Goal: Task Accomplishment & Management: Complete application form

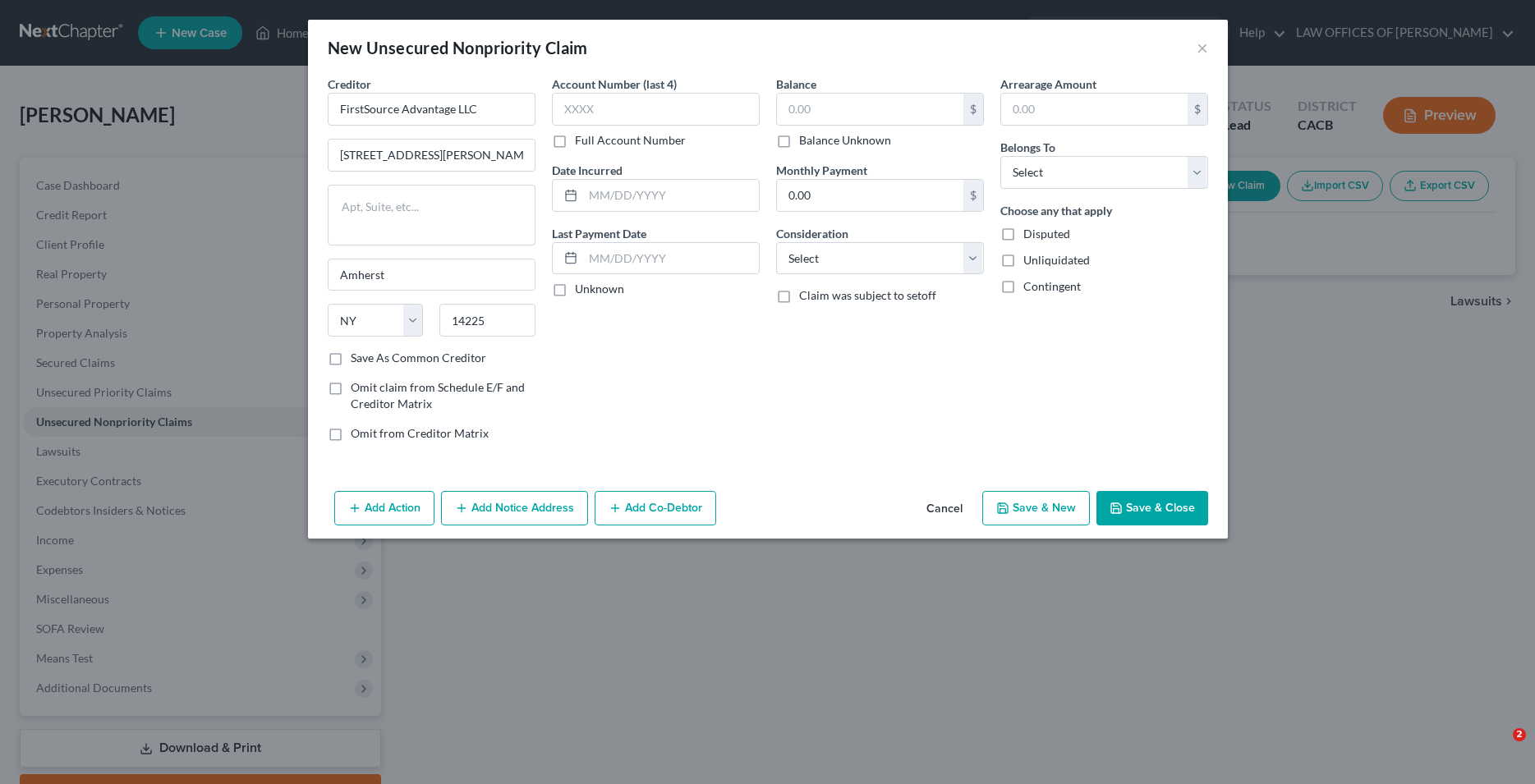
select select "35"
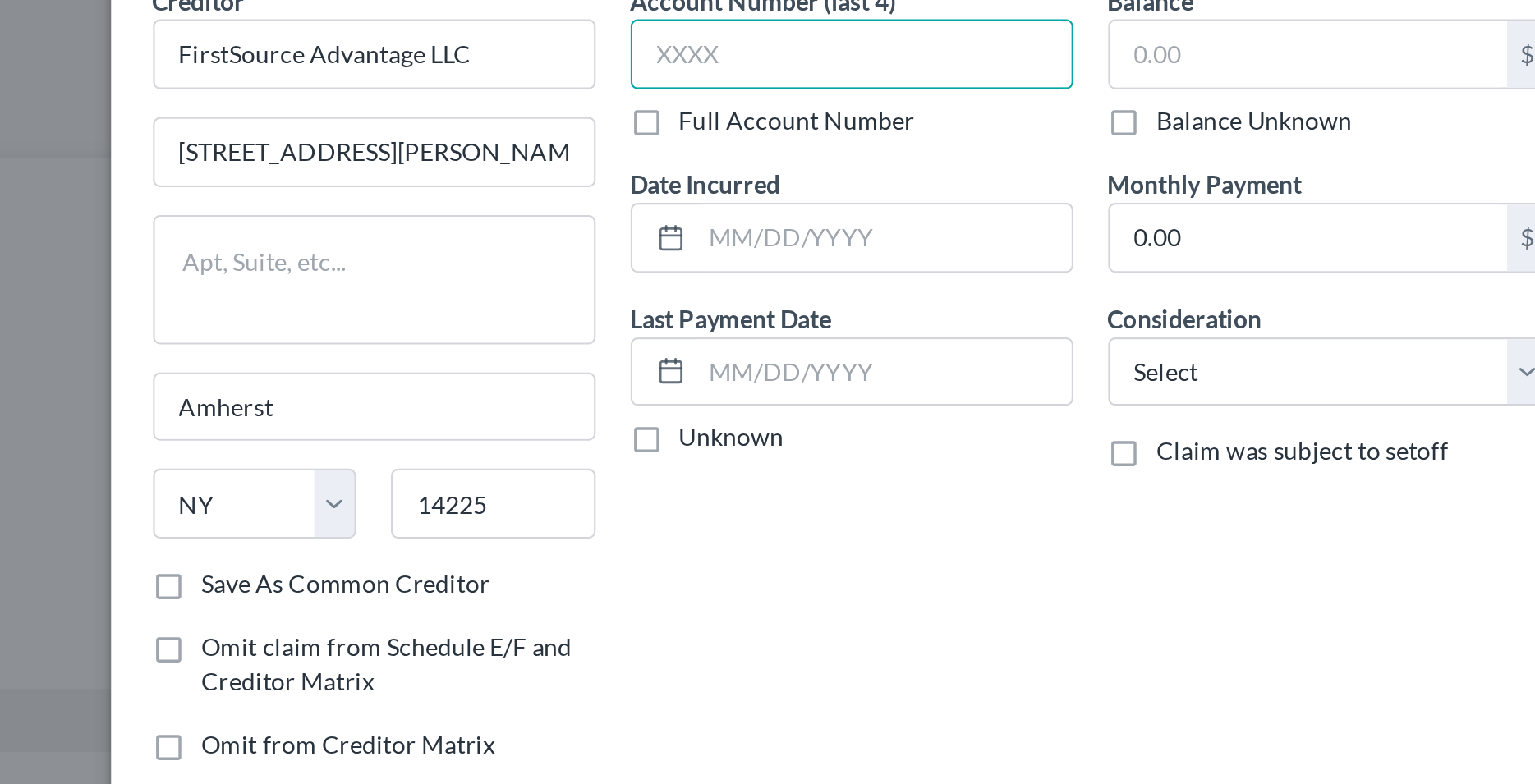
click at [633, 106] on input "text" at bounding box center [656, 109] width 208 height 33
type input "7721"
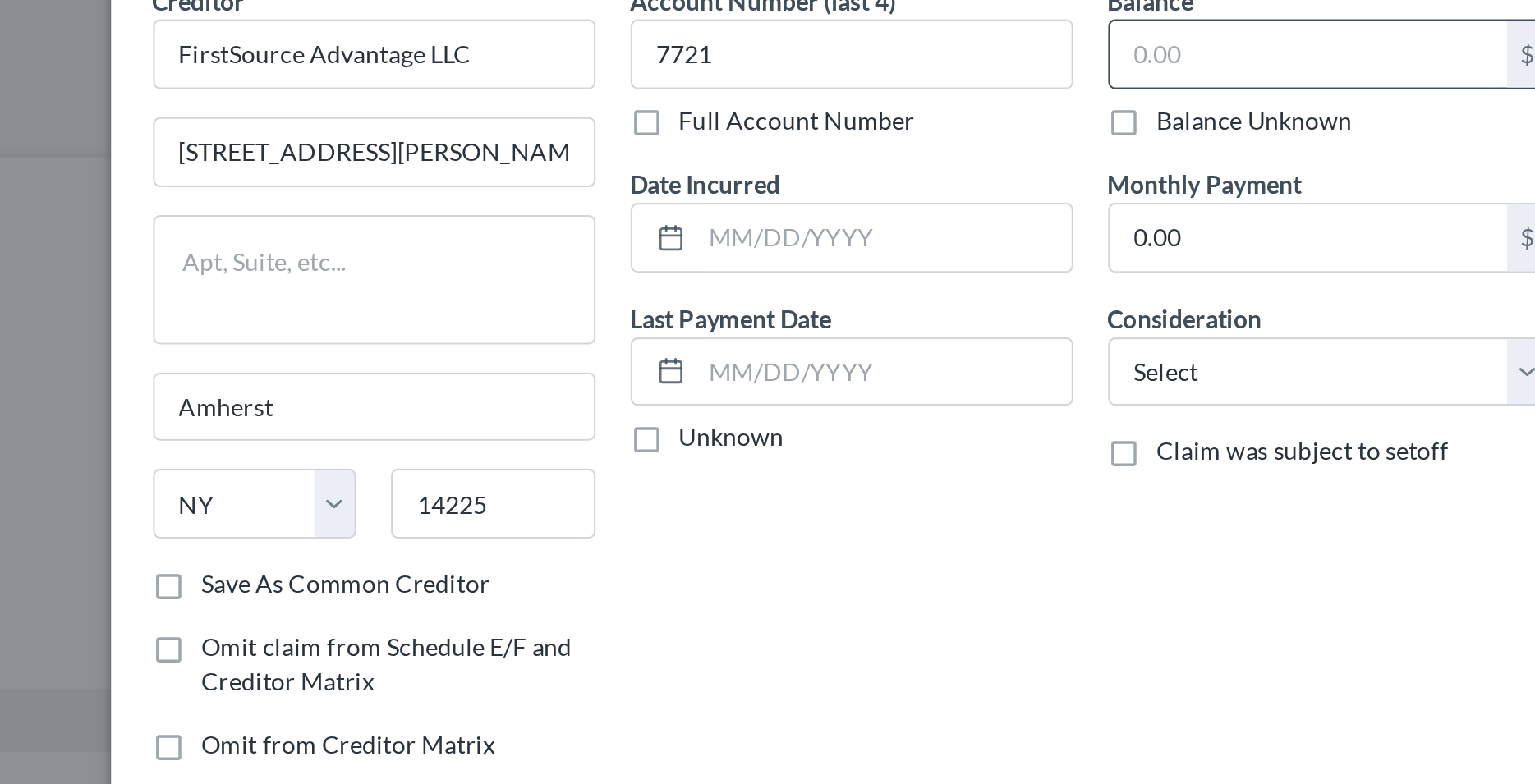
click at [803, 110] on input "text" at bounding box center [870, 109] width 186 height 31
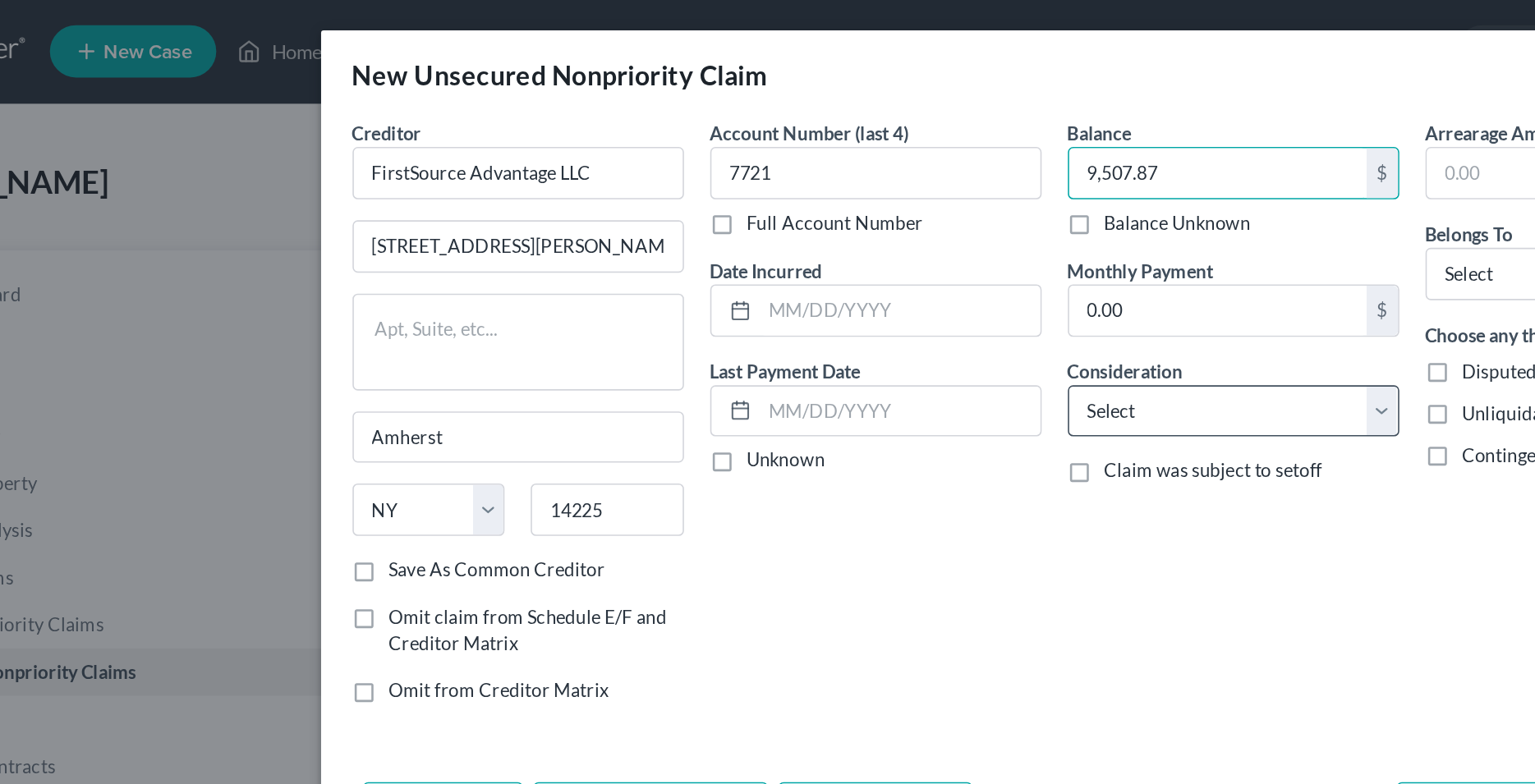
type input "9,507.87"
click at [776, 242] on select "Select Cable / Satellite Services Collection Agency Credit Card Debt Debt Couns…" at bounding box center [880, 259] width 208 height 33
click at [806, 364] on div "Balance 9,507.87 $ Balance Unknown Balance Undetermined 9,507.87 $ Balance Unkn…" at bounding box center [880, 264] width 224 height 379
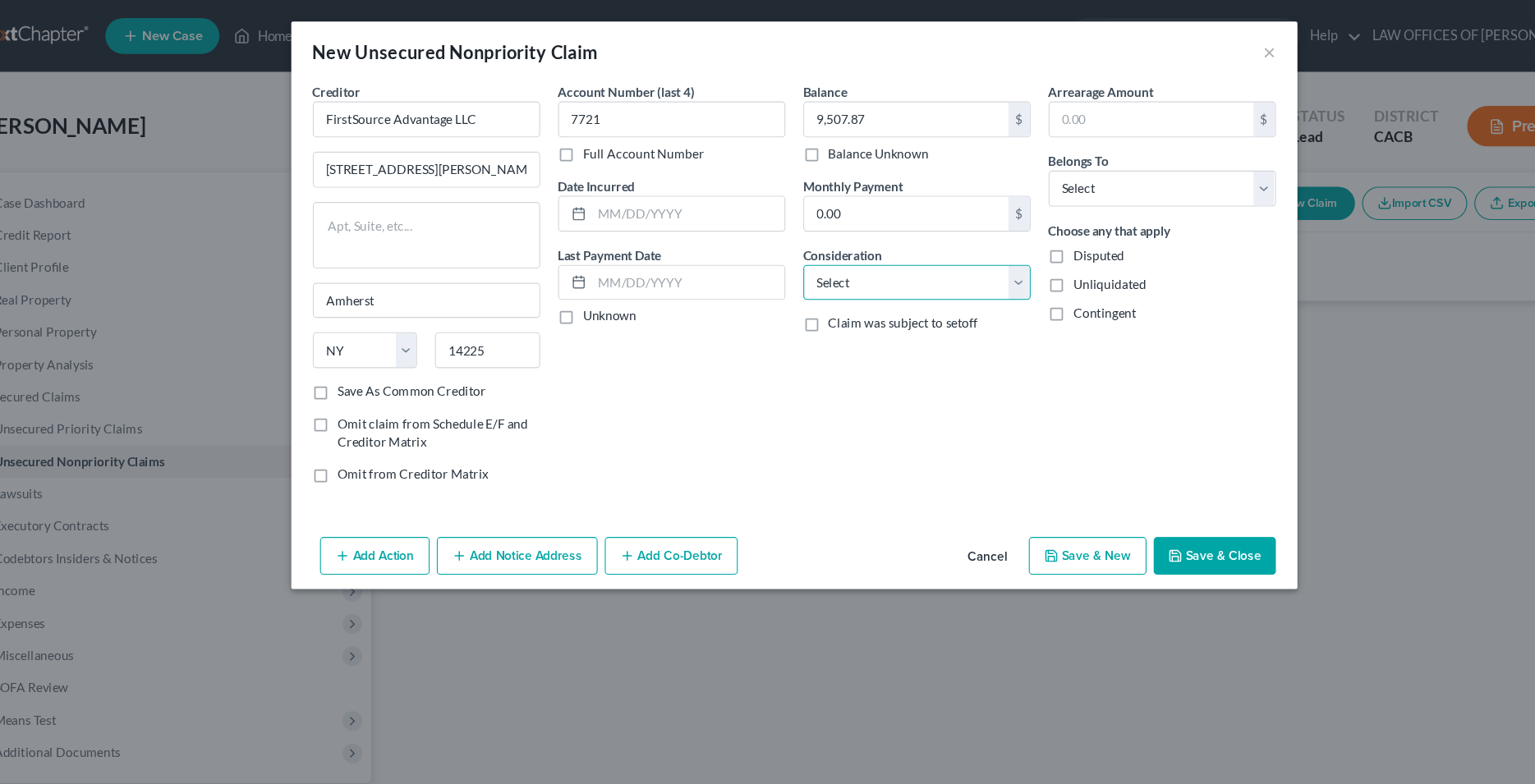
click at [776, 242] on select "Select Cable / Satellite Services Collection Agency Credit Card Debt Debt Couns…" at bounding box center [880, 259] width 208 height 33
select select "10"
click option "Monies Loaned / Advanced" at bounding box center [0, 0] width 0 height 0
click at [944, 371] on div "Balance 9,507.87 $ Balance Unknown Balance Undetermined 9,507.87 $ Balance Unkn…" at bounding box center [880, 264] width 224 height 379
click at [1000, 156] on select "Select Debtor 1 Only Debtor 2 Only Debtor 1 And Debtor 2 Only At Least One Of T…" at bounding box center [1104, 173] width 208 height 33
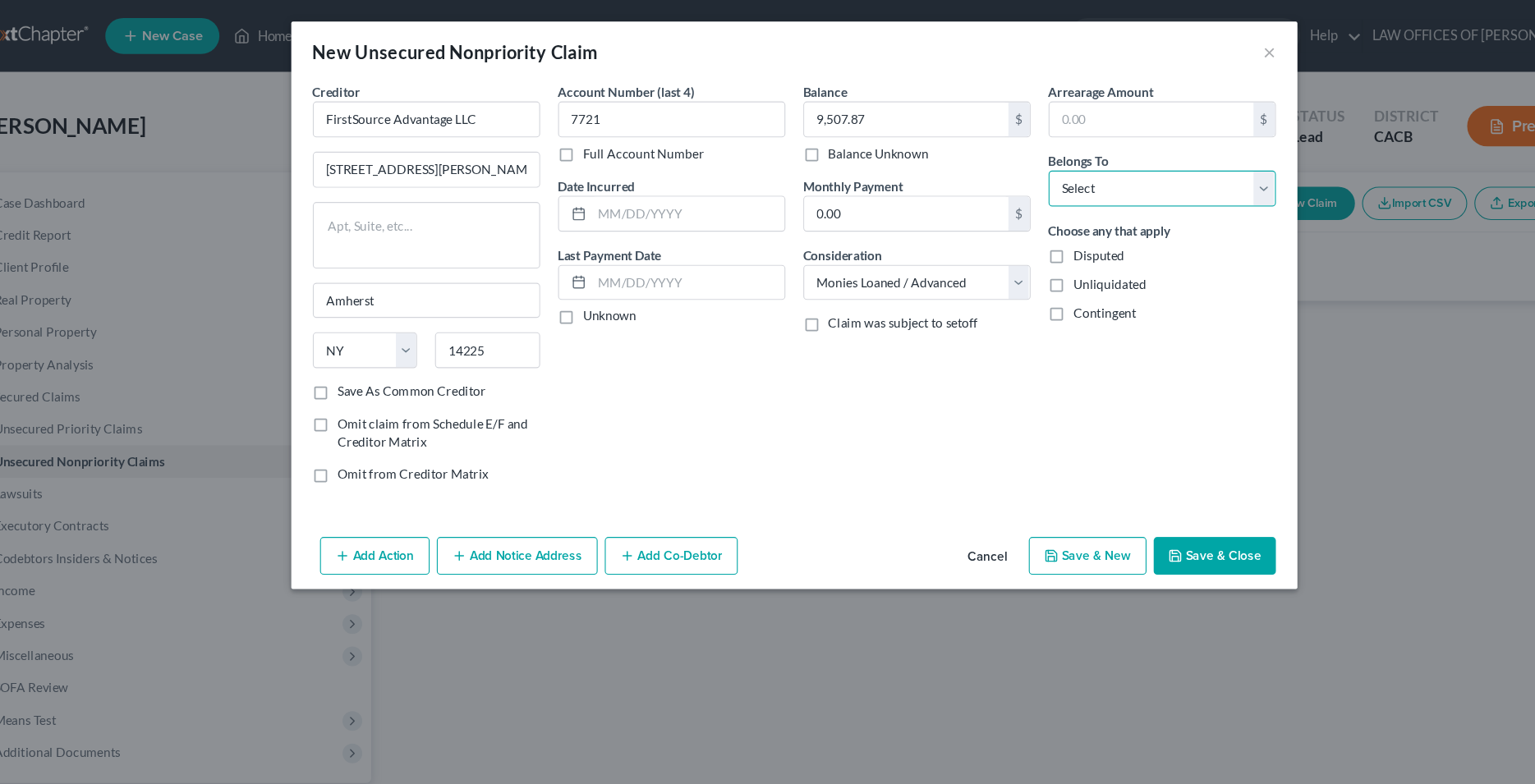
select select "0"
click option "Debtor 1 Only" at bounding box center [0, 0] width 0 height 0
click at [648, 408] on div "Account Number (last 4) 7721 Full Account Number Date Incurred Last Payment Dat…" at bounding box center [656, 264] width 224 height 379
click at [614, 197] on input "text" at bounding box center [671, 196] width 175 height 31
click at [613, 199] on input "text" at bounding box center [671, 196] width 175 height 31
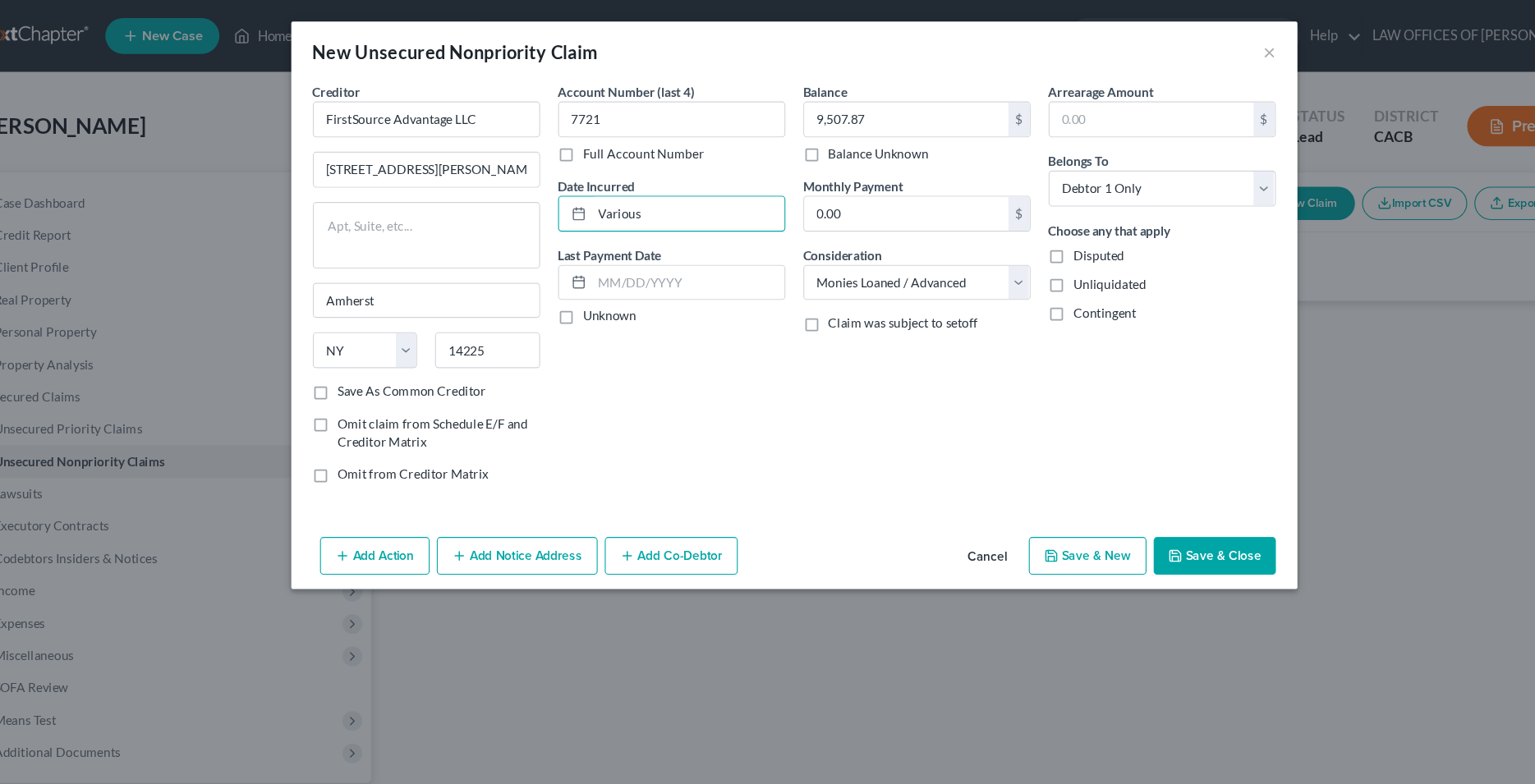
type input "Various"
click at [652, 406] on div "Account Number (last 4) 7721 Full Account Number Date Incurred Various Last Pay…" at bounding box center [656, 264] width 224 height 379
click at [351, 357] on label "Save As Common Creditor" at bounding box center [418, 358] width 135 height 17
click at [357, 357] on input "Save As Common Creditor" at bounding box center [363, 355] width 11 height 11
click at [739, 386] on div "Account Number (last 4) 7721 Full Account Number Date Incurred Various Last Pay…" at bounding box center [656, 264] width 224 height 379
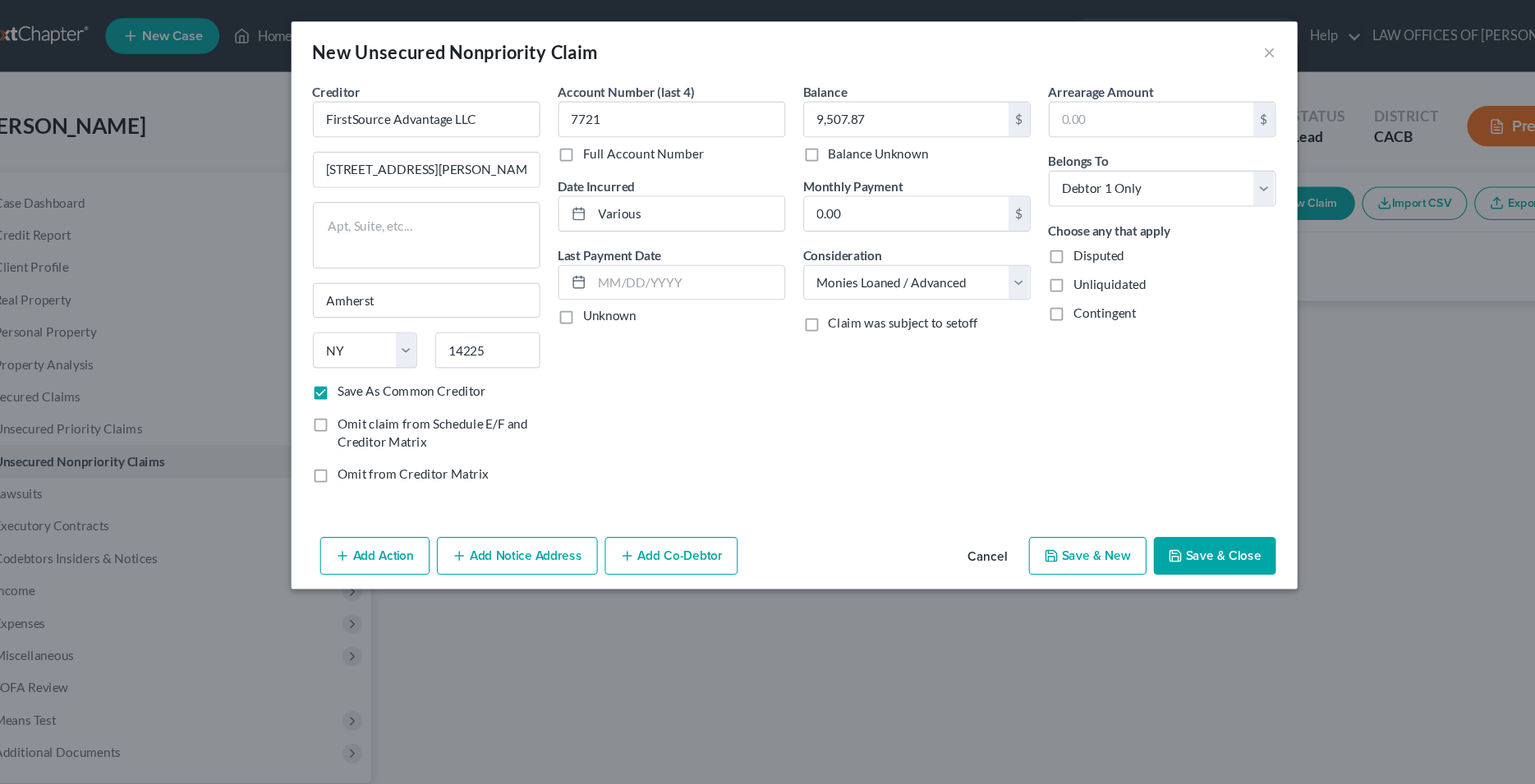
click at [1135, 508] on button "Save & Close" at bounding box center [1152, 509] width 112 height 35
checkbox input "false"
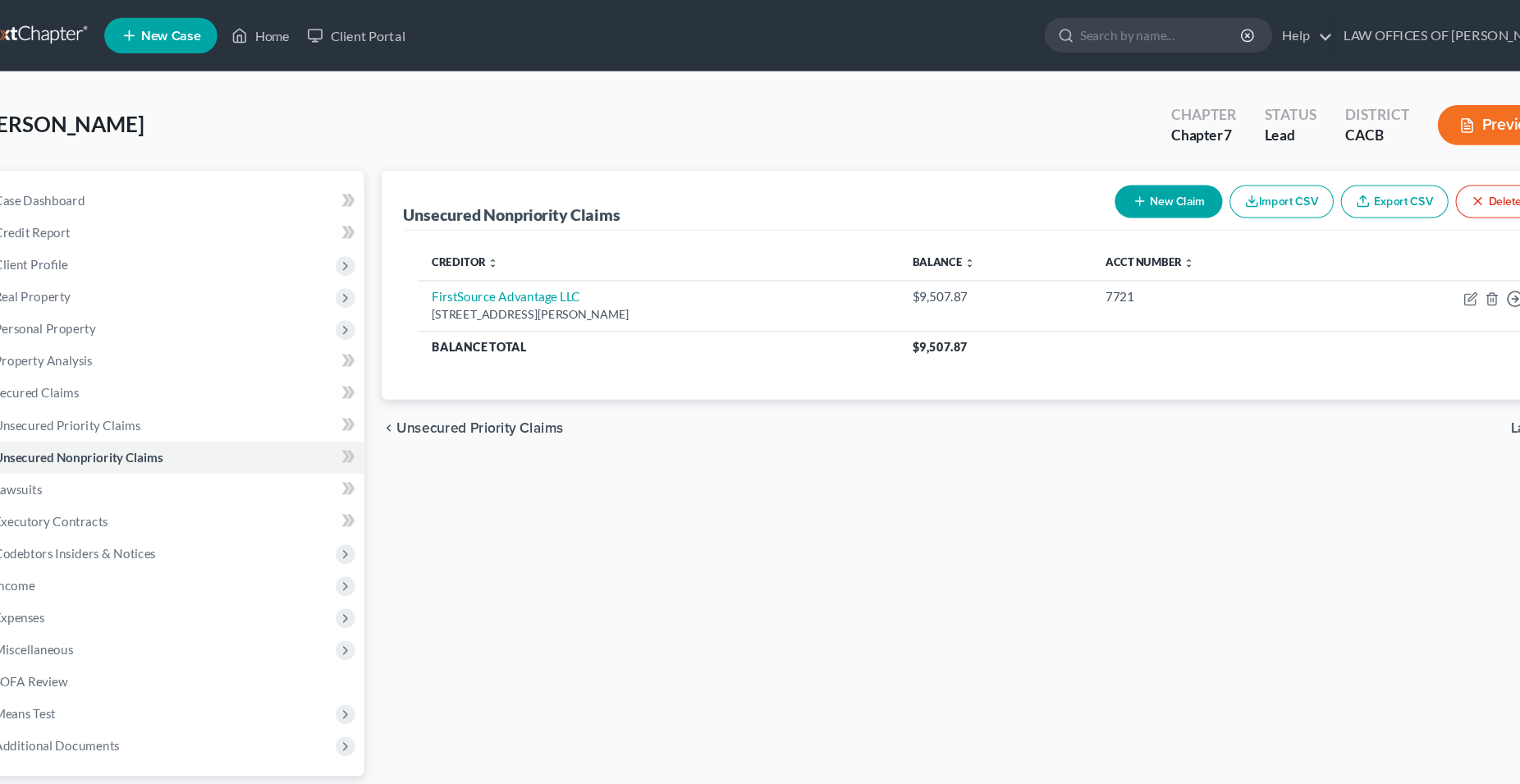
click at [1144, 182] on button "New Claim" at bounding box center [1120, 185] width 99 height 30
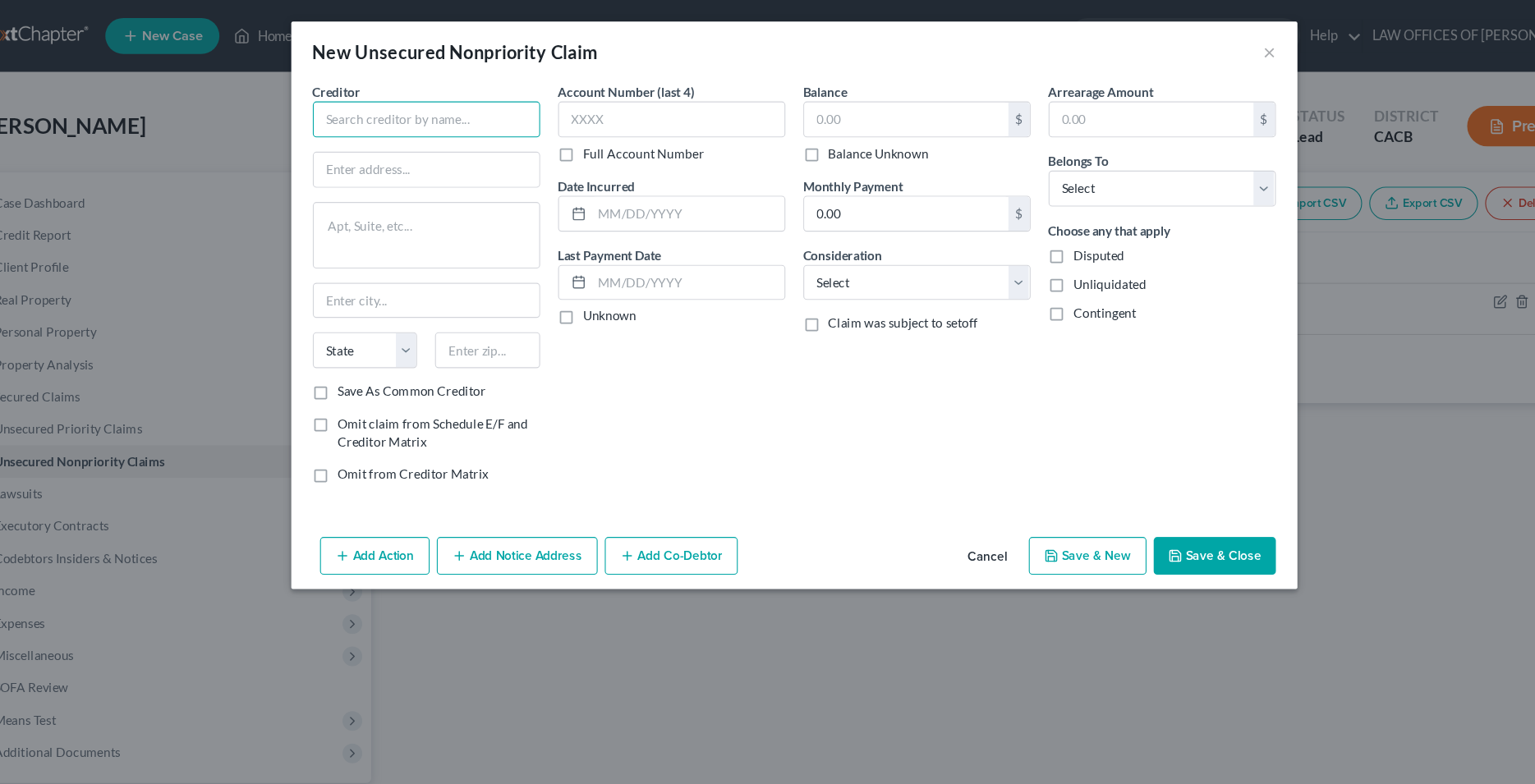
click at [483, 105] on input "text" at bounding box center [432, 109] width 208 height 33
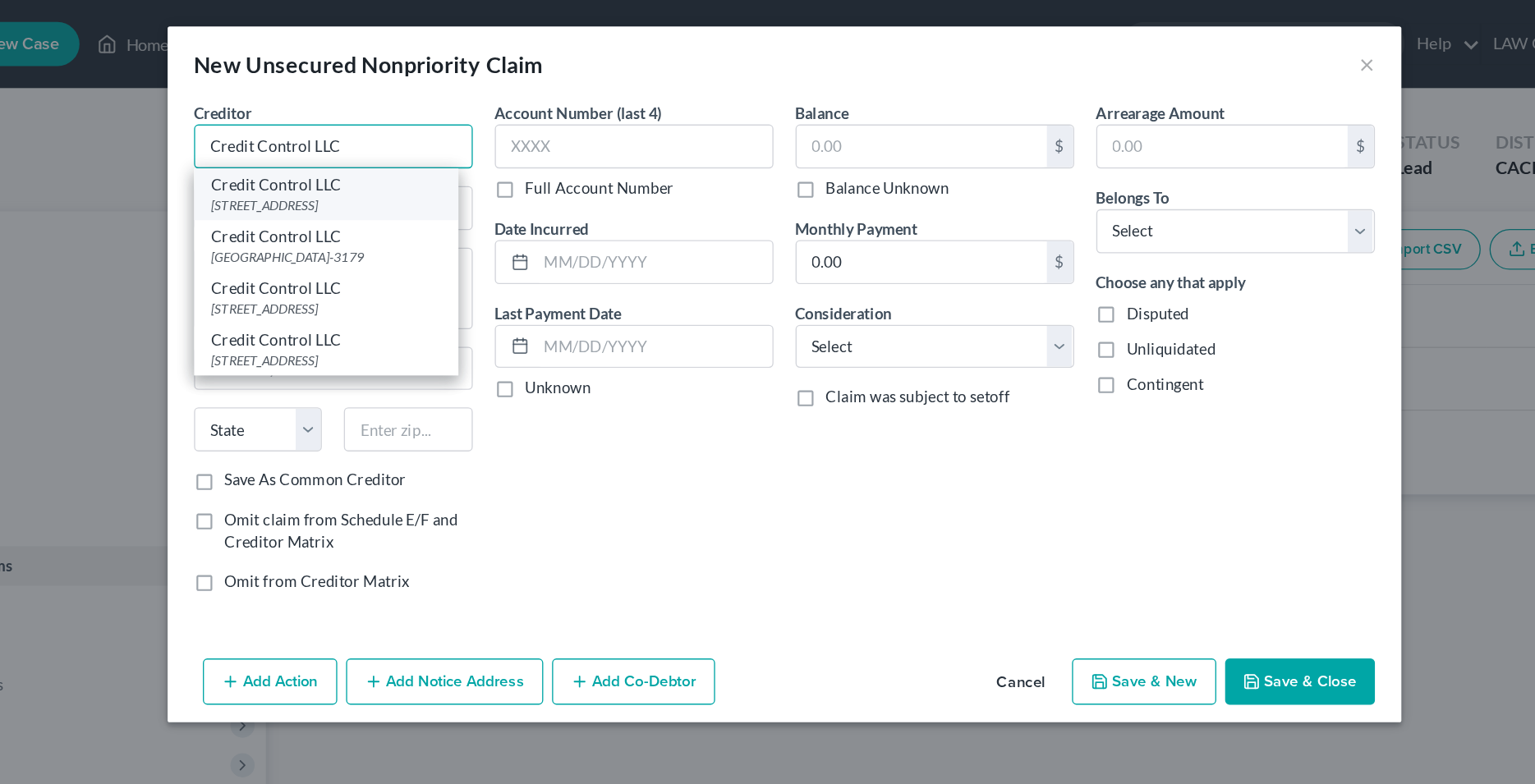
type input "Credit Control LLC"
click at [416, 142] on div "Credit Control LLC" at bounding box center [426, 138] width 171 height 17
type input "[STREET_ADDRESS]"
type textarea "Ste 200"
type input "[GEOGRAPHIC_DATA]"
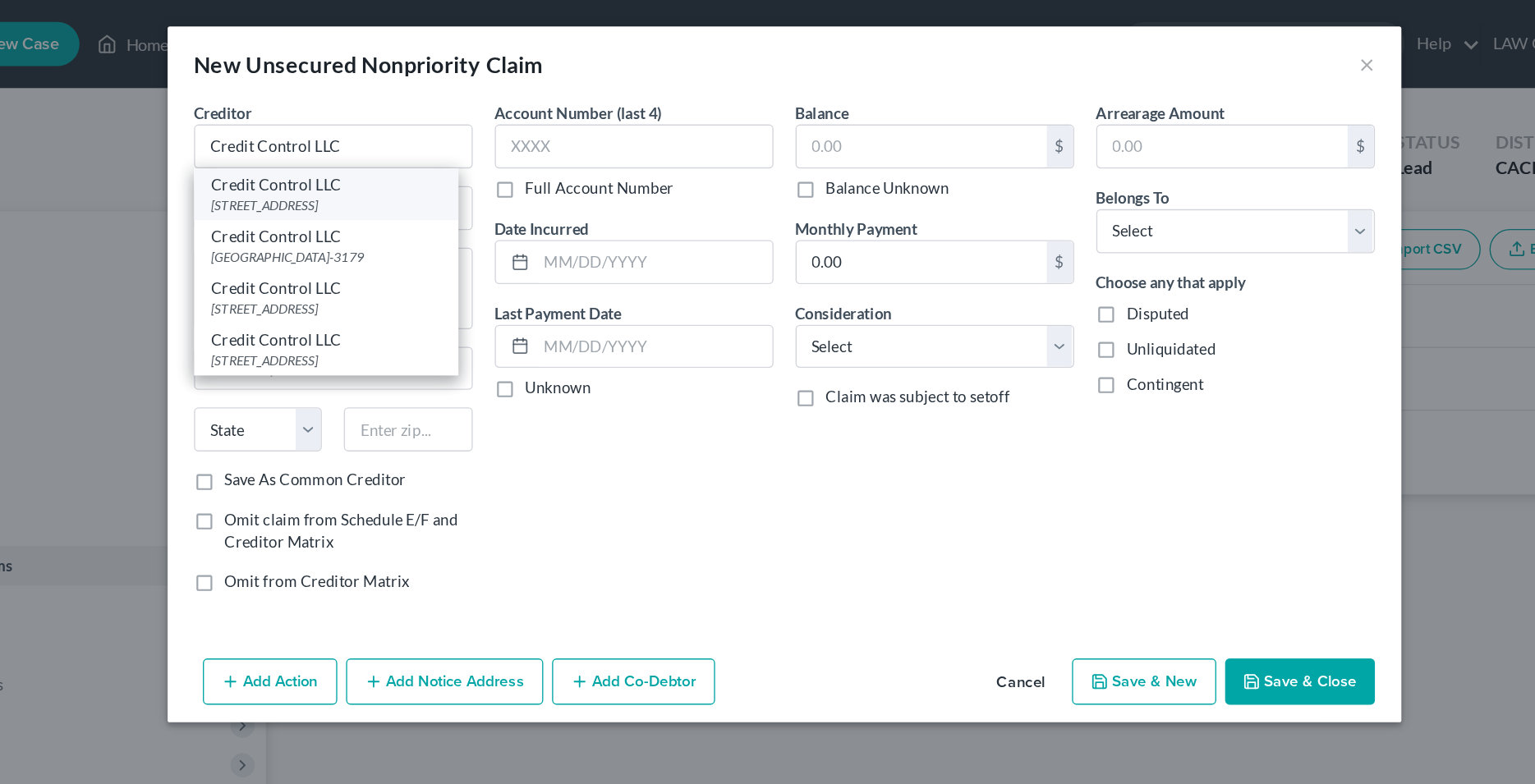
select select "9"
type input "33614"
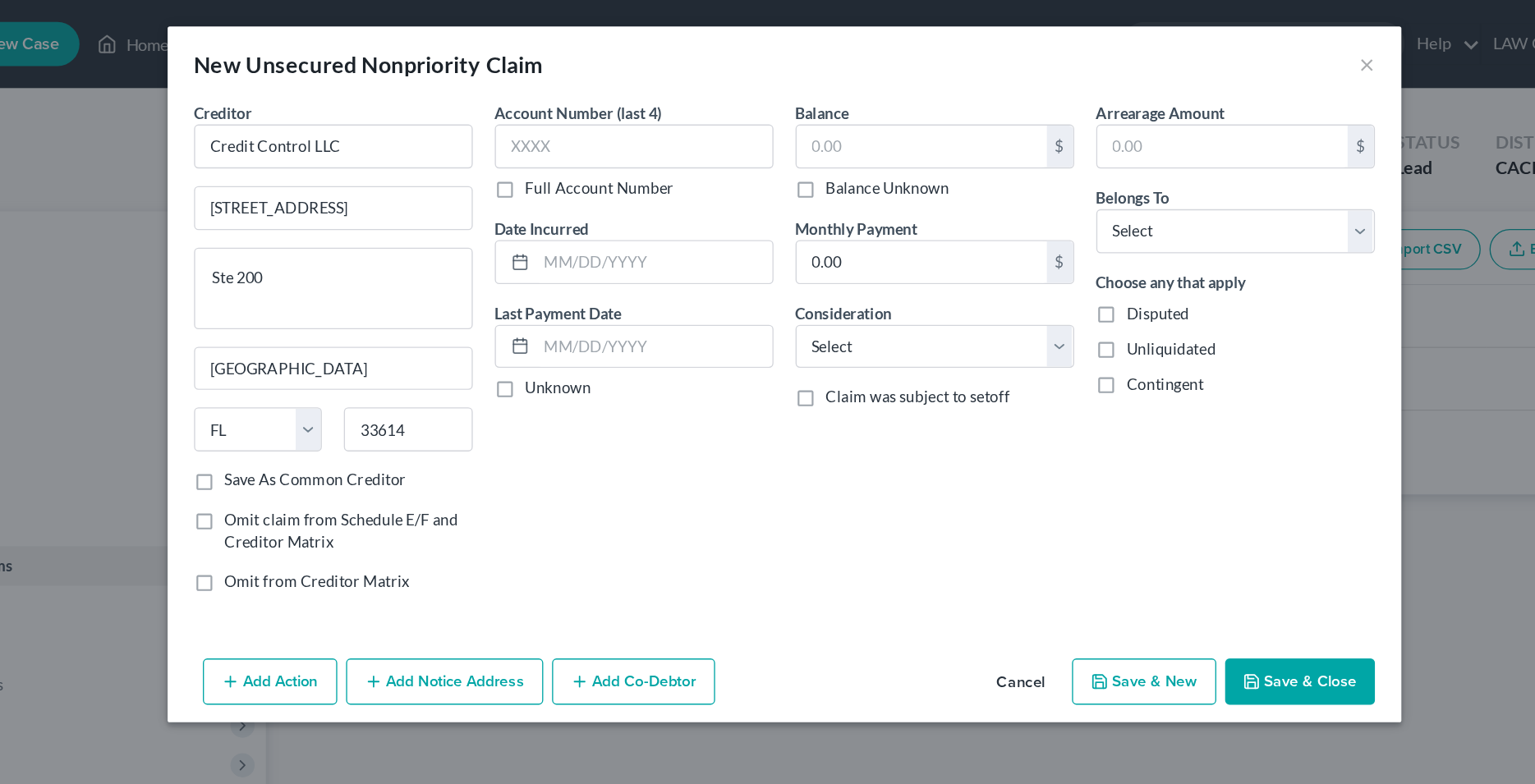
click at [648, 406] on div "Account Number (last 4) Full Account Number Date Incurred Last Payment Date Unk…" at bounding box center [656, 264] width 224 height 379
drag, startPoint x: 506, startPoint y: 150, endPoint x: 326, endPoint y: 153, distance: 180.0
click at [329, 153] on input "[STREET_ADDRESS]" at bounding box center [432, 155] width 206 height 31
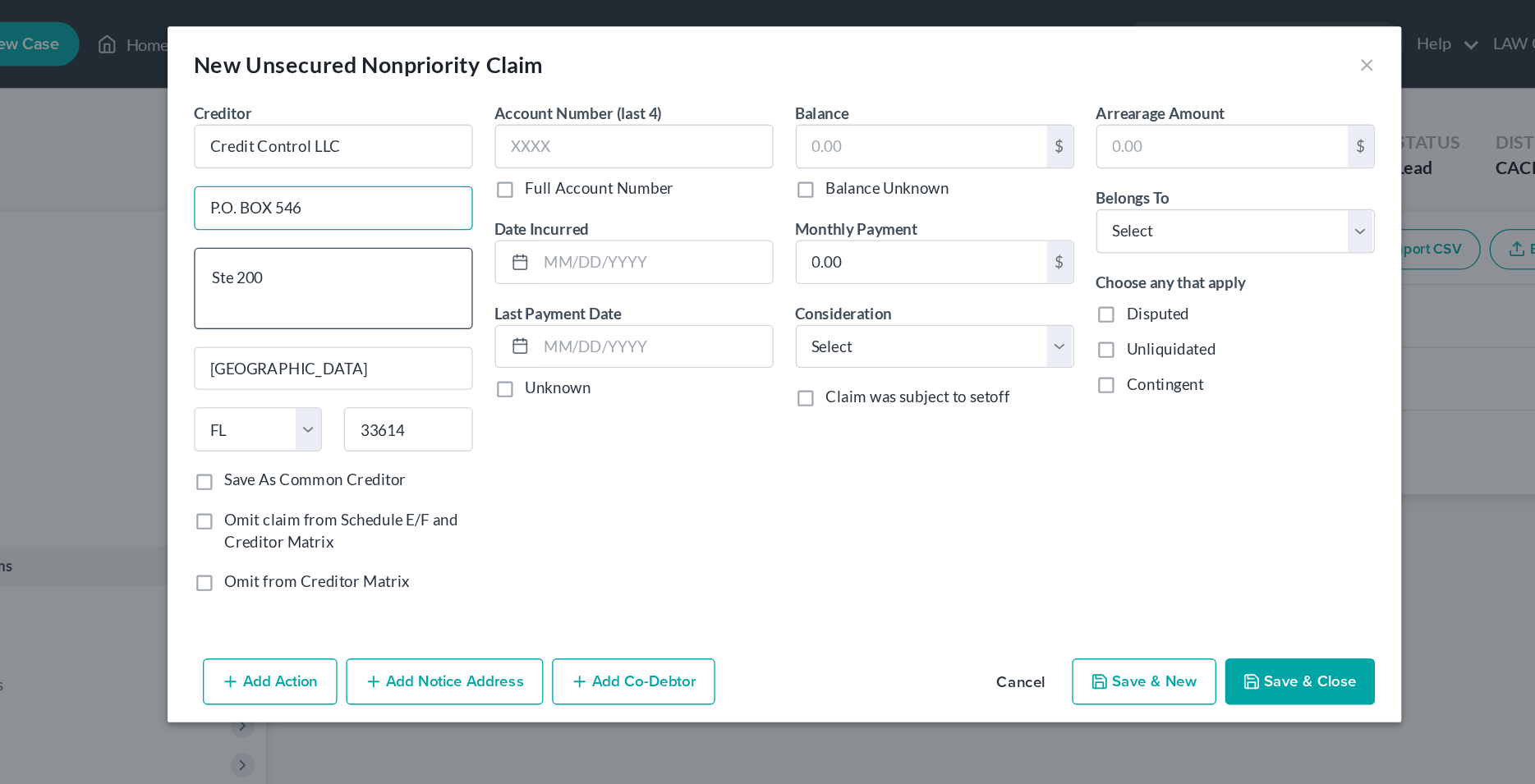
type input "P.O. BOX 546"
click at [472, 211] on textarea "Ste 200" at bounding box center [432, 215] width 208 height 61
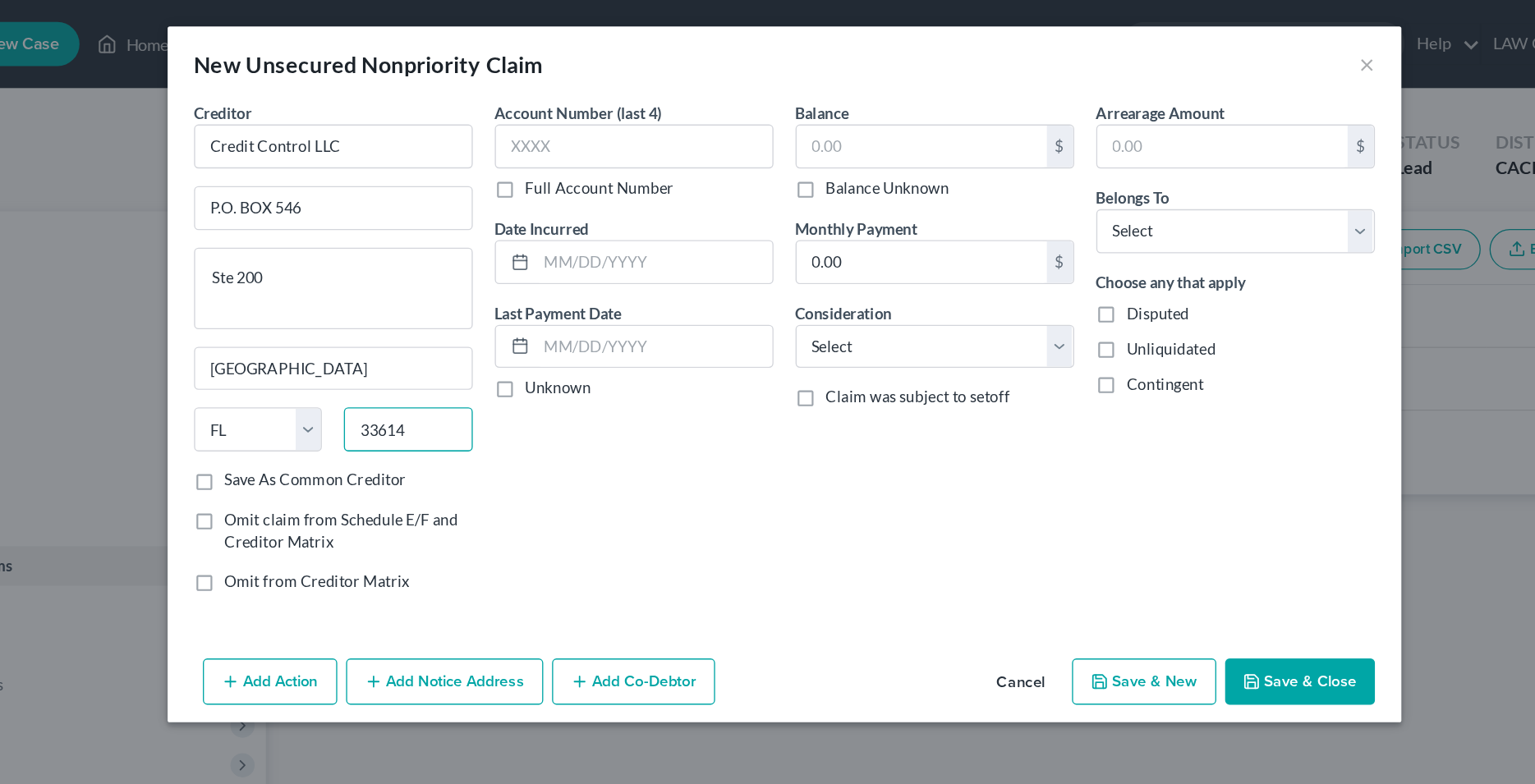
drag, startPoint x: 504, startPoint y: 315, endPoint x: 446, endPoint y: 320, distance: 58.2
click at [446, 320] on input "33614" at bounding box center [487, 320] width 96 height 33
click at [502, 326] on input "text" at bounding box center [487, 320] width 96 height 33
type input "63045"
click at [502, 223] on textarea "Ste 200" at bounding box center [432, 215] width 208 height 61
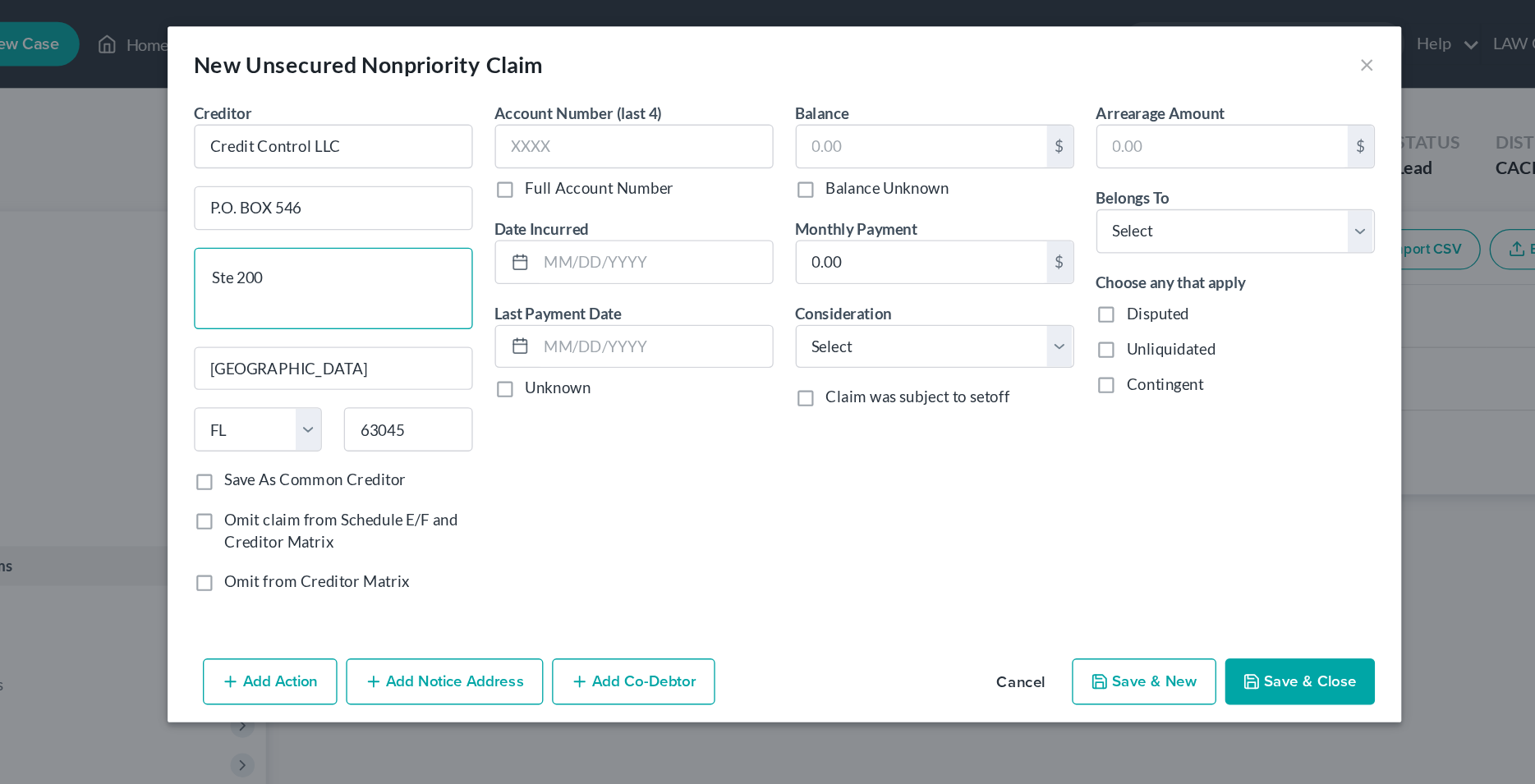
type input "Earth City"
select select "26"
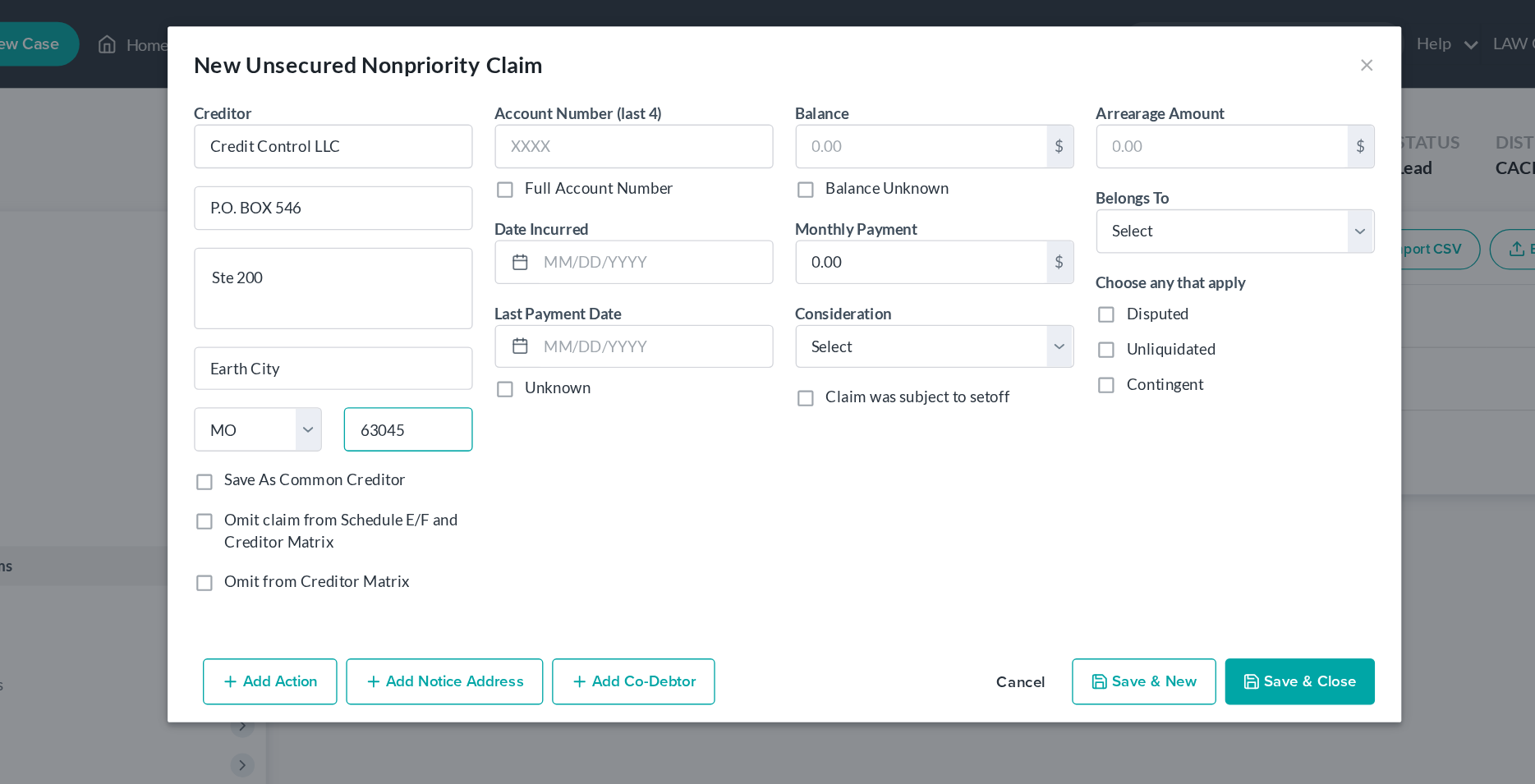
click at [515, 320] on input "63045" at bounding box center [487, 320] width 96 height 33
type input "63042"
type input "[PERSON_NAME]"
click at [491, 270] on input "[PERSON_NAME]" at bounding box center [432, 274] width 206 height 31
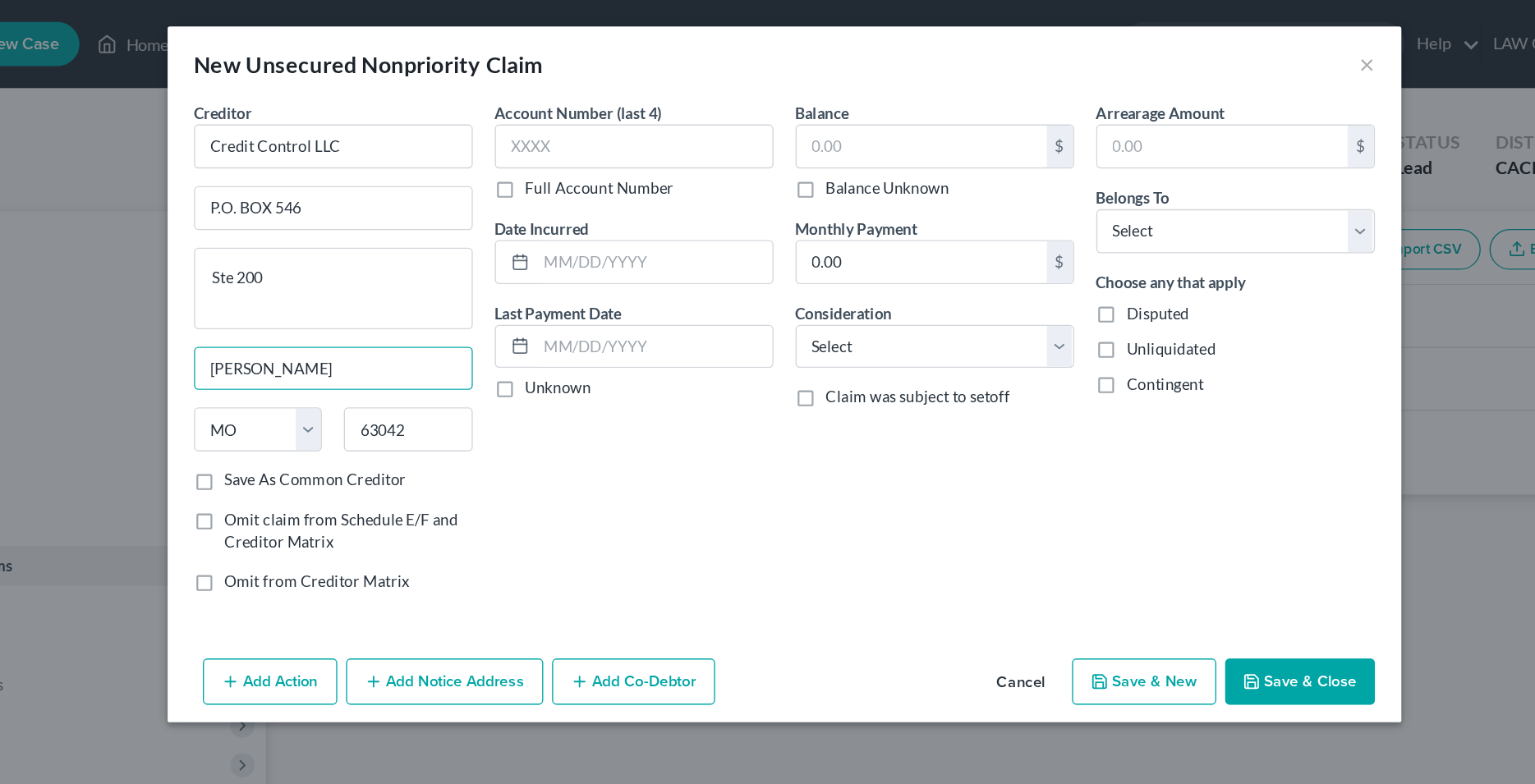
click at [671, 378] on div "Account Number (last 4) Full Account Number Date Incurred Last Payment Date Unk…" at bounding box center [656, 264] width 224 height 379
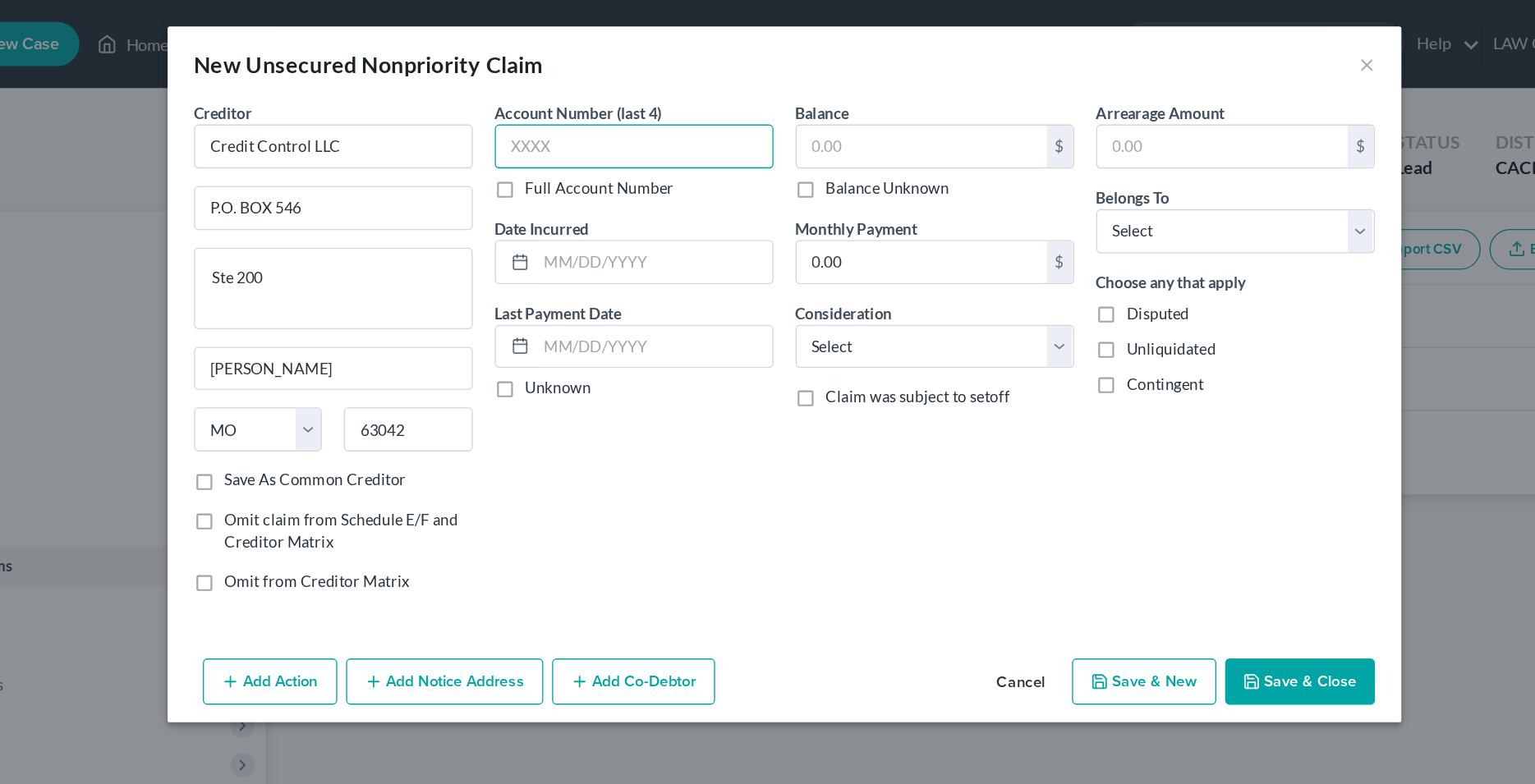
click at [617, 111] on input "text" at bounding box center [656, 109] width 208 height 33
click at [611, 116] on input "text" at bounding box center [656, 109] width 208 height 33
type input "3199"
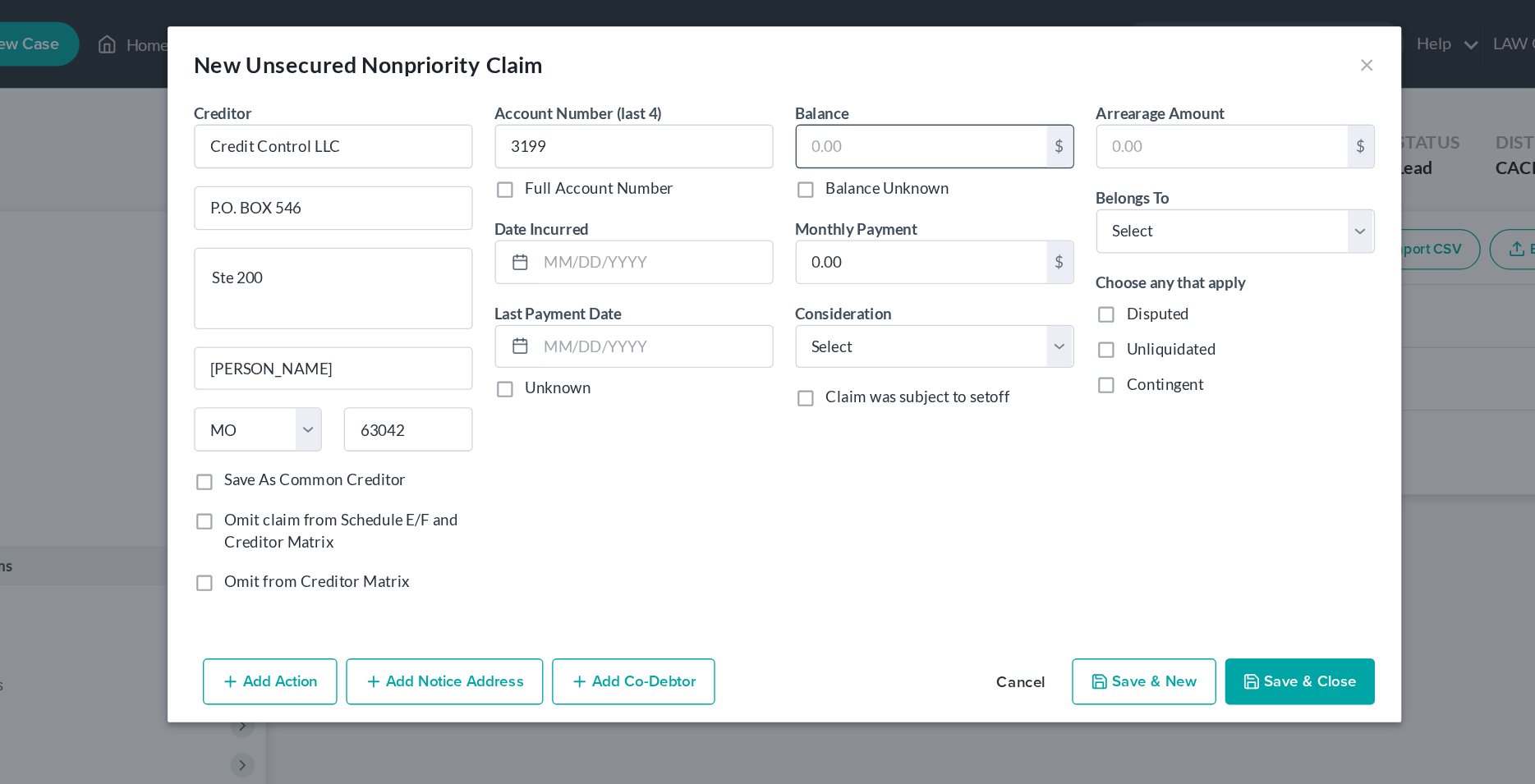
click at [827, 111] on input "text" at bounding box center [870, 109] width 186 height 31
type input "9,502.87"
click at [716, 342] on div "Account Number (last 4) 3199 Full Account Number Date Incurred Last Payment Dat…" at bounding box center [656, 264] width 224 height 379
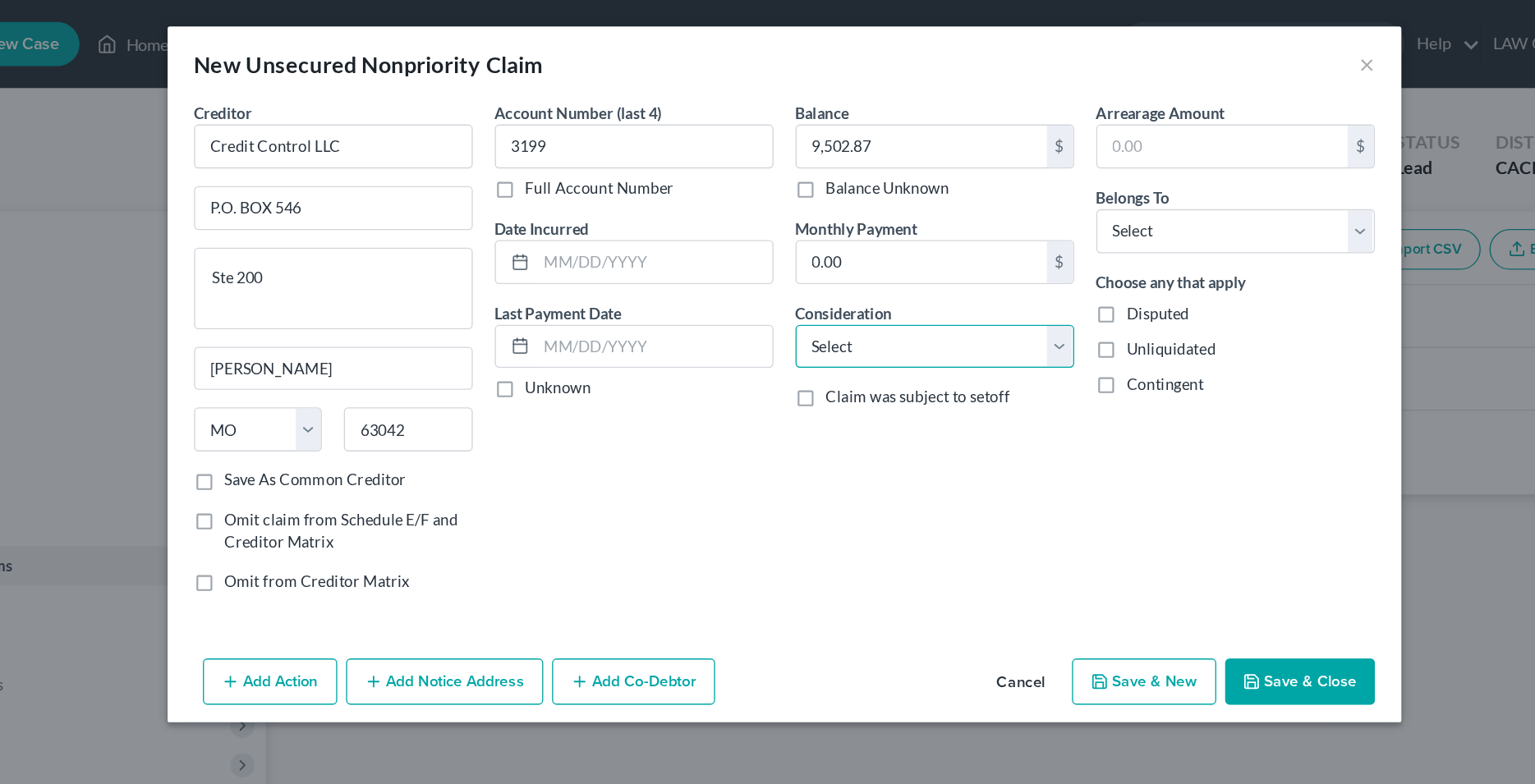
click at [776, 242] on select "Select Cable / Satellite Services Collection Agency Credit Card Debt Debt Couns…" at bounding box center [880, 259] width 208 height 33
select select "1"
click option "Collection Agency" at bounding box center [0, 0] width 0 height 0
click at [847, 323] on div "Balance 9,502.87 $ Balance Unknown Balance Undetermined 9,502.87 $ Balance Unkn…" at bounding box center [880, 264] width 224 height 379
click at [1000, 156] on select "Select Debtor 1 Only Debtor 2 Only Debtor 1 And Debtor 2 Only At Least One Of T…" at bounding box center [1104, 173] width 208 height 33
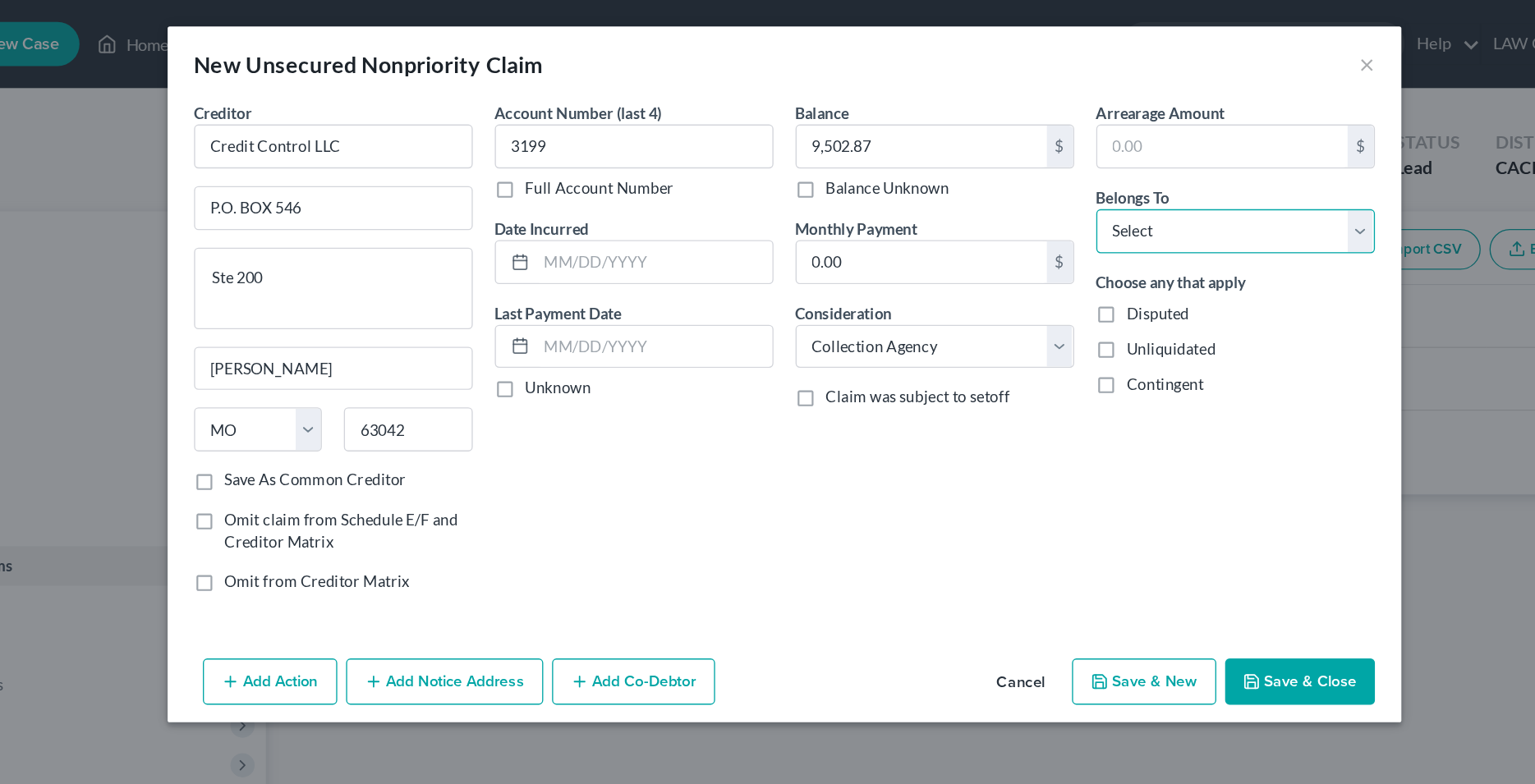
select select "0"
click option "Debtor 1 Only" at bounding box center [0, 0] width 0 height 0
click at [748, 341] on div "Account Number (last 4) 3199 Full Account Number Date Incurred Last Payment Dat…" at bounding box center [656, 264] width 224 height 379
click at [632, 202] on input "text" at bounding box center [671, 196] width 175 height 31
click at [608, 194] on input "text" at bounding box center [671, 196] width 175 height 31
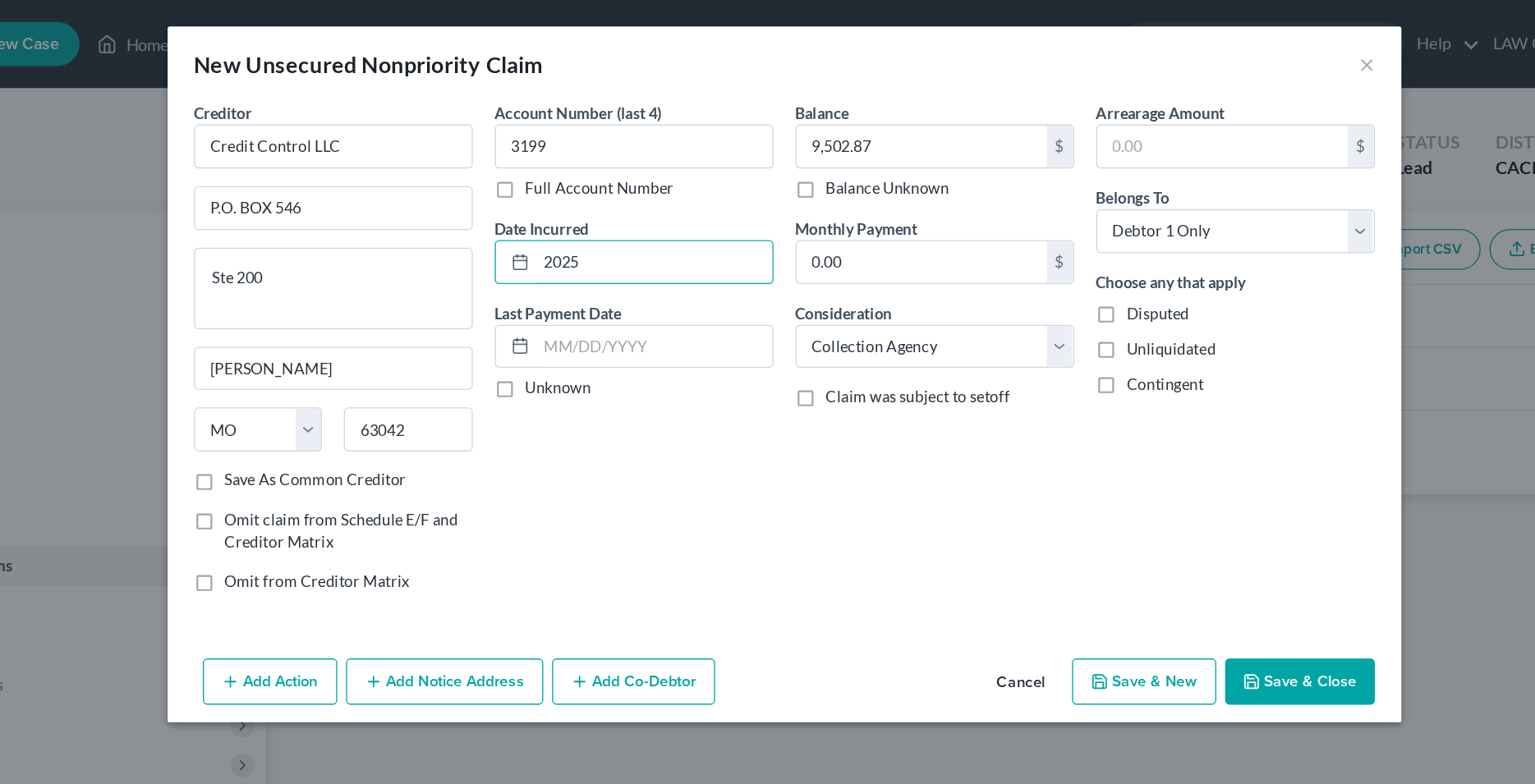
type input "2025"
click at [716, 416] on div "Account Number (last 4) 3199 Full Account Number Date Incurred 2025 Last Paymen…" at bounding box center [656, 264] width 224 height 379
click at [1152, 500] on button "Save & Close" at bounding box center [1152, 509] width 112 height 35
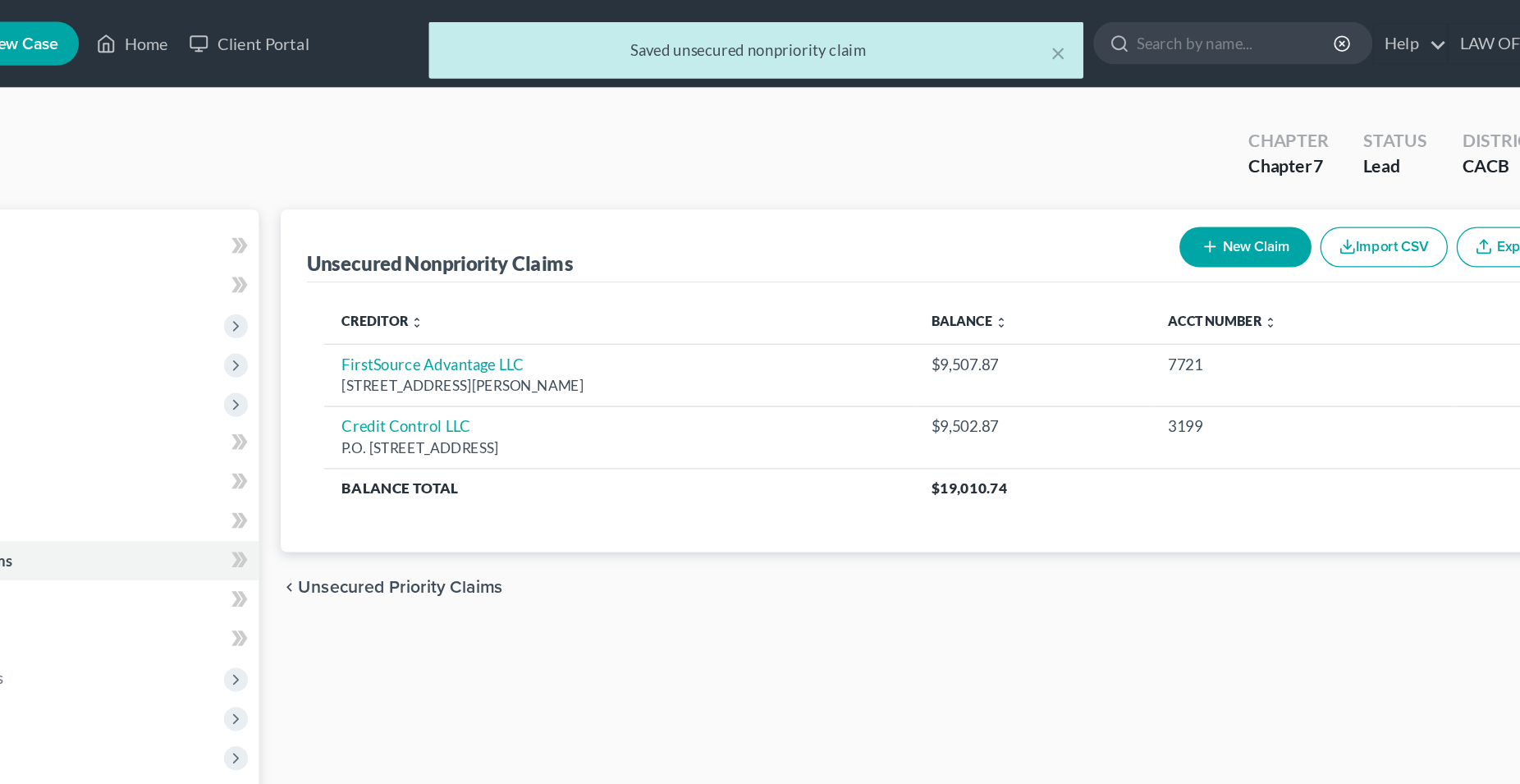
click at [1120, 189] on button "New Claim" at bounding box center [1120, 185] width 99 height 30
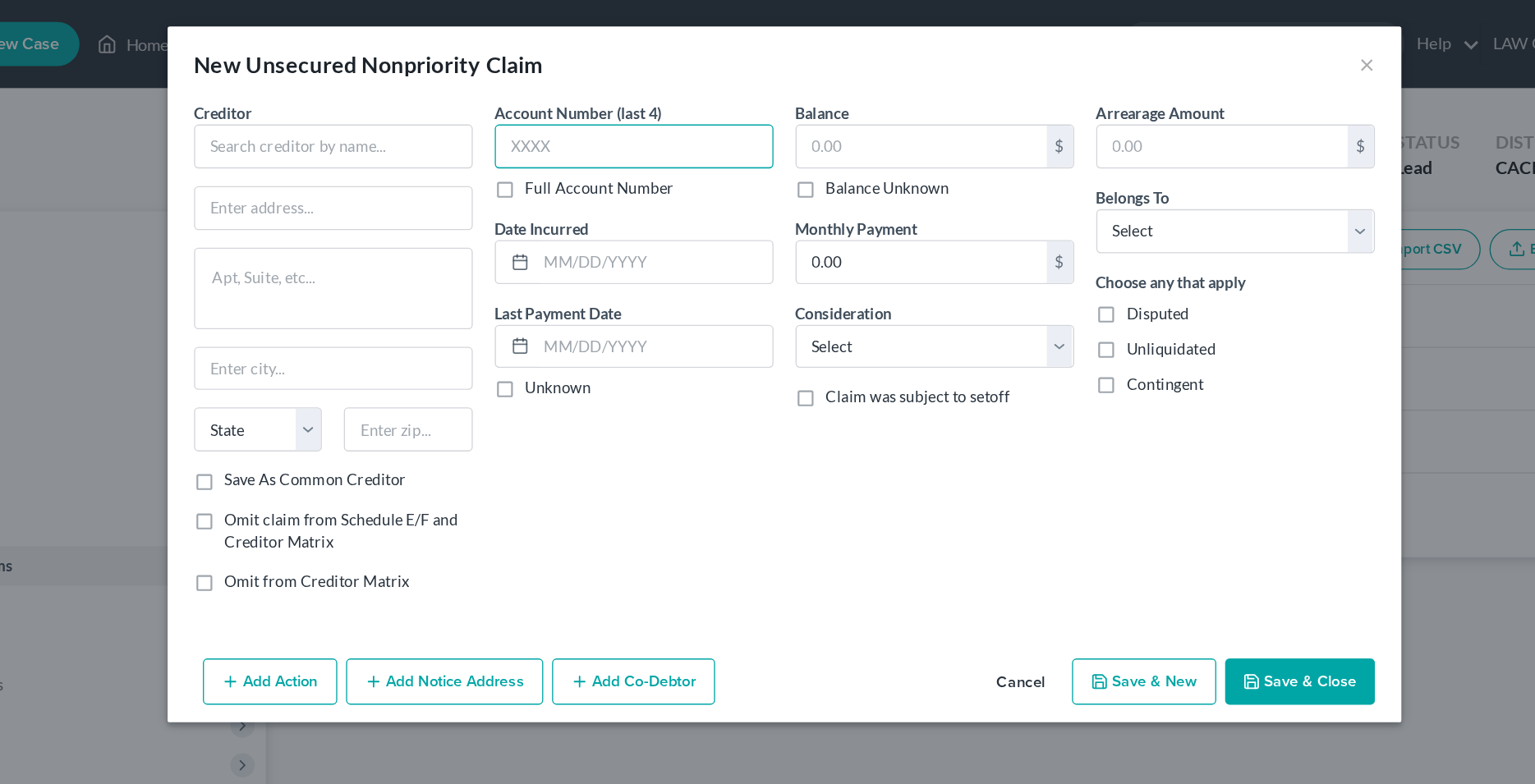
click at [619, 101] on input "text" at bounding box center [656, 109] width 208 height 33
type input "6230"
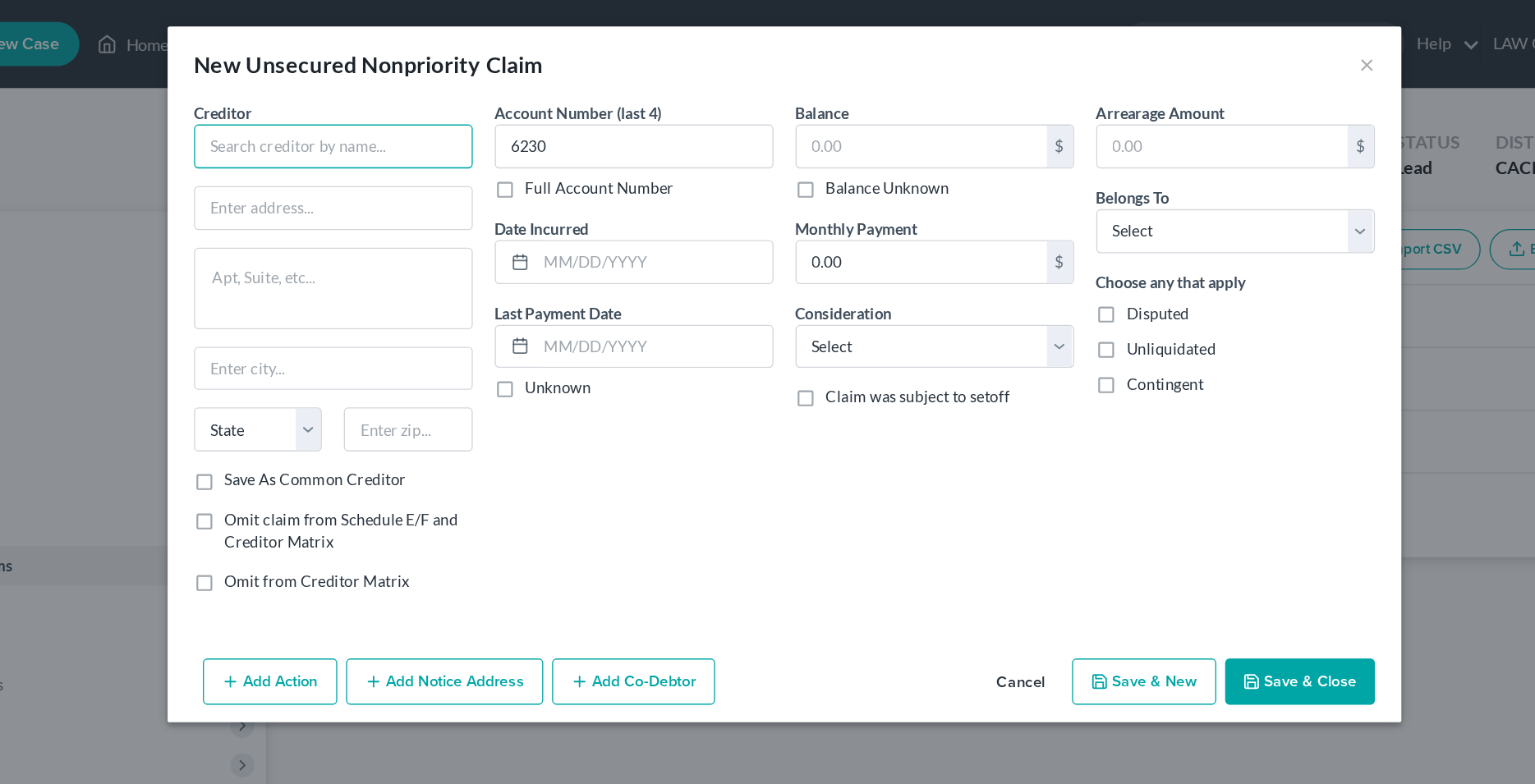
click at [422, 100] on input "text" at bounding box center [432, 109] width 208 height 33
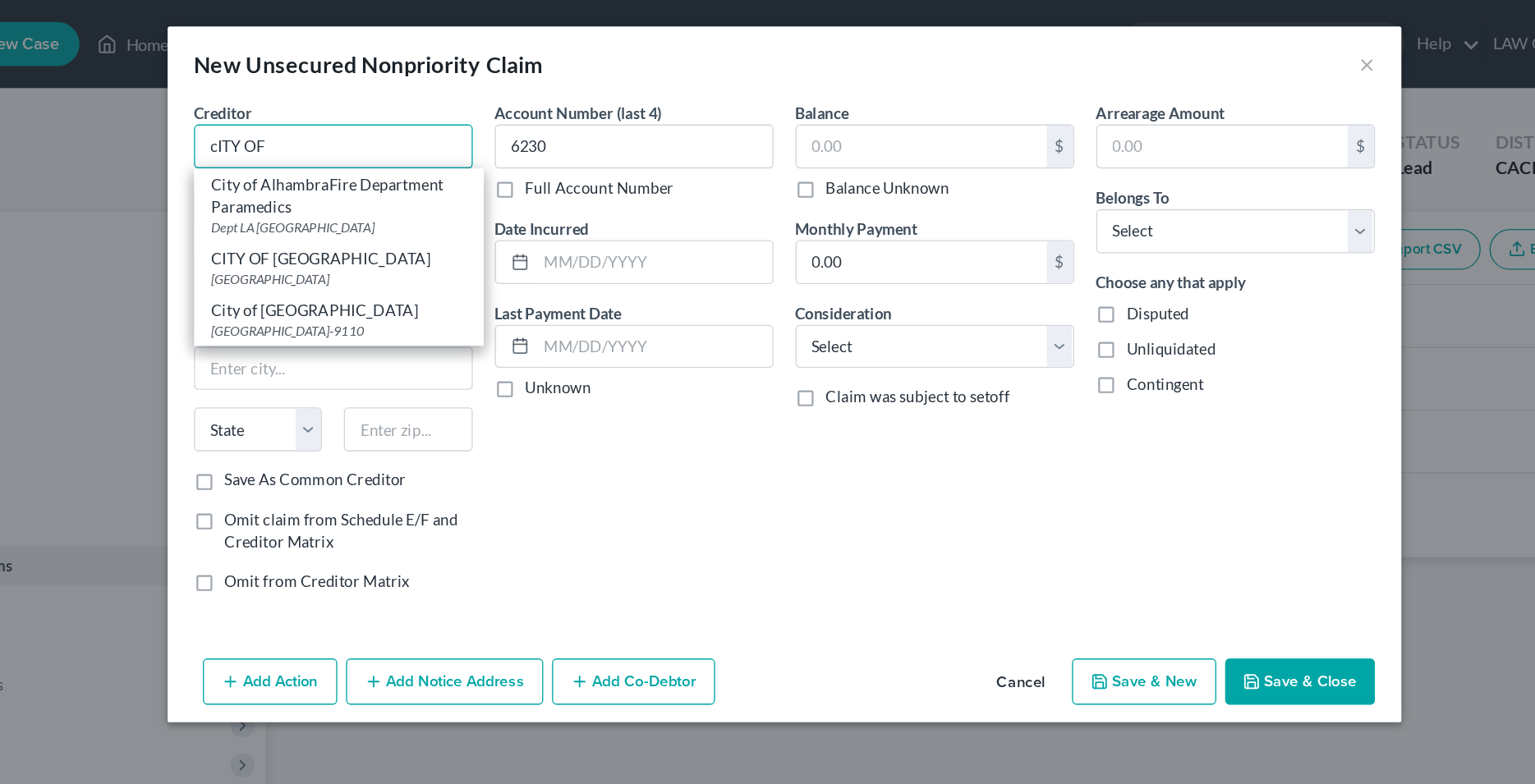
drag, startPoint x: 414, startPoint y: 98, endPoint x: 312, endPoint y: 110, distance: 102.7
click at [328, 110] on input "cITY OF" at bounding box center [432, 109] width 208 height 33
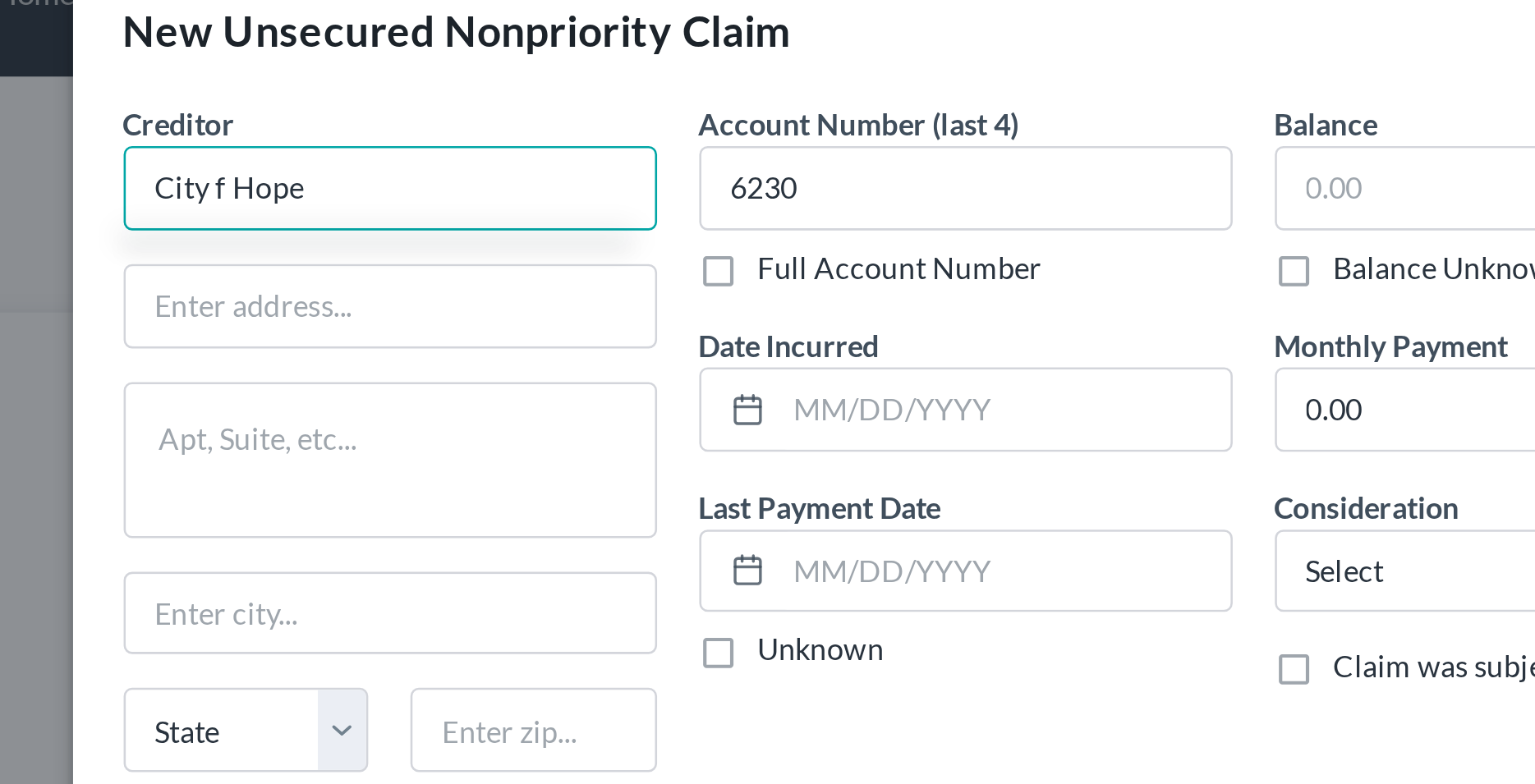
click at [363, 109] on input "City f Hope" at bounding box center [432, 109] width 208 height 33
type input "City of Hope"
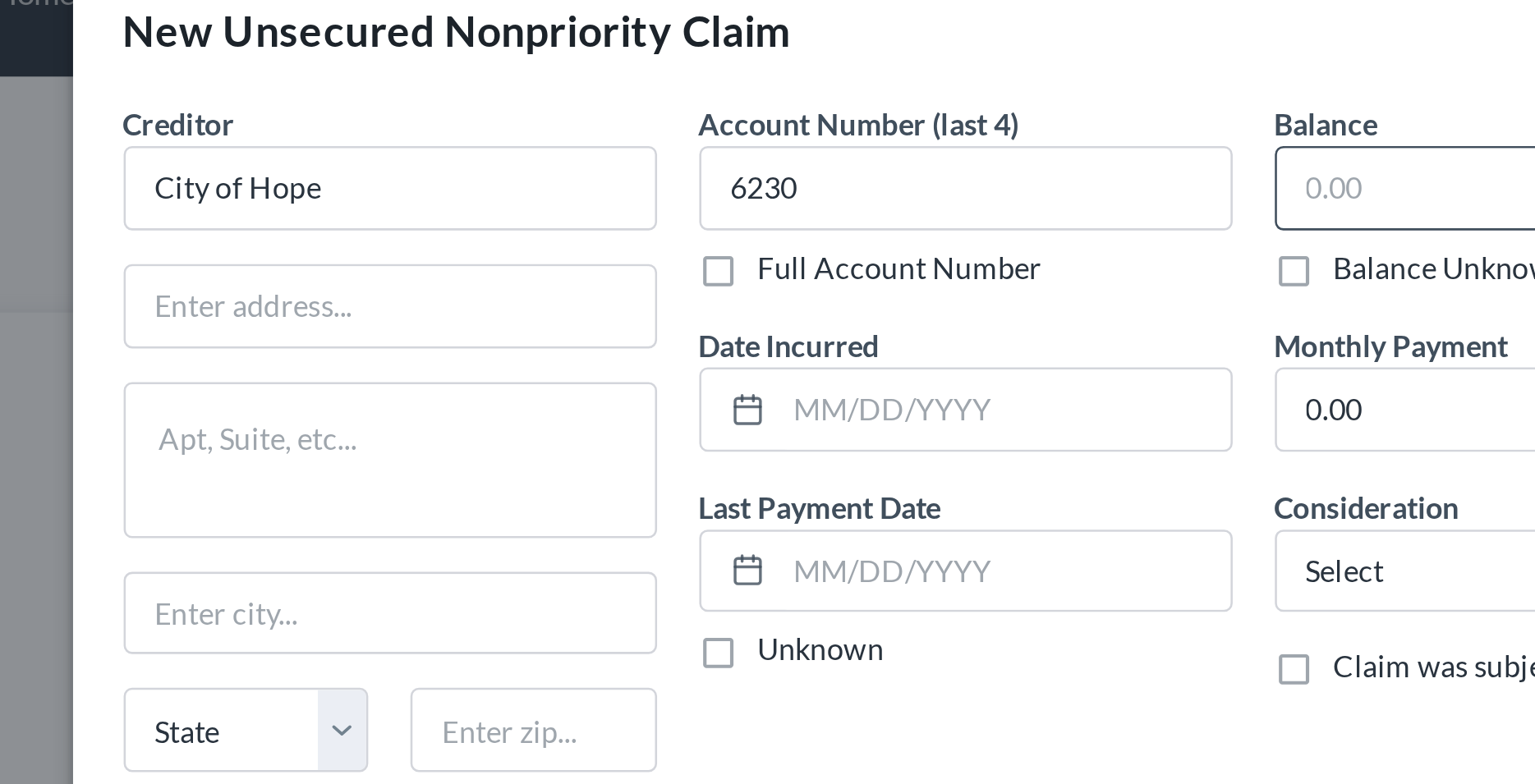
click at [807, 110] on input "text" at bounding box center [870, 109] width 186 height 31
type input "9,475.84"
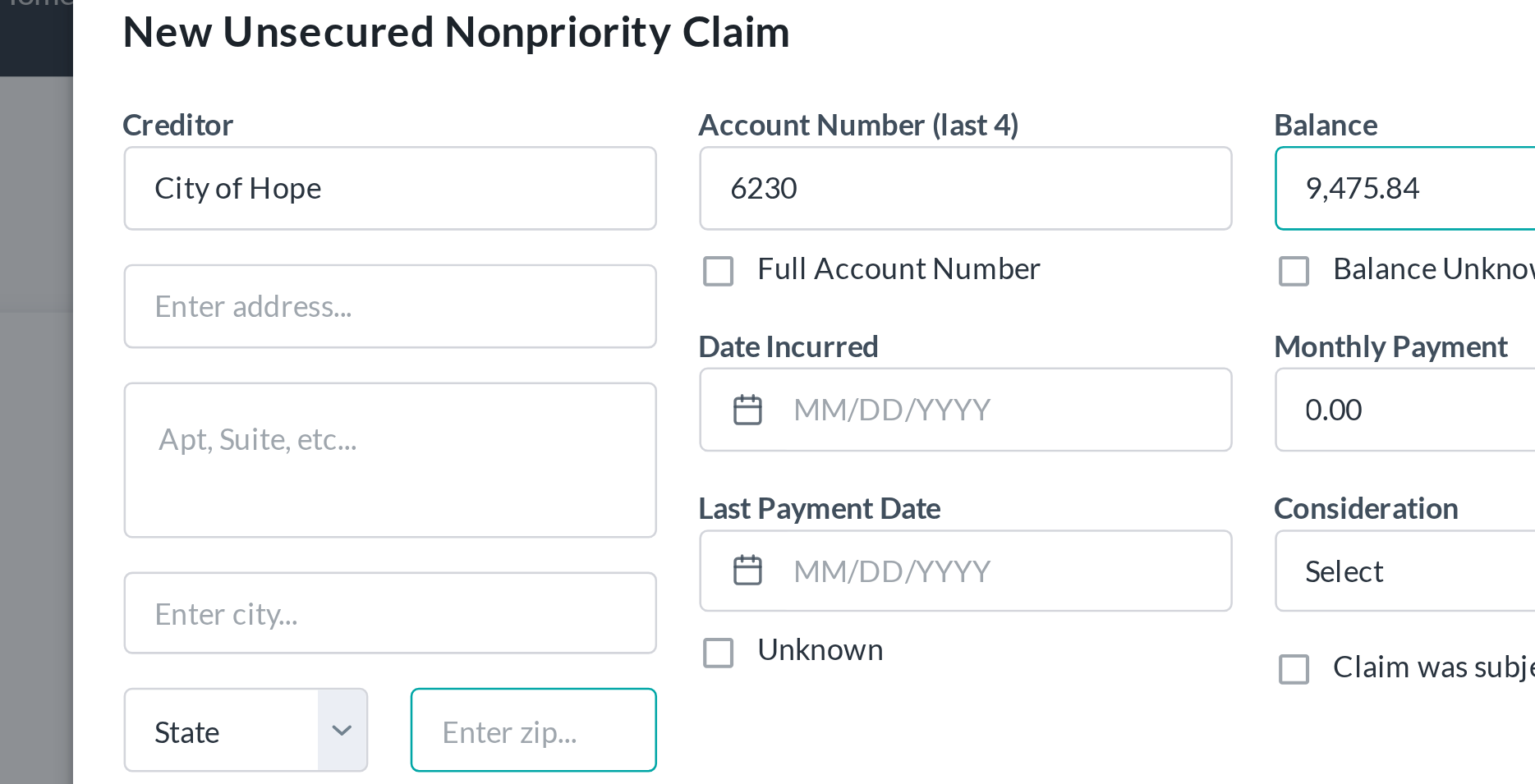
click at [496, 323] on input "text" at bounding box center [487, 320] width 96 height 33
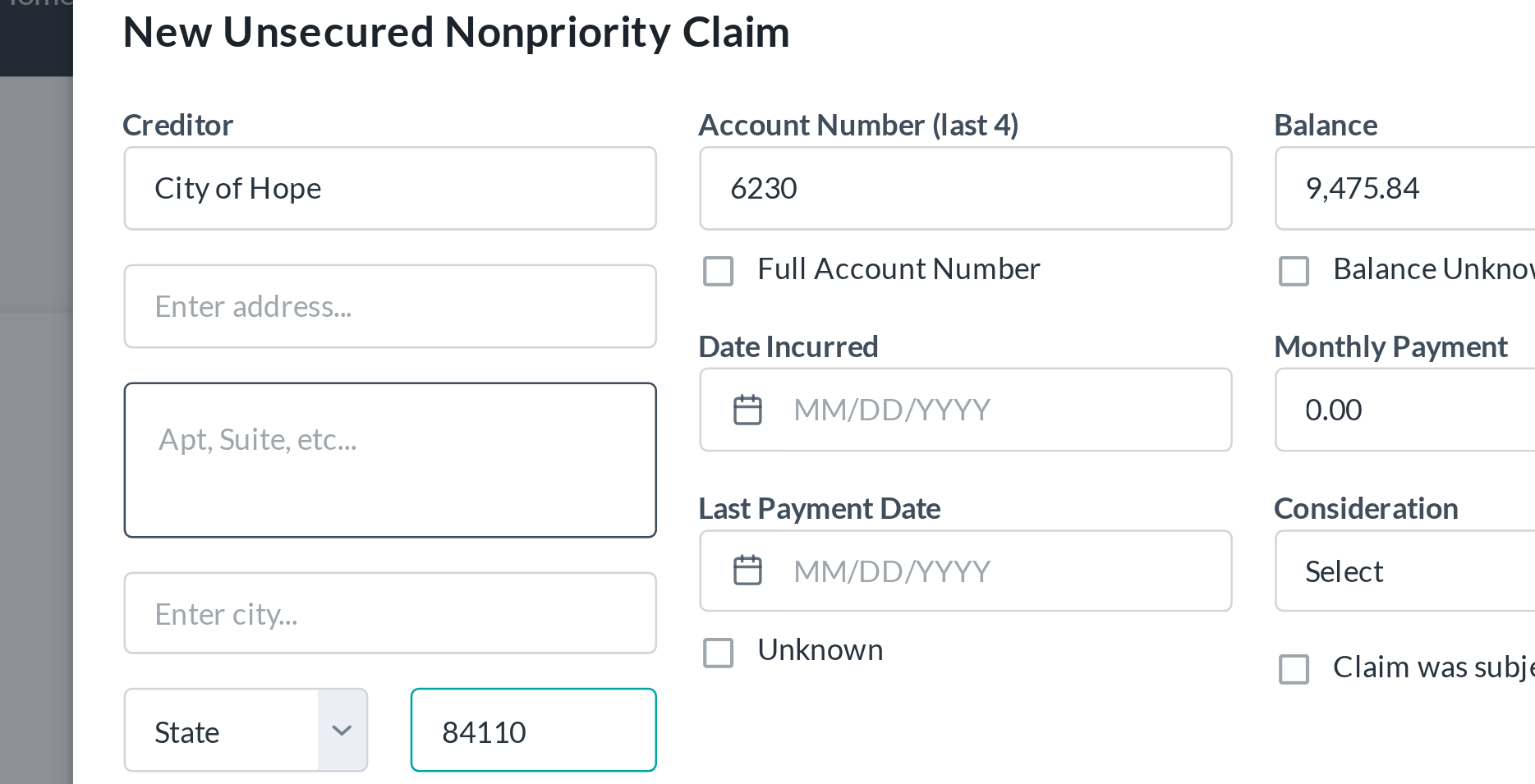
type input "84110"
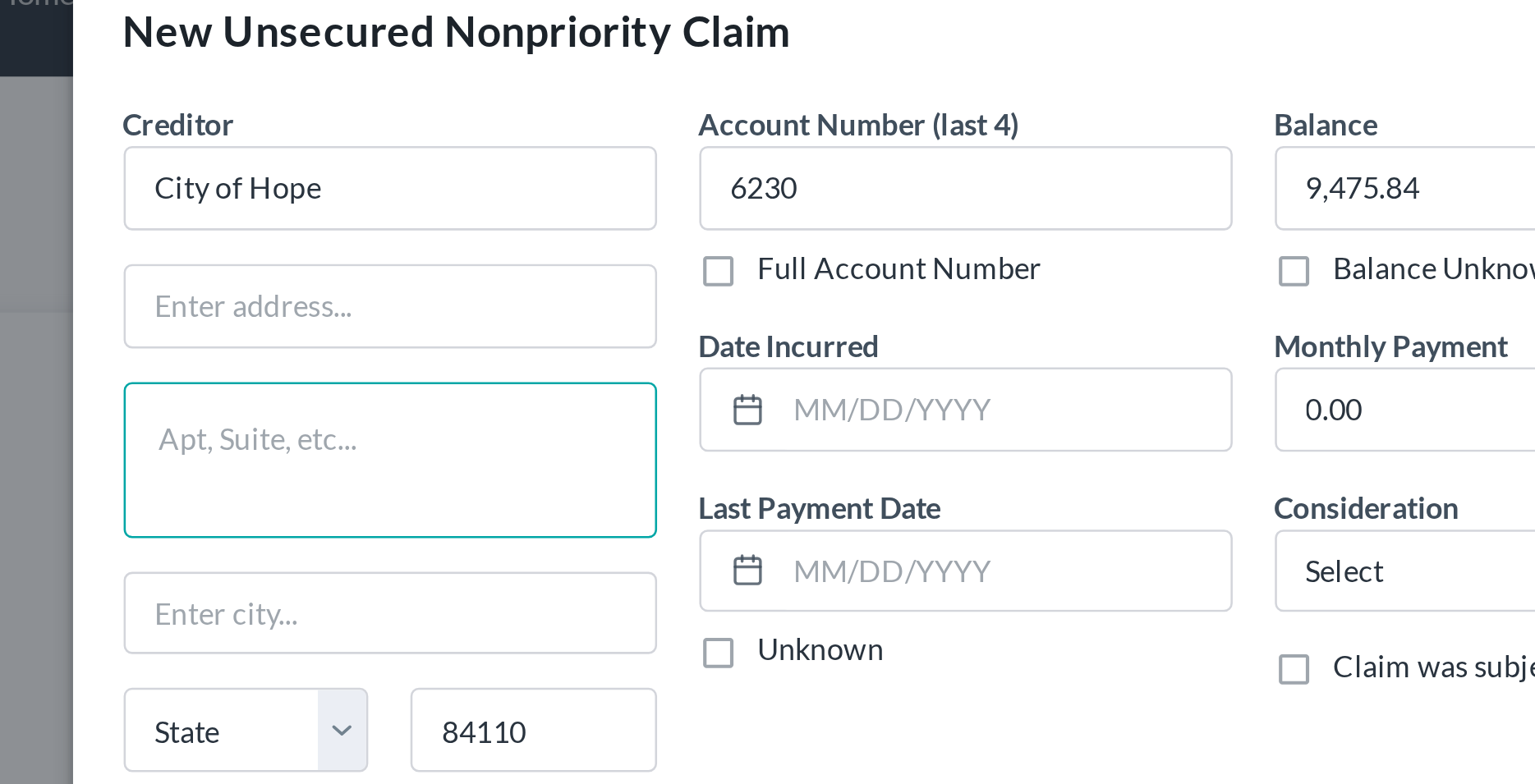
click at [441, 207] on textarea at bounding box center [432, 215] width 208 height 61
type input "[GEOGRAPHIC_DATA]"
select select "46"
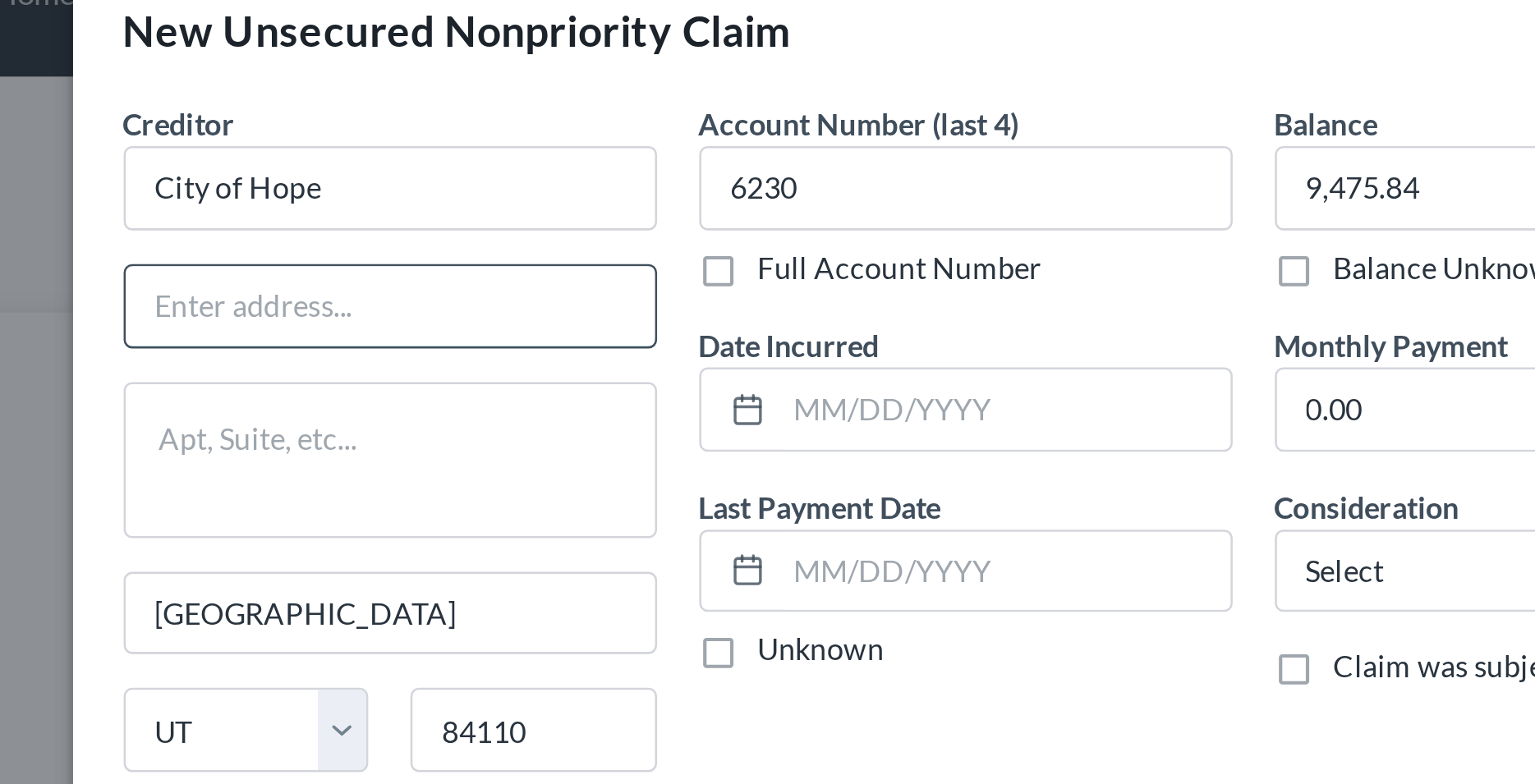
click at [422, 151] on input "text" at bounding box center [432, 155] width 206 height 31
type input "/"
click at [461, 159] on input "P.O. BOX" at bounding box center [432, 155] width 206 height 31
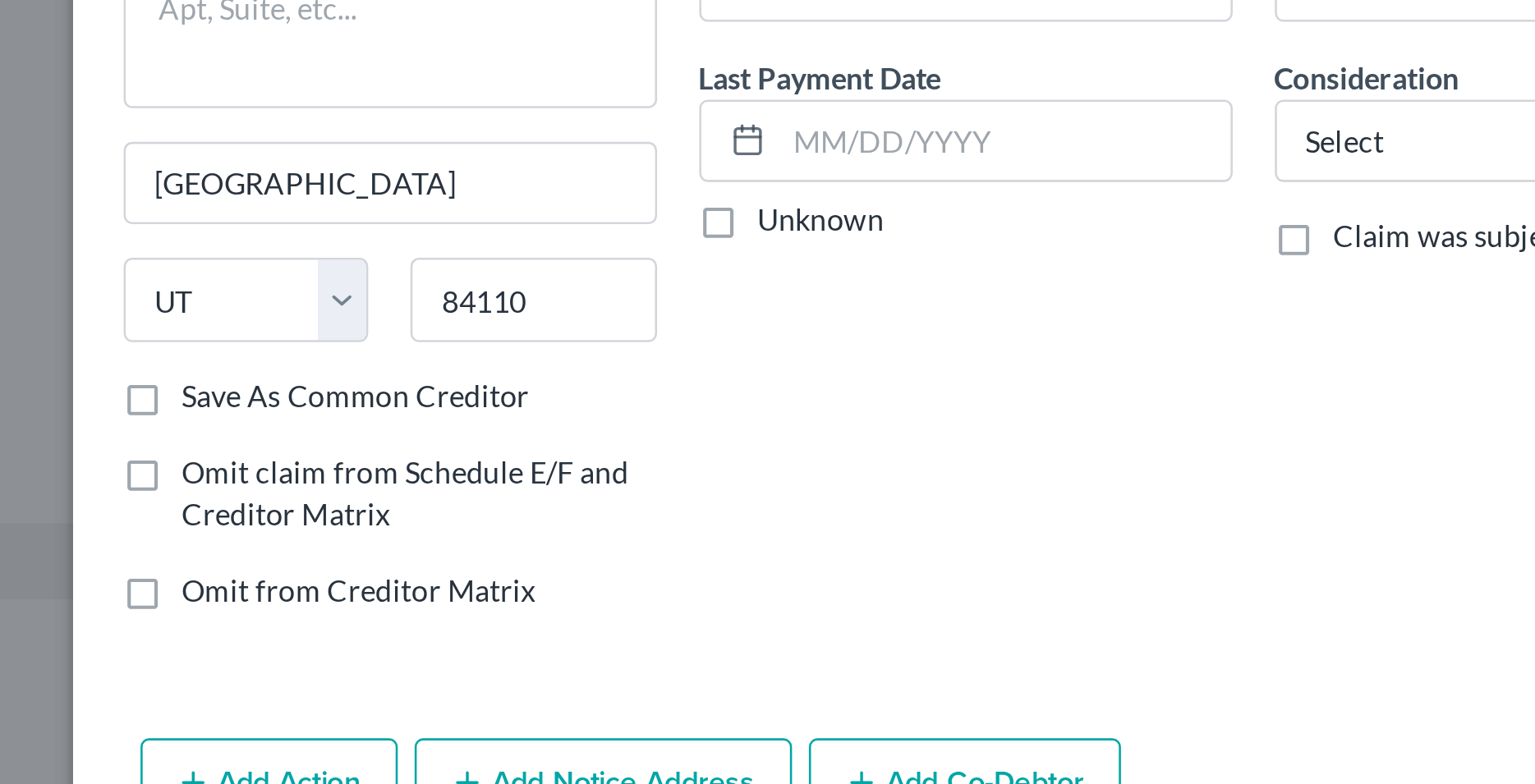
type input "P.O. BOX 2653"
click at [351, 361] on label "Save As Common Creditor" at bounding box center [418, 358] width 135 height 17
click at [357, 360] on input "Save As Common Creditor" at bounding box center [363, 355] width 11 height 11
checkbox input "true"
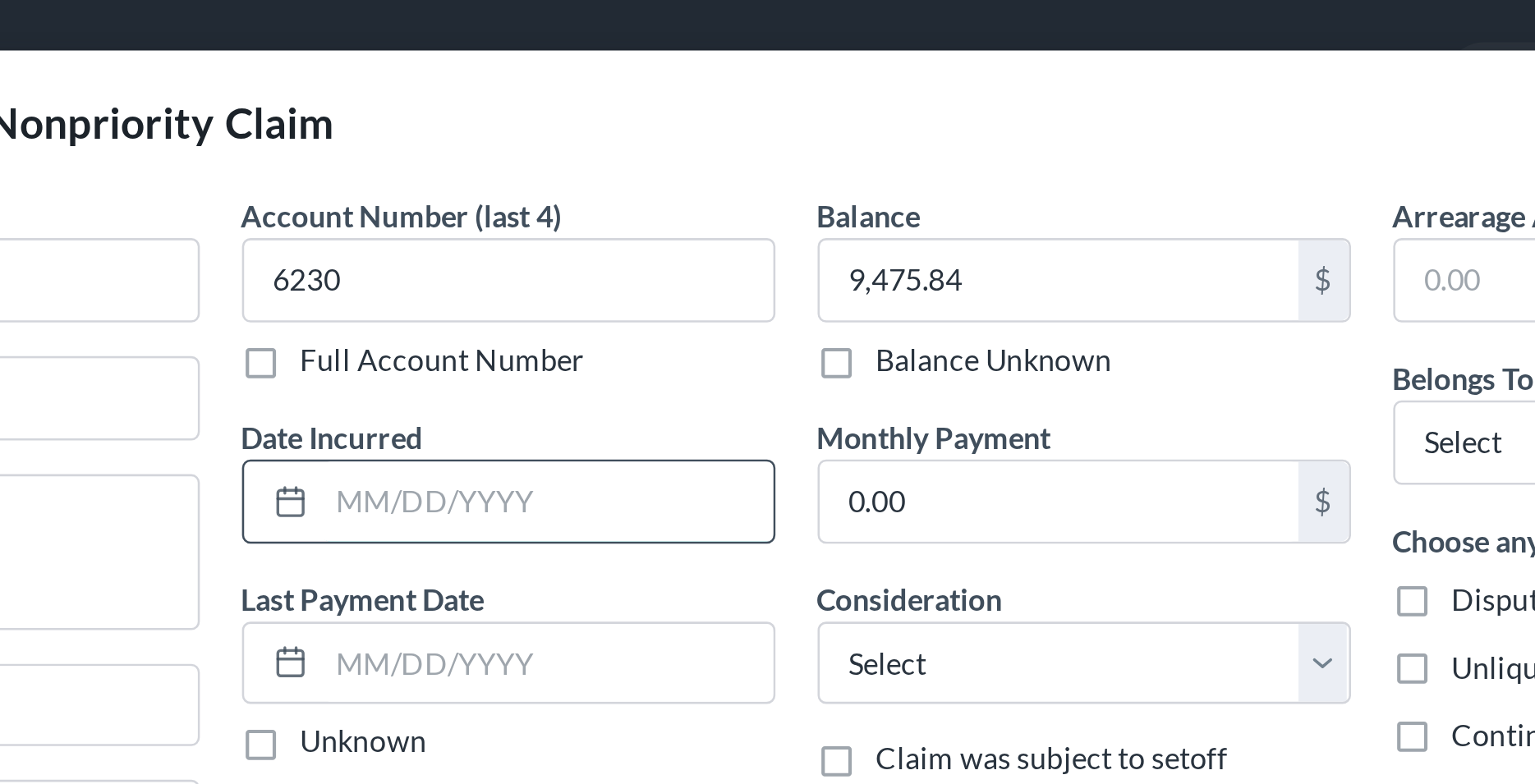
click at [626, 199] on input "text" at bounding box center [671, 196] width 175 height 31
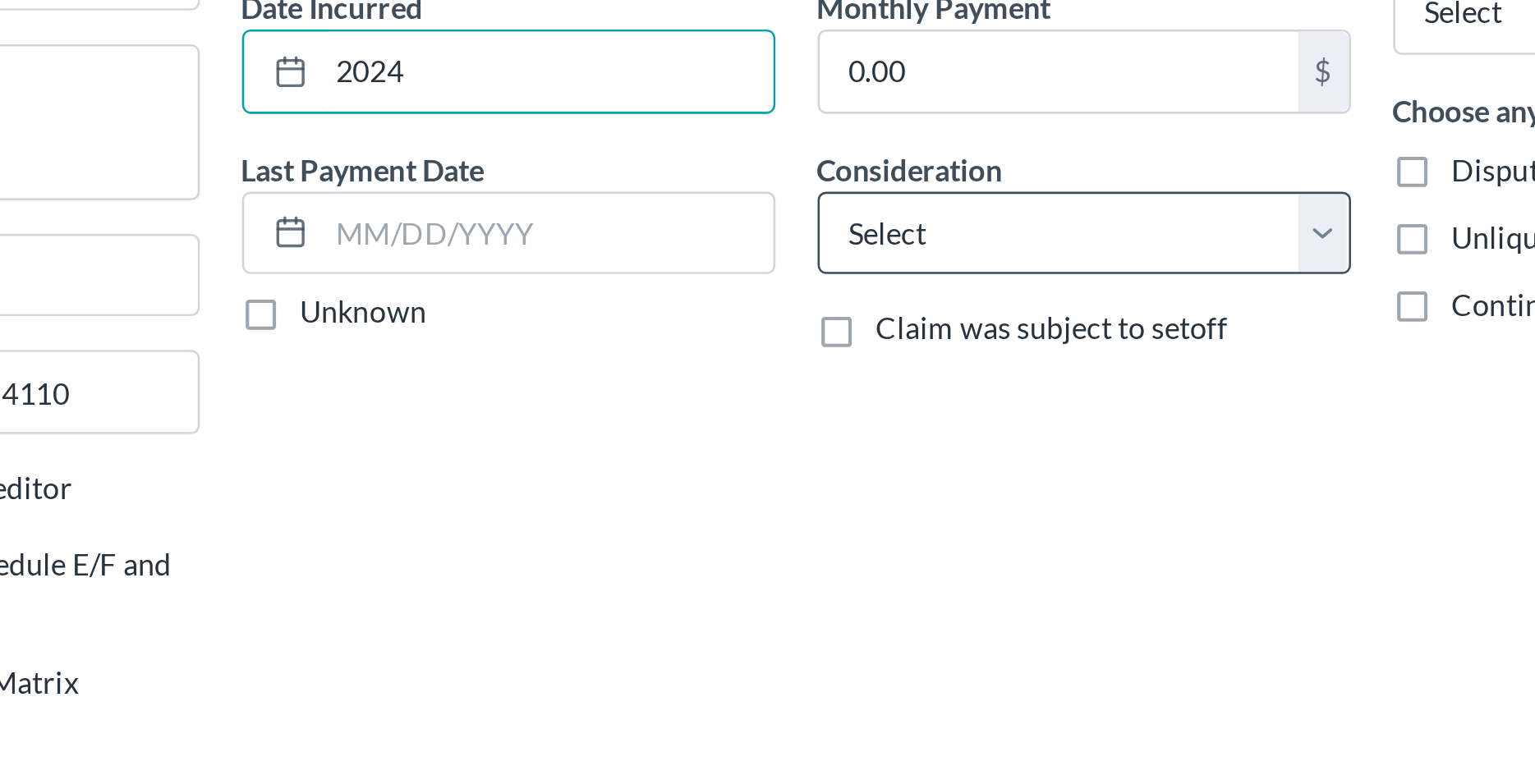
type input "2024"
click at [776, 242] on select "Select Cable / Satellite Services Collection Agency Credit Card Debt Debt Couns…" at bounding box center [880, 259] width 208 height 33
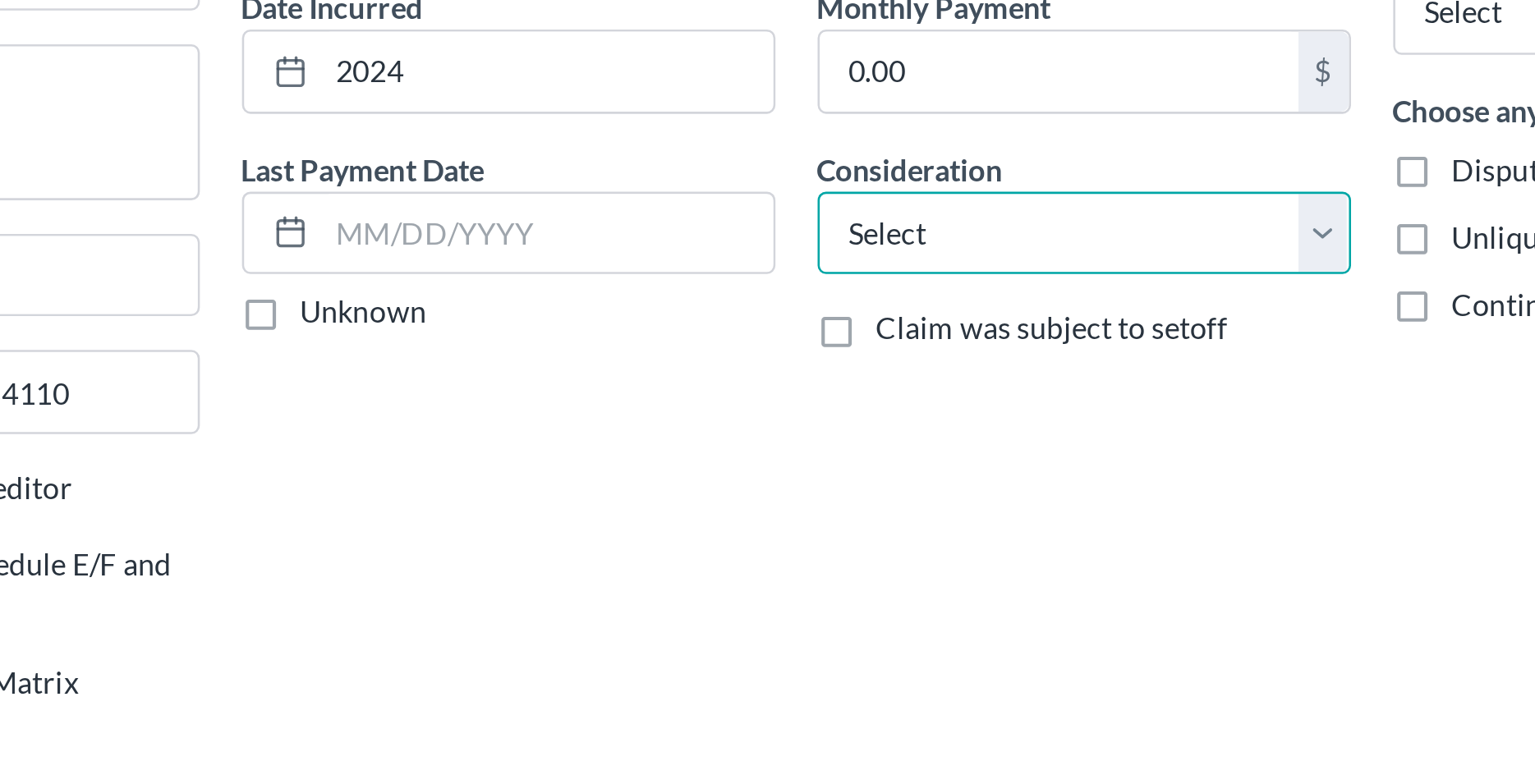
select select "9"
click option "Medical Services" at bounding box center [0, 0] width 0 height 0
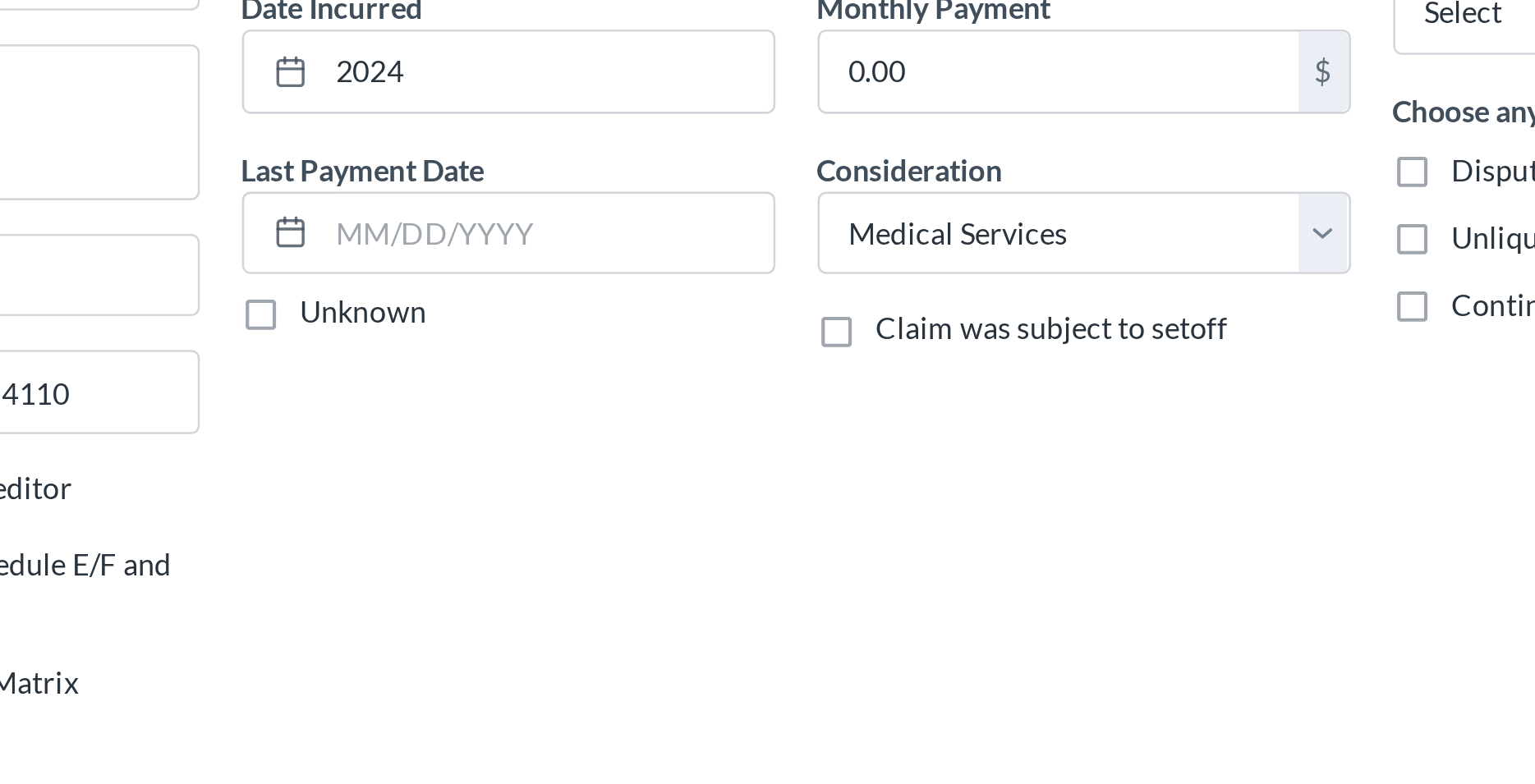
click at [750, 388] on div "Account Number (last 4) 6230 Full Account Number Date Incurred 2024 Last Paymen…" at bounding box center [656, 264] width 224 height 379
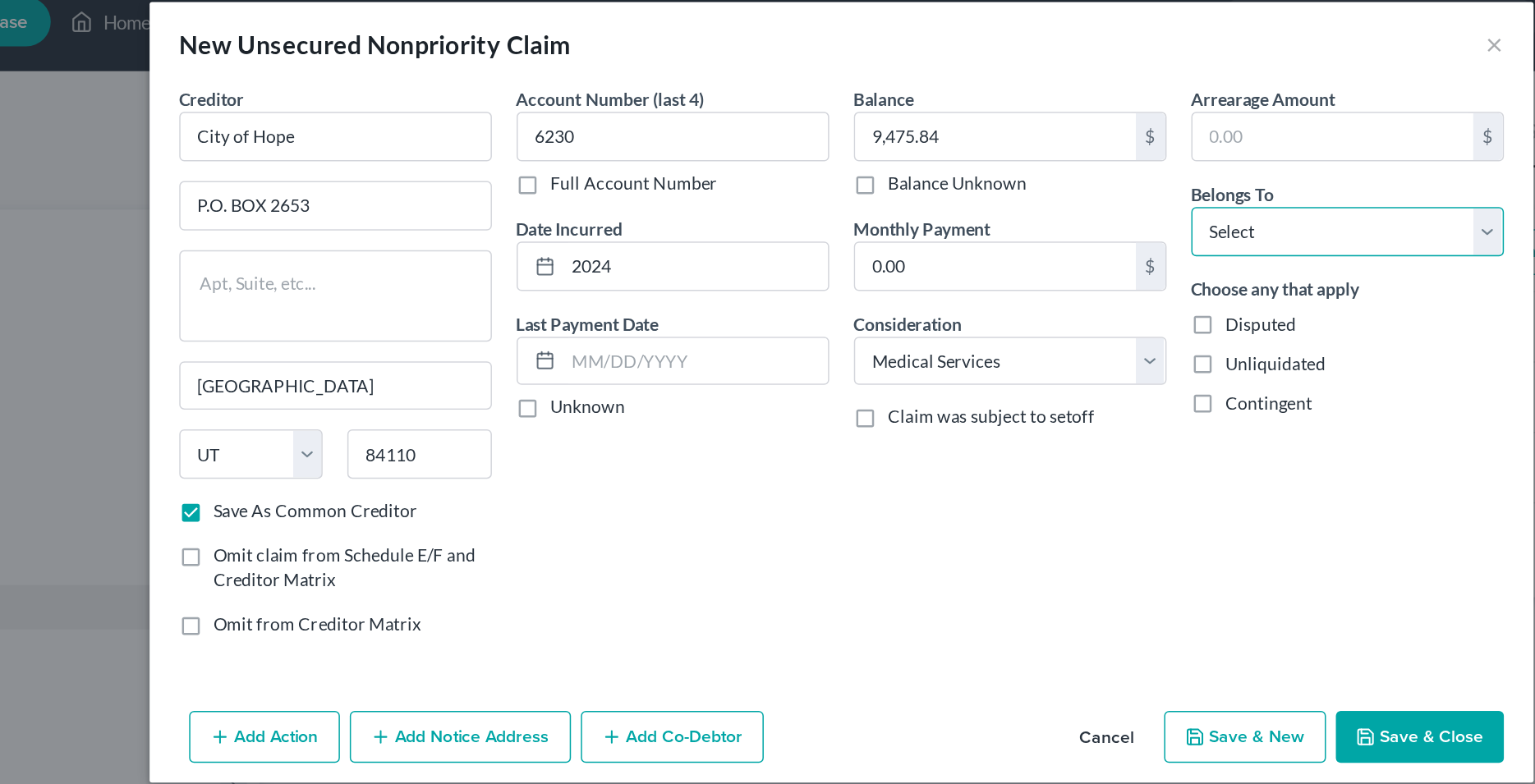
click at [1000, 156] on select "Select Debtor 1 Only Debtor 2 Only Debtor 1 And Debtor 2 Only At Least One Of T…" at bounding box center [1104, 173] width 208 height 33
select select "0"
click option "Debtor 1 Only" at bounding box center [0, 0] width 0 height 0
click at [812, 409] on div "Balance 9,475.84 $ Balance Unknown Balance Undetermined 9,475.84 $ Balance Unkn…" at bounding box center [880, 264] width 224 height 379
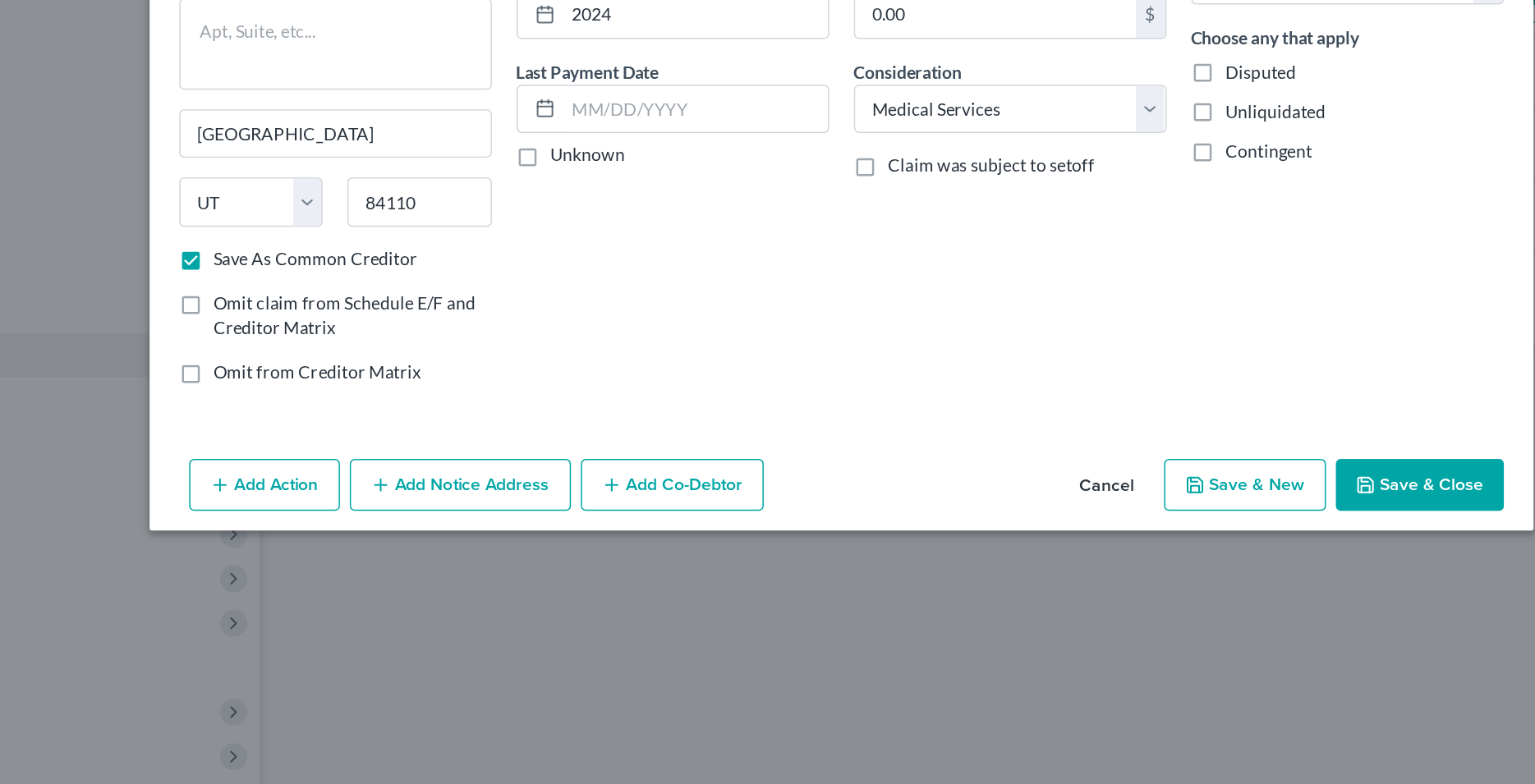
click at [1033, 510] on button "Save & New" at bounding box center [1035, 509] width 107 height 35
checkbox input "false"
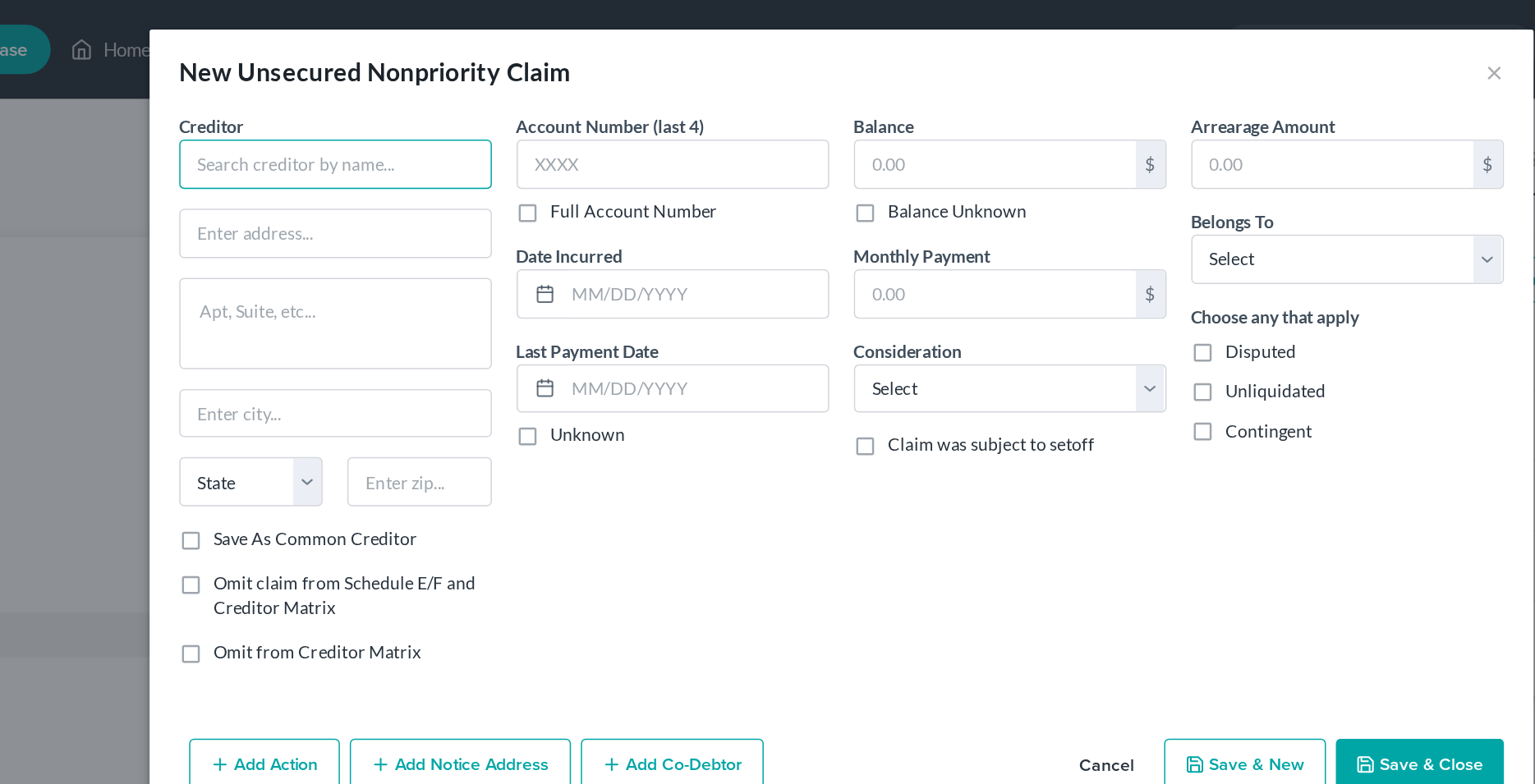
click at [470, 104] on input "text" at bounding box center [432, 109] width 208 height 33
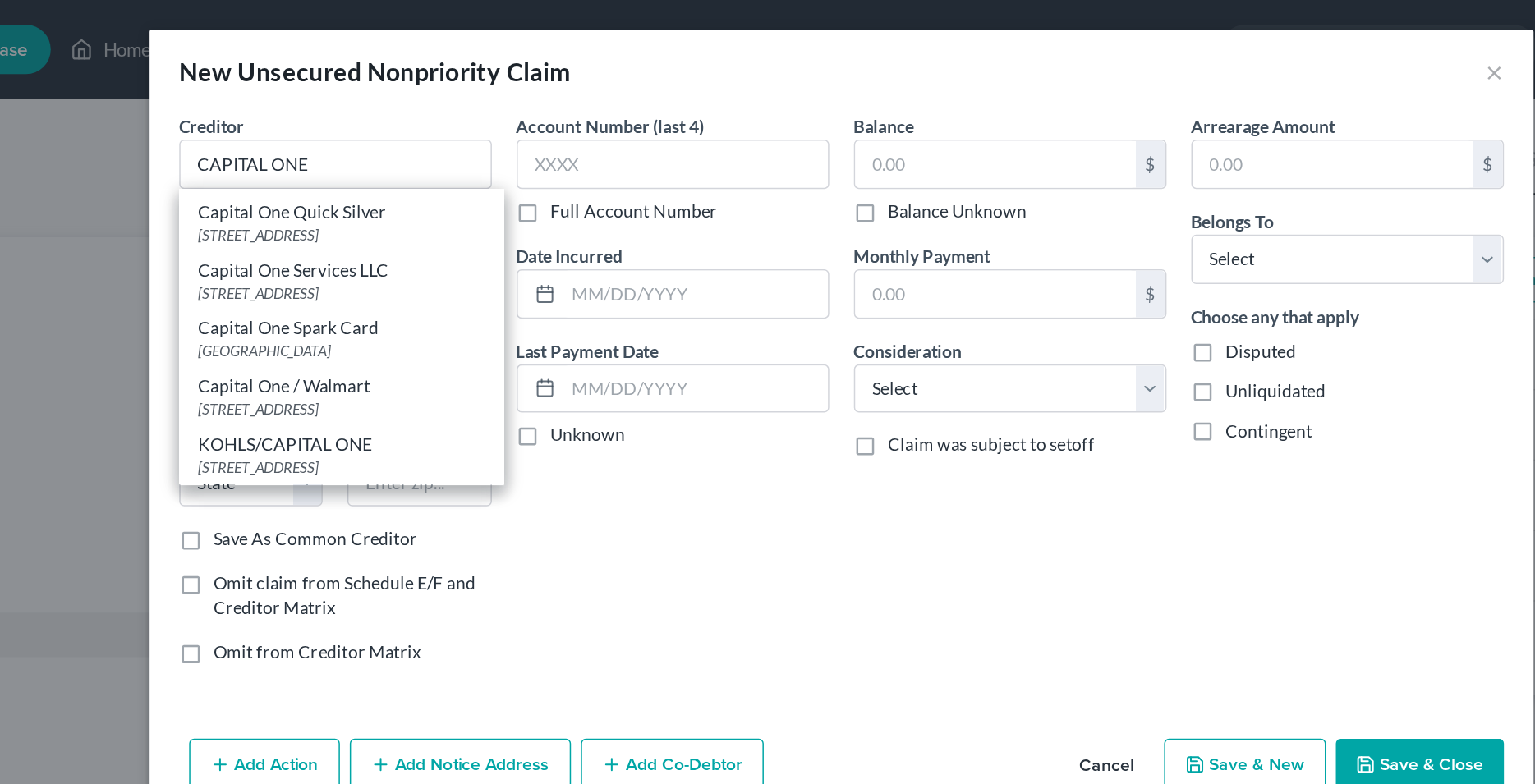
scroll to position [874, 0]
click at [422, 172] on div "Capital One Services LLC" at bounding box center [435, 180] width 189 height 17
type input "Capital One Services LLC"
type input "PO Box 30285"
type input "[GEOGRAPHIC_DATA]"
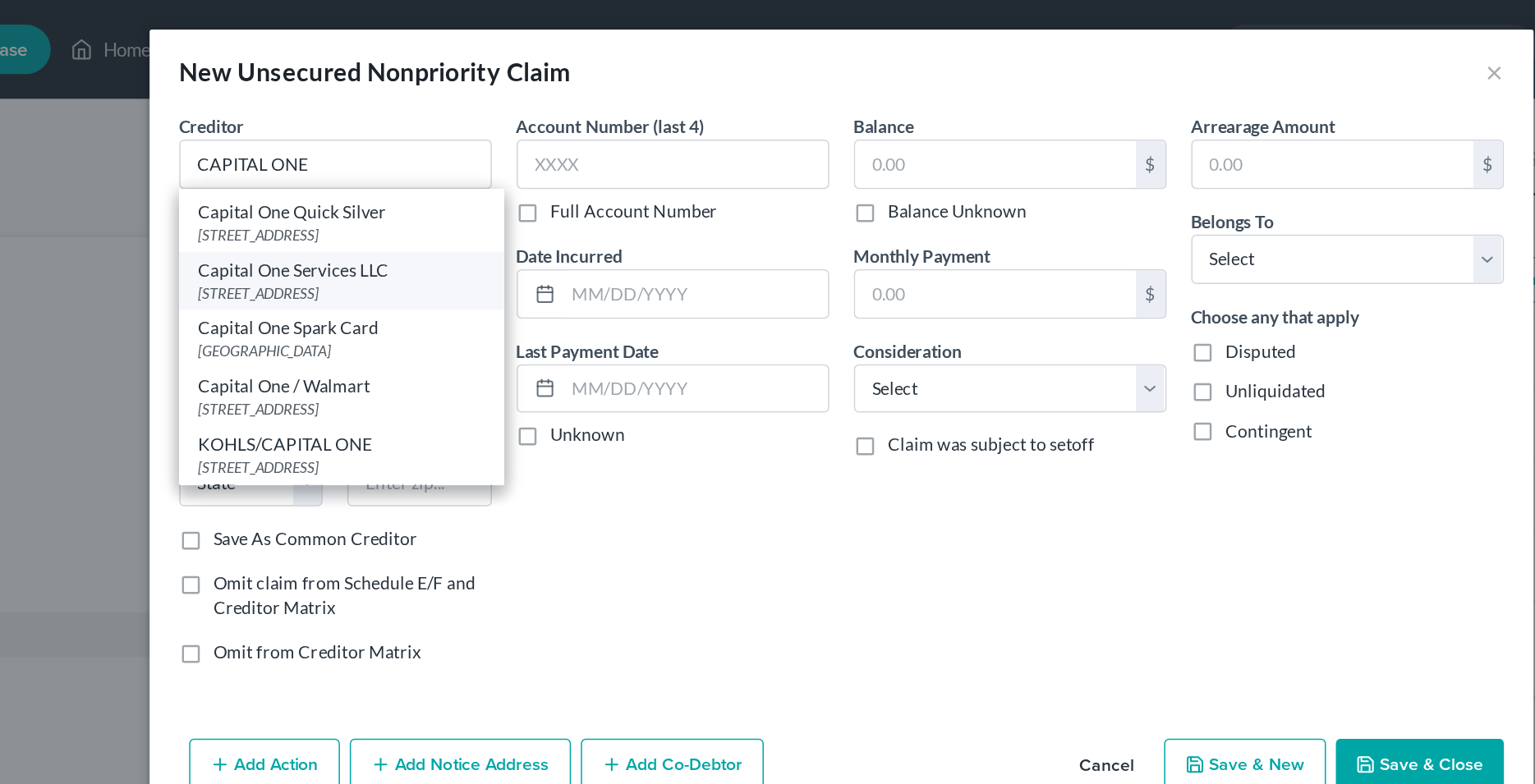
select select "46"
type input "84130-0285"
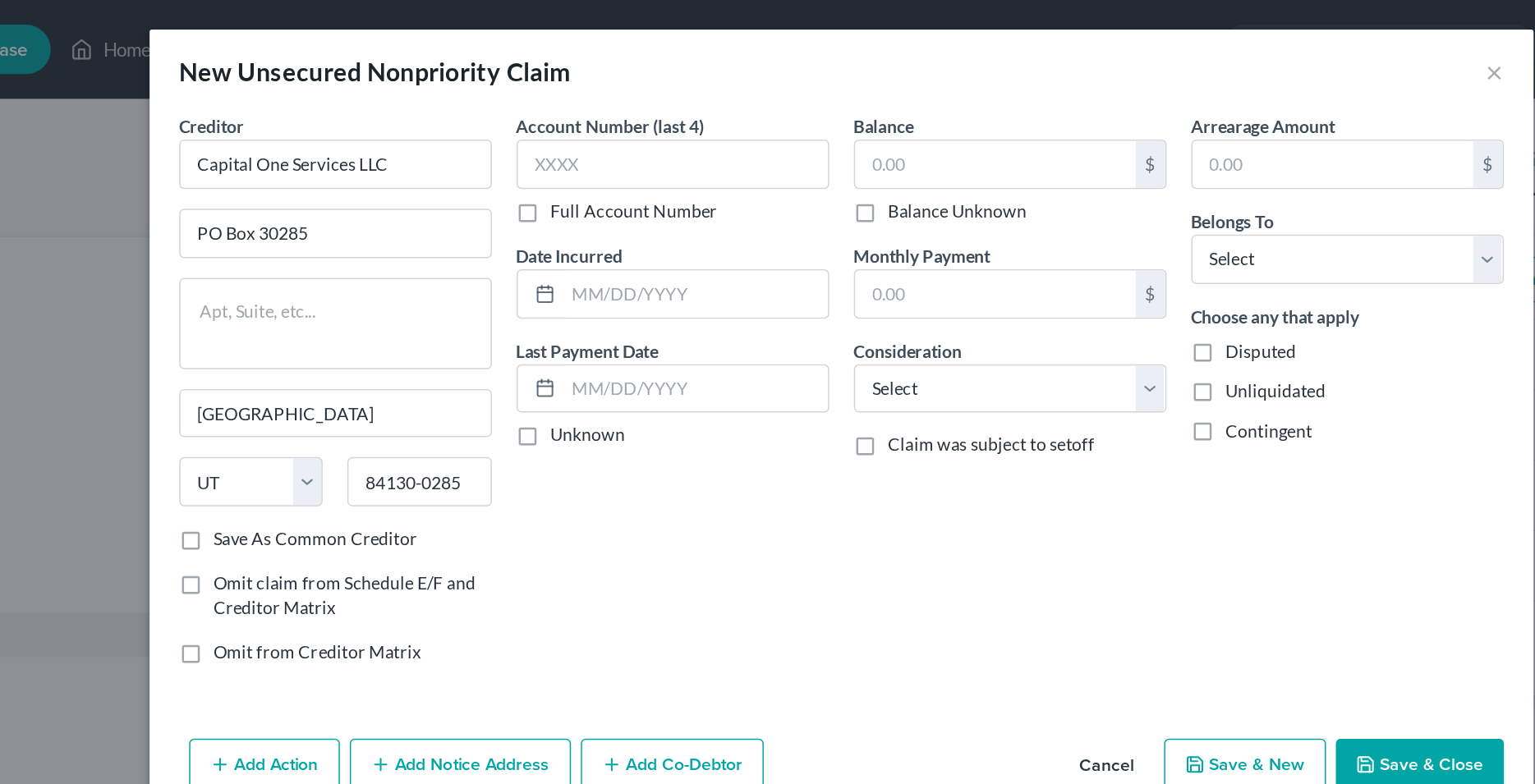
scroll to position [0, 0]
click at [613, 106] on input "text" at bounding box center [656, 109] width 208 height 33
type input "2496"
click at [808, 119] on input "text" at bounding box center [870, 109] width 186 height 31
type input "15,402.95"
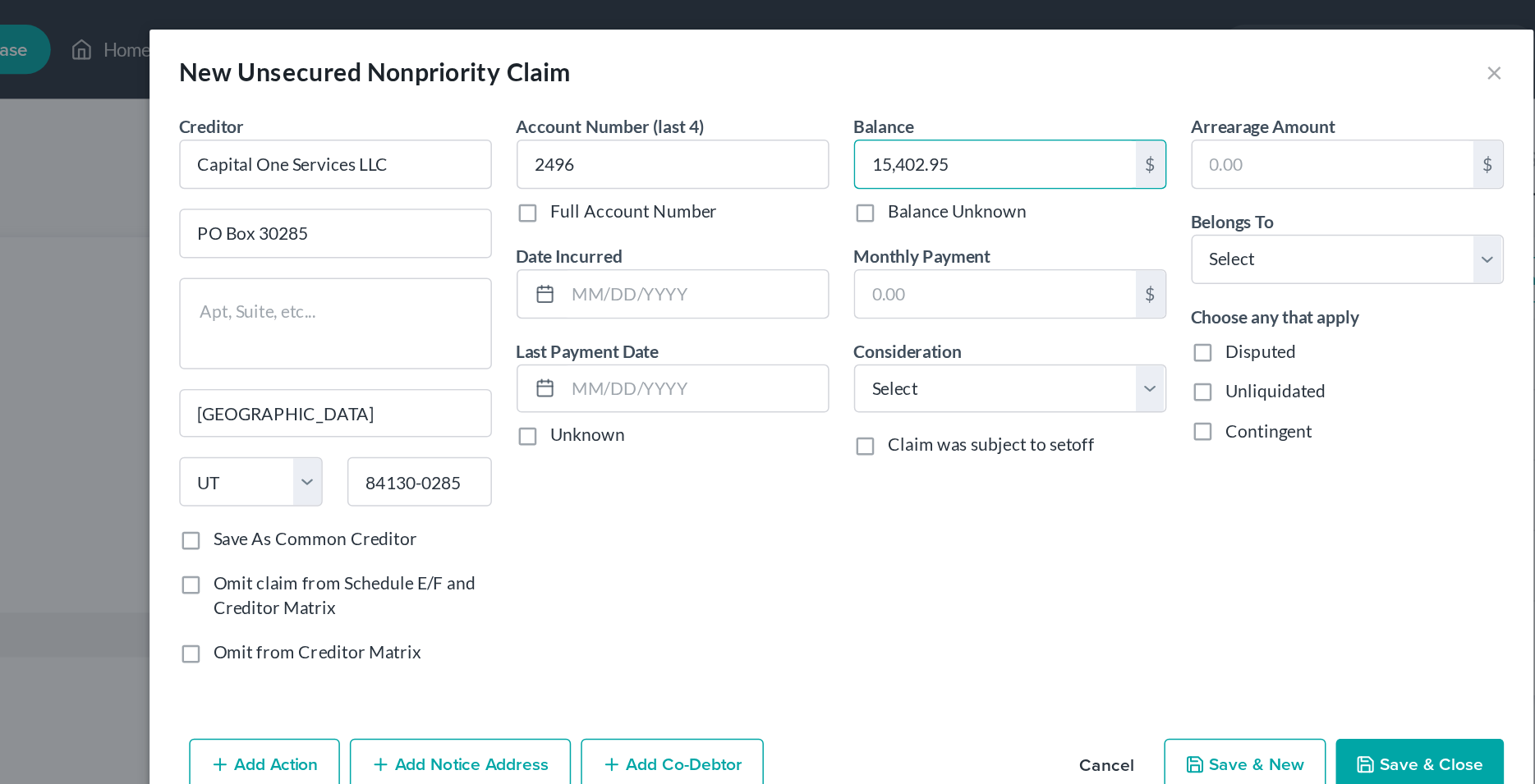
click at [687, 476] on div "Creditor * Capital One Services LLC PO Box 30285 [GEOGRAPHIC_DATA] [US_STATE][G…" at bounding box center [767, 279] width 920 height 409
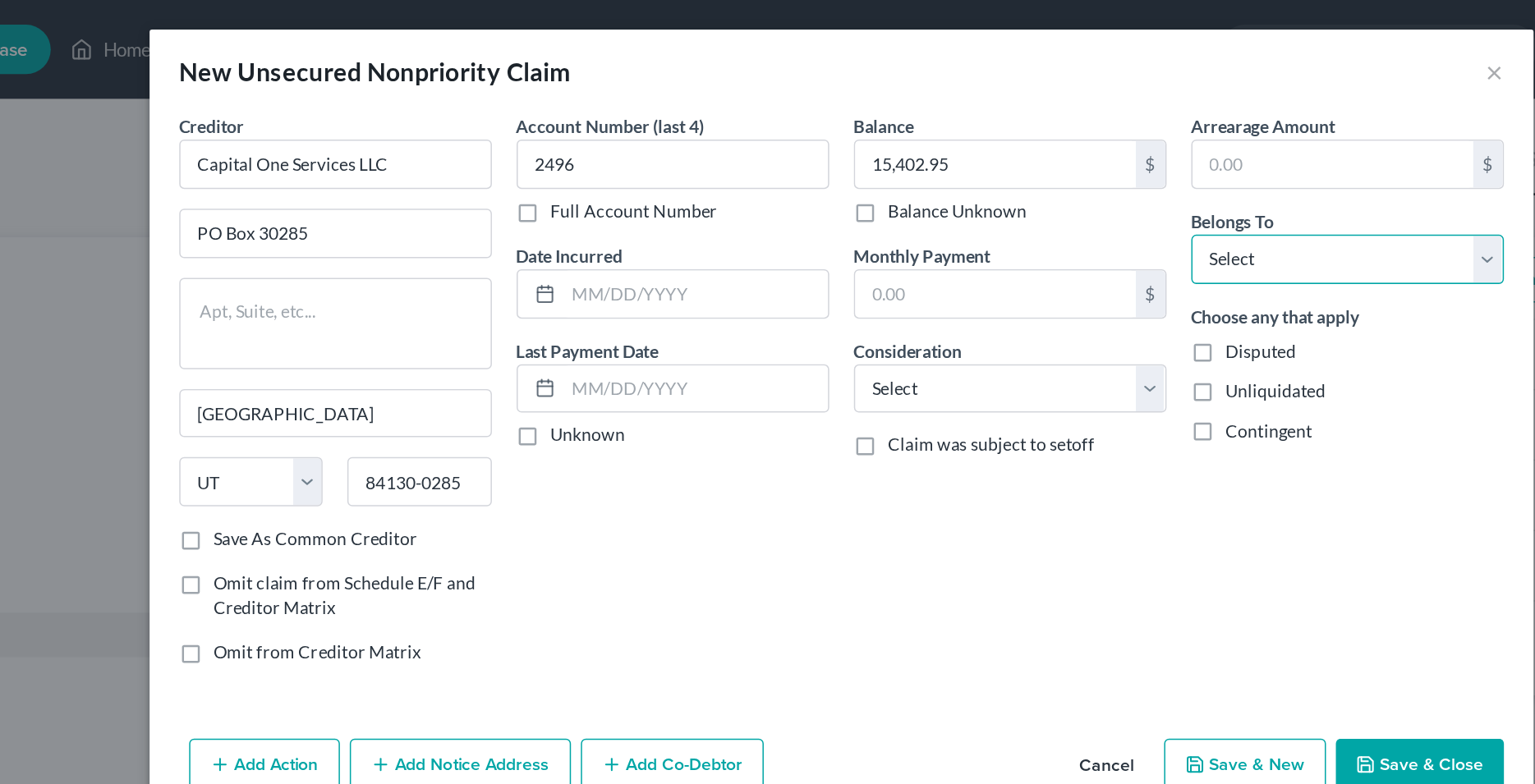
click at [1000, 156] on select "Select Debtor 1 Only Debtor 2 Only Debtor 1 And Debtor 2 Only At Least One Of T…" at bounding box center [1104, 173] width 208 height 33
select select "0"
click option "Debtor 1 Only" at bounding box center [0, 0] width 0 height 0
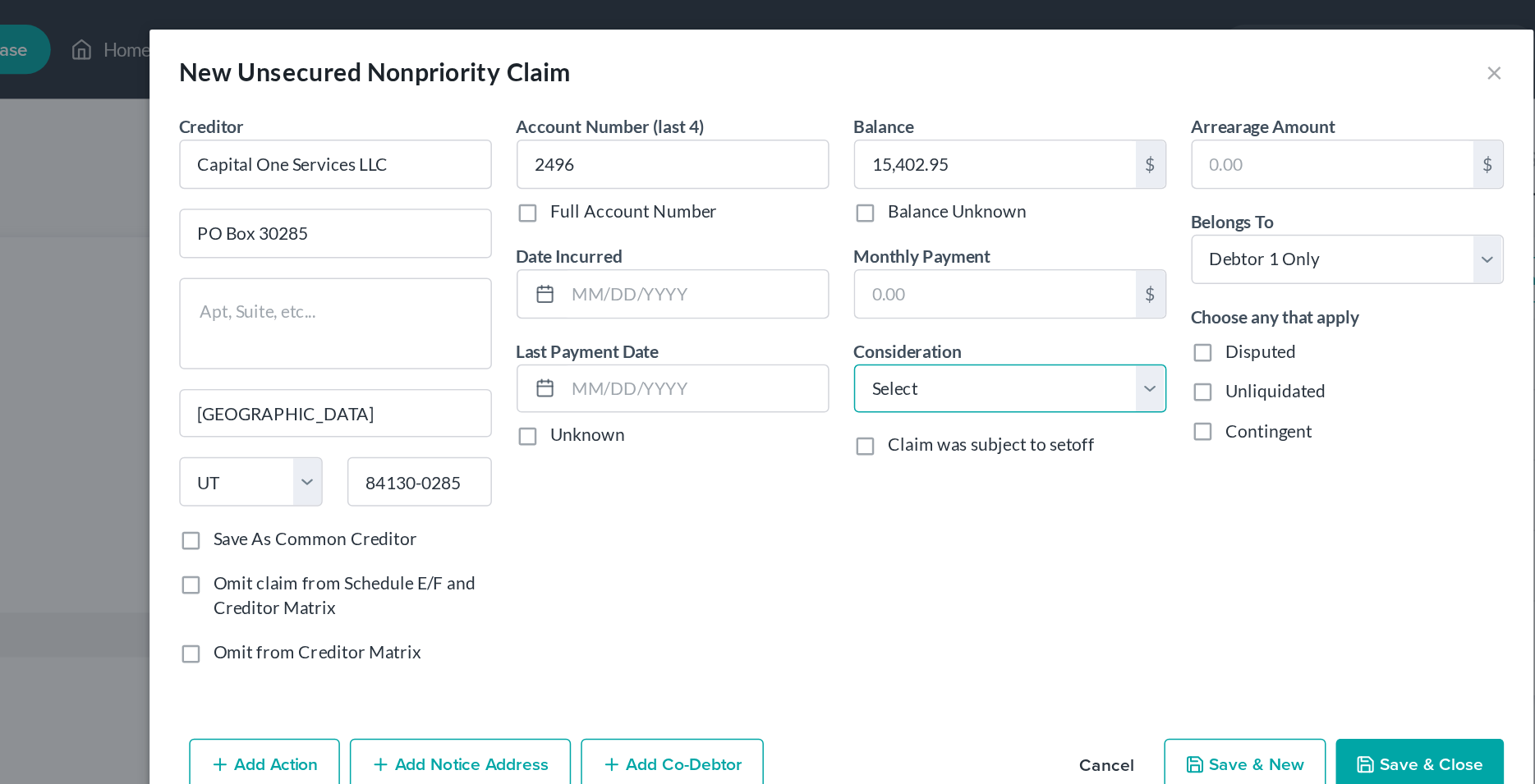
click at [776, 242] on select "Select Cable / Satellite Services Collection Agency Credit Card Debt Debt Couns…" at bounding box center [880, 259] width 208 height 33
select select "2"
click option "Credit Card Debt" at bounding box center [0, 0] width 0 height 0
click at [701, 355] on div "Account Number (last 4) 2496 Full Account Number Date Incurred Last Payment Dat…" at bounding box center [656, 264] width 224 height 379
click at [645, 198] on input "text" at bounding box center [671, 196] width 175 height 31
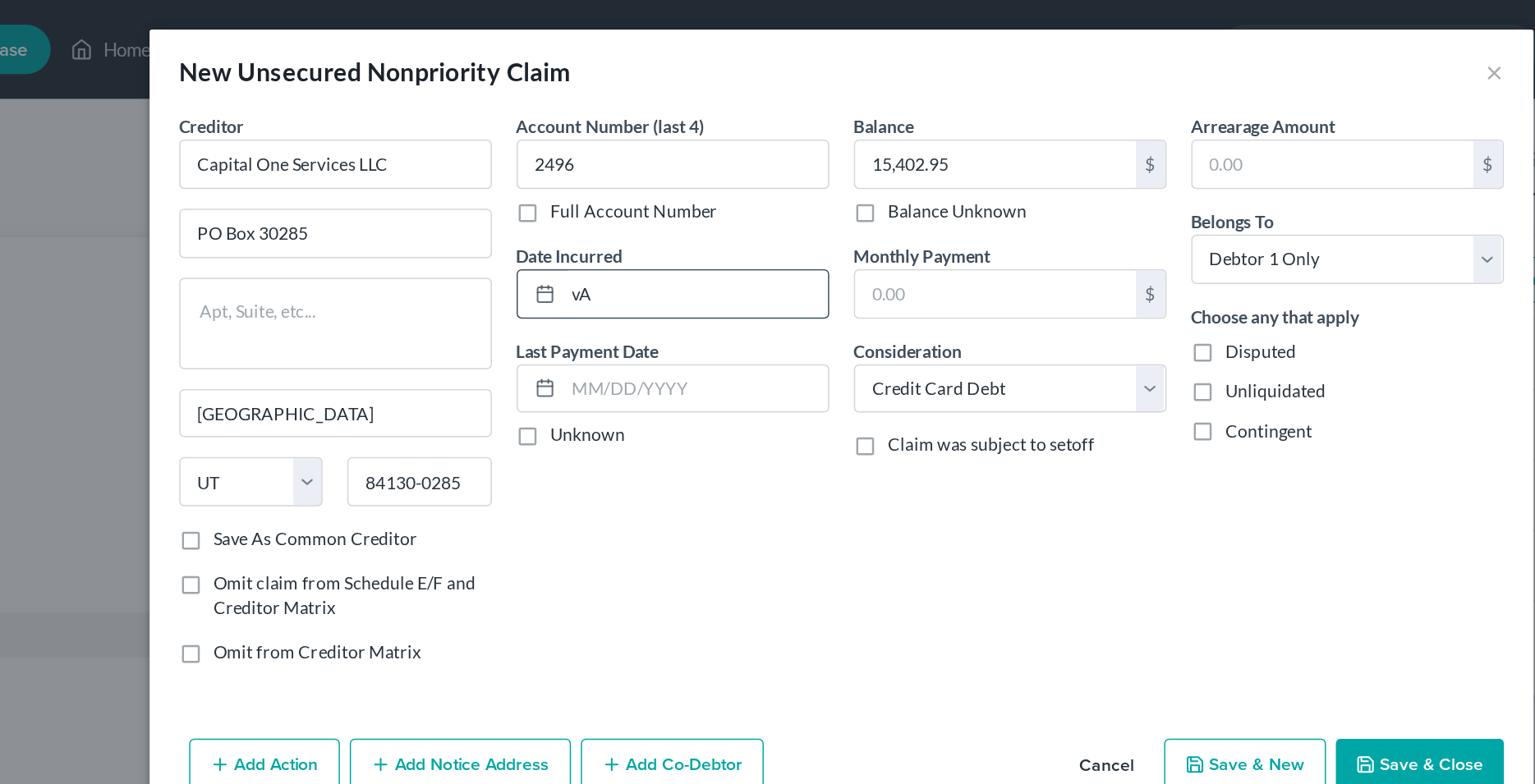
type input "v"
type input "Vaious"
click at [719, 356] on div "Account Number (last 4) 2496 Full Account Number Date Incurred Vaious Last Paym…" at bounding box center [656, 264] width 224 height 379
click at [508, 106] on input "Capital One Services LLC" at bounding box center [432, 109] width 208 height 33
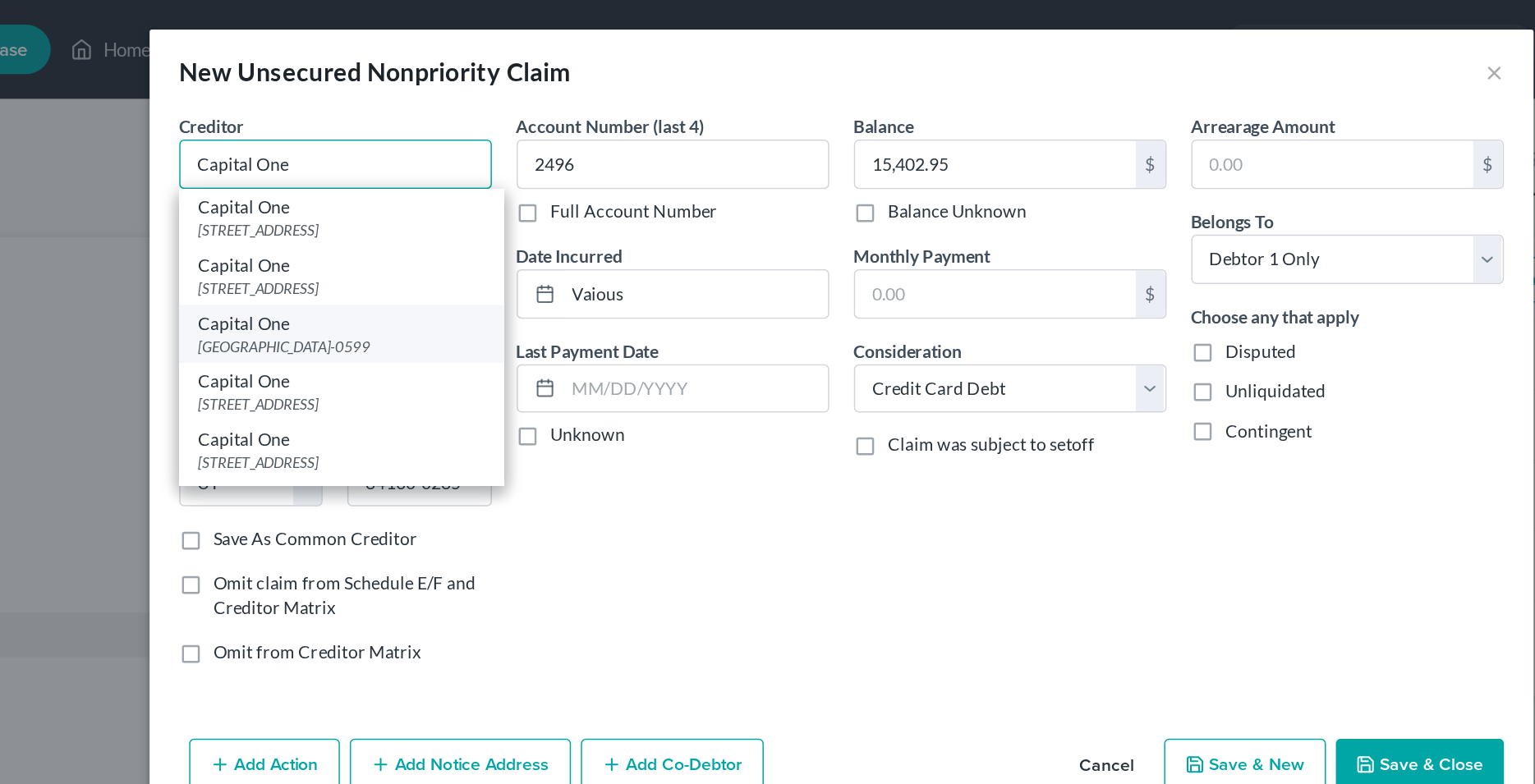
type input "Capital One"
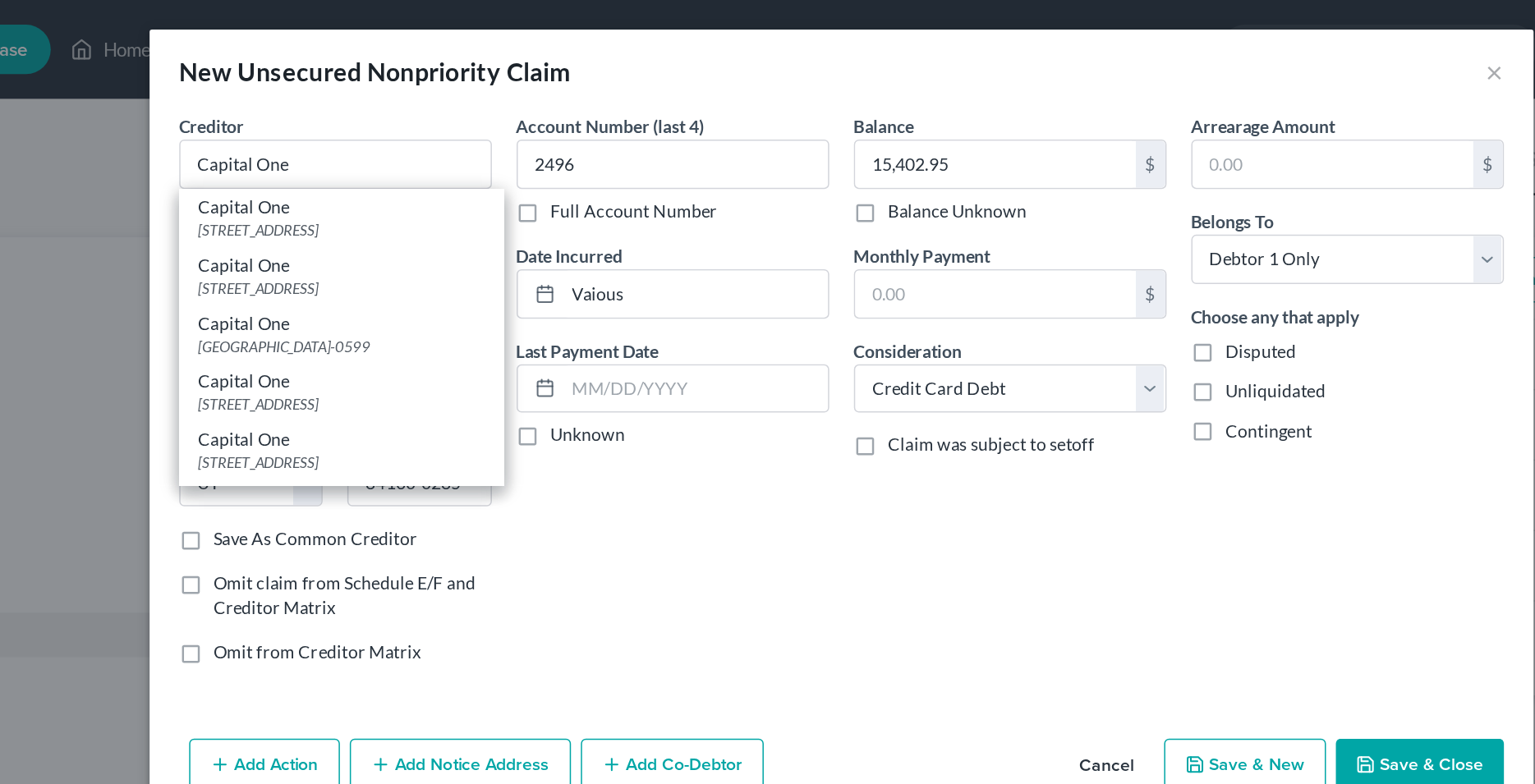
click at [384, 223] on div "Capital One" at bounding box center [435, 215] width 189 height 17
type input "PO Box 60519"
type input "City Of Industry"
select select "4"
type input "91716-0599"
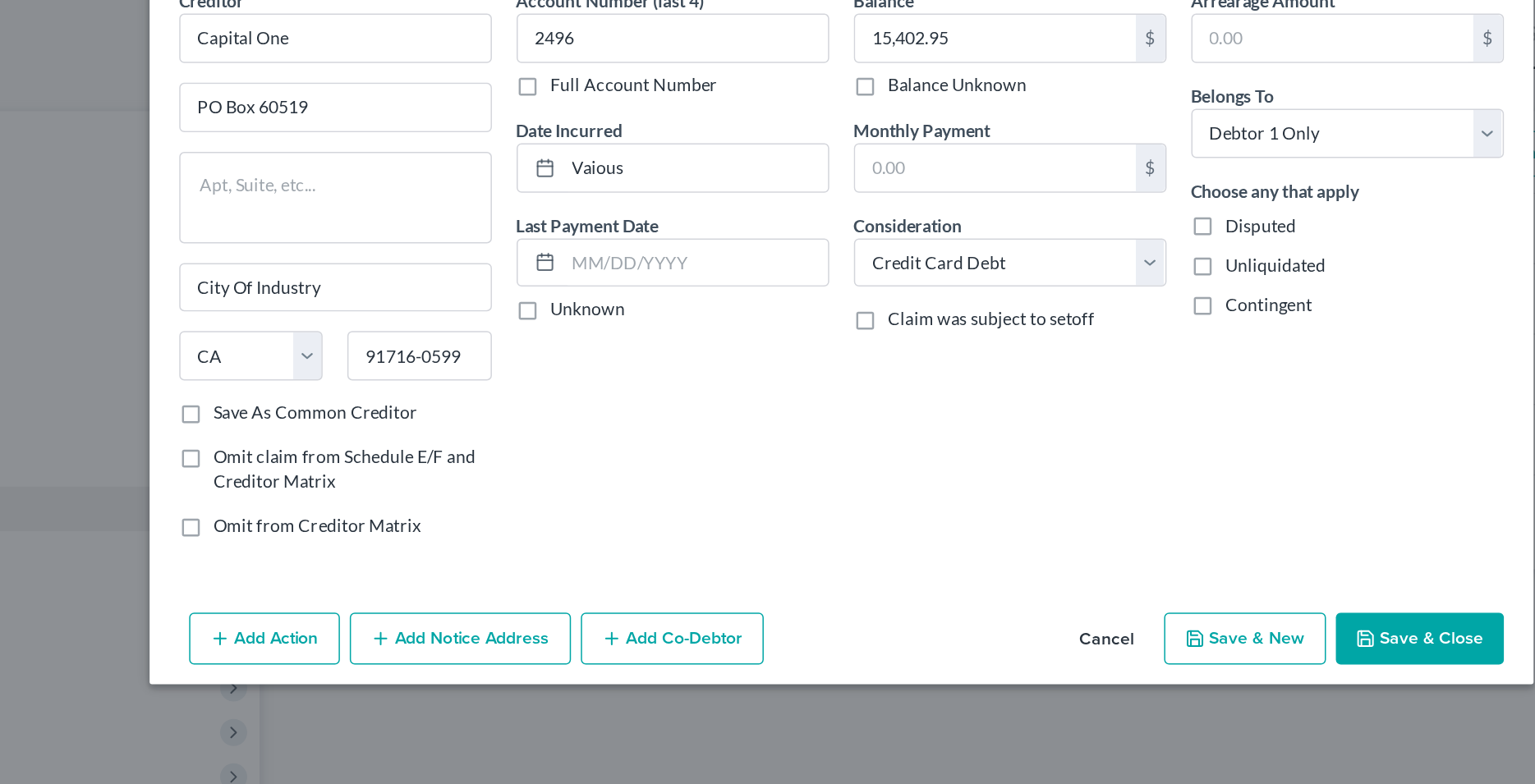
click at [1024, 512] on button "Save & New" at bounding box center [1035, 509] width 107 height 35
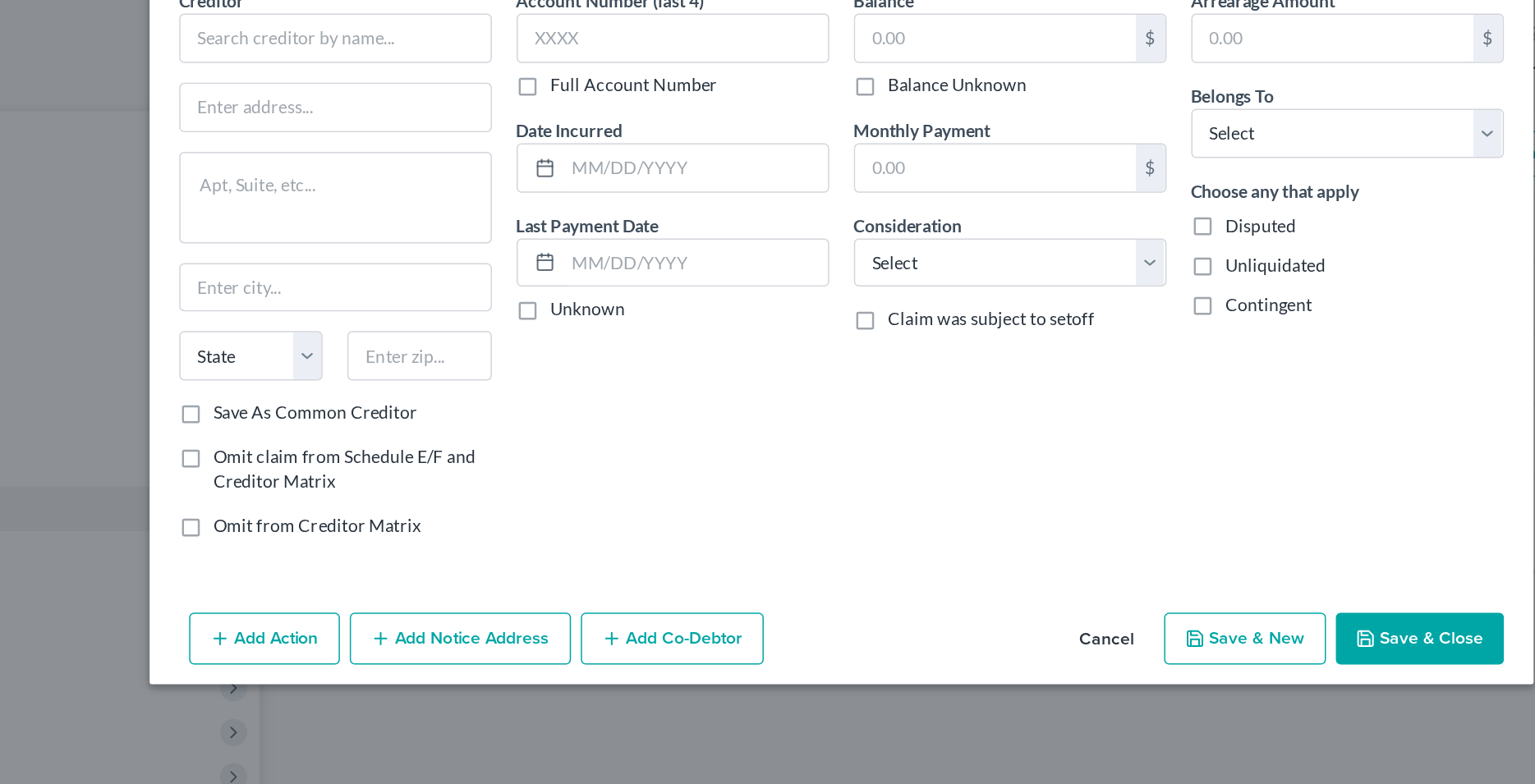
type input "0.00"
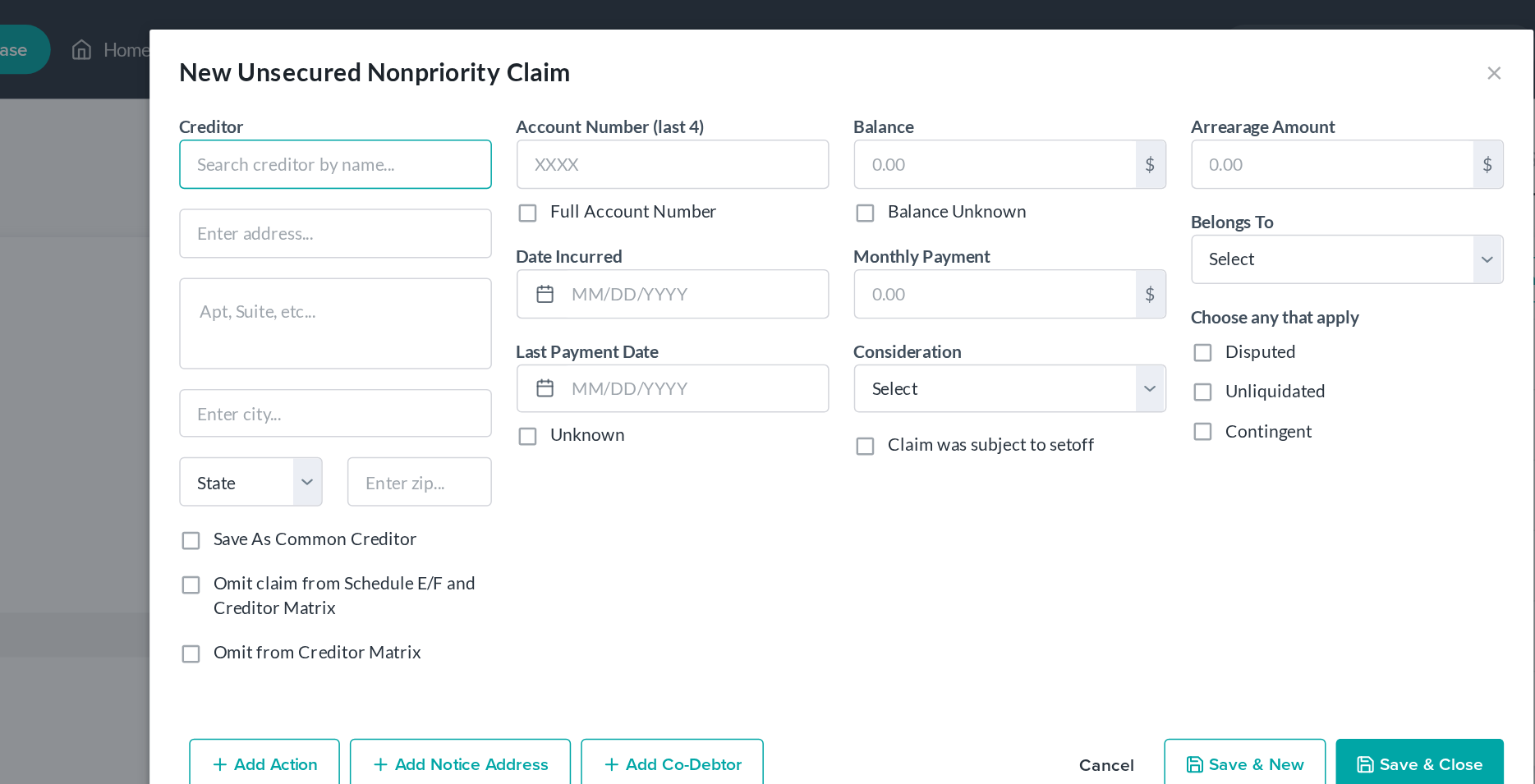
click at [471, 111] on input "text" at bounding box center [432, 109] width 208 height 33
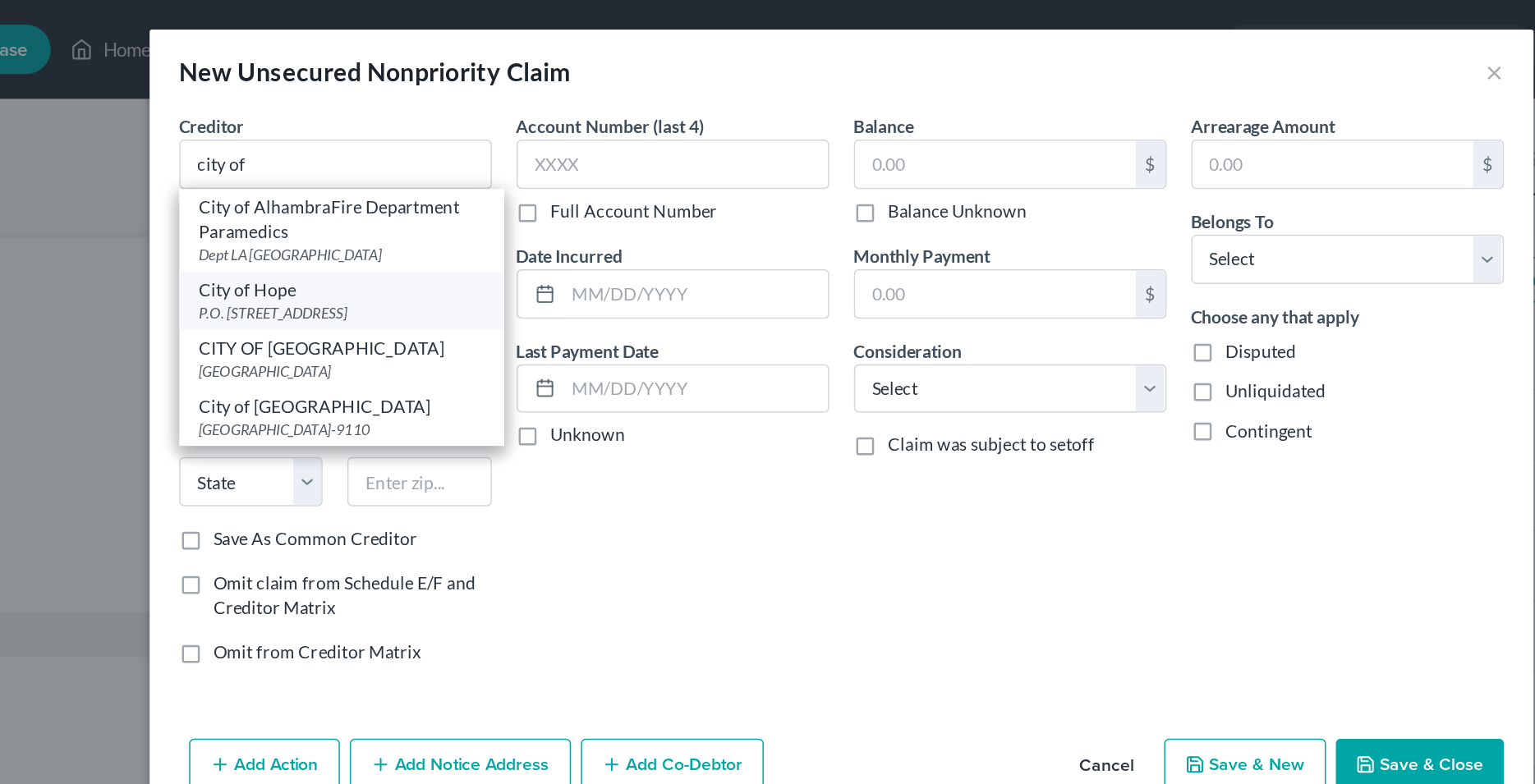
click at [390, 195] on div "City of Hope" at bounding box center [435, 193] width 189 height 17
type input "City of Hope"
type input "P.O. BOX 2653"
type input "[GEOGRAPHIC_DATA]"
select select "46"
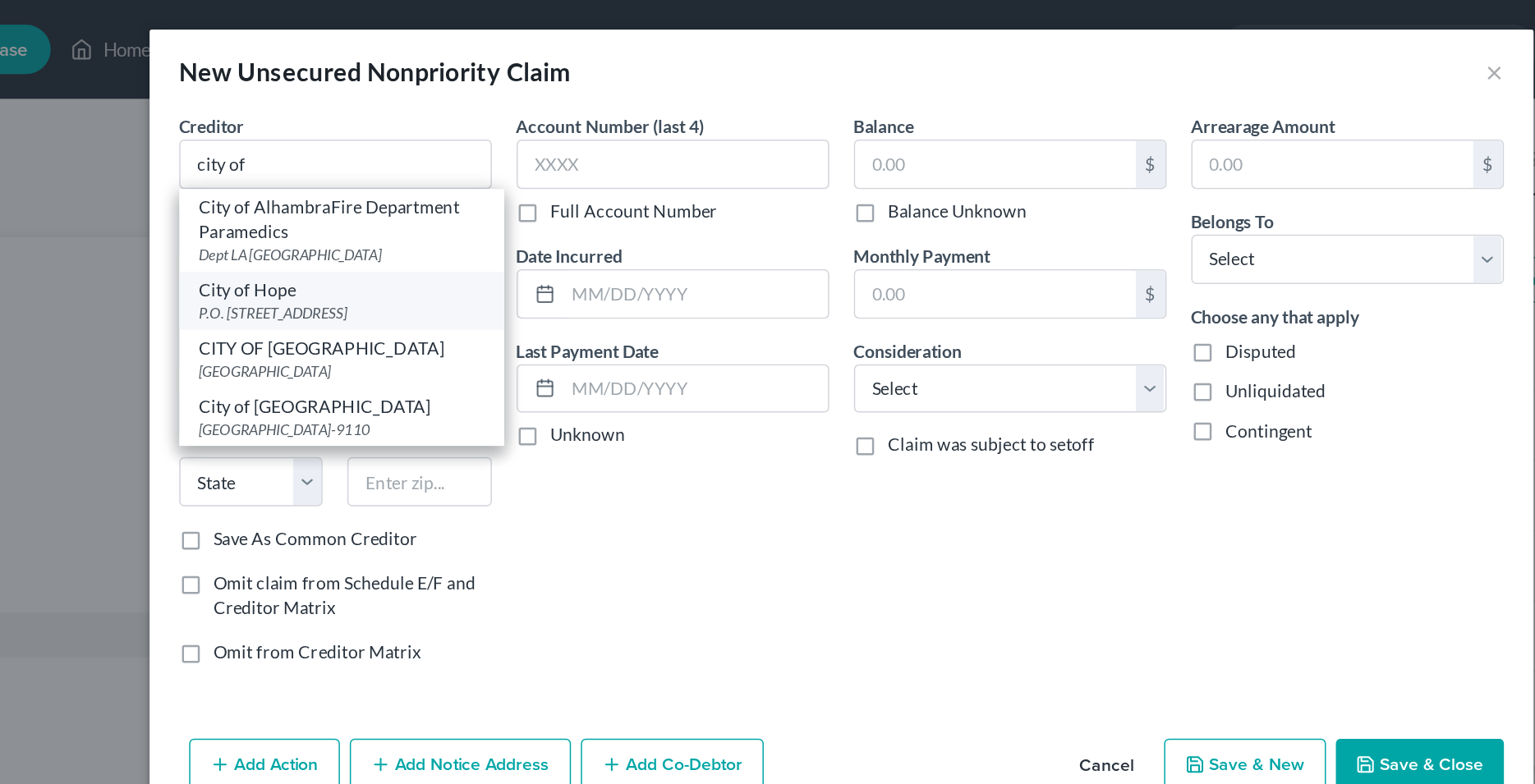
type input "84110"
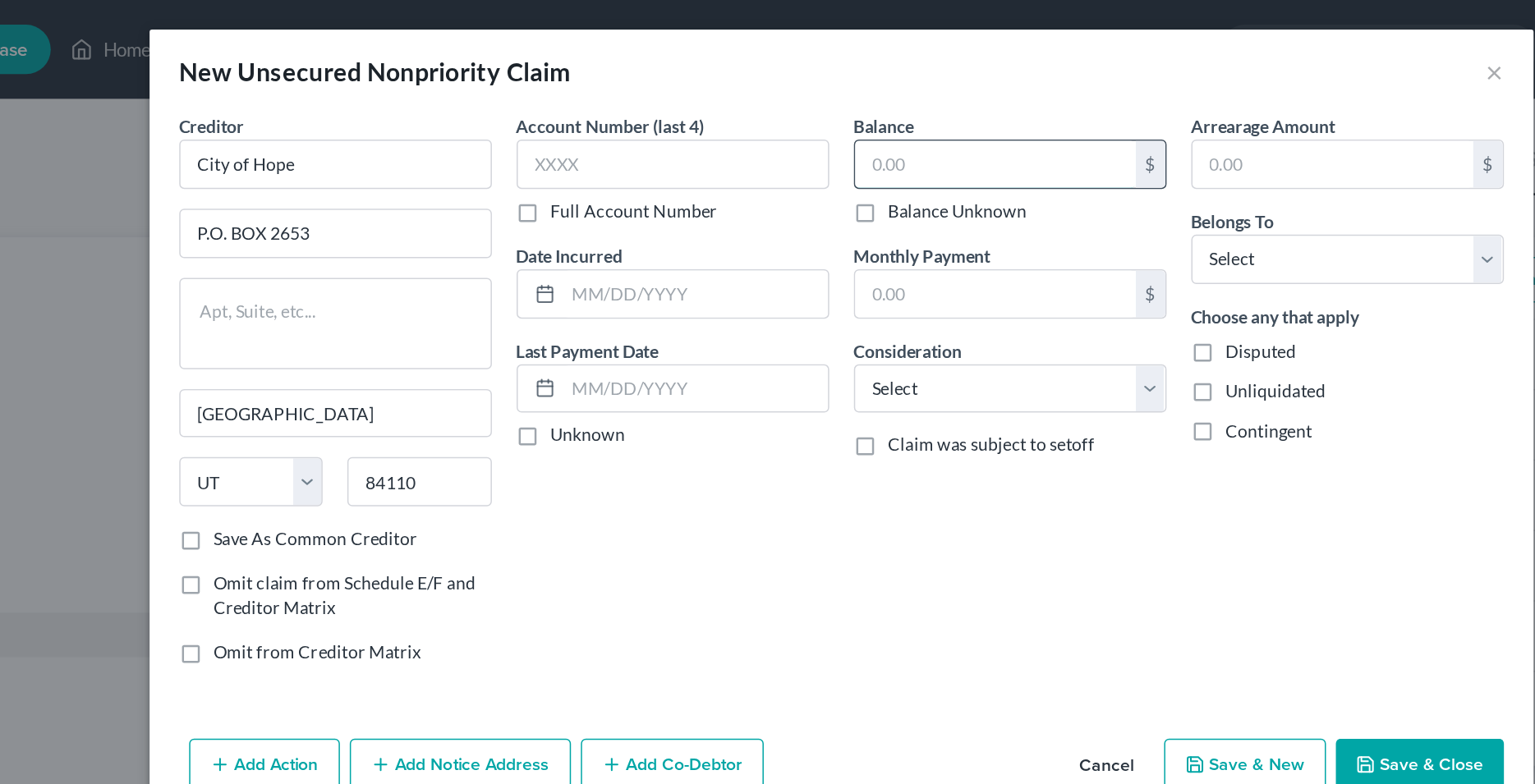
click at [845, 115] on input "text" at bounding box center [870, 109] width 186 height 31
type input "3,478.34"
click at [672, 459] on div "Creditor * City of Hope P.O. BOX 2653 [GEOGRAPHIC_DATA] [US_STATE][GEOGRAPHIC_D…" at bounding box center [767, 279] width 920 height 409
click at [776, 242] on select "Select Cable / Satellite Services Collection Agency Credit Card Debt Debt Couns…" at bounding box center [880, 259] width 208 height 33
select select "9"
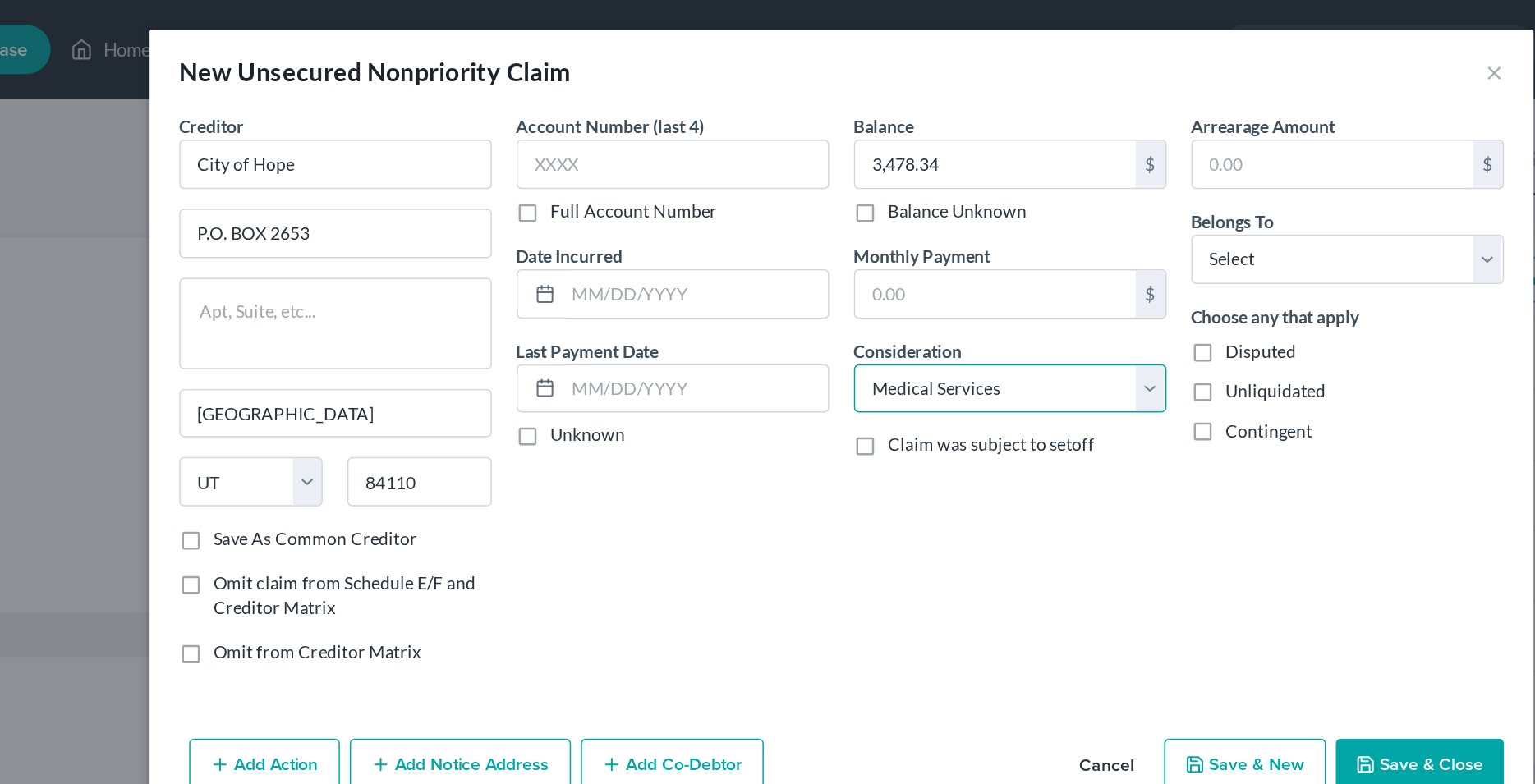
click option "Medical Services" at bounding box center [0, 0] width 0 height 0
click at [839, 429] on div "Balance 3,478.34 $ Balance Unknown Balance Undetermined 3,478.34 $ Balance Unkn…" at bounding box center [880, 264] width 224 height 379
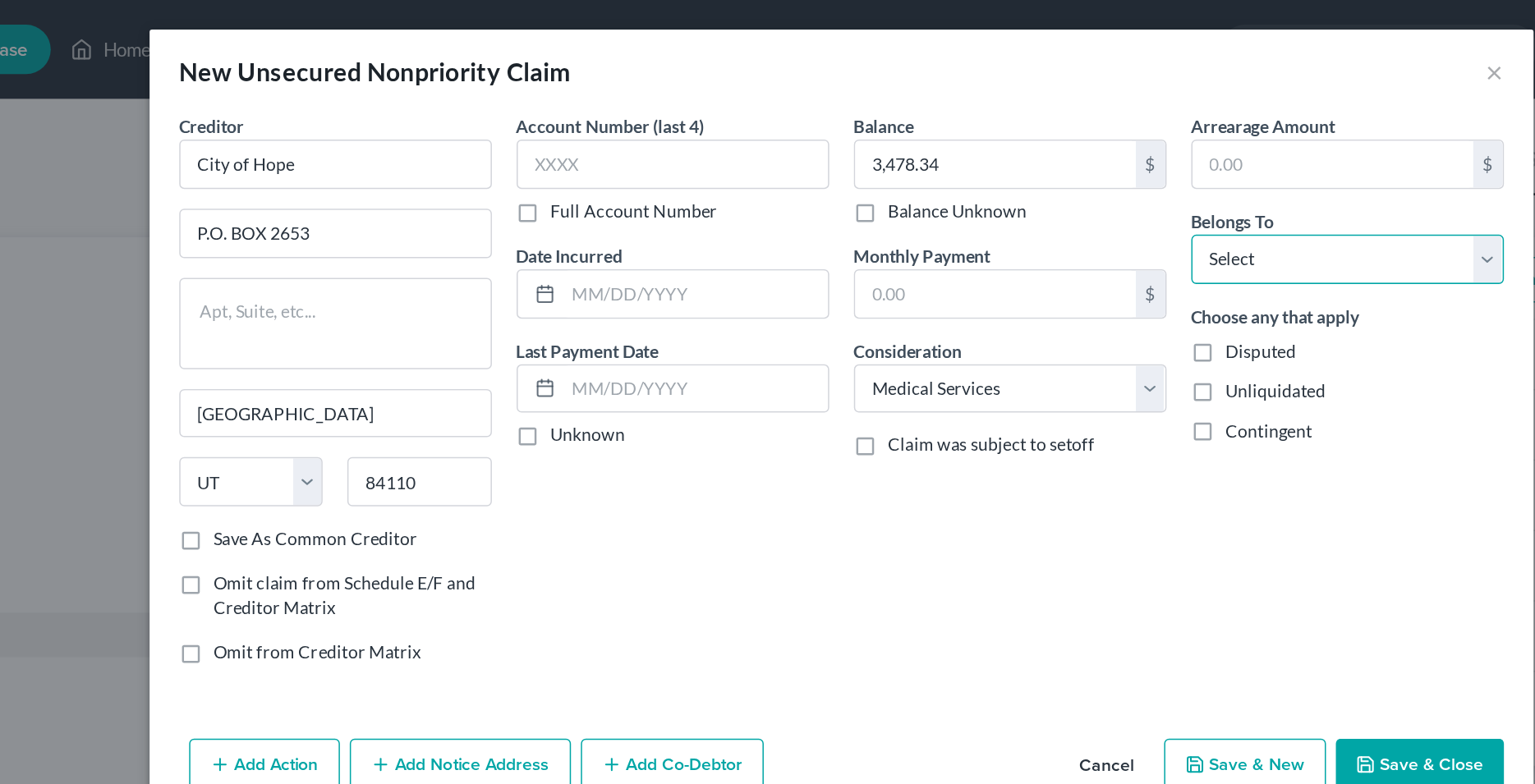
click at [1000, 156] on select "Select Debtor 1 Only Debtor 2 Only Debtor 1 And Debtor 2 Only At Least One Of T…" at bounding box center [1104, 173] width 208 height 33
select select "0"
click option "Debtor 1 Only" at bounding box center [0, 0] width 0 height 0
click at [691, 398] on div "Account Number (last 4) Full Account Number Date Incurred Last Payment Date Unk…" at bounding box center [656, 264] width 224 height 379
click at [638, 195] on input "text" at bounding box center [671, 196] width 175 height 31
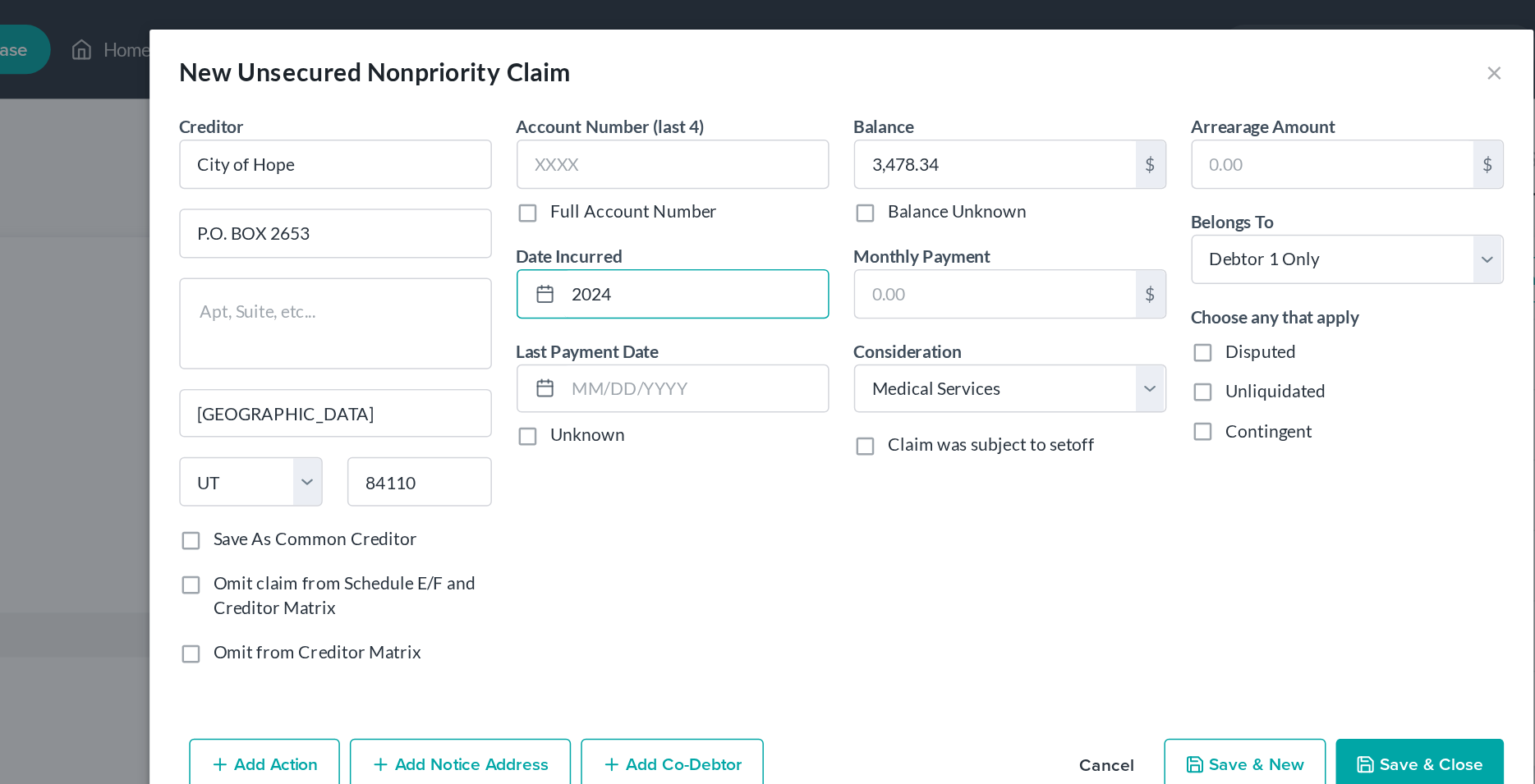
type input "2024"
click at [698, 344] on div "Account Number (last 4) Full Account Number Date Incurred 2024 Last Payment Dat…" at bounding box center [656, 264] width 224 height 379
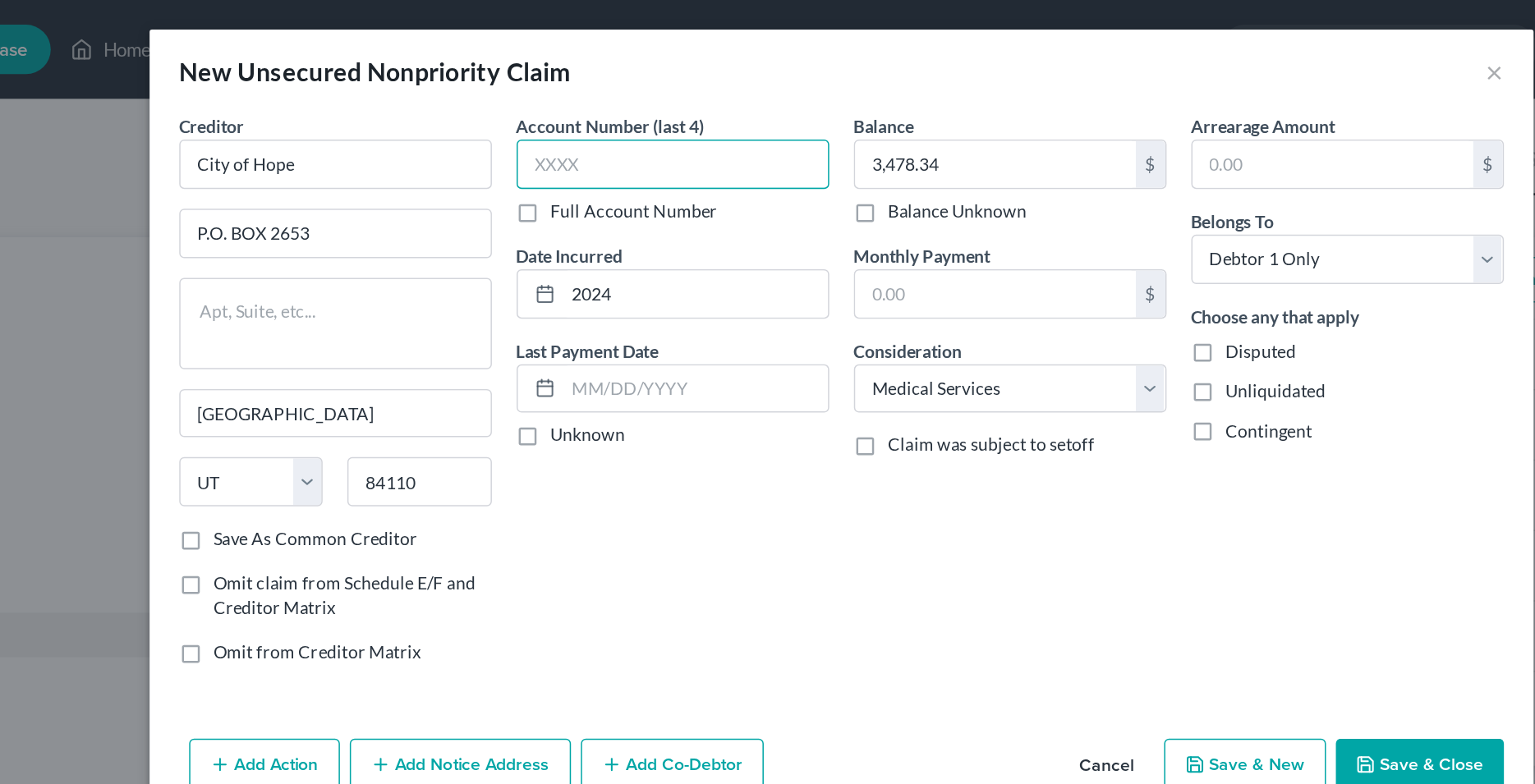
click at [619, 111] on input "text" at bounding box center [656, 109] width 208 height 33
click at [672, 112] on input "text" at bounding box center [656, 109] width 208 height 33
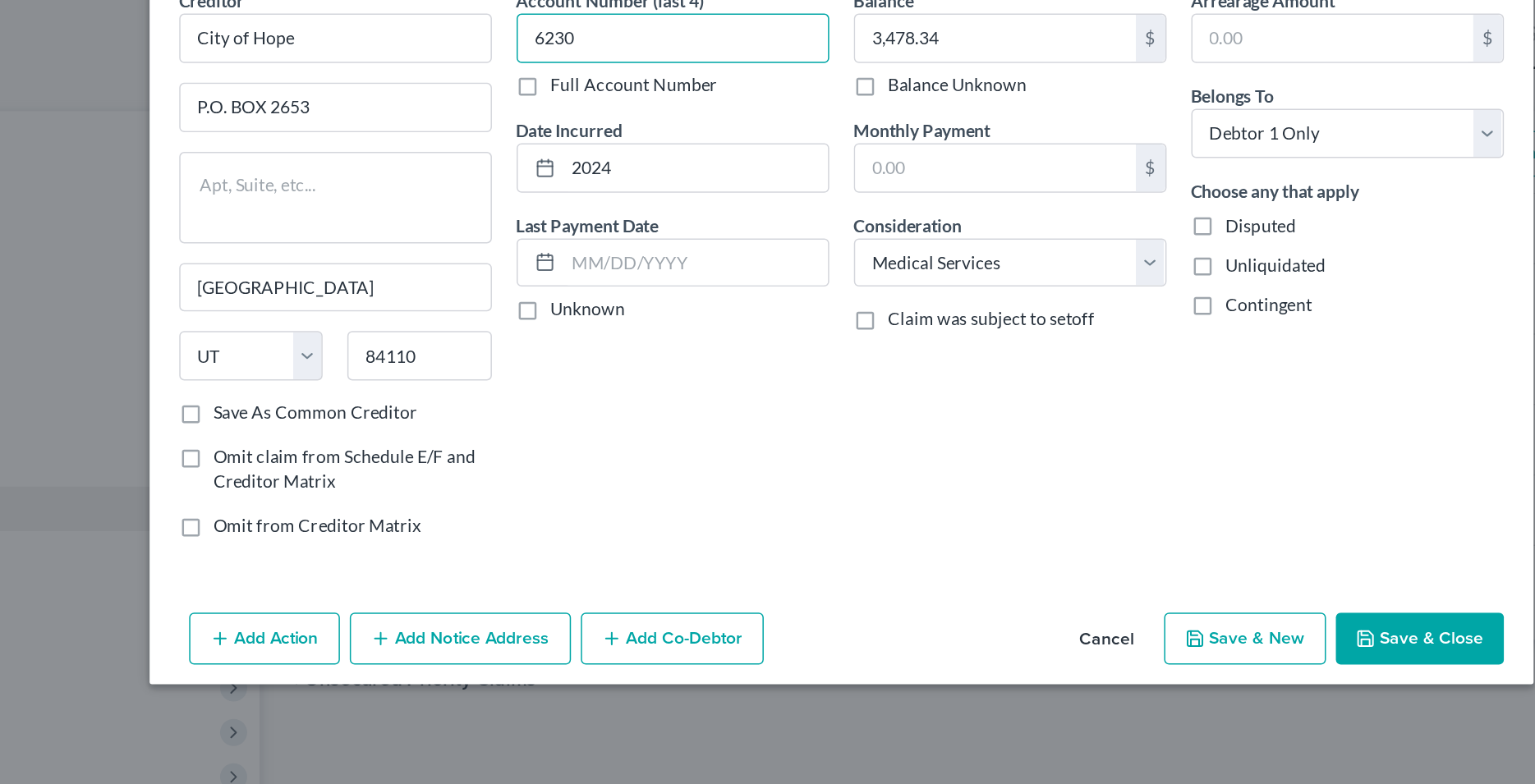
type input "6230"
click at [1141, 510] on button "Save & Close" at bounding box center [1152, 509] width 112 height 35
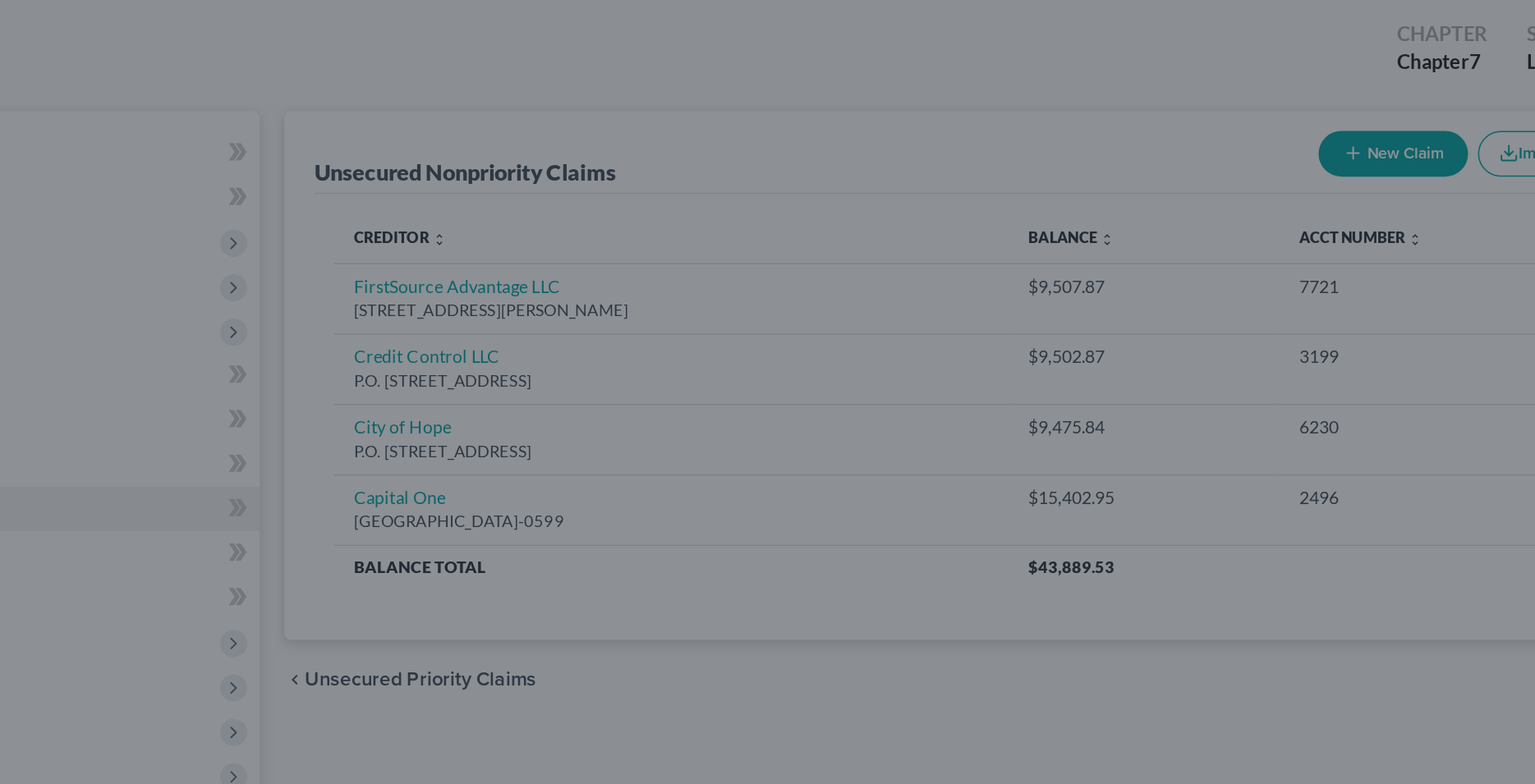
type input "0.00"
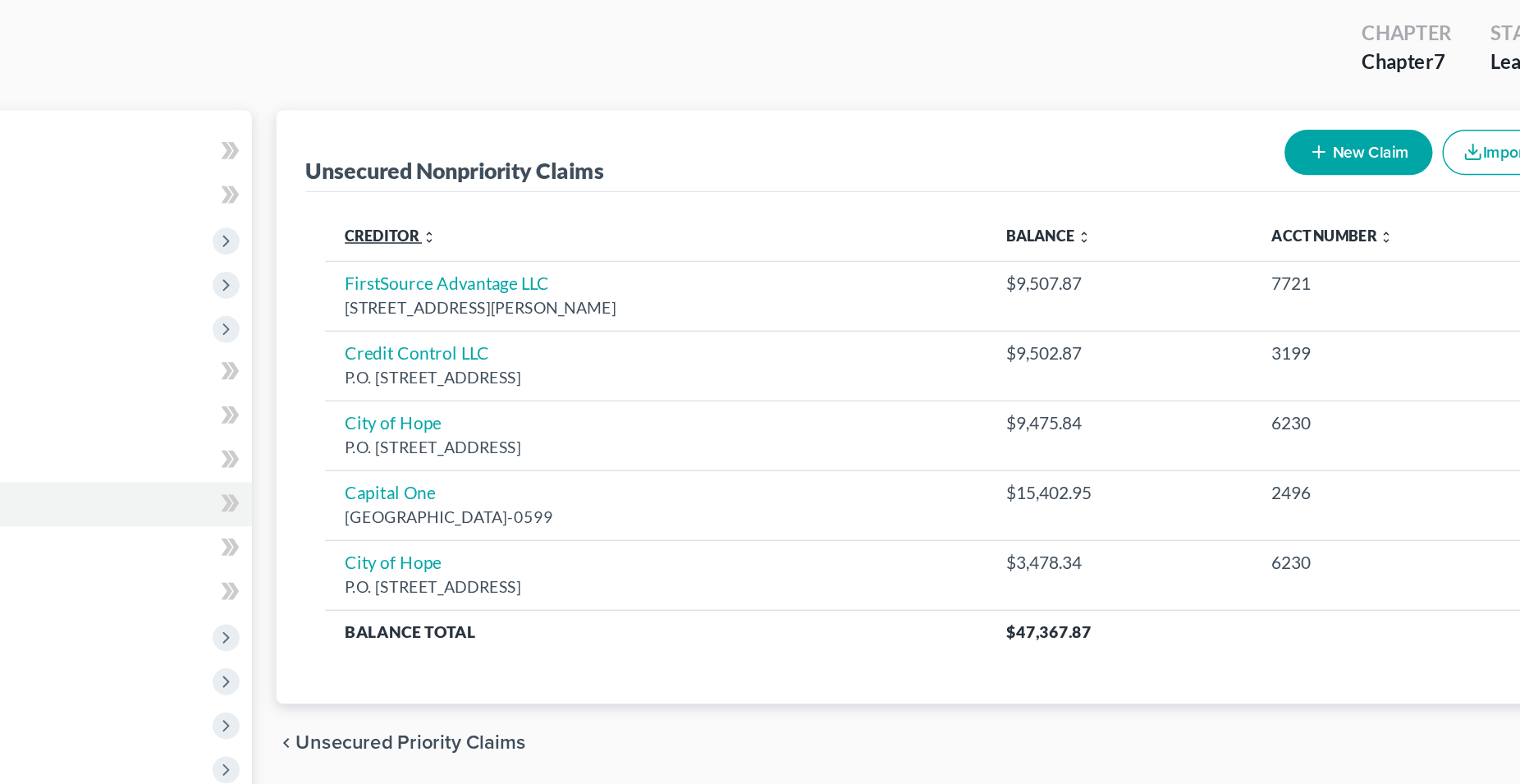
click at [477, 241] on link "Creditor expand_more expand_less unfold_more" at bounding box center [470, 241] width 62 height 12
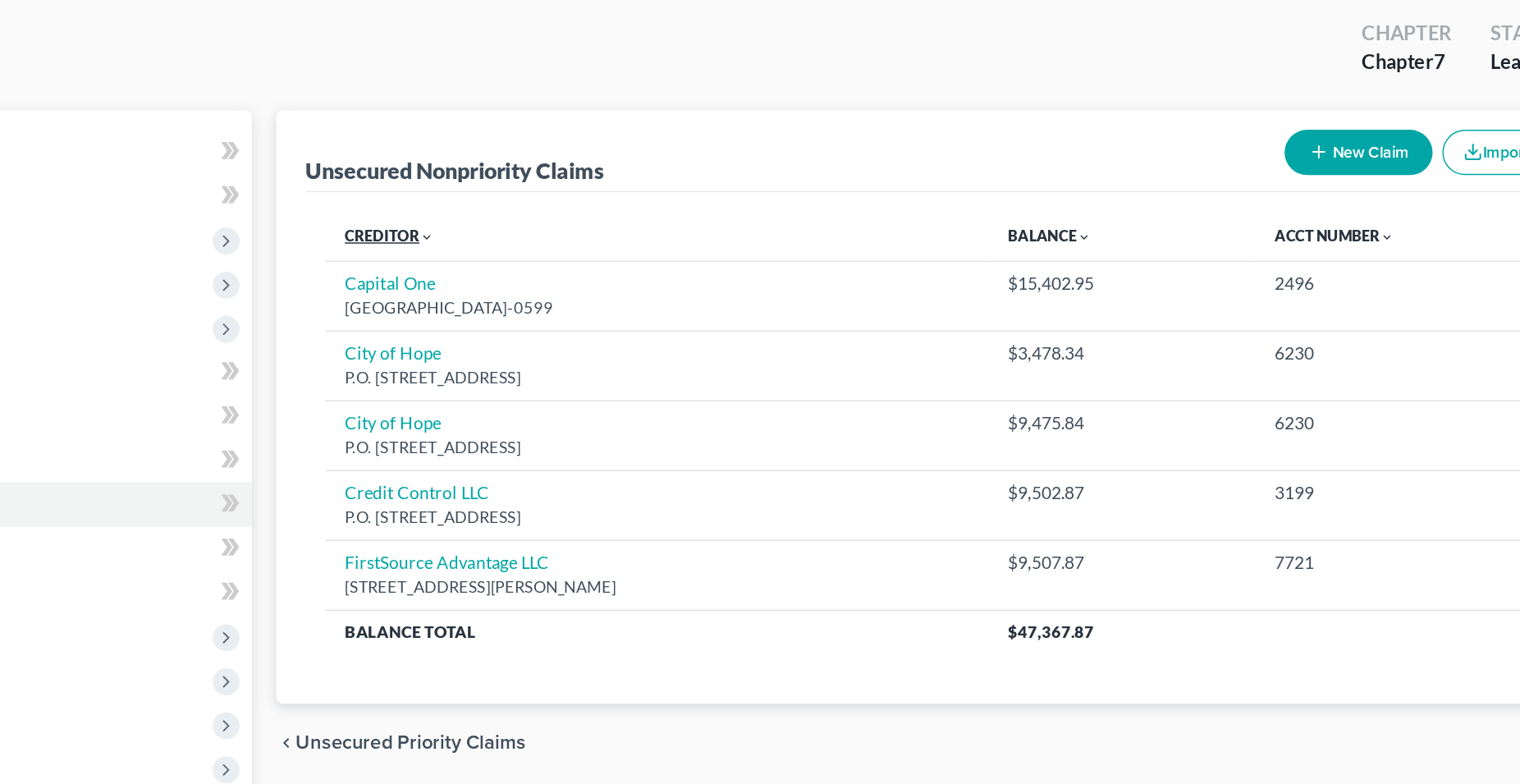
click at [477, 241] on link "Creditor expand_more expand_less unfold_more" at bounding box center [469, 241] width 60 height 12
click at [477, 241] on link "Creditor expand_more expand_less unfold_more" at bounding box center [470, 241] width 62 height 12
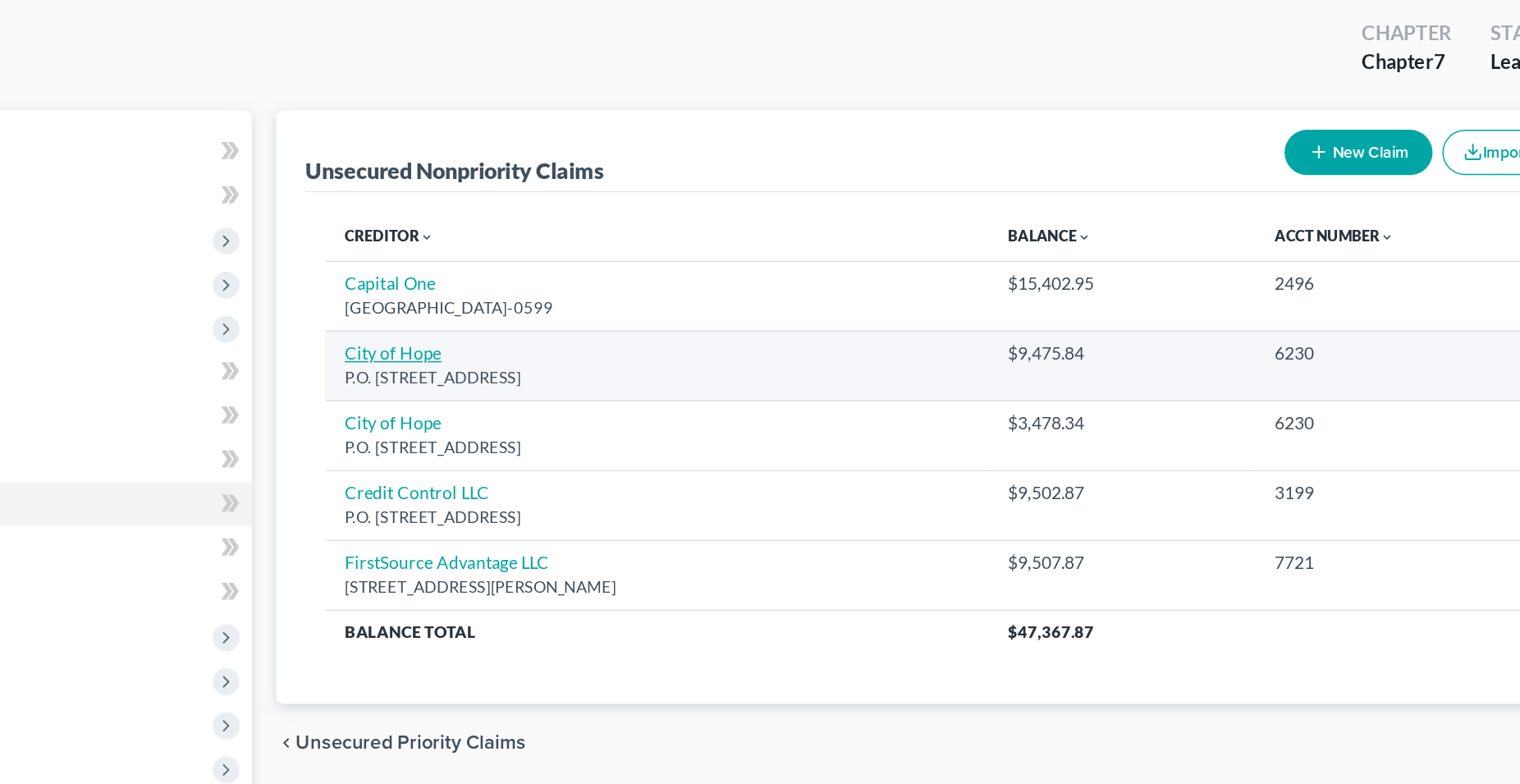
click at [472, 325] on link "City of Hope" at bounding box center [472, 319] width 65 height 14
select select "46"
select select "9"
select select "0"
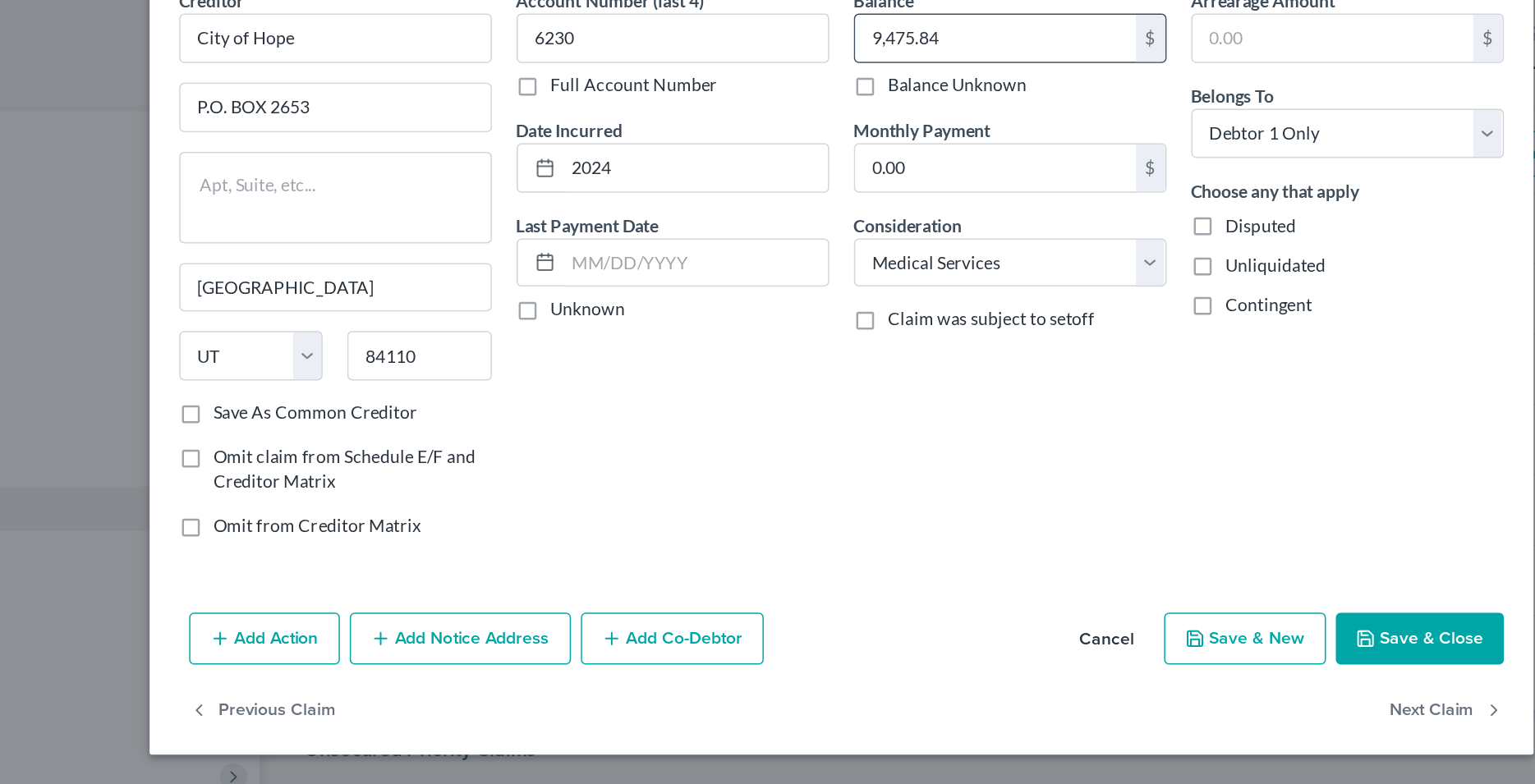
drag, startPoint x: 864, startPoint y: 106, endPoint x: 900, endPoint y: 116, distance: 37.4
click at [900, 116] on input "9,475.84" at bounding box center [870, 109] width 186 height 31
type input "2,361.82"
click at [788, 409] on div "Balance 2,361.82 $ Balance Unknown Balance Undetermined 2,361.82 $ Balance Unkn…" at bounding box center [880, 264] width 224 height 379
click at [1153, 507] on button "Save & Close" at bounding box center [1152, 509] width 112 height 35
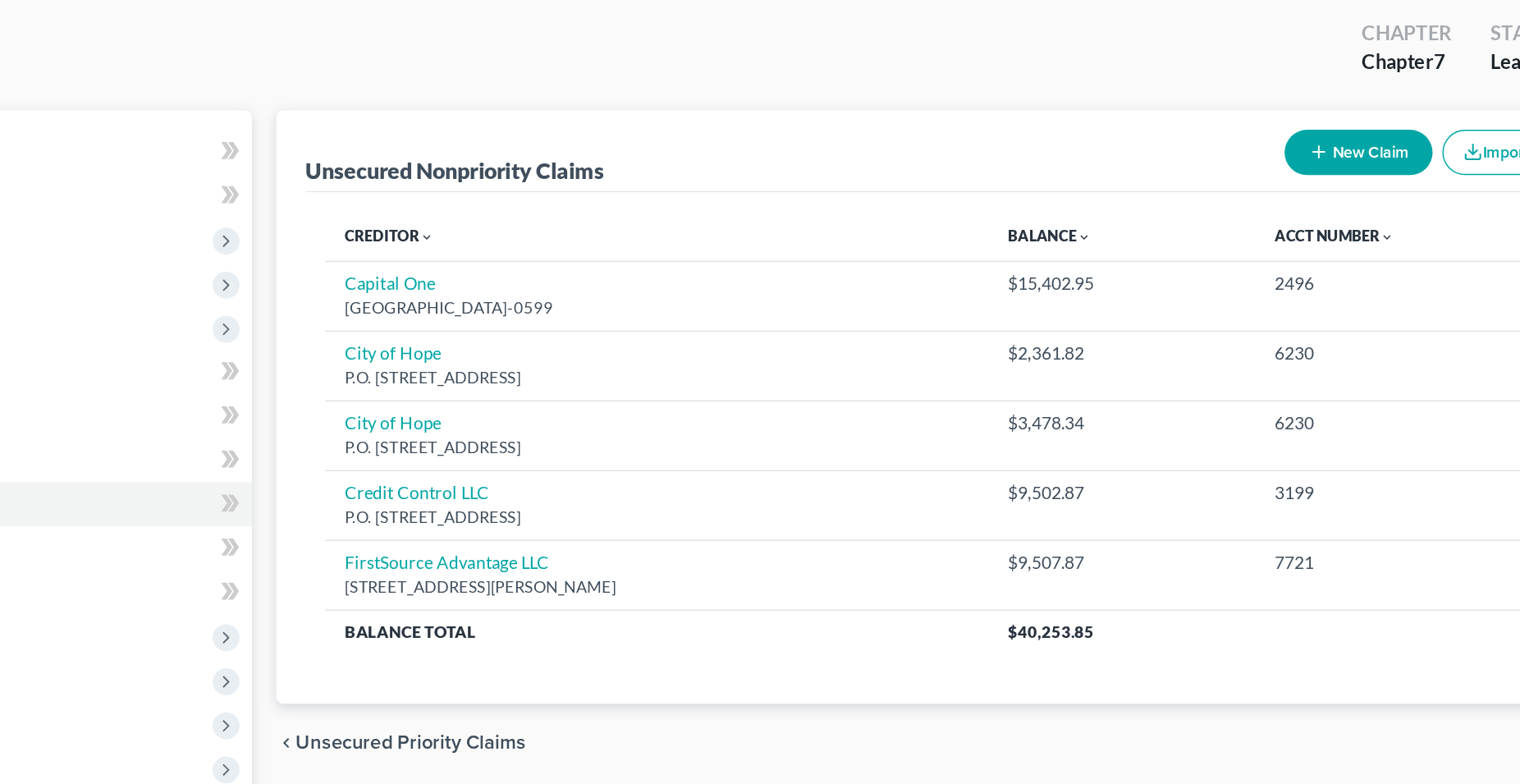
click at [1110, 182] on button "New Claim" at bounding box center [1120, 185] width 99 height 30
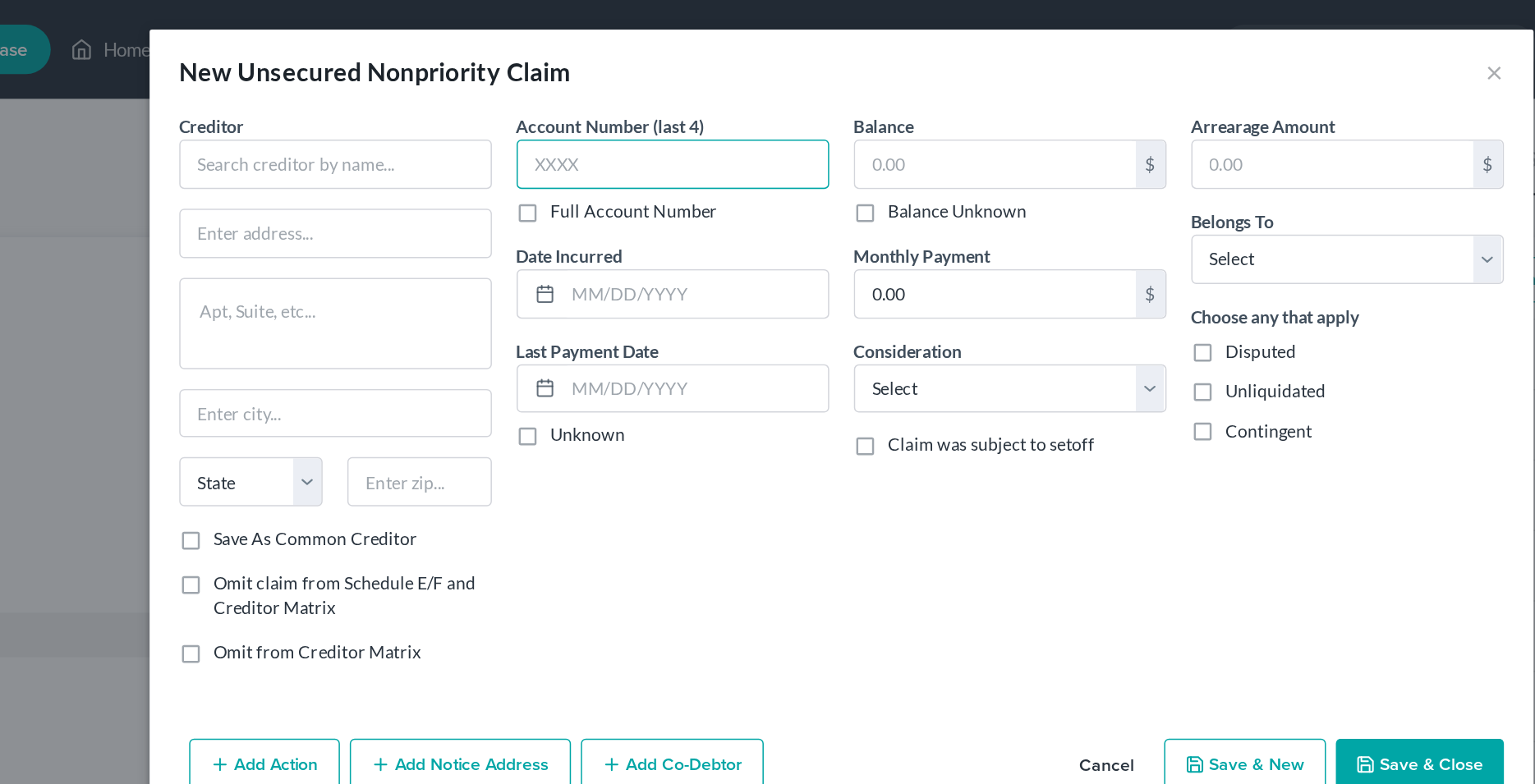
click at [596, 105] on input "text" at bounding box center [656, 109] width 208 height 33
type input "6185"
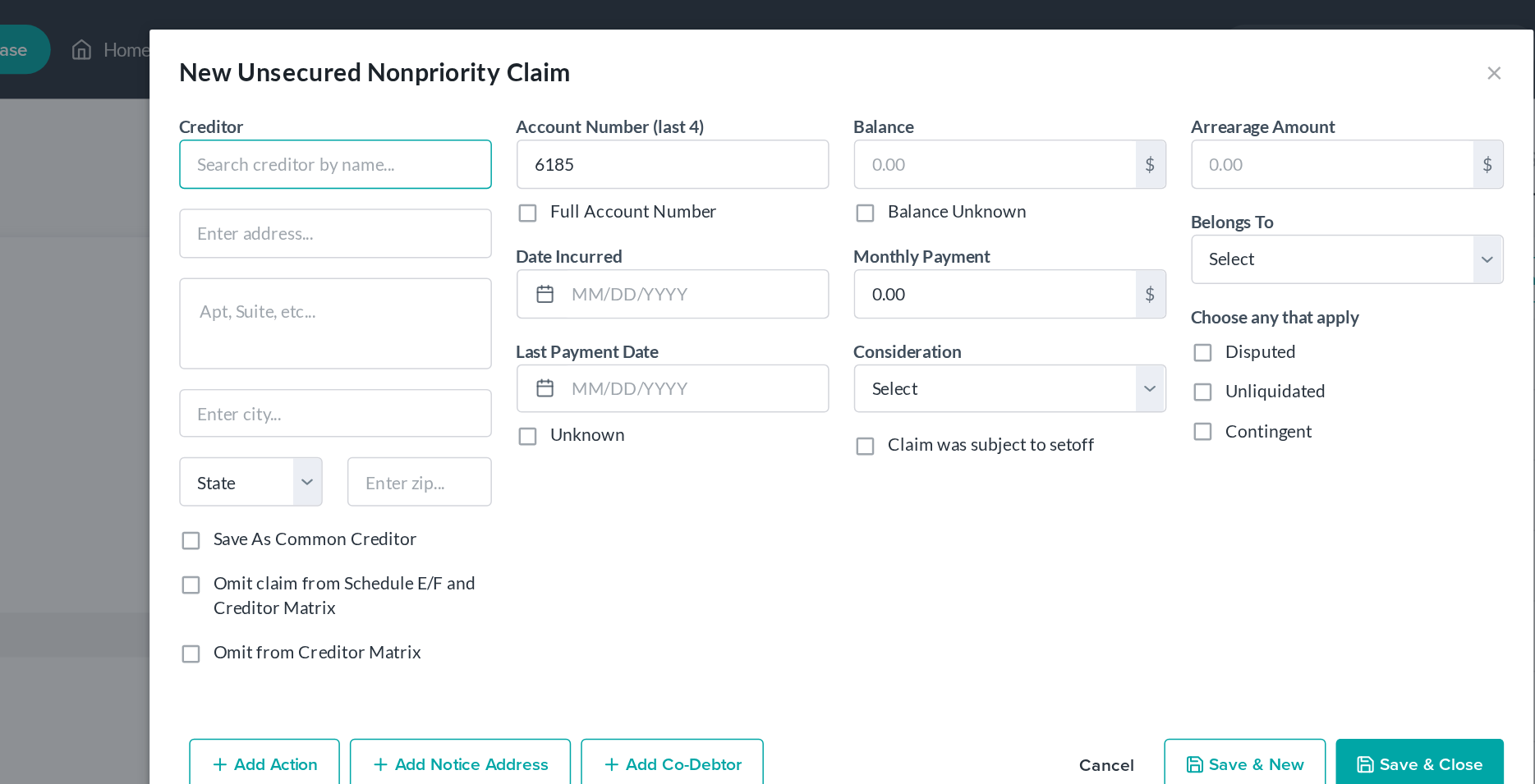
click at [434, 106] on input "text" at bounding box center [432, 109] width 208 height 33
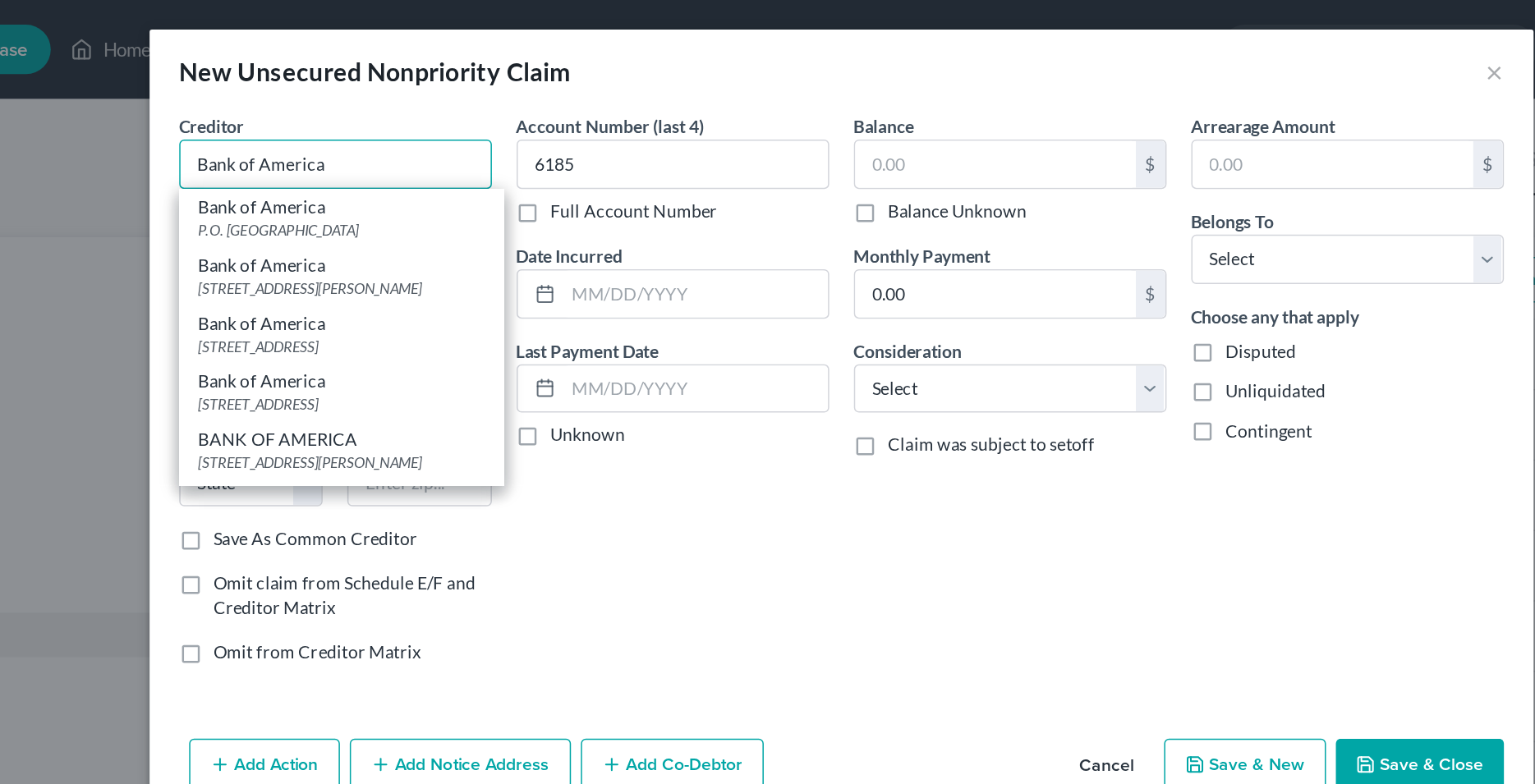
type input "Bank of America"
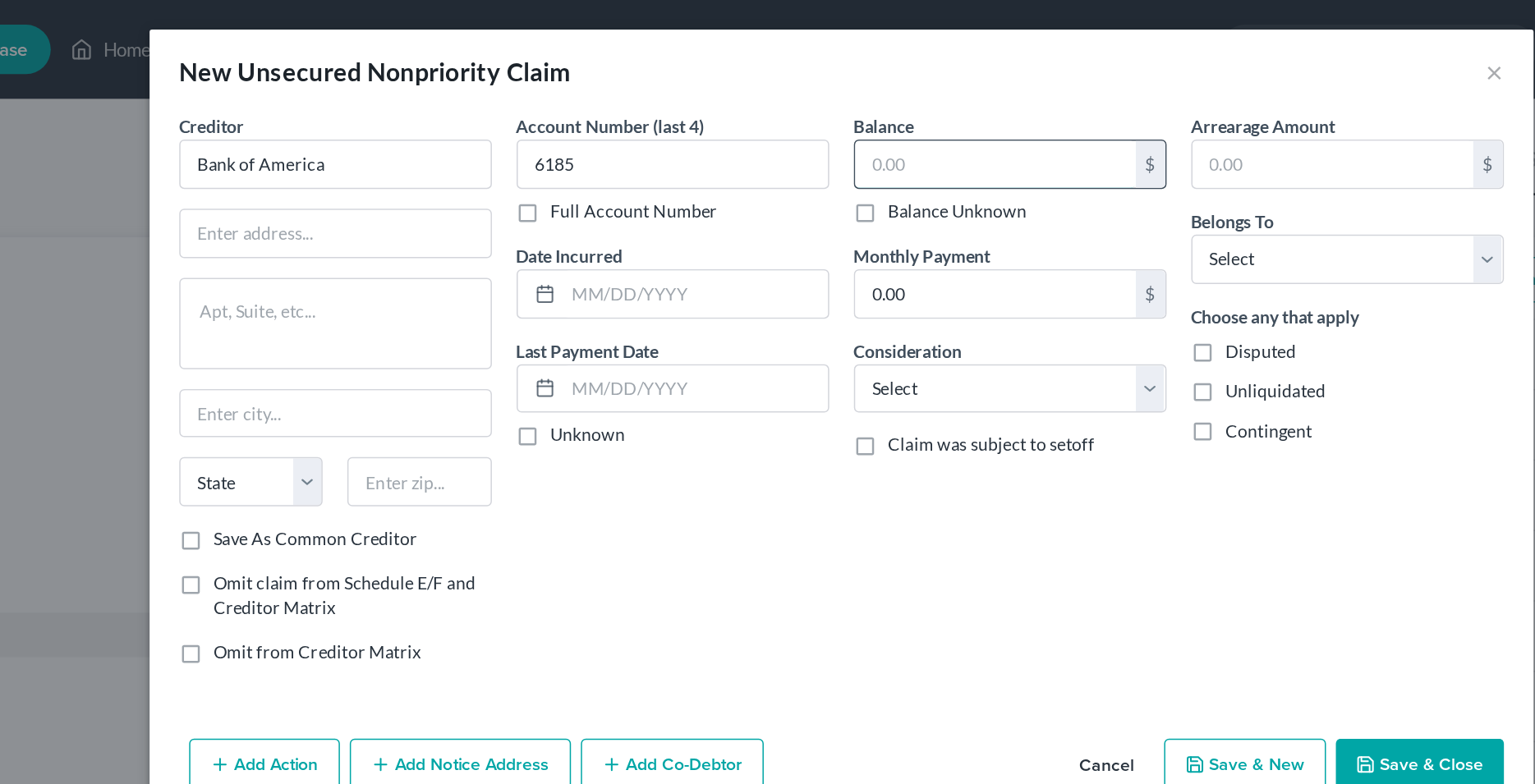
click at [813, 105] on input "text" at bounding box center [870, 109] width 186 height 31
type input "4,301.73"
click at [776, 242] on select "Select Cable / Satellite Services Collection Agency Credit Card Debt Debt Couns…" at bounding box center [880, 259] width 208 height 33
select select "2"
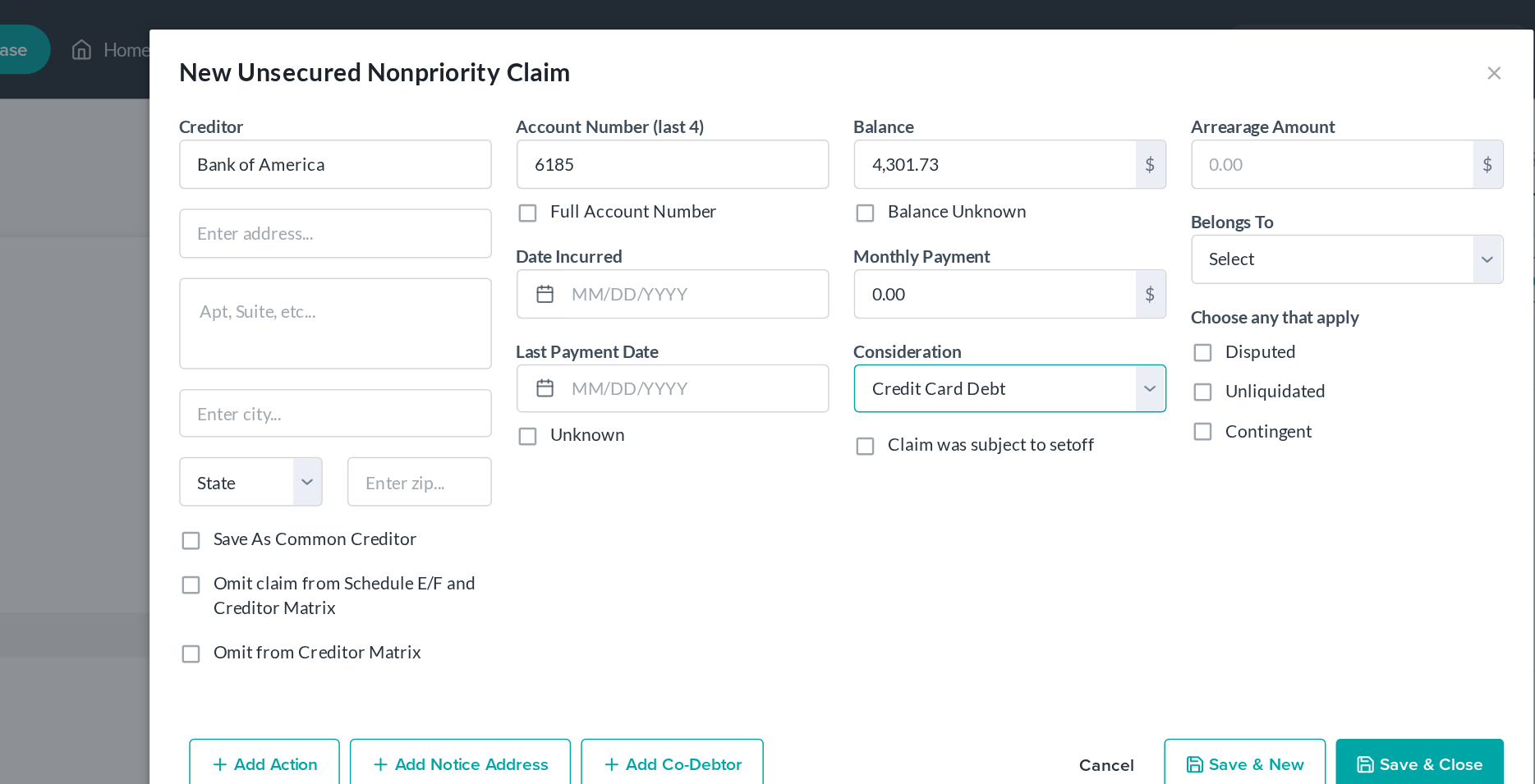
click option "Credit Card Debt" at bounding box center [0, 0] width 0 height 0
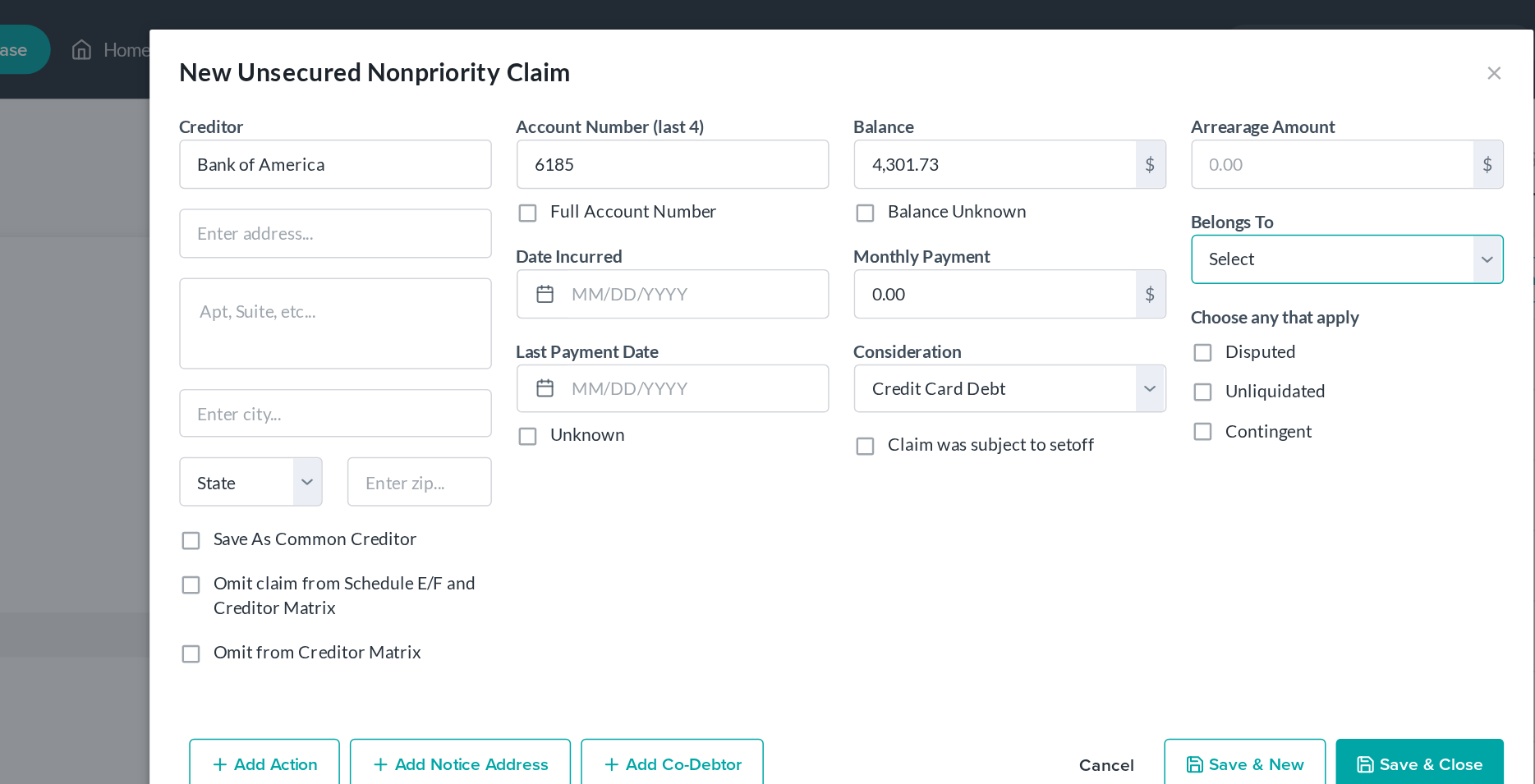
click at [1000, 156] on select "Select Debtor 1 Only Debtor 2 Only Debtor 1 And Debtor 2 Only At Least One Of T…" at bounding box center [1104, 173] width 208 height 33
select select "0"
click option "Debtor 1 Only" at bounding box center [0, 0] width 0 height 0
click at [804, 422] on div "Balance 4,301.73 $ Balance Unknown Balance Undetermined 4,301.73 $ Balance Unkn…" at bounding box center [880, 264] width 224 height 379
click at [621, 192] on input "text" at bounding box center [671, 196] width 175 height 31
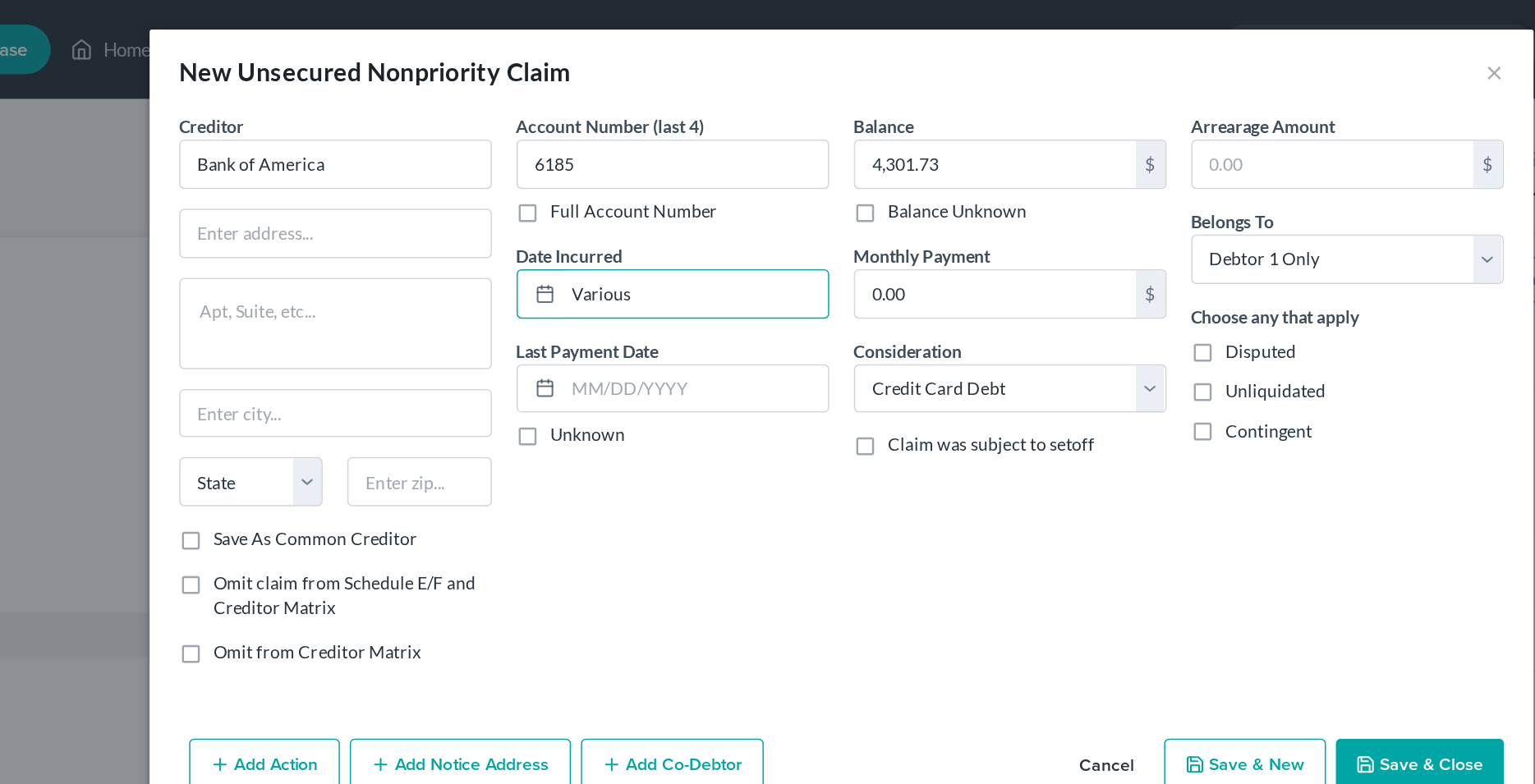
type input "Various"
click at [646, 335] on div "Account Number (last 4) 6185 Full Account Number Date Incurred Various Last Pay…" at bounding box center [656, 264] width 224 height 379
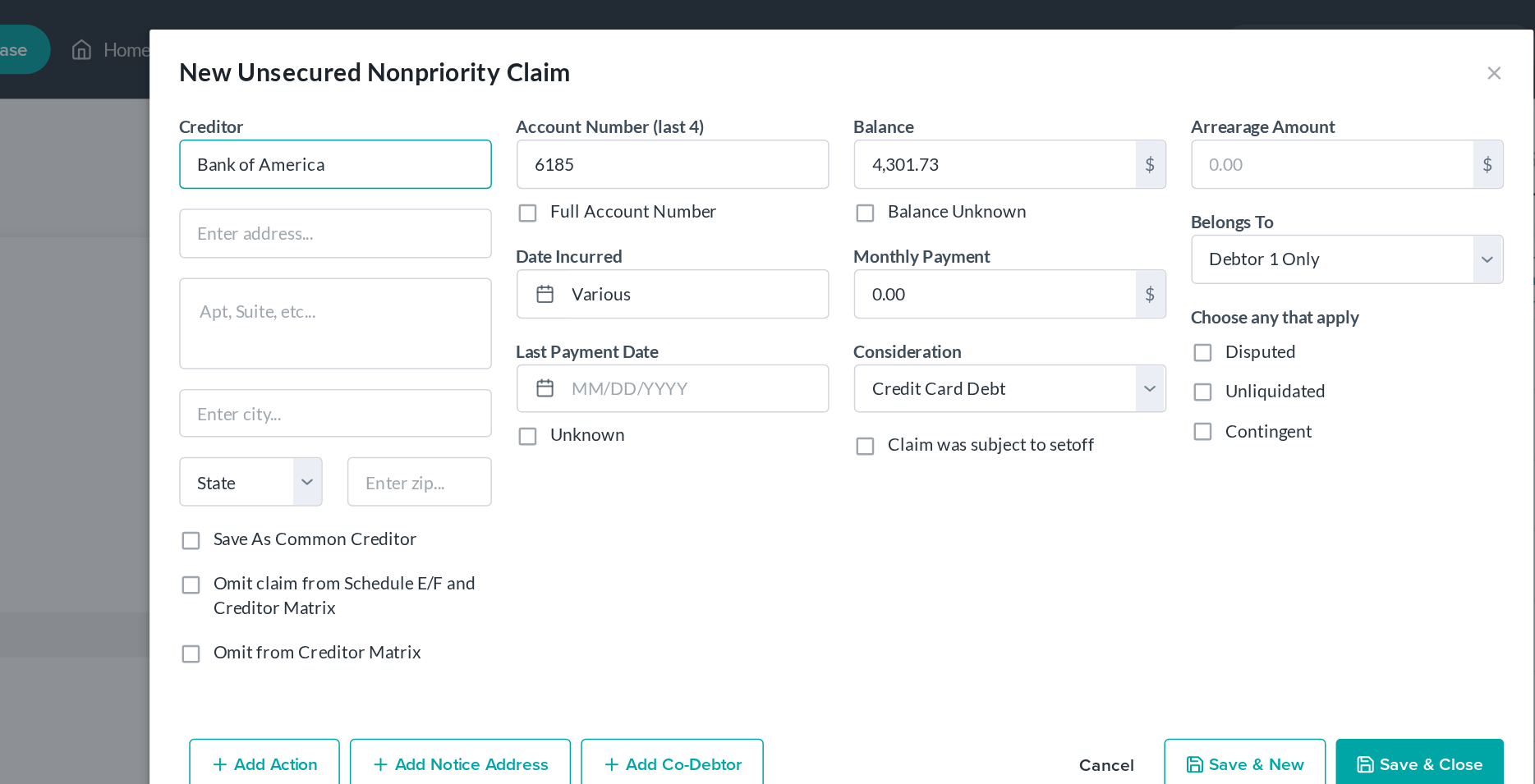
click at [491, 112] on input "Bank of America" at bounding box center [432, 109] width 208 height 33
click at [472, 109] on input "Bank of America" at bounding box center [432, 109] width 208 height 33
type input "Bank of America"
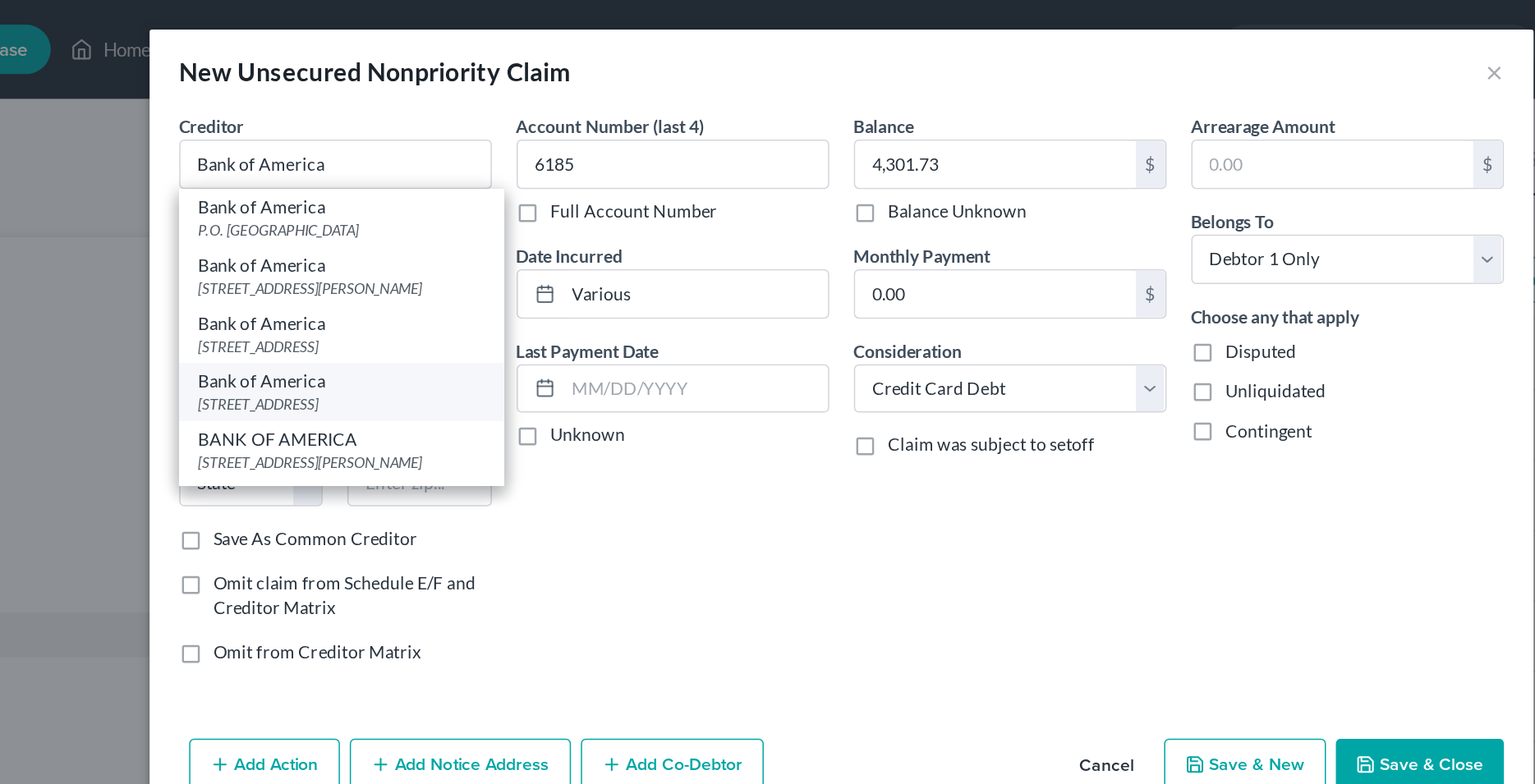
click at [408, 262] on div "Bank of America" at bounding box center [435, 253] width 189 height 17
type input "PO Box 15019"
type input "Wilmington"
select select "7"
type input "19886"
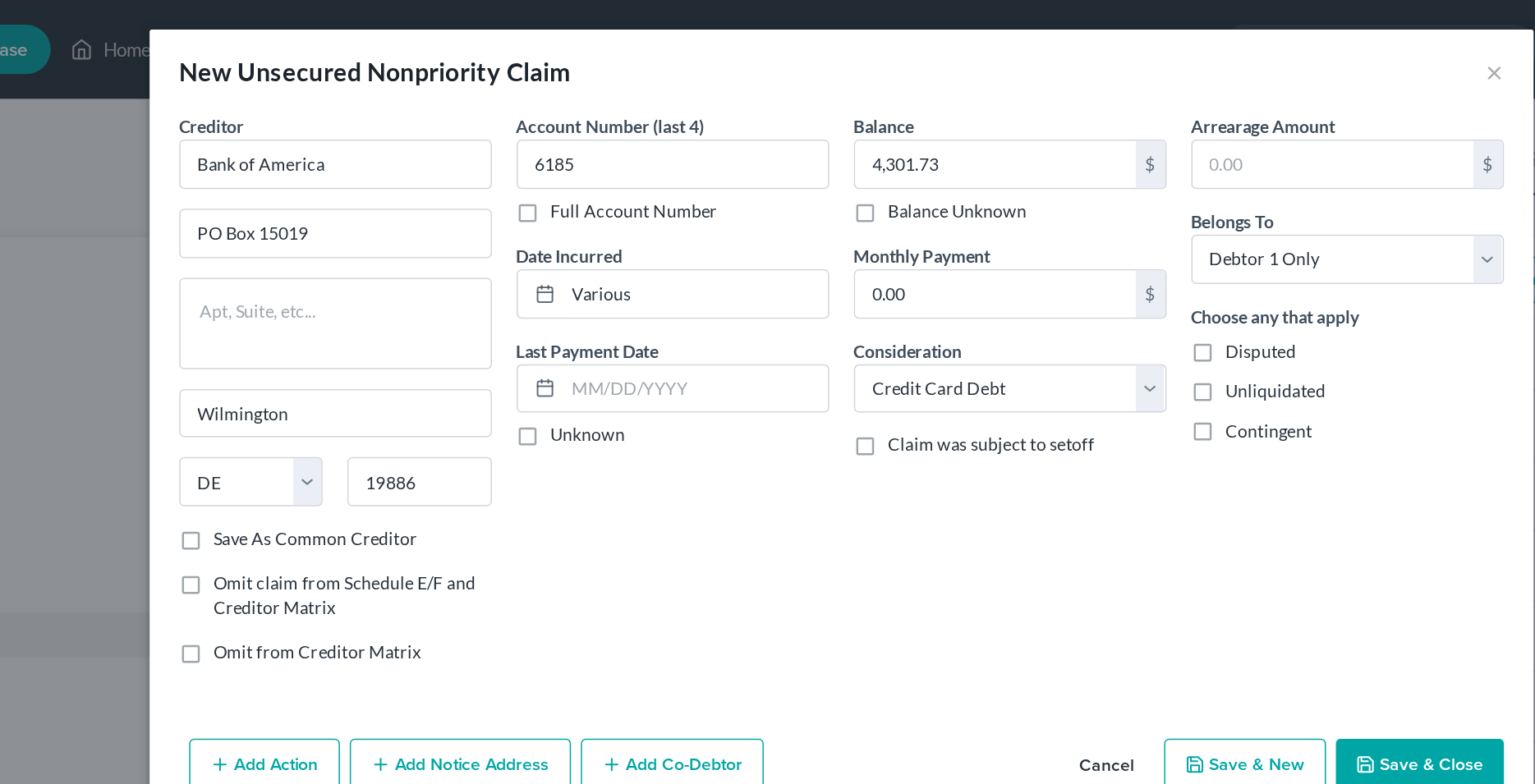
click at [648, 319] on div "Account Number (last 4) 6185 Full Account Number Date Incurred Various Last Pay…" at bounding box center [656, 264] width 224 height 379
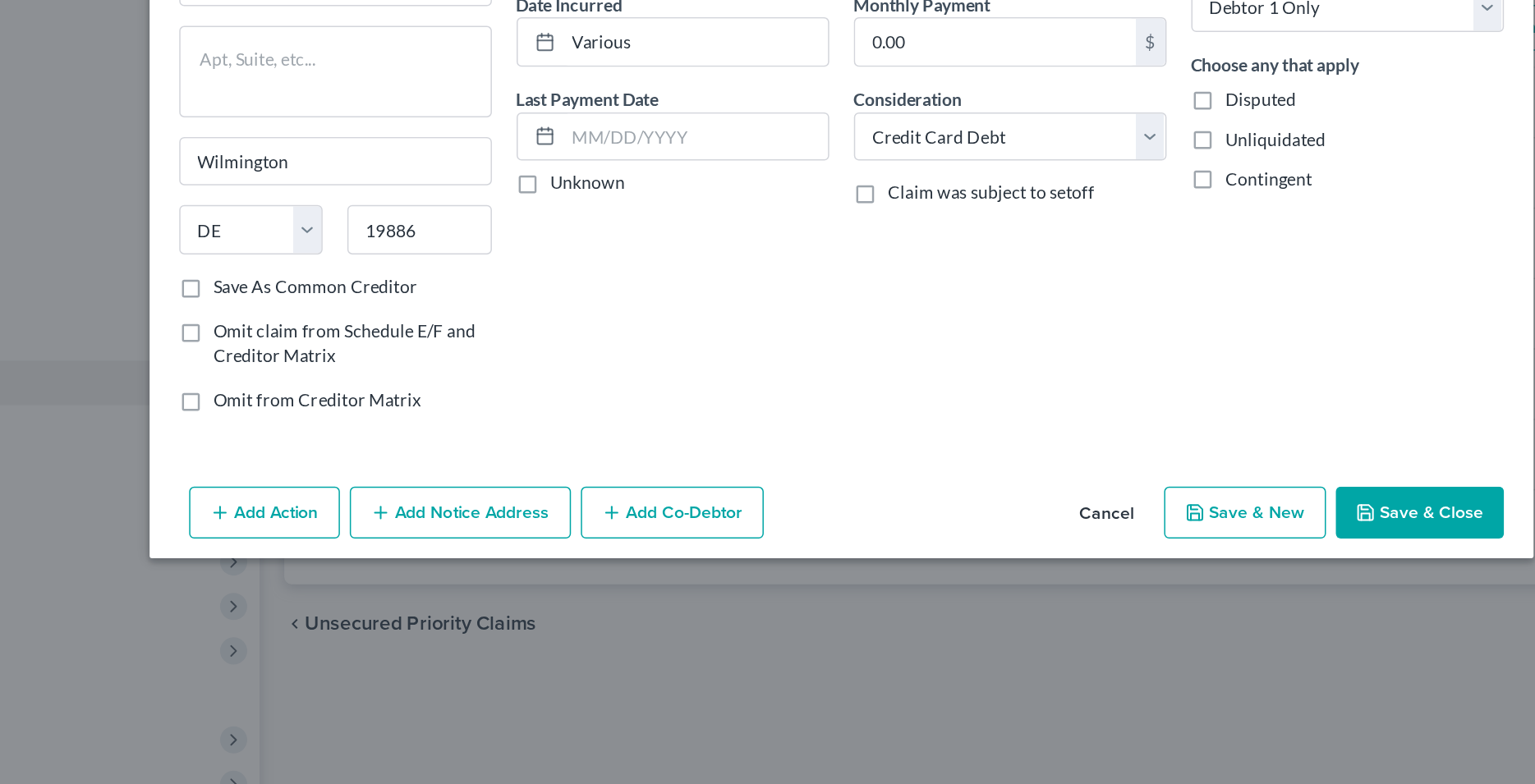
click at [1037, 514] on button "Save & New" at bounding box center [1035, 509] width 107 height 35
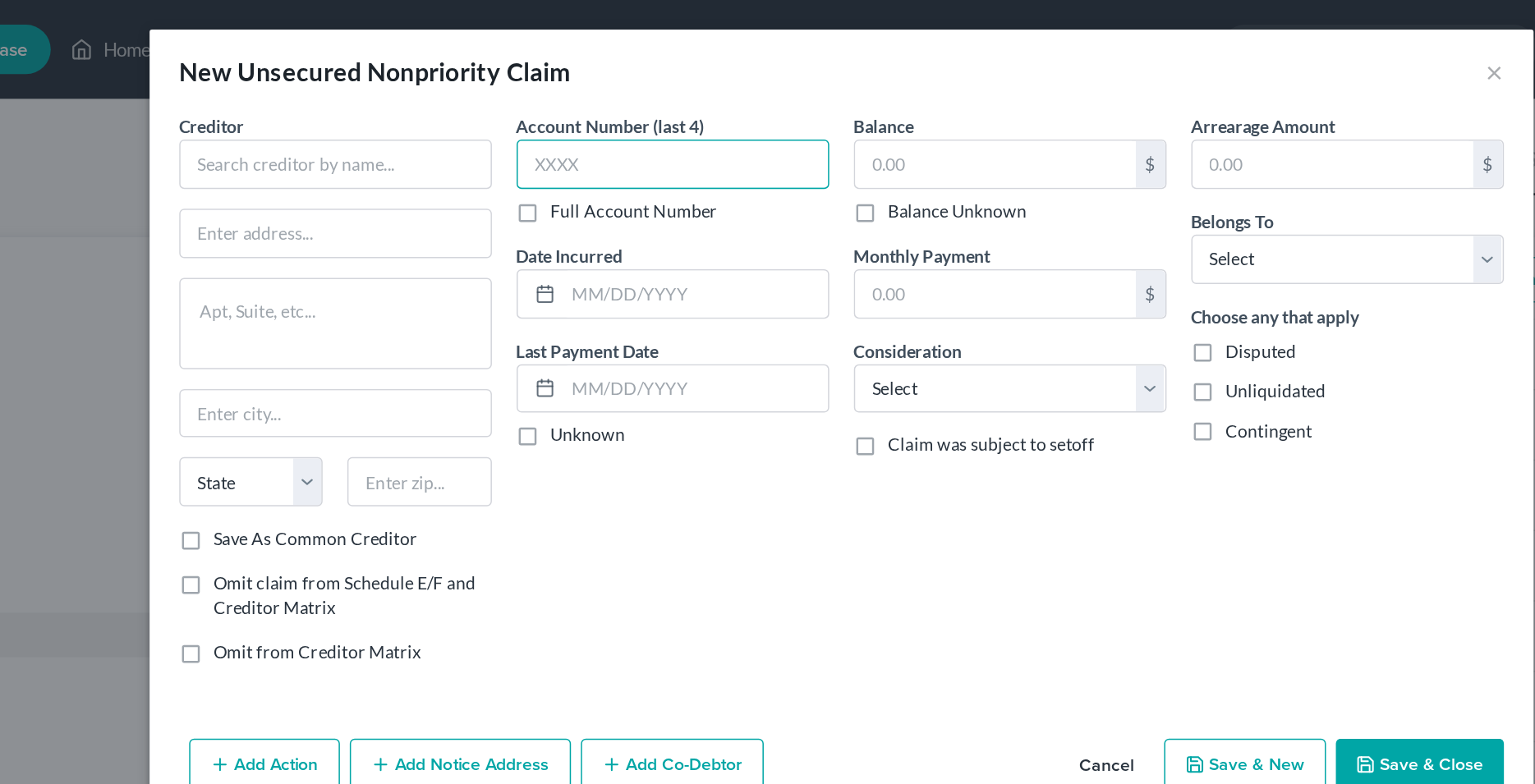
click at [688, 109] on input "text" at bounding box center [656, 109] width 208 height 33
type input "9810"
click at [681, 196] on input "text" at bounding box center [671, 196] width 175 height 31
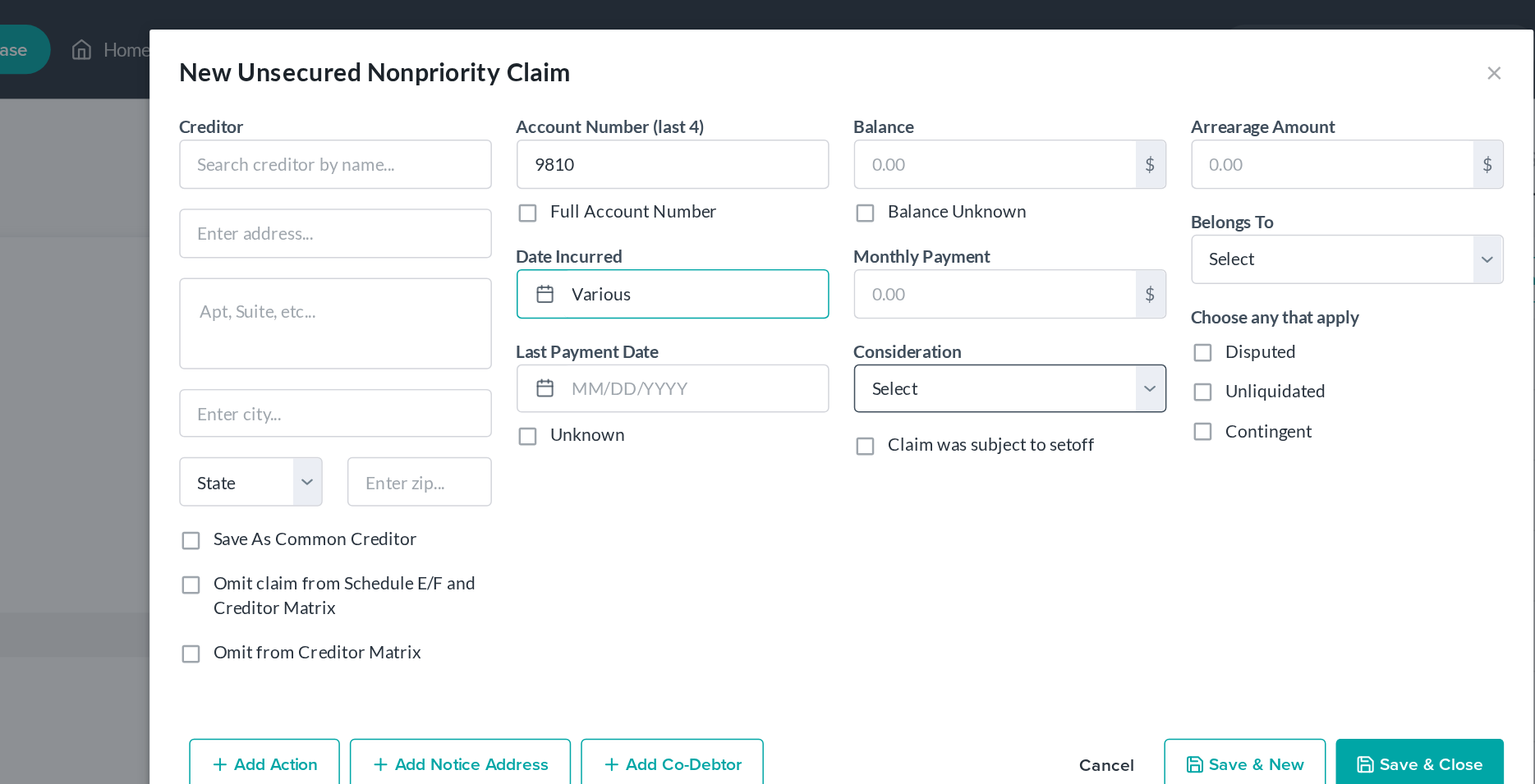
type input "Various"
click at [776, 242] on select "Select Cable / Satellite Services Collection Agency Credit Card Debt Debt Couns…" at bounding box center [880, 259] width 208 height 33
select select "2"
click option "Credit Card Debt" at bounding box center [0, 0] width 0 height 0
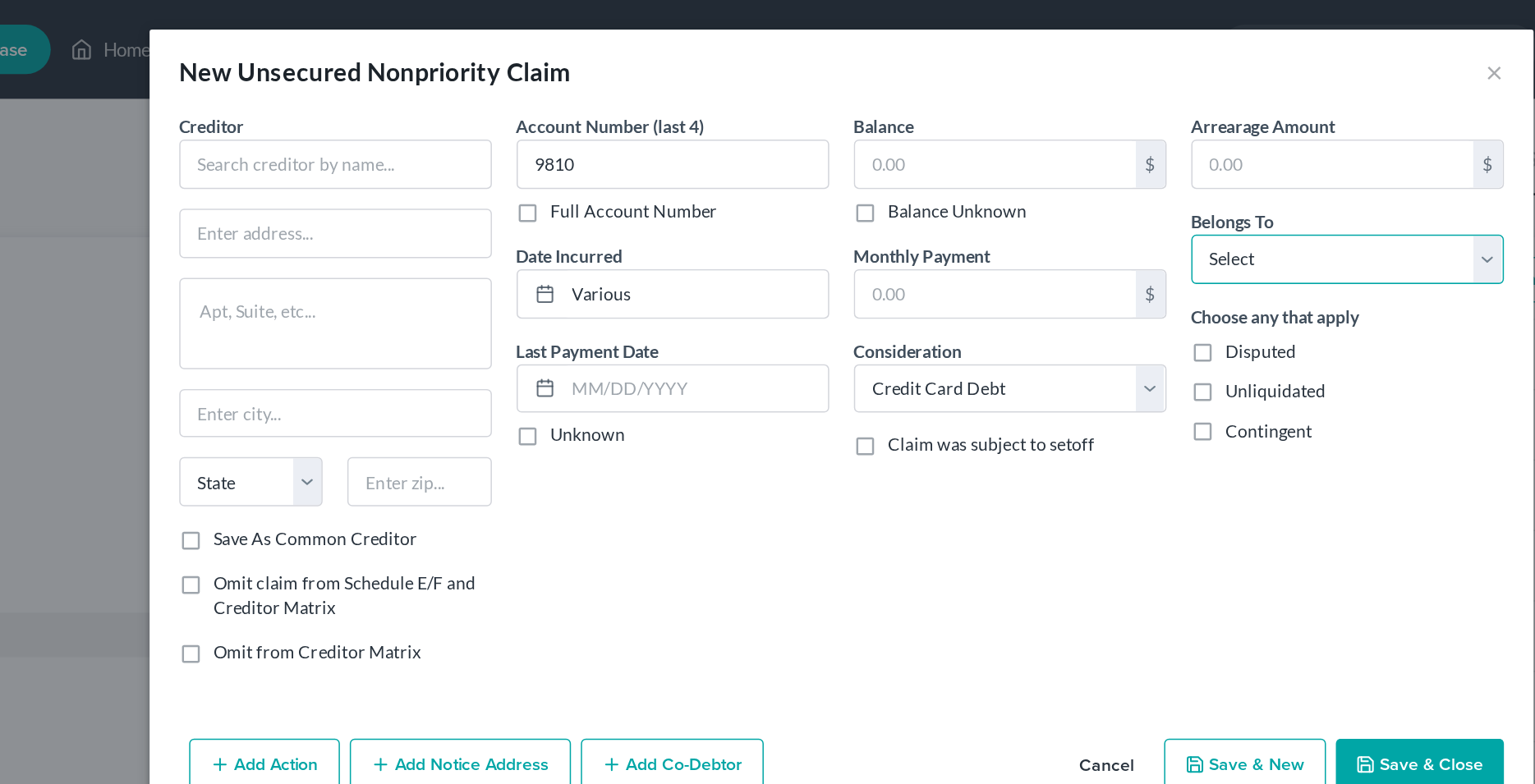
click at [1000, 156] on select "Select Debtor 1 Only Debtor 2 Only Debtor 1 And Debtor 2 Only At Least One Of T…" at bounding box center [1104, 173] width 208 height 33
select select "0"
click option "Debtor 1 Only" at bounding box center [0, 0] width 0 height 0
click at [690, 355] on div "Account Number (last 4) 9810 Full Account Number Date Incurred Various Last Pay…" at bounding box center [656, 264] width 224 height 379
drag, startPoint x: 415, startPoint y: 44, endPoint x: 423, endPoint y: 84, distance: 40.8
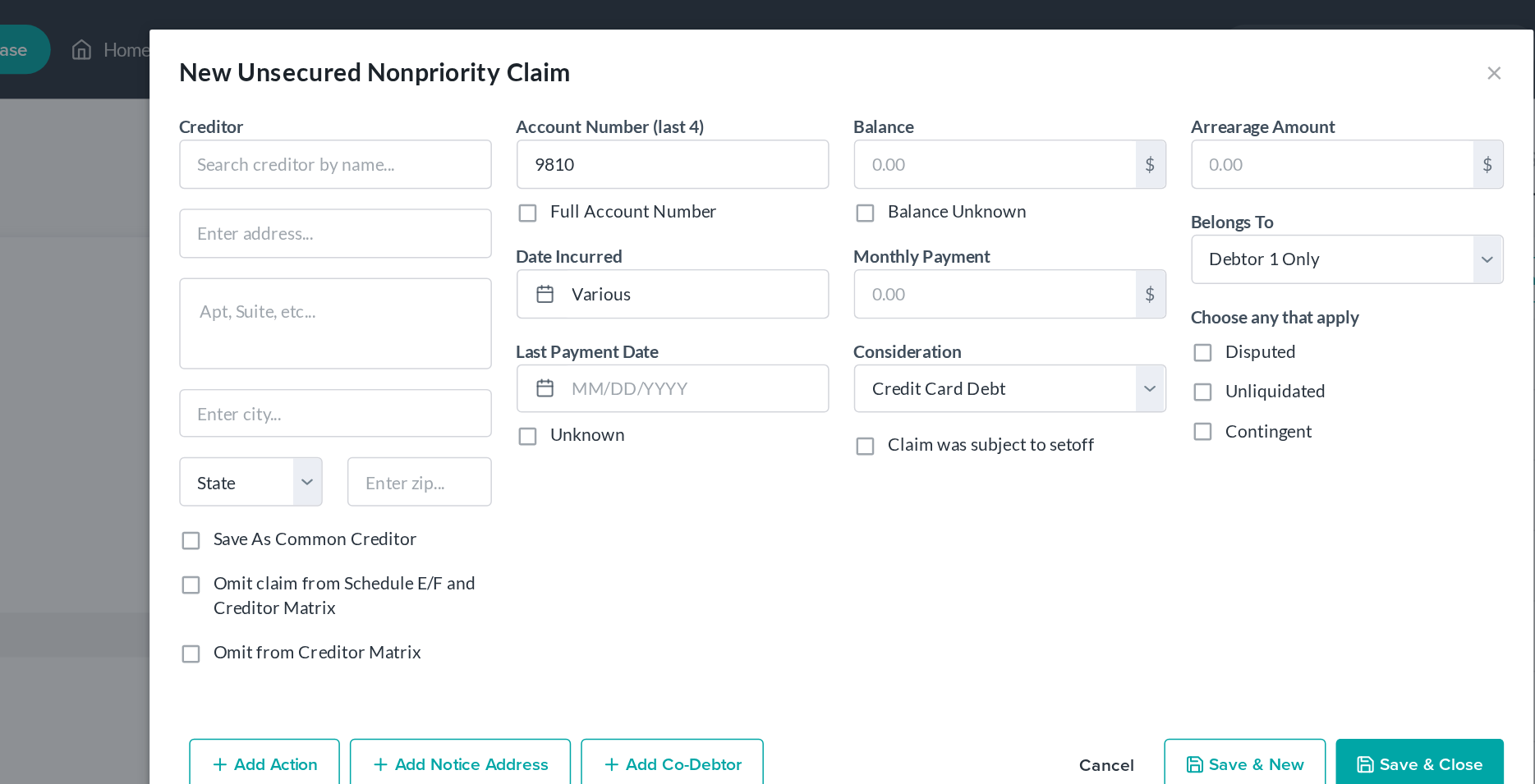
click at [418, 58] on div "New Unsecured Nonpriority Claim" at bounding box center [457, 47] width 260 height 23
click at [429, 105] on input "text" at bounding box center [432, 109] width 208 height 33
type input "[PERSON_NAME] Fargo"
click at [838, 113] on input "text" at bounding box center [870, 109] width 186 height 31
type input "15,094.88"
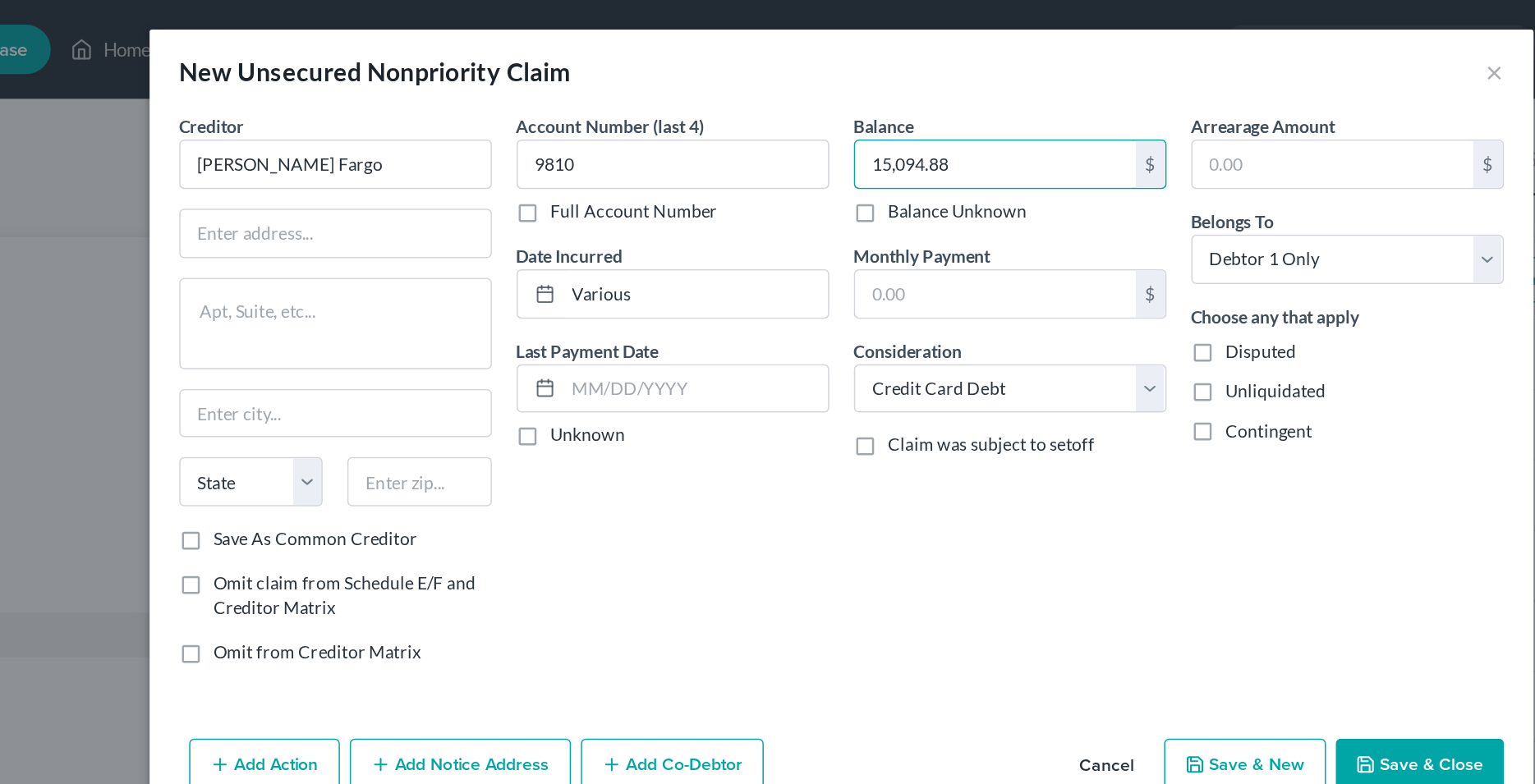
click at [744, 324] on div "Account Number (last 4) 9810 Full Account Number Date Incurred Various Last Pay…" at bounding box center [656, 264] width 224 height 379
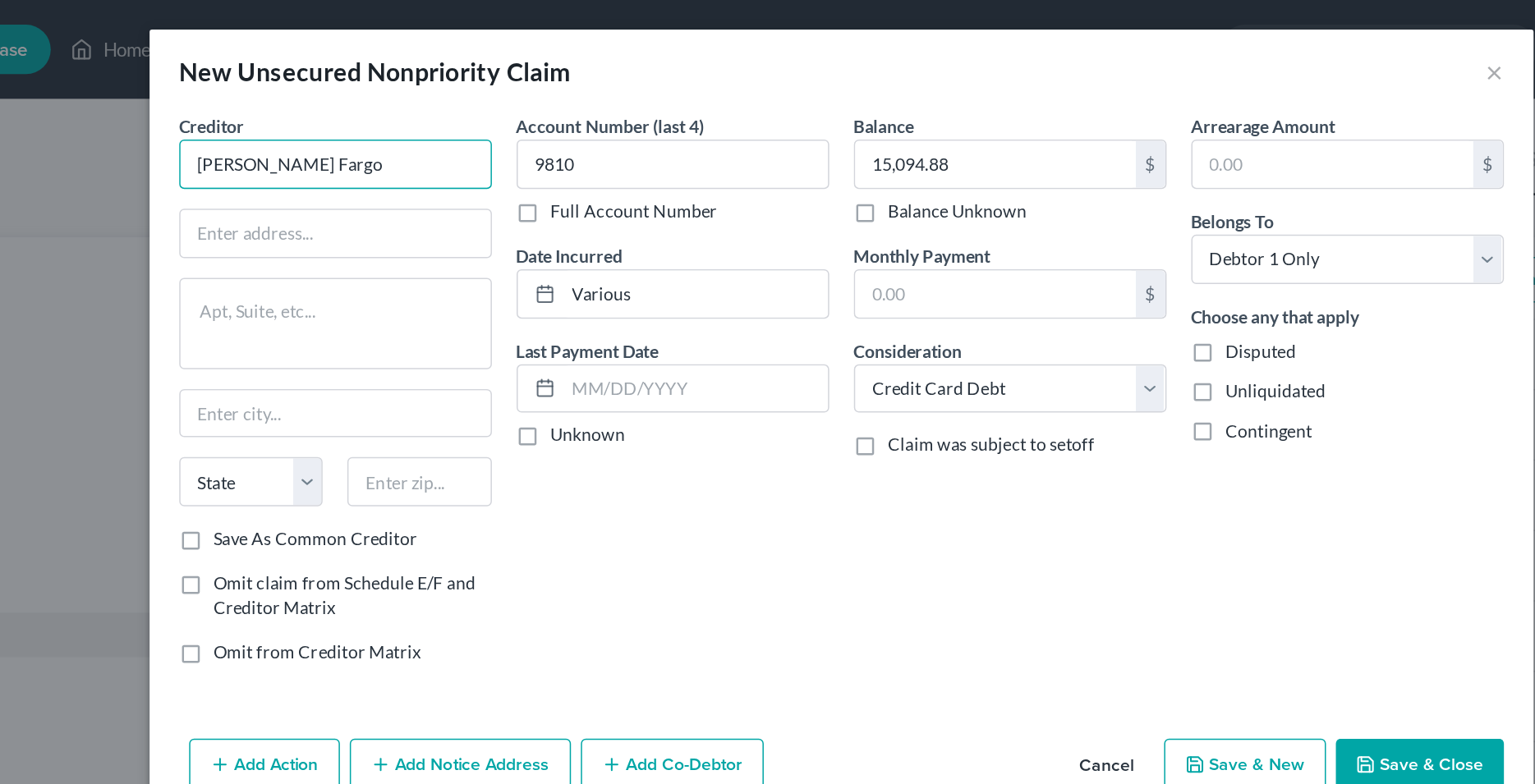
click at [461, 105] on input "[PERSON_NAME] Fargo" at bounding box center [432, 109] width 208 height 33
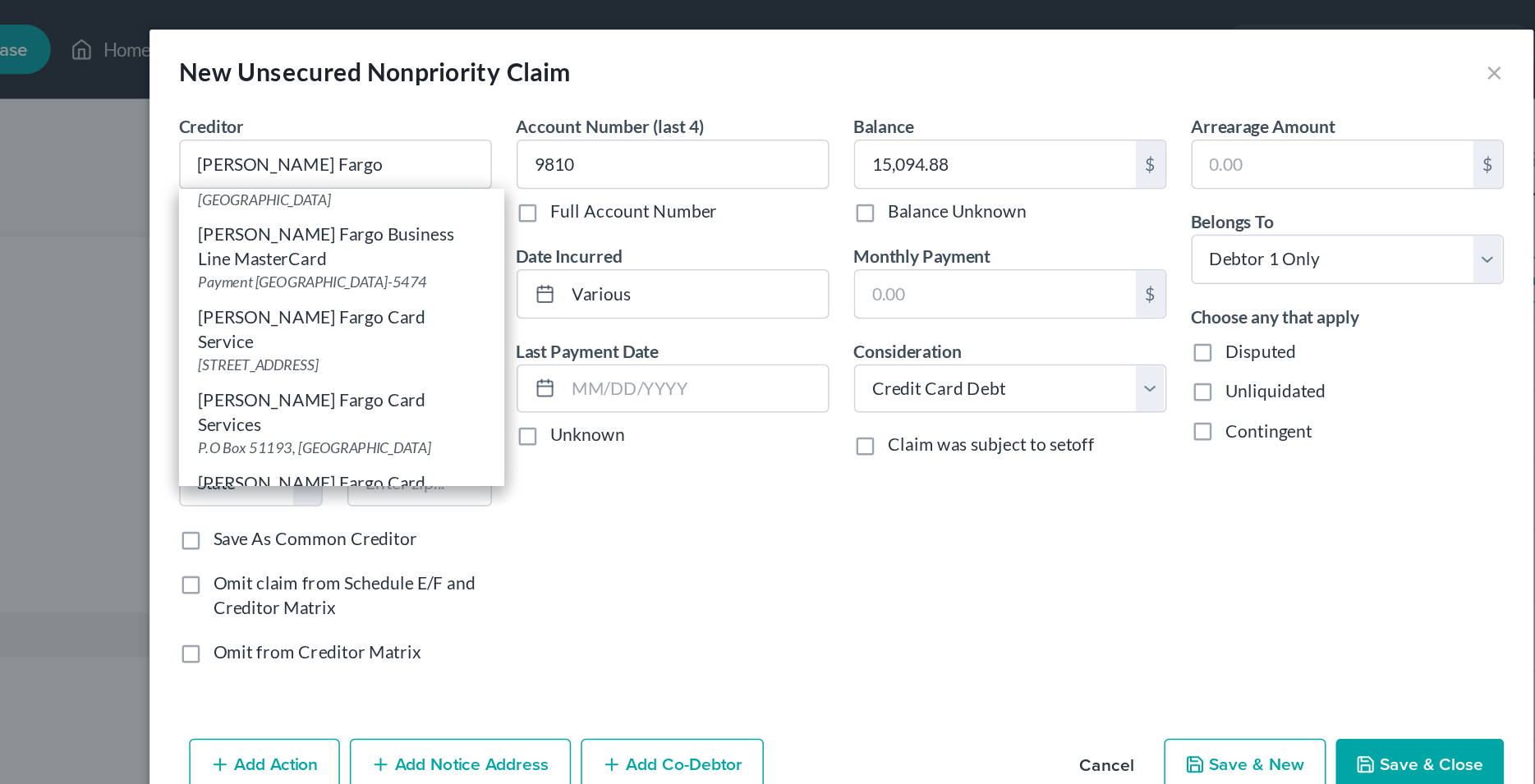
scroll to position [208, 0]
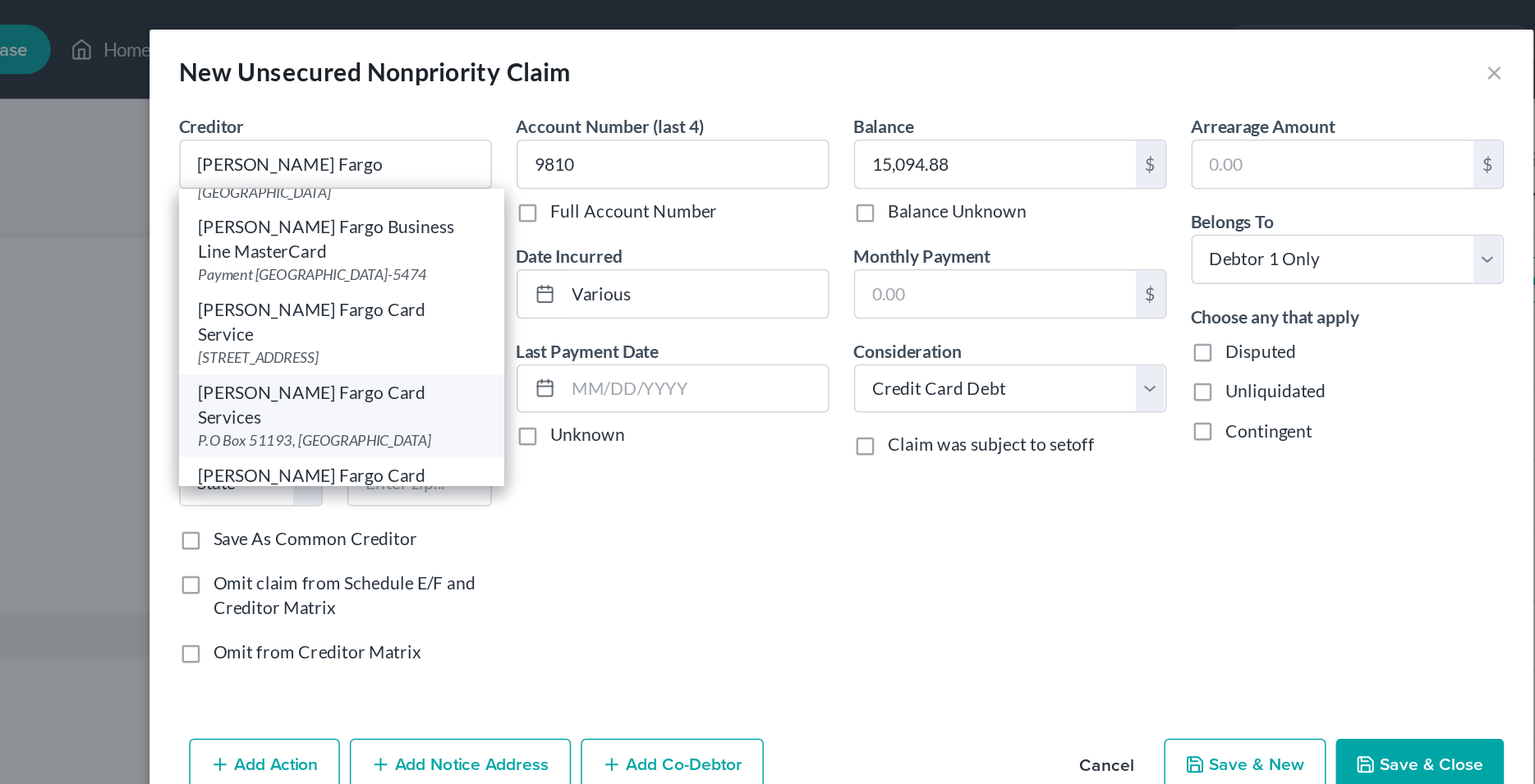
click at [451, 286] on div "P.O Box 51193, [GEOGRAPHIC_DATA]" at bounding box center [435, 292] width 189 height 14
type input "[PERSON_NAME] Fargo Card Services"
type input "P.O Box 51193"
type input "[GEOGRAPHIC_DATA]"
select select "4"
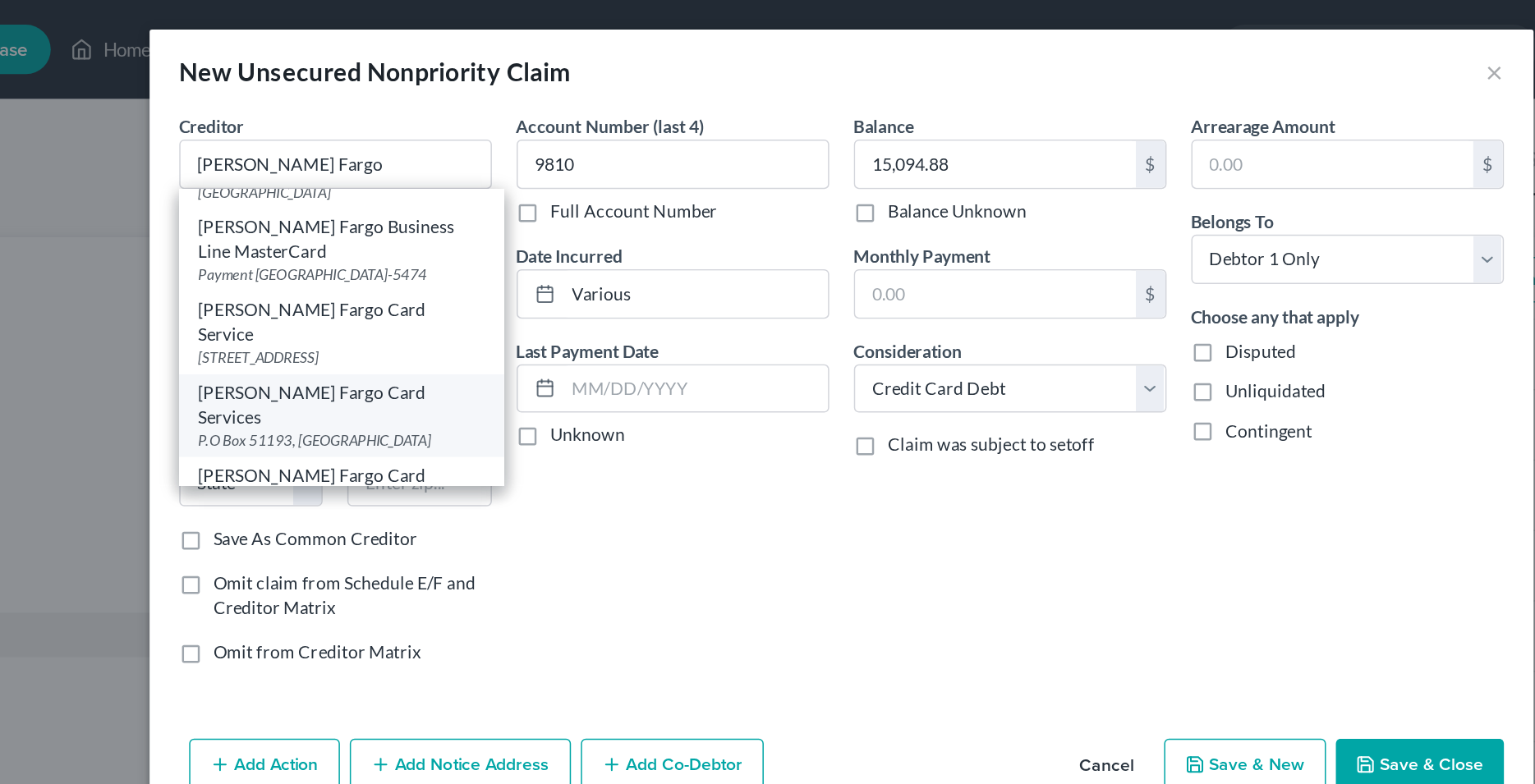
type input "90051"
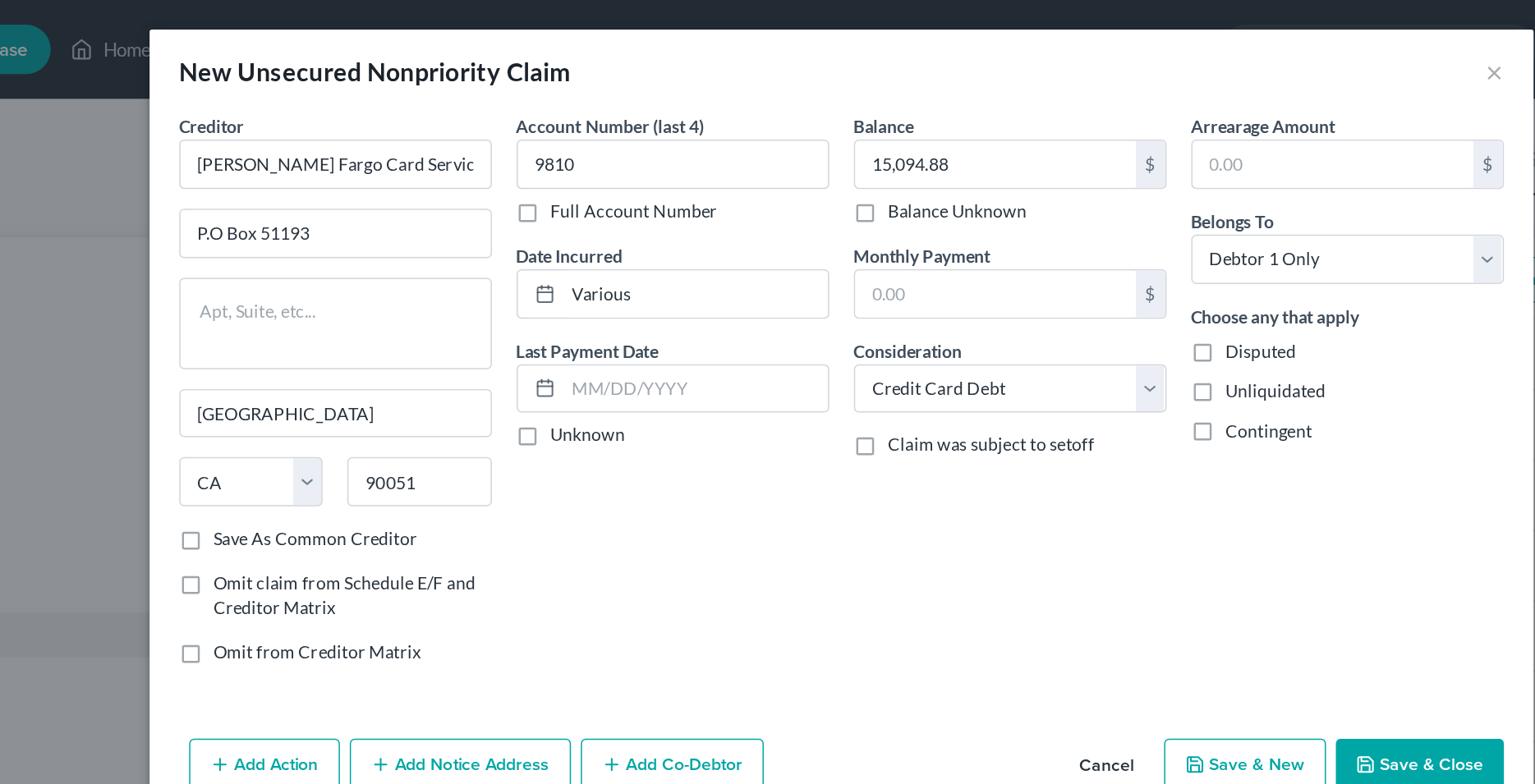
click at [615, 356] on div "Account Number (last 4) 9810 Full Account Number Date Incurred Various Last Pay…" at bounding box center [656, 264] width 224 height 379
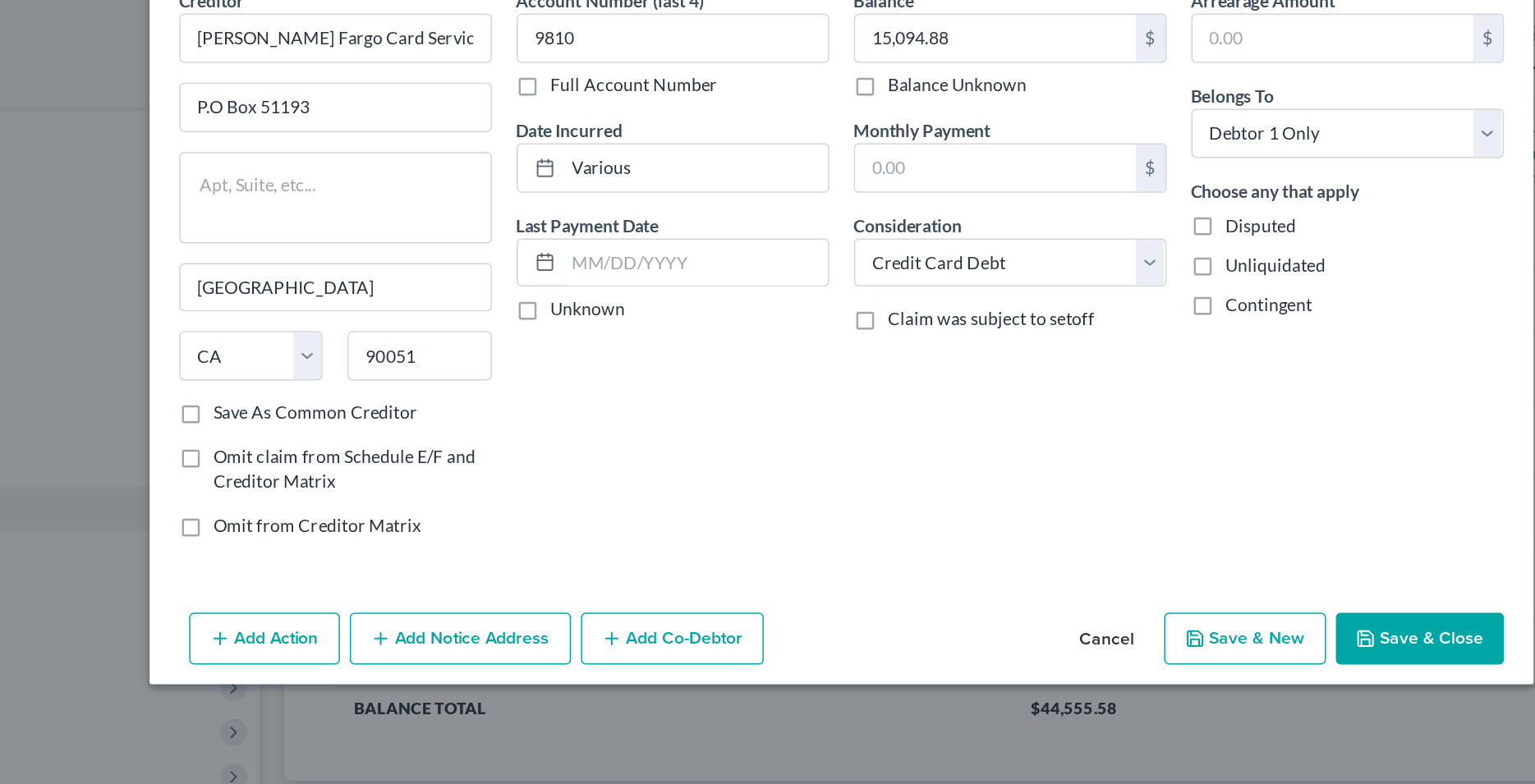
click at [1044, 504] on button "Save & New" at bounding box center [1035, 509] width 107 height 35
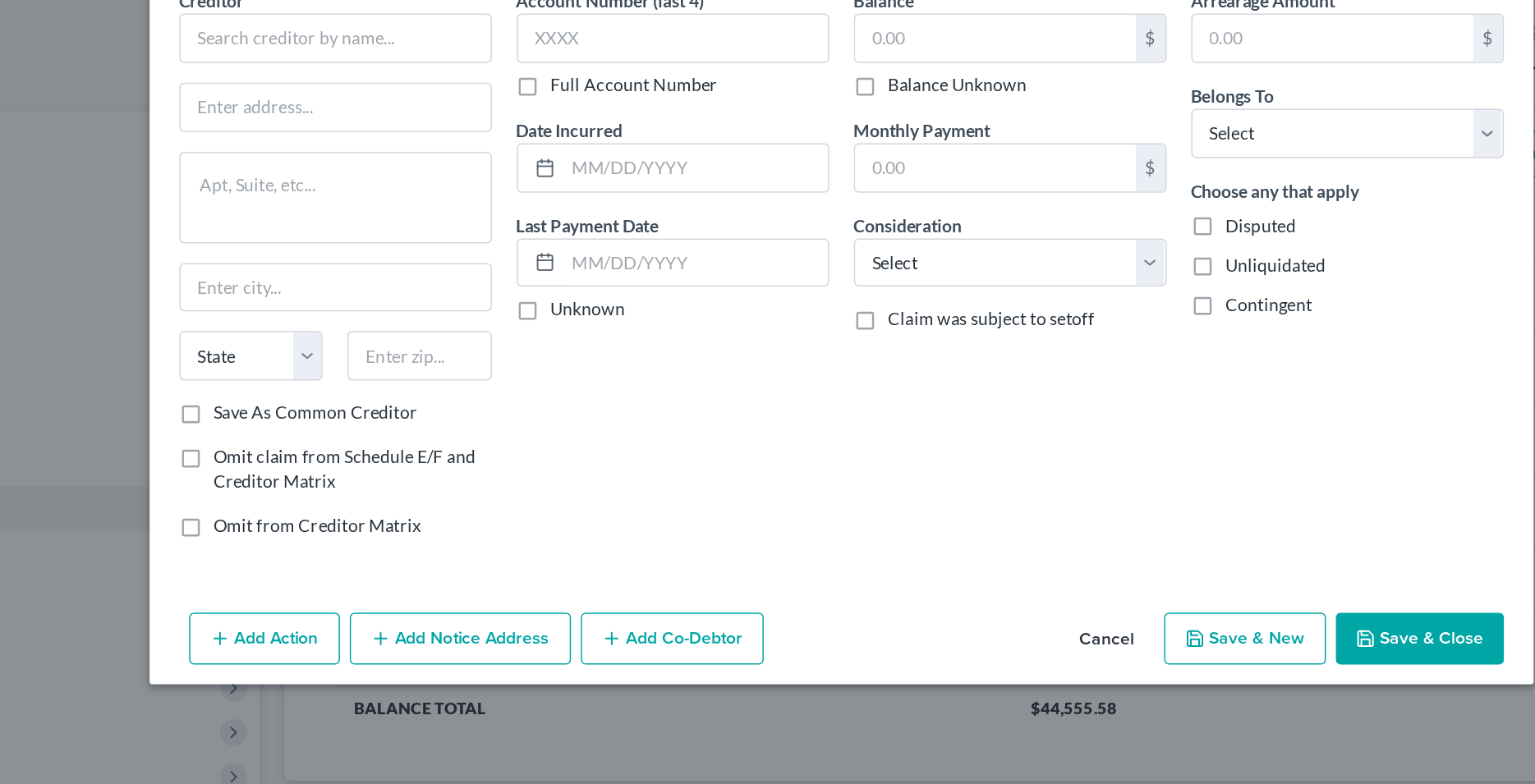
type input "0.00"
click at [932, 502] on button "Cancel" at bounding box center [944, 509] width 62 height 33
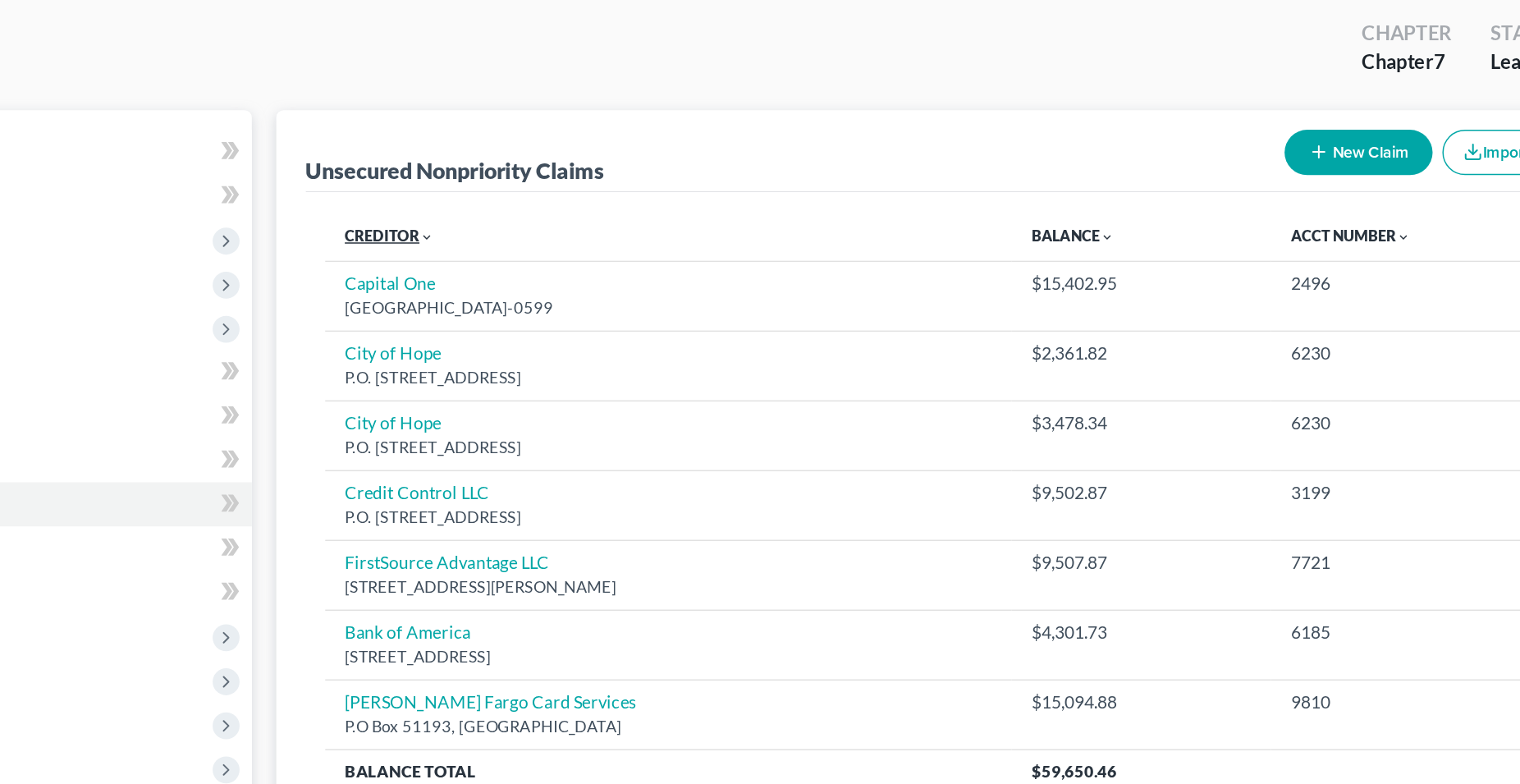
click at [471, 239] on link "Creditor expand_more expand_less unfold_more" at bounding box center [469, 241] width 60 height 12
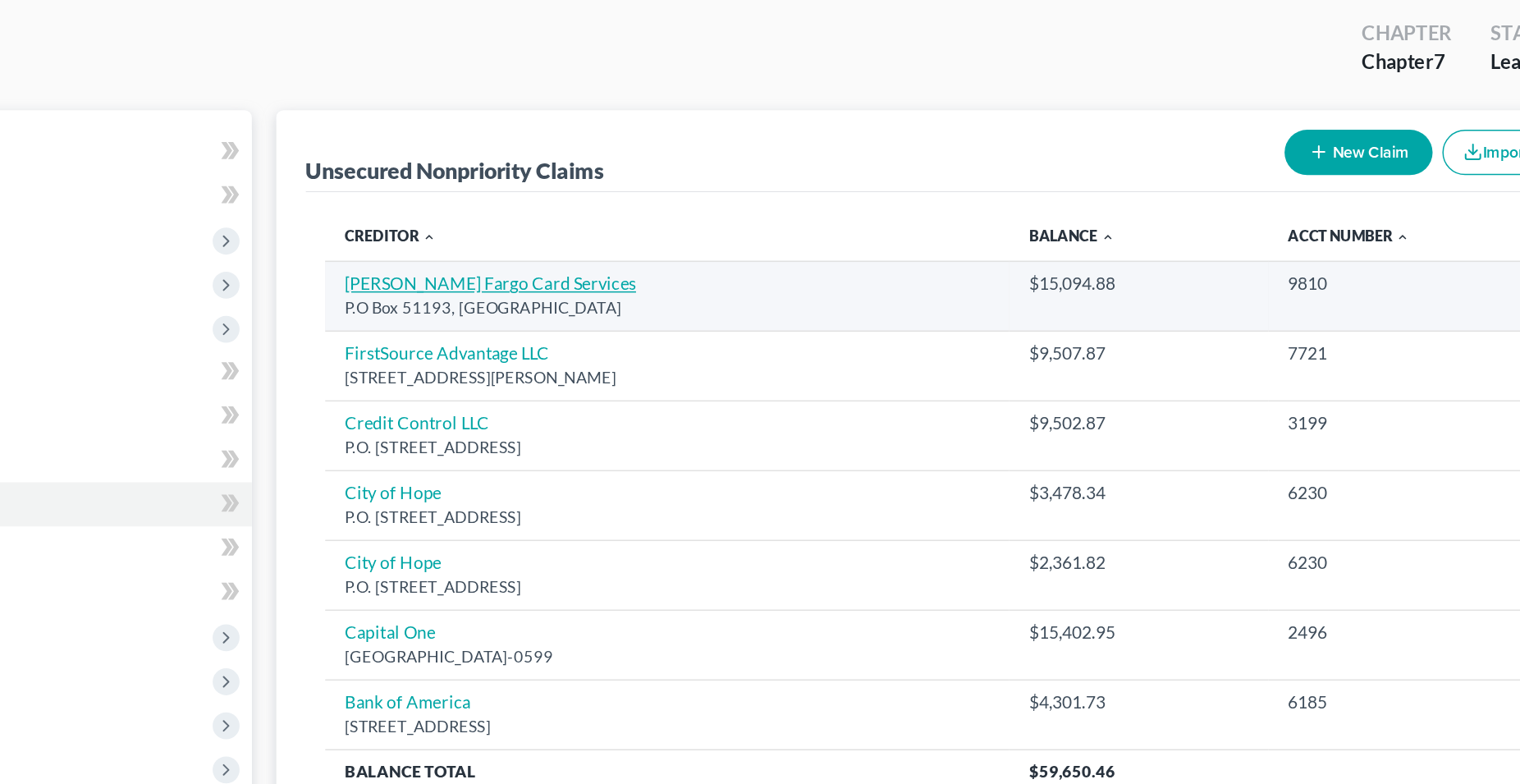
click at [489, 280] on link "[PERSON_NAME] Fargo Card Services" at bounding box center [537, 273] width 196 height 14
select select "4"
select select "2"
select select "0"
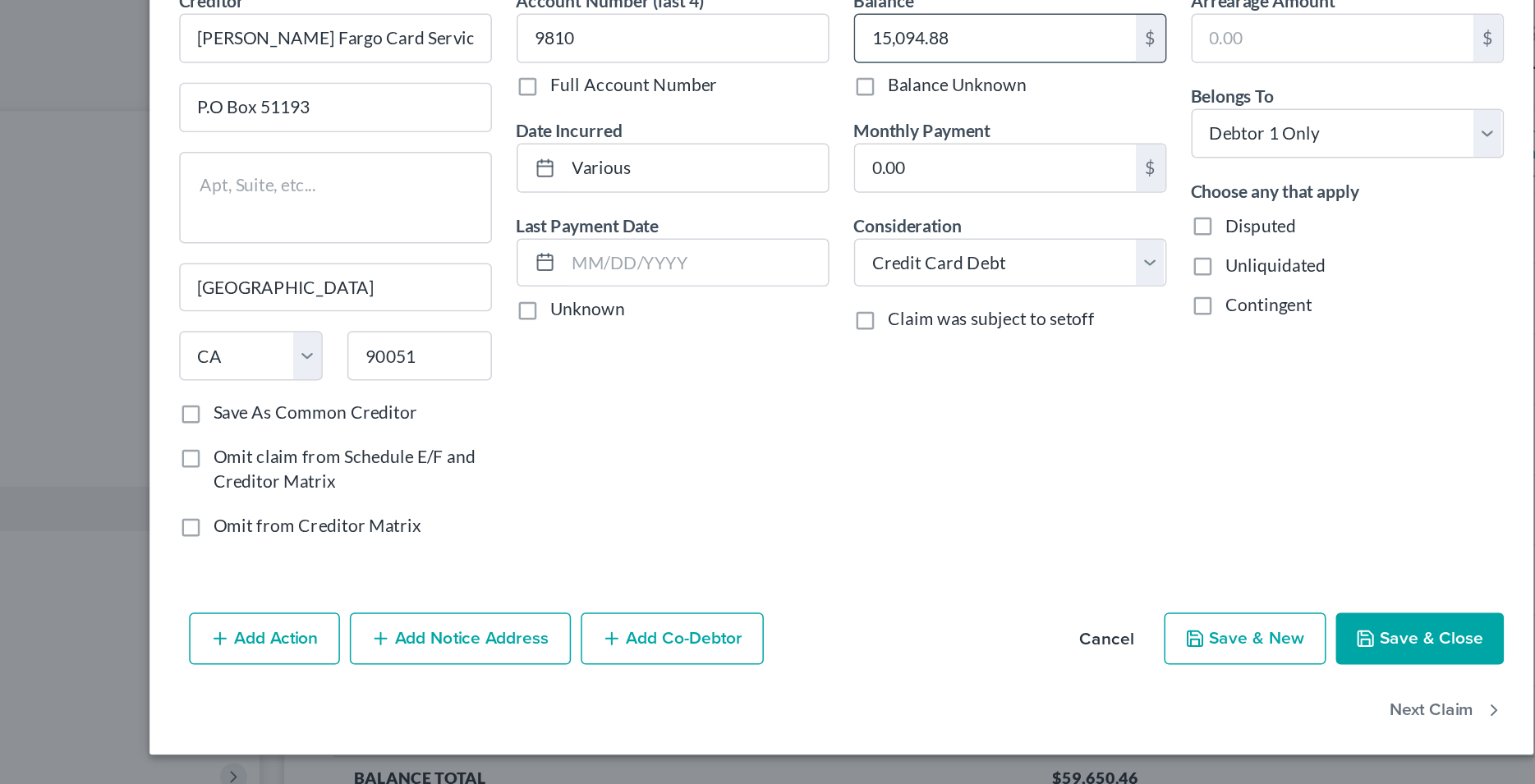
click at [870, 110] on input "15,094.88" at bounding box center [870, 109] width 186 height 31
type input "15,449.19"
click at [755, 365] on div "Account Number (last 4) 9810 Full Account Number Date Incurred Various Last Pay…" at bounding box center [656, 264] width 224 height 379
click at [1165, 509] on button "Save & Close" at bounding box center [1152, 509] width 112 height 35
type input "0"
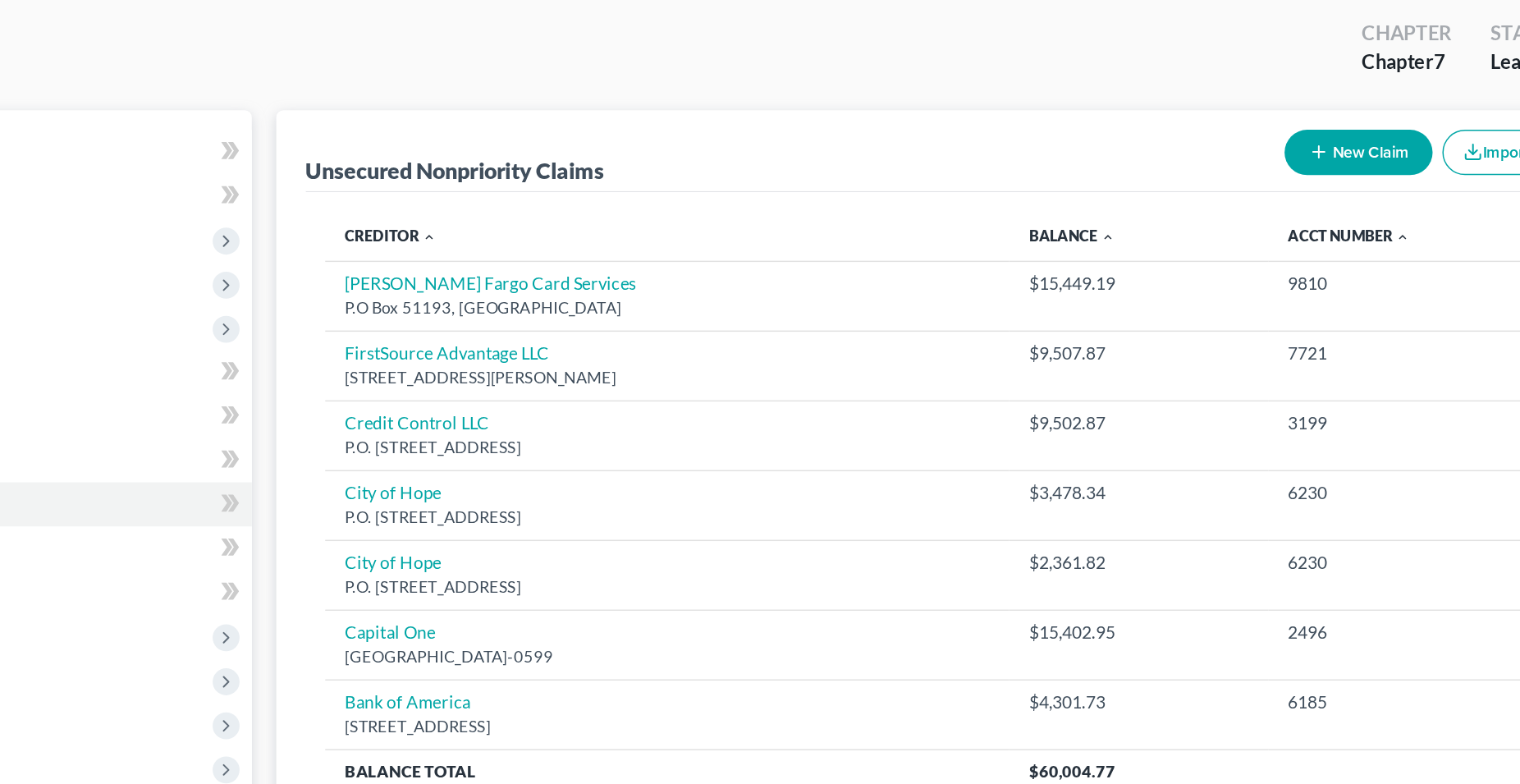
click at [1148, 184] on button "New Claim" at bounding box center [1120, 185] width 99 height 30
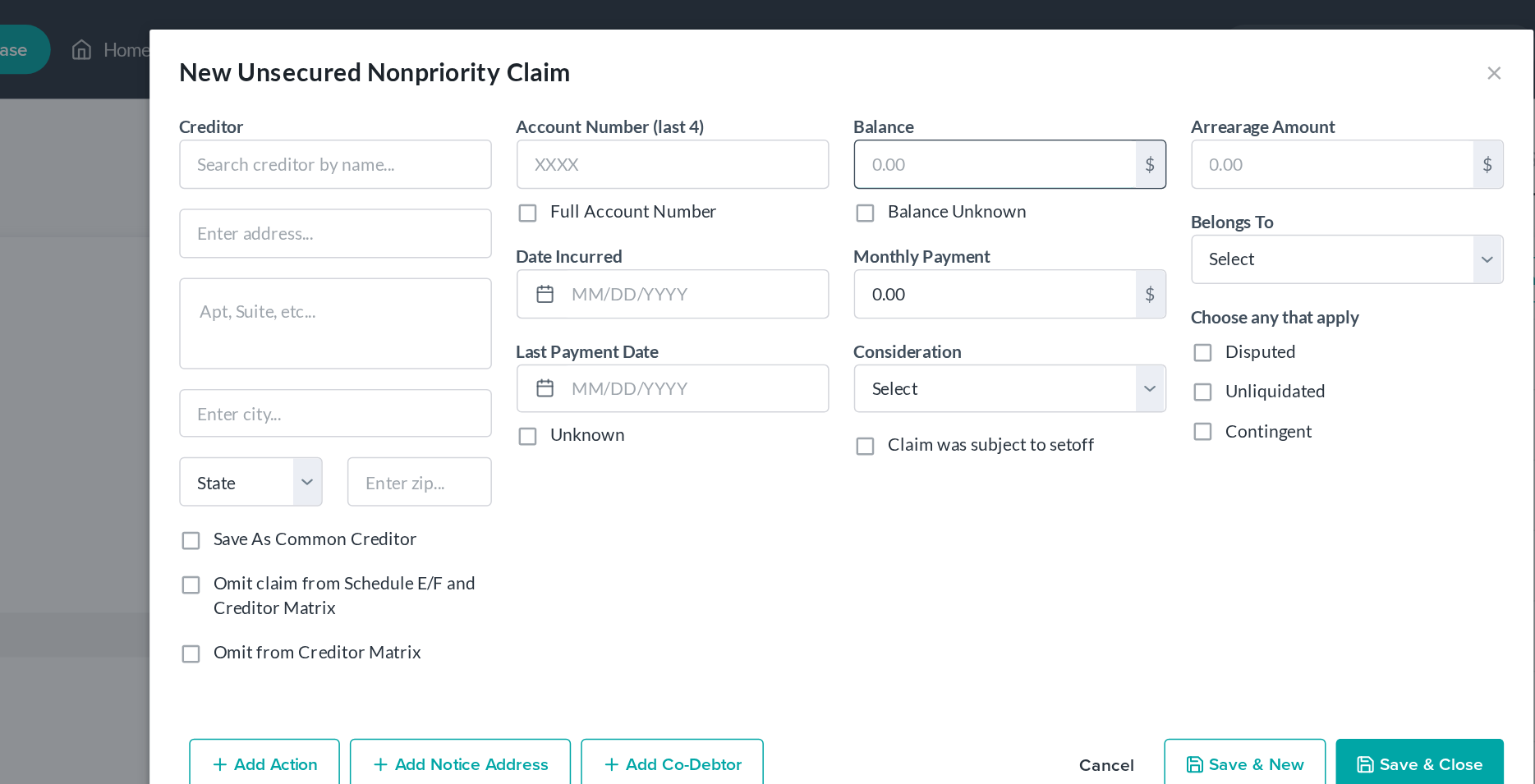
click at [845, 109] on input "text" at bounding box center [870, 109] width 186 height 31
type input "14,344"
click at [776, 242] on select "Select Cable / Satellite Services Collection Agency Credit Card Debt Debt Couns…" at bounding box center [880, 259] width 208 height 33
select select "2"
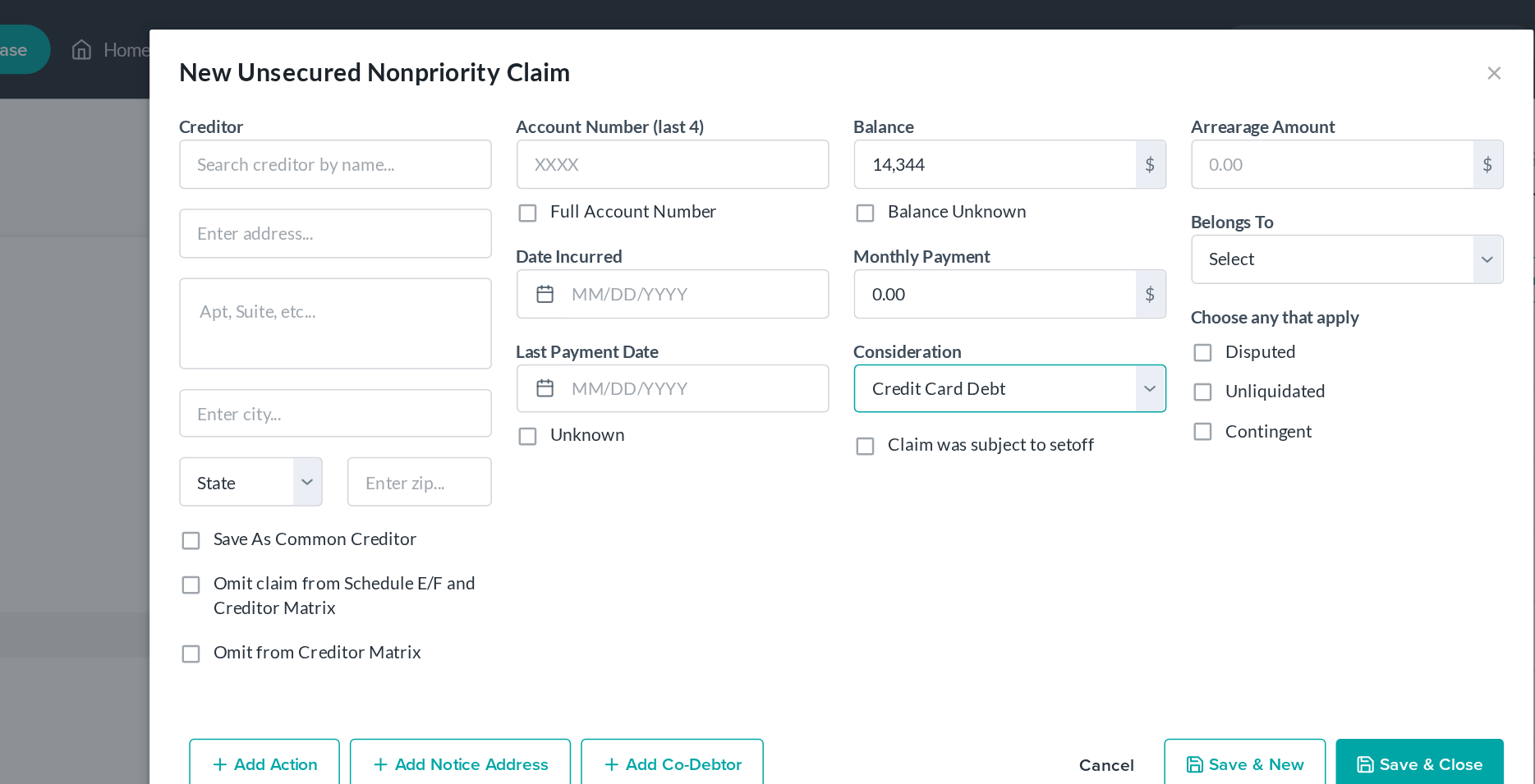
click option "Credit Card Debt" at bounding box center [0, 0] width 0 height 0
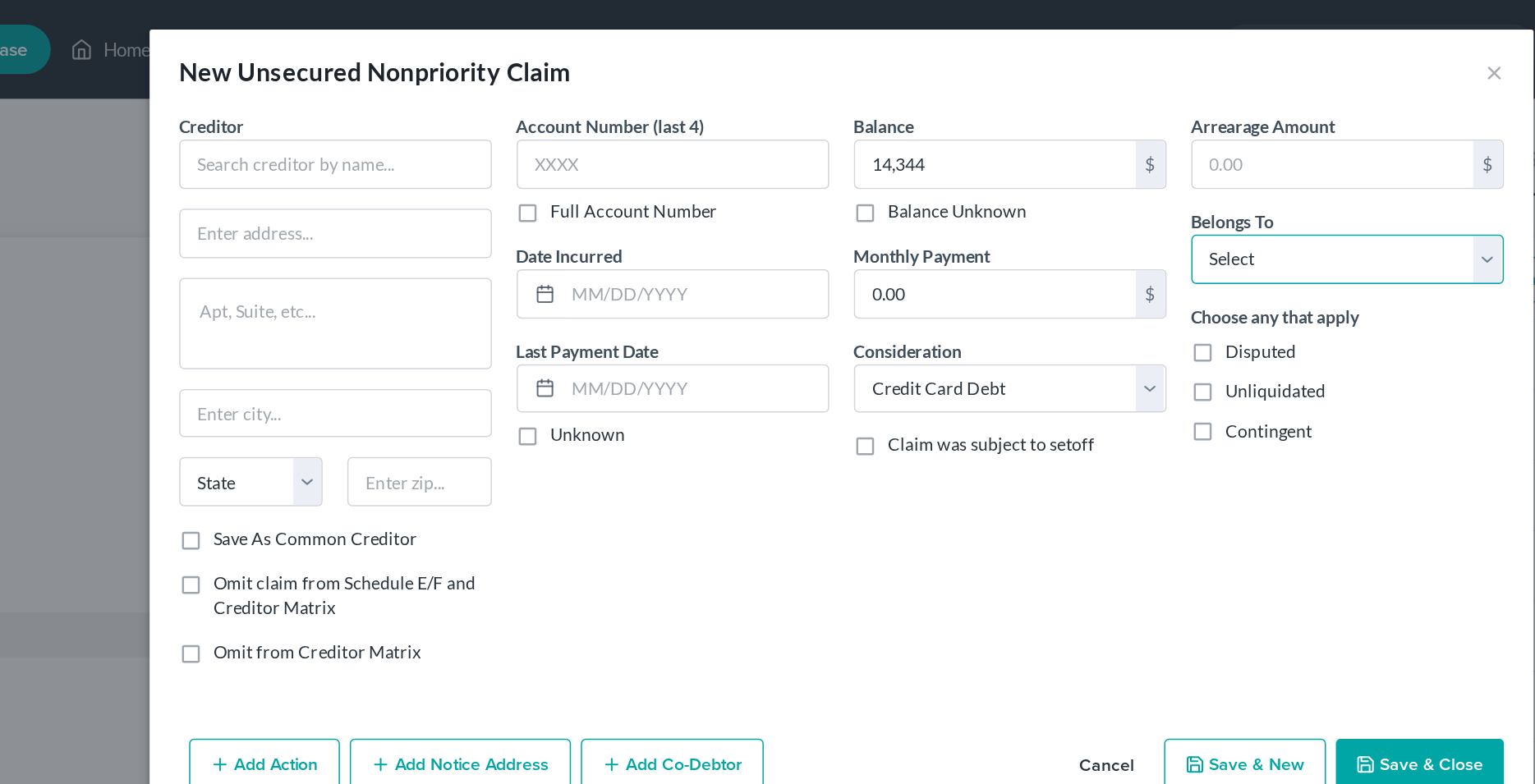
click at [1000, 156] on select "Select Debtor 1 Only Debtor 2 Only Debtor 1 And Debtor 2 Only At Least One Of T…" at bounding box center [1104, 173] width 208 height 33
select select "0"
click option "Debtor 1 Only" at bounding box center [0, 0] width 0 height 0
click at [604, 195] on input "text" at bounding box center [671, 196] width 175 height 31
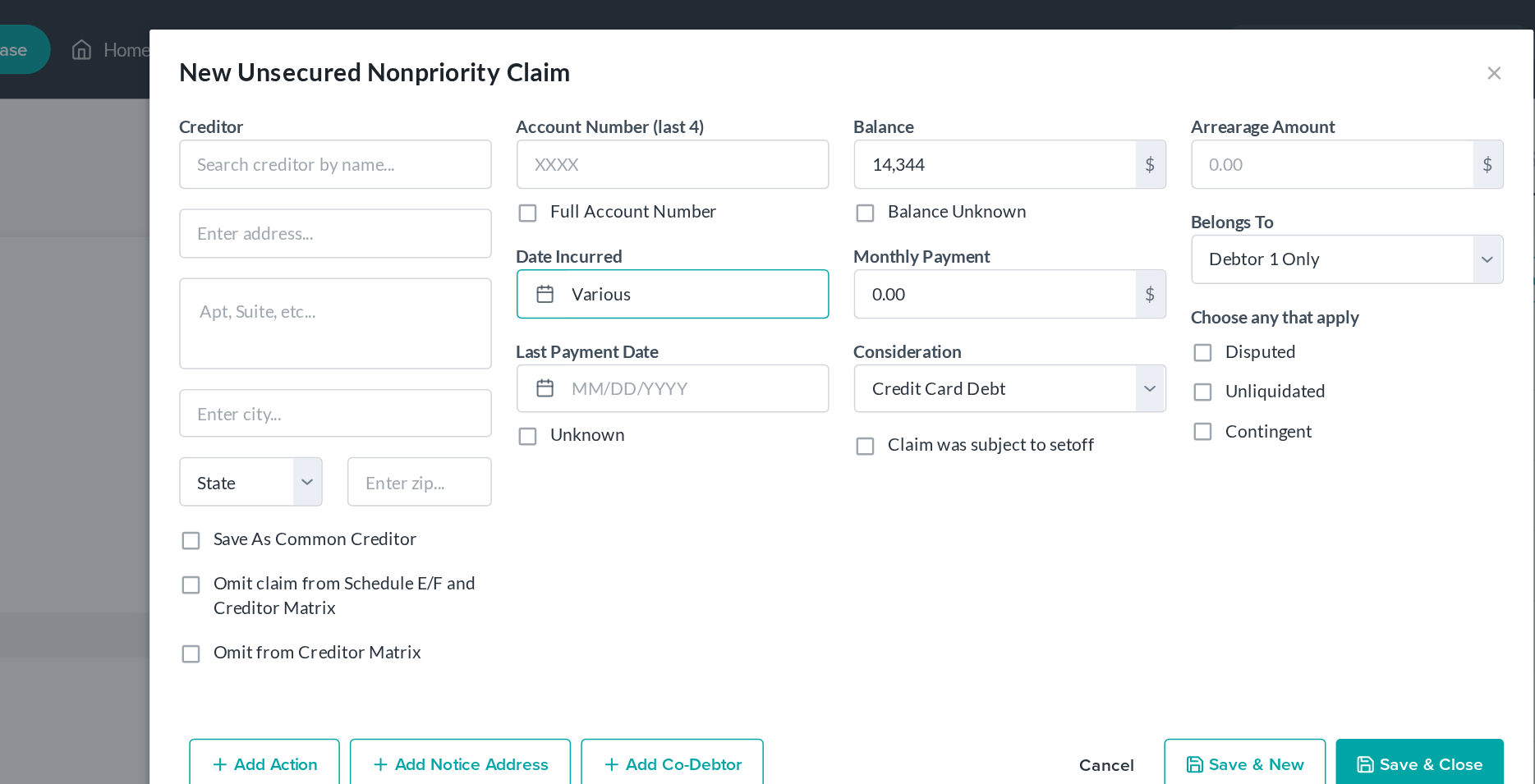
type input "Various"
click at [638, 368] on div "Account Number (last 4) Full Account Number Date Incurred Various Last Payment …" at bounding box center [656, 264] width 224 height 379
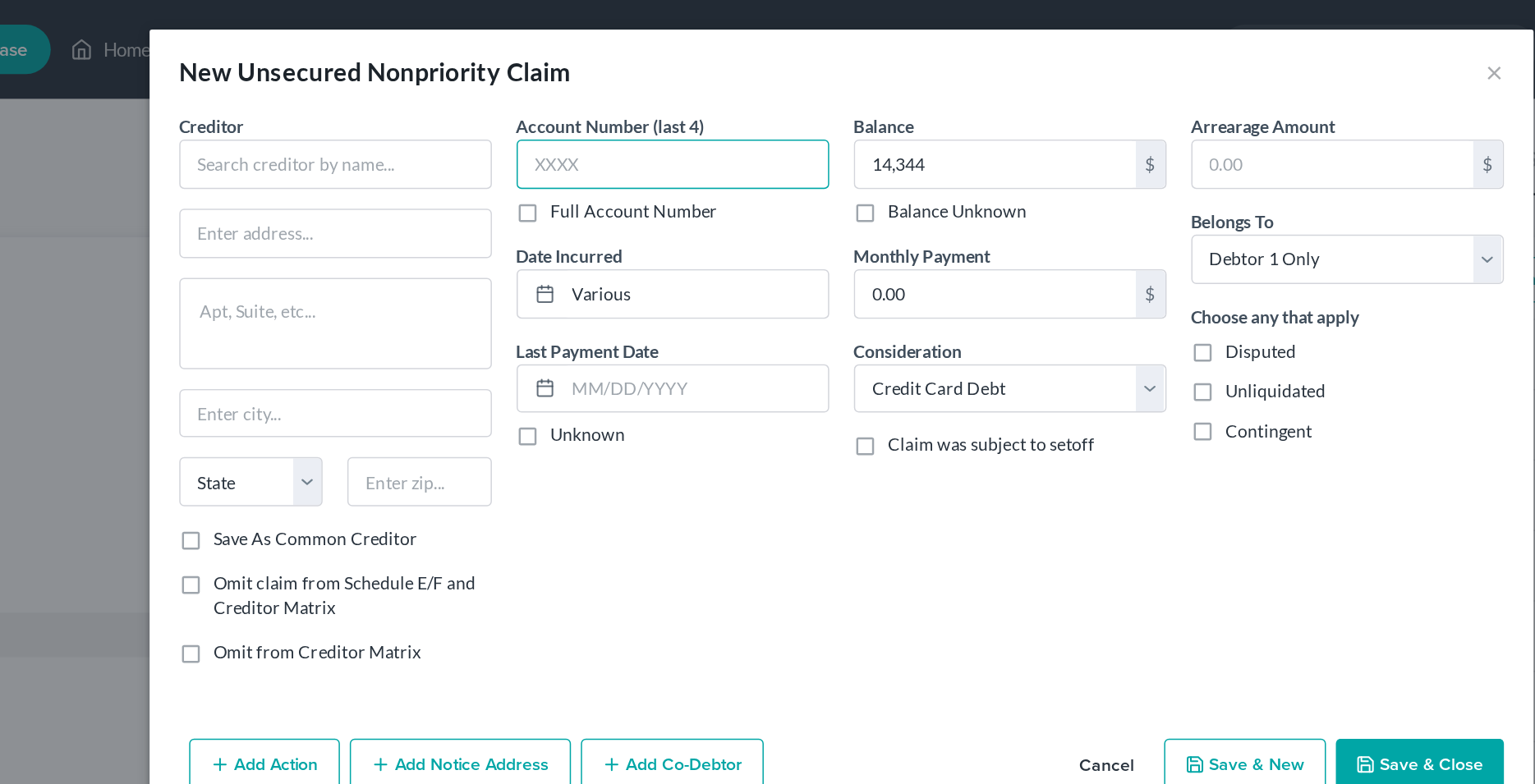
click at [636, 113] on input "text" at bounding box center [656, 109] width 208 height 33
click at [595, 111] on input "text" at bounding box center [656, 109] width 208 height 33
type input "0356"
click at [669, 337] on div "Account Number (last 4) 0356 Full Account Number Date Incurred Various Last Pay…" at bounding box center [656, 264] width 224 height 379
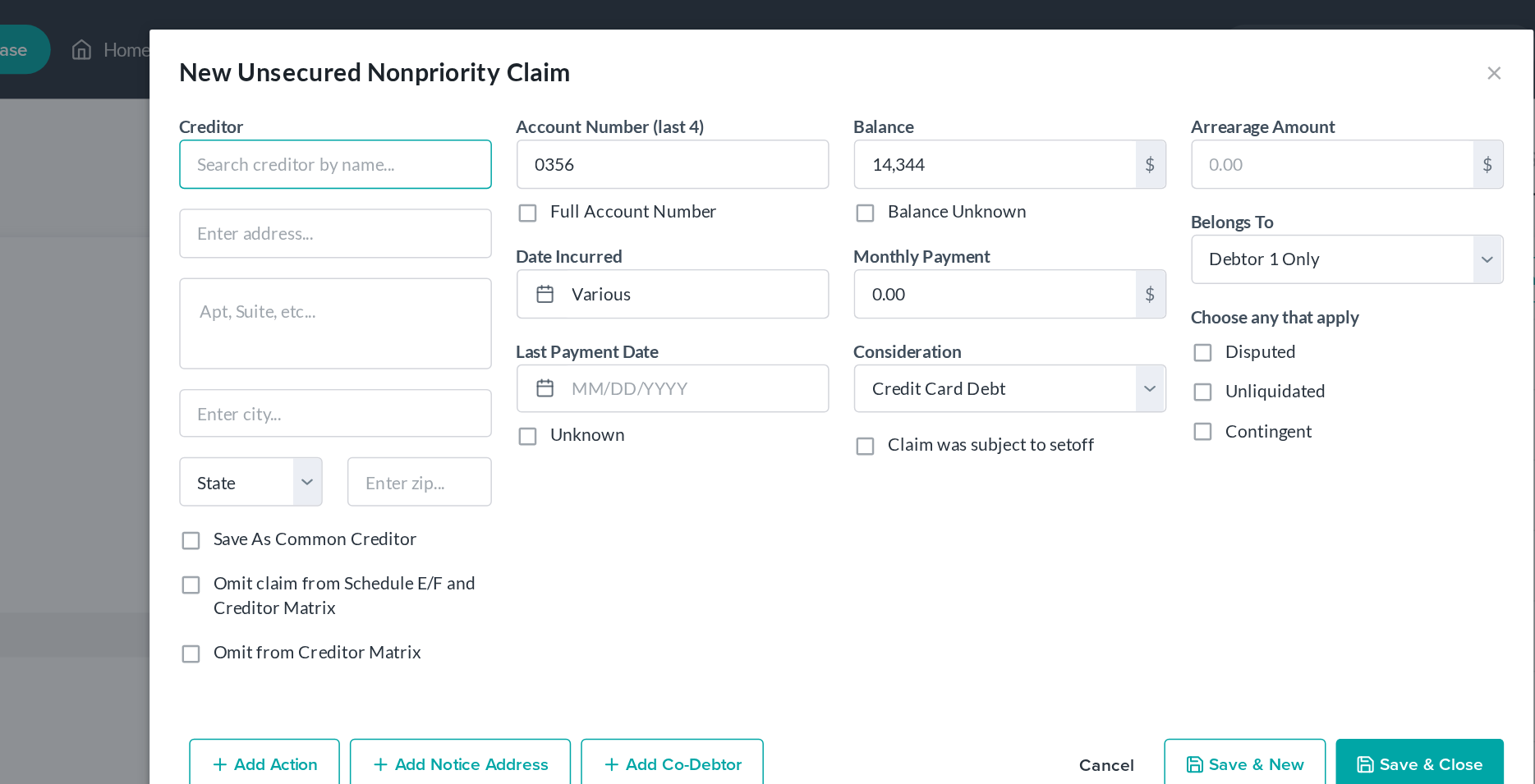
click at [388, 106] on input "text" at bounding box center [432, 109] width 208 height 33
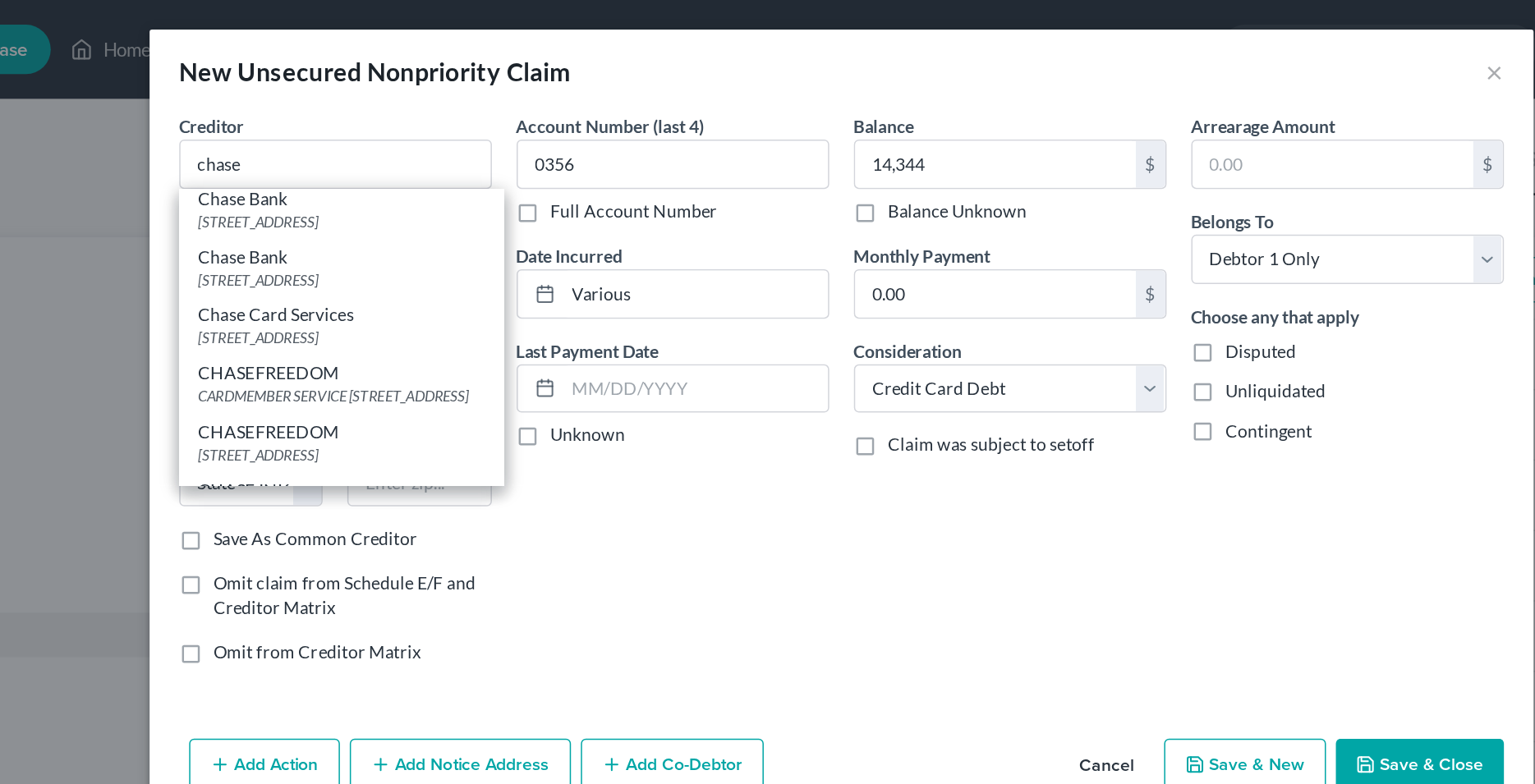
scroll to position [334, 0]
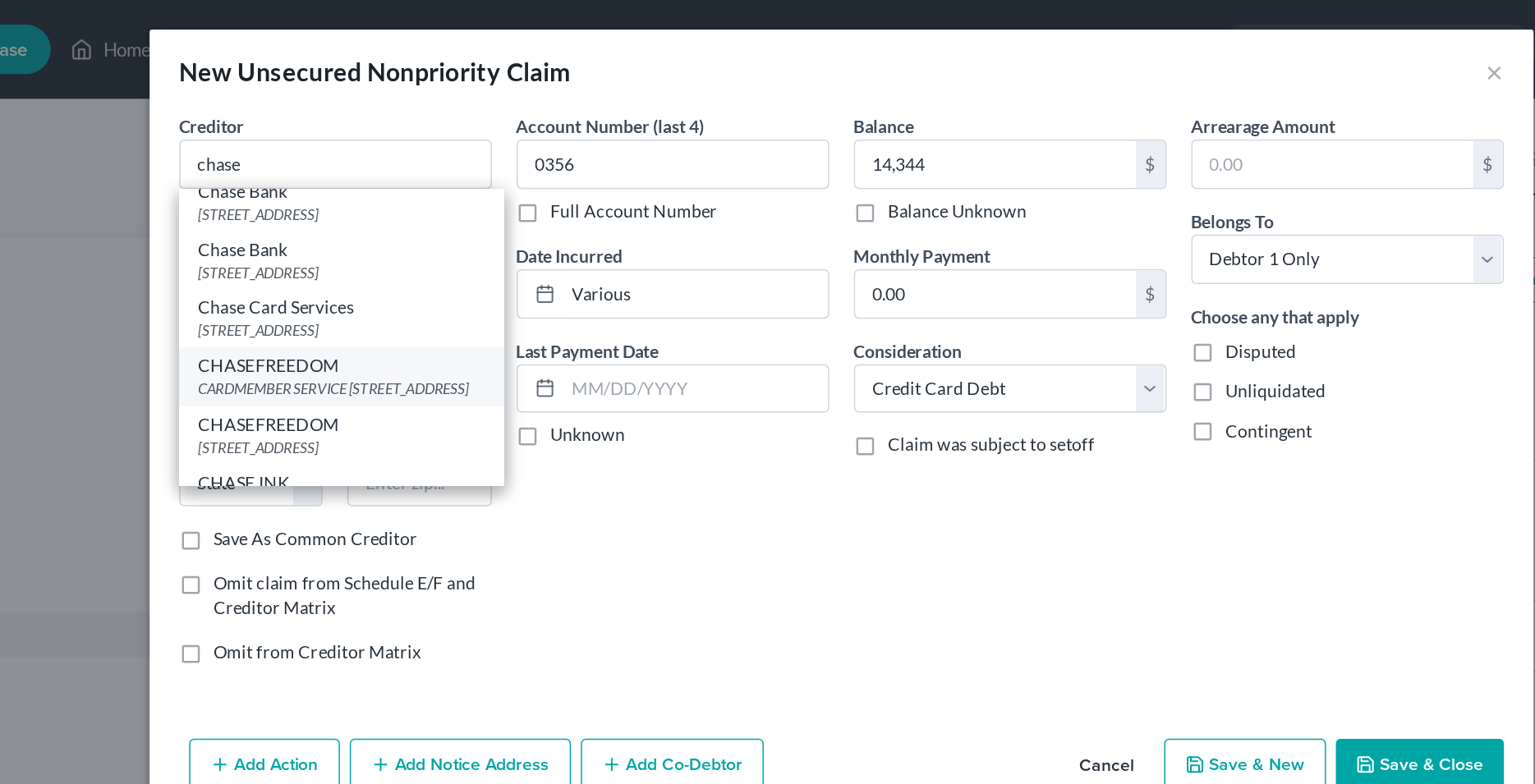
click at [414, 252] on div "CHASEFREEDOM" at bounding box center [435, 243] width 189 height 17
type input "CHASEFREEDOM"
type input "CARDMEMBER SERVICE"
type textarea "PO BOX 6294"
type input "[PERSON_NAME] Stream"
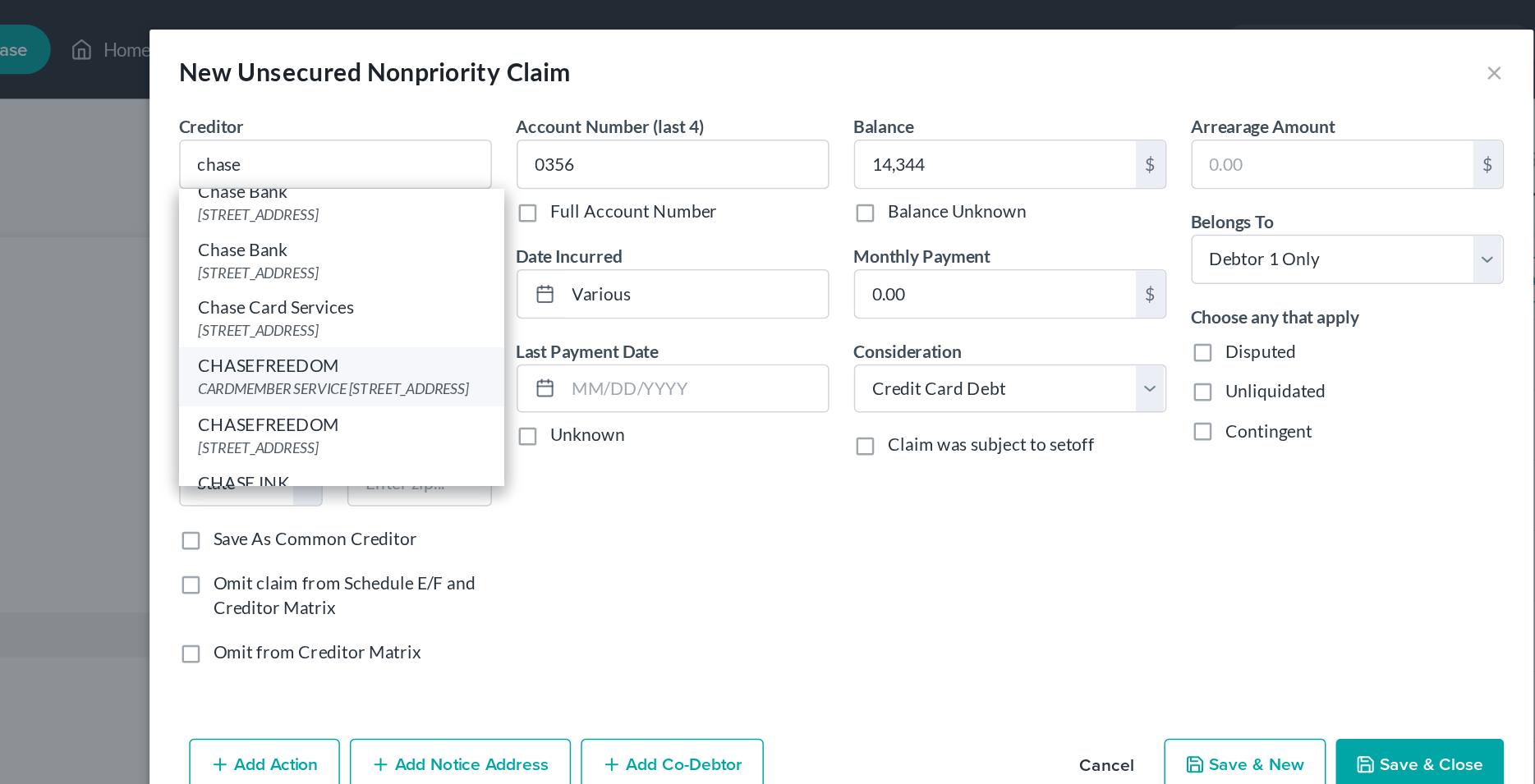
select select "14"
type input "60197-6294"
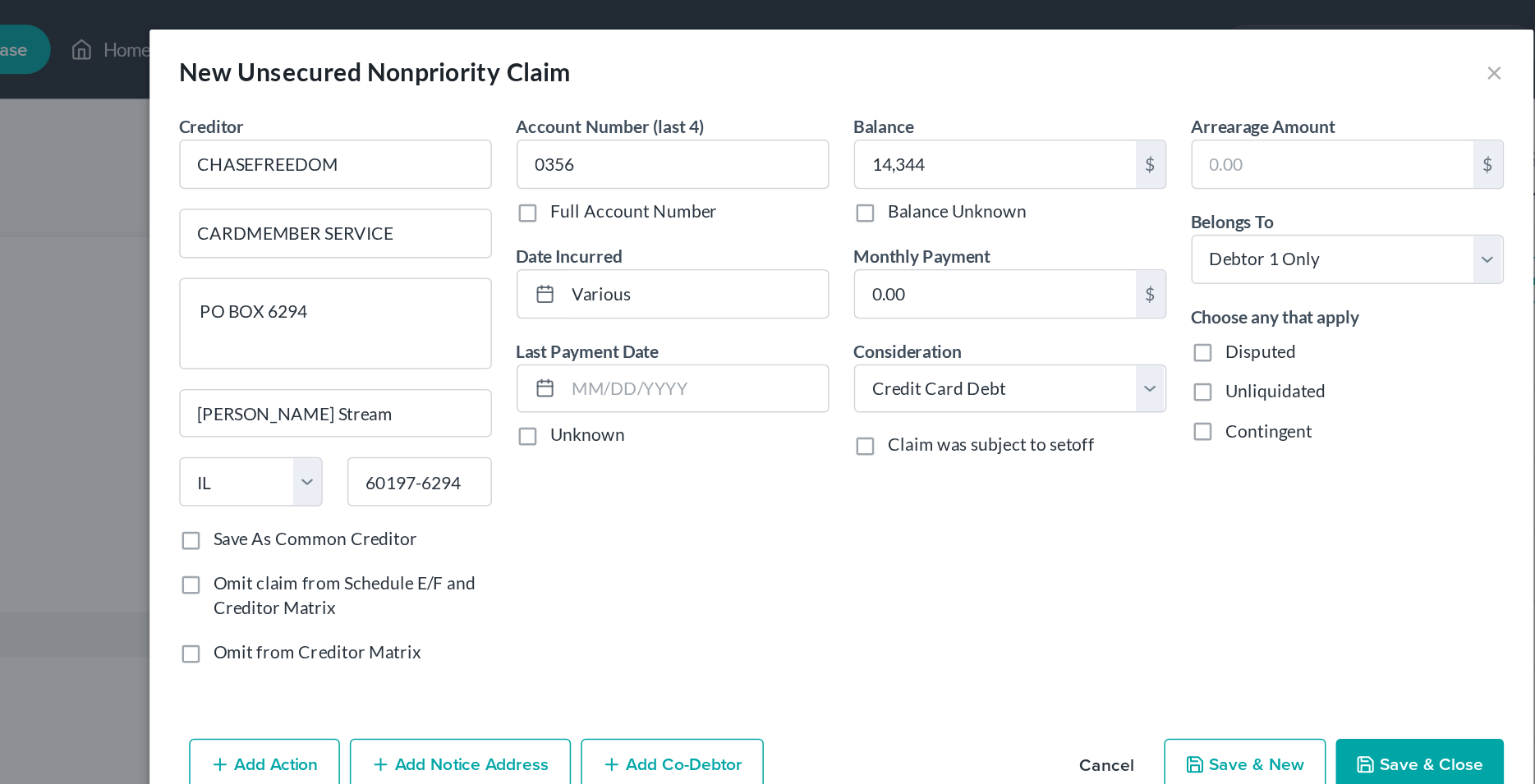
scroll to position [0, 0]
click at [739, 382] on div "Account Number (last 4) 0356 Full Account Number Date Incurred Various Last Pay…" at bounding box center [656, 264] width 224 height 379
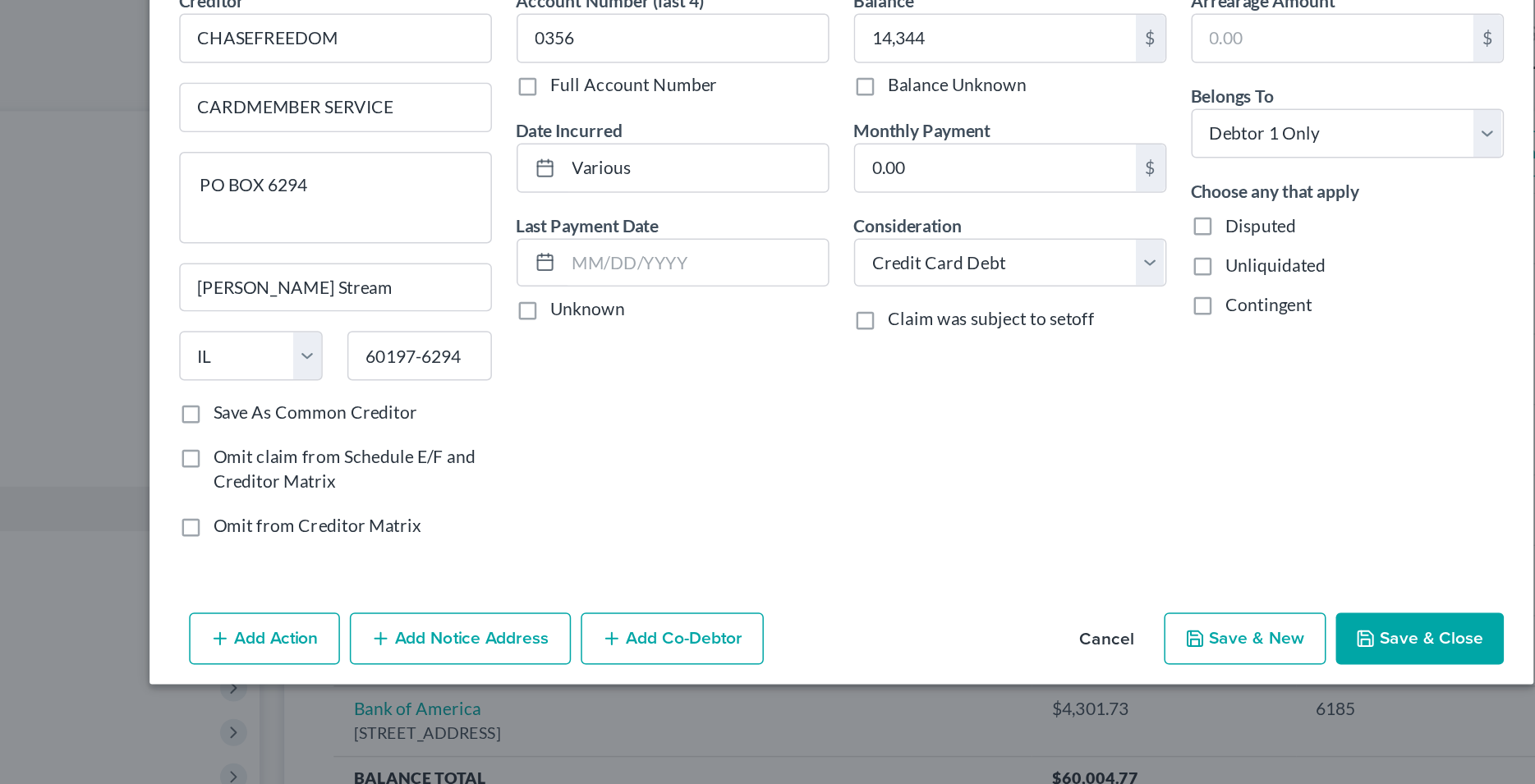
click at [1031, 507] on button "Save & New" at bounding box center [1035, 509] width 107 height 35
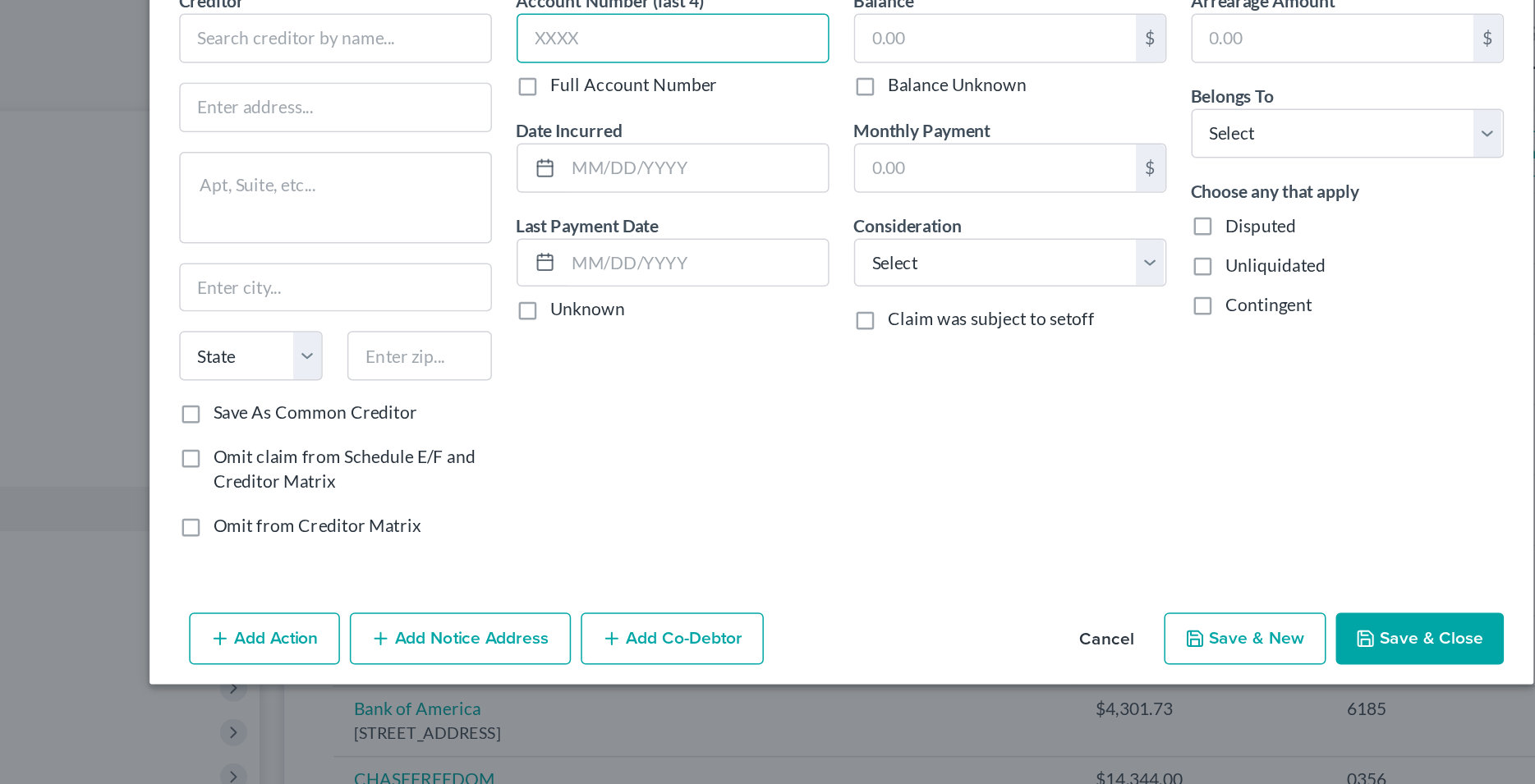
click at [589, 110] on input "text" at bounding box center [656, 109] width 208 height 33
type input "6032"
click at [834, 103] on input "text" at bounding box center [870, 109] width 186 height 31
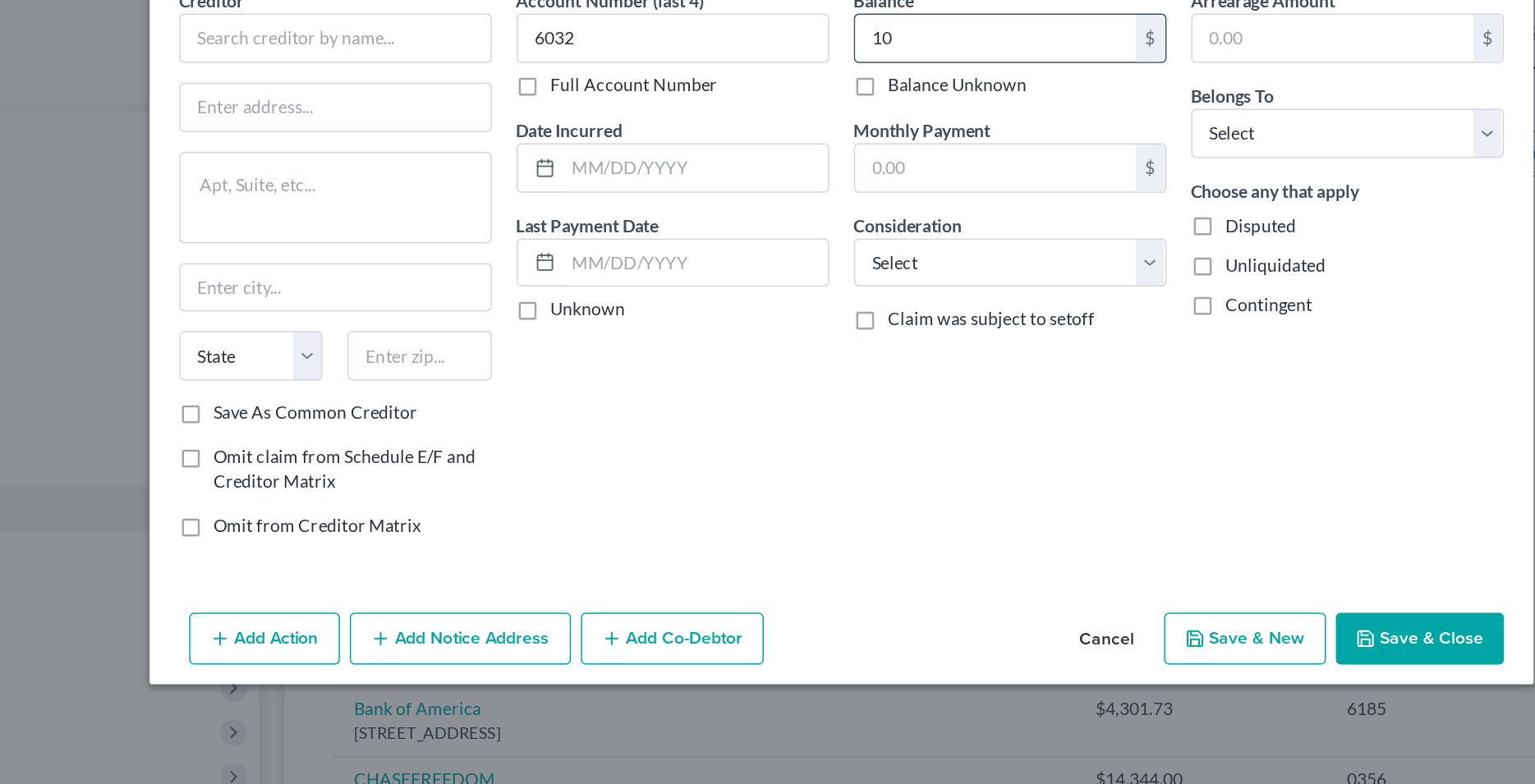
click at [851, 113] on input "10" at bounding box center [870, 109] width 186 height 31
drag, startPoint x: 851, startPoint y: 113, endPoint x: 784, endPoint y: 113, distance: 67.0
click at [784, 113] on input "10" at bounding box center [870, 109] width 186 height 31
type input "10,452.80"
click at [766, 398] on div "Account Number (last 4) 6032 Full Account Number Date Incurred Last Payment Dat…" at bounding box center [656, 264] width 224 height 379
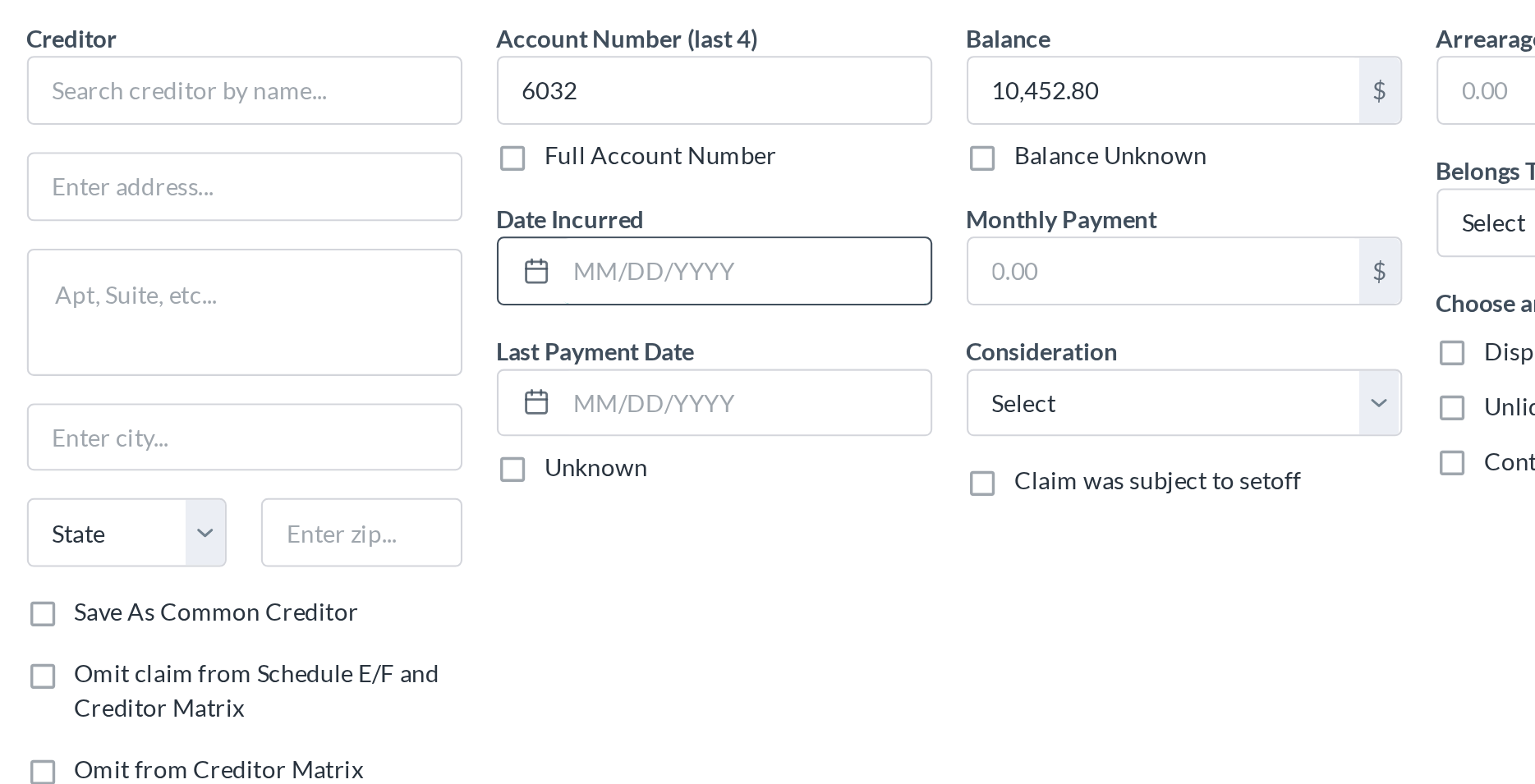
click at [620, 193] on input "text" at bounding box center [671, 196] width 175 height 31
type input "Various"
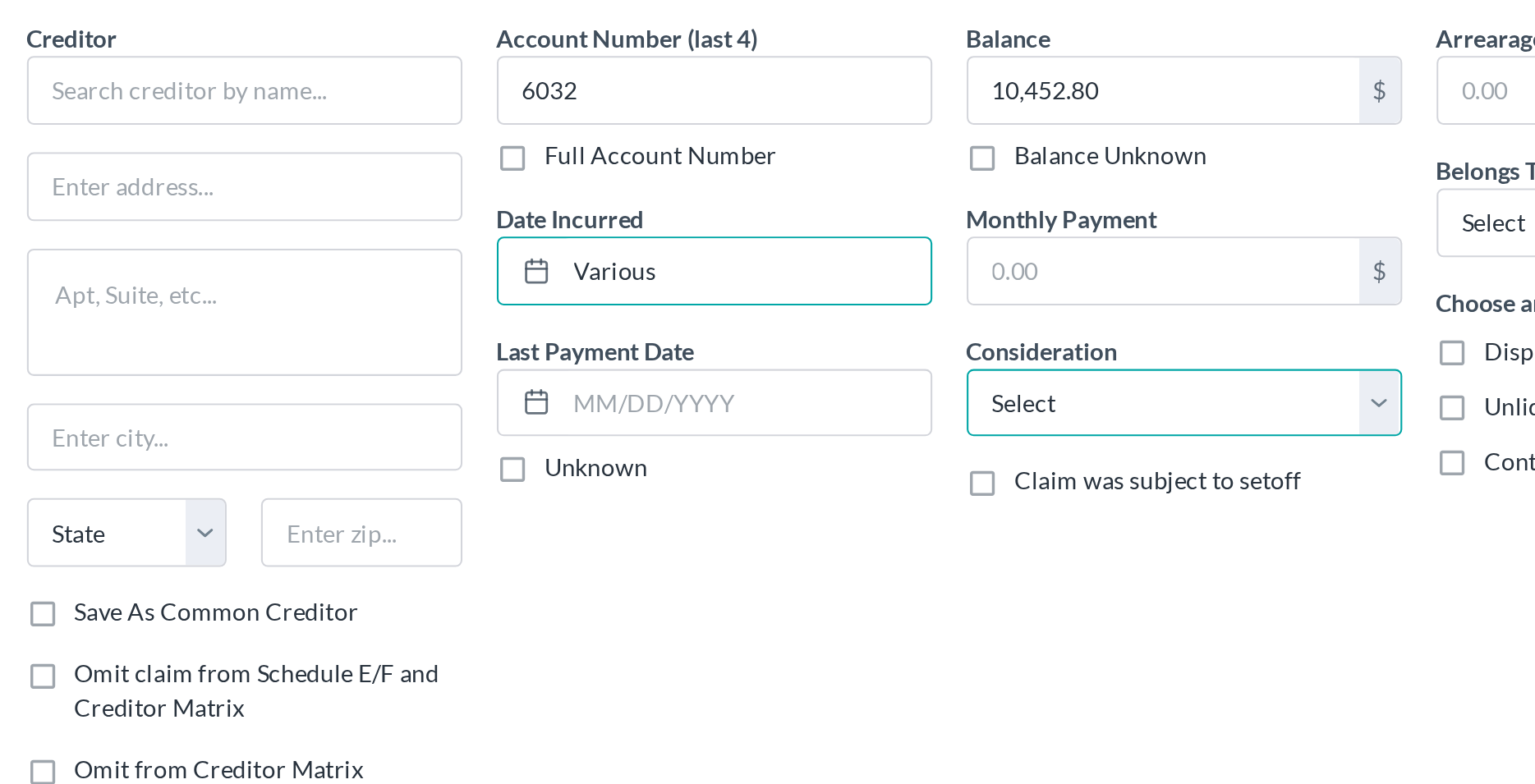
click at [776, 242] on select "Select Cable / Satellite Services Collection Agency Credit Card Debt Debt Couns…" at bounding box center [880, 259] width 208 height 33
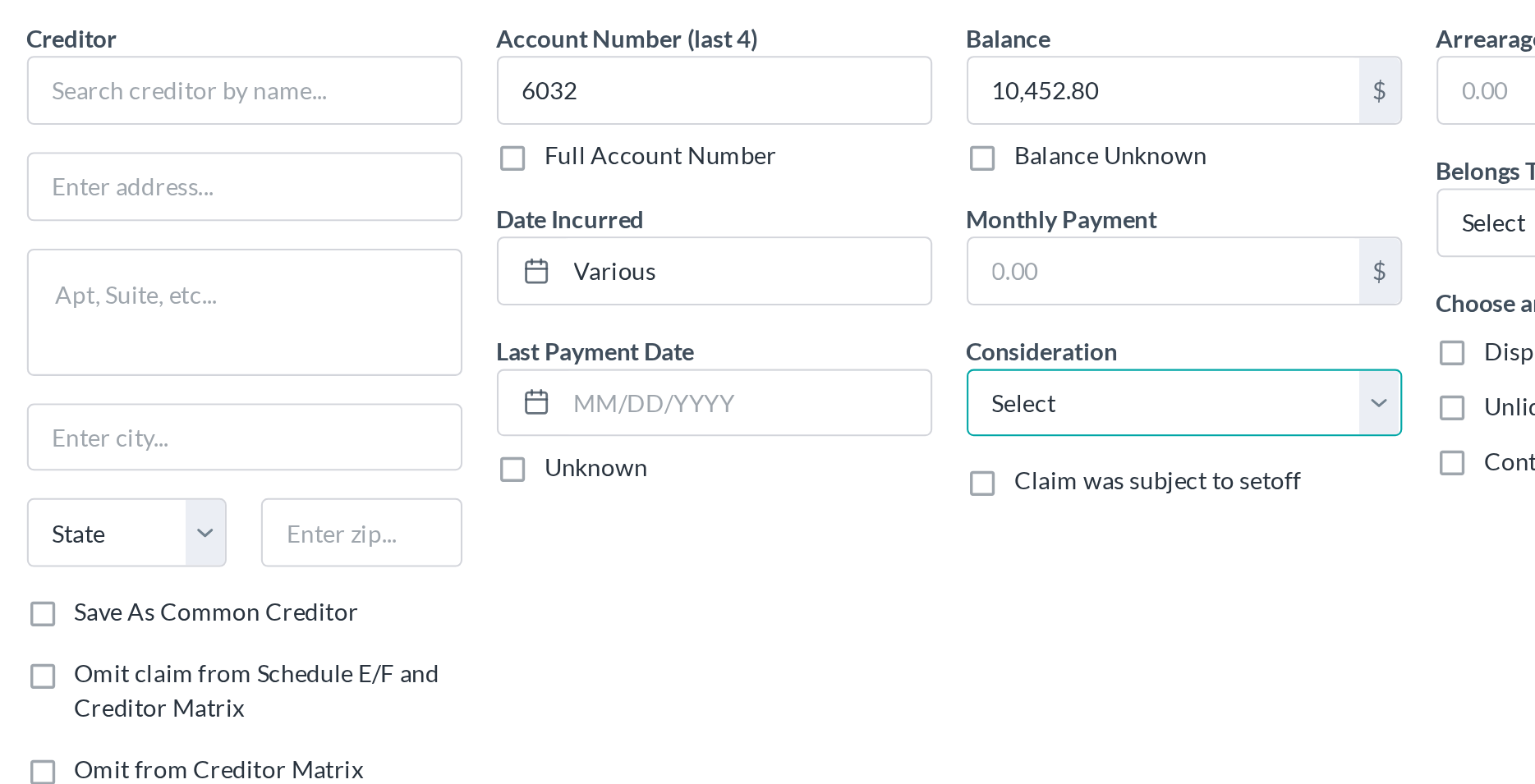
click at [864, 258] on select "Select Cable / Satellite Services Collection Agency Credit Card Debt Debt Couns…" at bounding box center [880, 259] width 208 height 33
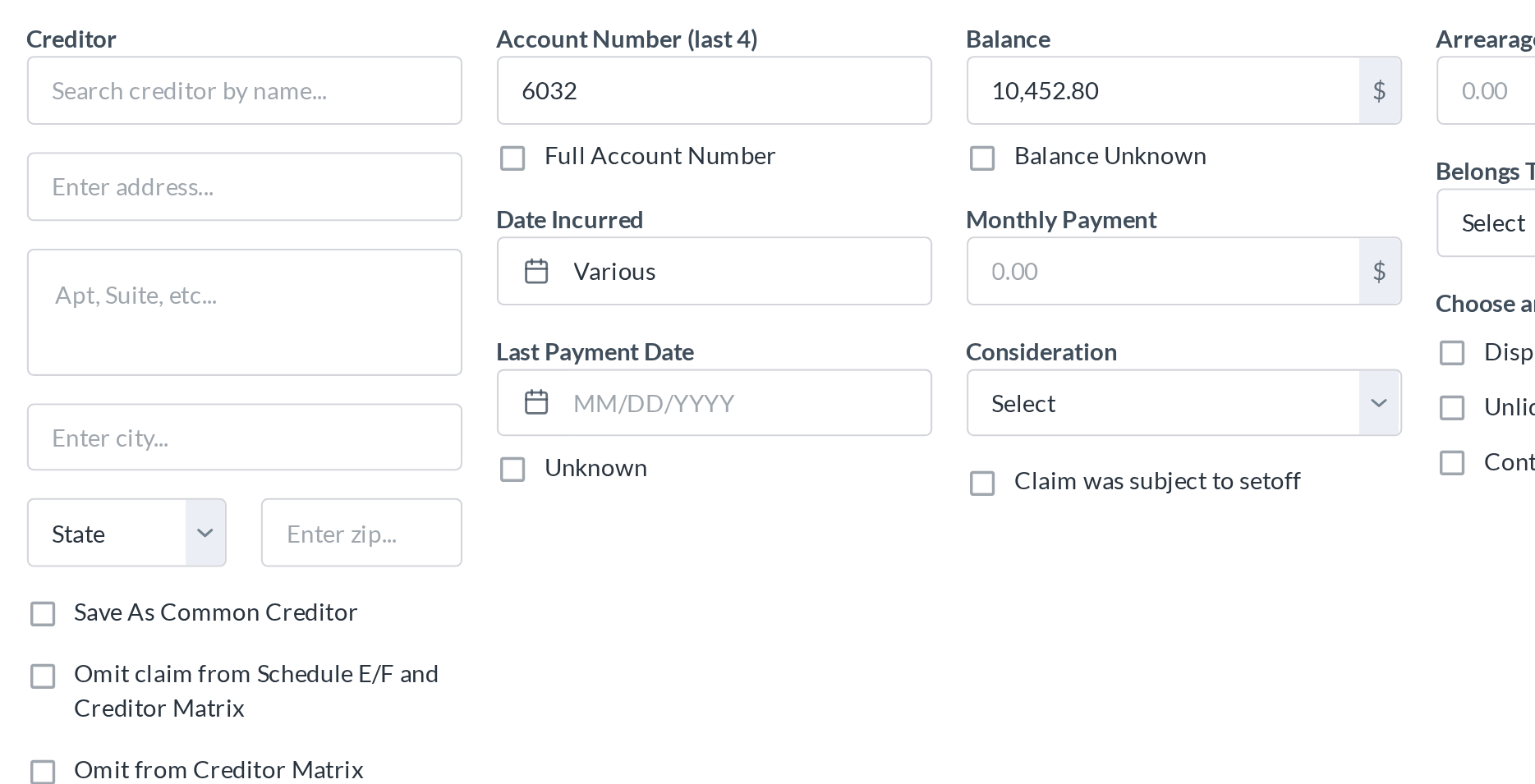
click at [767, 320] on div "Account Number (last 4) 6032 Full Account Number Date Incurred Various Last Pay…" at bounding box center [656, 264] width 224 height 379
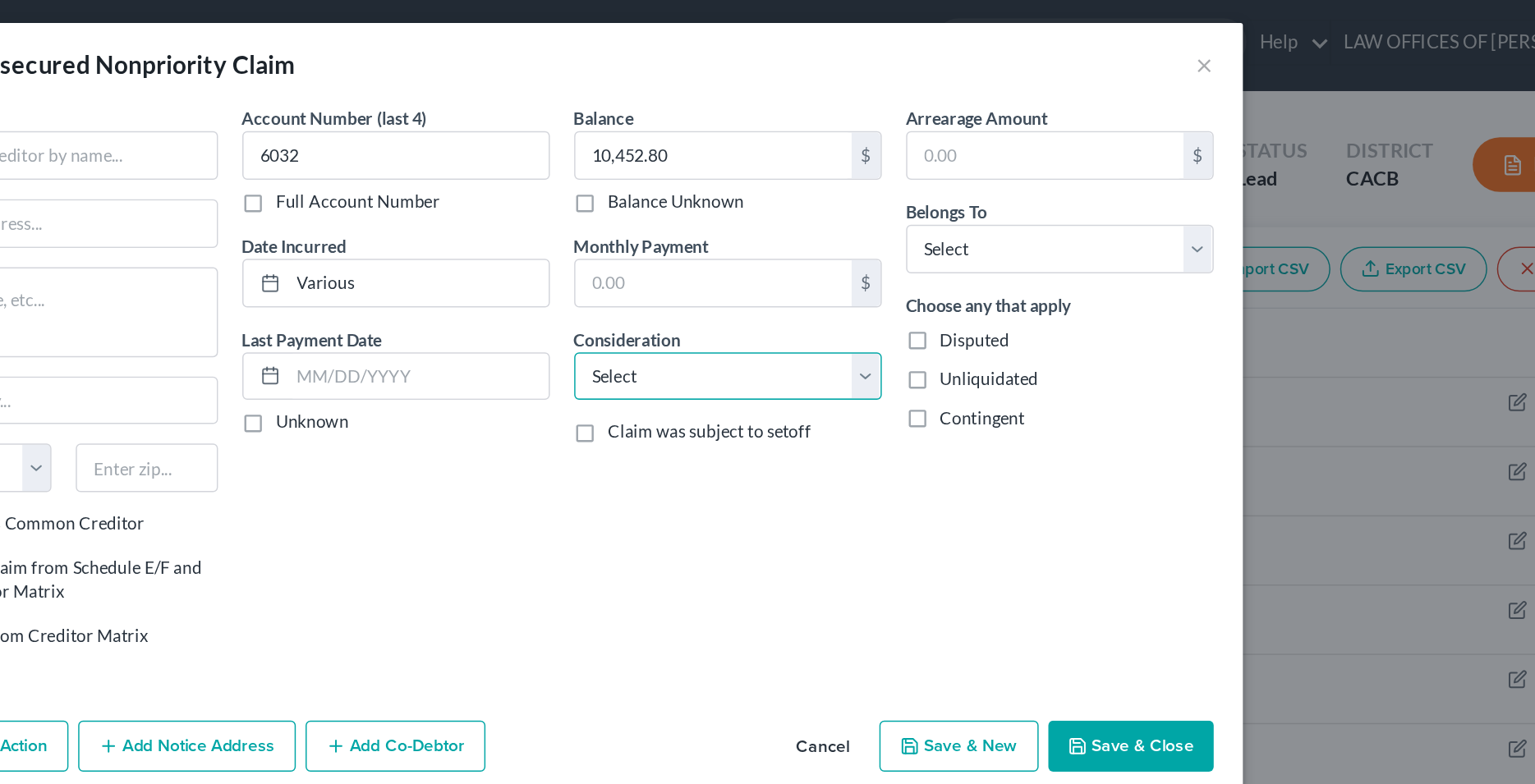
click at [776, 242] on select "Select Cable / Satellite Services Collection Agency Credit Card Debt Debt Couns…" at bounding box center [880, 259] width 208 height 33
select select "2"
click option "Credit Card Debt" at bounding box center [0, 0] width 0 height 0
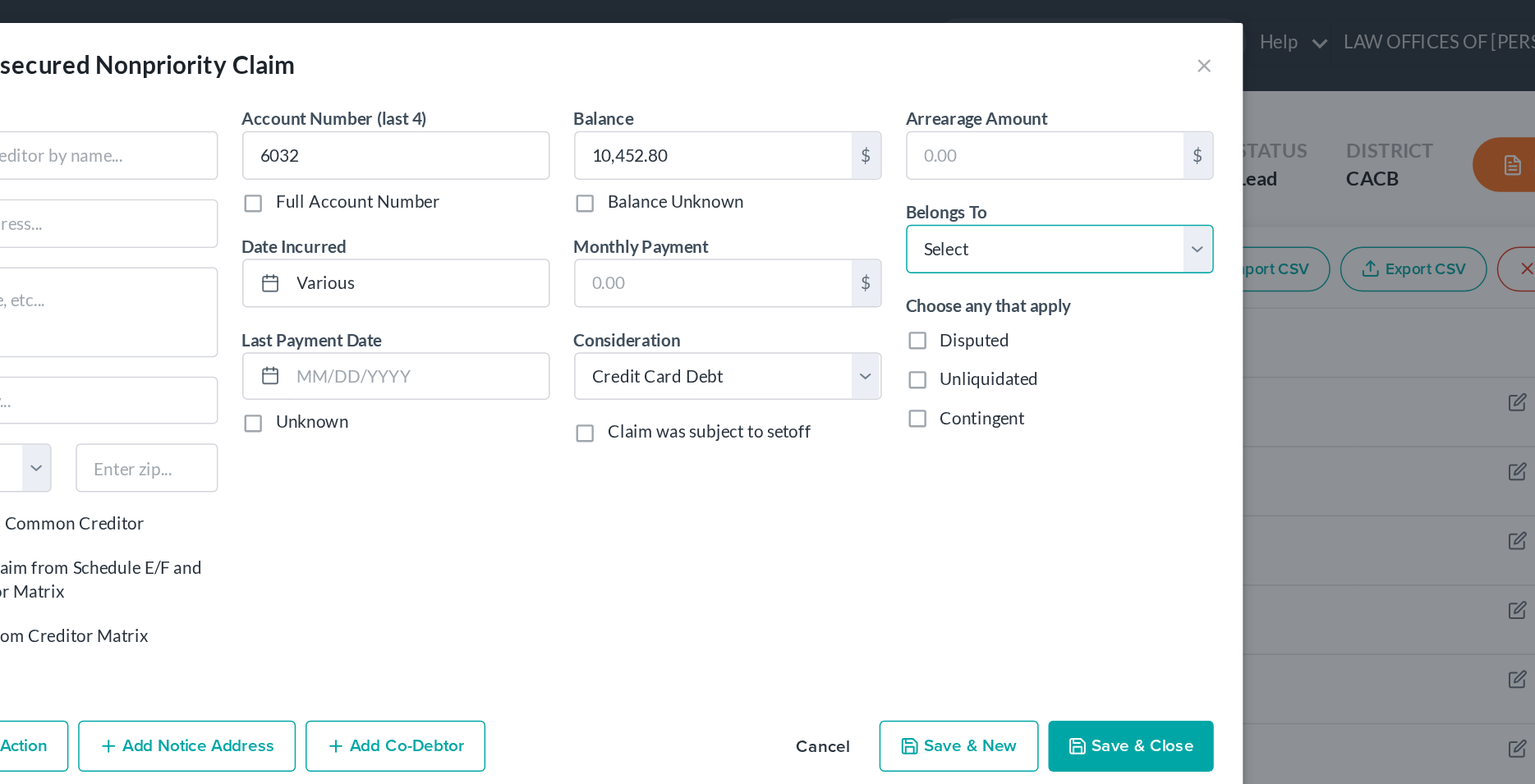
click at [1000, 156] on select "Select Debtor 1 Only Debtor 2 Only Debtor 1 And Debtor 2 Only At Least One Of T…" at bounding box center [1104, 173] width 208 height 33
select select "0"
click option "Debtor 1 Only" at bounding box center [0, 0] width 0 height 0
click at [839, 331] on div "Balance 10,452.80 $ Balance Unknown Balance Undetermined 10,452.80 $ Balance Un…" at bounding box center [880, 264] width 224 height 379
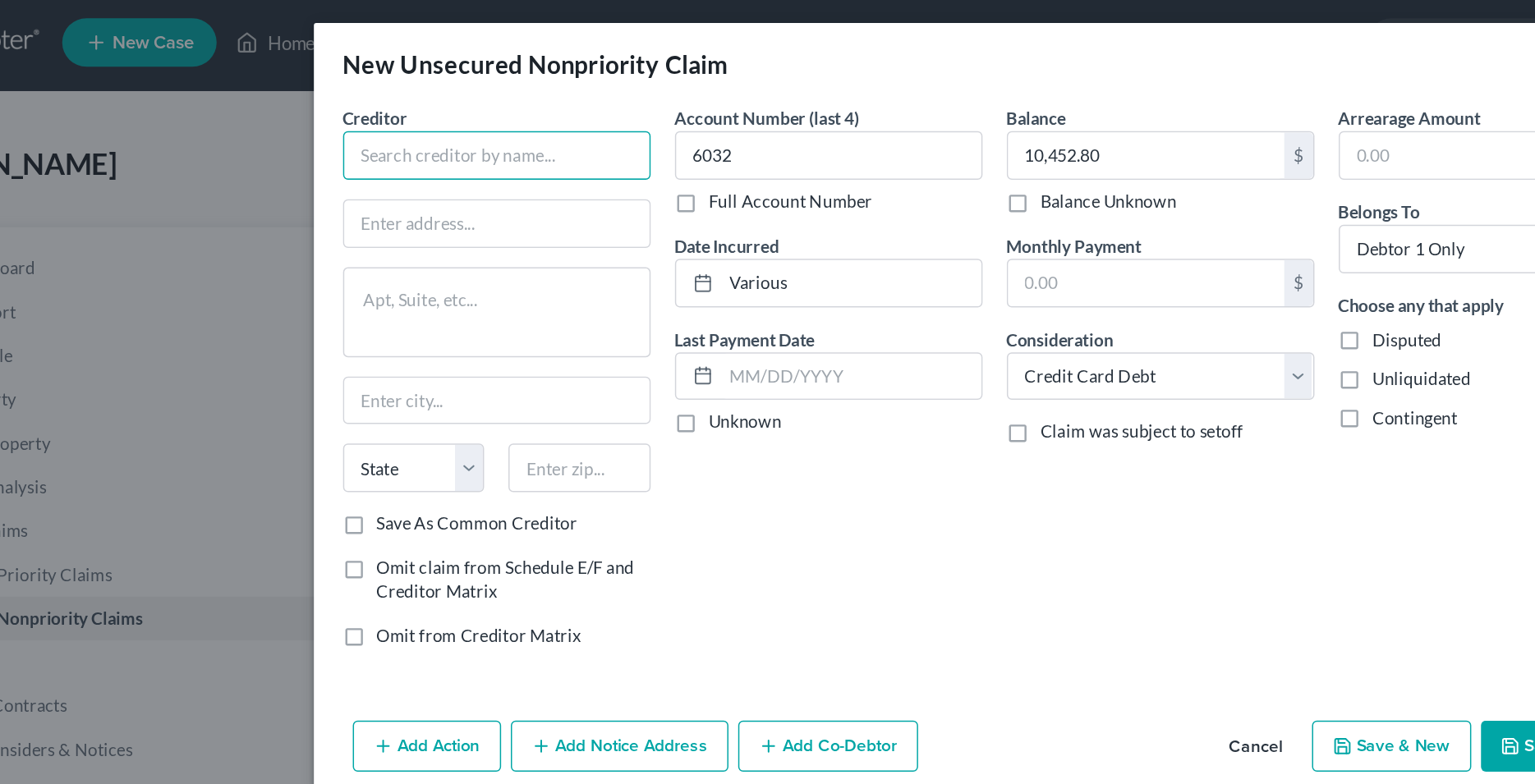
click at [450, 112] on input "text" at bounding box center [432, 109] width 208 height 33
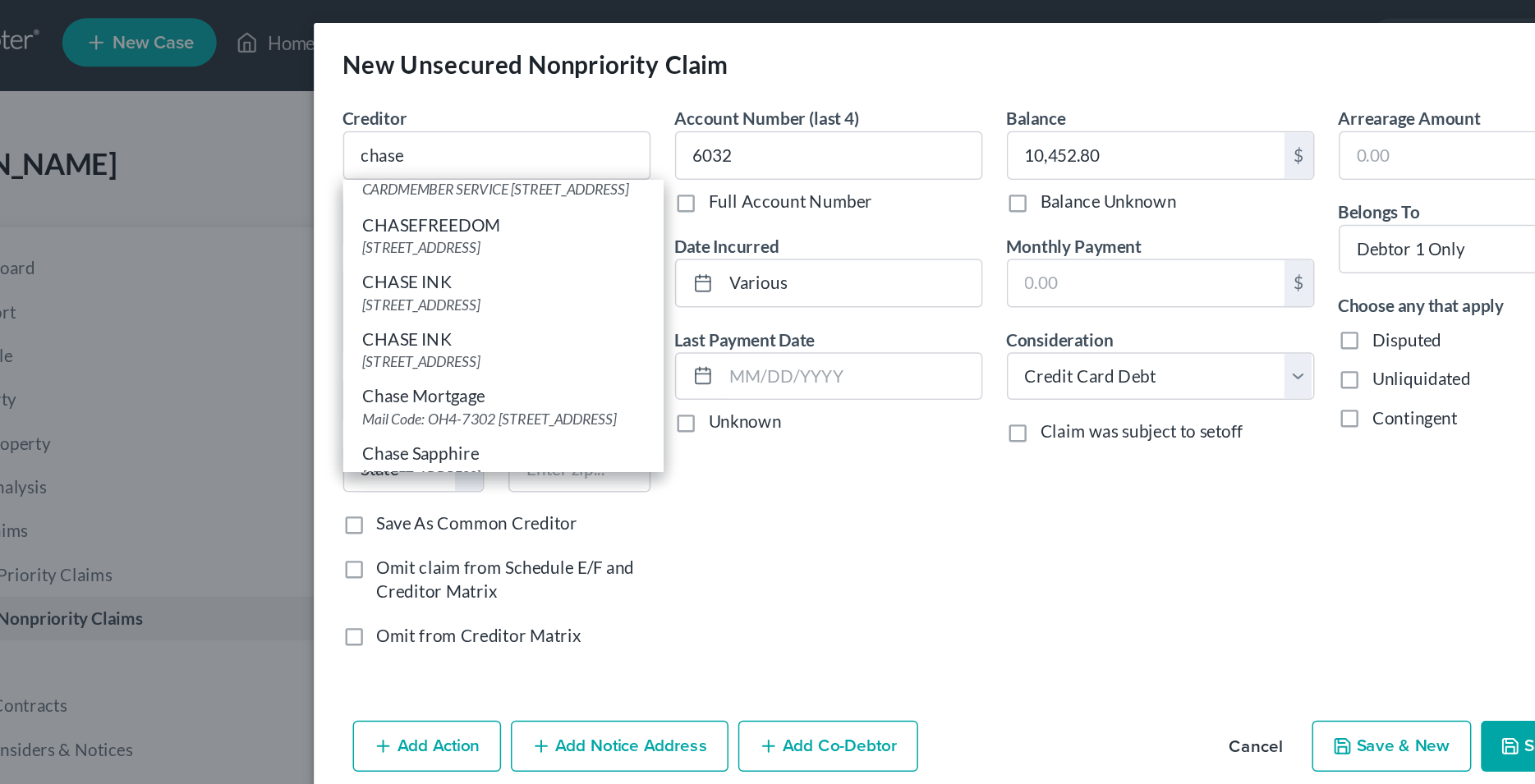
scroll to position [502, 0]
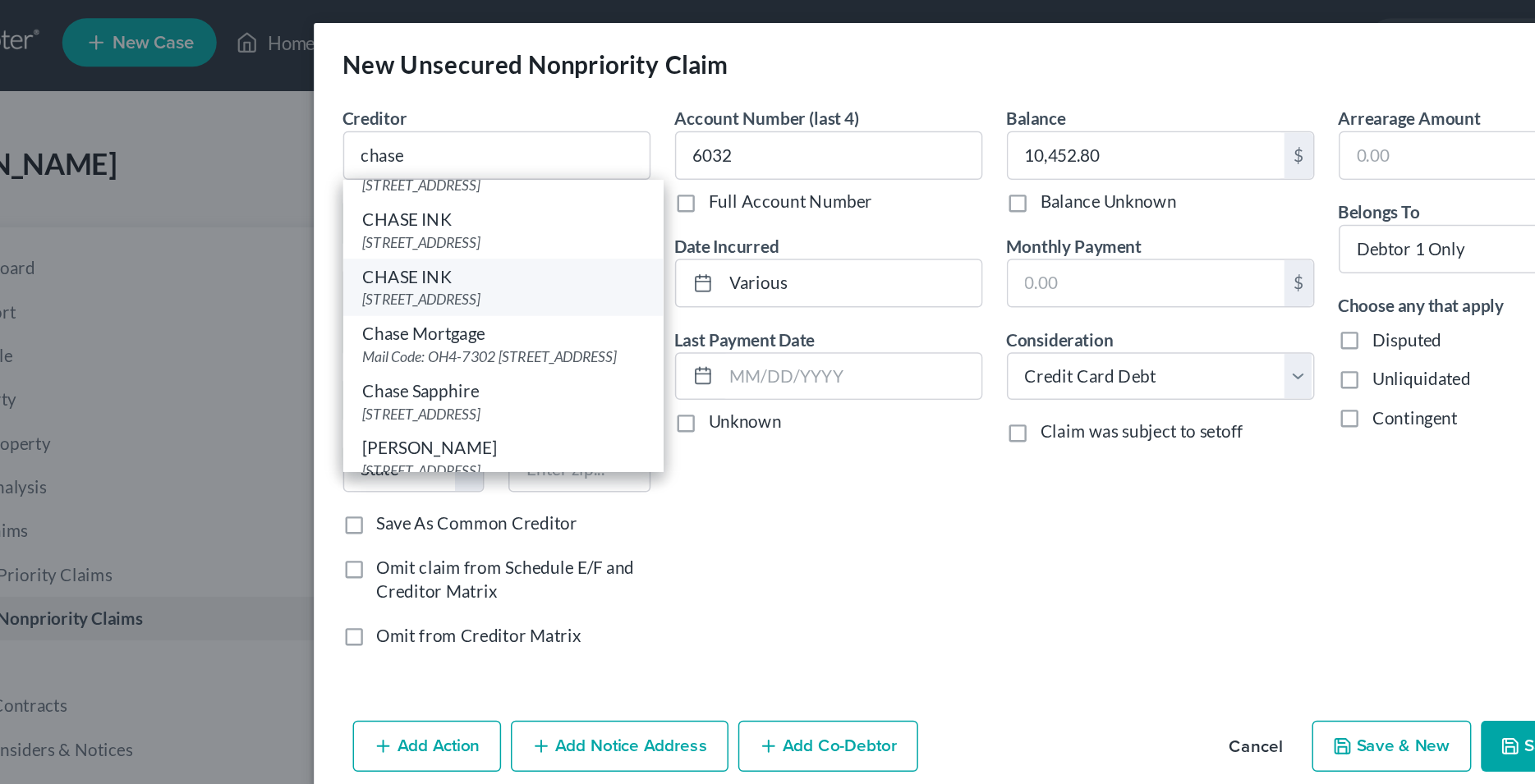
click at [413, 213] on div "[STREET_ADDRESS]" at bounding box center [435, 206] width 189 height 14
type input "CHASE INK"
type input "PO Box 6294"
type input "[PERSON_NAME] Stream"
select select "14"
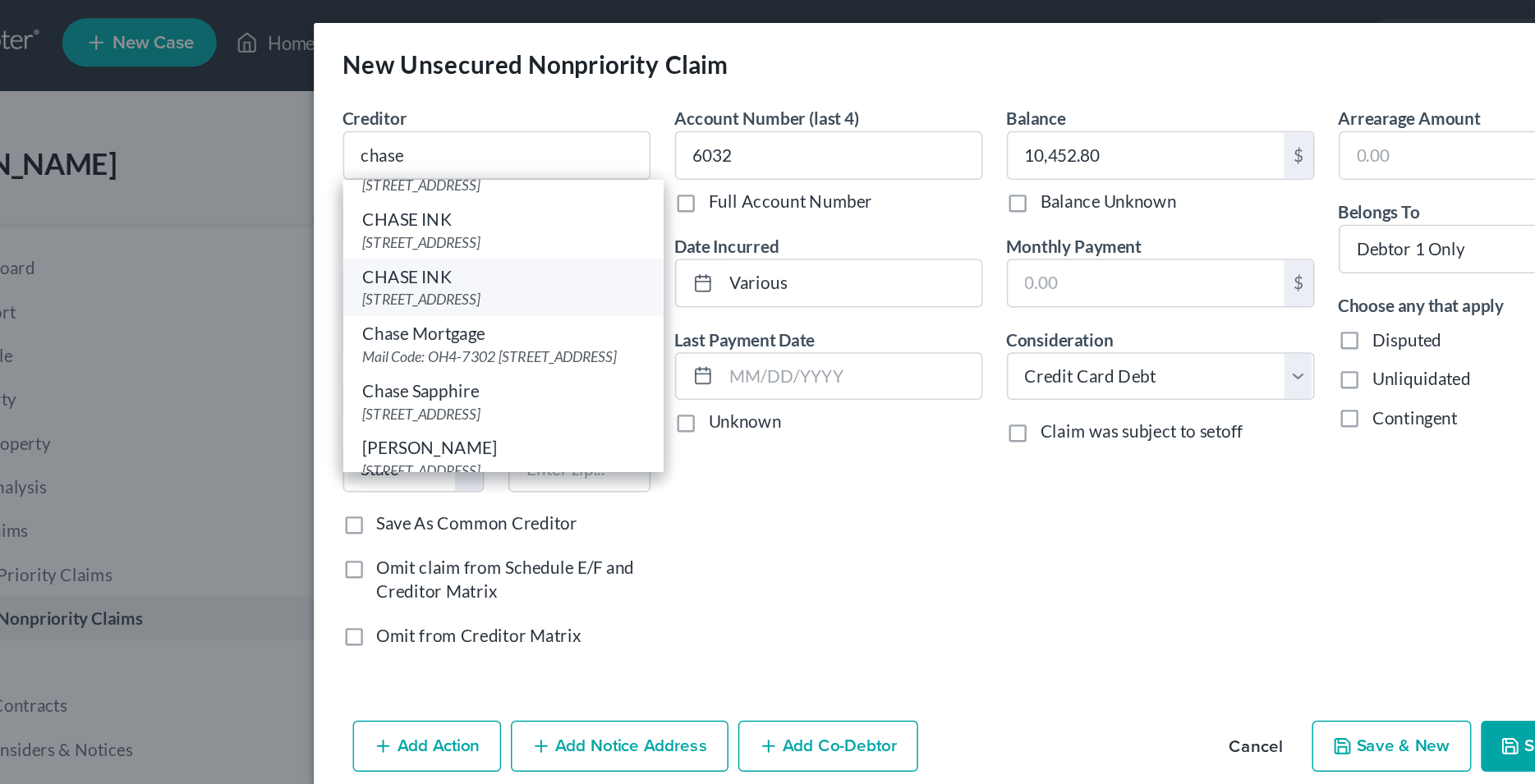
type input "60197-6294"
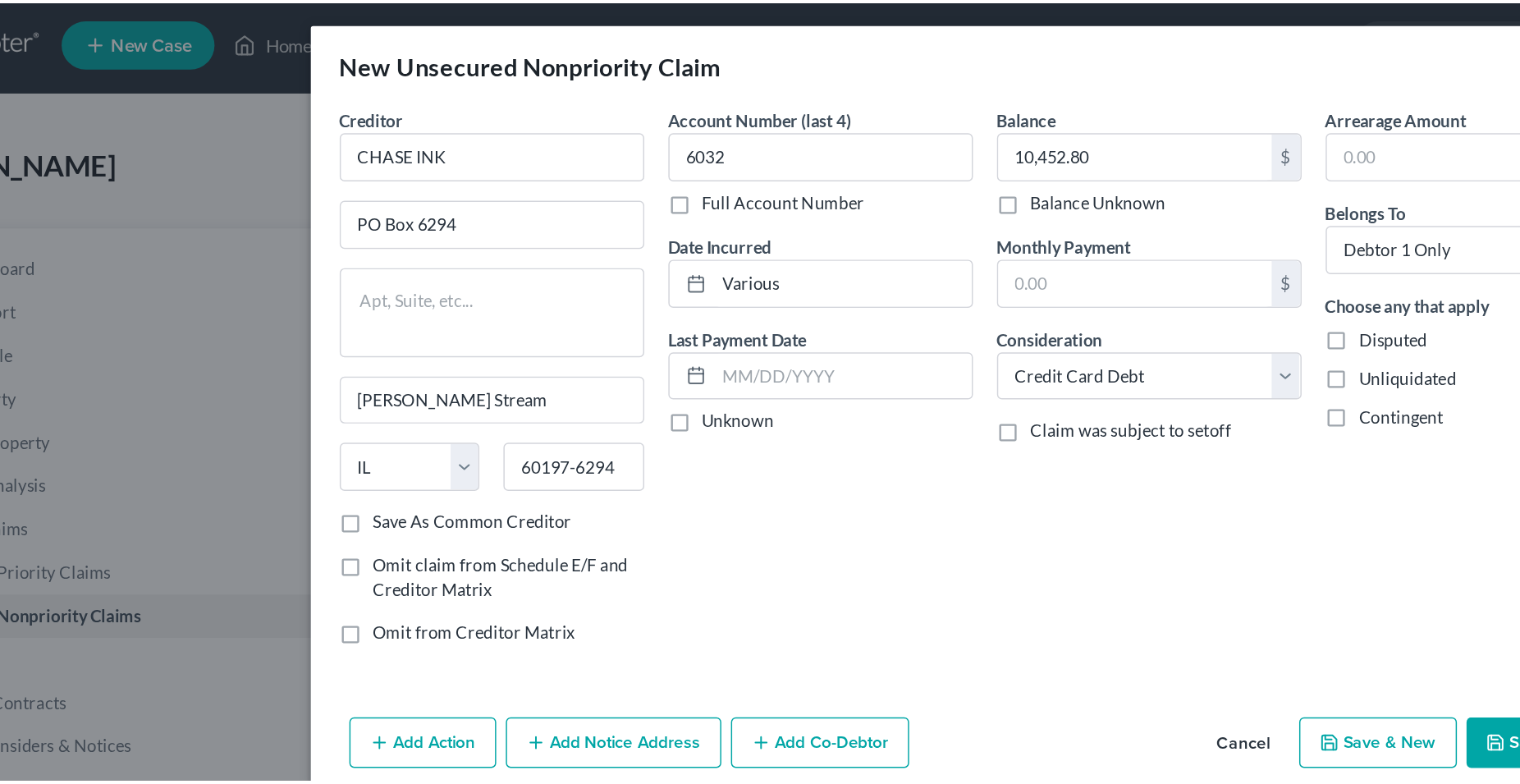
scroll to position [0, 0]
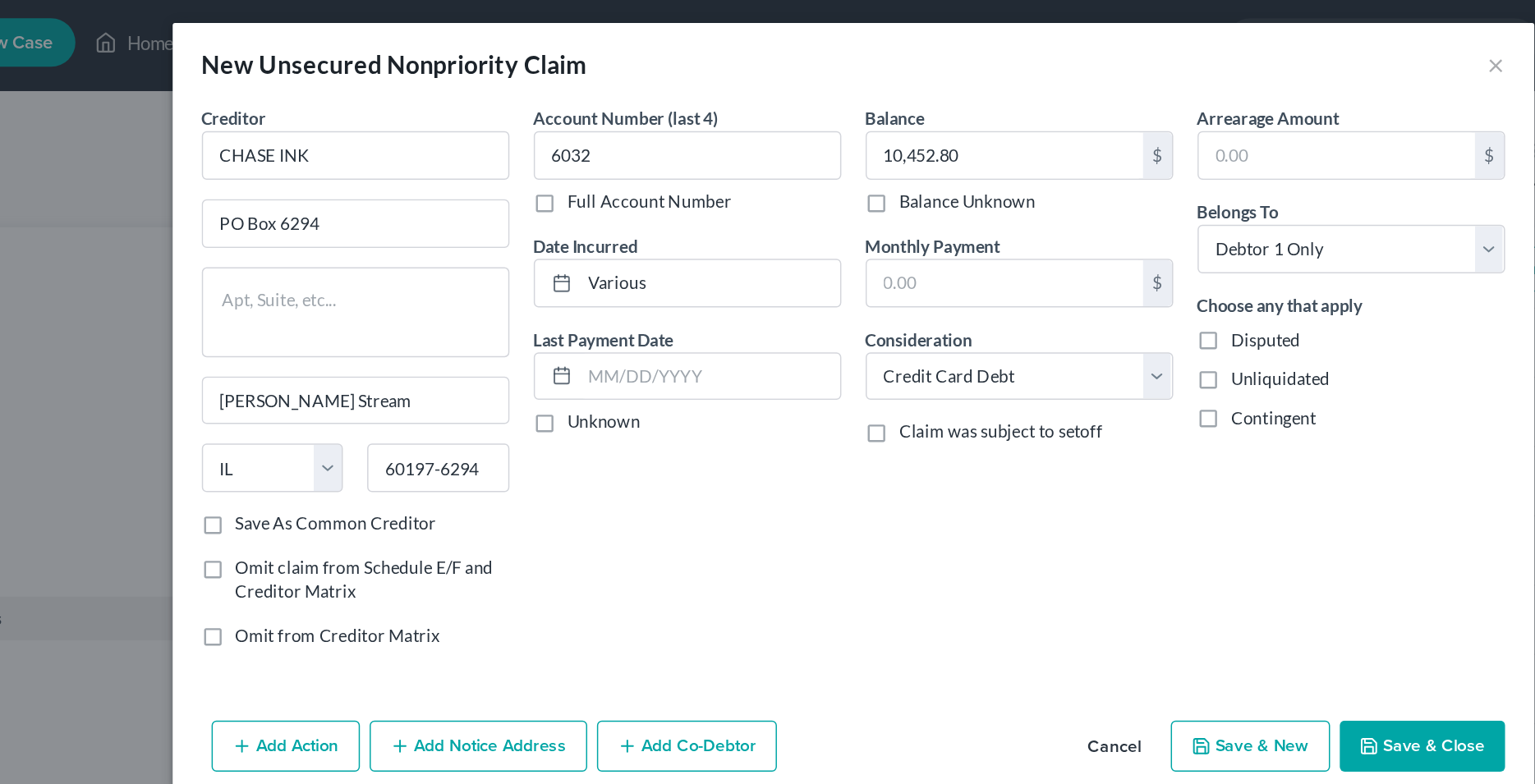
click at [1130, 511] on button "Save & Close" at bounding box center [1152, 509] width 112 height 35
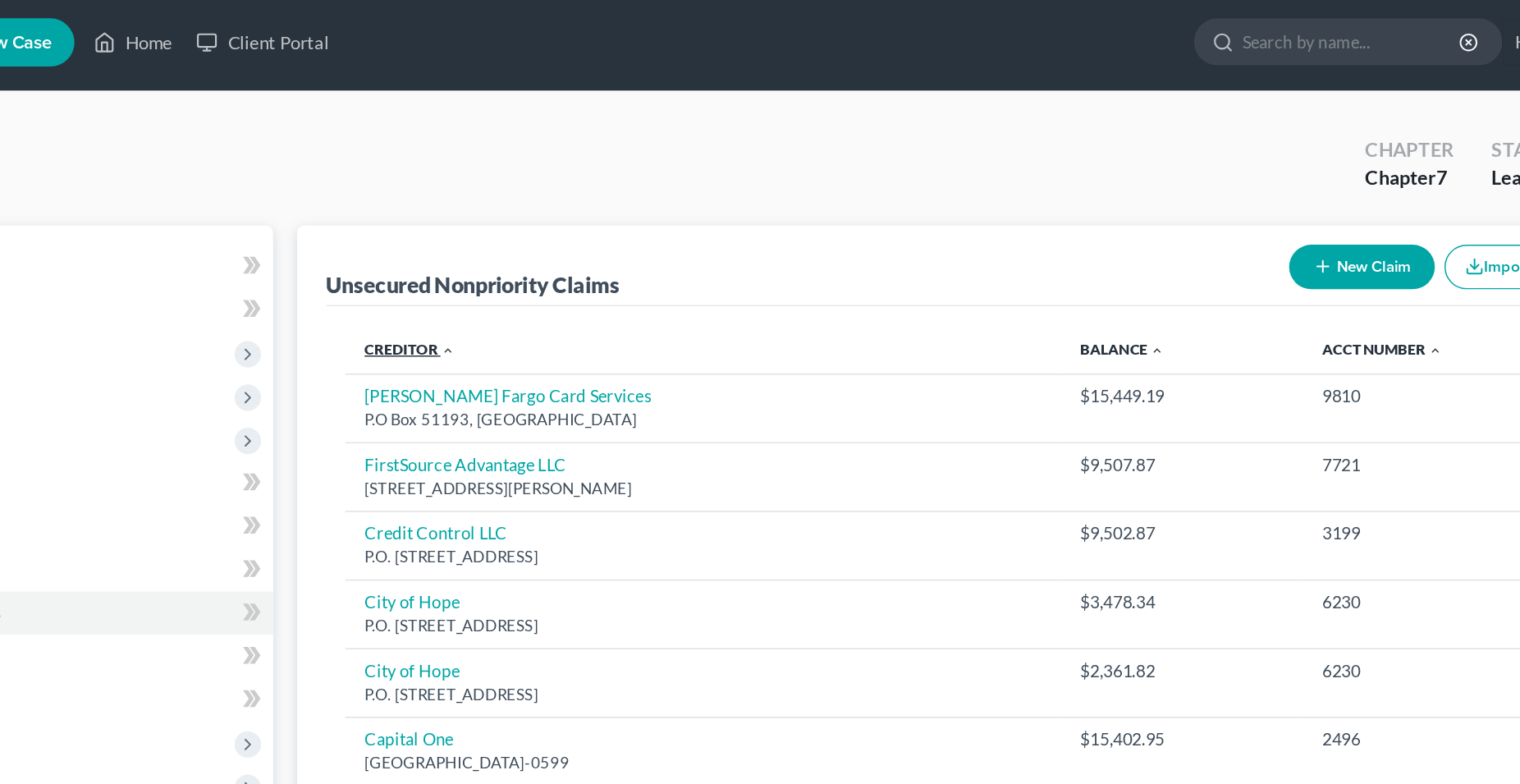
click at [457, 243] on link "Creditor expand_more expand_less unfold_more" at bounding box center [470, 241] width 62 height 12
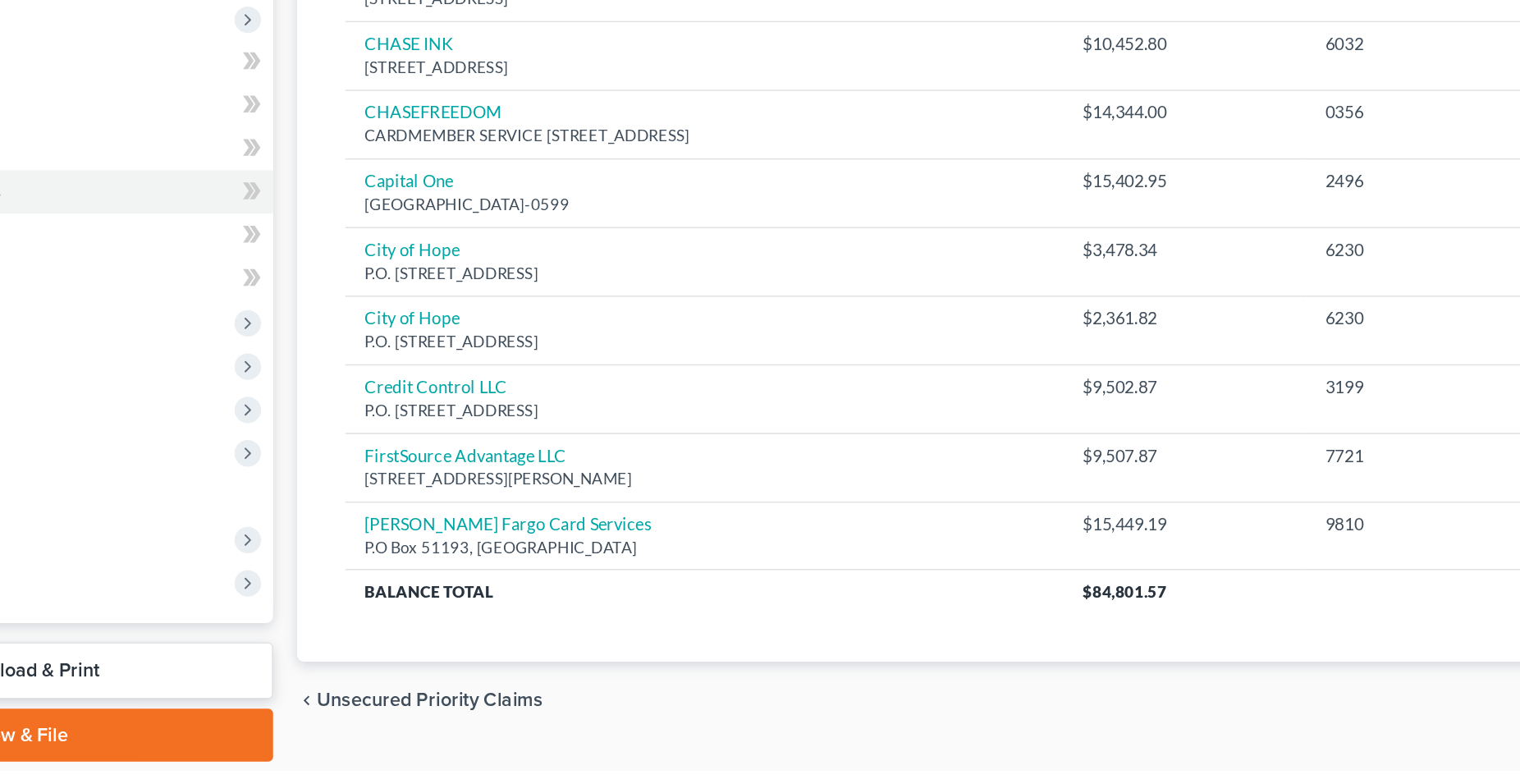
scroll to position [86, 0]
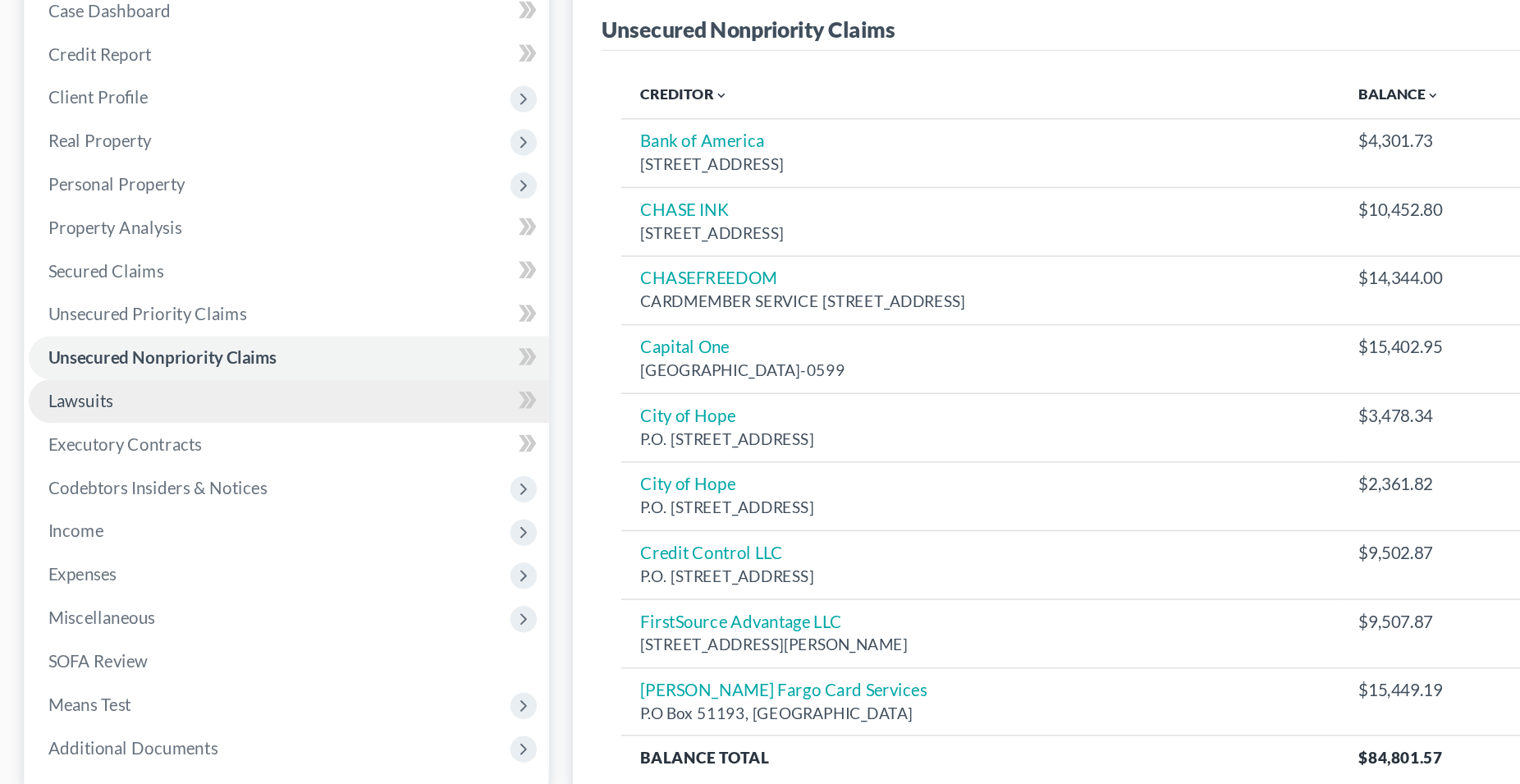
click at [71, 367] on span "Lawsuits" at bounding box center [58, 364] width 44 height 14
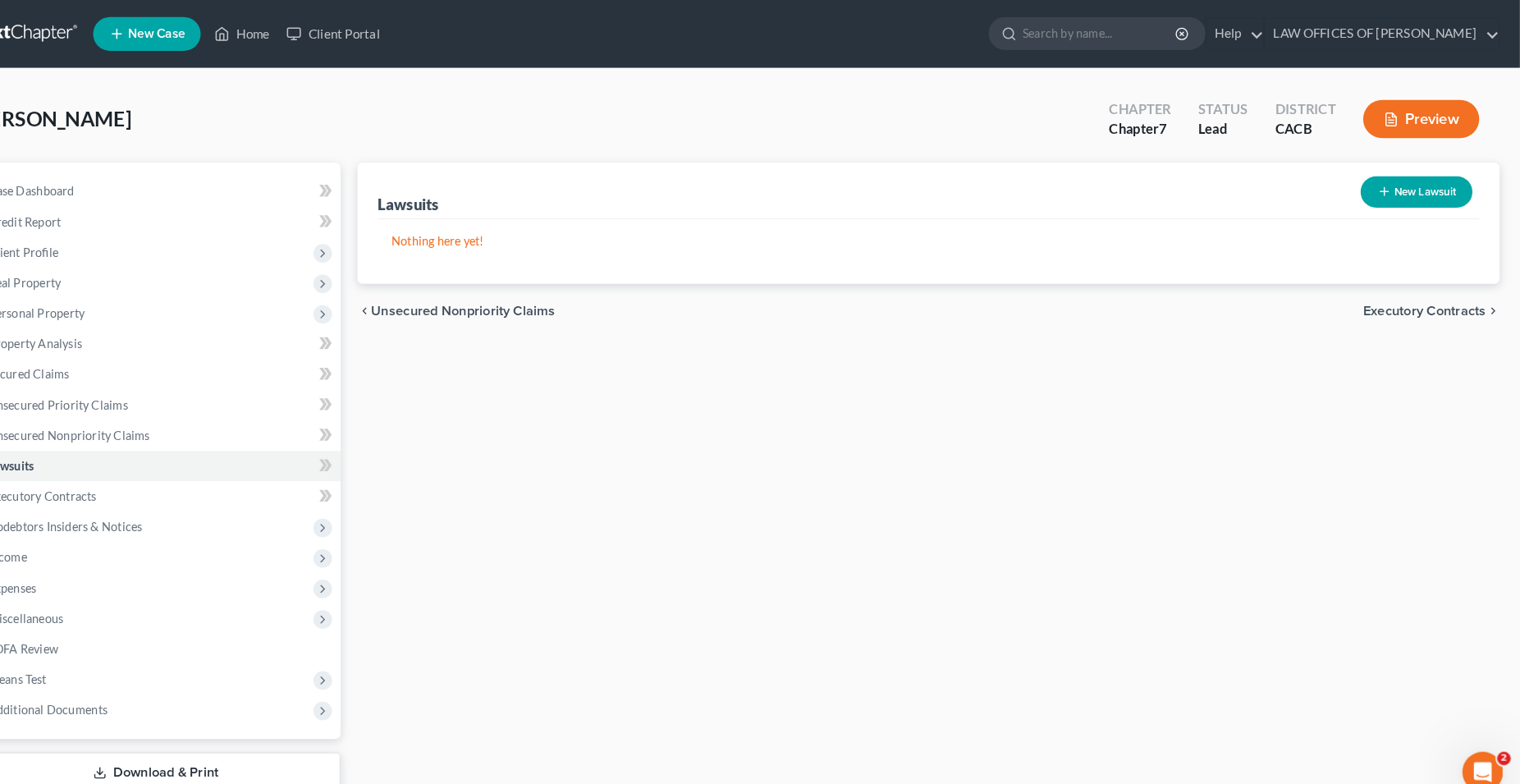
click at [1436, 189] on button "New Lawsuit" at bounding box center [1420, 185] width 108 height 30
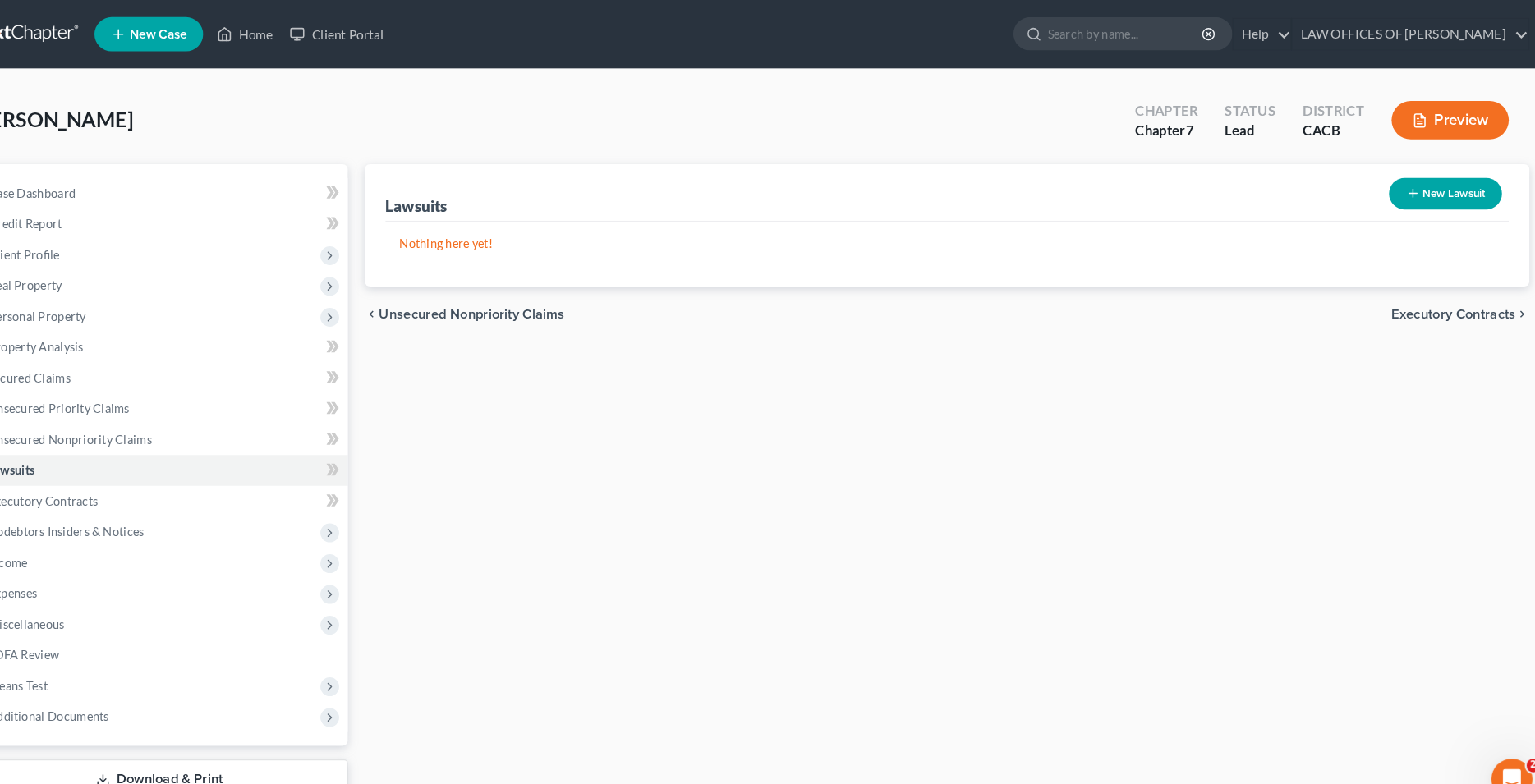
select select "0"
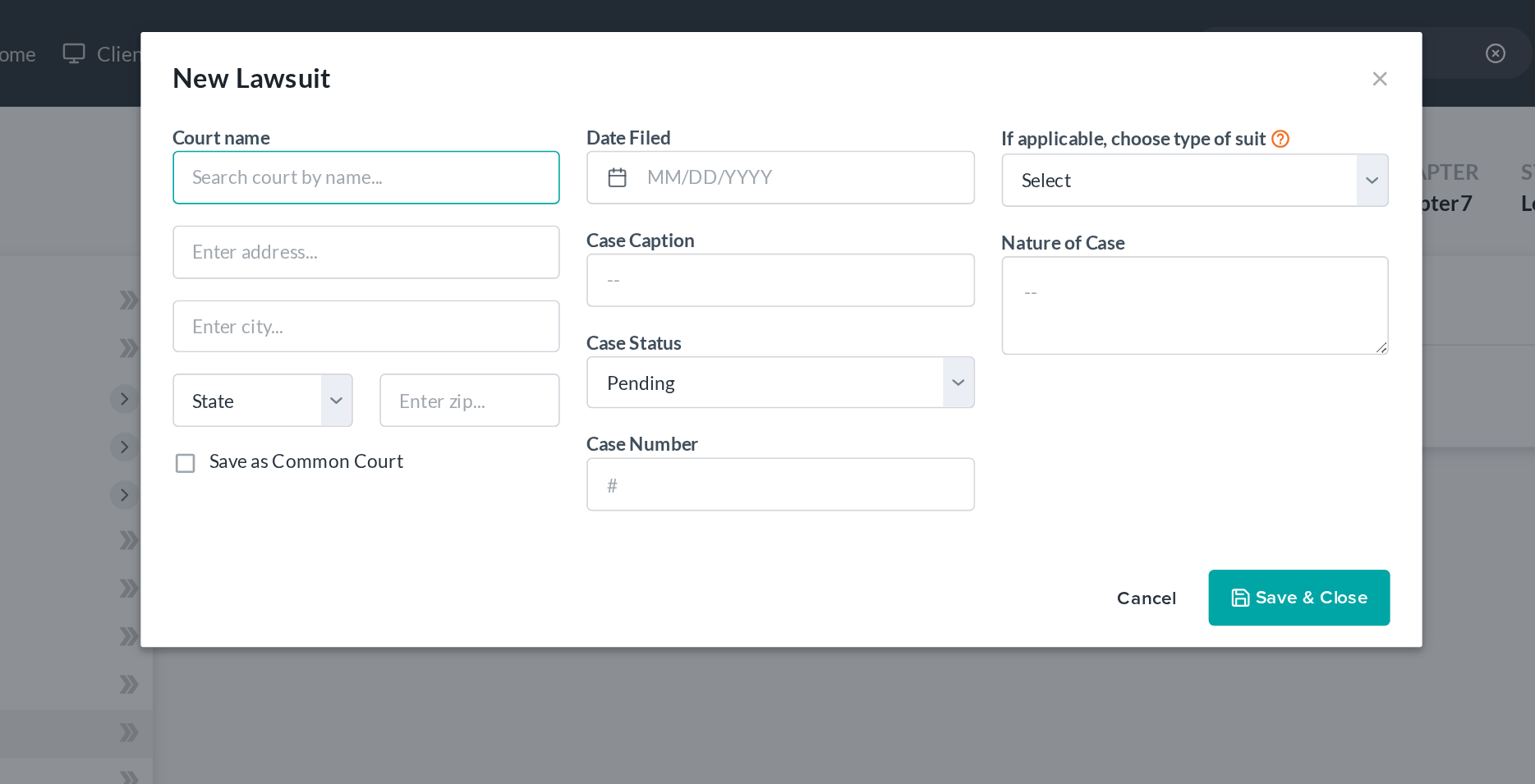
click at [528, 118] on input "text" at bounding box center [513, 109] width 239 height 33
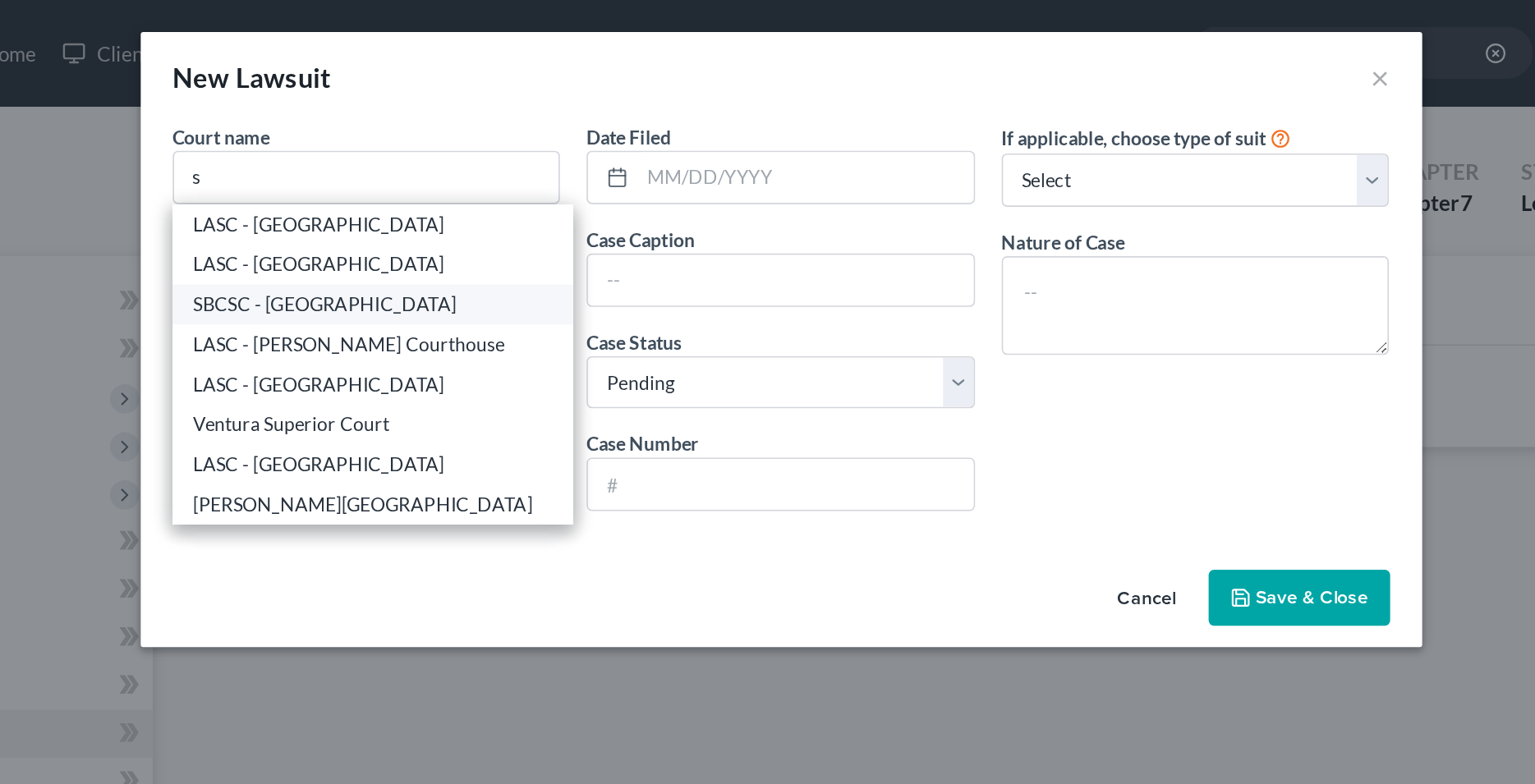
click at [477, 185] on div "SBCSC - [GEOGRAPHIC_DATA]" at bounding box center [516, 187] width 220 height 17
type input "SBCSC - [GEOGRAPHIC_DATA]"
type input "[STREET_ADDRESS]"
type input "[GEOGRAPHIC_DATA]"
select select "4"
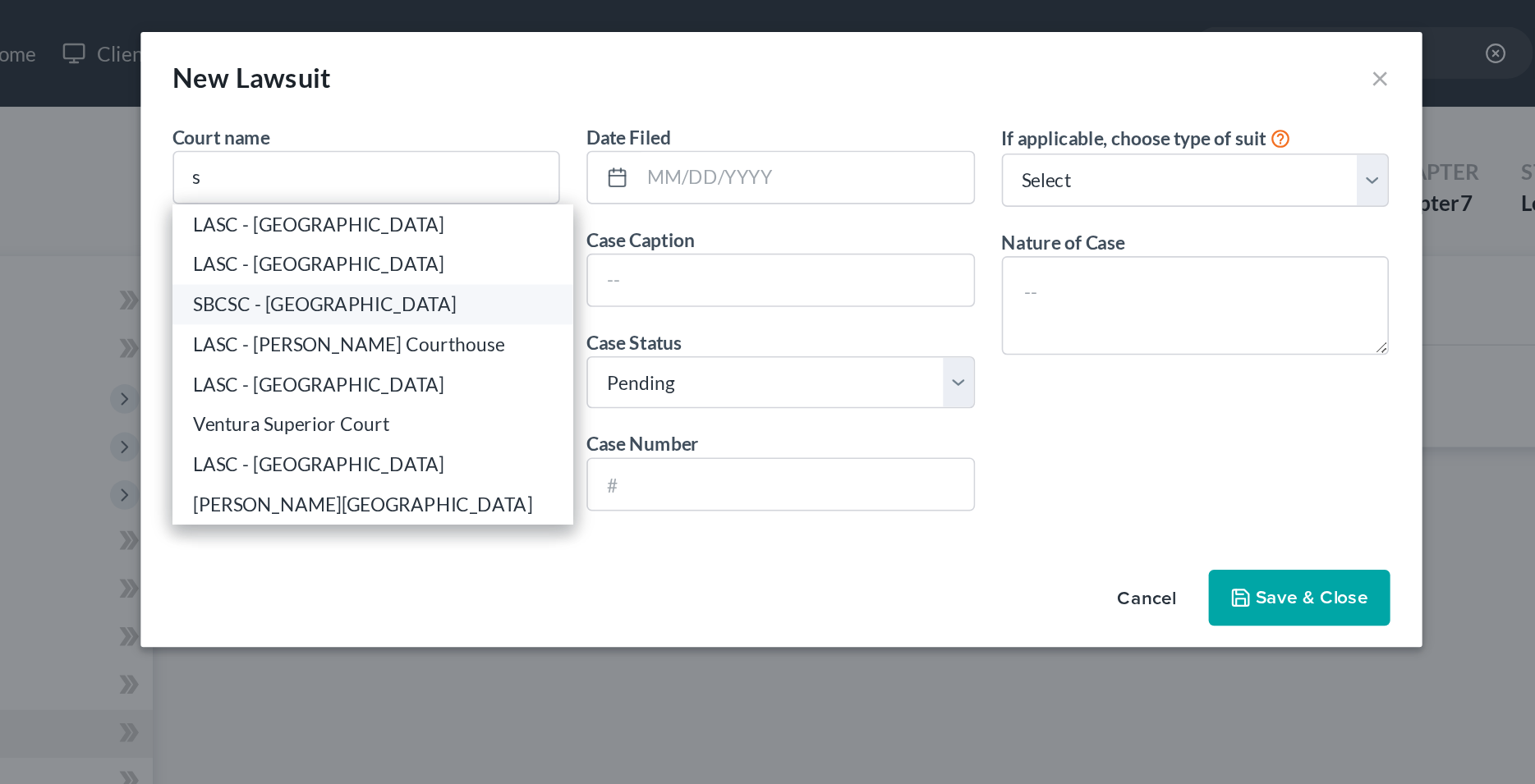
type input "92415"
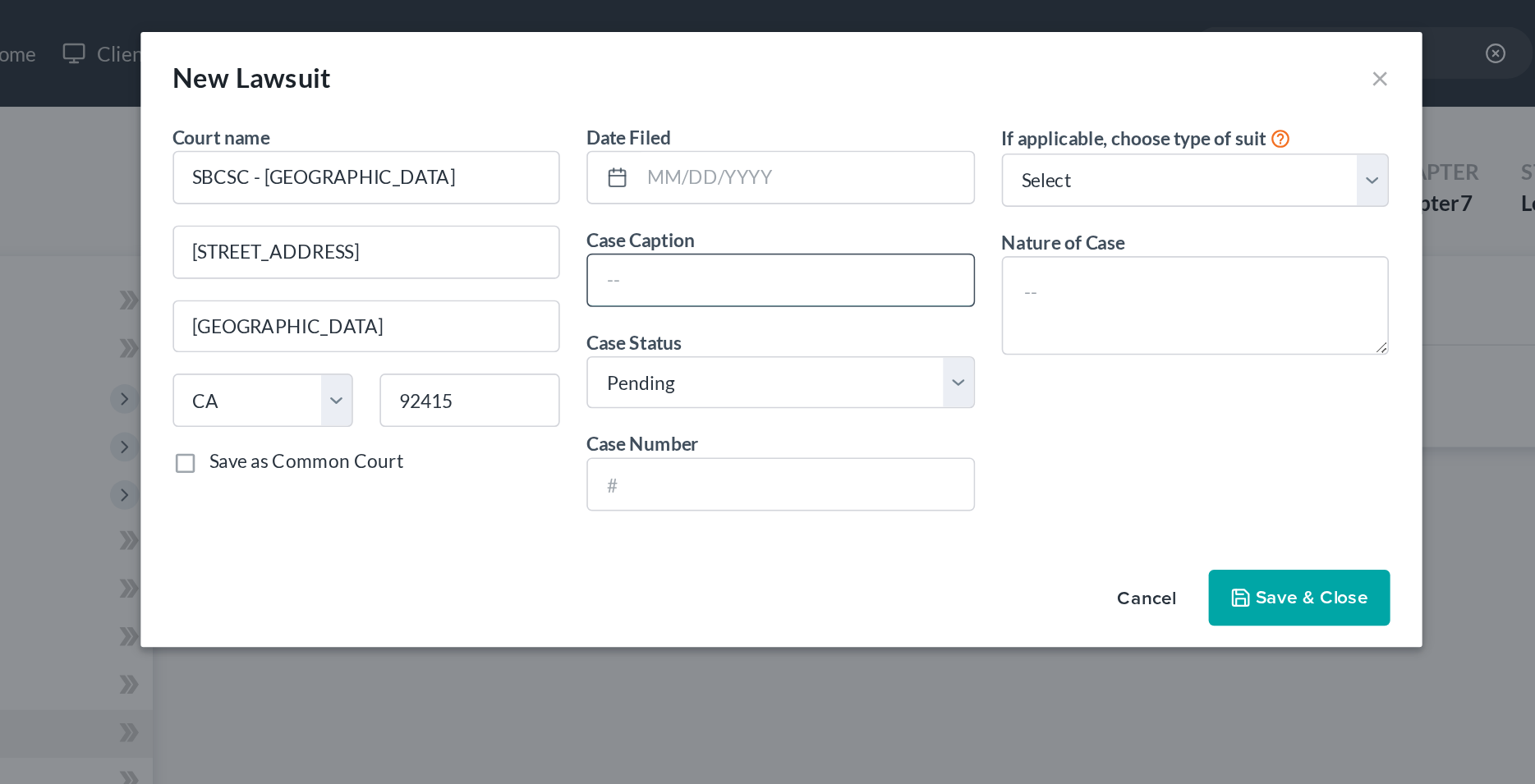
click at [716, 175] on input "text" at bounding box center [767, 173] width 237 height 31
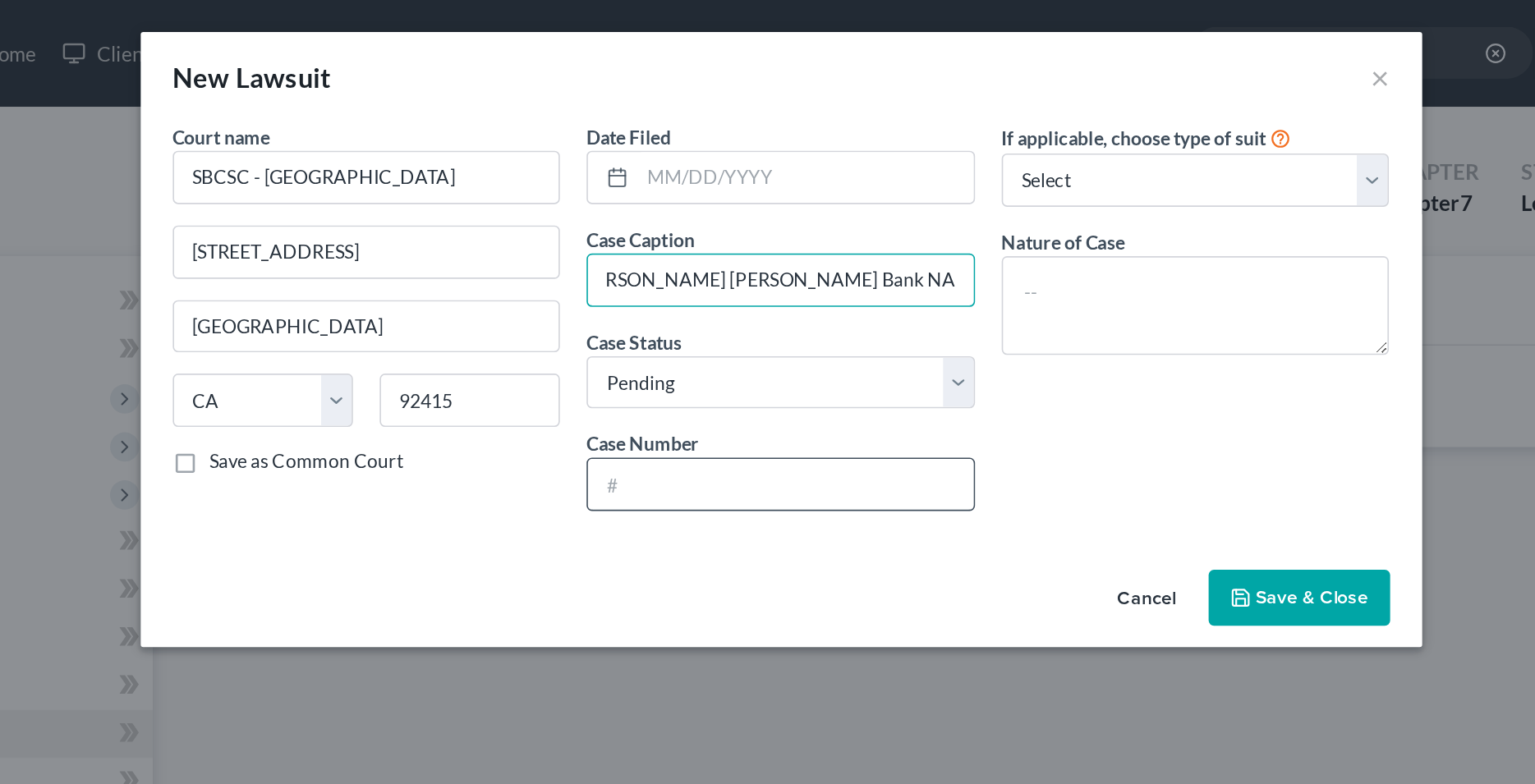
type input "[PERSON_NAME] [PERSON_NAME] Bank NA VS [PERSON_NAME]"
click at [672, 299] on input "text" at bounding box center [767, 297] width 237 height 31
click at [680, 297] on input "text" at bounding box center [767, 297] width 237 height 31
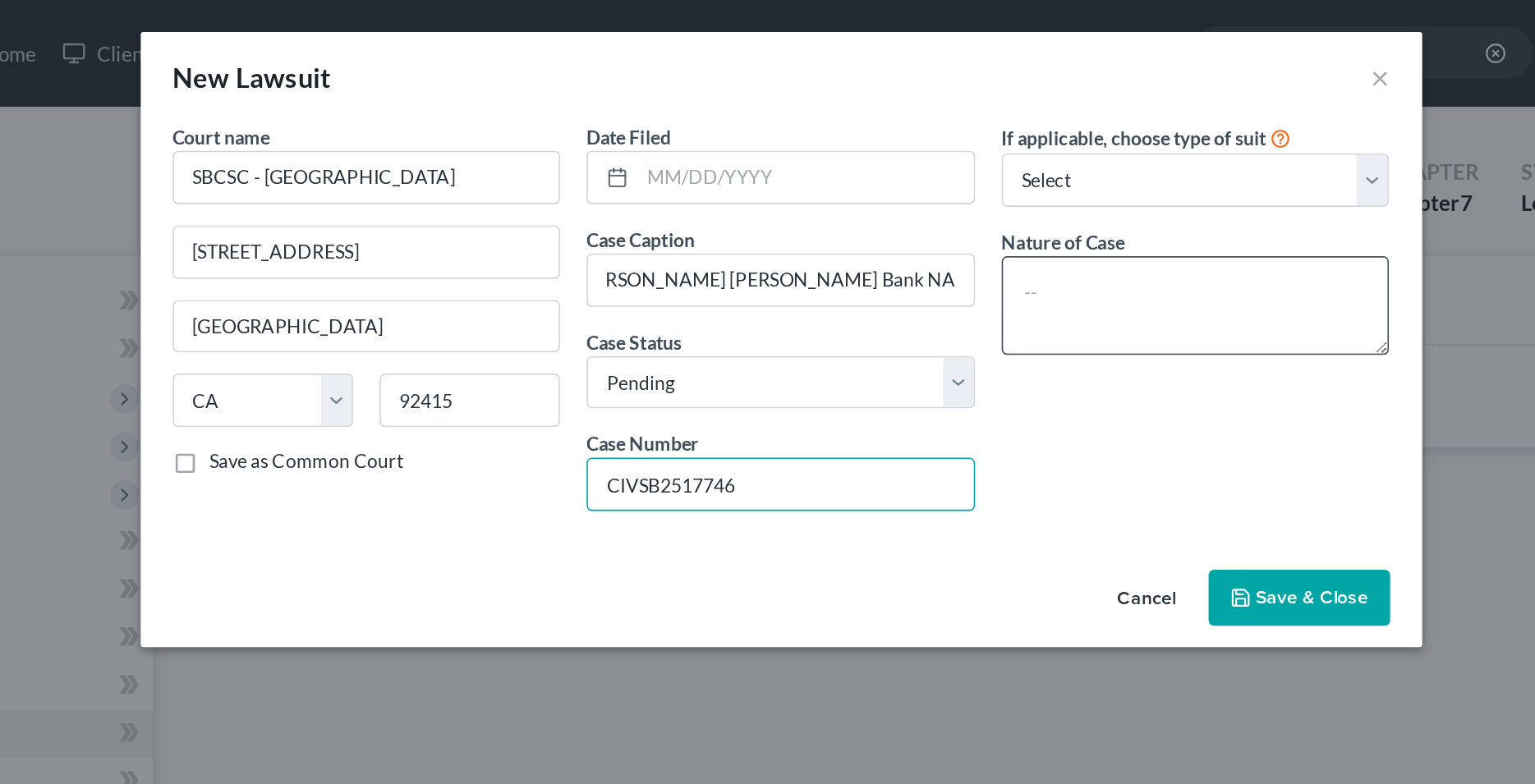
type input "CIVSB2517746"
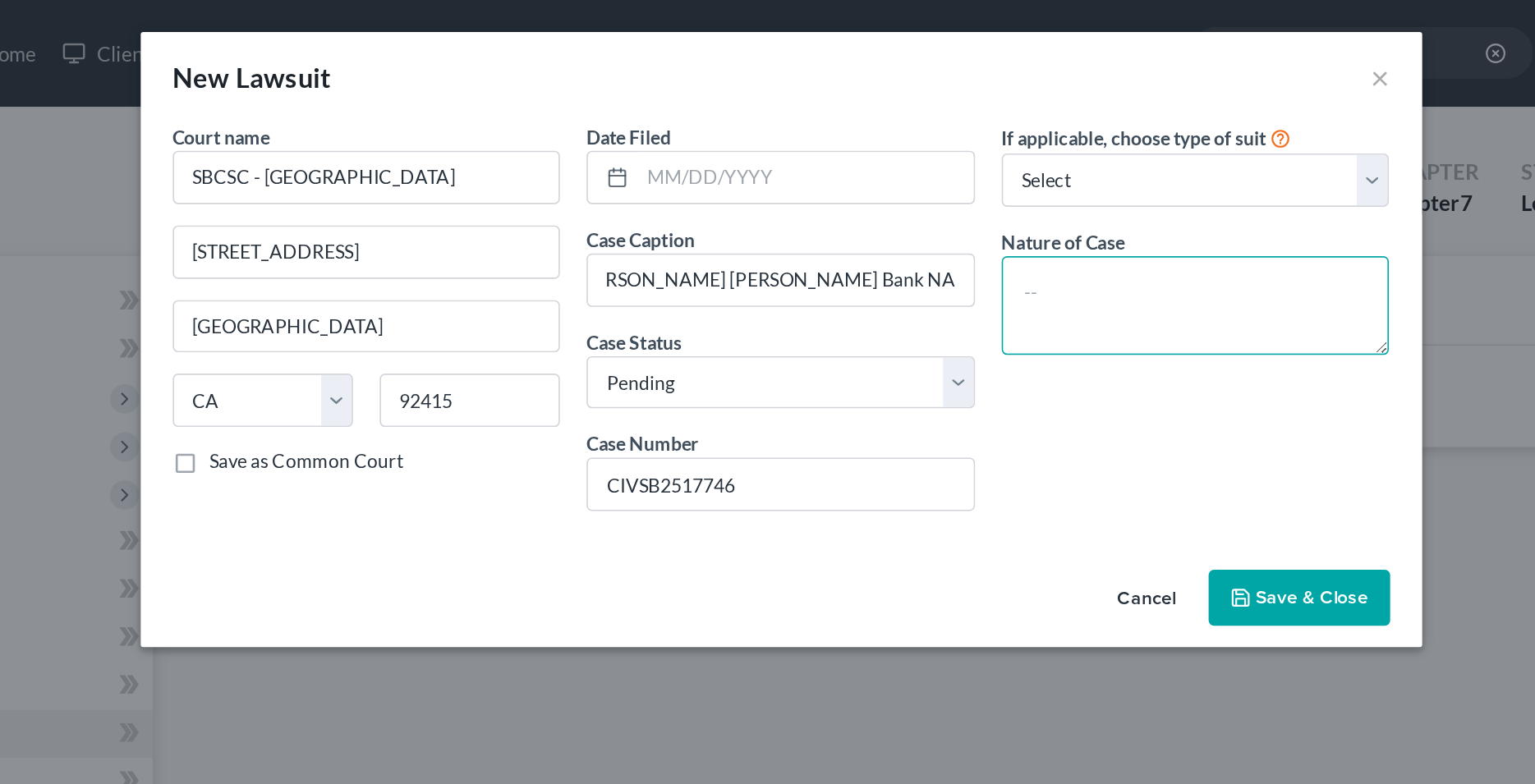
click at [963, 185] on textarea at bounding box center [1022, 188] width 239 height 61
type textarea "c"
type textarea "Collections"
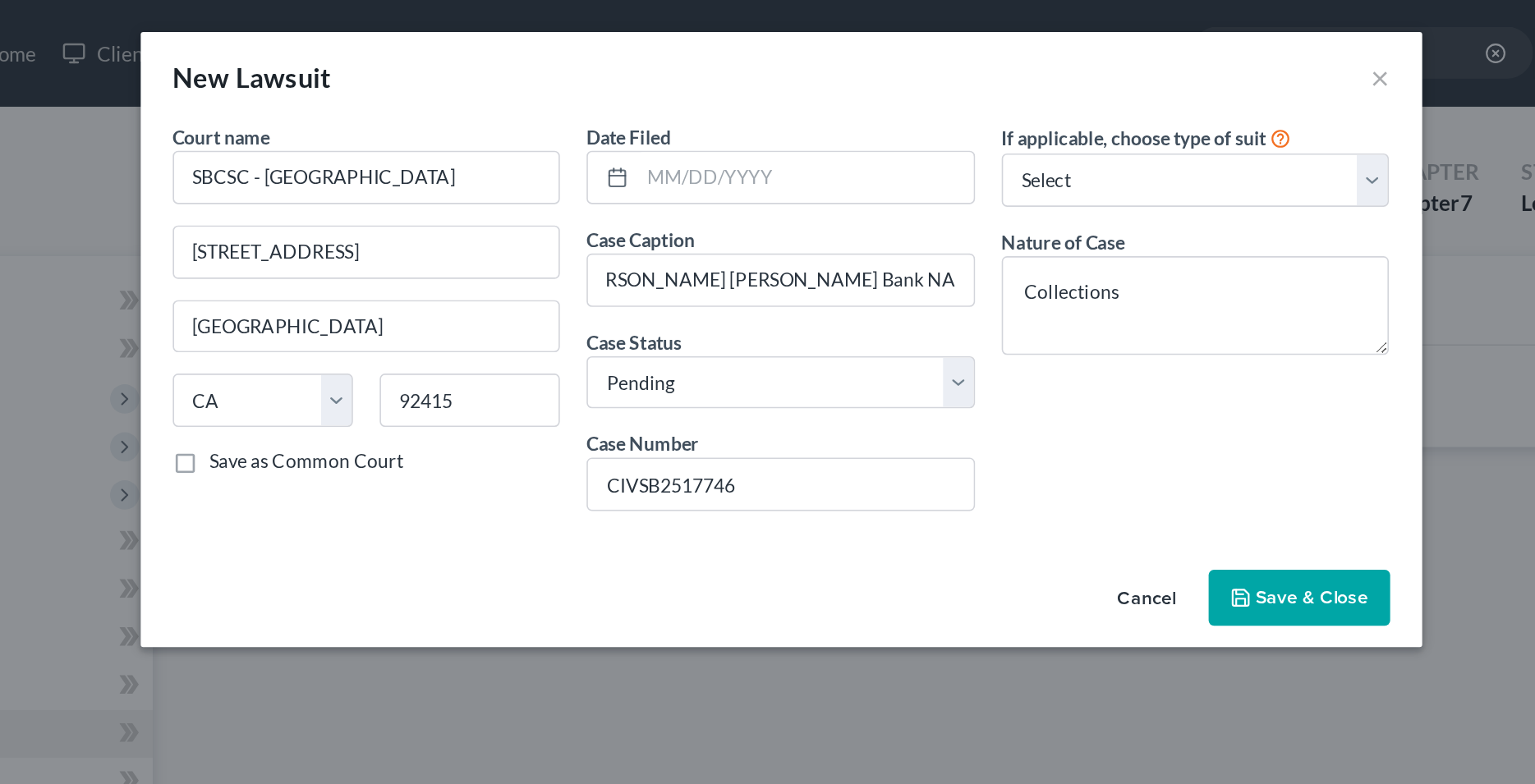
click at [966, 287] on div "If applicable, choose type of suit Select Repossession Garnishment Foreclosure …" at bounding box center [1022, 201] width 255 height 252
click at [746, 112] on input "text" at bounding box center [782, 109] width 207 height 31
click at [737, 118] on input "text" at bounding box center [782, 109] width 207 height 31
type input "[DATE]"
click at [607, 314] on div "Court name * SBCSC - [GEOGRAPHIC_DATA] 247 [GEOGRAPHIC_DATA] [US_STATE] AK AR A…" at bounding box center [513, 201] width 255 height 252
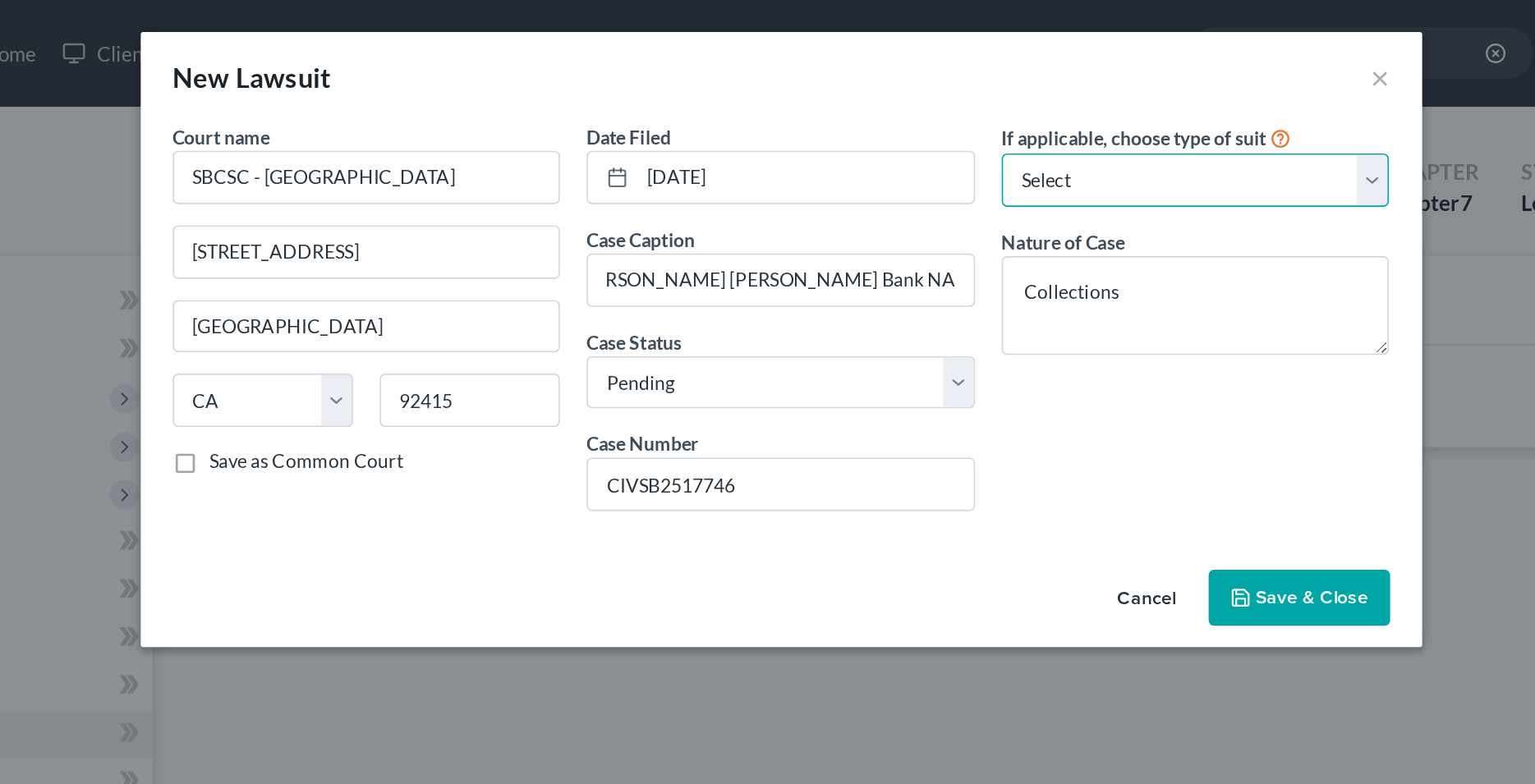
click at [903, 95] on select "Select Repossession Garnishment Foreclosure Attached, Seized, Or Levied Other" at bounding box center [1022, 111] width 239 height 33
select select "4"
click option "Other" at bounding box center [0, 0] width 0 height 0
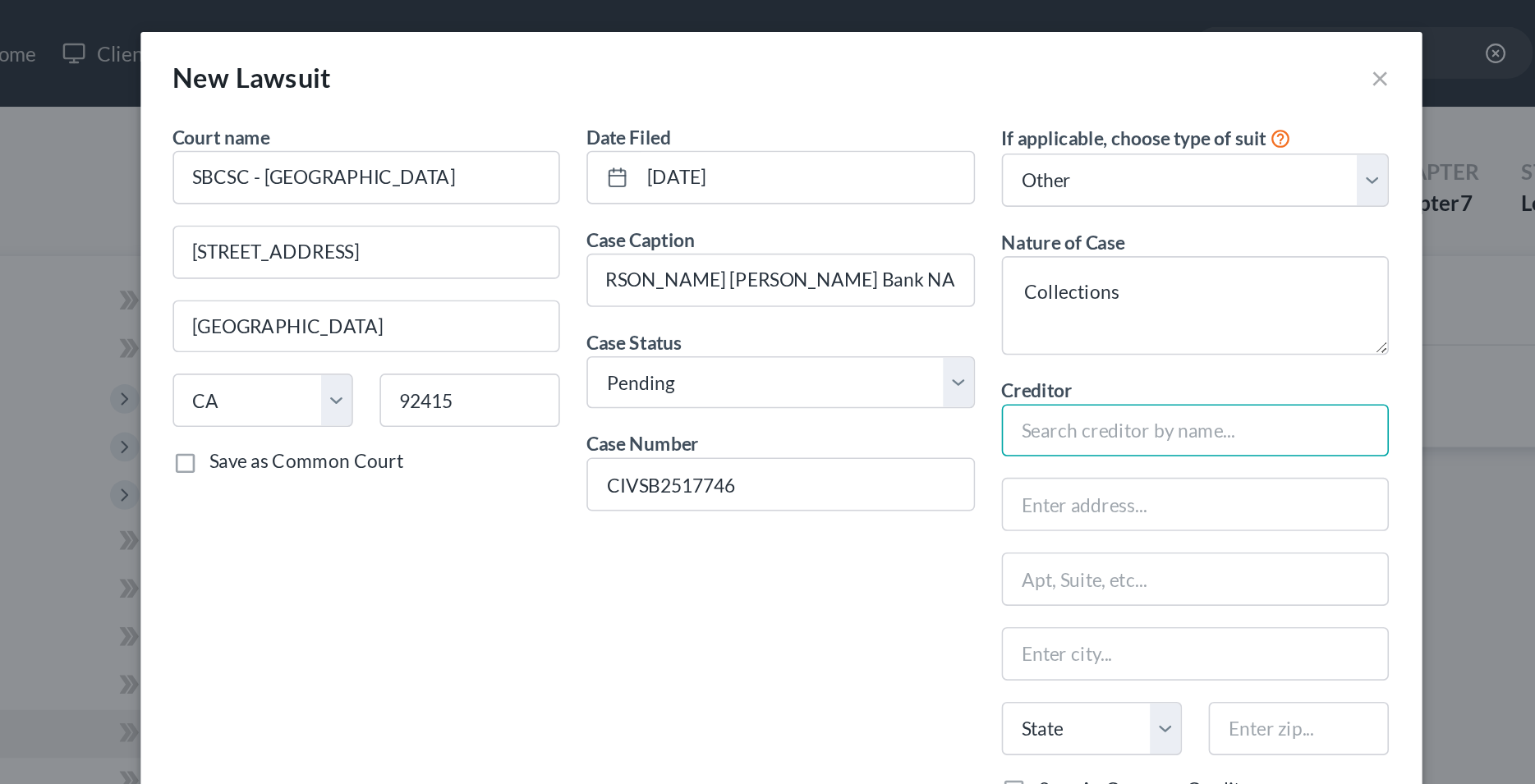
click at [996, 273] on input "text" at bounding box center [1022, 265] width 239 height 33
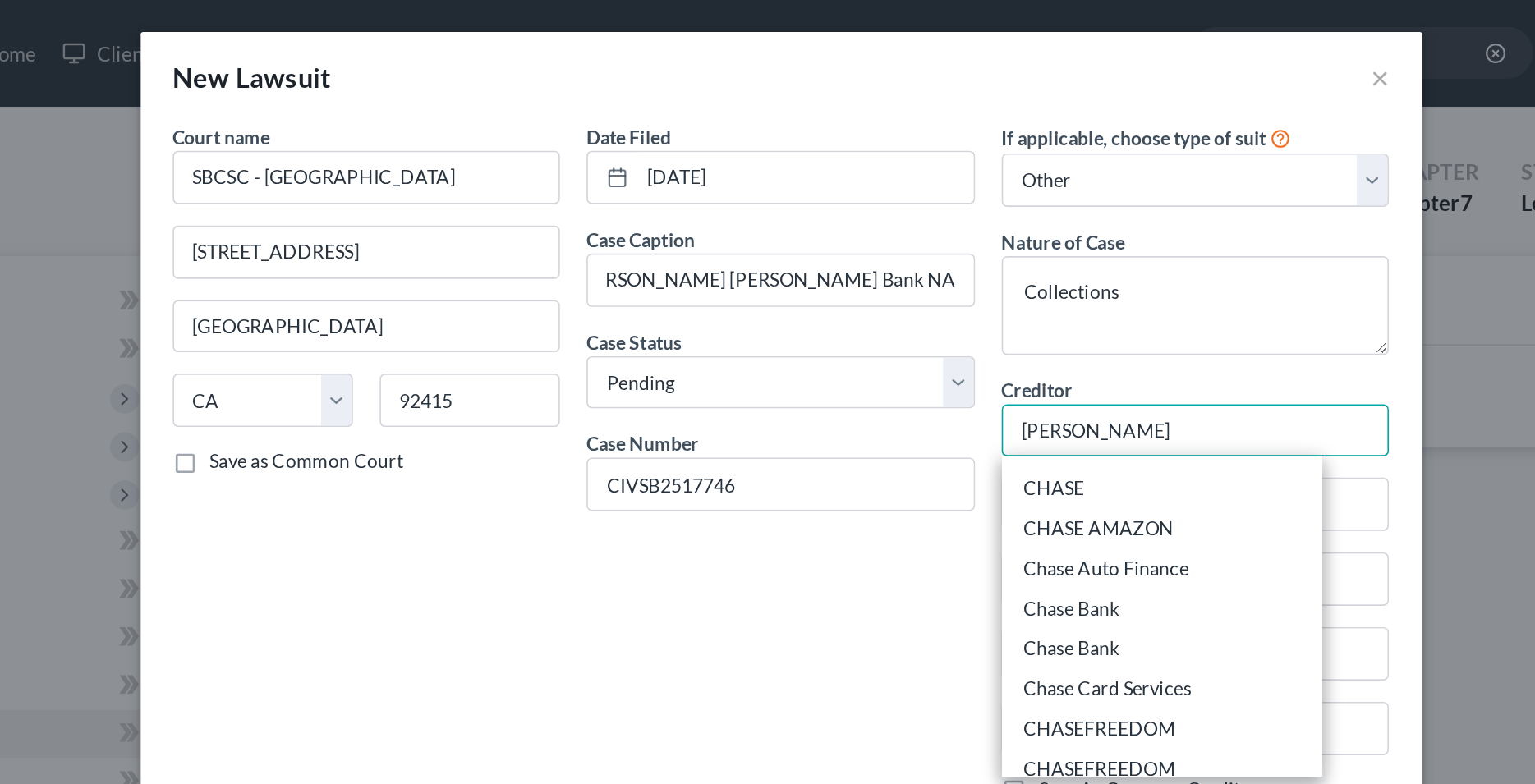
scroll to position [167, 0]
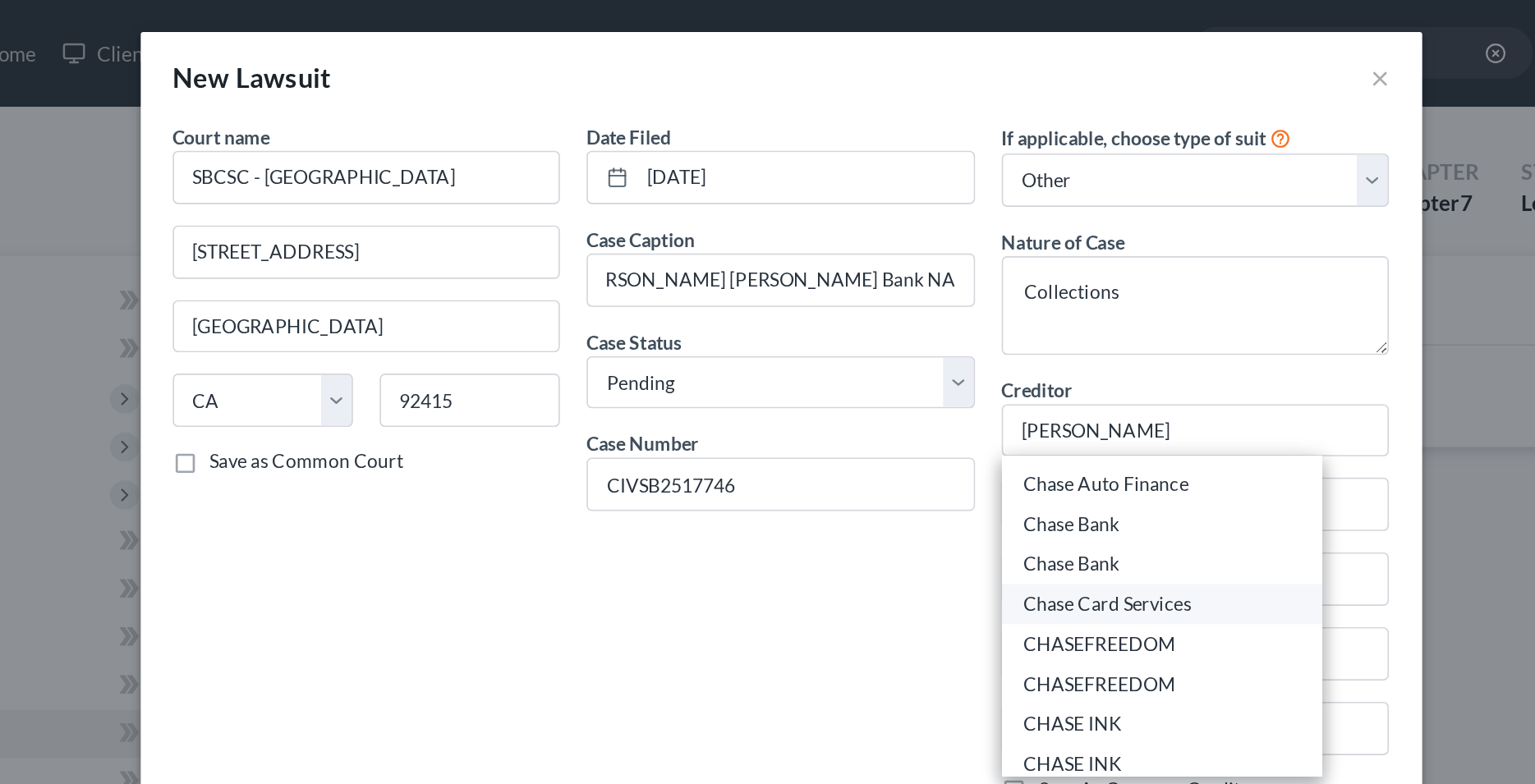
click at [975, 372] on div "Chase Card Services" at bounding box center [1001, 372] width 171 height 17
type input "Chase Card Services"
type input "PO Box 15369"
type input "Wilmington"
select select "7"
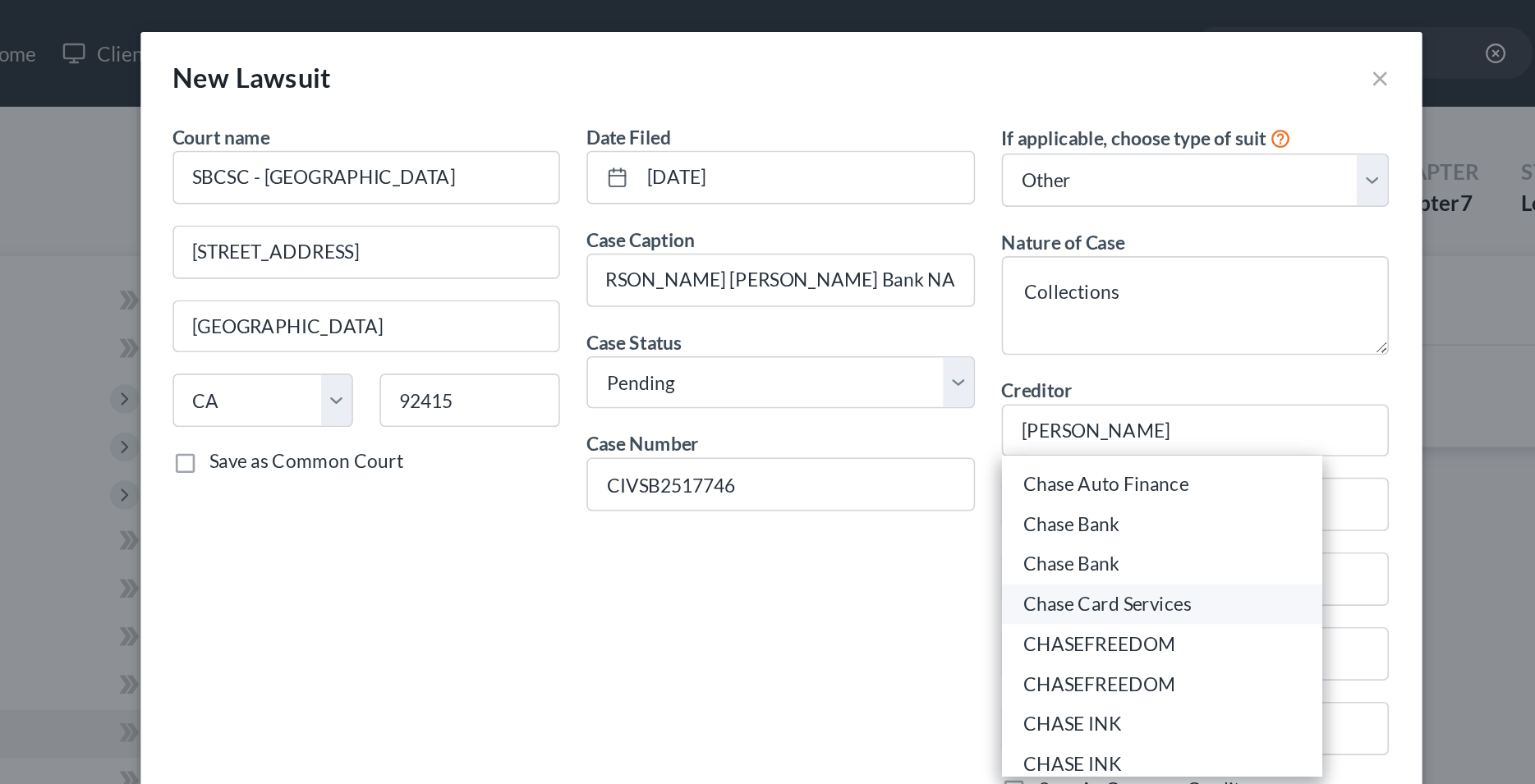
type input "19850-5369"
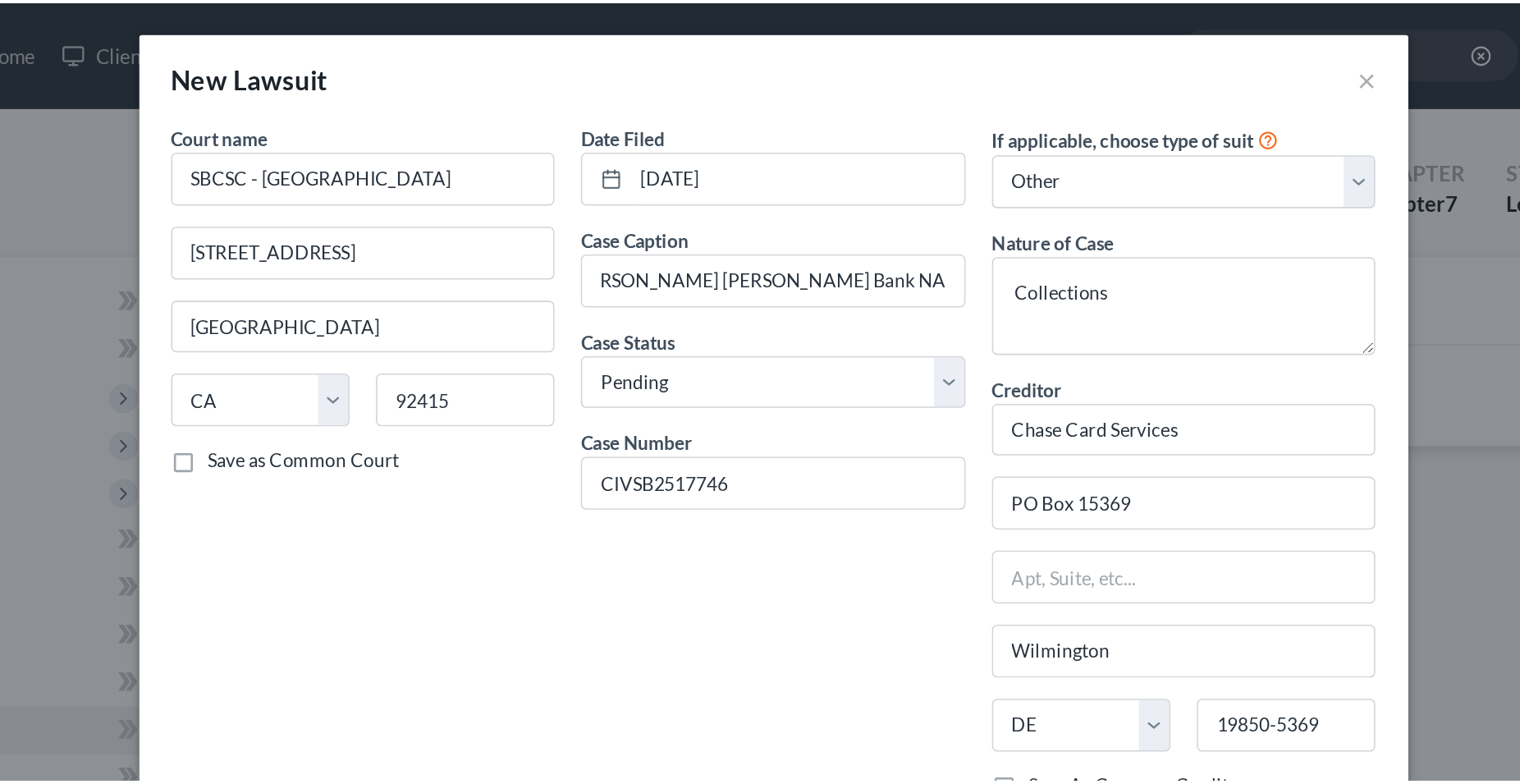
scroll to position [0, 0]
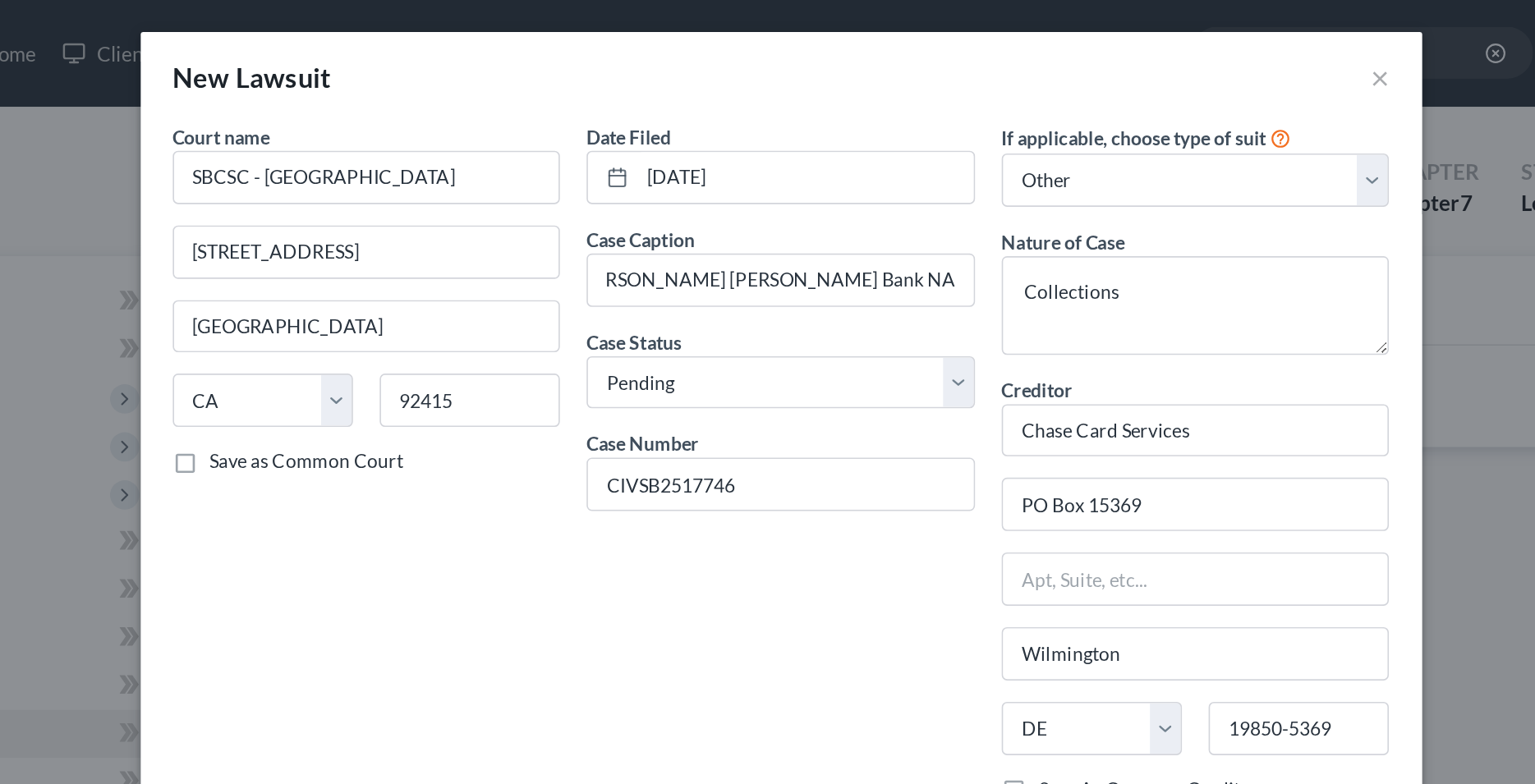
click at [834, 371] on div "Date Filed [DATE] Case Caption [PERSON_NAME] [PERSON_NAME] Bank NA VS [PERSON_N…" at bounding box center [767, 333] width 255 height 517
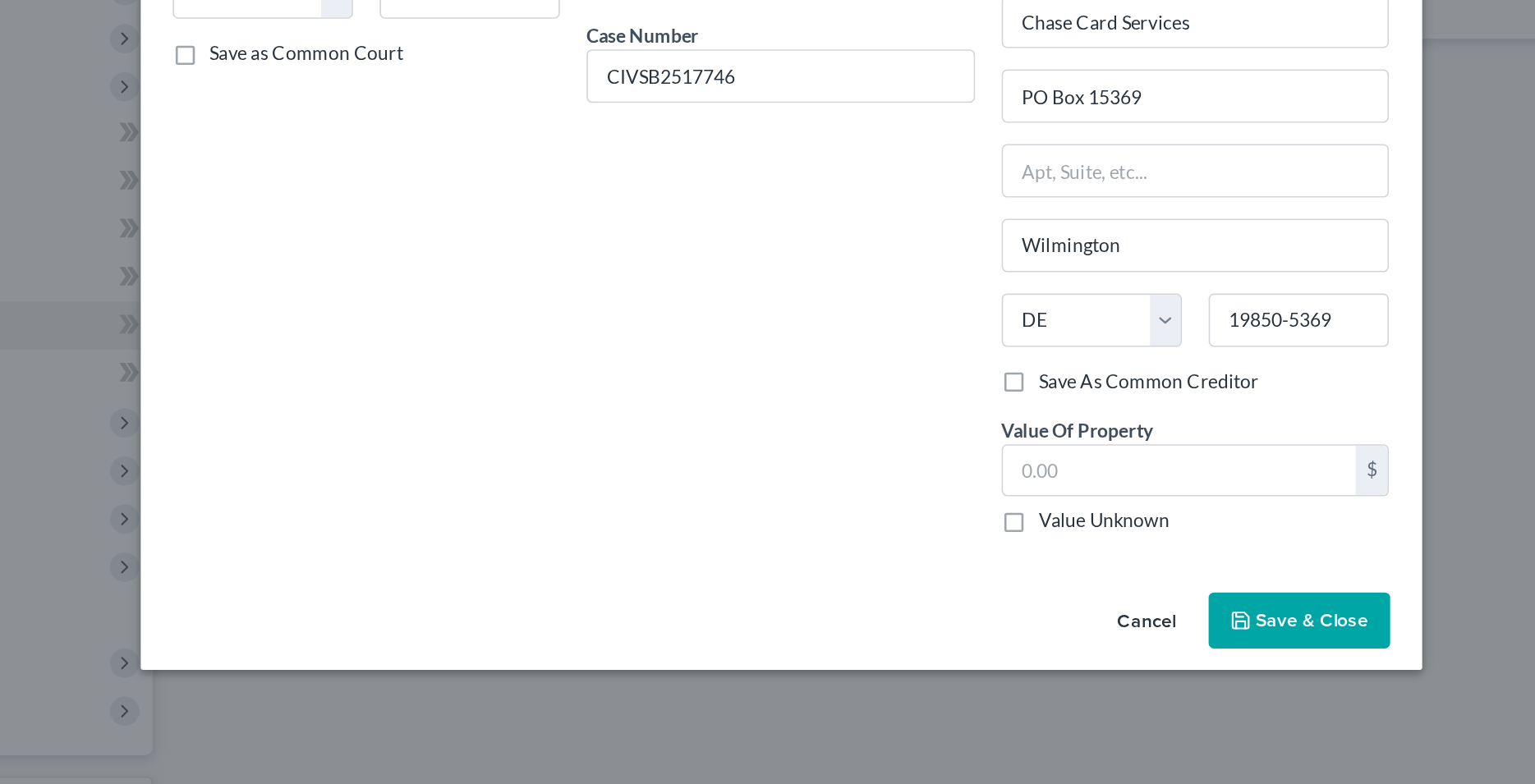
click at [1065, 631] on span "Save & Close" at bounding box center [1094, 632] width 69 height 14
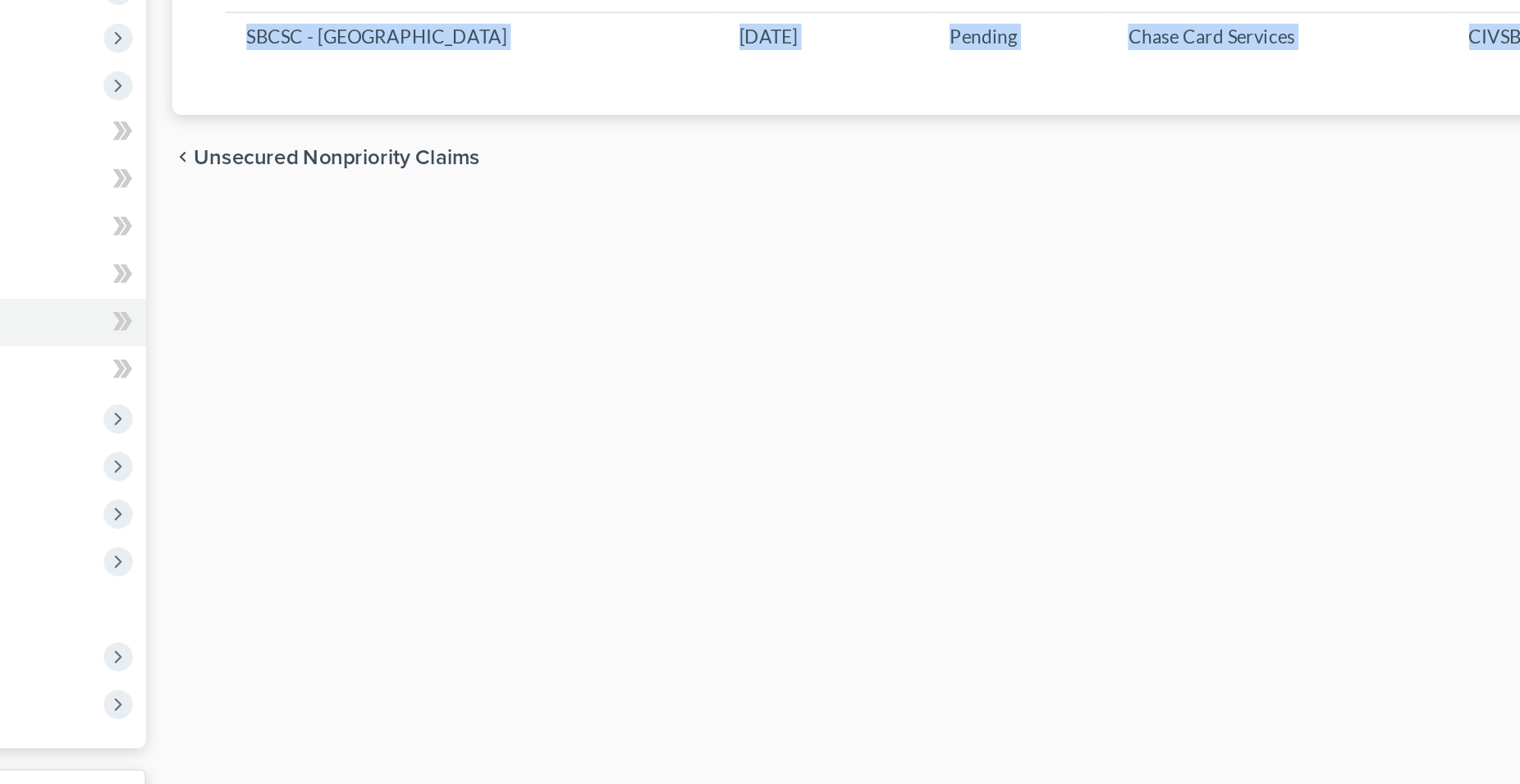
scroll to position [87, 0]
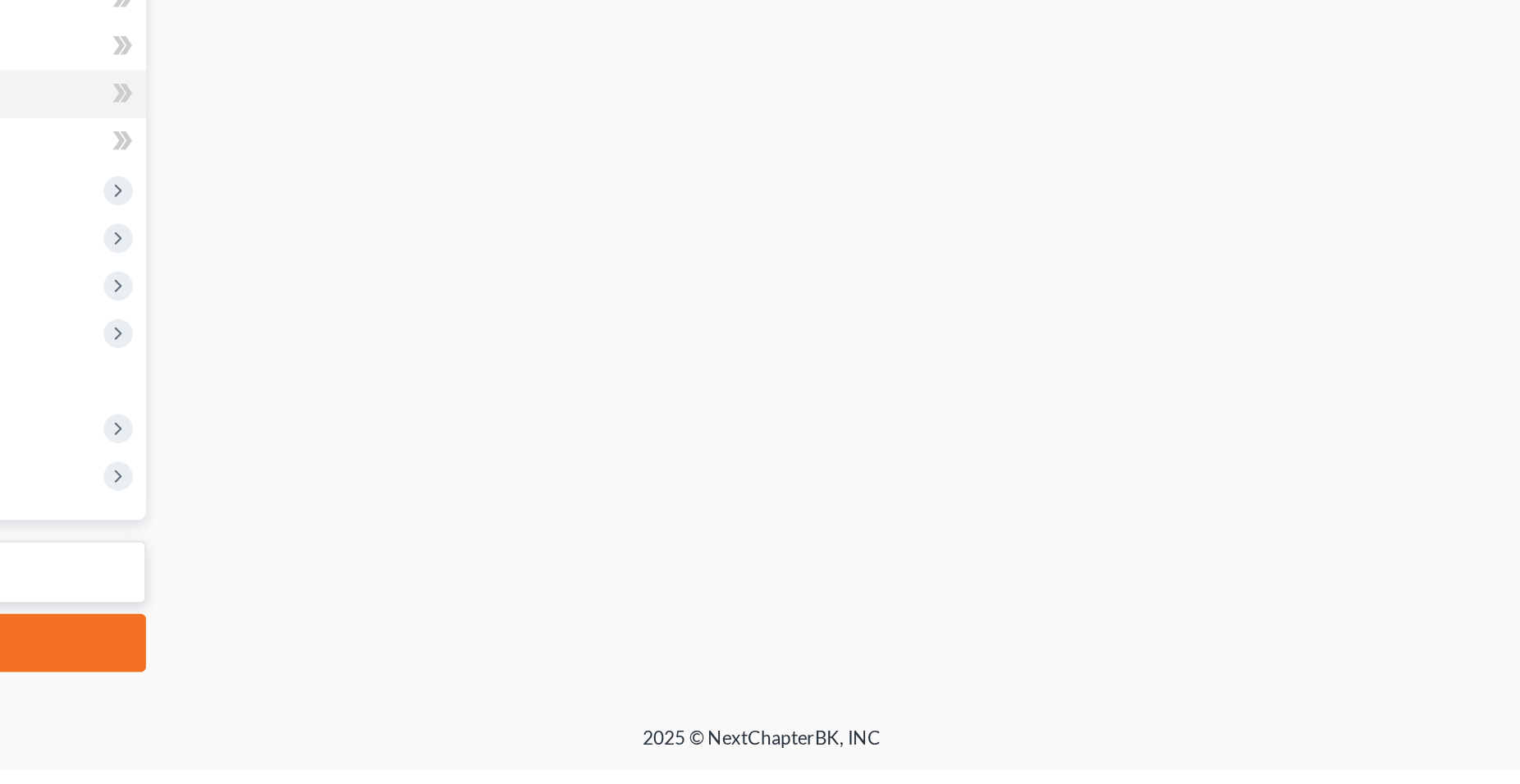
drag, startPoint x: 524, startPoint y: 729, endPoint x: 380, endPoint y: 797, distance: 159.2
click at [380, 783] on html "Home New Case Client Portal LAW OFFICES OF [PERSON_NAME] CALSADA [EMAIL_ADDRESS…" at bounding box center [760, 349] width 1520 height 872
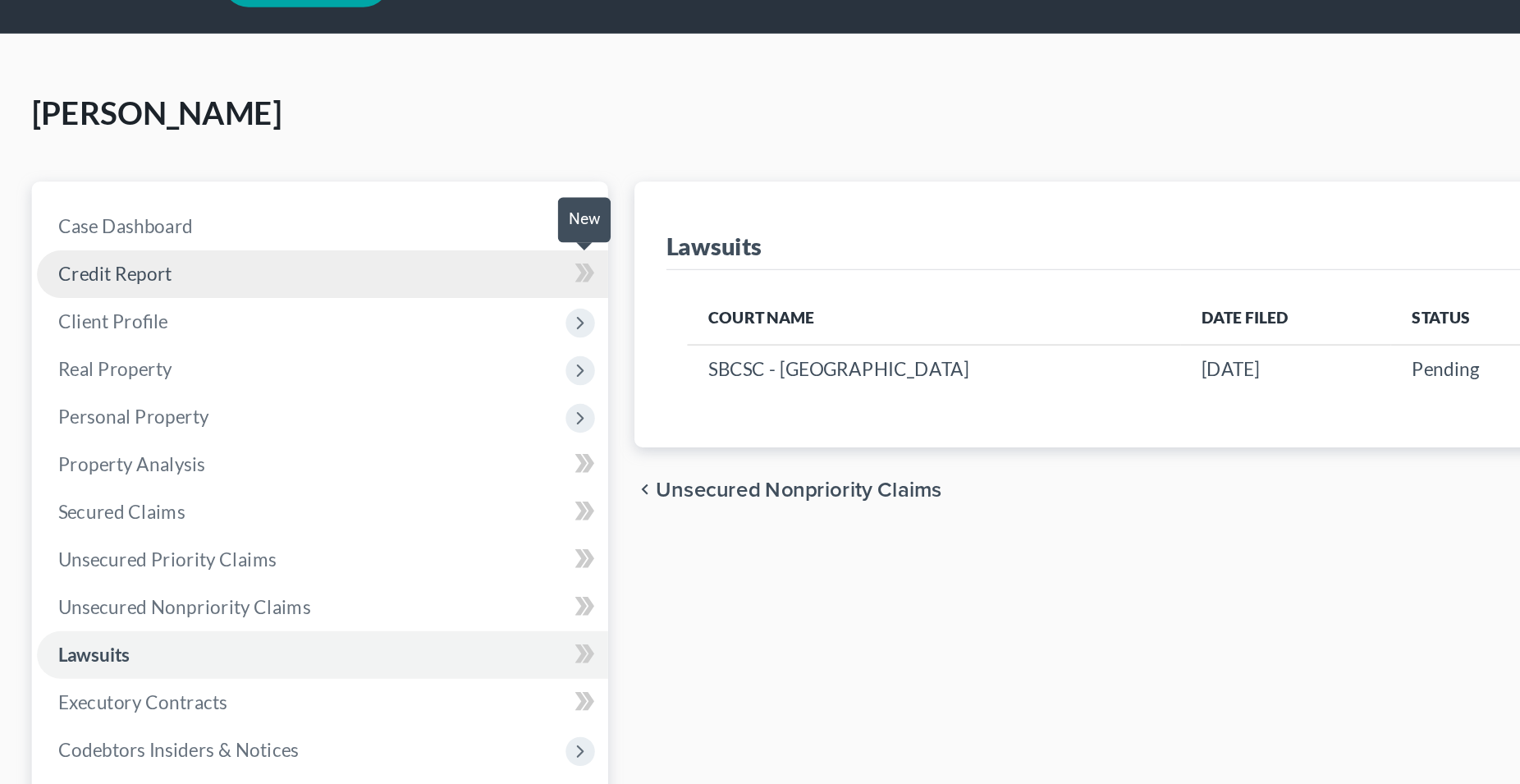
scroll to position [0, 0]
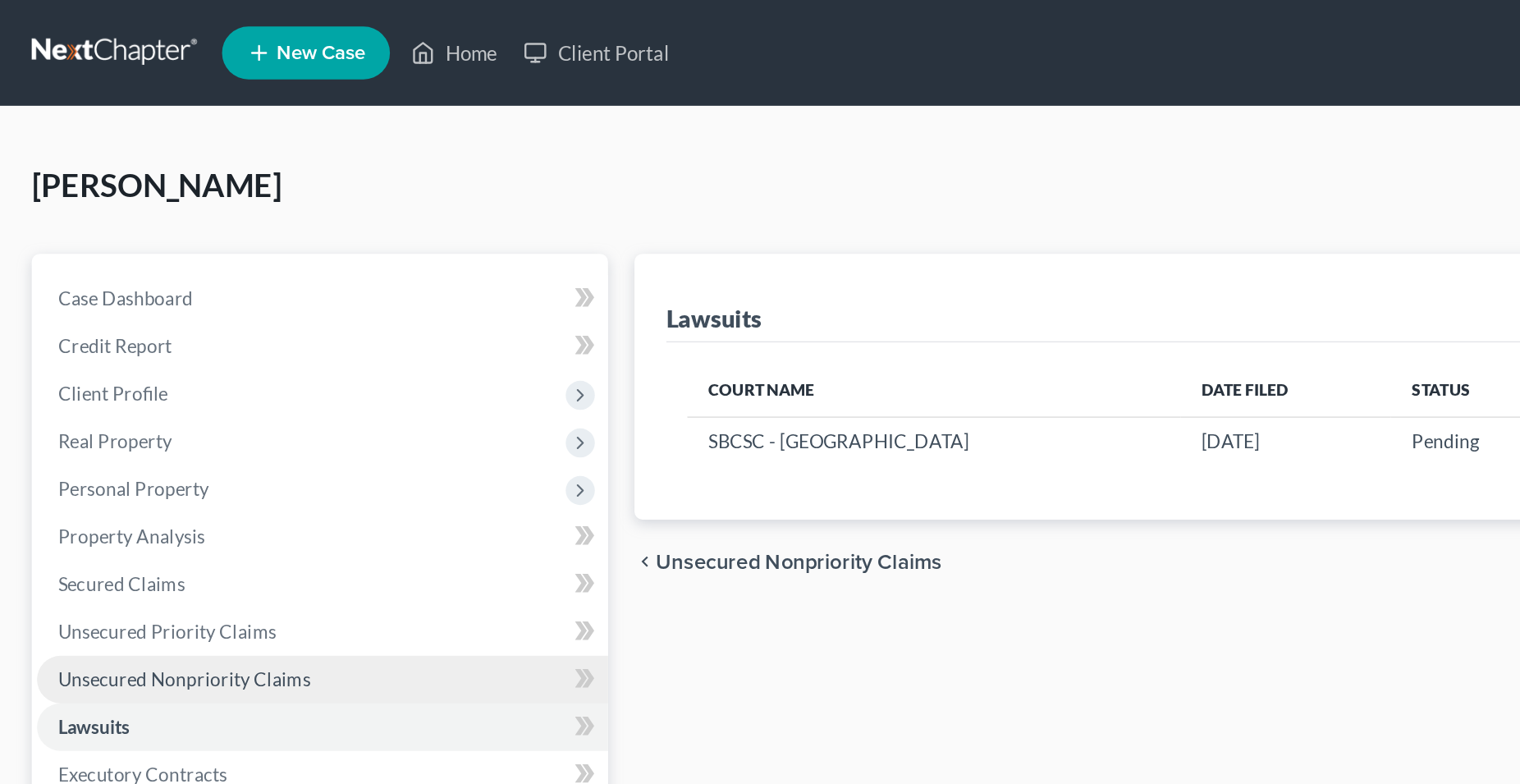
click at [173, 420] on span "Unsecured Nonpriority Claims" at bounding box center [114, 420] width 157 height 14
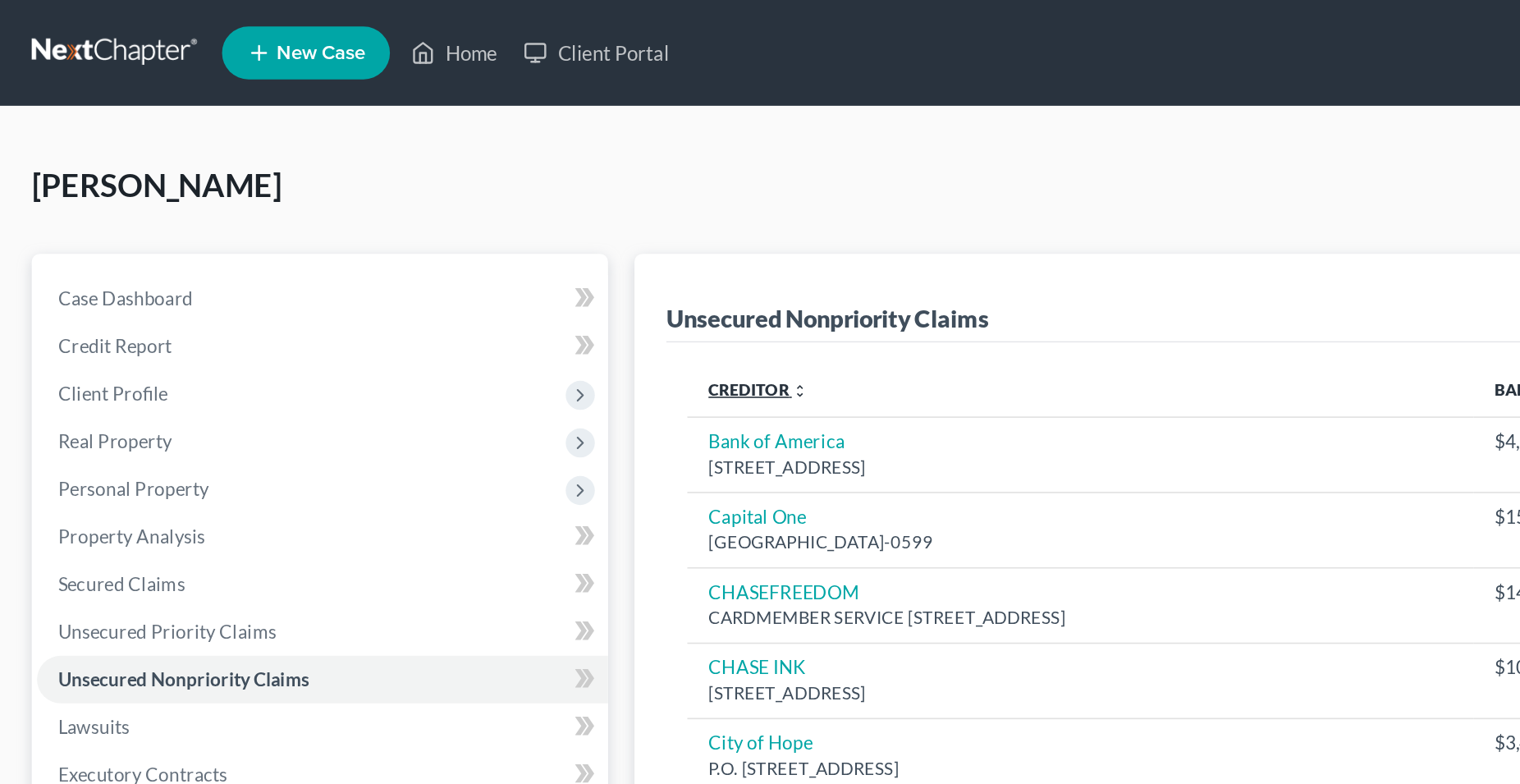
click at [464, 241] on link "Creditor expand_more expand_less unfold_more" at bounding box center [470, 241] width 62 height 12
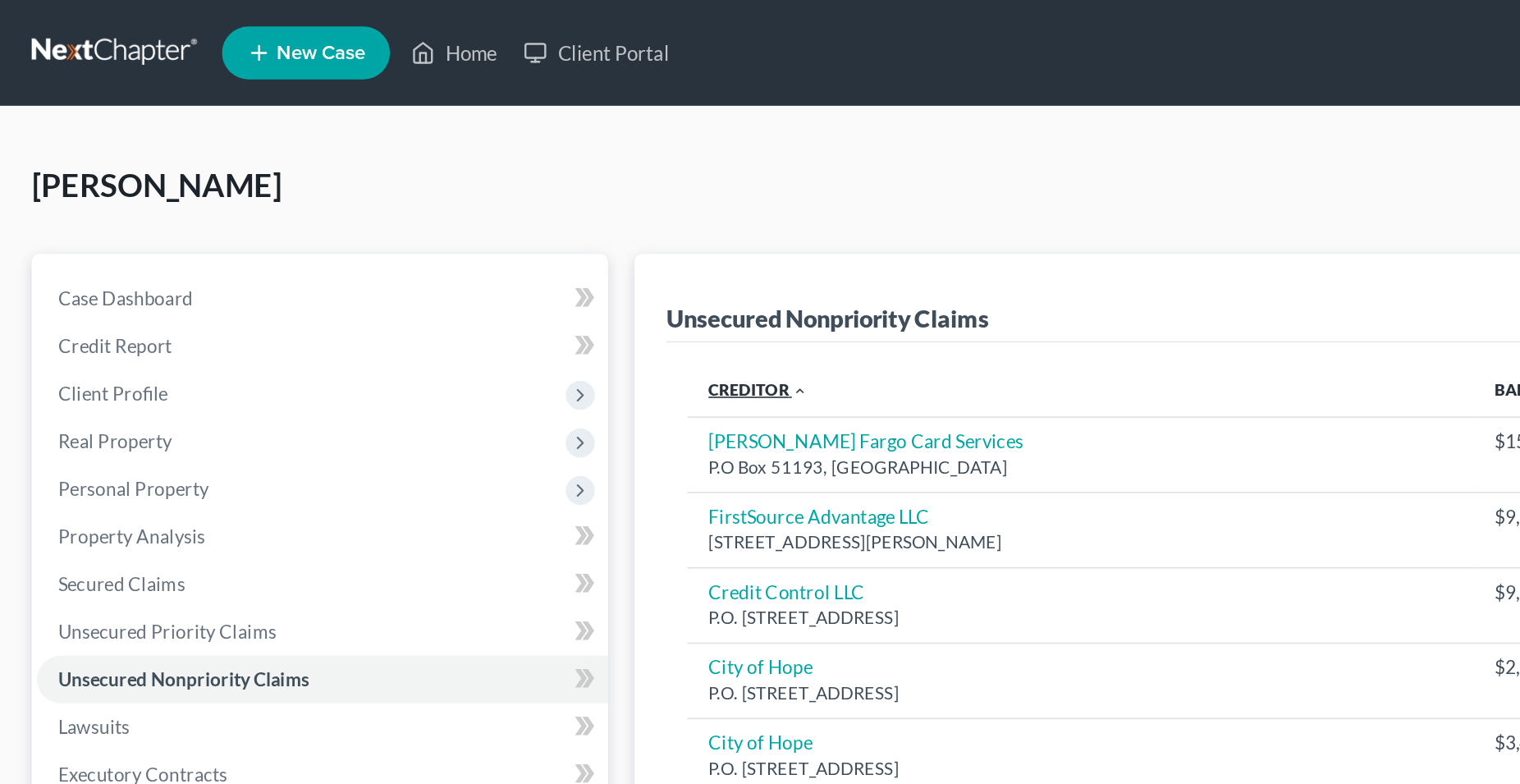
click at [464, 241] on link "Creditor expand_more expand_less unfold_more" at bounding box center [470, 241] width 62 height 12
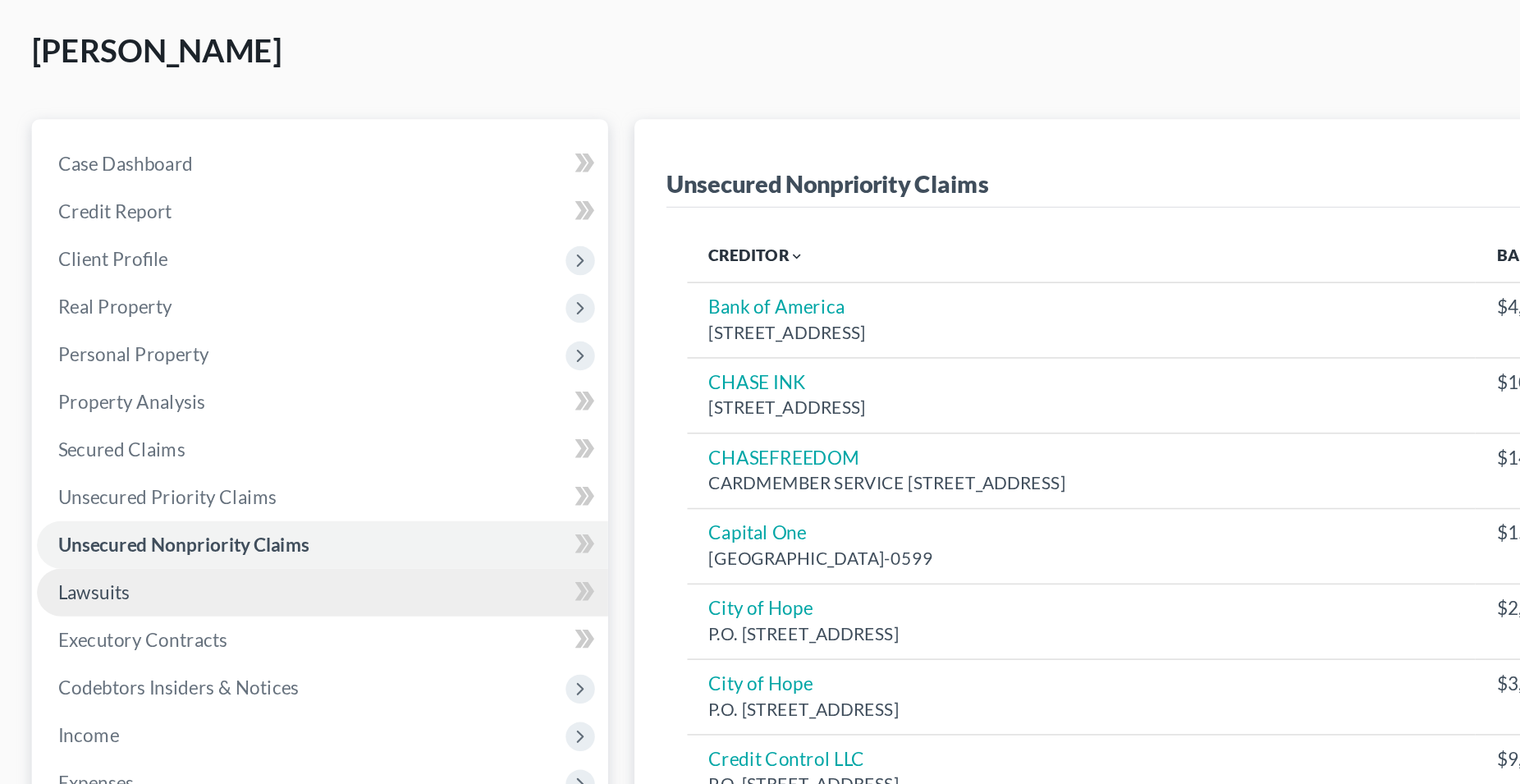
click at [58, 452] on span "Lawsuits" at bounding box center [58, 451] width 44 height 14
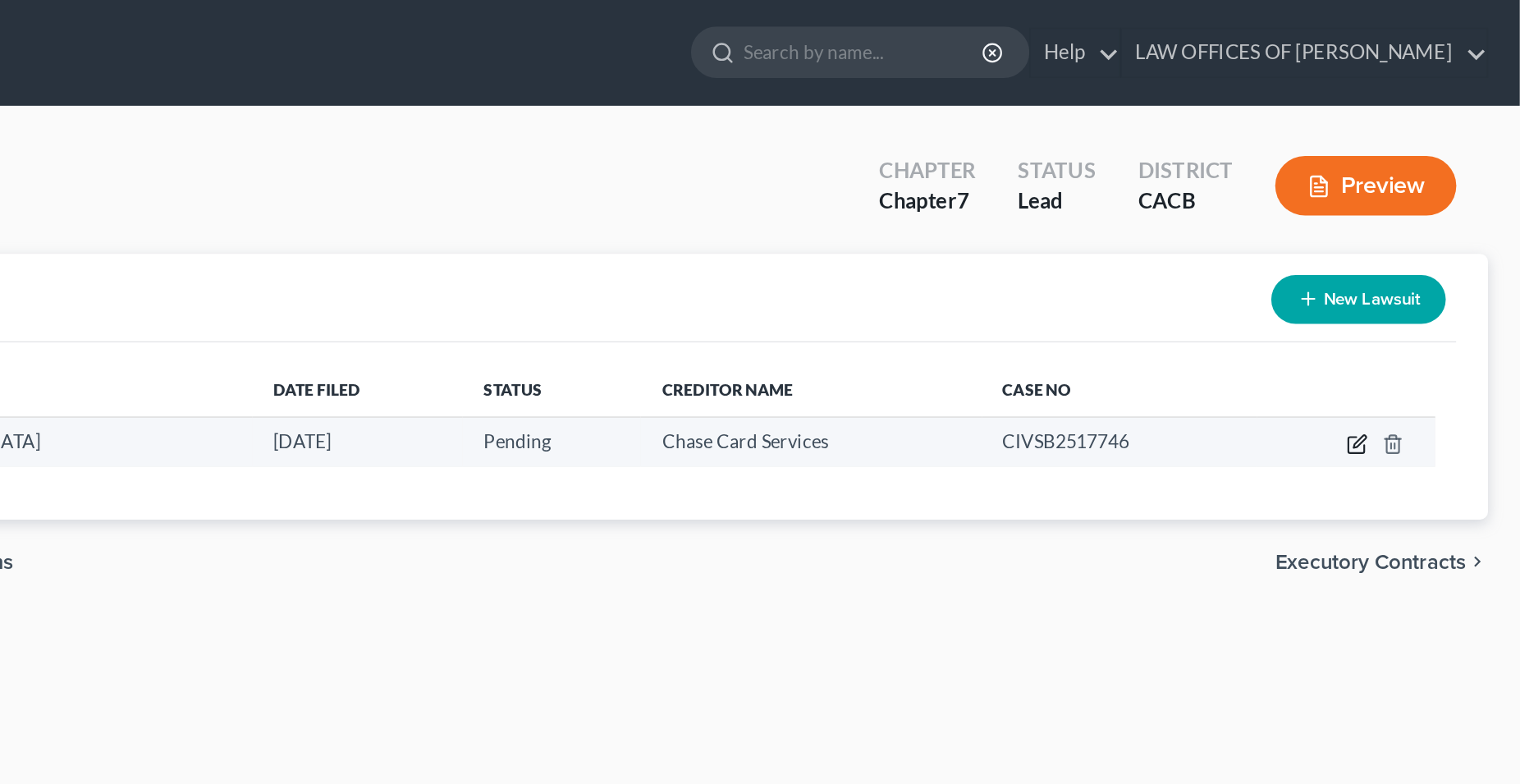
click at [1421, 278] on icon "button" at bounding box center [1419, 275] width 13 height 13
select select "4"
select select "0"
select select "4"
select select "7"
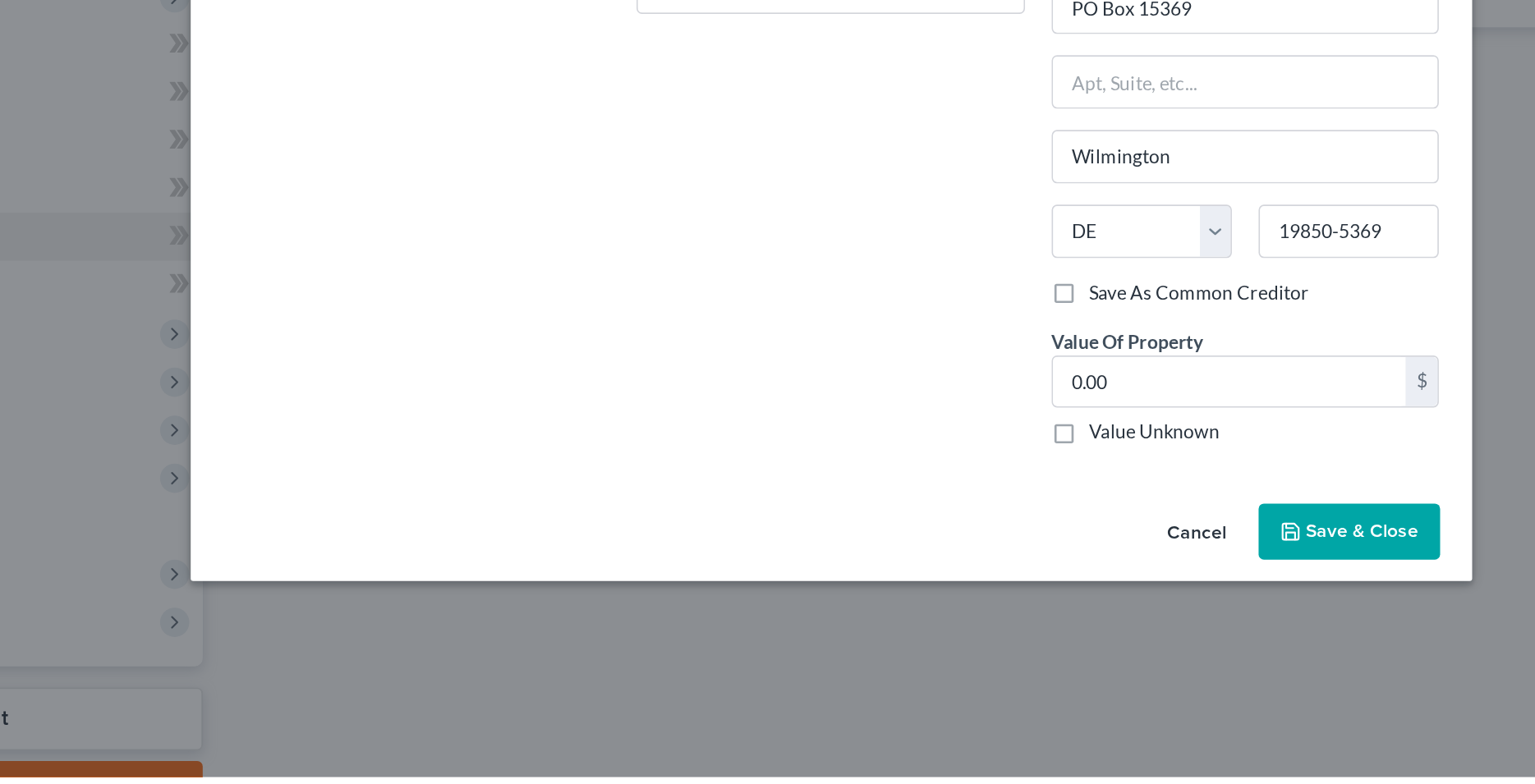
click at [1000, 637] on button "Cancel" at bounding box center [993, 633] width 62 height 33
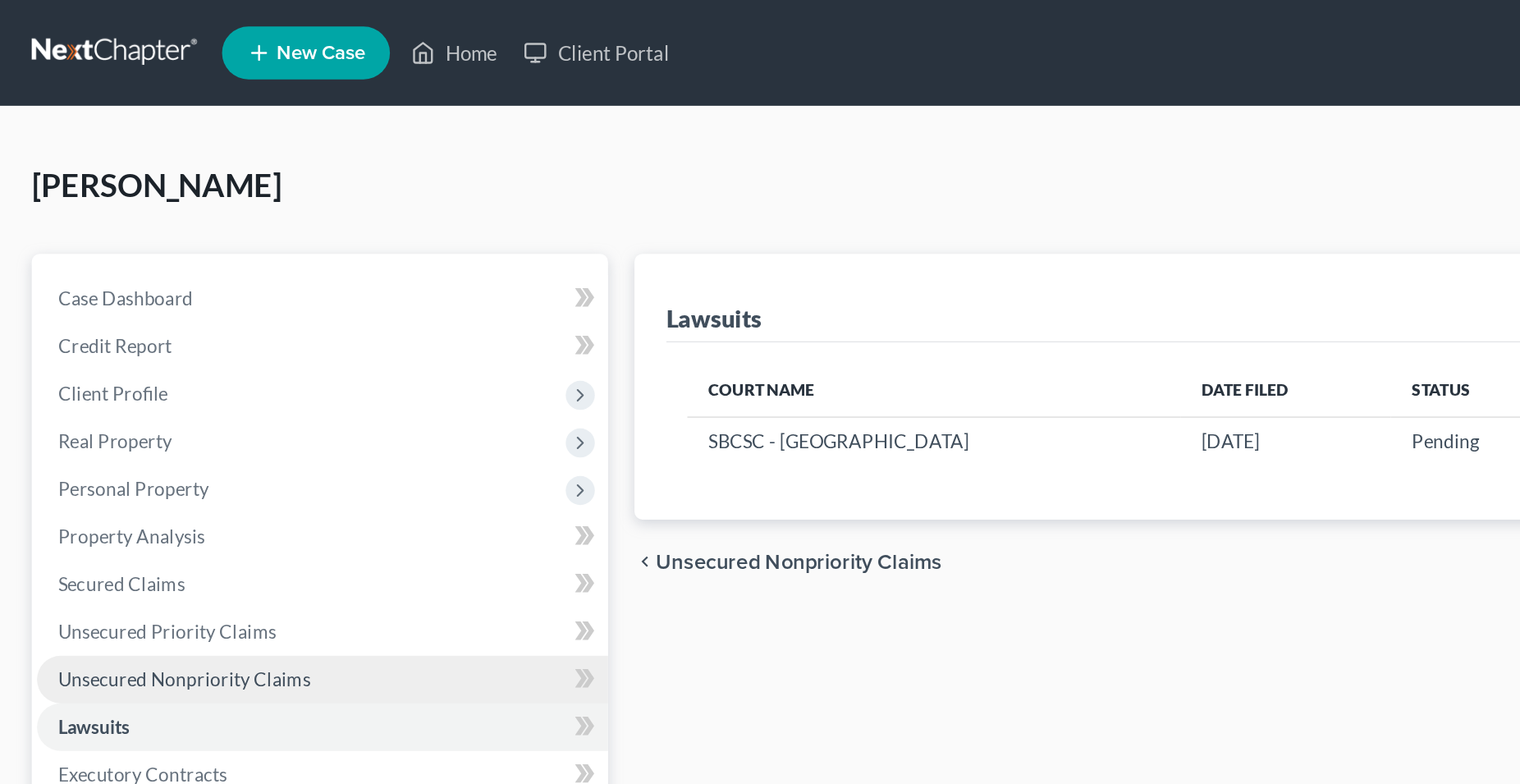
click at [142, 419] on span "Unsecured Nonpriority Claims" at bounding box center [114, 420] width 157 height 14
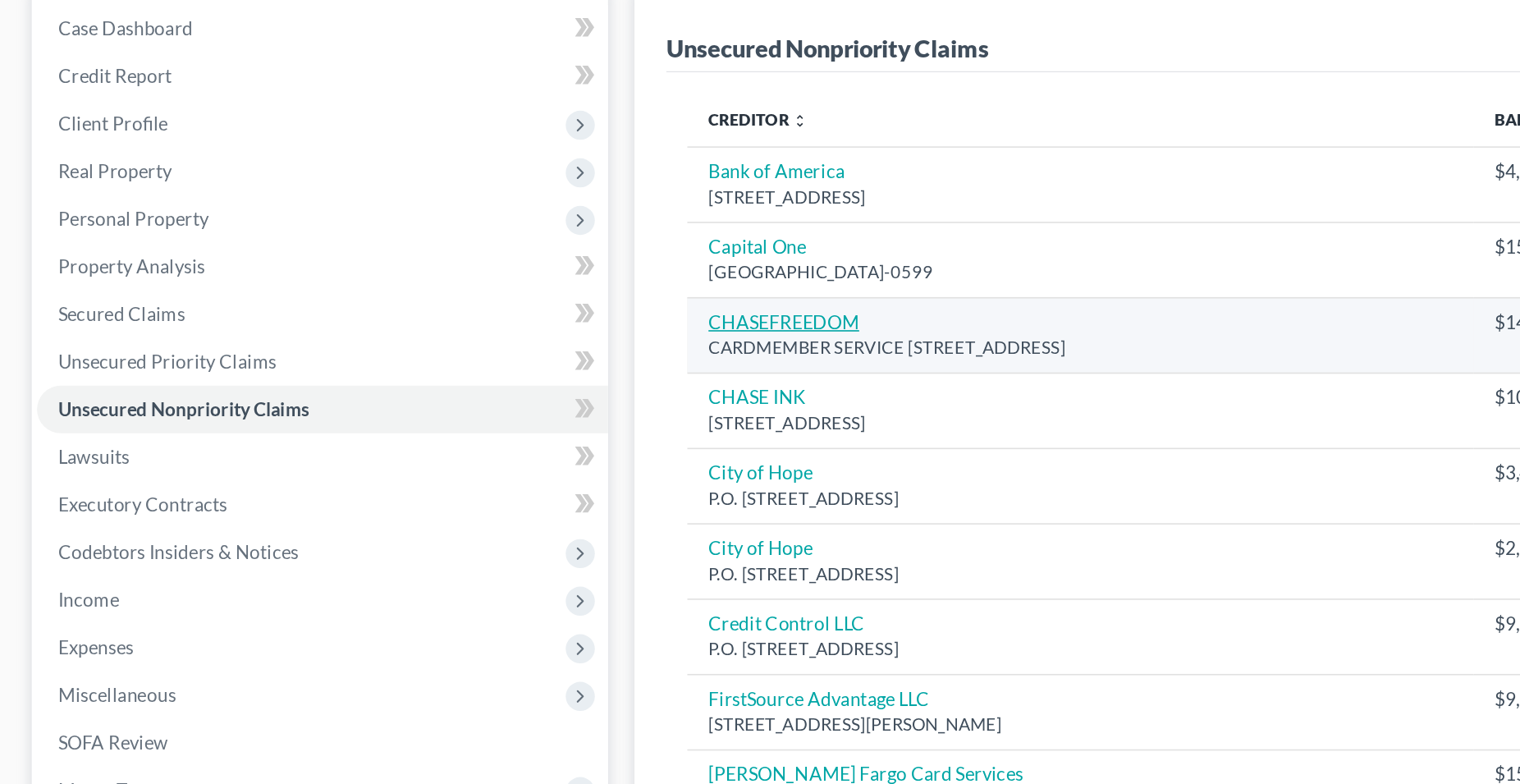
click at [514, 371] on link "CHASEFREEDOM" at bounding box center [487, 366] width 94 height 14
select select "14"
select select "2"
select select "0"
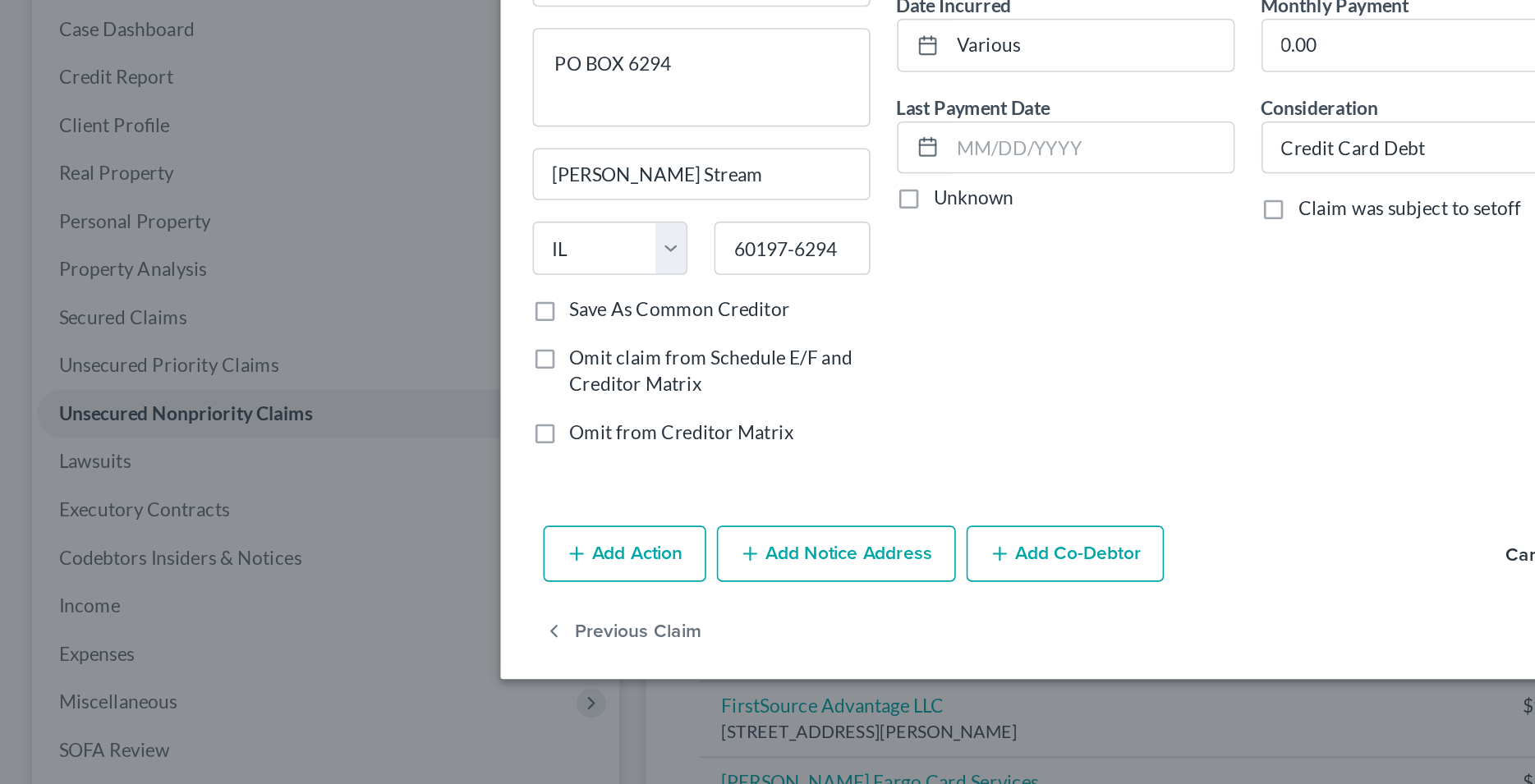
click at [520, 511] on button "Add Notice Address" at bounding box center [514, 509] width 147 height 35
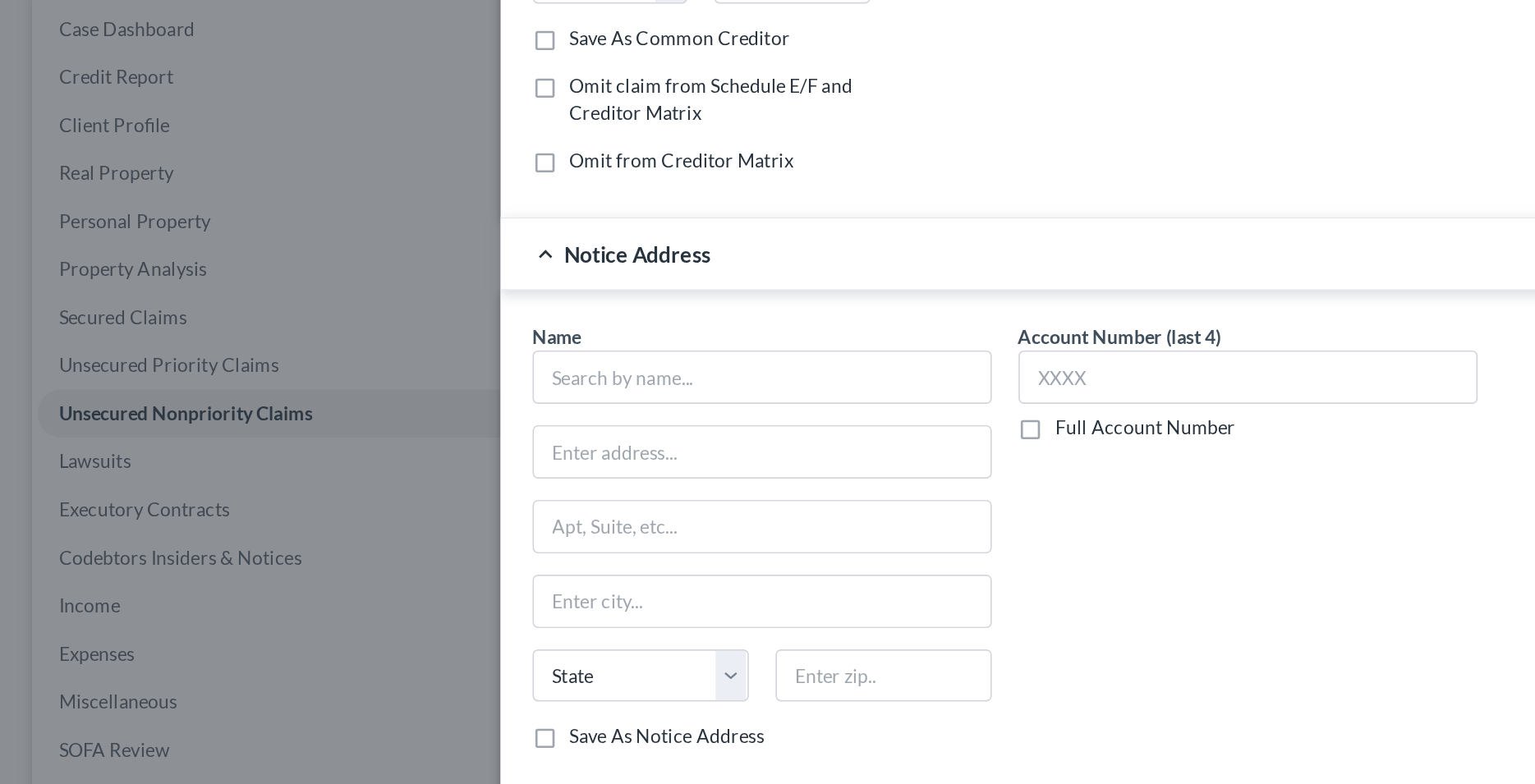
scroll to position [167, 0]
click at [387, 403] on input "text" at bounding box center [468, 399] width 282 height 33
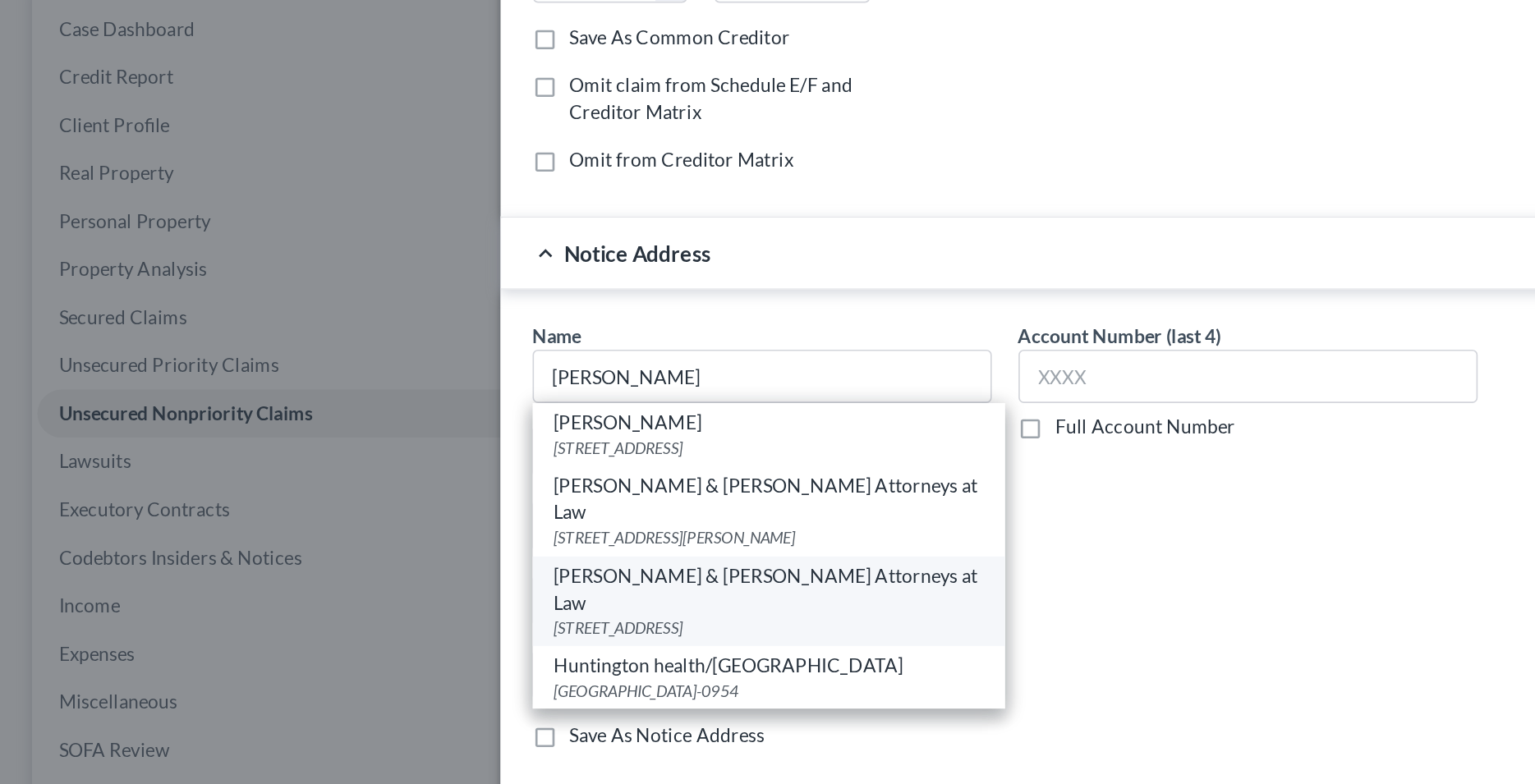
click at [401, 514] on div "[PERSON_NAME] & [PERSON_NAME] Attorneys at Law" at bounding box center [473, 531] width 265 height 33
type input "[PERSON_NAME] & [PERSON_NAME] Attorneys at Law"
type input "7017 Realm Dr."
type input "[GEOGRAPHIC_DATA][PERSON_NAME]"
select select "4"
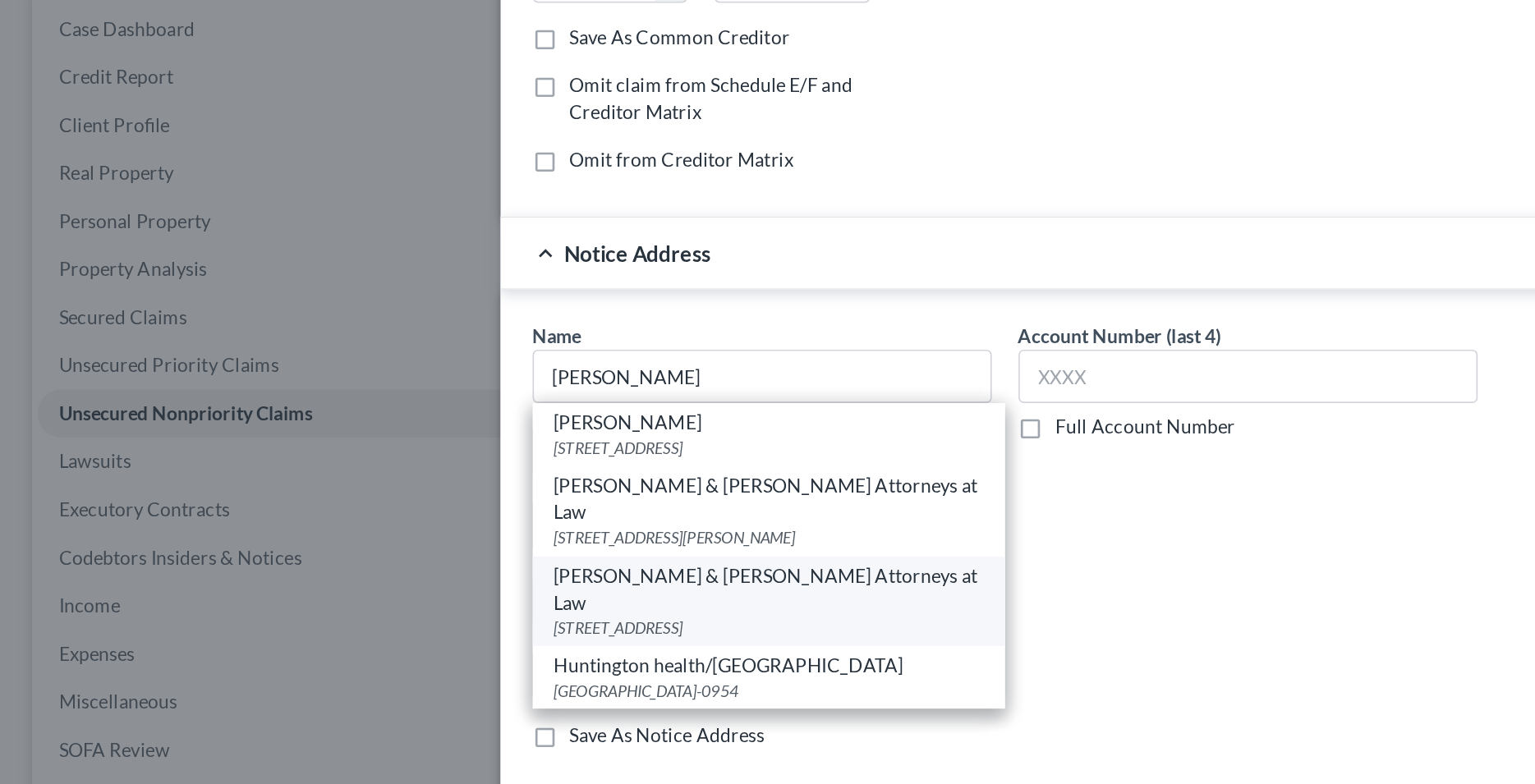
type input "95119"
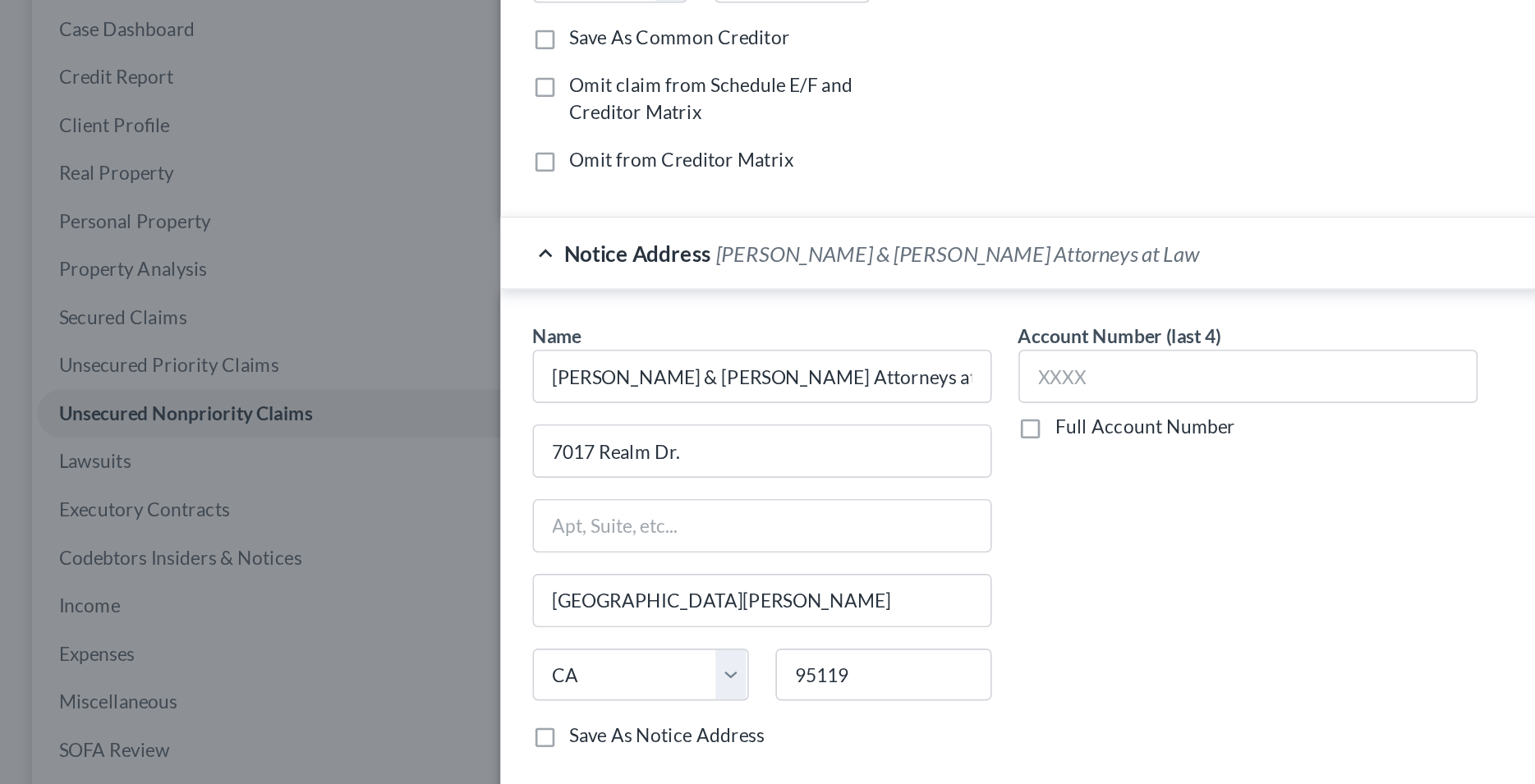
click at [671, 524] on div "Account Number (last 4) Full Account Number" at bounding box center [767, 503] width 299 height 275
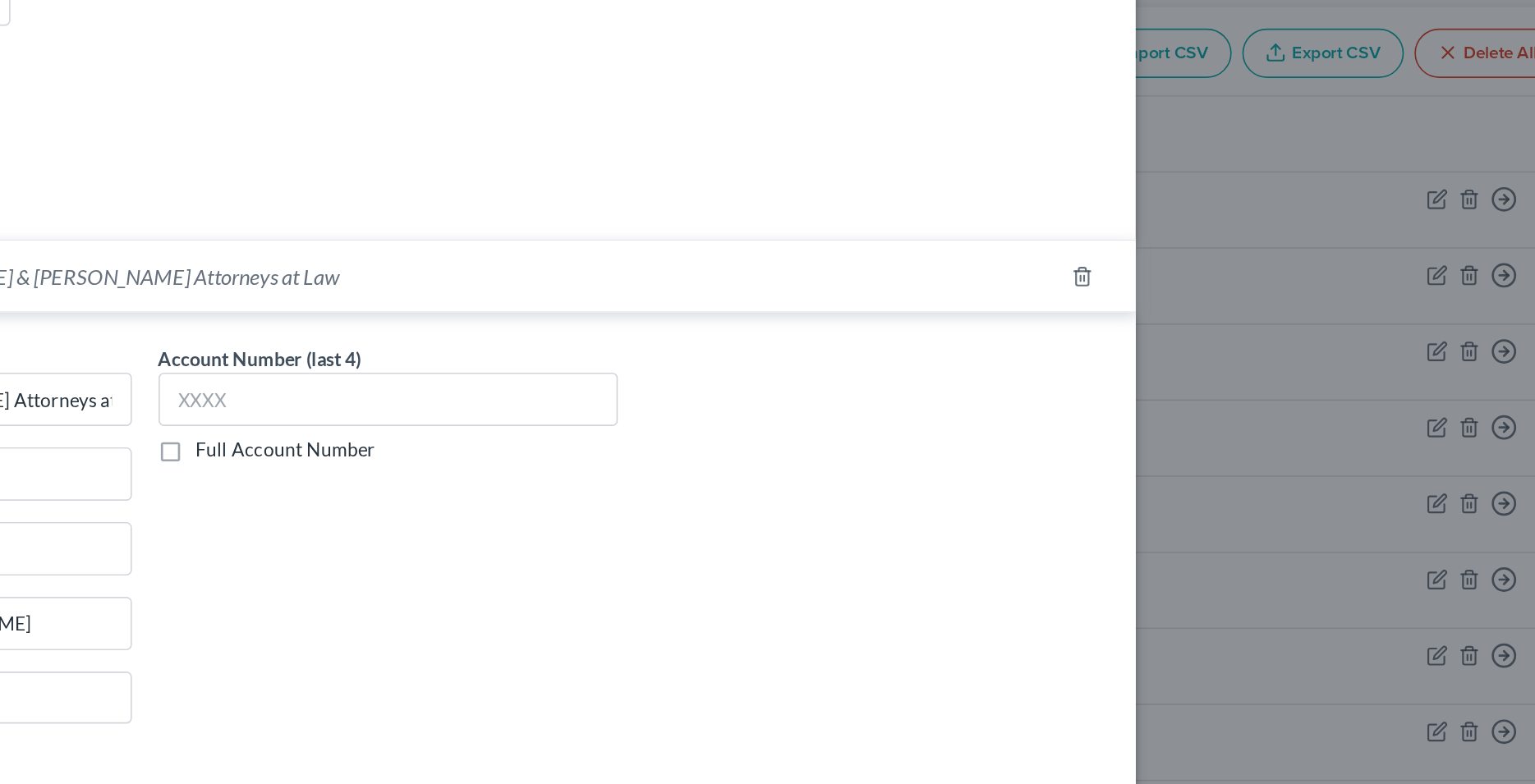
scroll to position [174, 0]
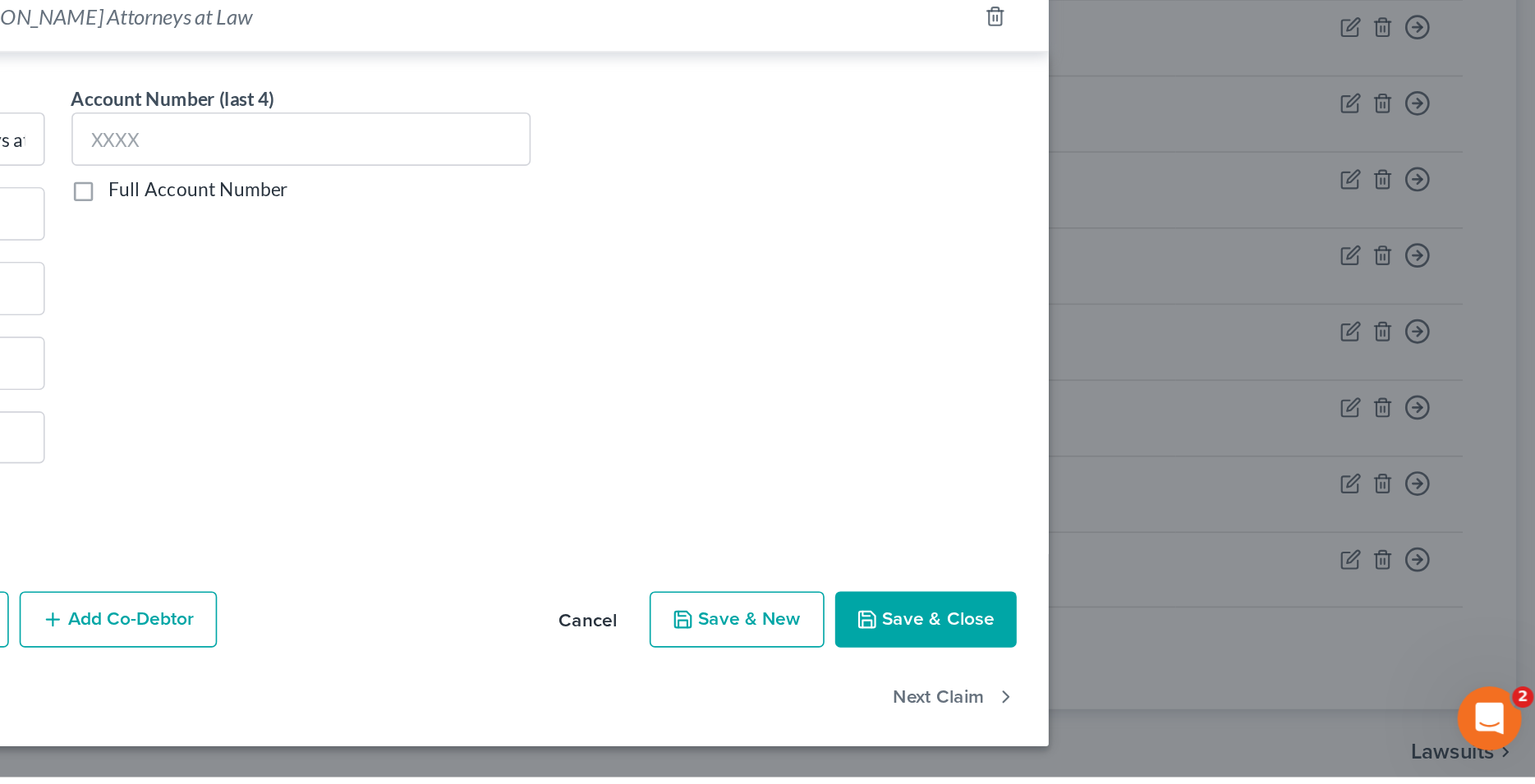
click at [1133, 687] on button "Save & Close" at bounding box center [1152, 687] width 112 height 35
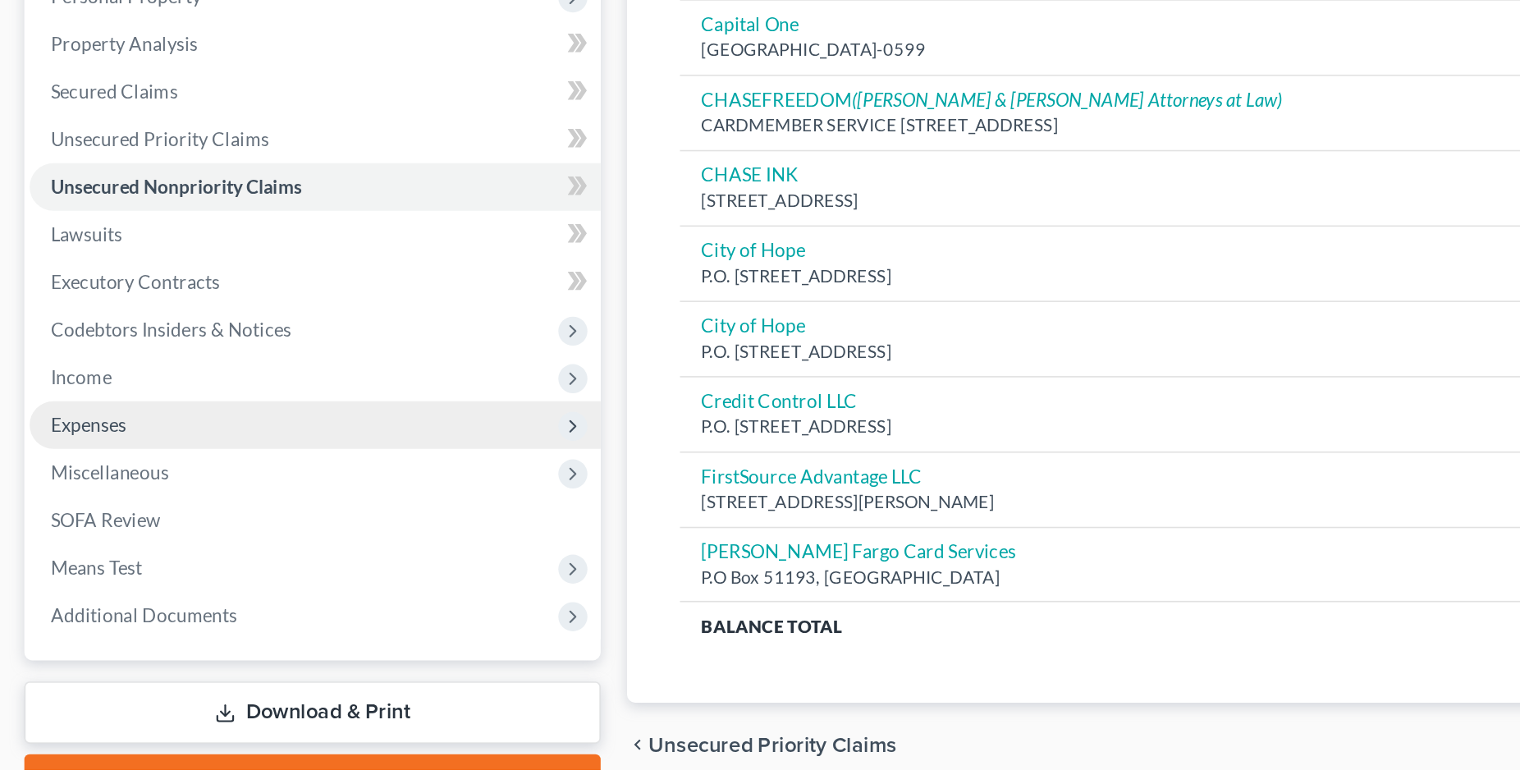
scroll to position [0, 0]
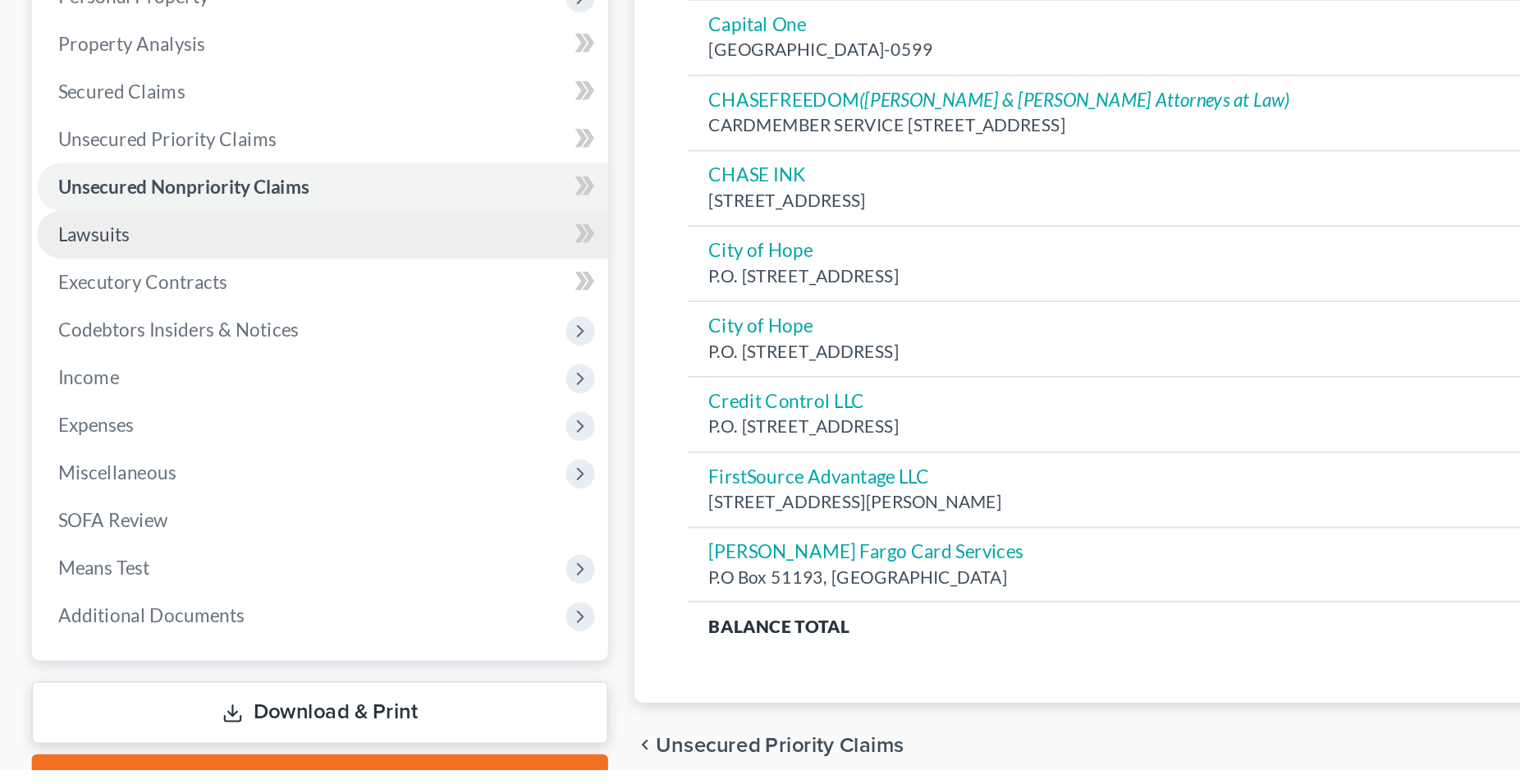
click at [66, 452] on span "Lawsuits" at bounding box center [58, 451] width 44 height 14
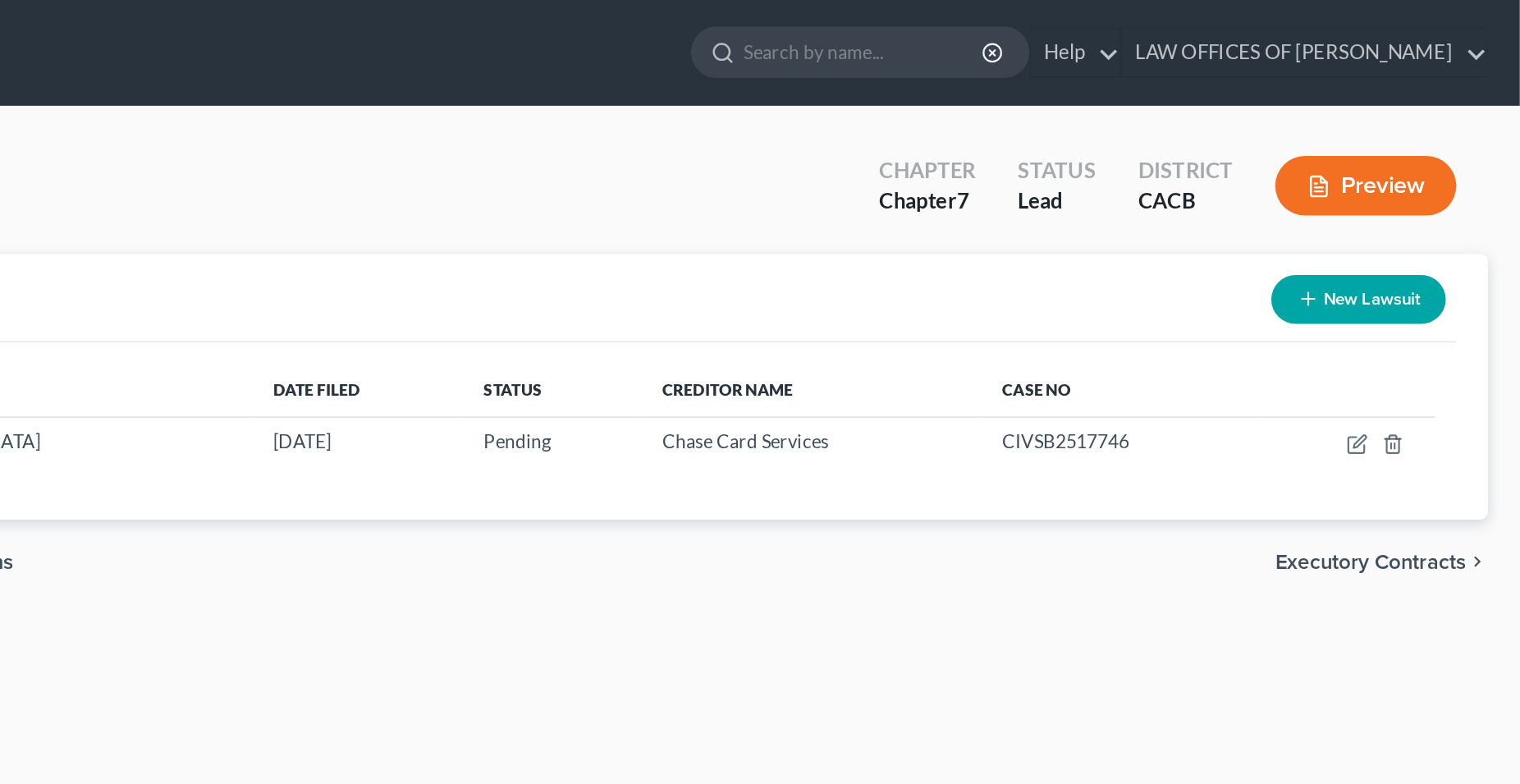
click at [1426, 191] on button "New Lawsuit" at bounding box center [1420, 185] width 108 height 30
select select "0"
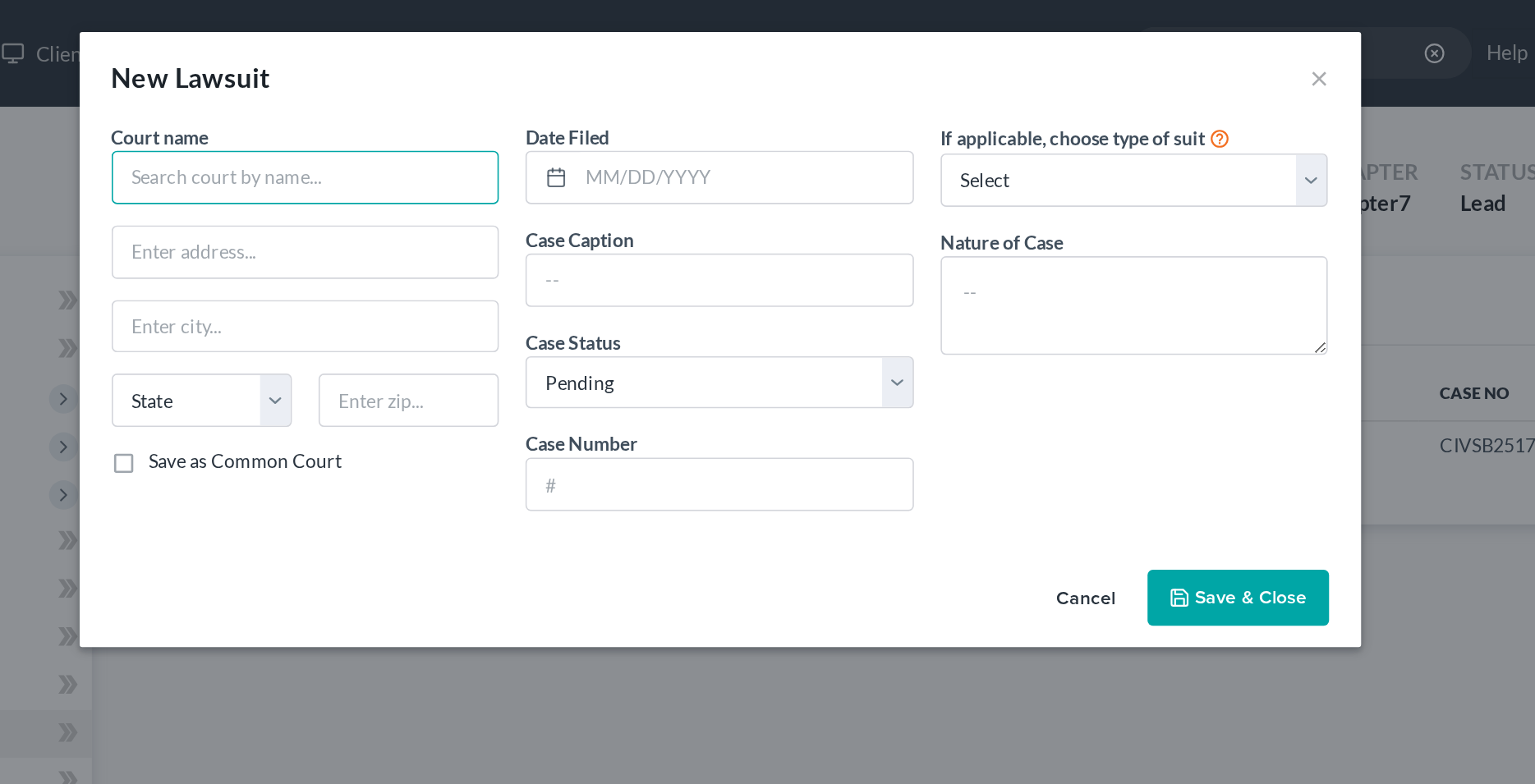
click at [440, 116] on input "text" at bounding box center [513, 109] width 239 height 33
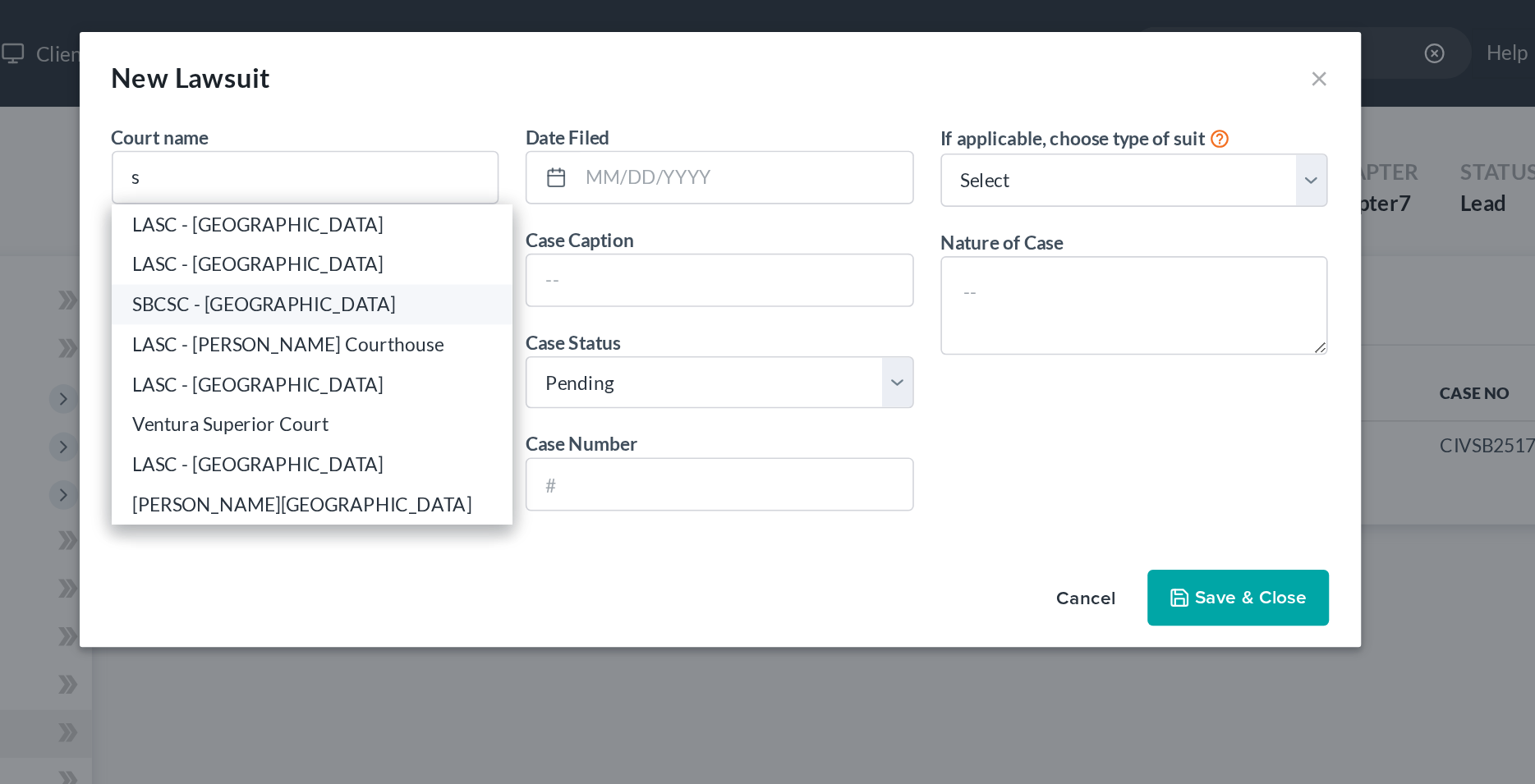
click at [491, 188] on div "SBCSC - [GEOGRAPHIC_DATA]" at bounding box center [516, 187] width 220 height 17
type input "SBCSC - [GEOGRAPHIC_DATA]"
type input "[STREET_ADDRESS]"
type input "[GEOGRAPHIC_DATA]"
select select "4"
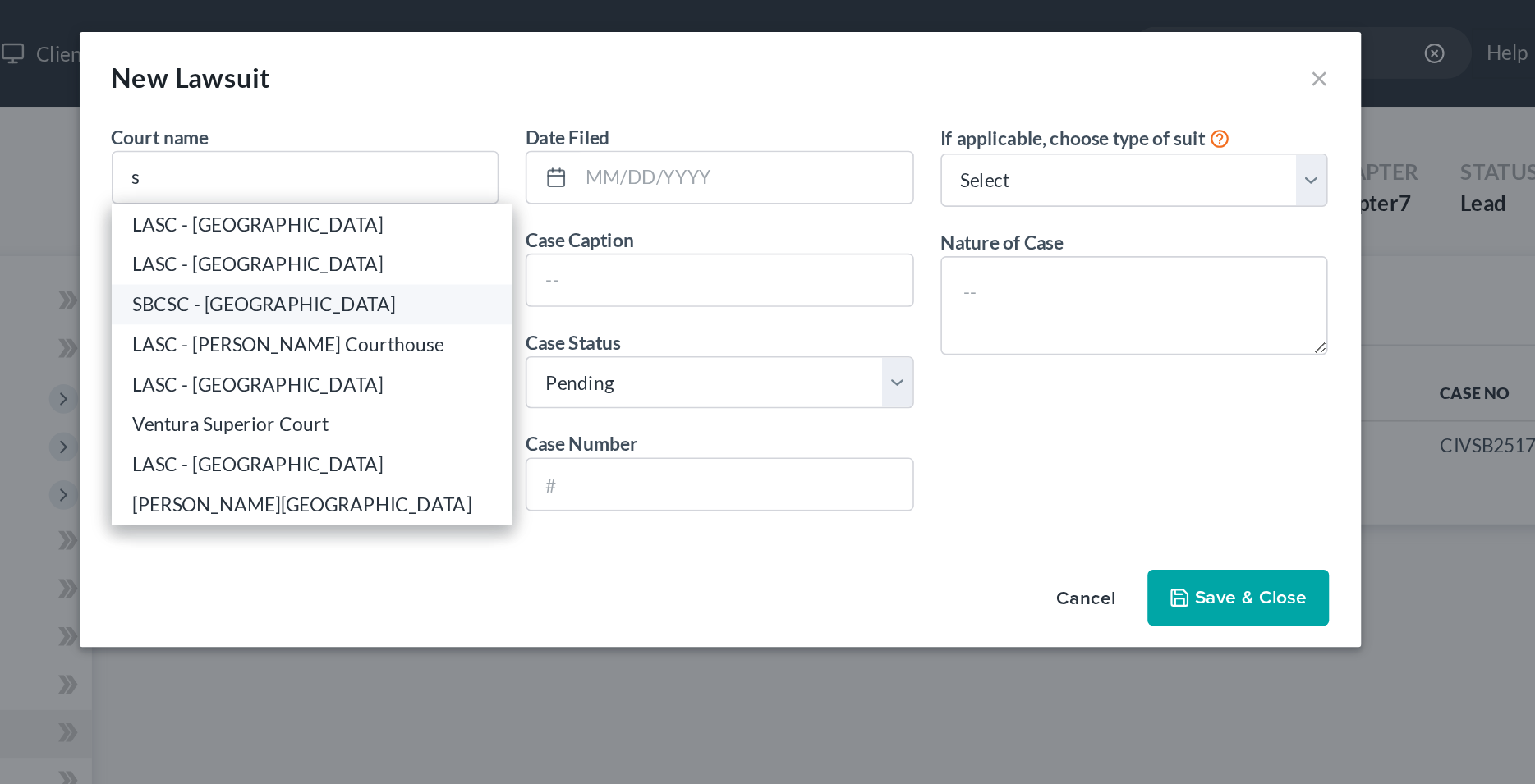
type input "92415"
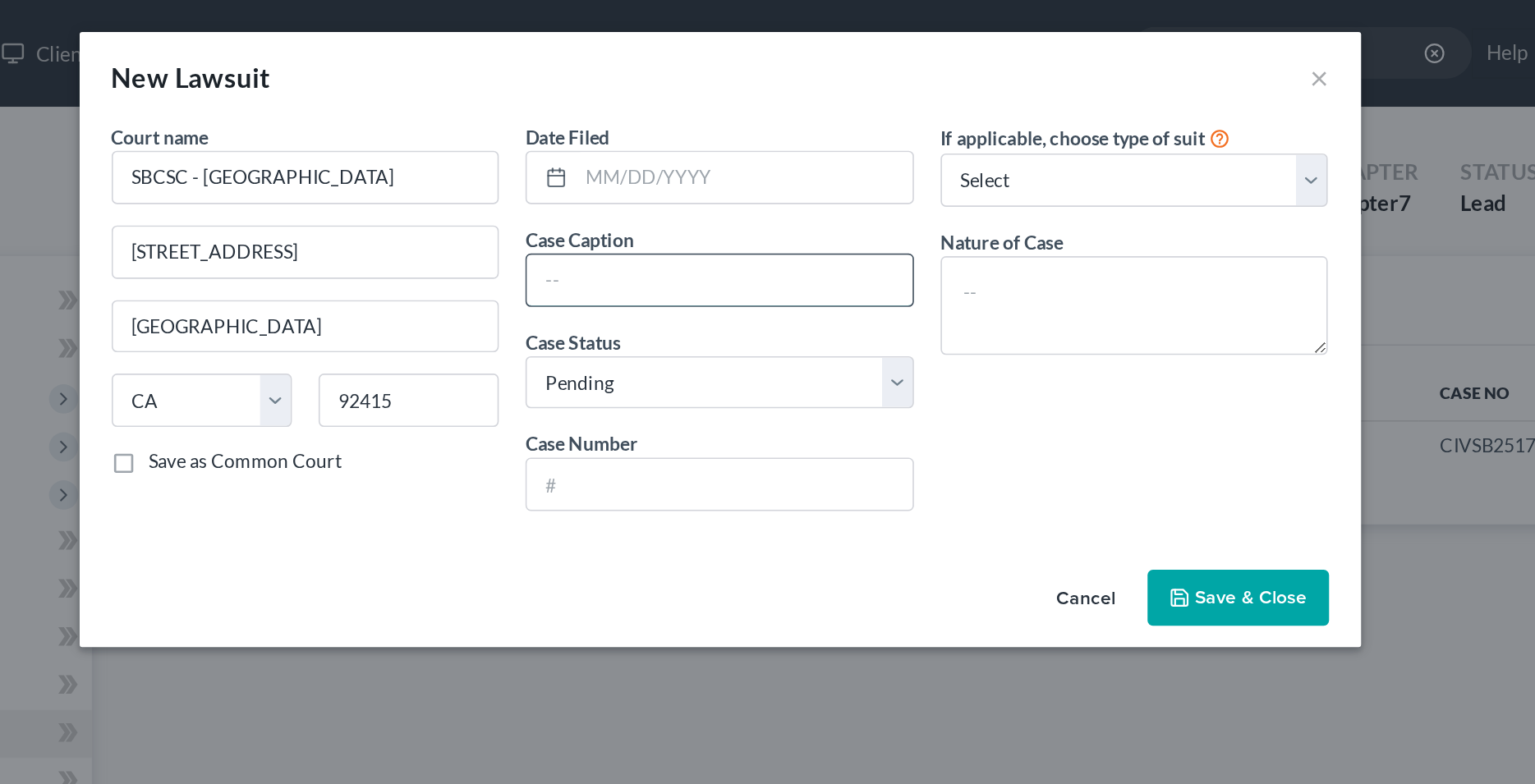
click at [709, 173] on input "text" at bounding box center [767, 173] width 237 height 31
type input "[PERSON_NAME] [PERSON_NAME] Bank NA VS [PERSON_NAME]"
click at [992, 281] on div "If applicable, choose type of suit Select Repossession Garnishment Foreclosure …" at bounding box center [1022, 201] width 255 height 252
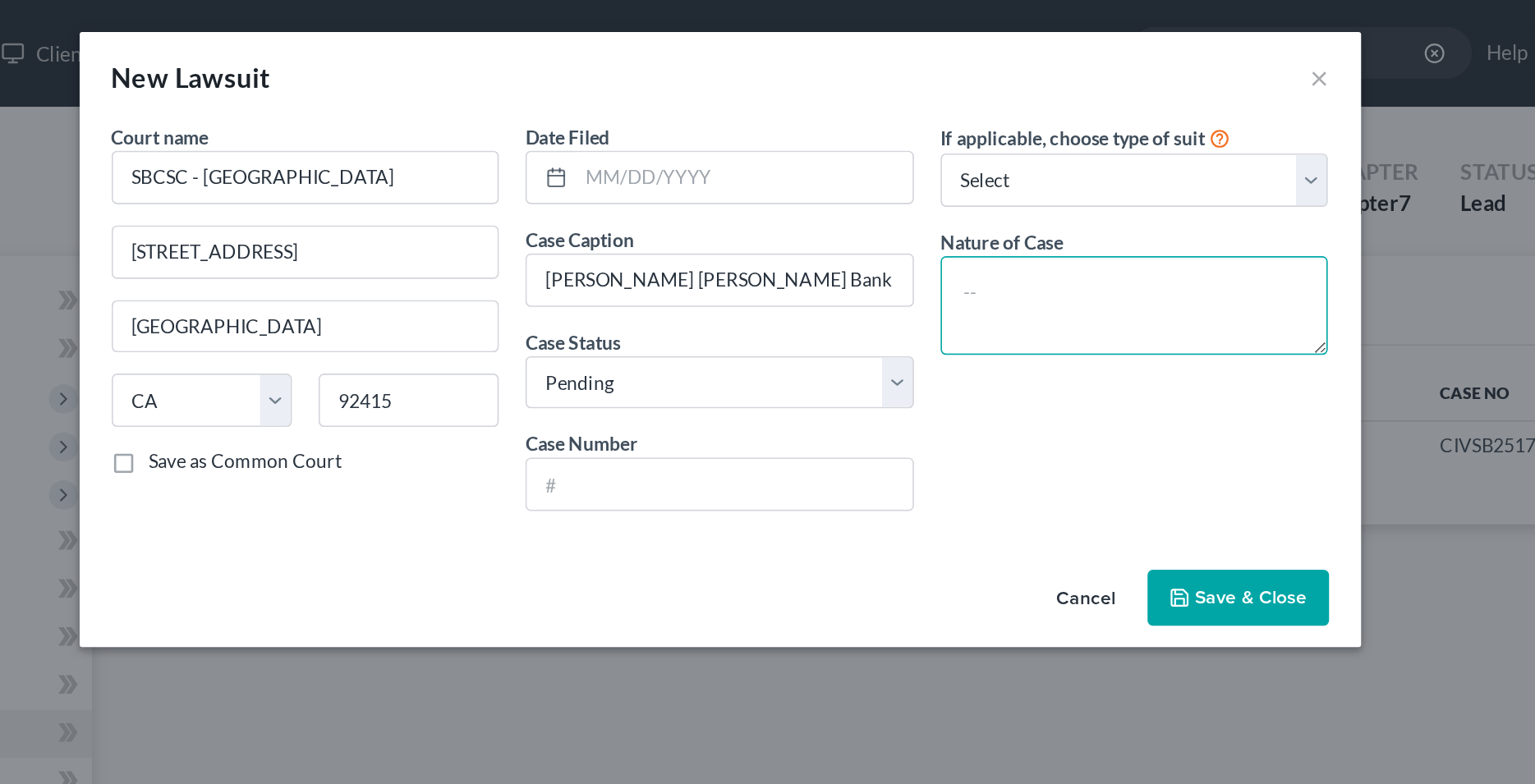
click at [955, 185] on textarea at bounding box center [1022, 188] width 239 height 61
type textarea "Collections"
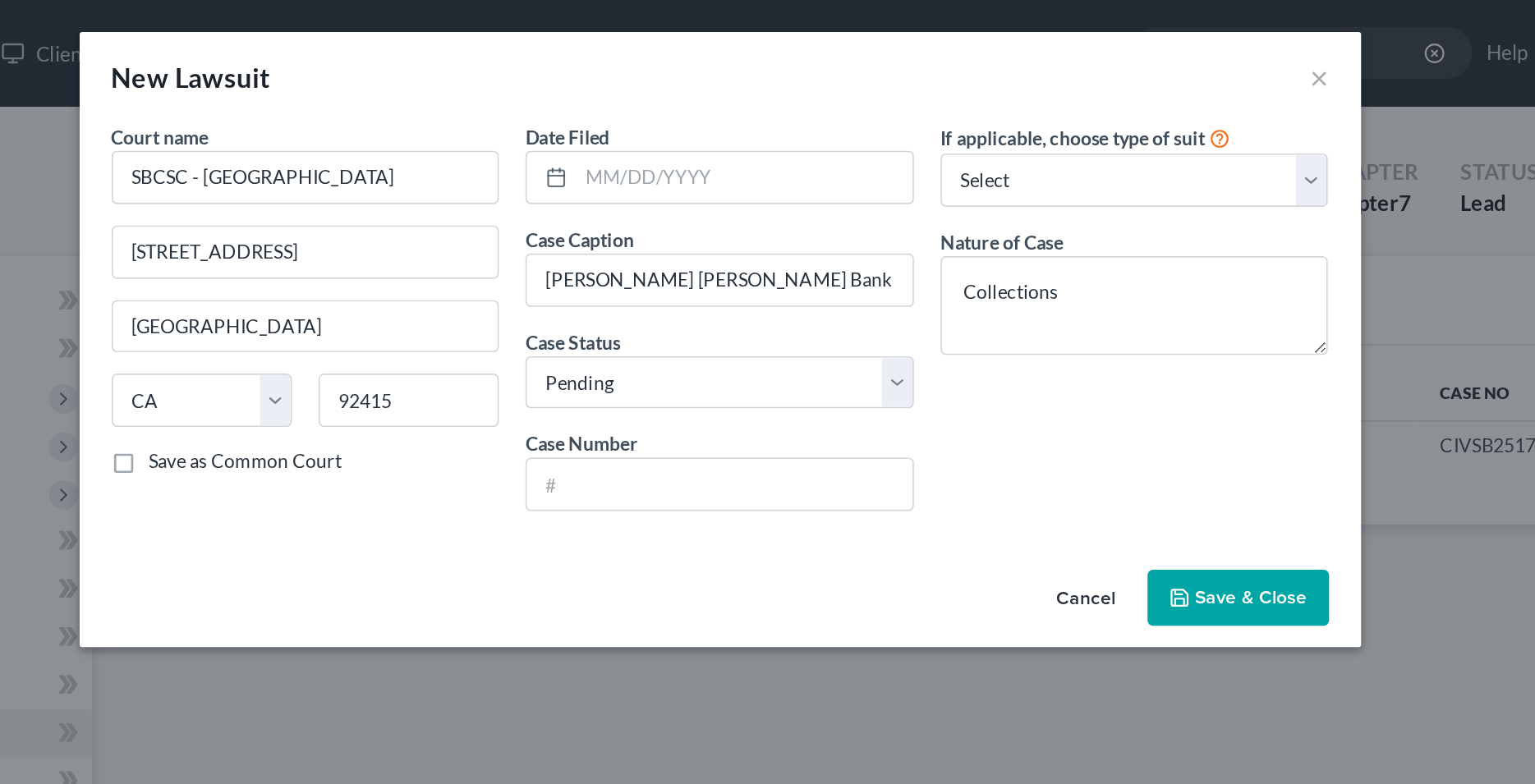
click at [1011, 282] on div "If applicable, choose type of suit Select Repossession Garnishment Foreclosure …" at bounding box center [1022, 201] width 255 height 252
click at [747, 297] on input "text" at bounding box center [767, 297] width 237 height 31
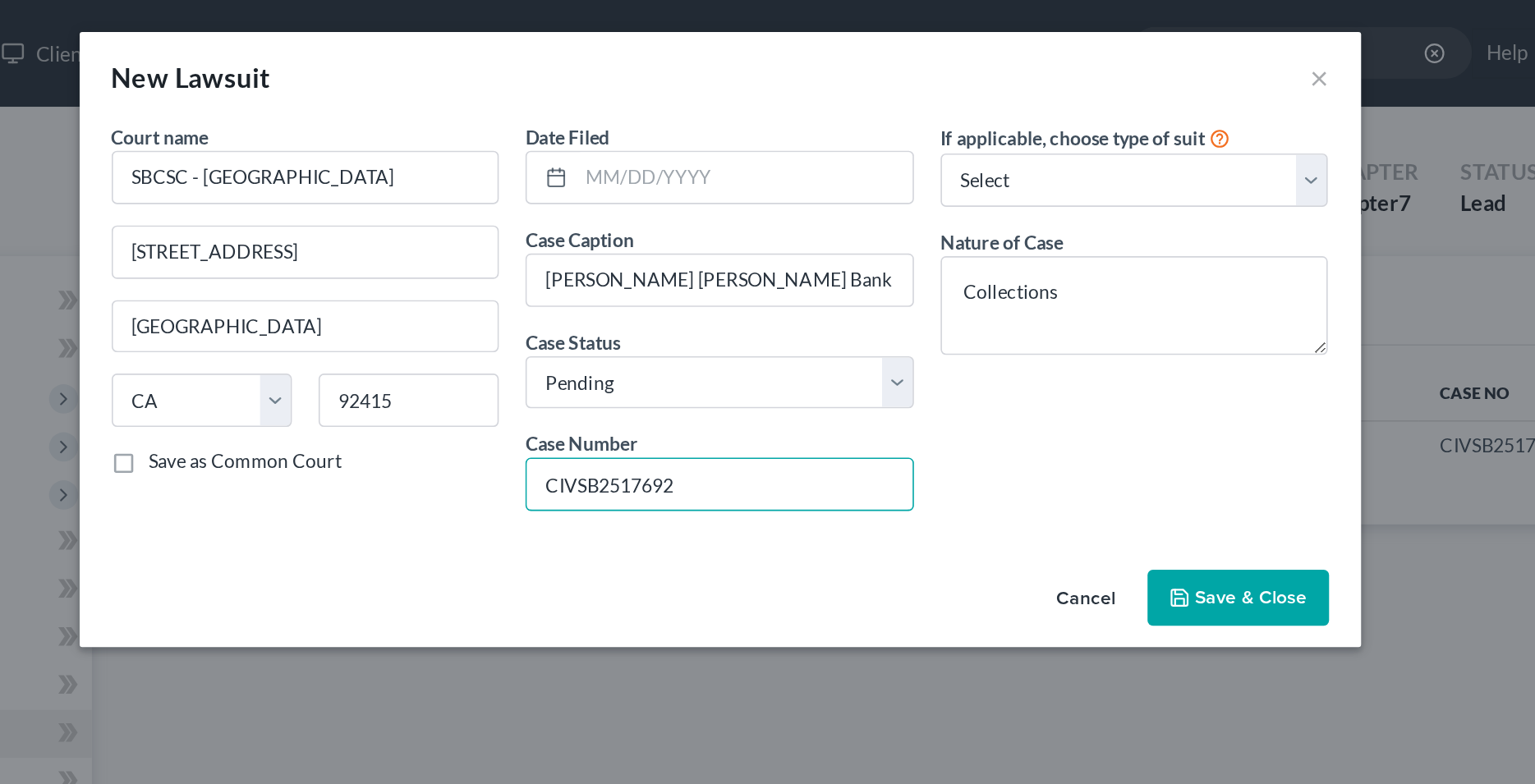
type input "CIVSB2517692"
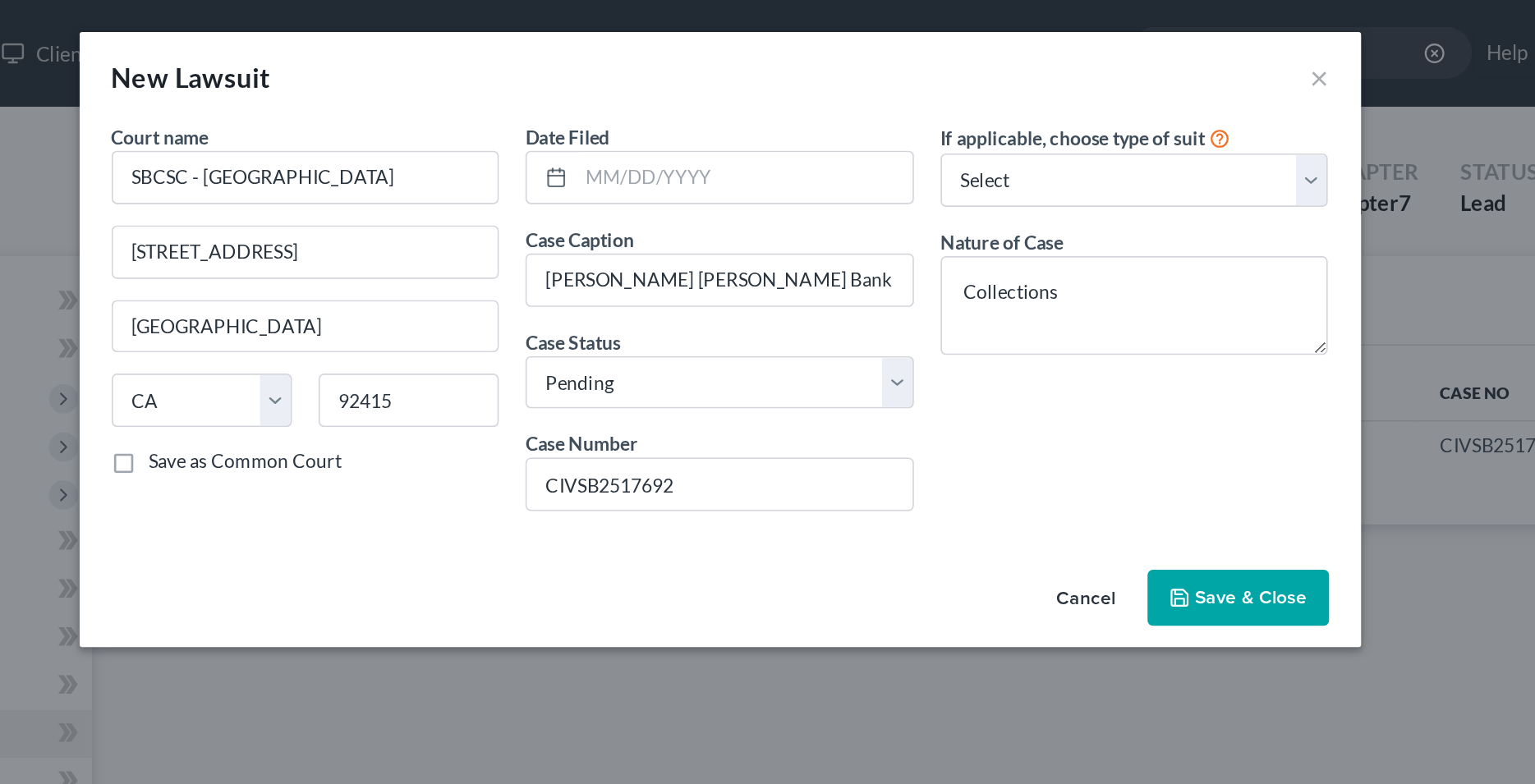
click at [623, 354] on div "Cancel Save & Close" at bounding box center [768, 371] width 788 height 54
click at [765, 106] on input "text" at bounding box center [782, 109] width 207 height 31
type input "[DATE]"
click at [605, 302] on div "Court name * SBCSC - [GEOGRAPHIC_DATA] 247 [GEOGRAPHIC_DATA] [US_STATE] AK AR A…" at bounding box center [513, 201] width 255 height 252
click at [1075, 365] on span "Save & Close" at bounding box center [1094, 366] width 69 height 14
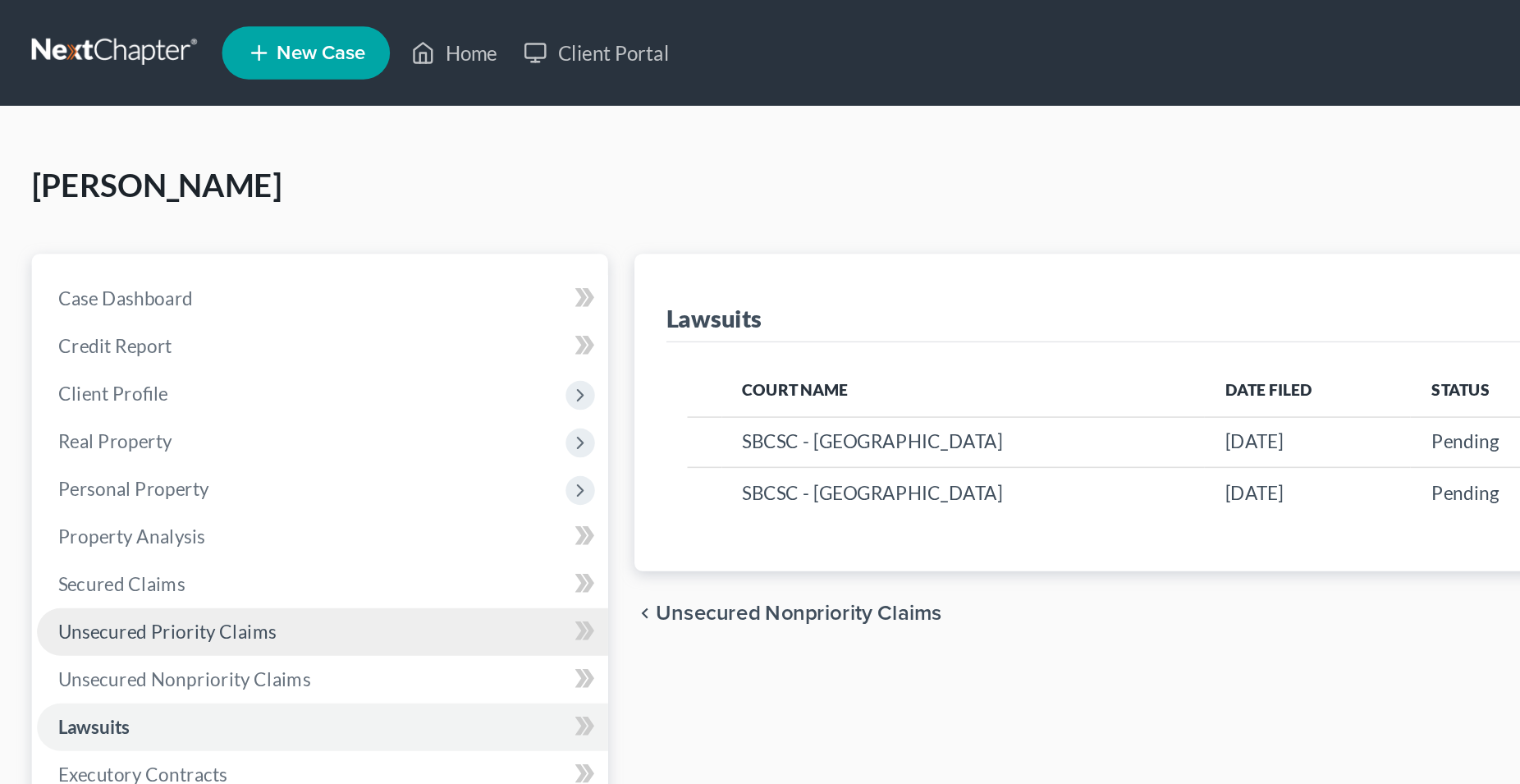
click at [122, 396] on span "Unsecured Priority Claims" at bounding box center [103, 391] width 135 height 14
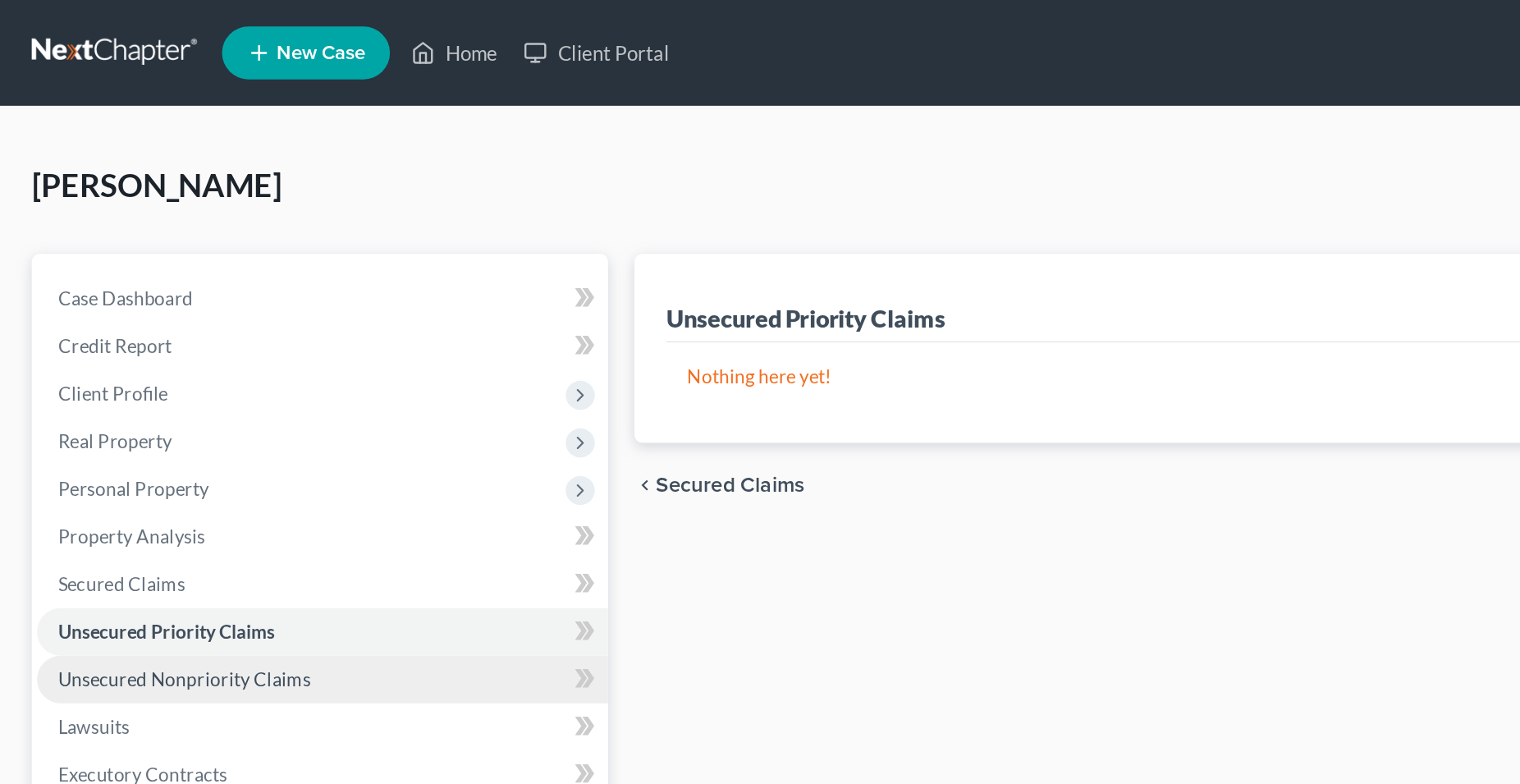
click at [173, 421] on span "Unsecured Nonpriority Claims" at bounding box center [114, 420] width 157 height 14
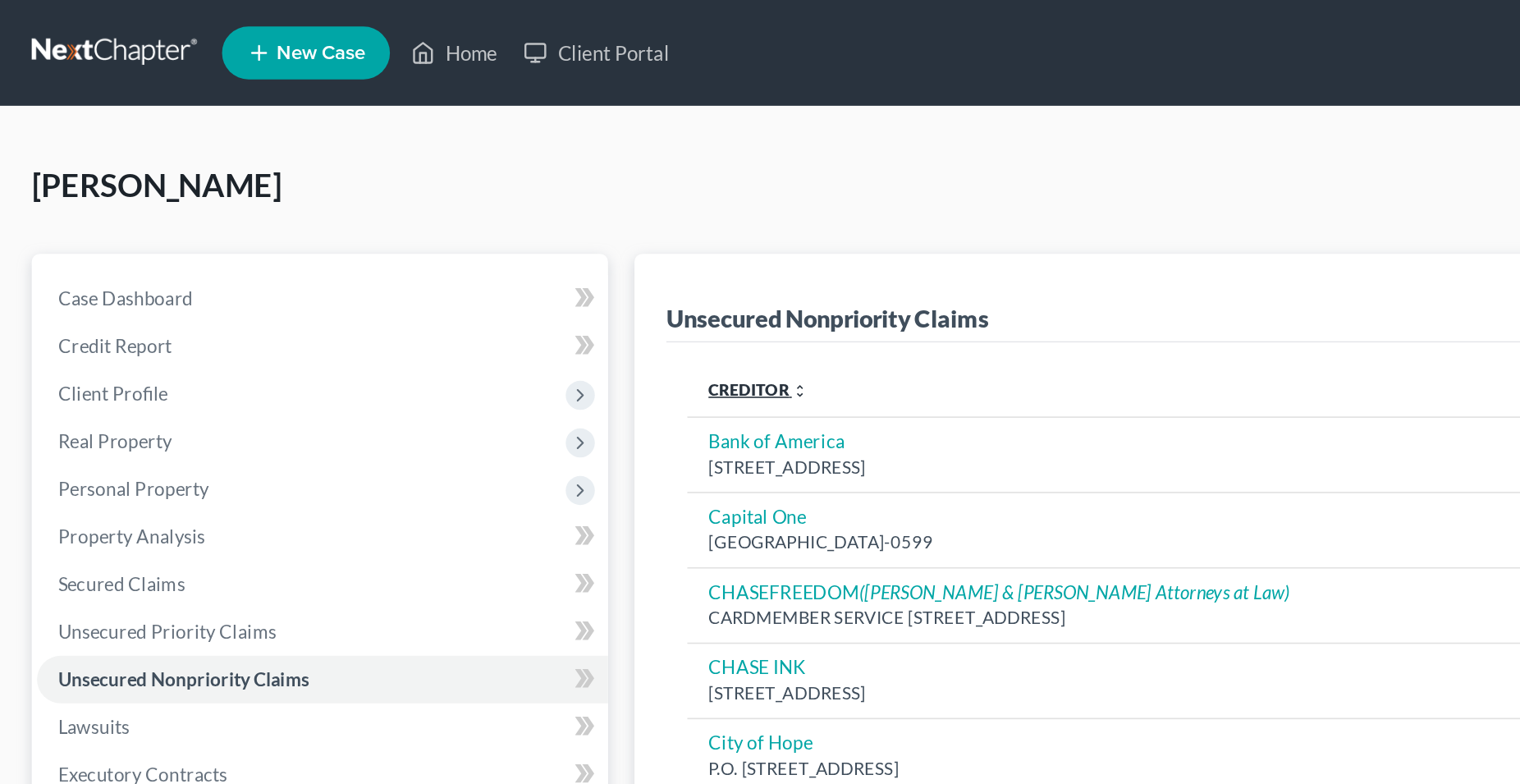
click at [476, 246] on link "Creditor expand_more expand_less unfold_more" at bounding box center [470, 241] width 62 height 12
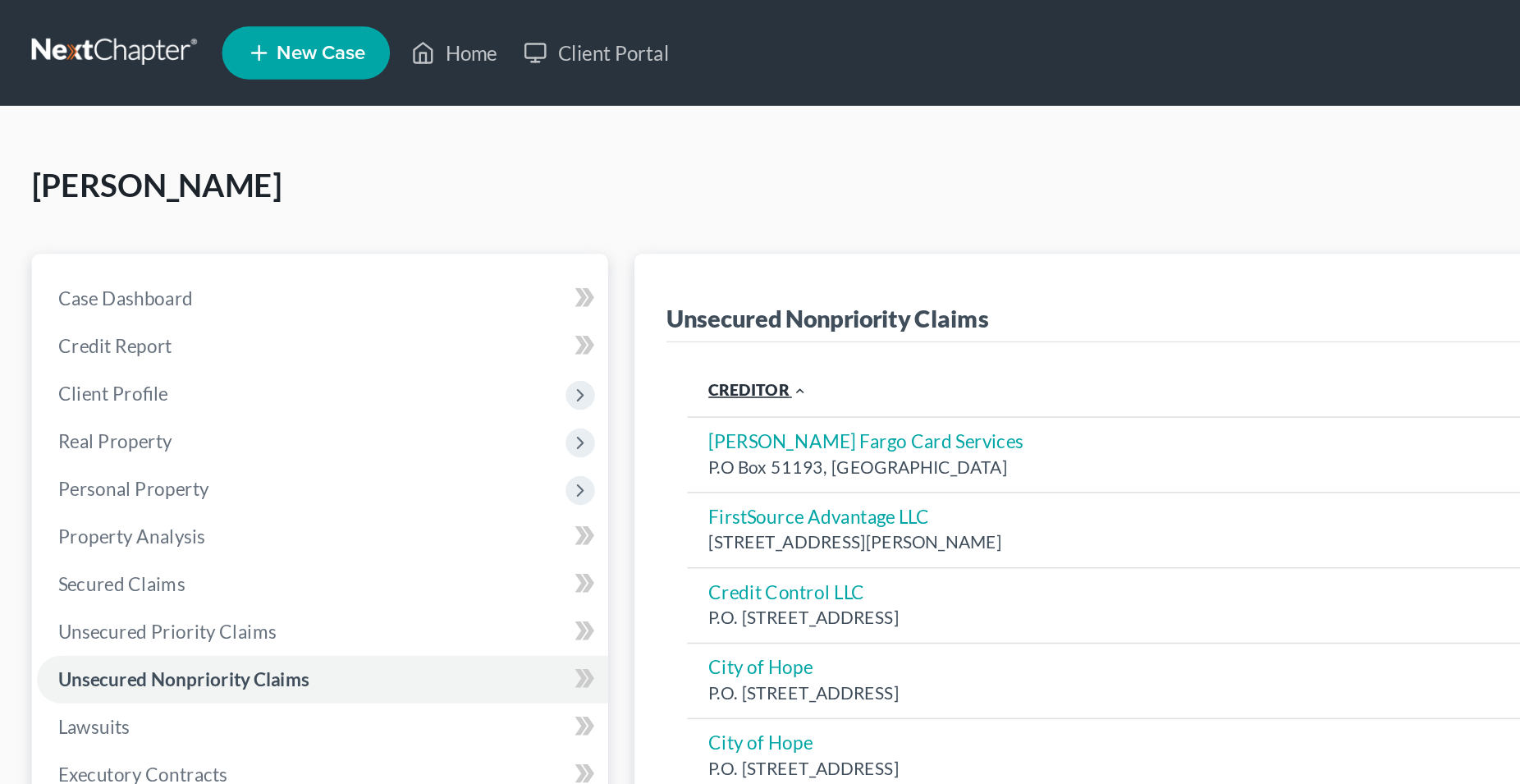
click at [475, 246] on link "Creditor expand_more expand_less unfold_more" at bounding box center [470, 241] width 62 height 12
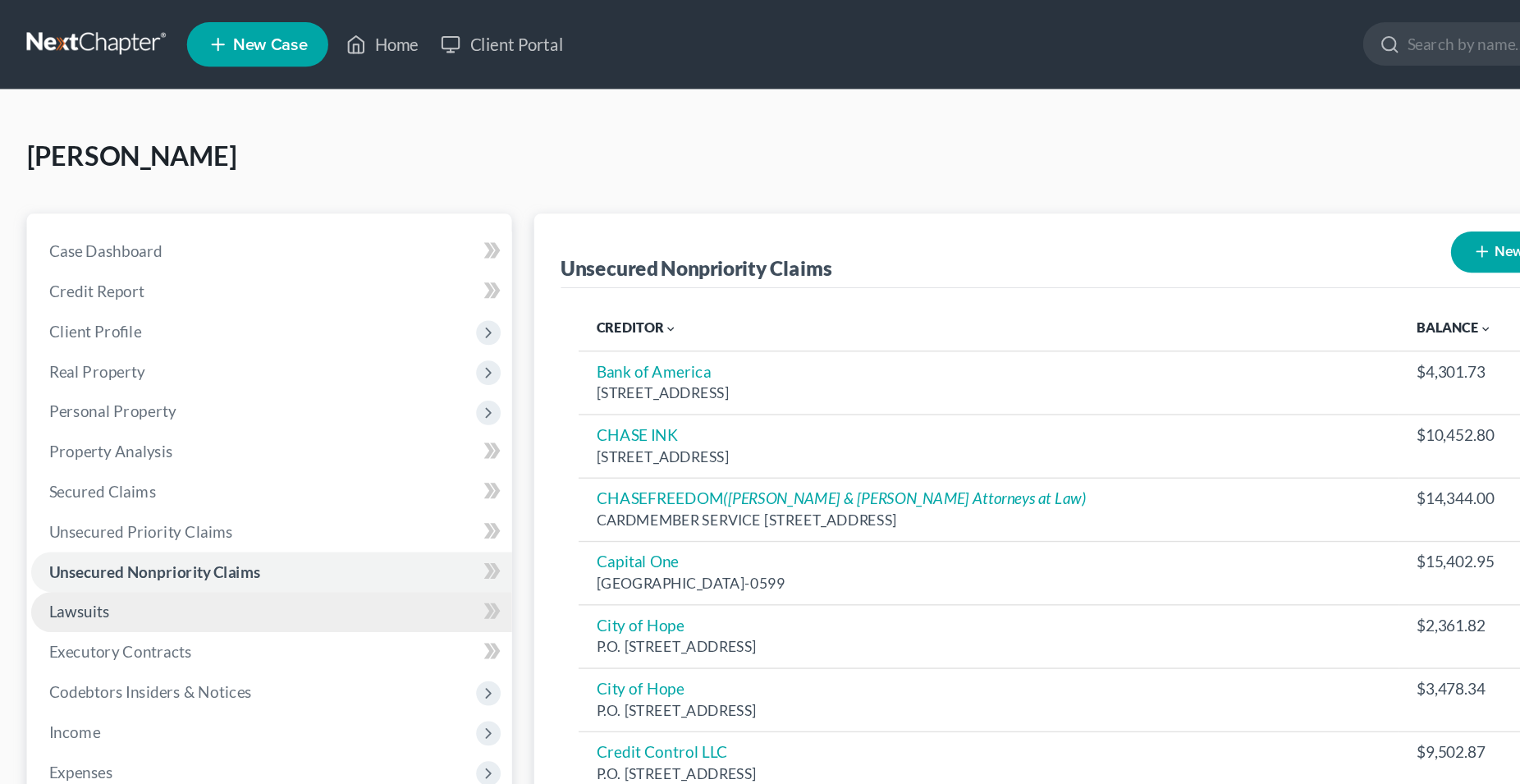
click at [73, 452] on span "Lawsuits" at bounding box center [58, 451] width 44 height 14
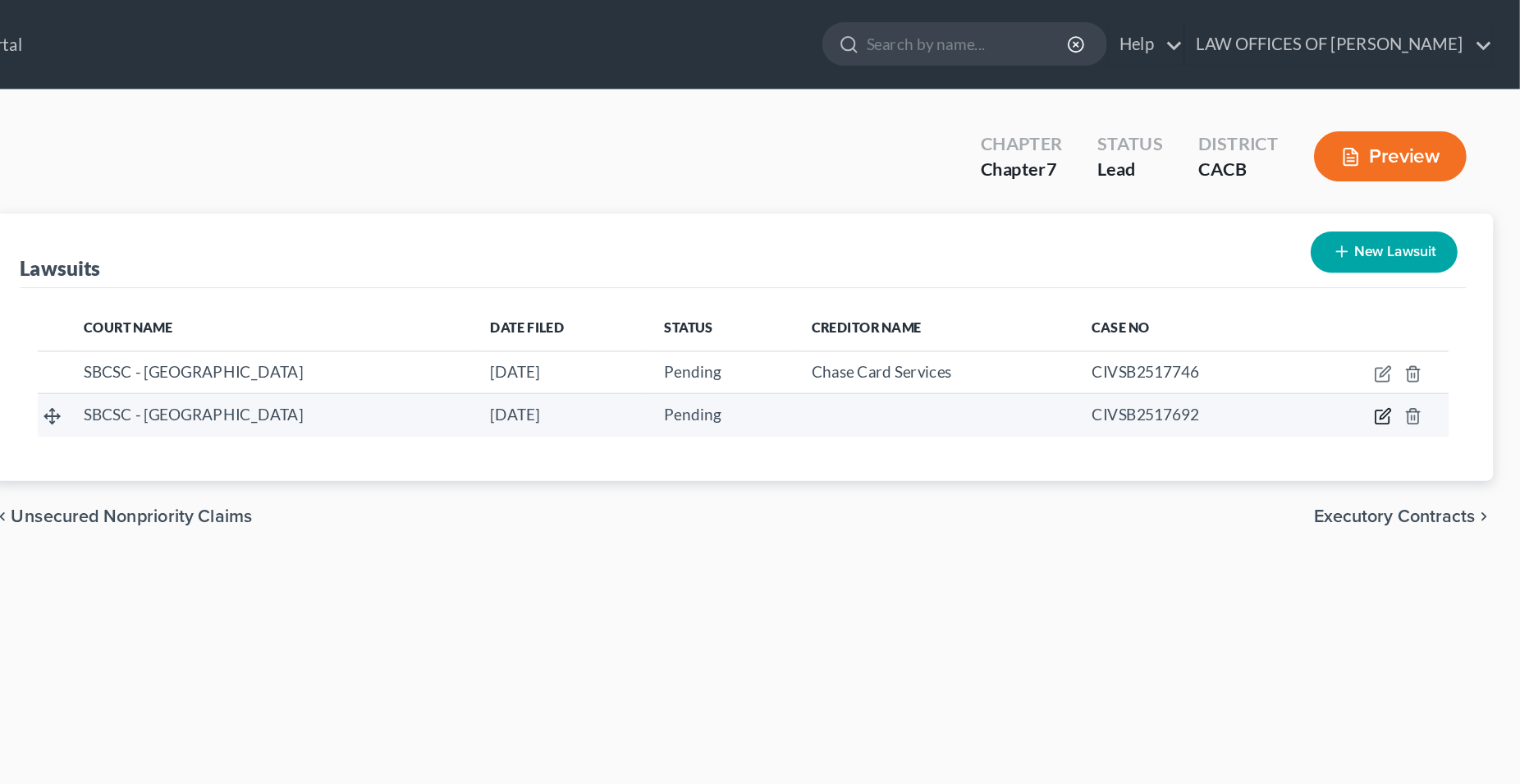
click at [1418, 312] on icon "button" at bounding box center [1419, 307] width 13 height 13
select select "4"
select select "0"
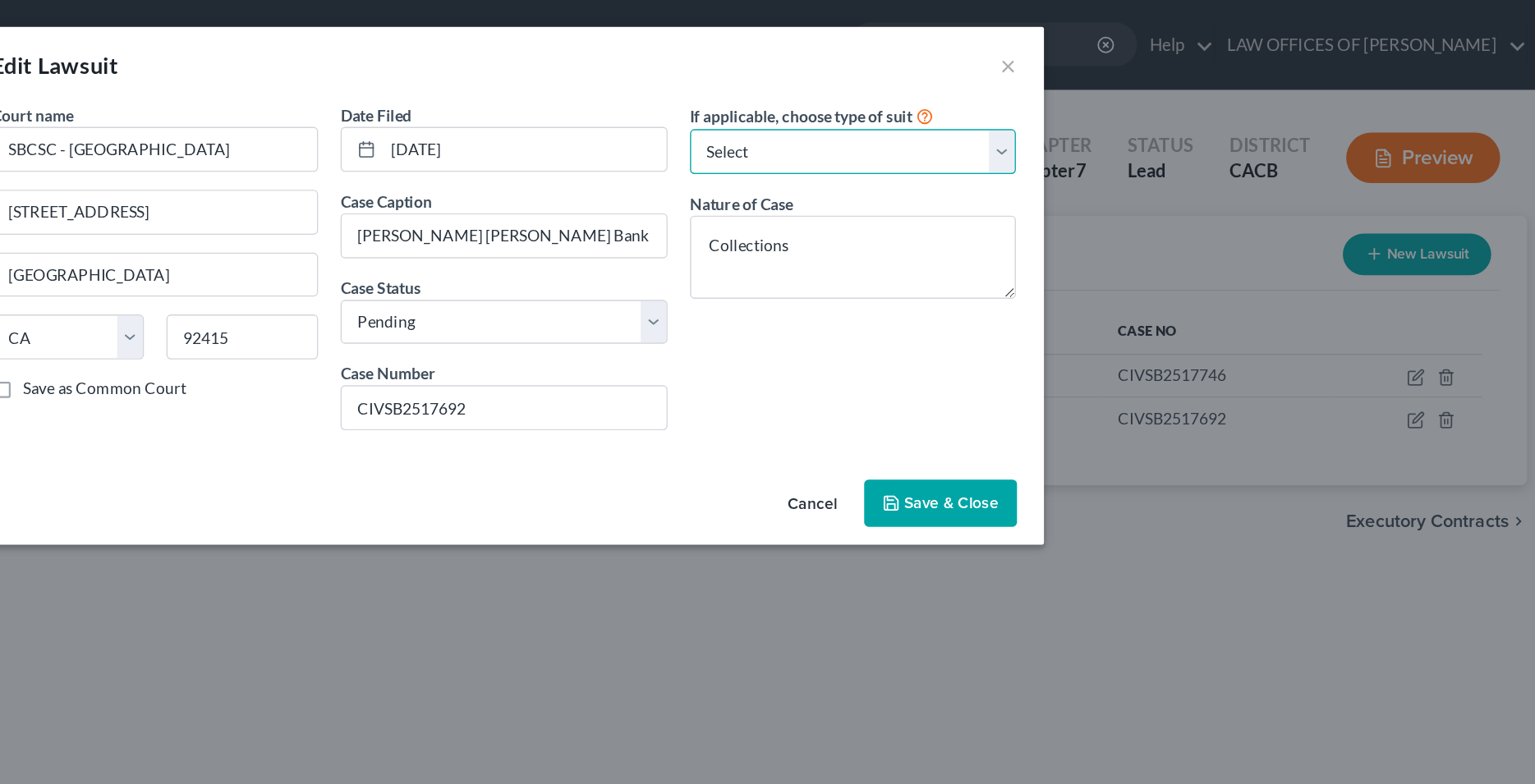
click at [903, 95] on select "Select Repossession Garnishment Foreclosure Attached, Seized, Or Levied Other" at bounding box center [1022, 111] width 239 height 33
select select "4"
click option "Other" at bounding box center [0, 0] width 0 height 0
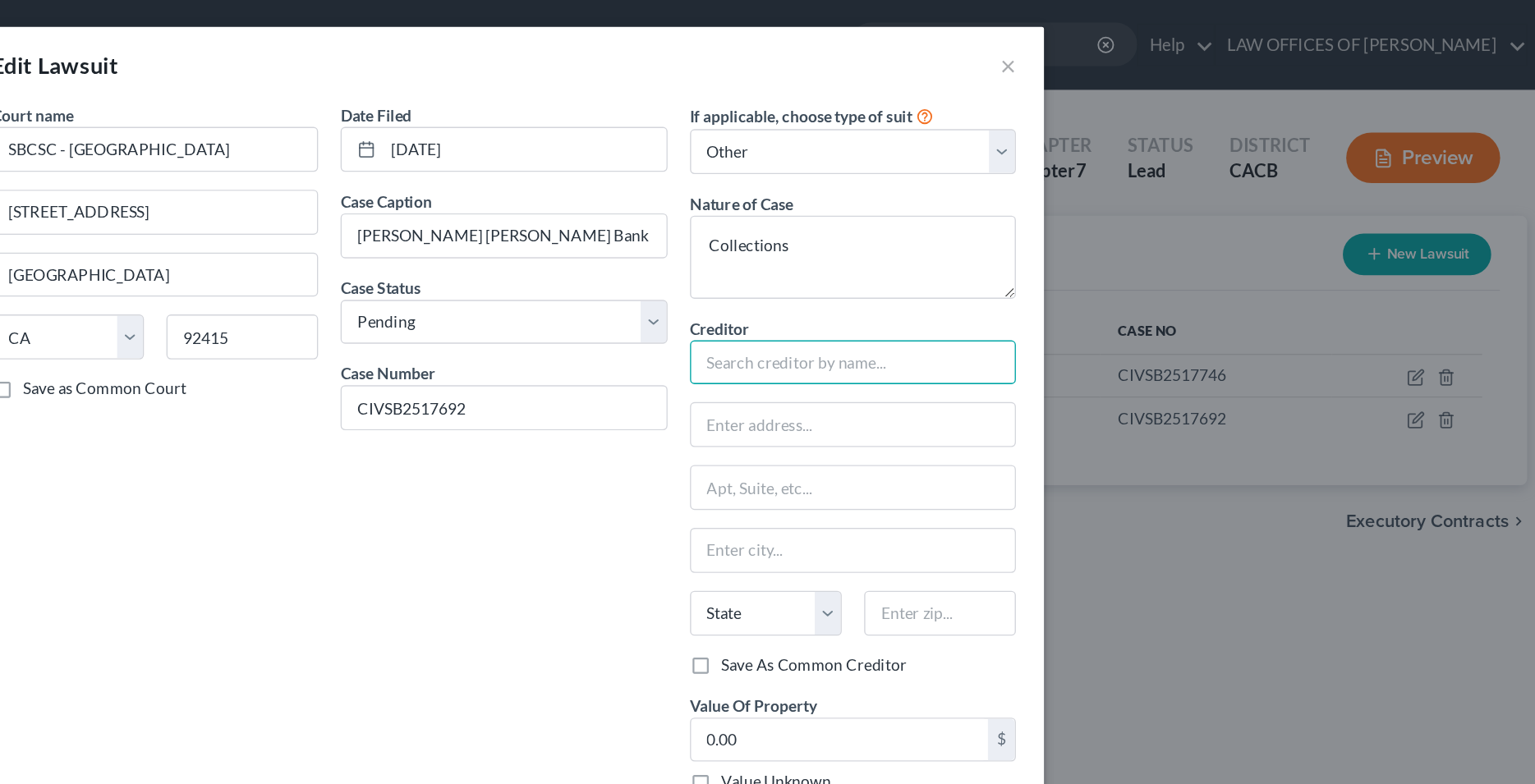
click at [970, 270] on input "text" at bounding box center [1022, 265] width 239 height 33
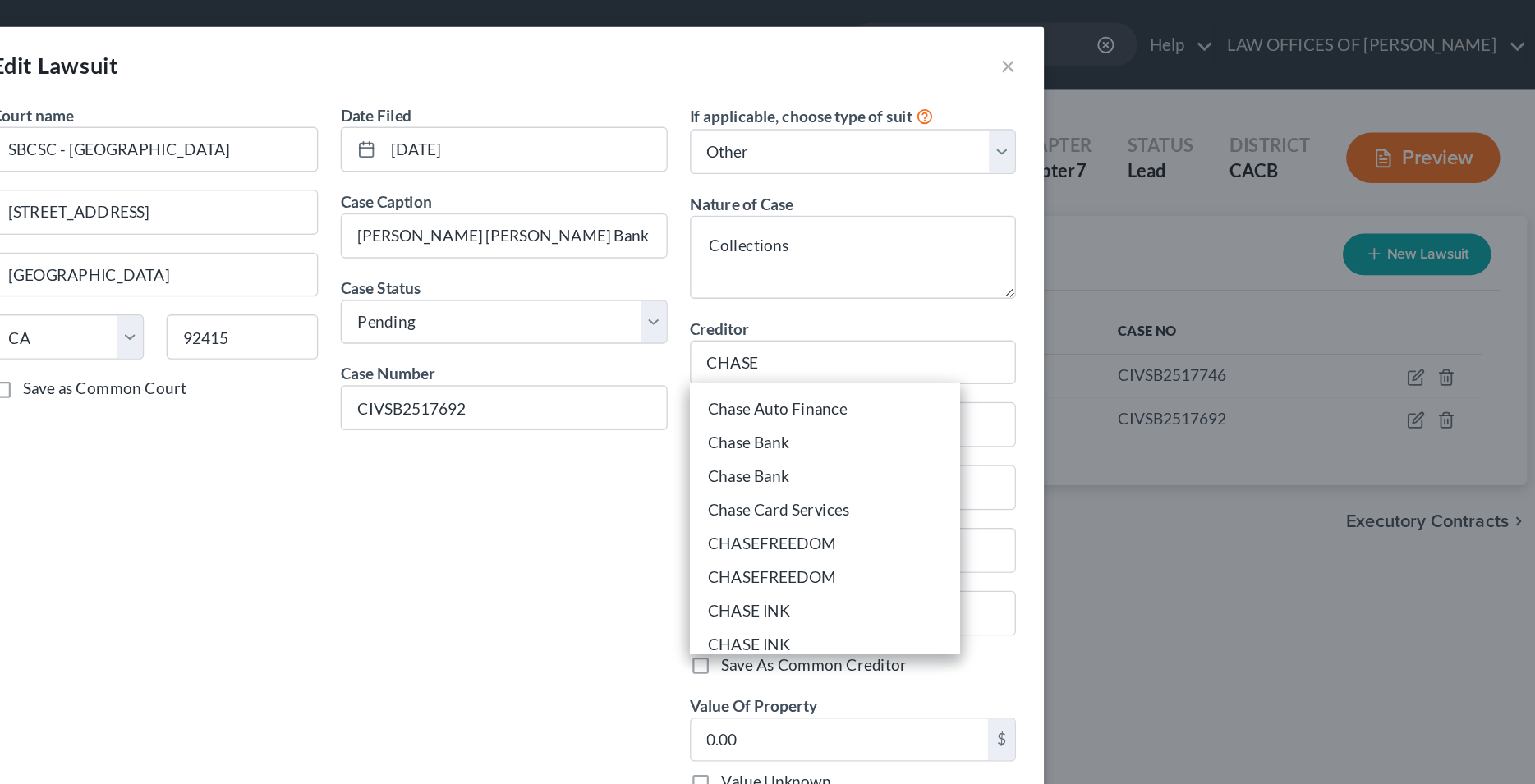
scroll to position [208, 0]
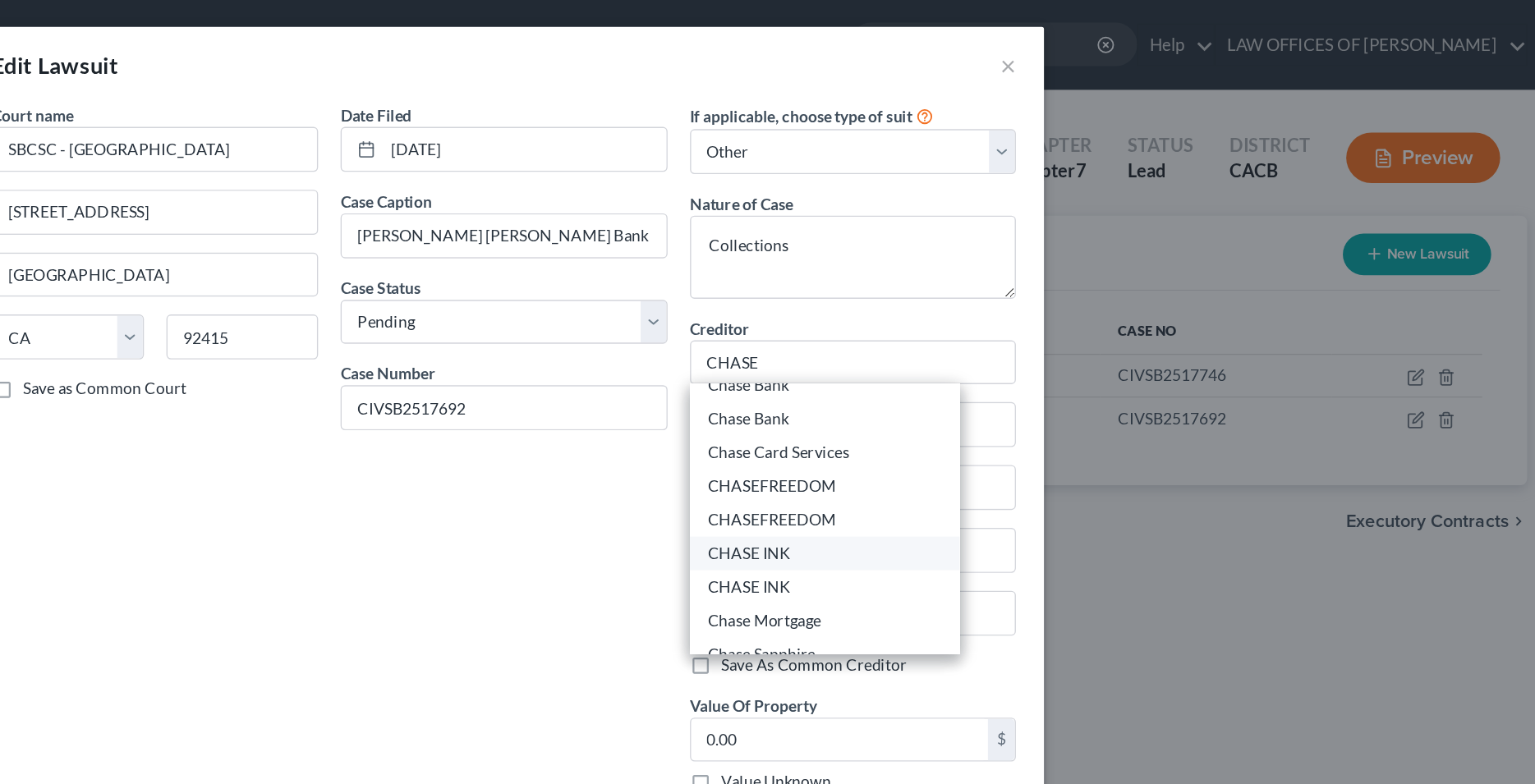
click at [939, 408] on div "CHASE INK" at bounding box center [1001, 405] width 171 height 17
type input "CHASE INK"
type input "PO Box 15123"
type input "Wilmington"
select select "7"
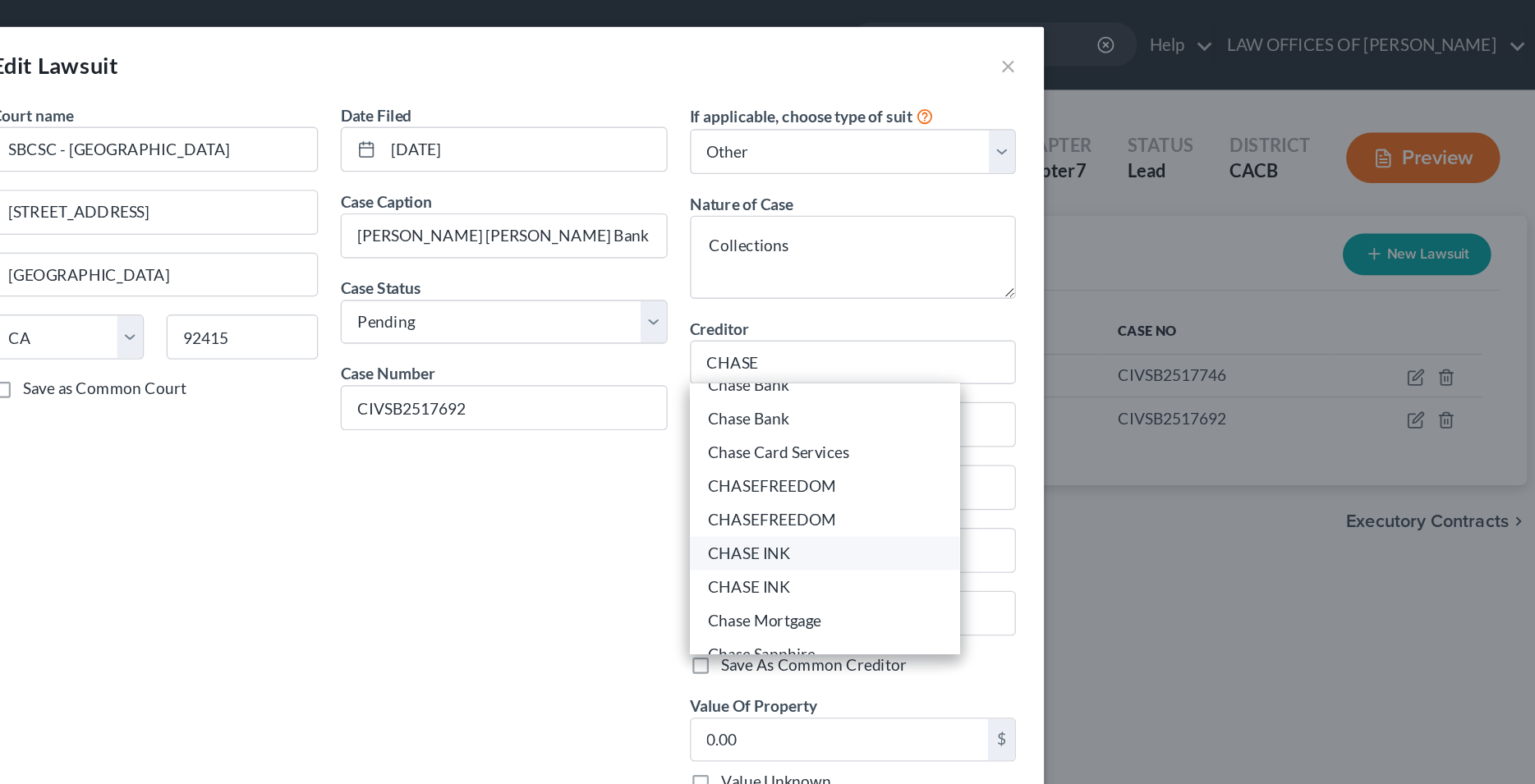
type input "19850-5123"
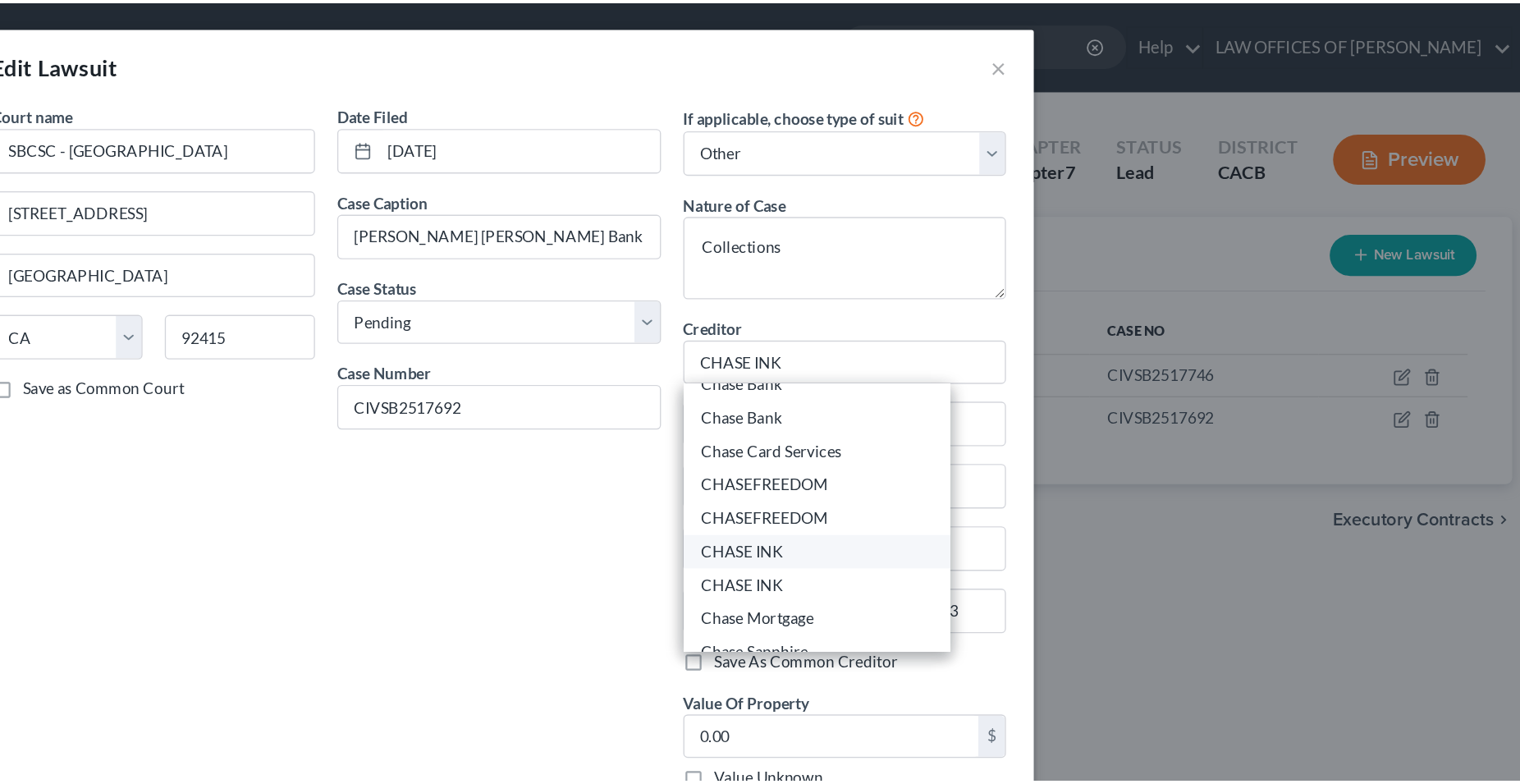
scroll to position [0, 0]
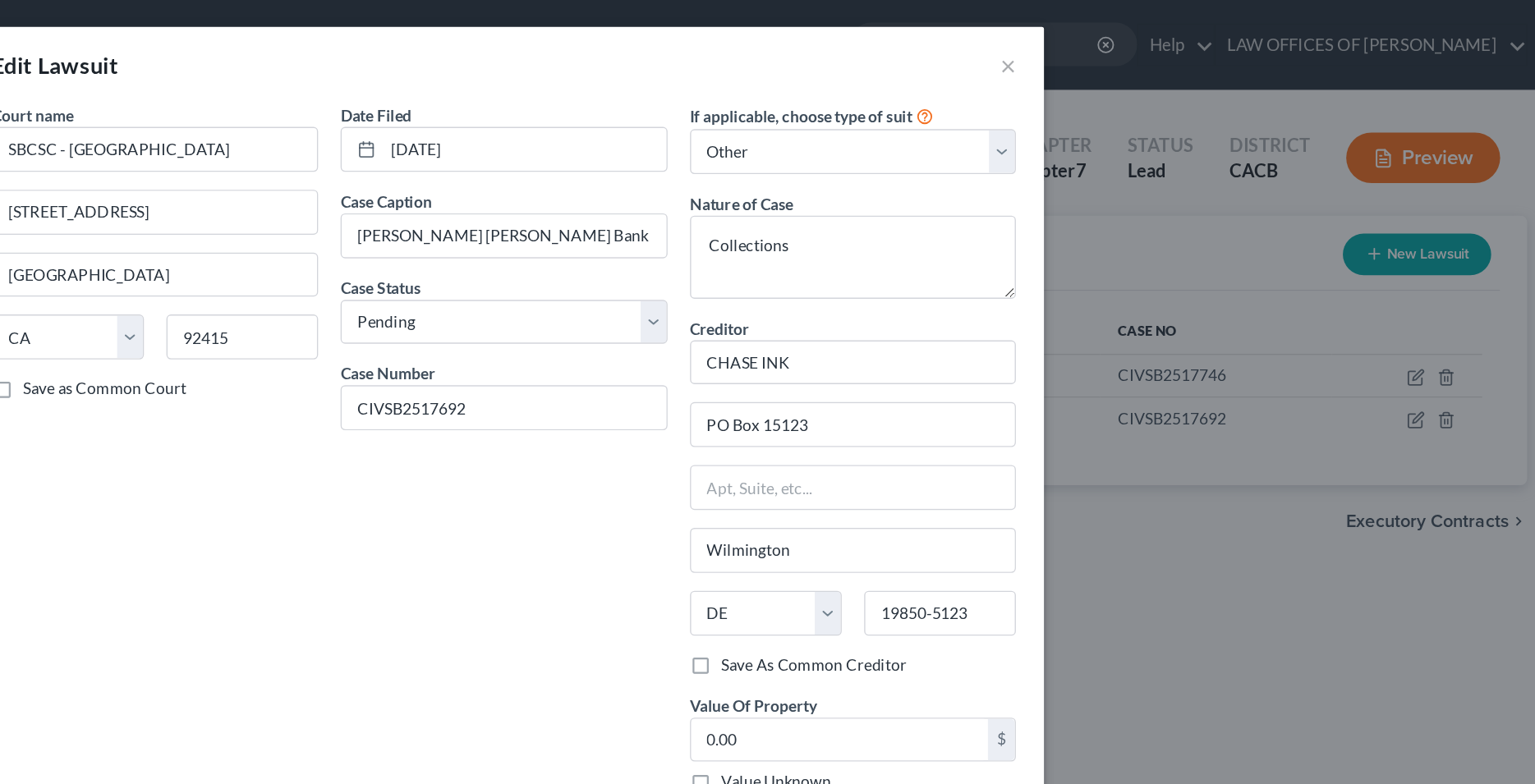
click at [841, 424] on div "Date Filed [DATE] Case Caption [PERSON_NAME] [PERSON_NAME] Bank NA VS [PERSON_N…" at bounding box center [767, 333] width 255 height 517
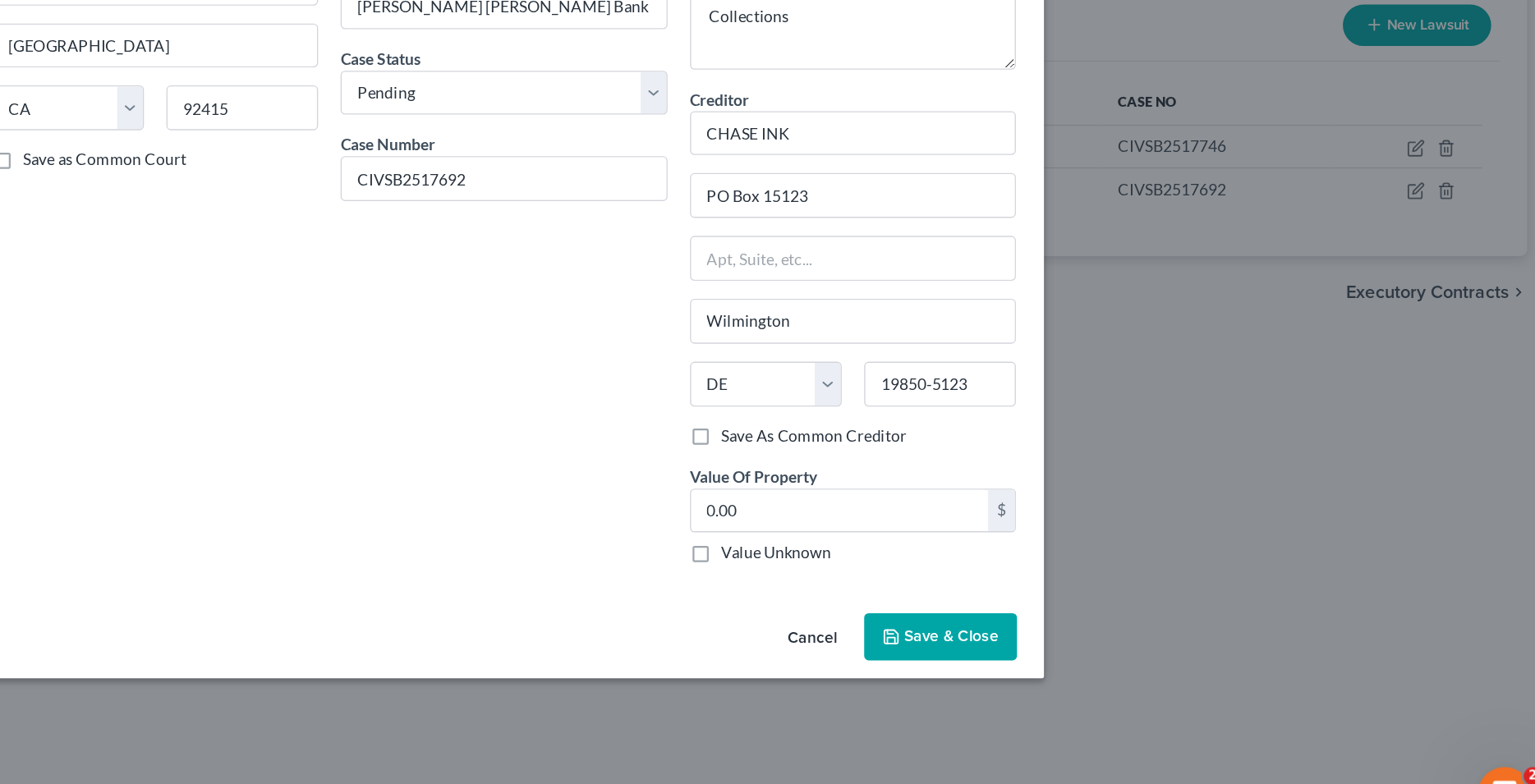
click at [1099, 633] on span "Save & Close" at bounding box center [1094, 632] width 69 height 14
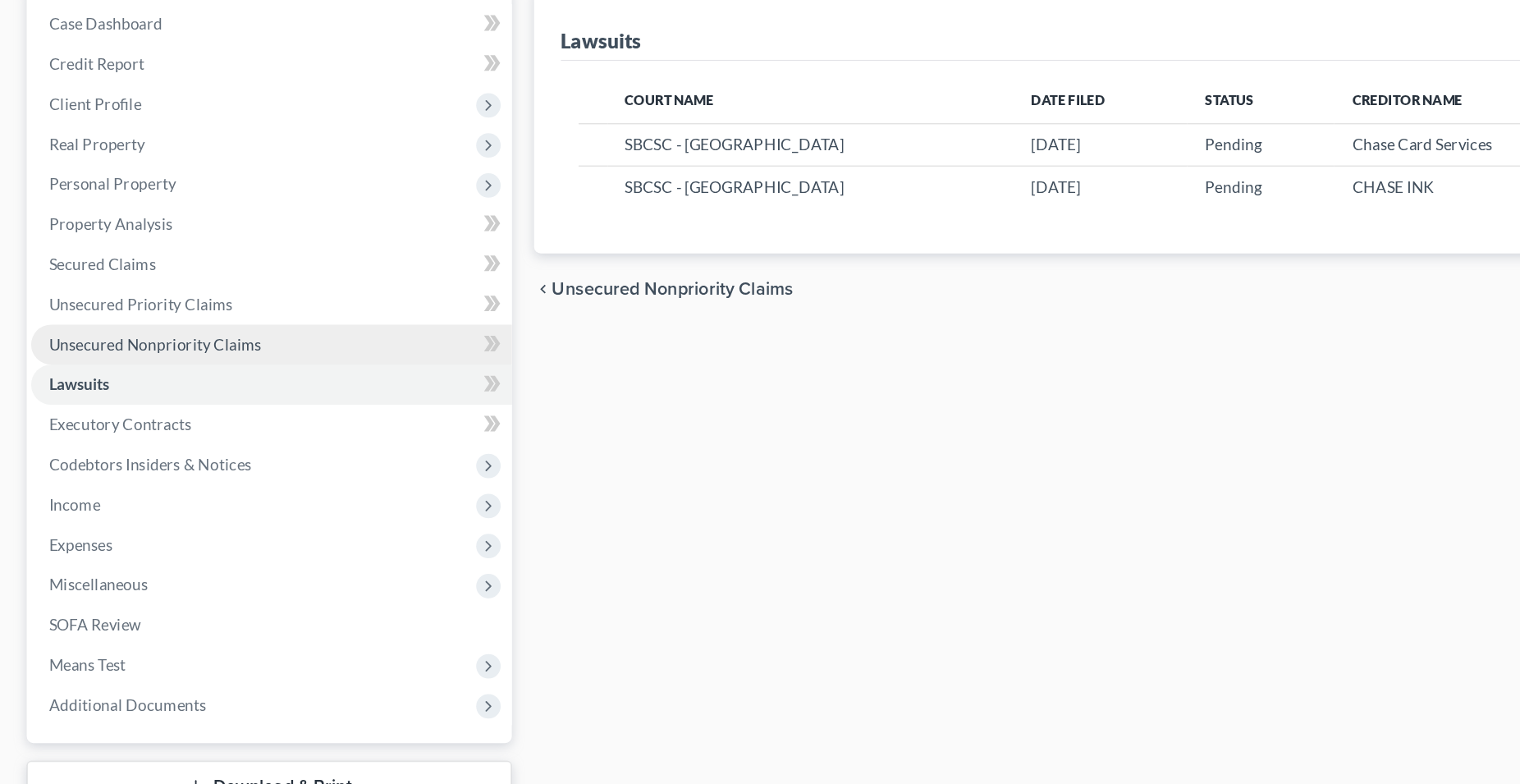
click at [152, 425] on span "Unsecured Nonpriority Claims" at bounding box center [114, 420] width 157 height 14
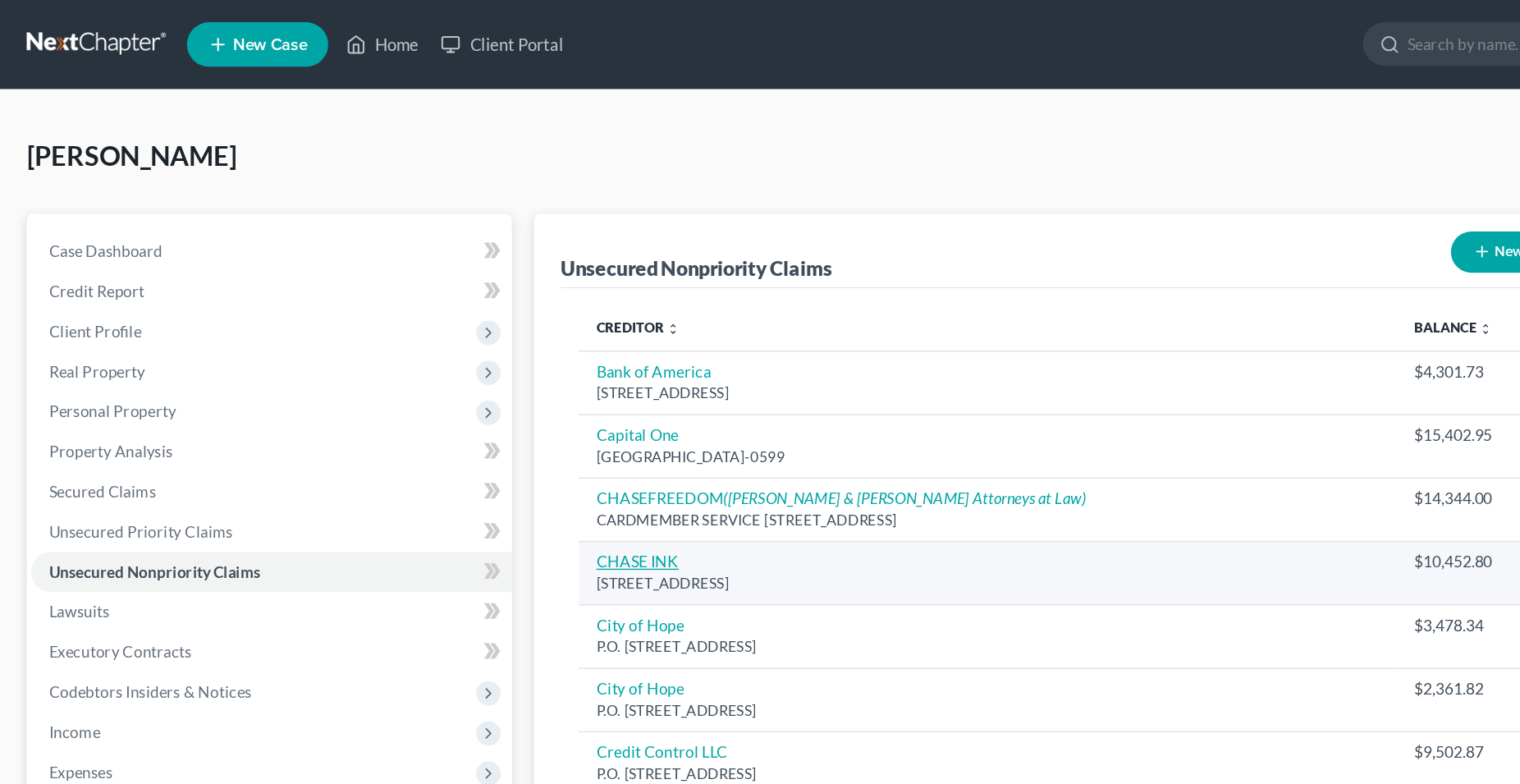
click at [474, 419] on link "CHASE INK" at bounding box center [470, 413] width 61 height 14
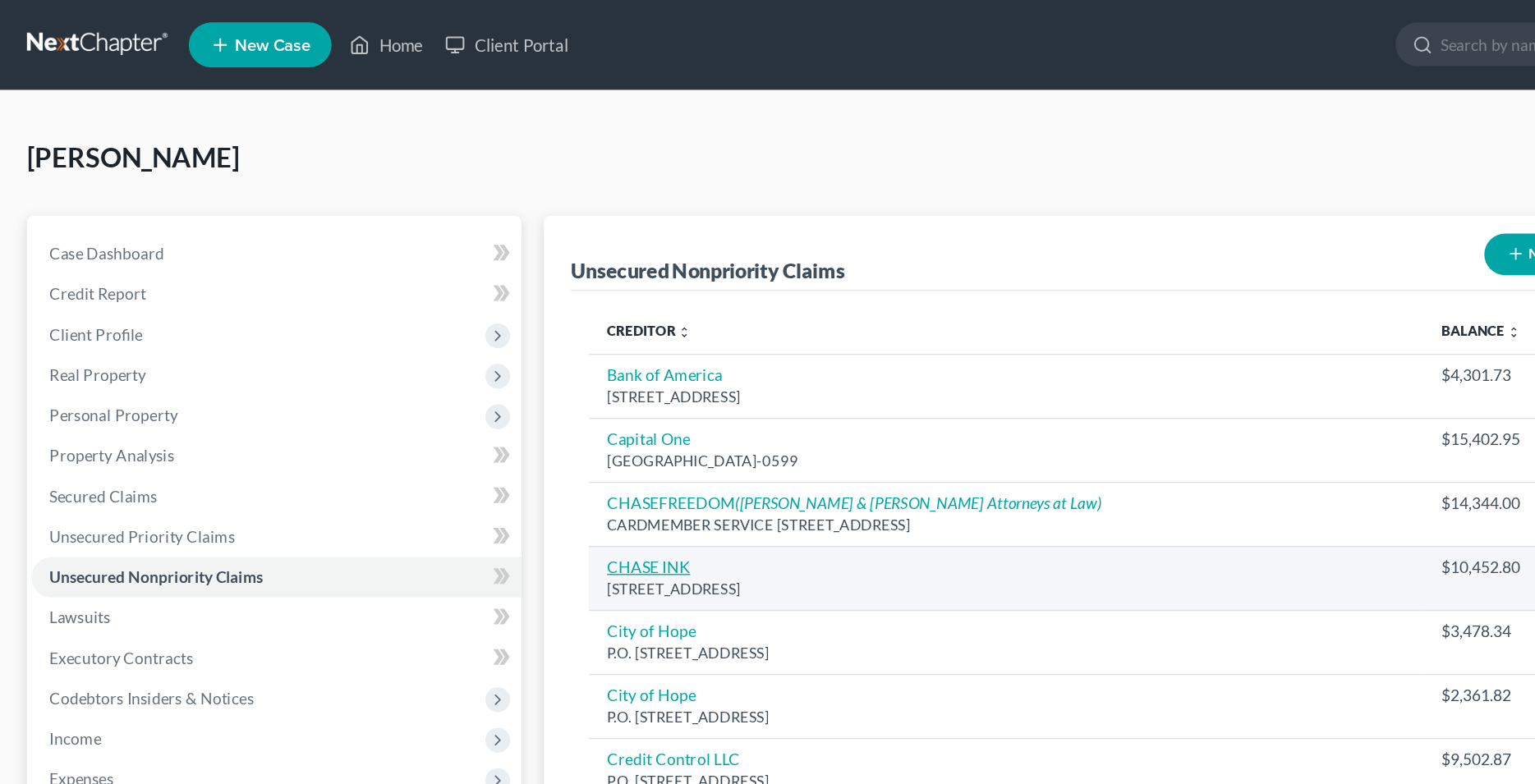
select select "14"
select select "2"
select select "0"
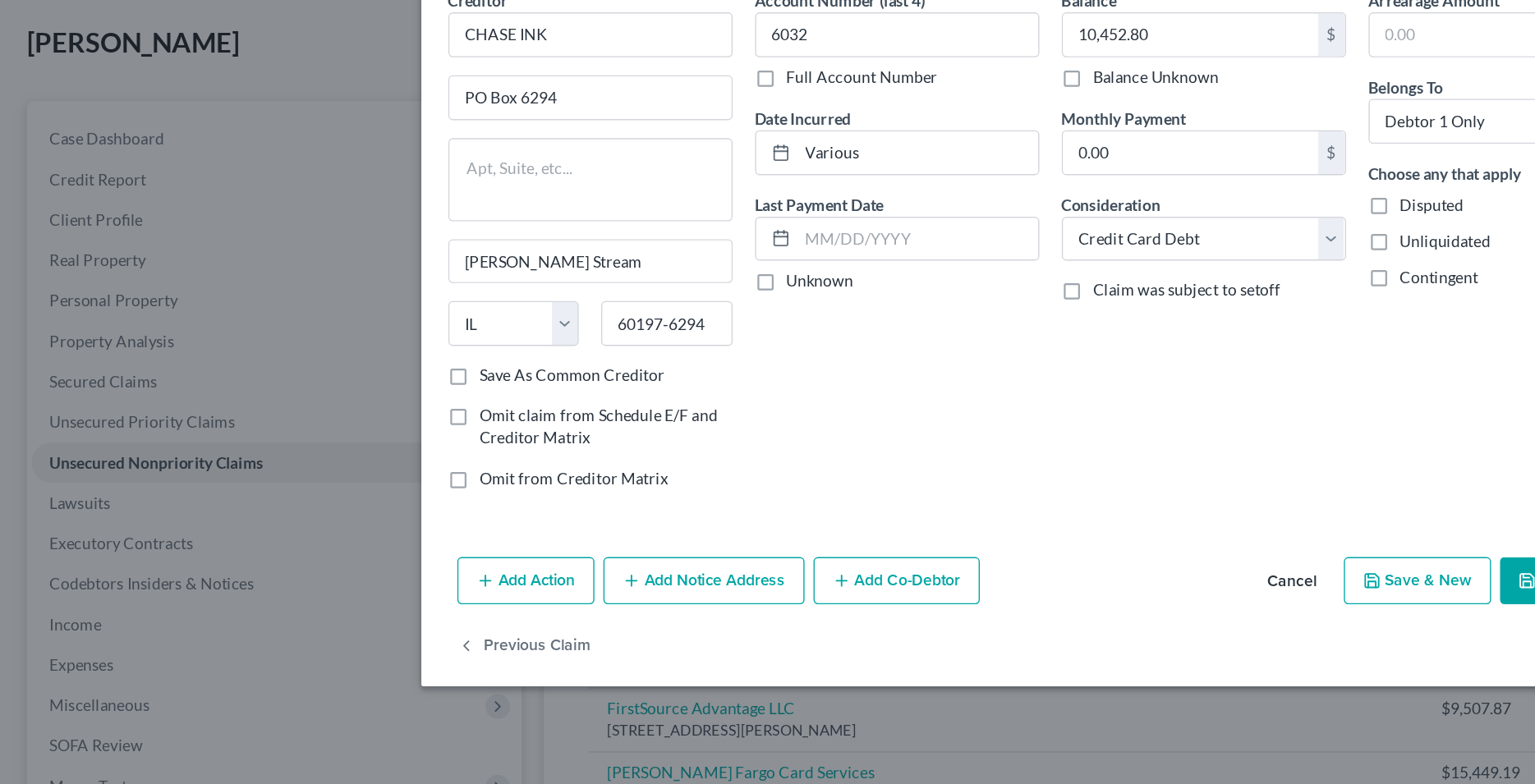
click at [518, 512] on button "Add Notice Address" at bounding box center [514, 509] width 147 height 35
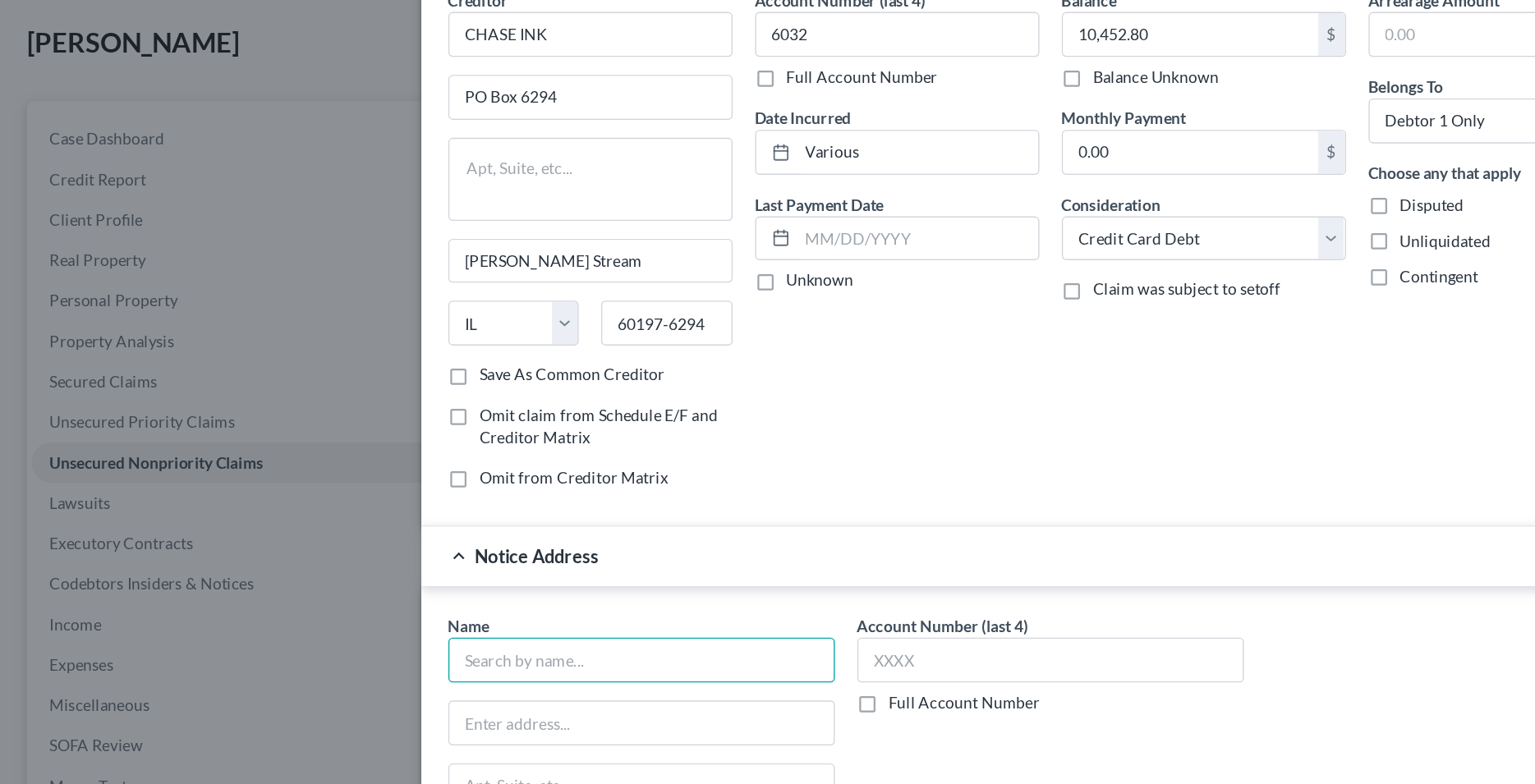
click at [450, 566] on input "text" at bounding box center [468, 566] width 282 height 33
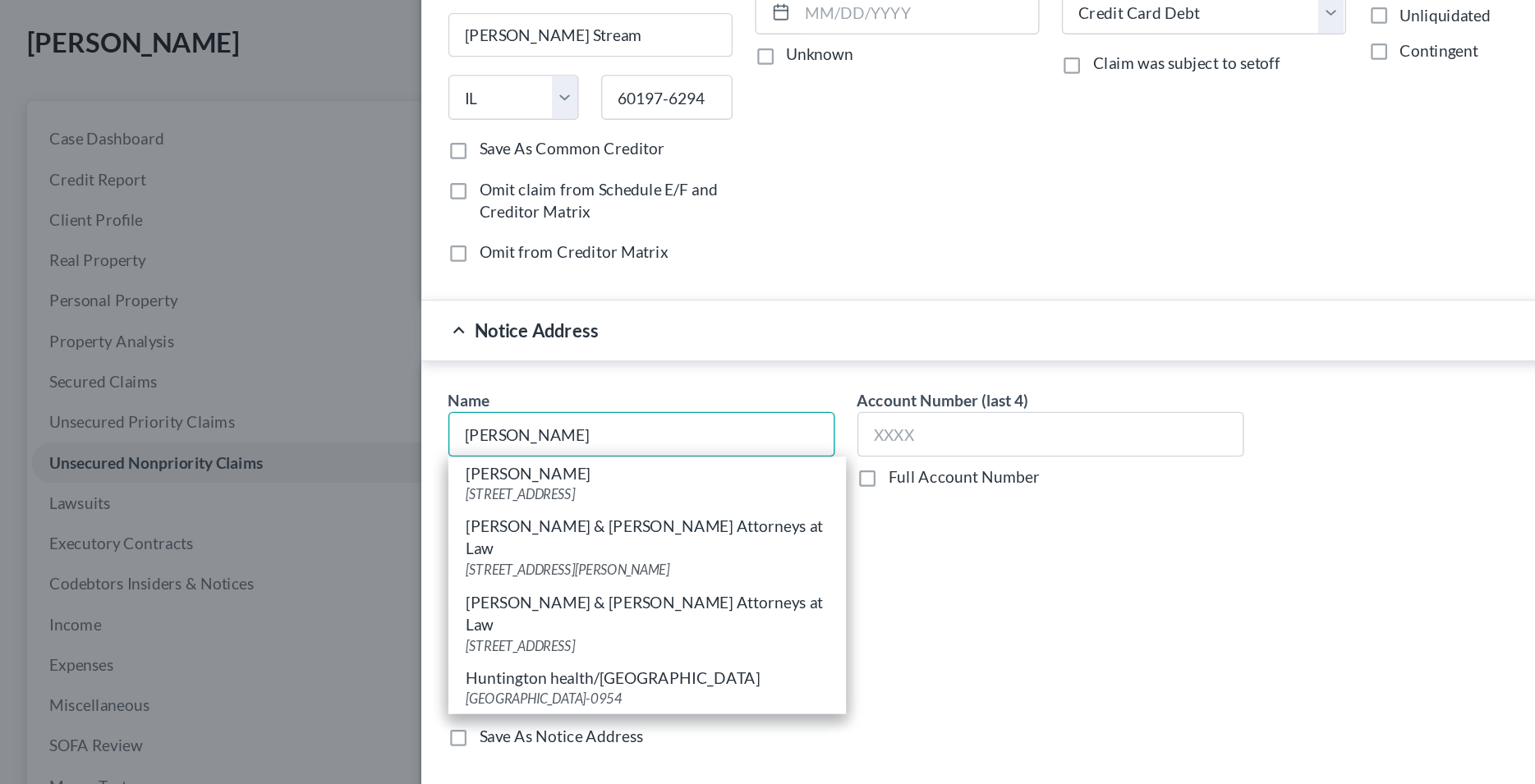
scroll to position [167, 0]
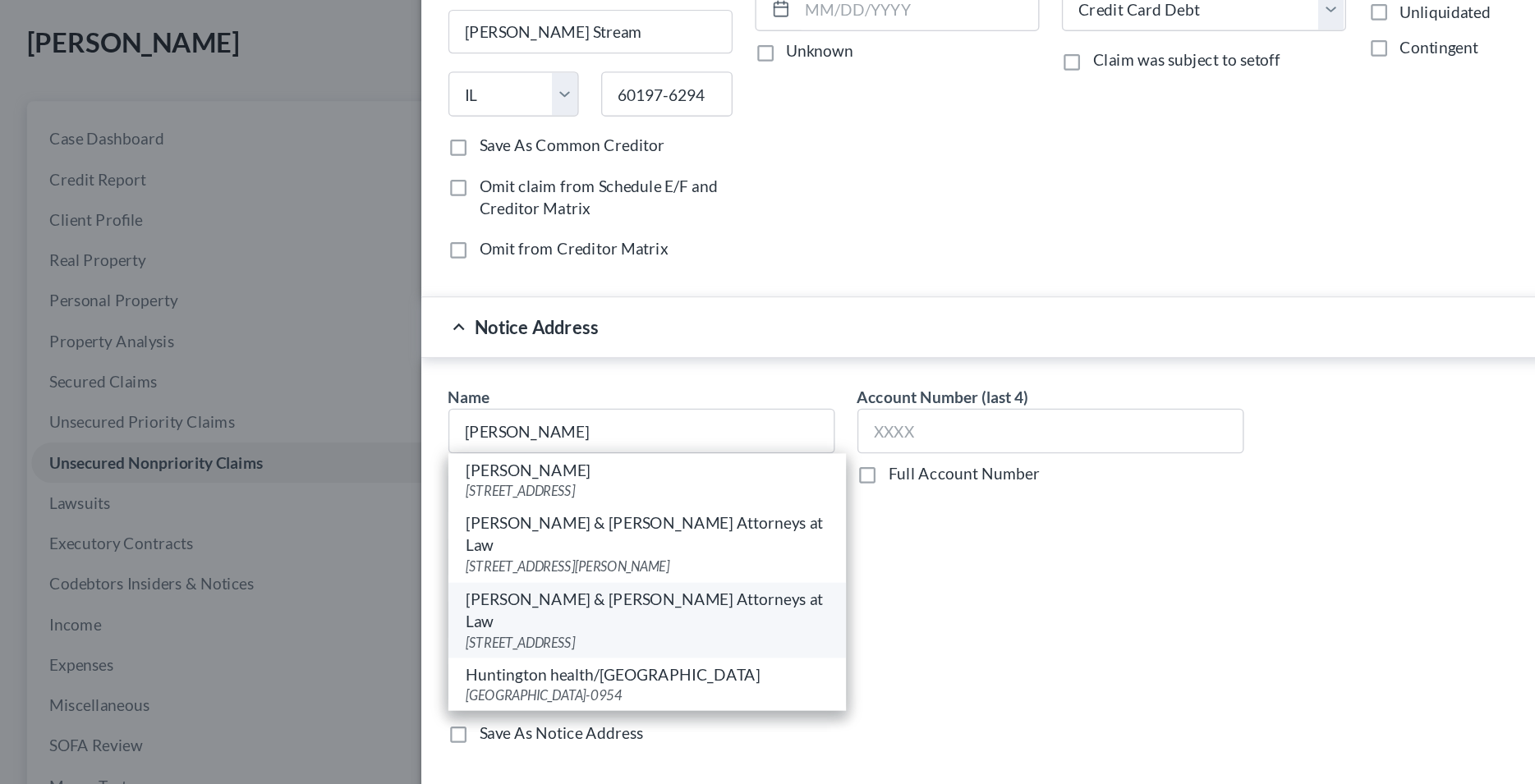
click at [442, 514] on div "[PERSON_NAME] & [PERSON_NAME] Attorneys at Law" at bounding box center [473, 531] width 265 height 33
type input "[PERSON_NAME] & [PERSON_NAME] Attorneys at Law"
type input "7017 Realm Dr."
type input "[GEOGRAPHIC_DATA][PERSON_NAME]"
select select "4"
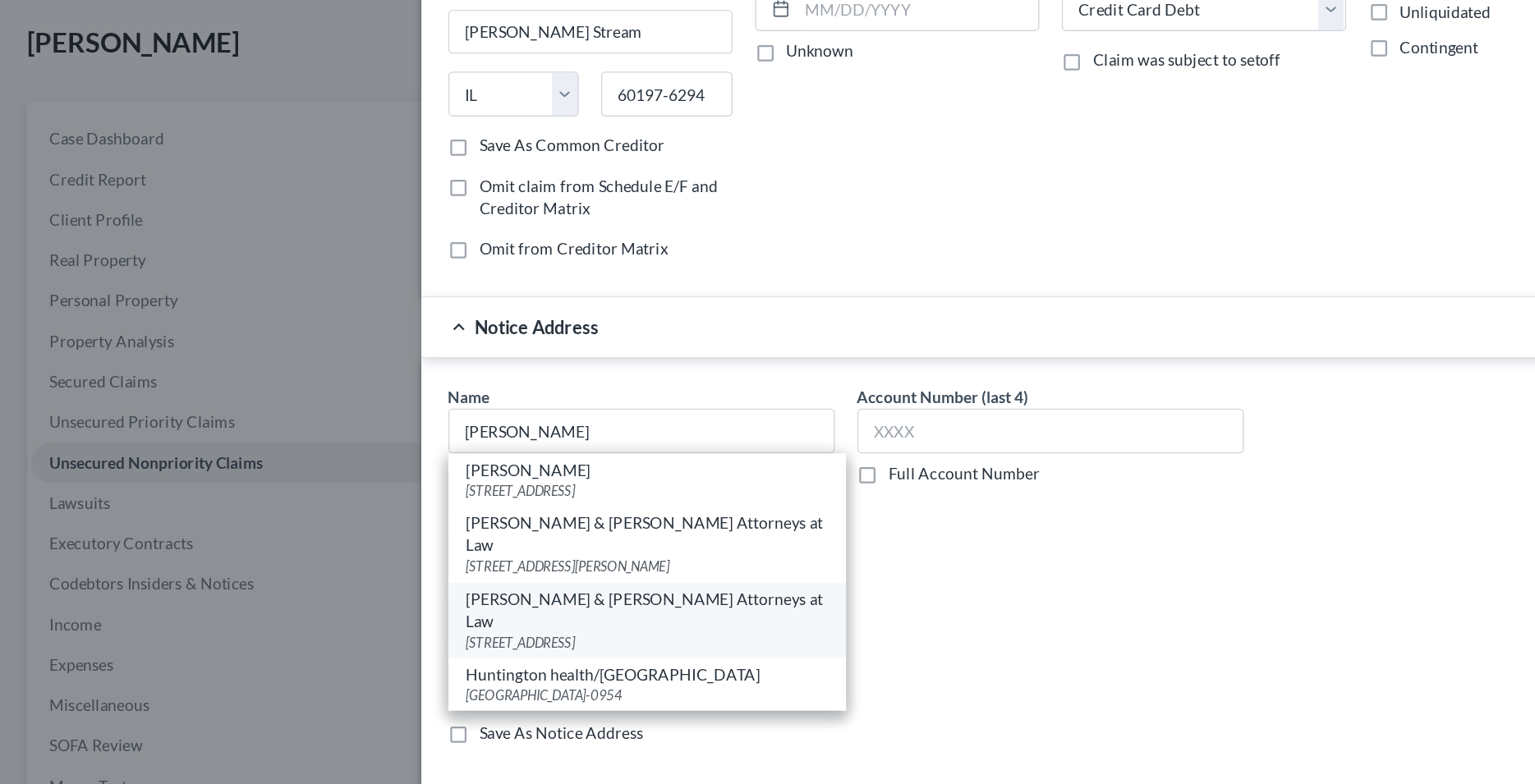
type input "95119"
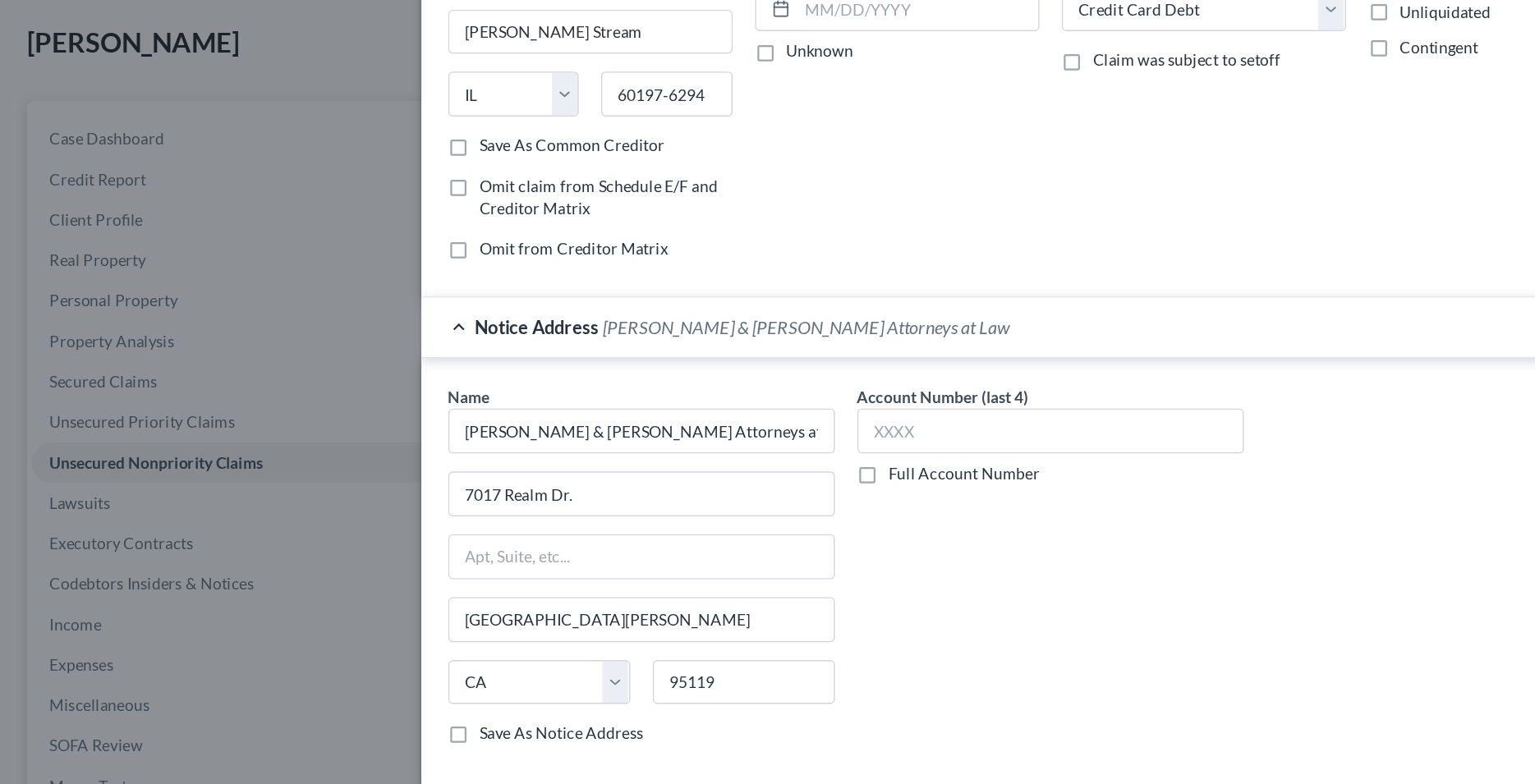
click at [713, 530] on div "Account Number (last 4) Full Account Number" at bounding box center [767, 503] width 299 height 275
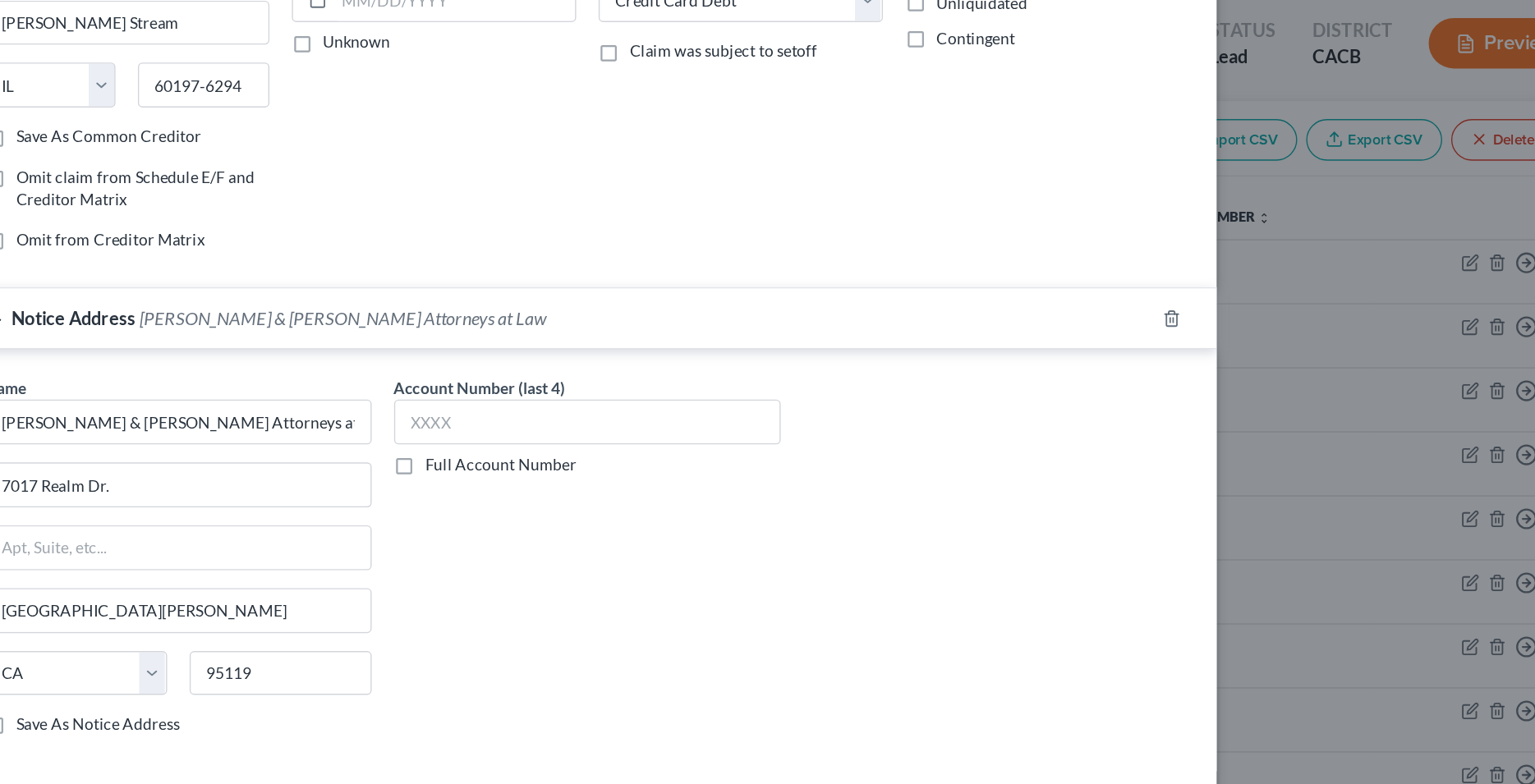
scroll to position [174, 0]
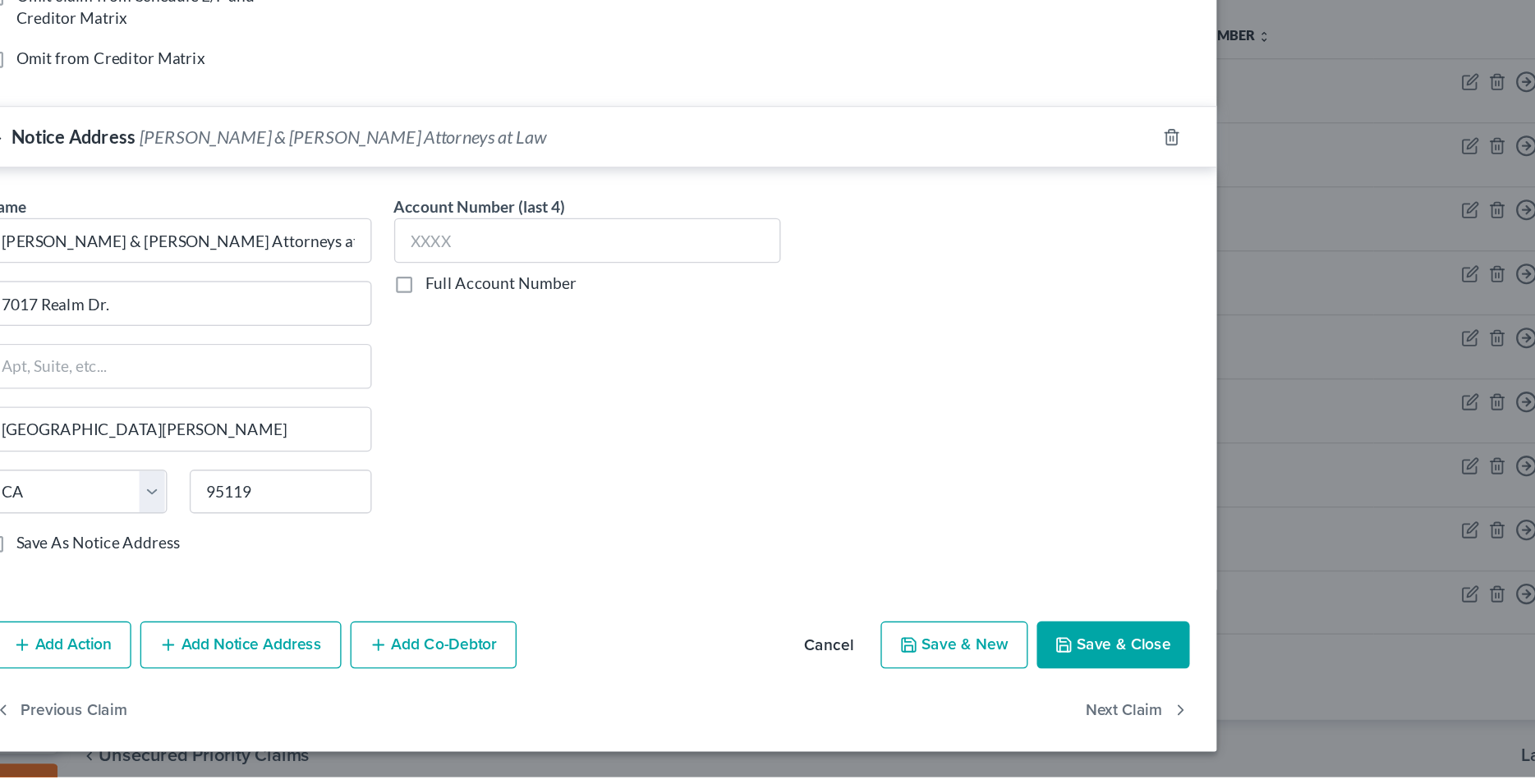
click at [1132, 684] on button "Save & Close" at bounding box center [1152, 687] width 112 height 35
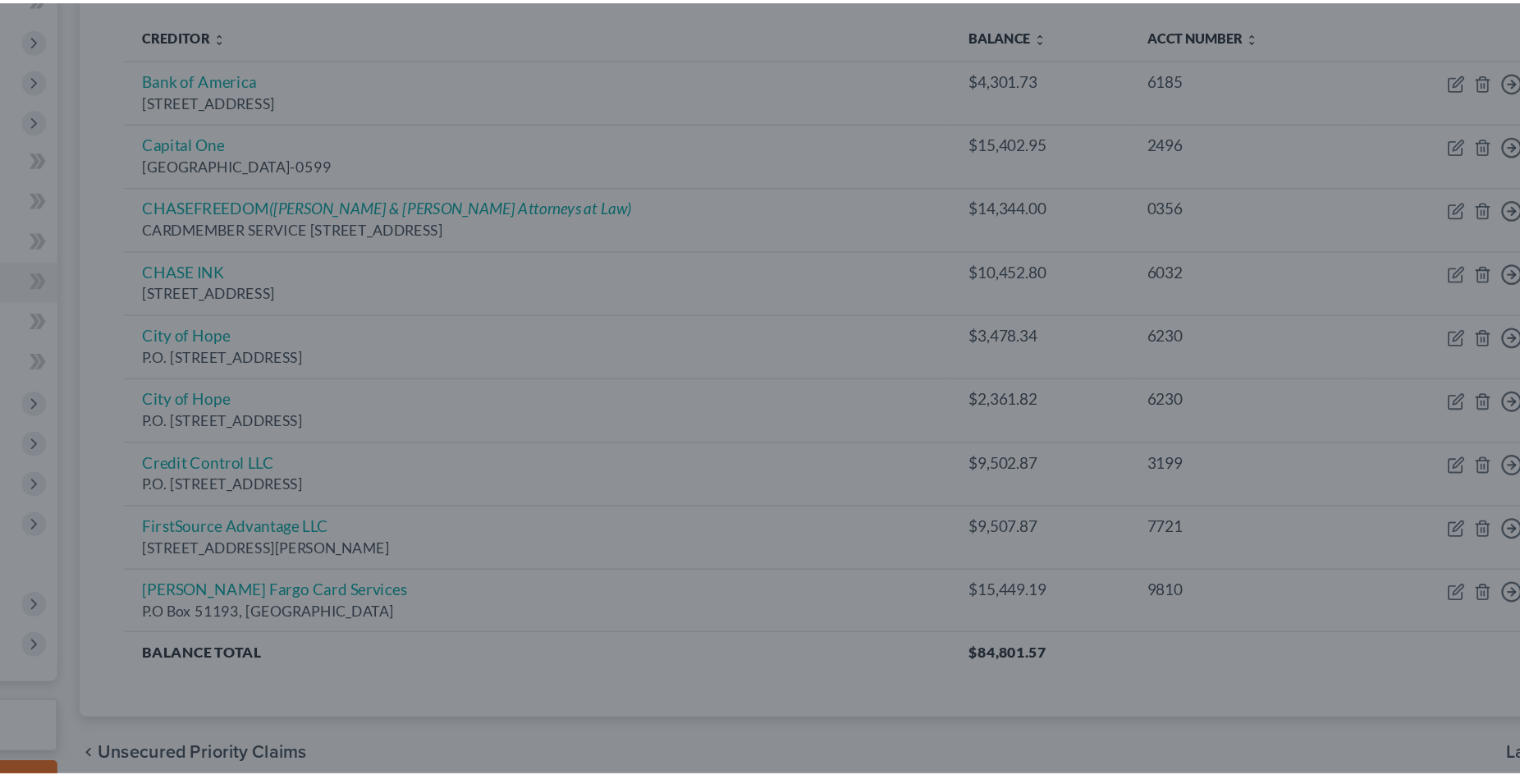
scroll to position [0, 0]
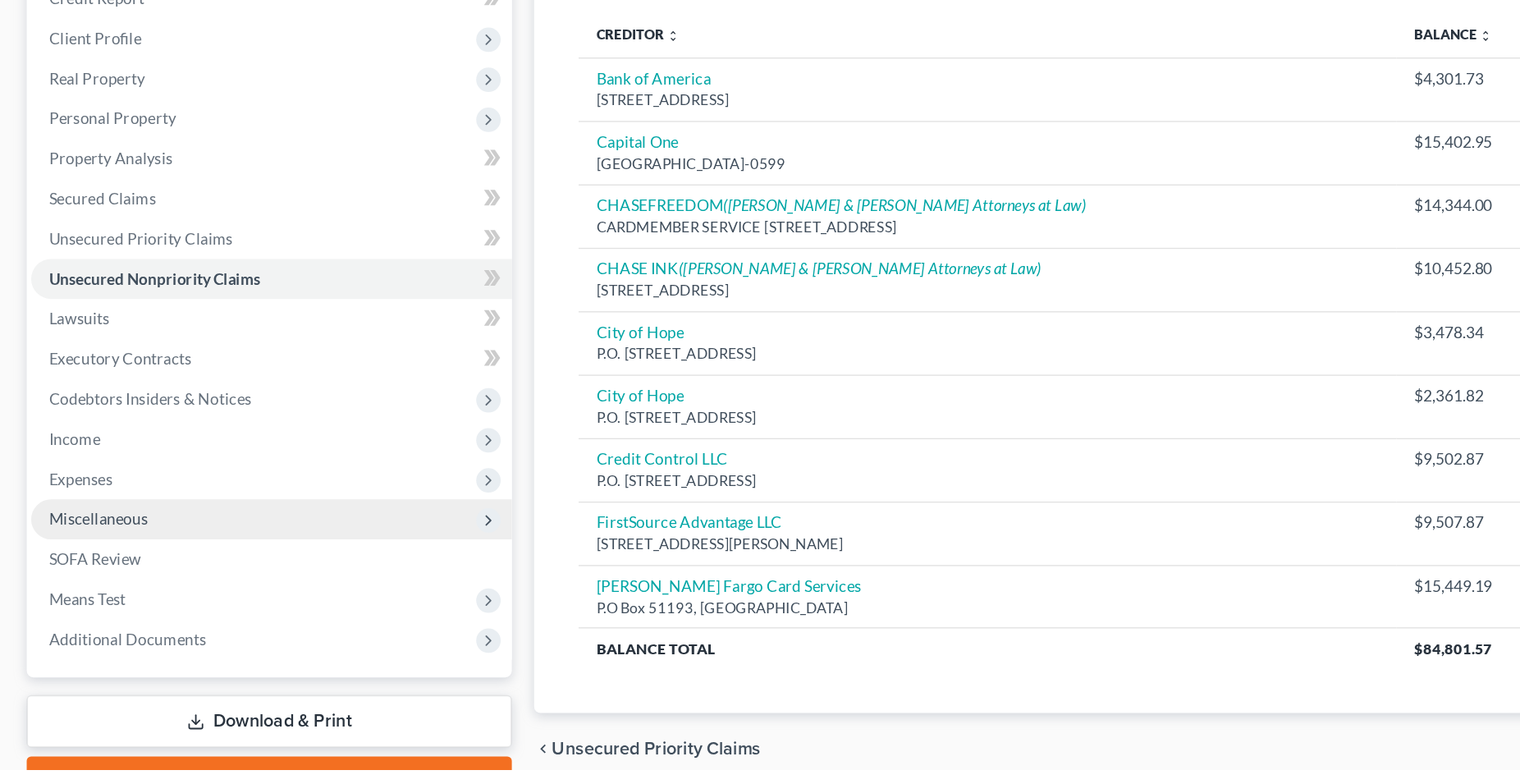
click at [79, 599] on span "Miscellaneous" at bounding box center [73, 598] width 73 height 14
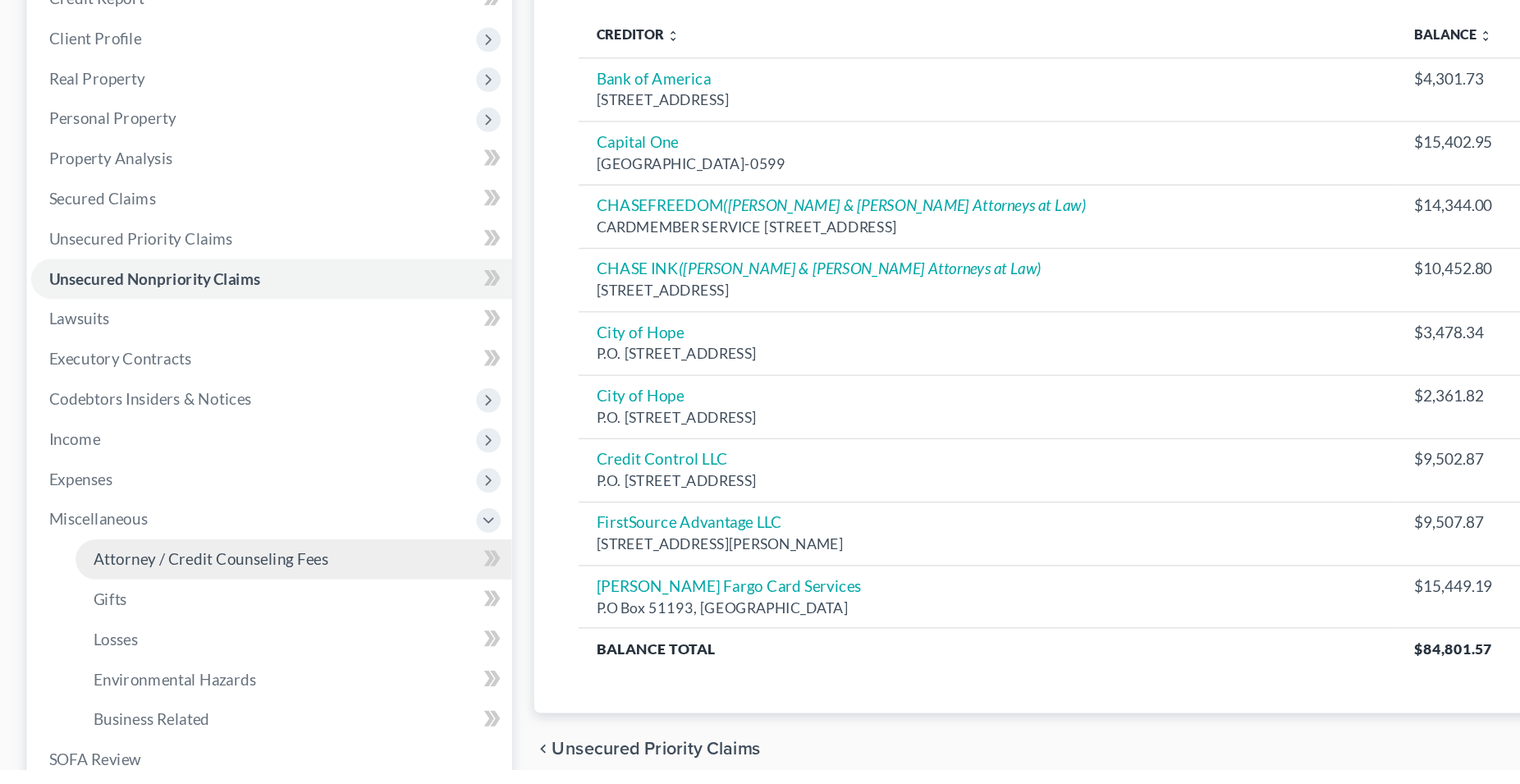
click at [147, 630] on span "Attorney / Credit Counseling Fees" at bounding box center [155, 628] width 174 height 14
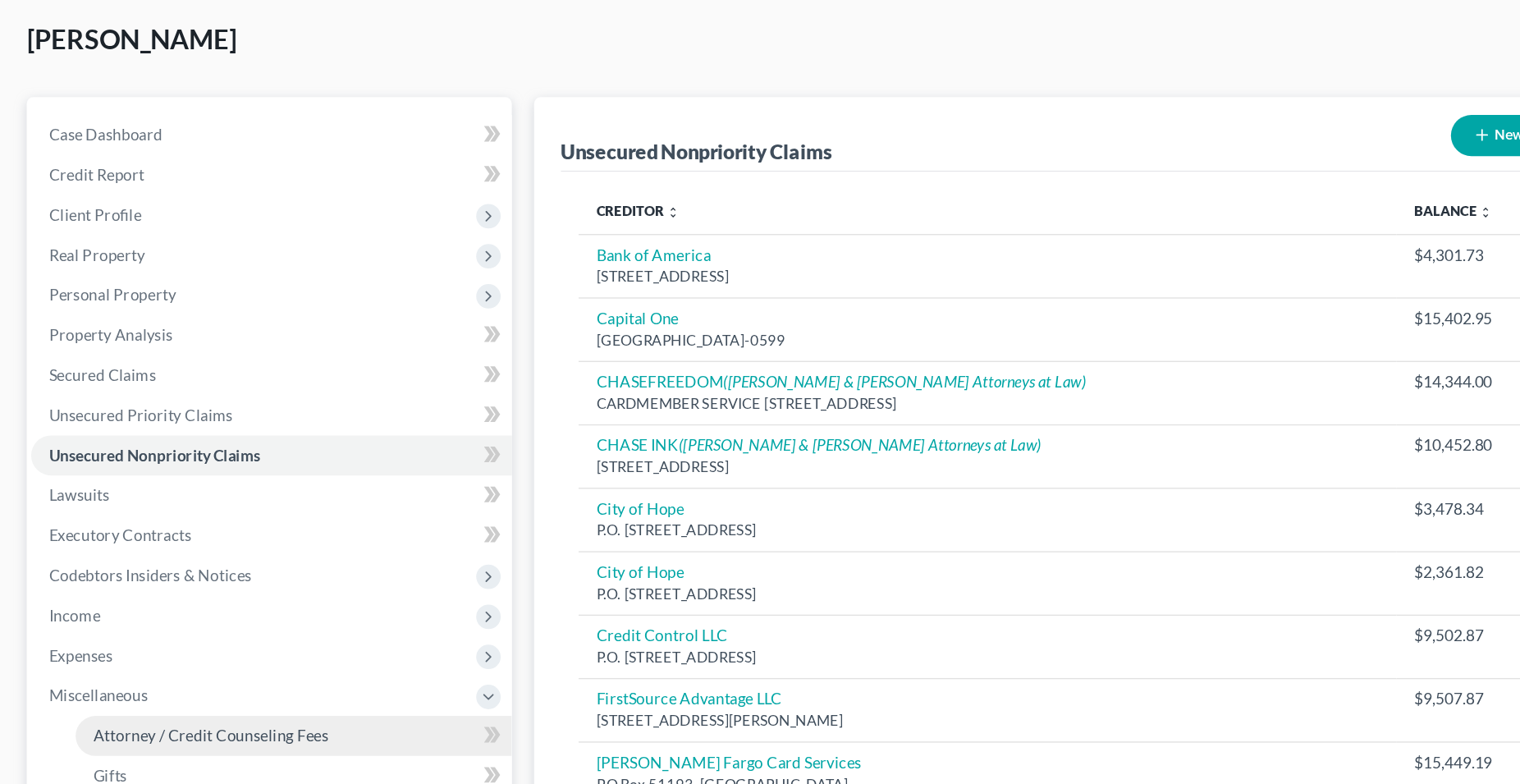
select select "0"
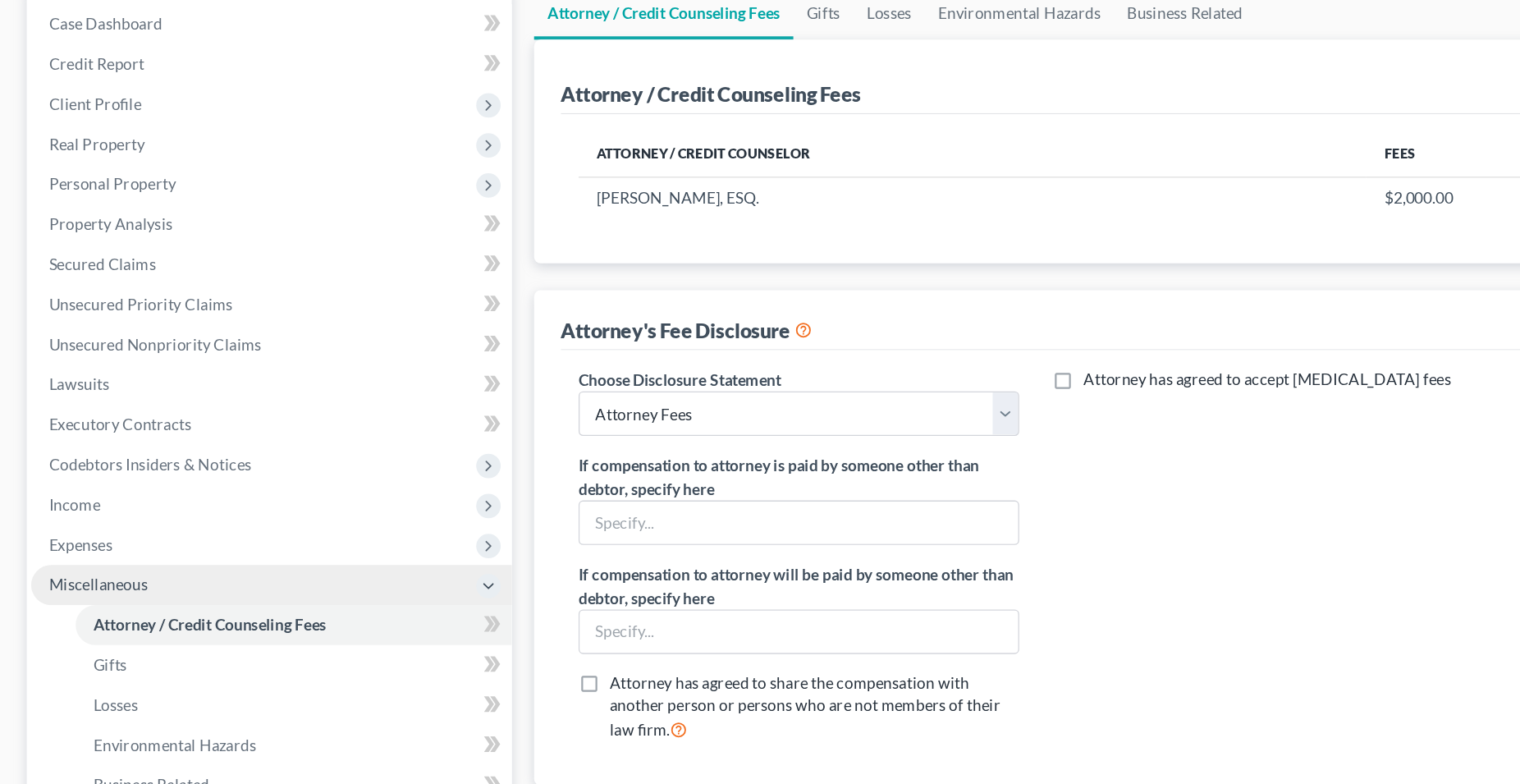
click at [91, 600] on span "Miscellaneous" at bounding box center [73, 598] width 73 height 14
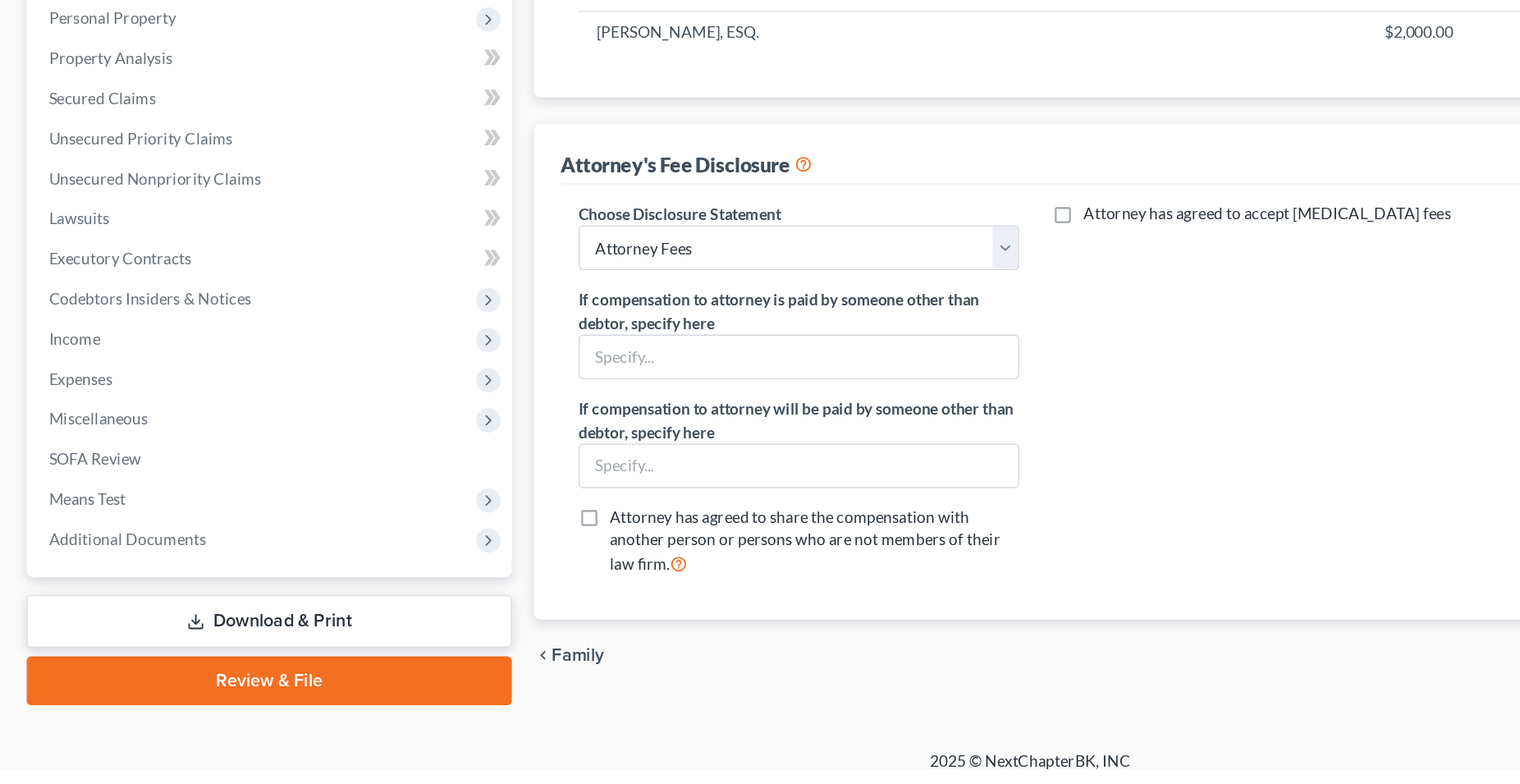
scroll to position [86, 0]
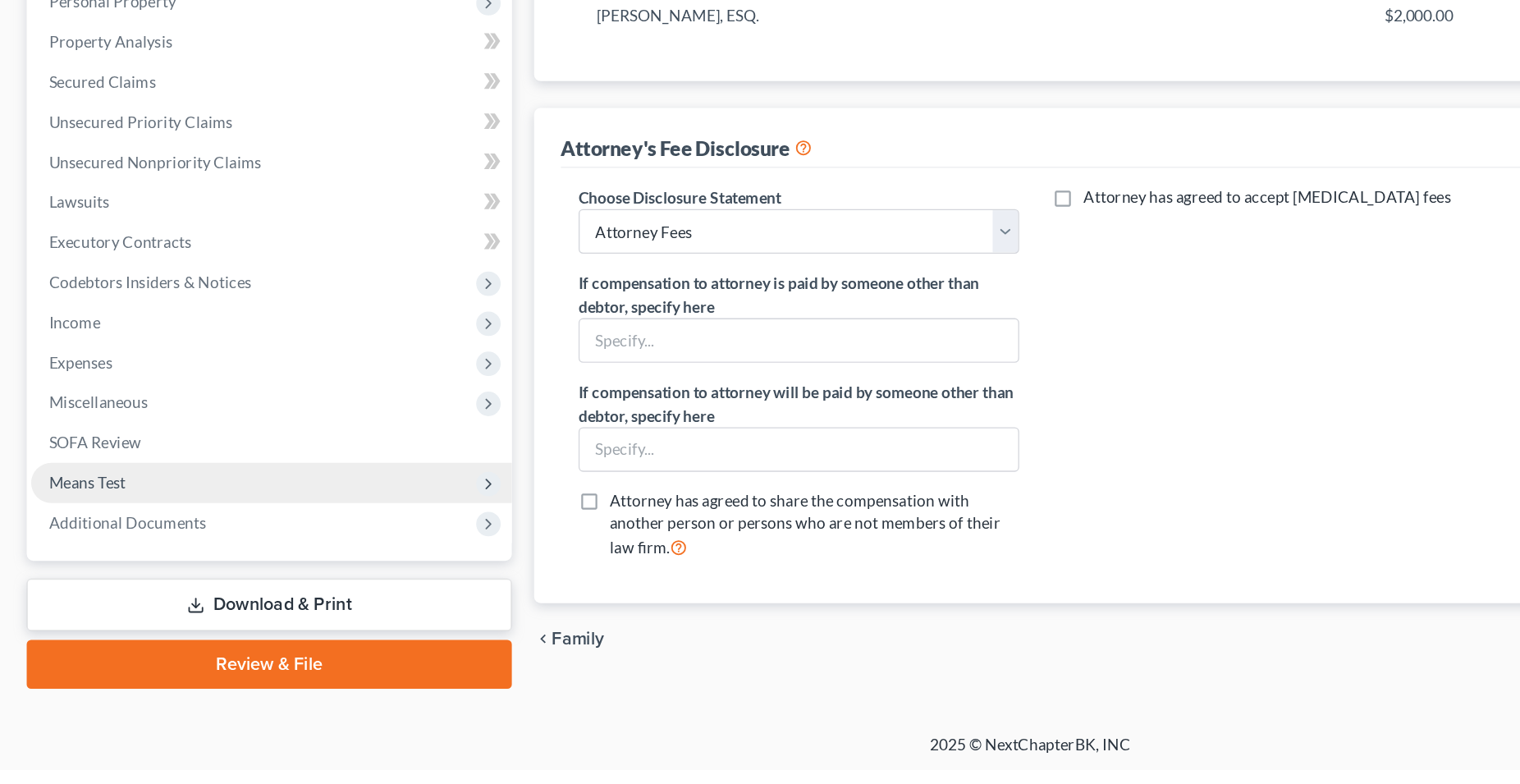
click at [95, 570] on span "Means Test" at bounding box center [200, 572] width 355 height 29
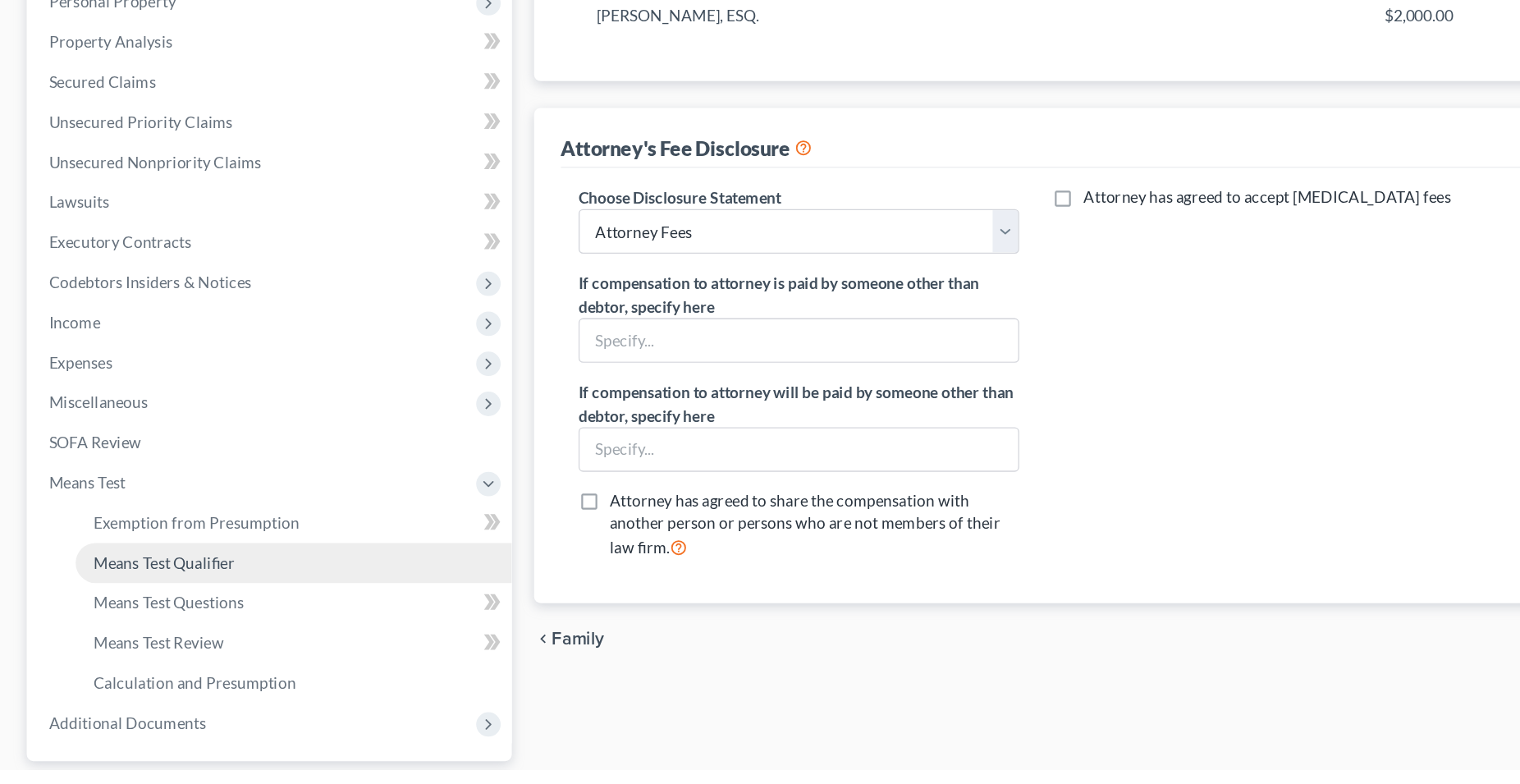
click at [142, 633] on span "Means Test Qualifier" at bounding box center [121, 630] width 105 height 14
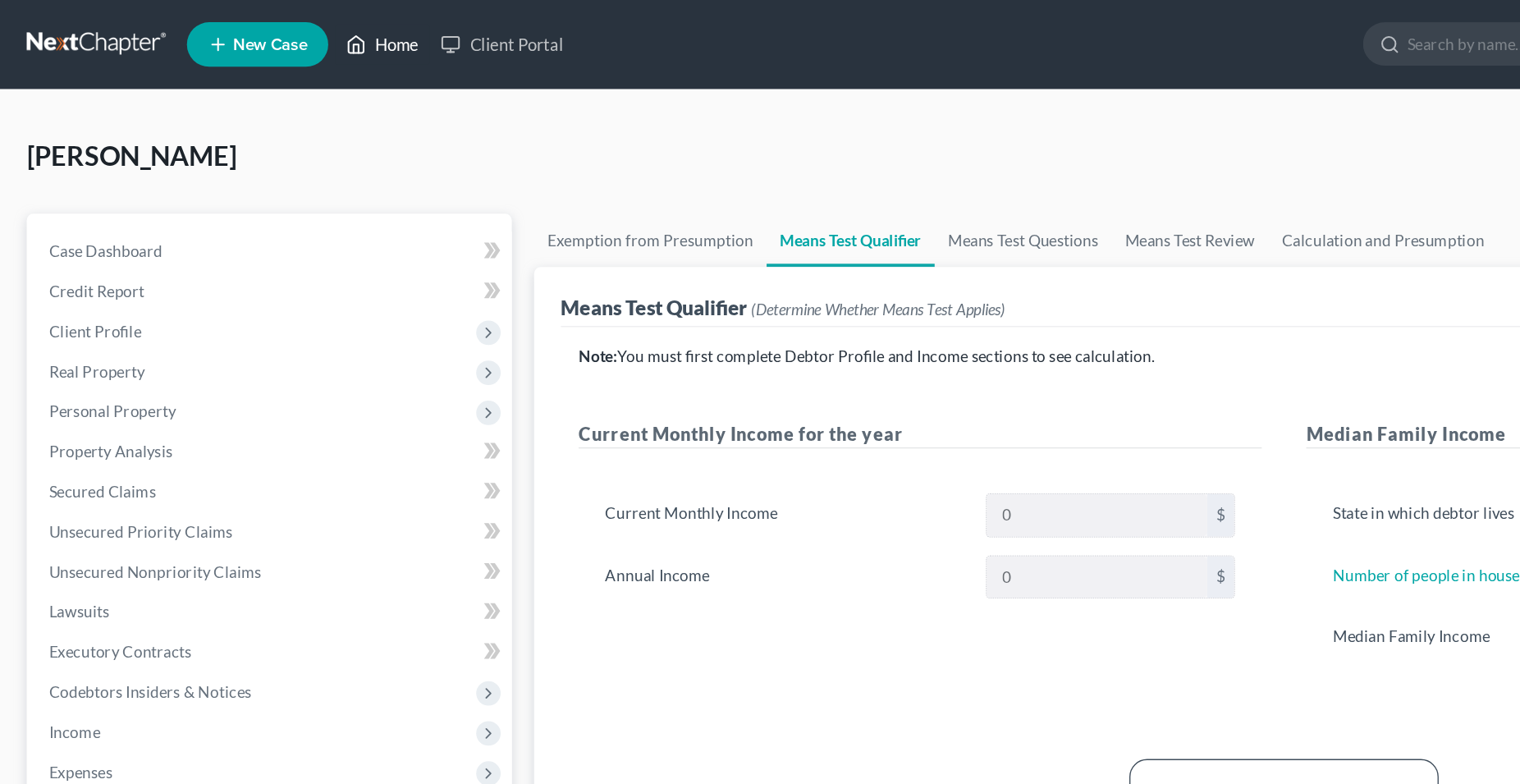
click at [306, 31] on link "Home" at bounding box center [282, 33] width 70 height 29
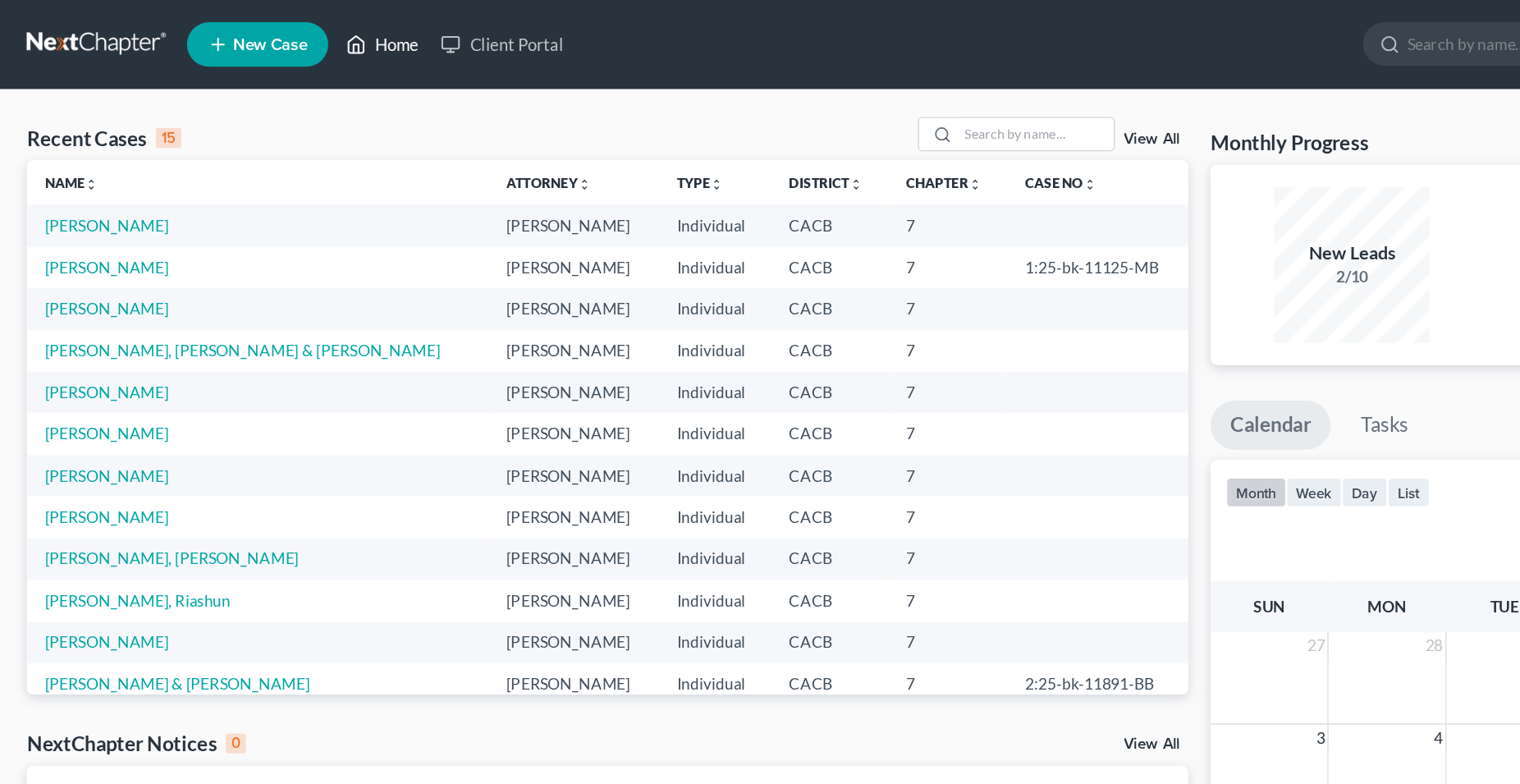
click at [292, 38] on link "Home" at bounding box center [282, 33] width 70 height 29
click at [62, 174] on td "[PERSON_NAME]" at bounding box center [189, 165] width 341 height 30
click at [102, 165] on link "[PERSON_NAME]" at bounding box center [78, 165] width 91 height 14
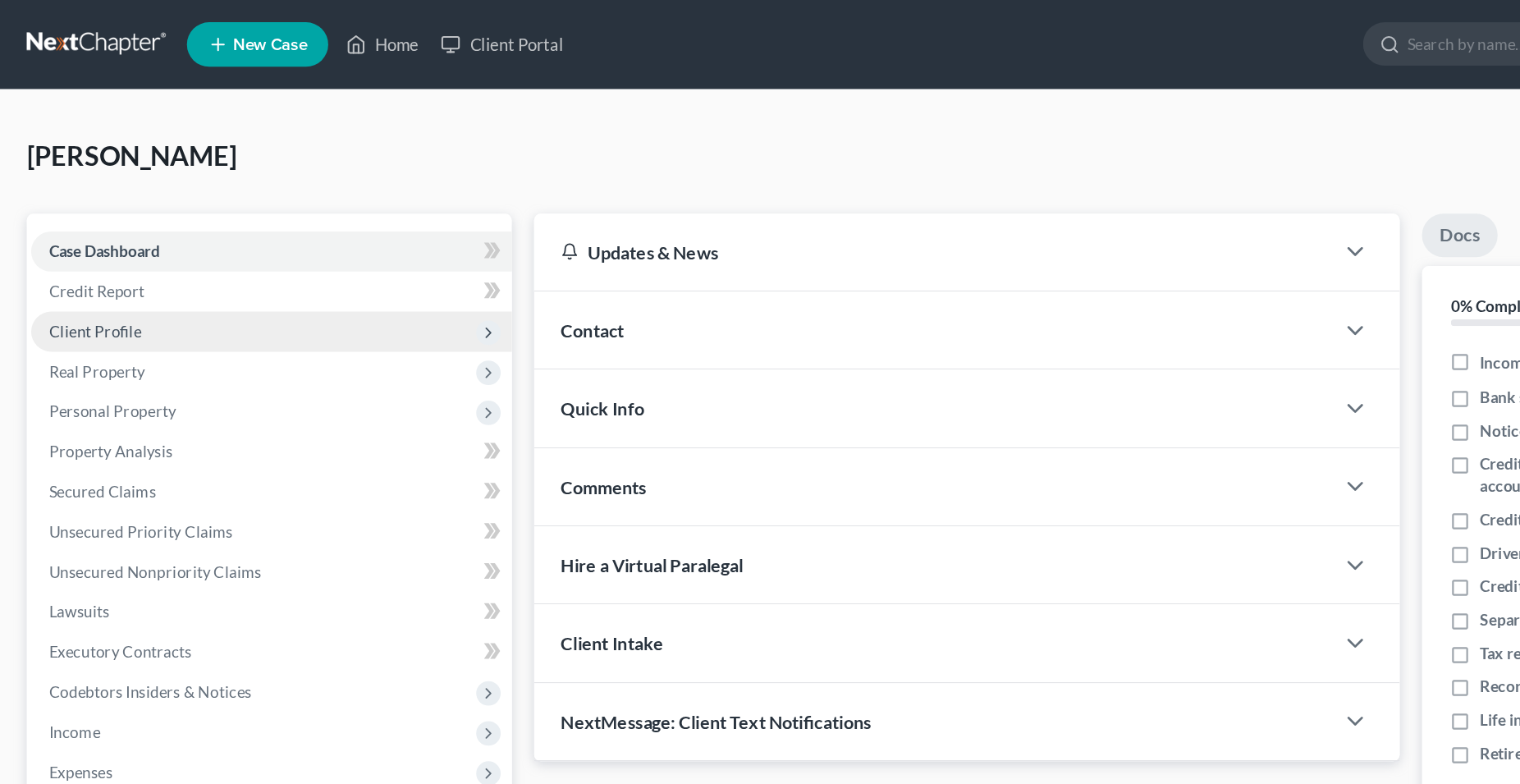
click at [92, 243] on span "Client Profile" at bounding box center [70, 243] width 68 height 14
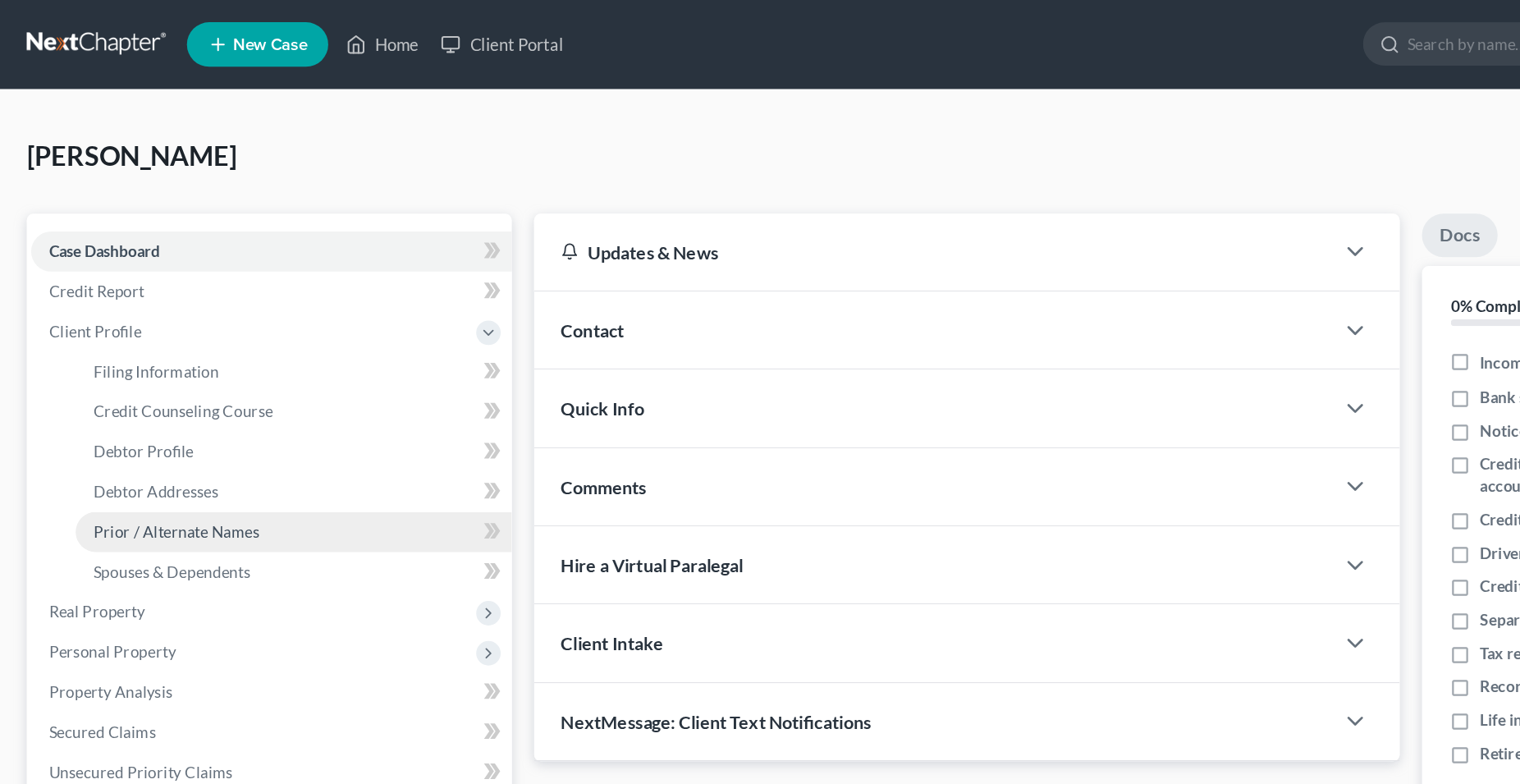
click at [156, 393] on span "Prior / Alternate Names" at bounding box center [129, 391] width 122 height 14
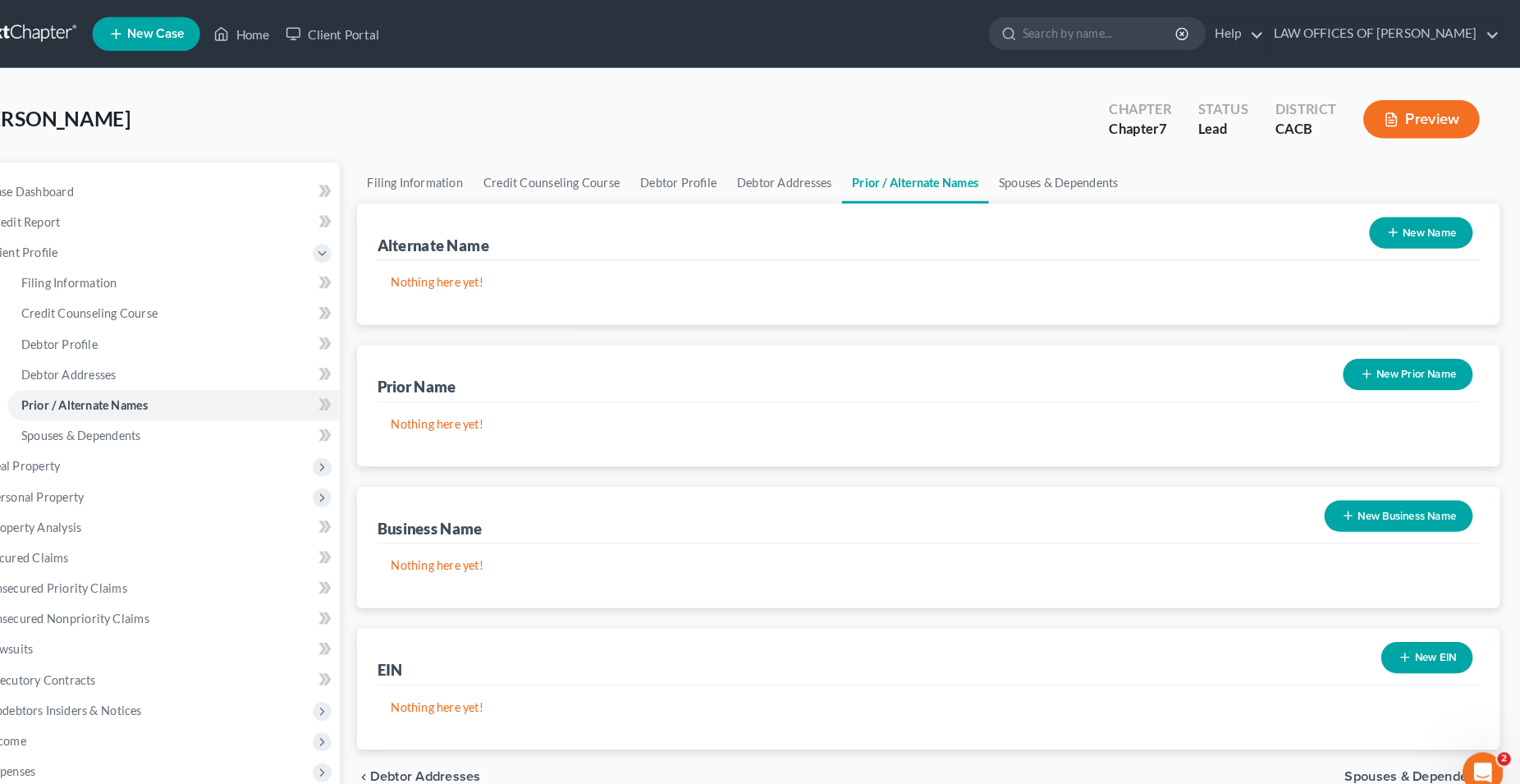
click at [1428, 220] on button "New Name" at bounding box center [1424, 225] width 100 height 30
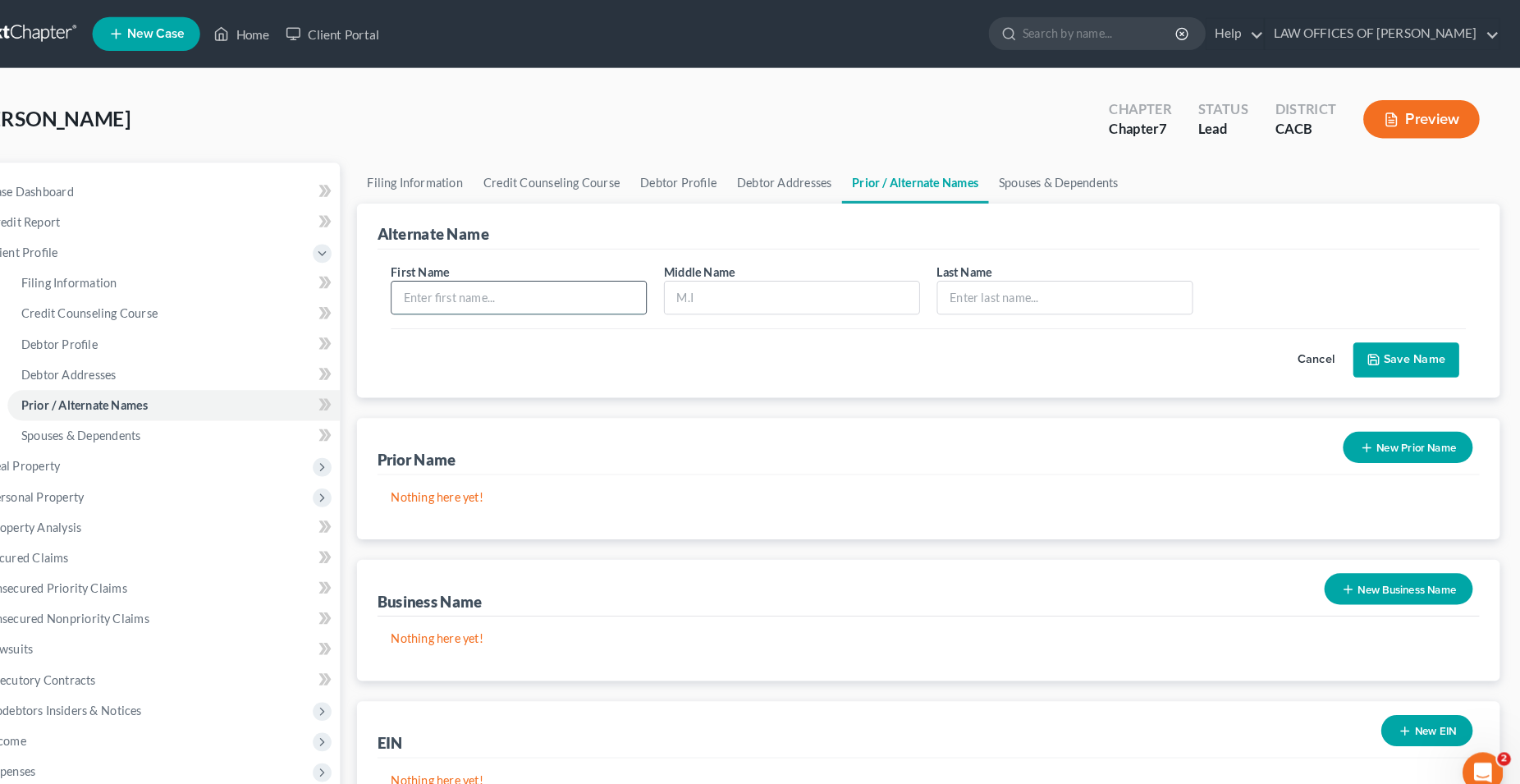
click at [534, 283] on input "text" at bounding box center [551, 288] width 246 height 31
type input "lUPE"
click at [1005, 285] on input "text" at bounding box center [1079, 288] width 246 height 31
type input "d"
click at [545, 293] on input "lUPE" at bounding box center [551, 288] width 246 height 31
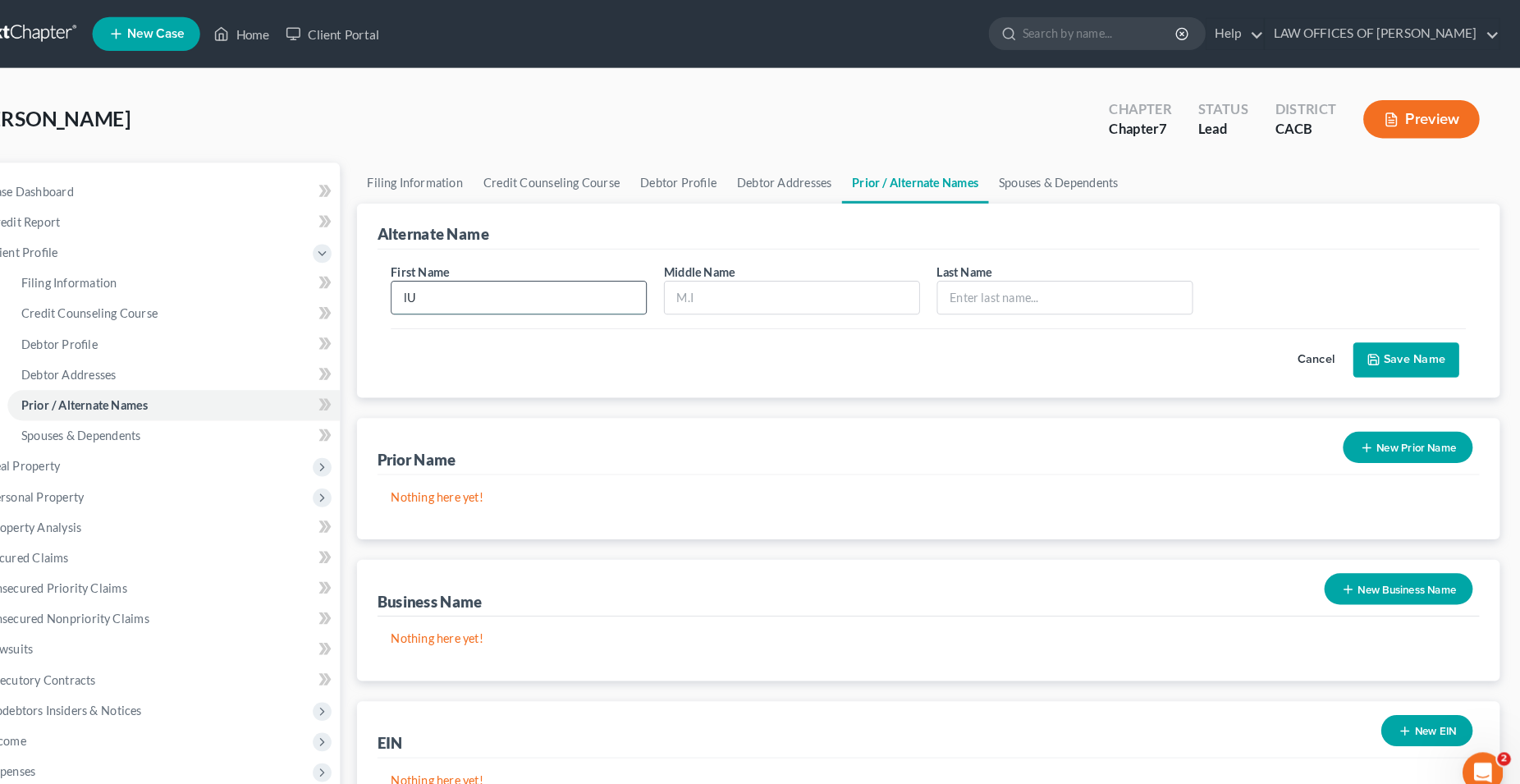
type input "l"
type input "Lupe"
click at [978, 290] on input "text" at bounding box center [1079, 288] width 246 height 31
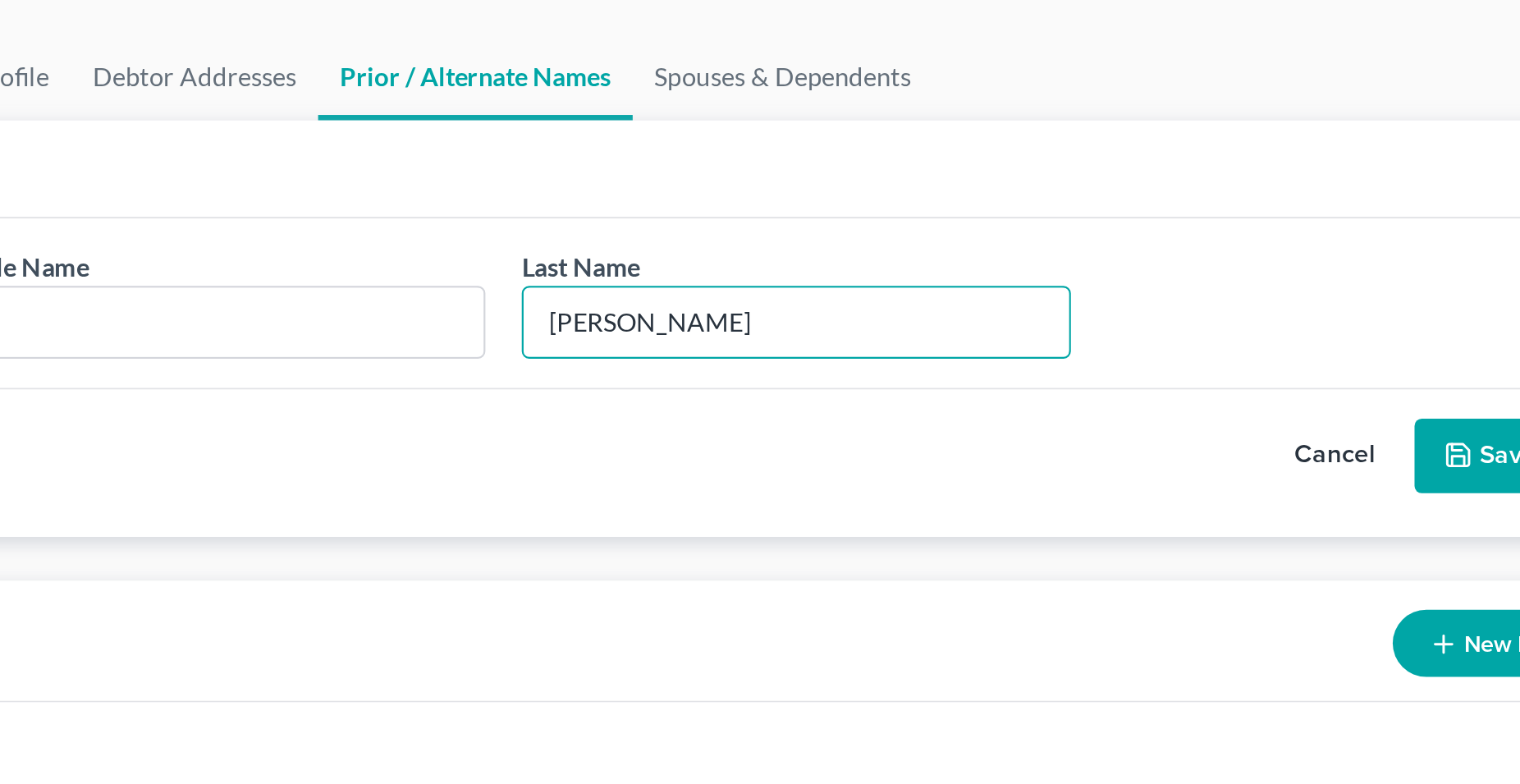
type input "[PERSON_NAME]"
click at [1393, 351] on button "Save Name" at bounding box center [1410, 349] width 103 height 35
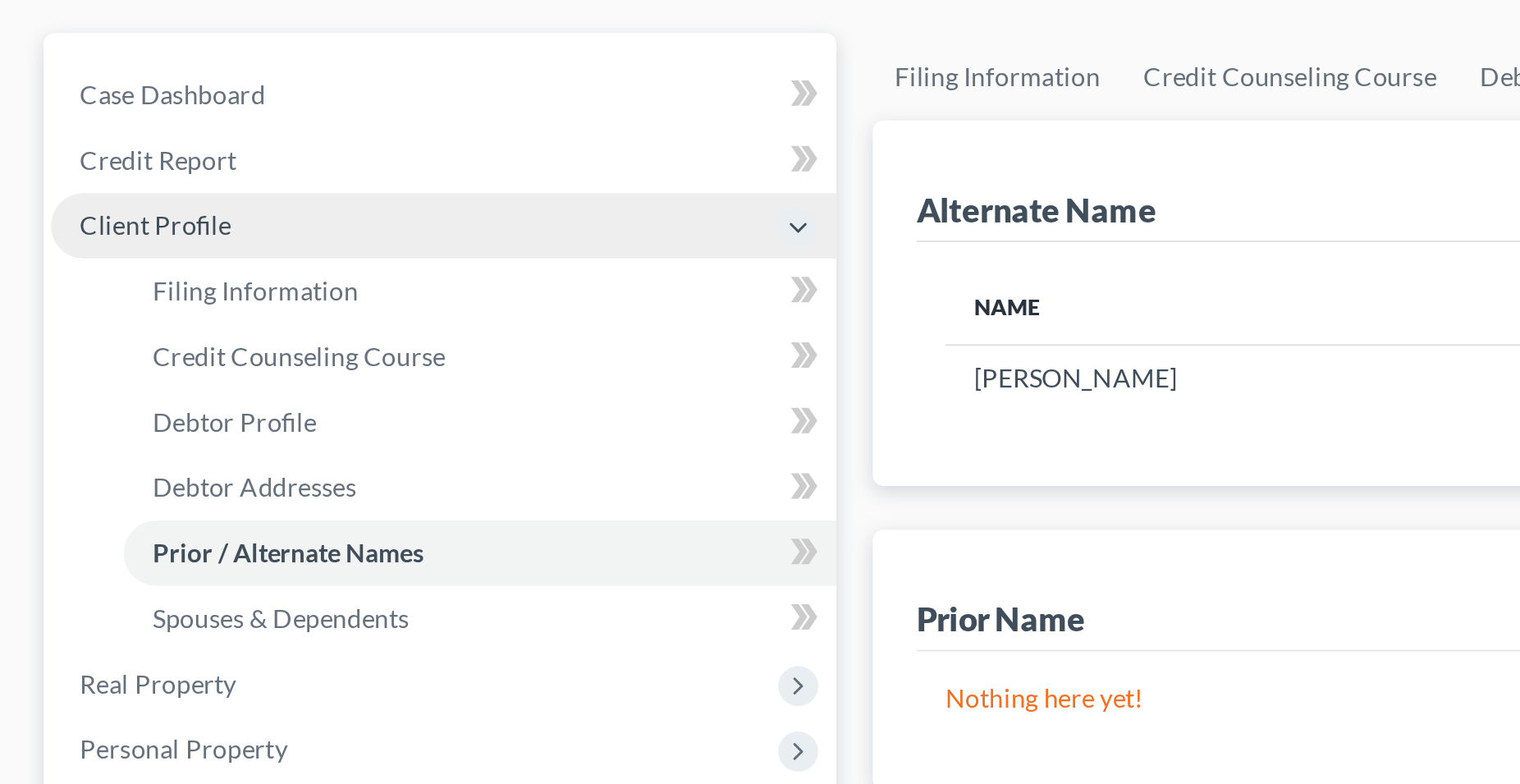
click at [74, 244] on span "Client Profile" at bounding box center [70, 243] width 68 height 14
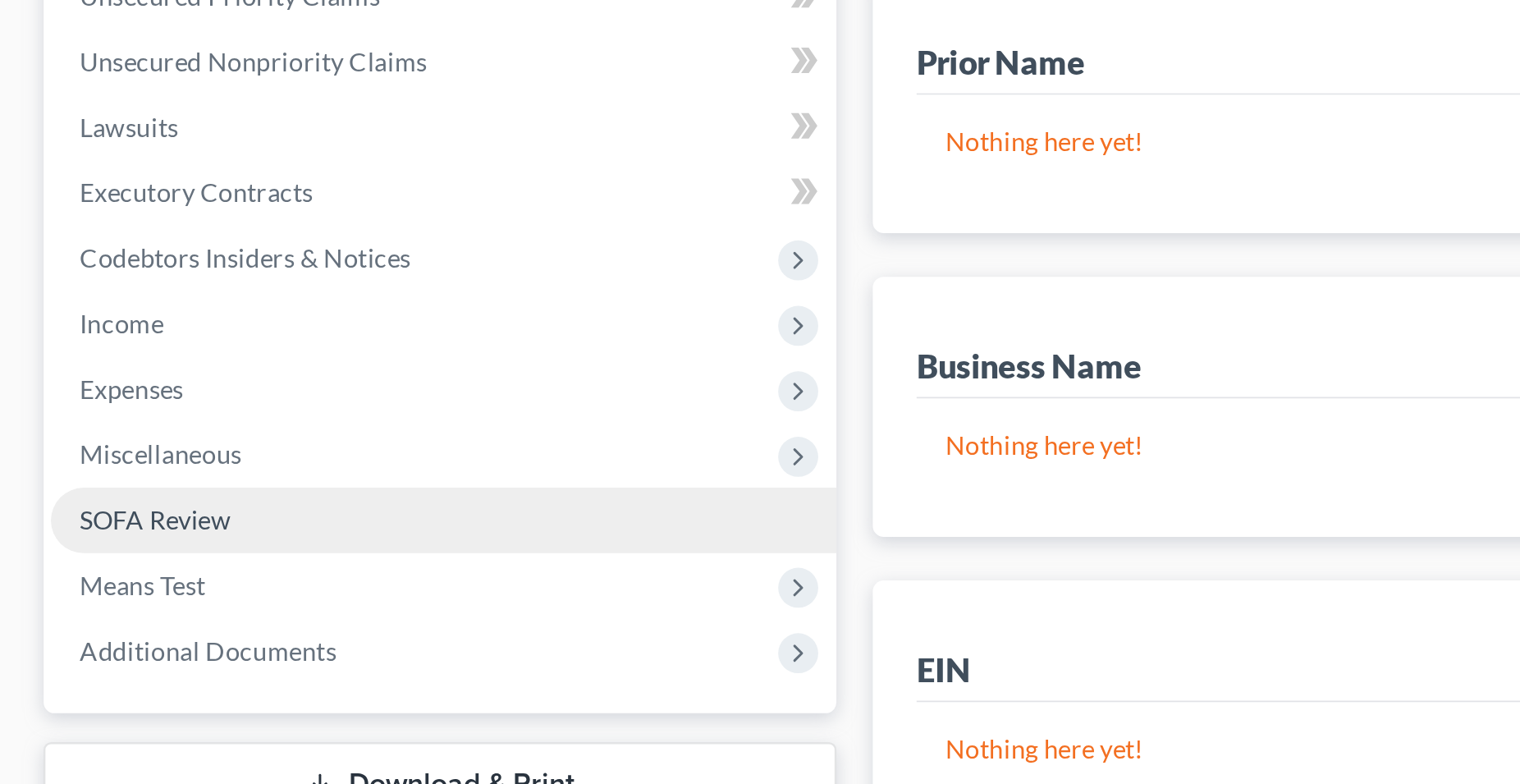
click at [91, 628] on span "SOFA Review" at bounding box center [70, 628] width 68 height 14
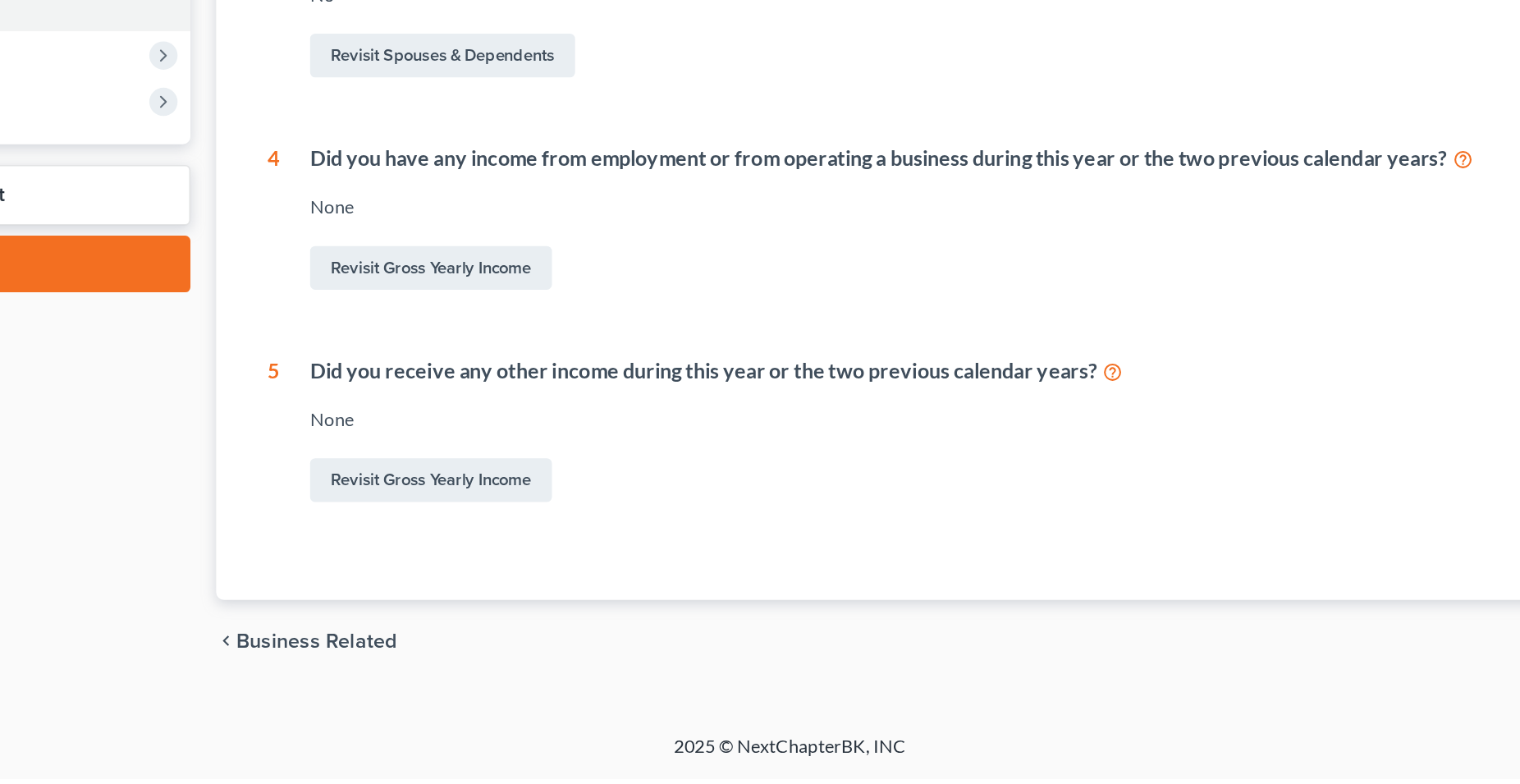
scroll to position [336, 0]
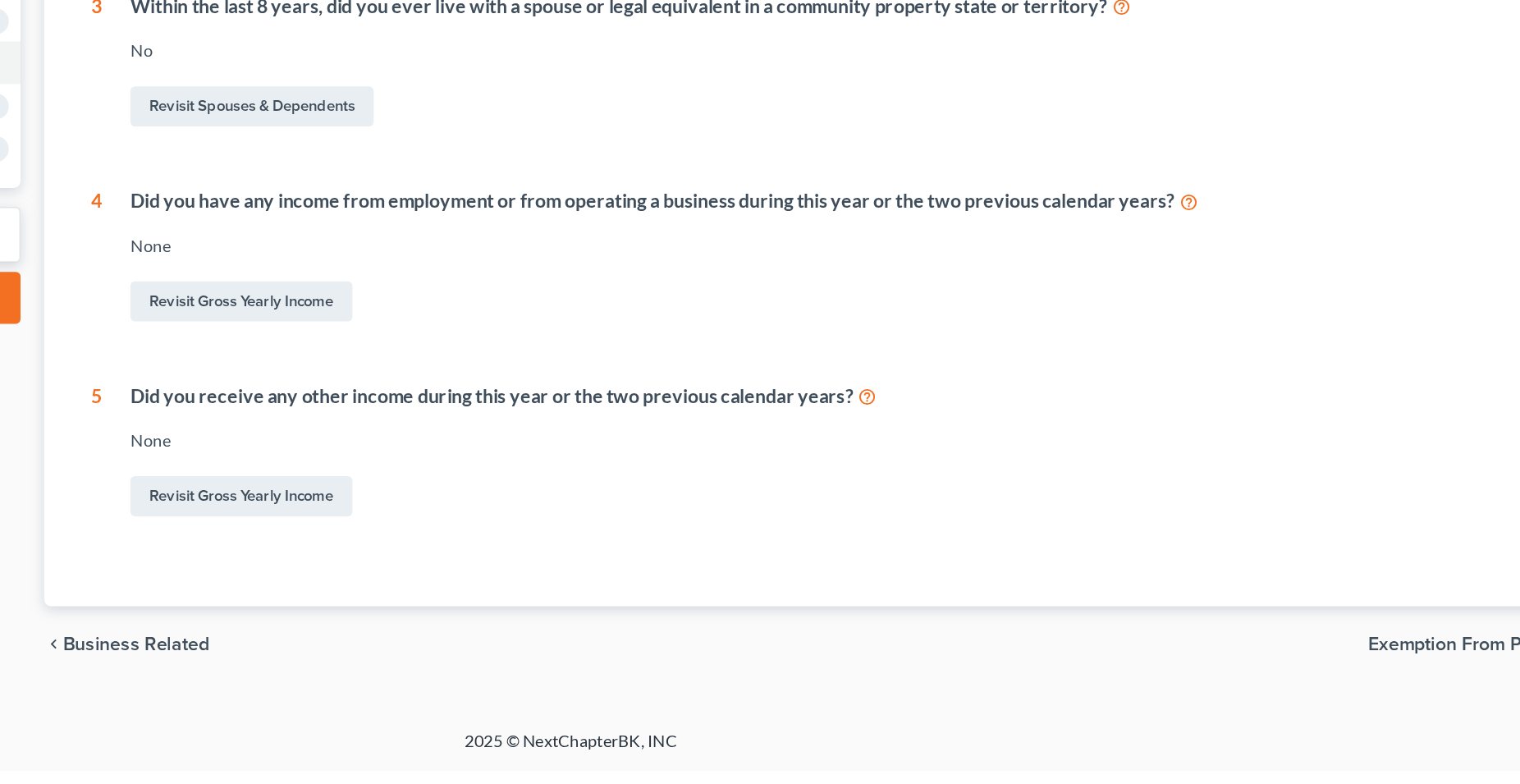
click at [1332, 699] on span "Exemption from Presumption" at bounding box center [1401, 696] width 174 height 13
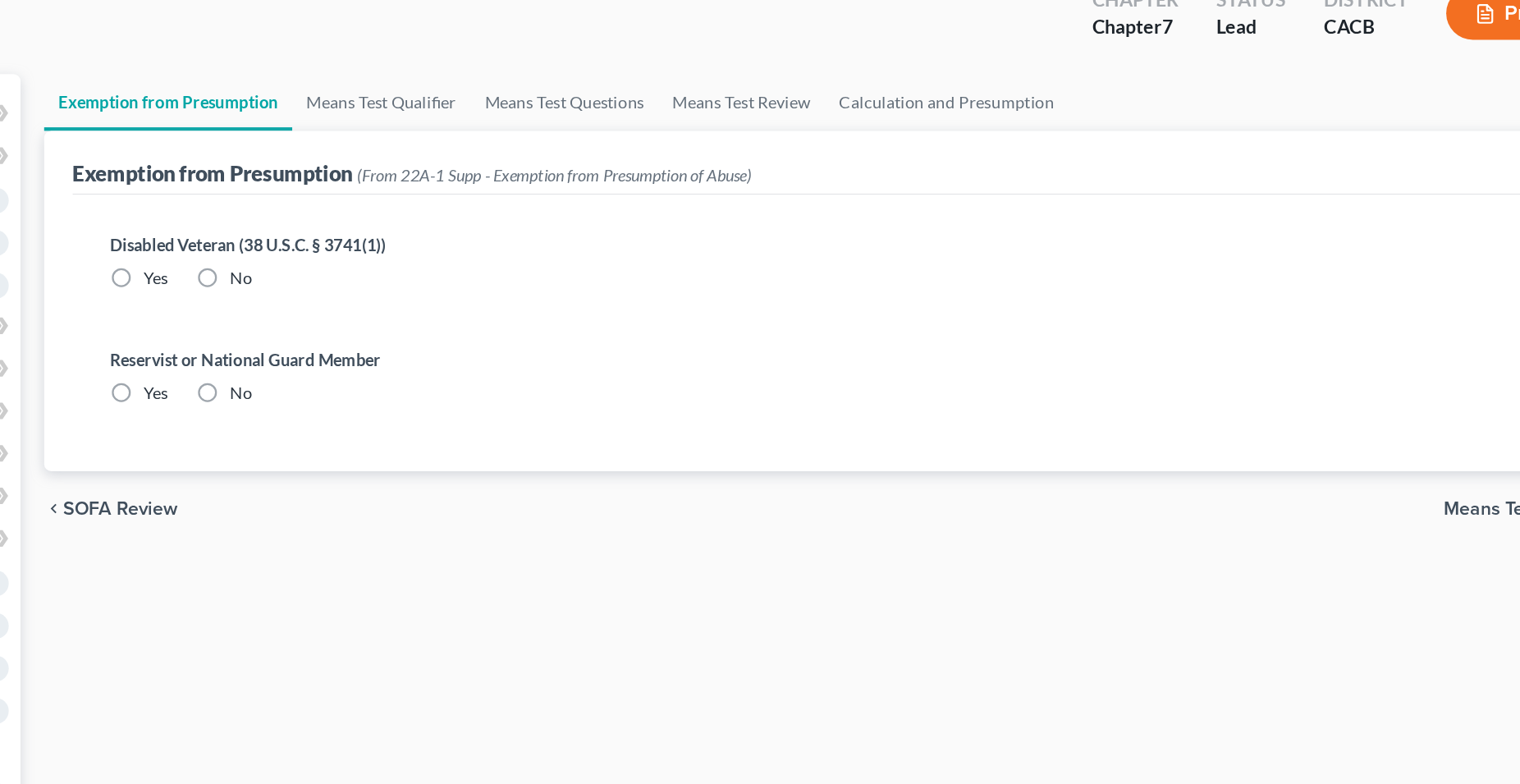
scroll to position [1, 0]
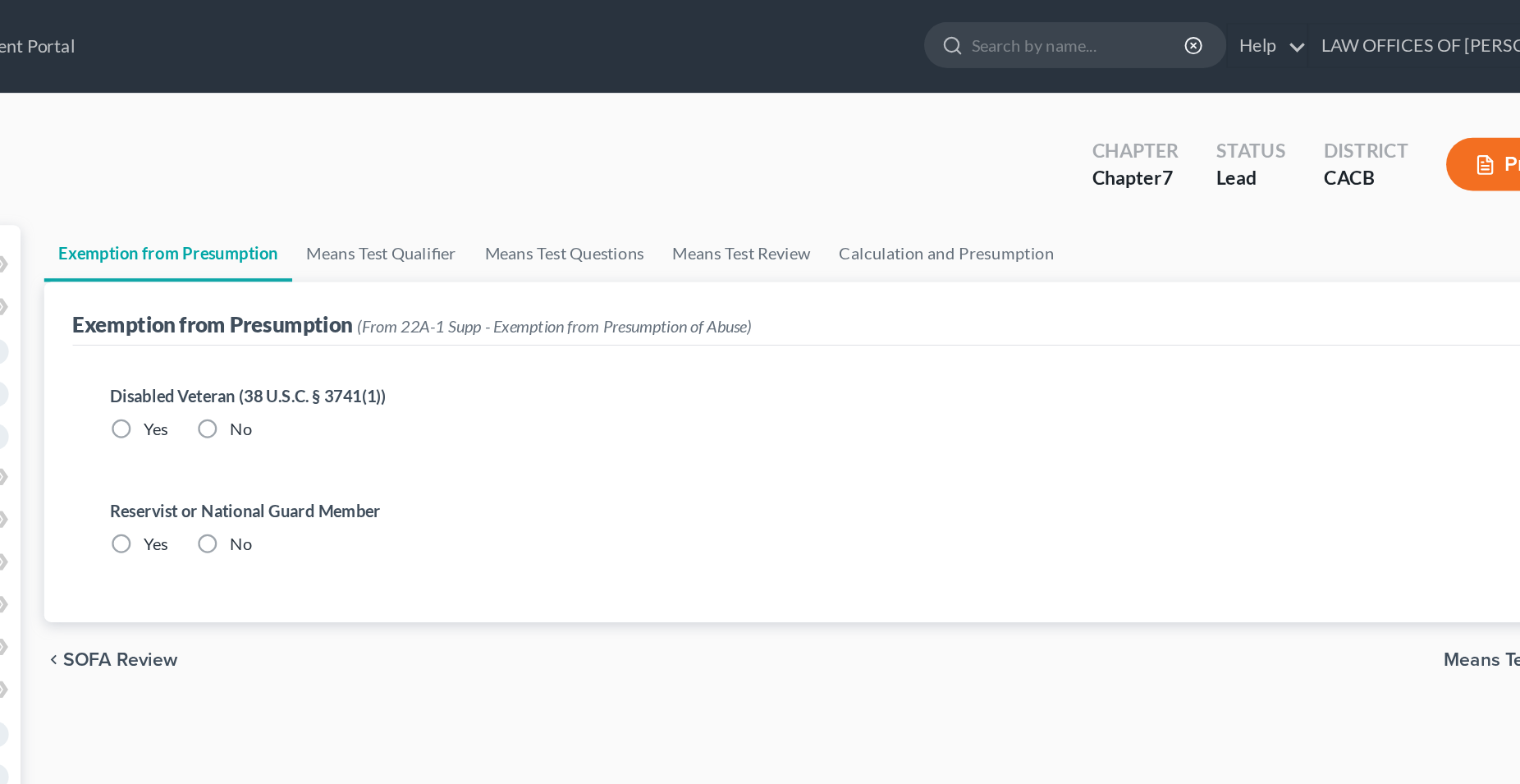
click at [479, 455] on span "SOFA Review" at bounding box center [446, 458] width 80 height 13
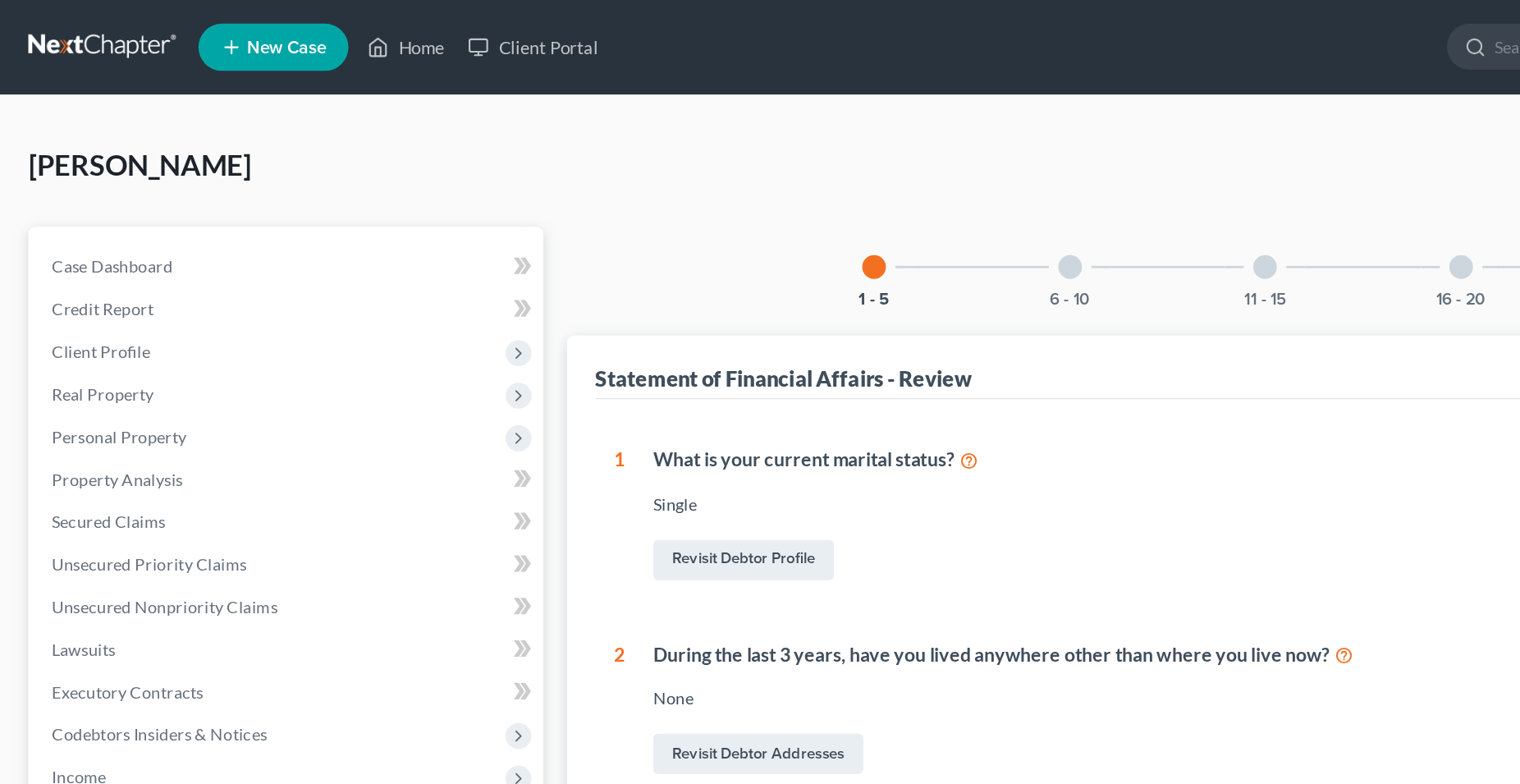
click at [743, 186] on div at bounding box center [744, 185] width 17 height 17
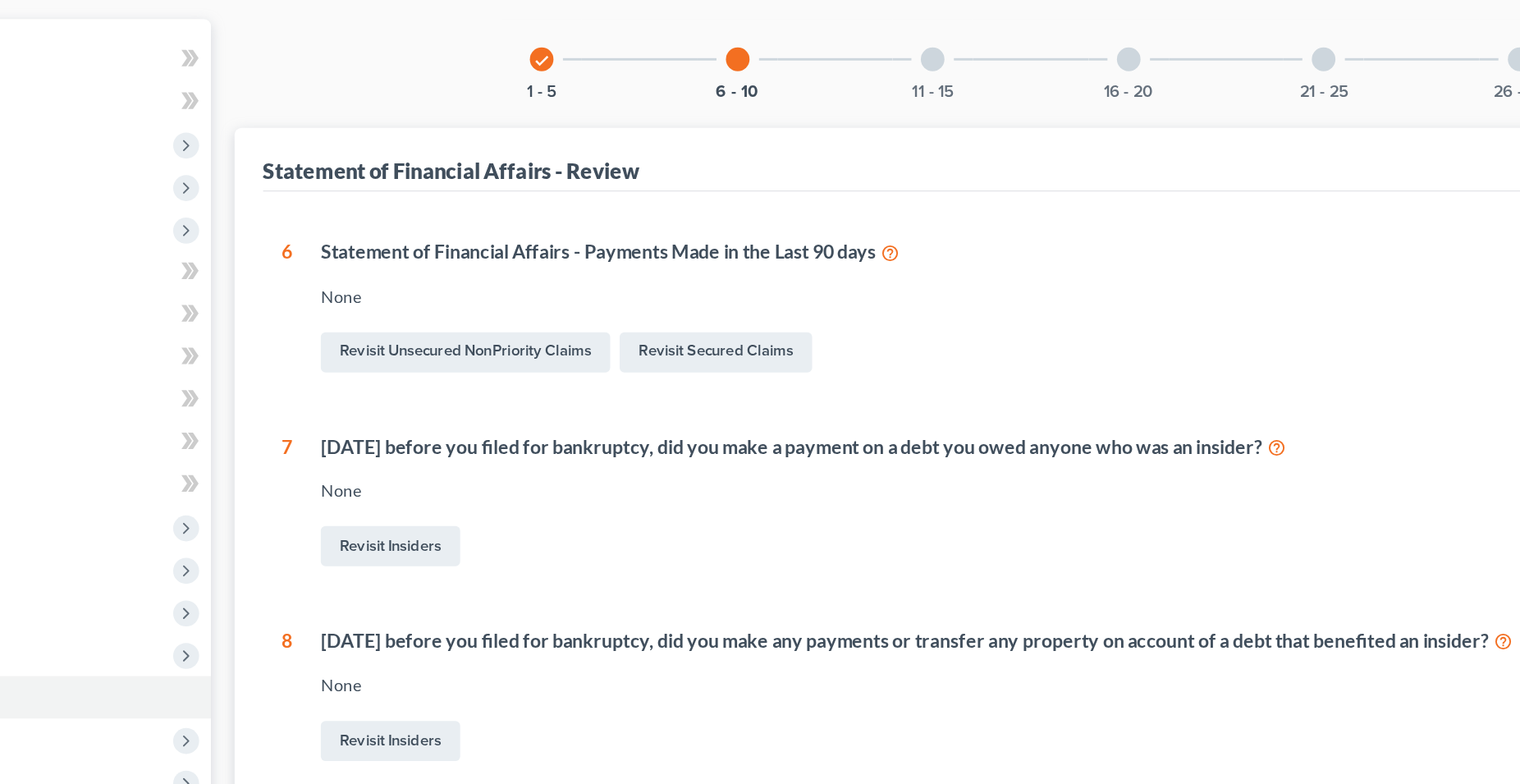
scroll to position [84, 0]
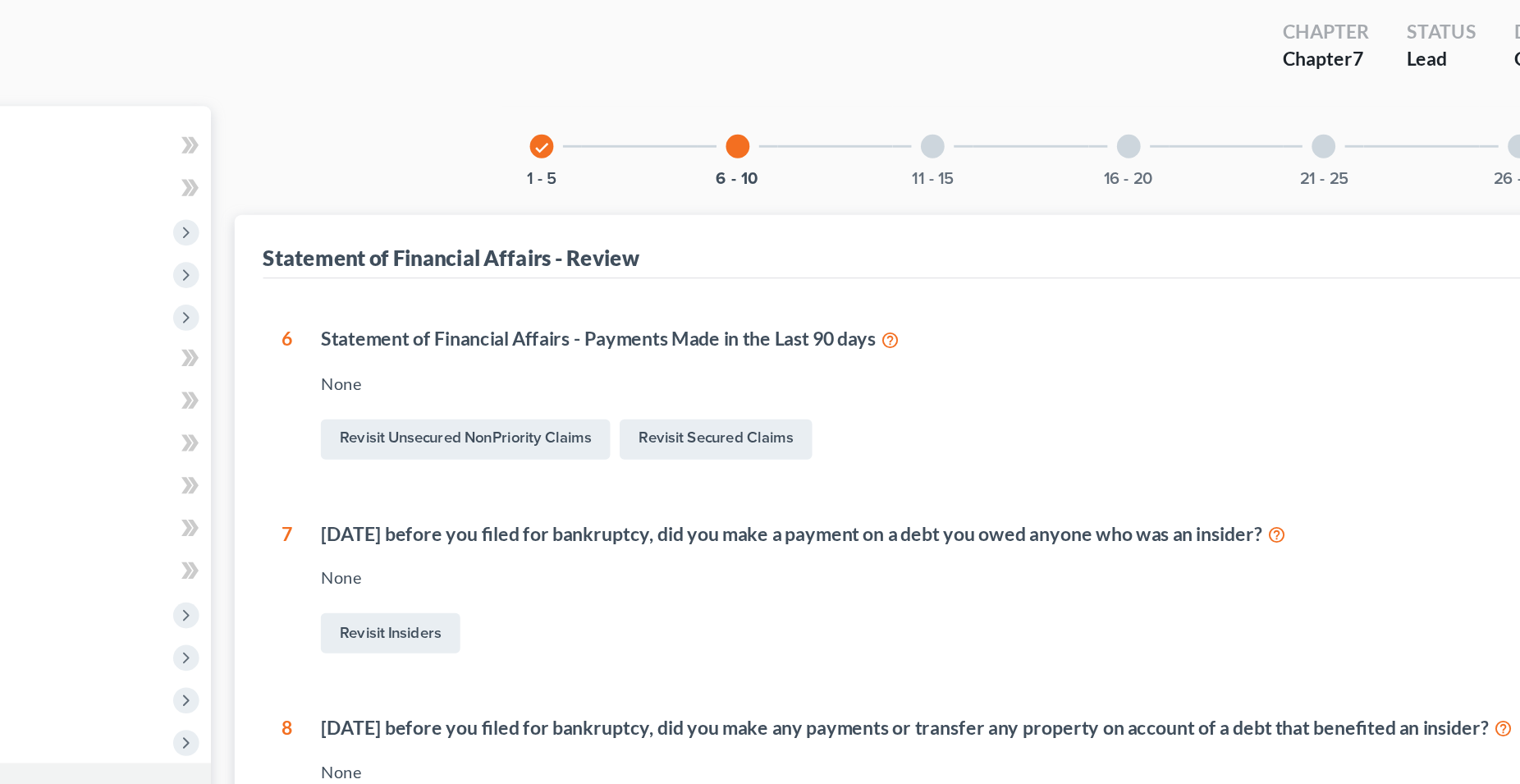
click at [878, 104] on div at bounding box center [879, 102] width 17 height 17
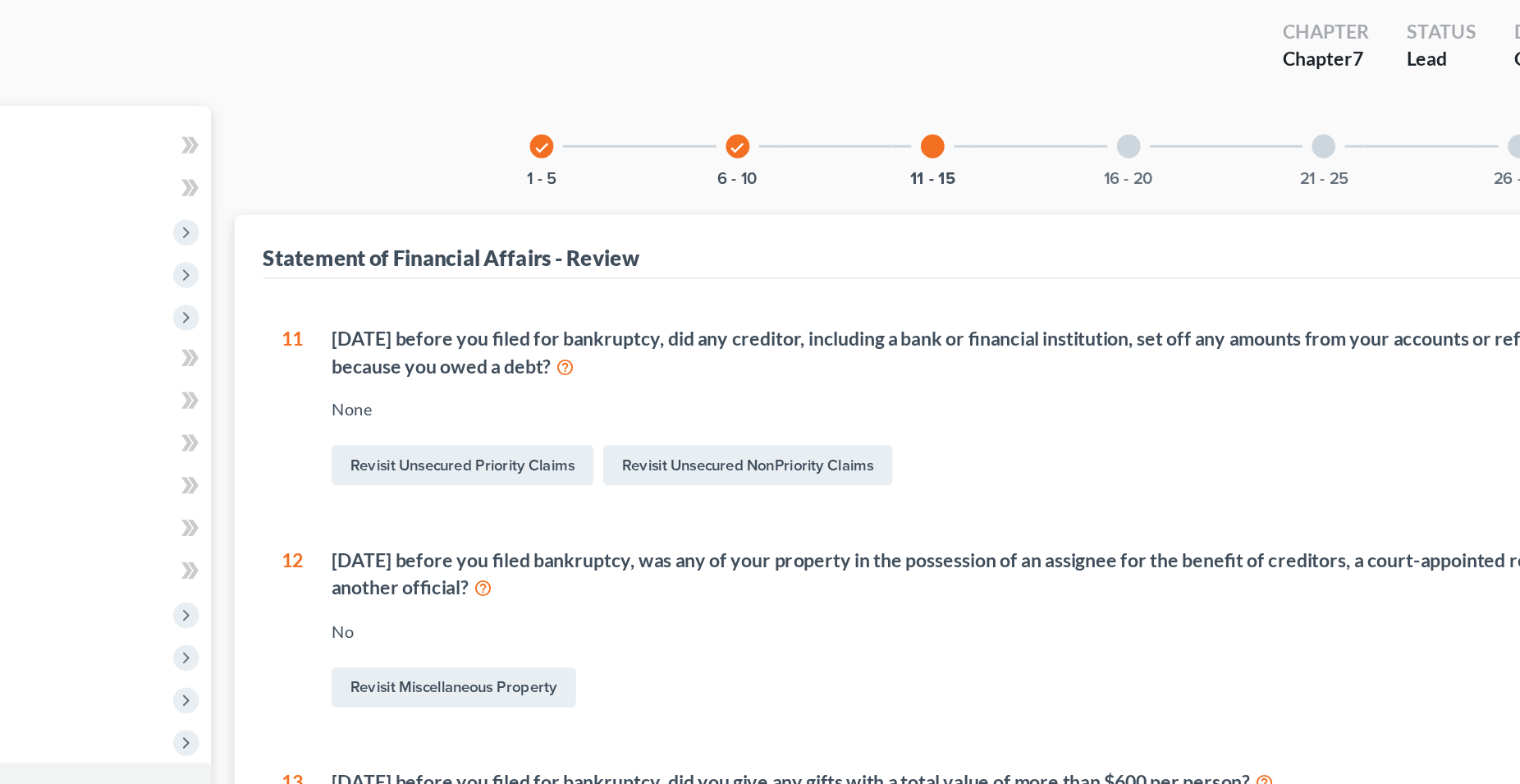
click at [878, 103] on div at bounding box center [879, 102] width 17 height 17
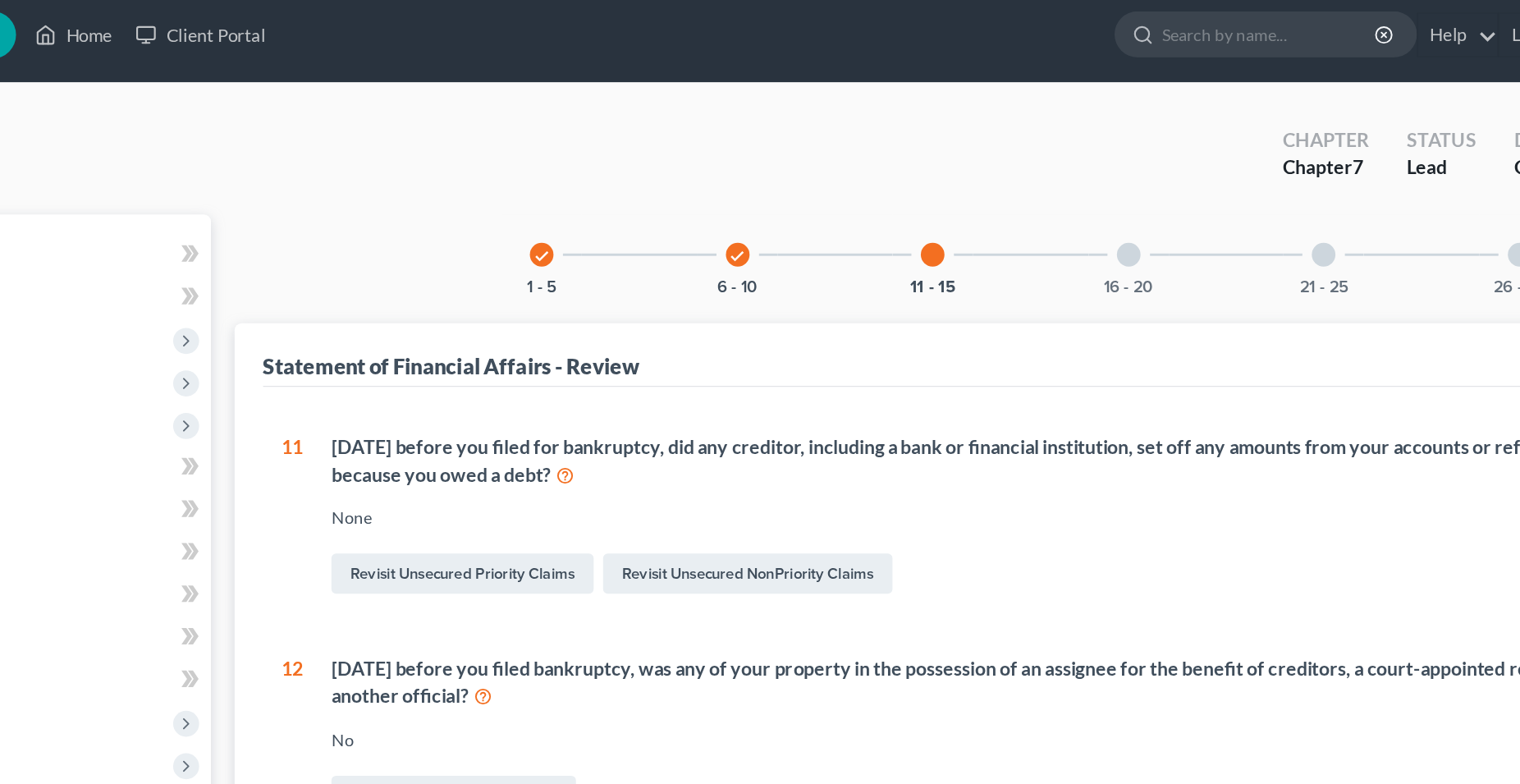
scroll to position [0, 0]
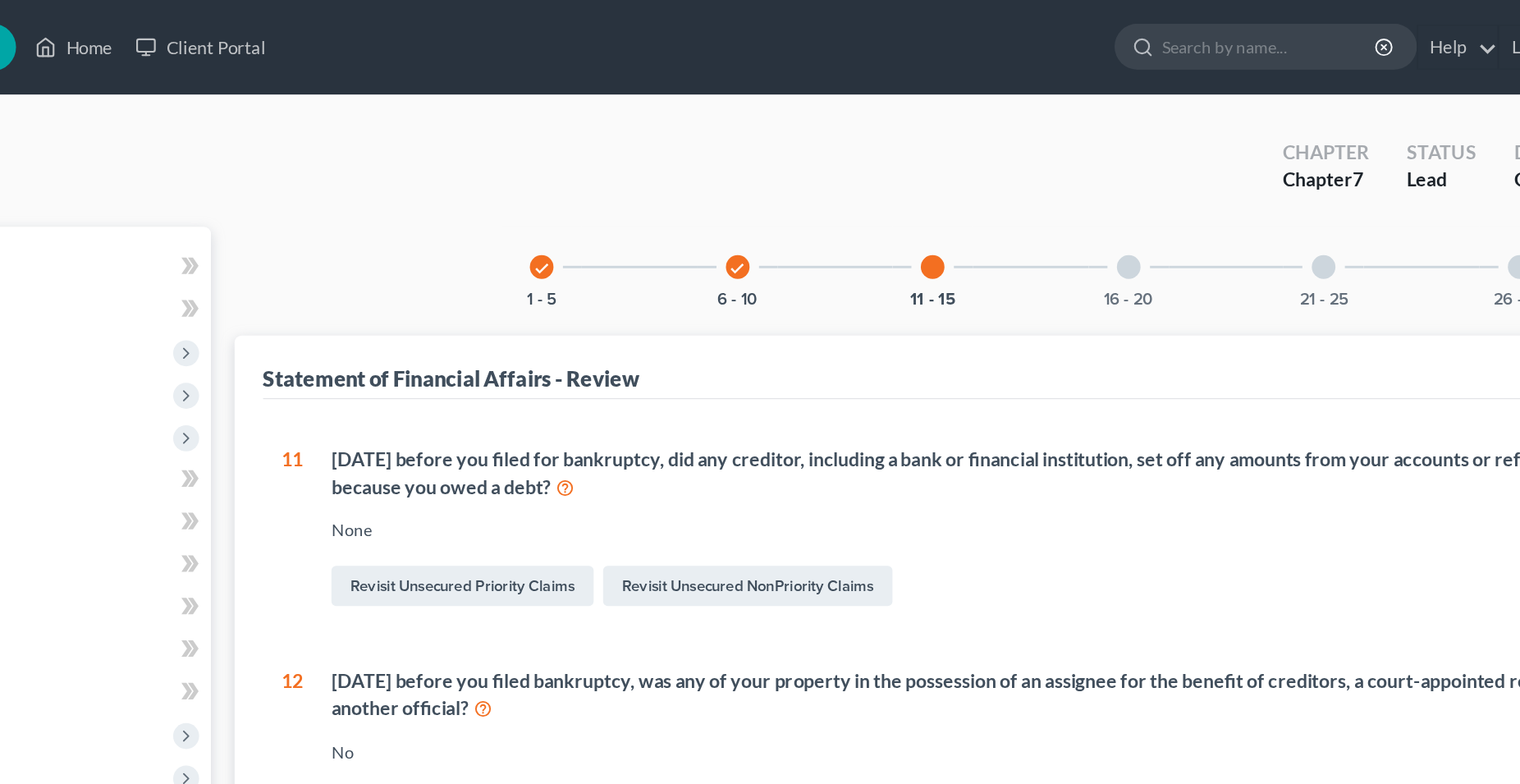
click at [1019, 189] on div at bounding box center [1016, 185] width 17 height 17
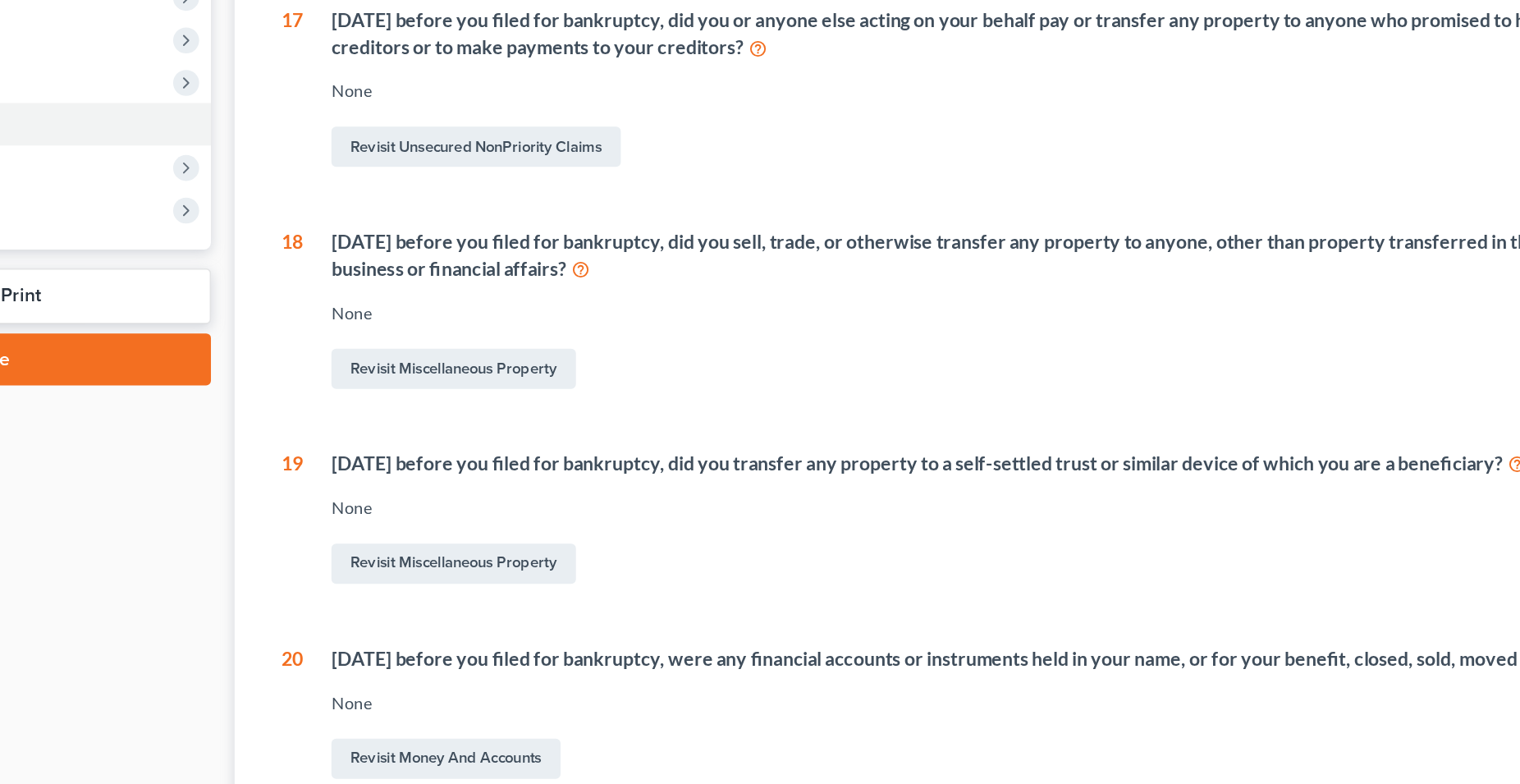
scroll to position [84, 0]
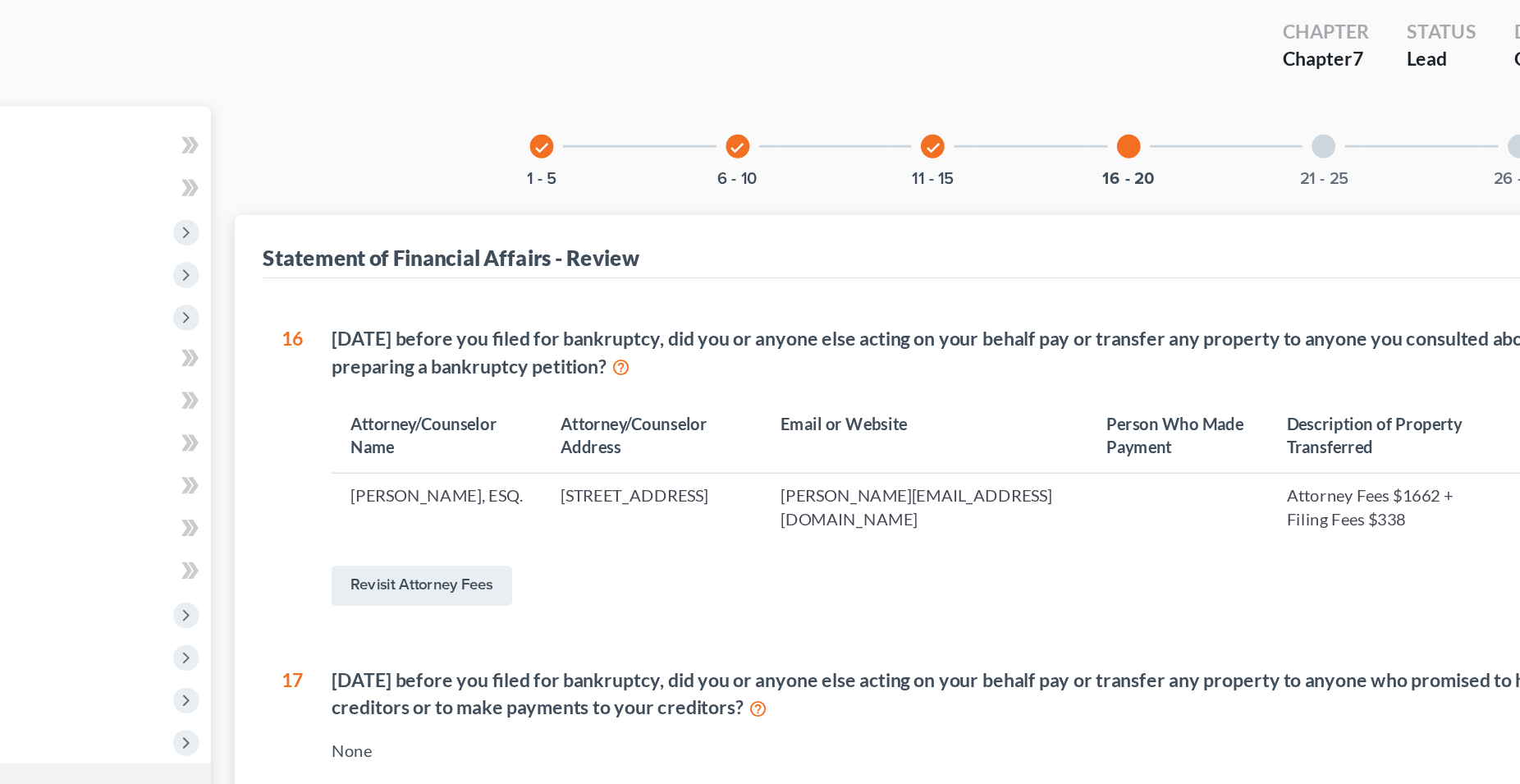
click at [1154, 104] on div at bounding box center [1151, 102] width 17 height 17
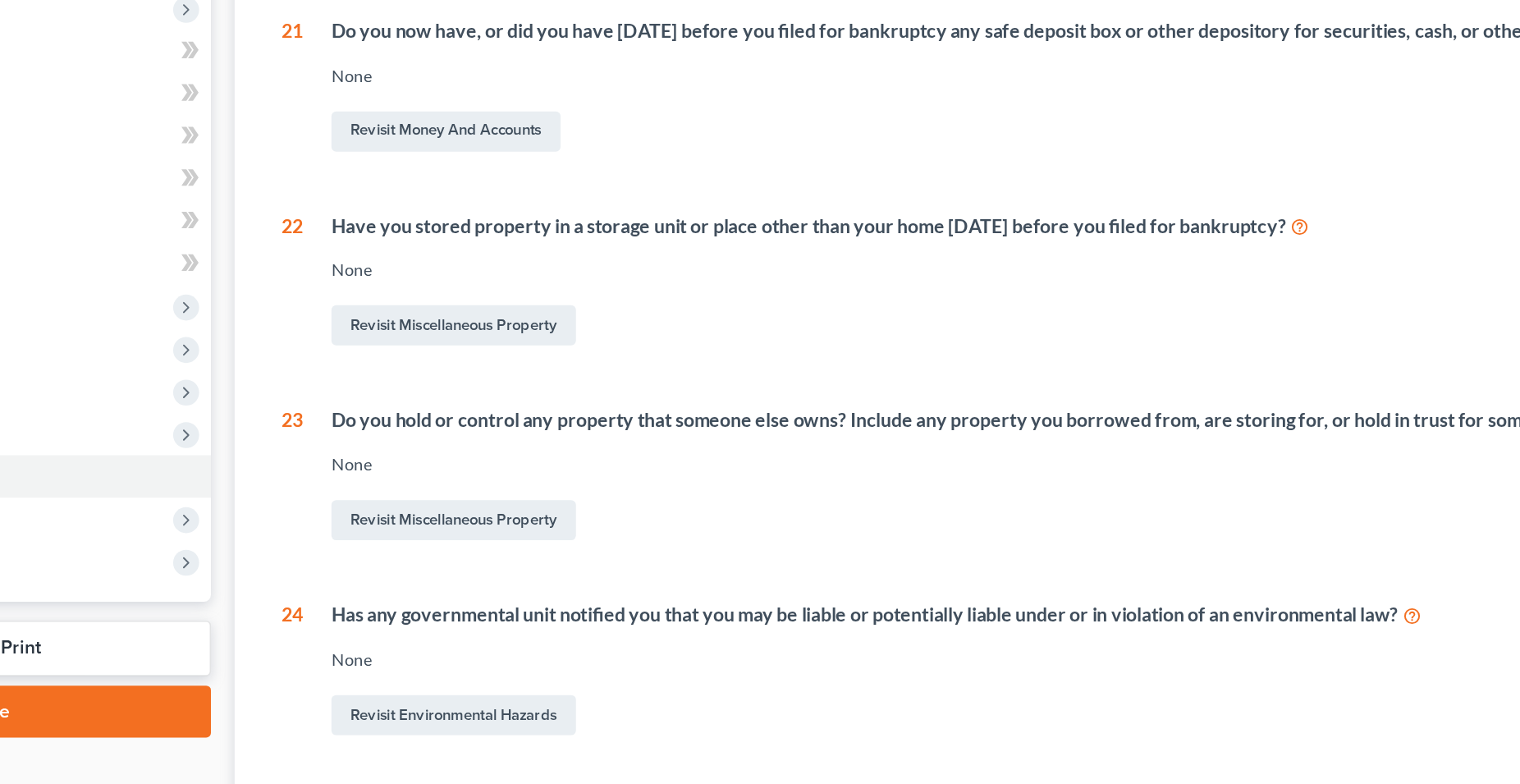
scroll to position [166, 0]
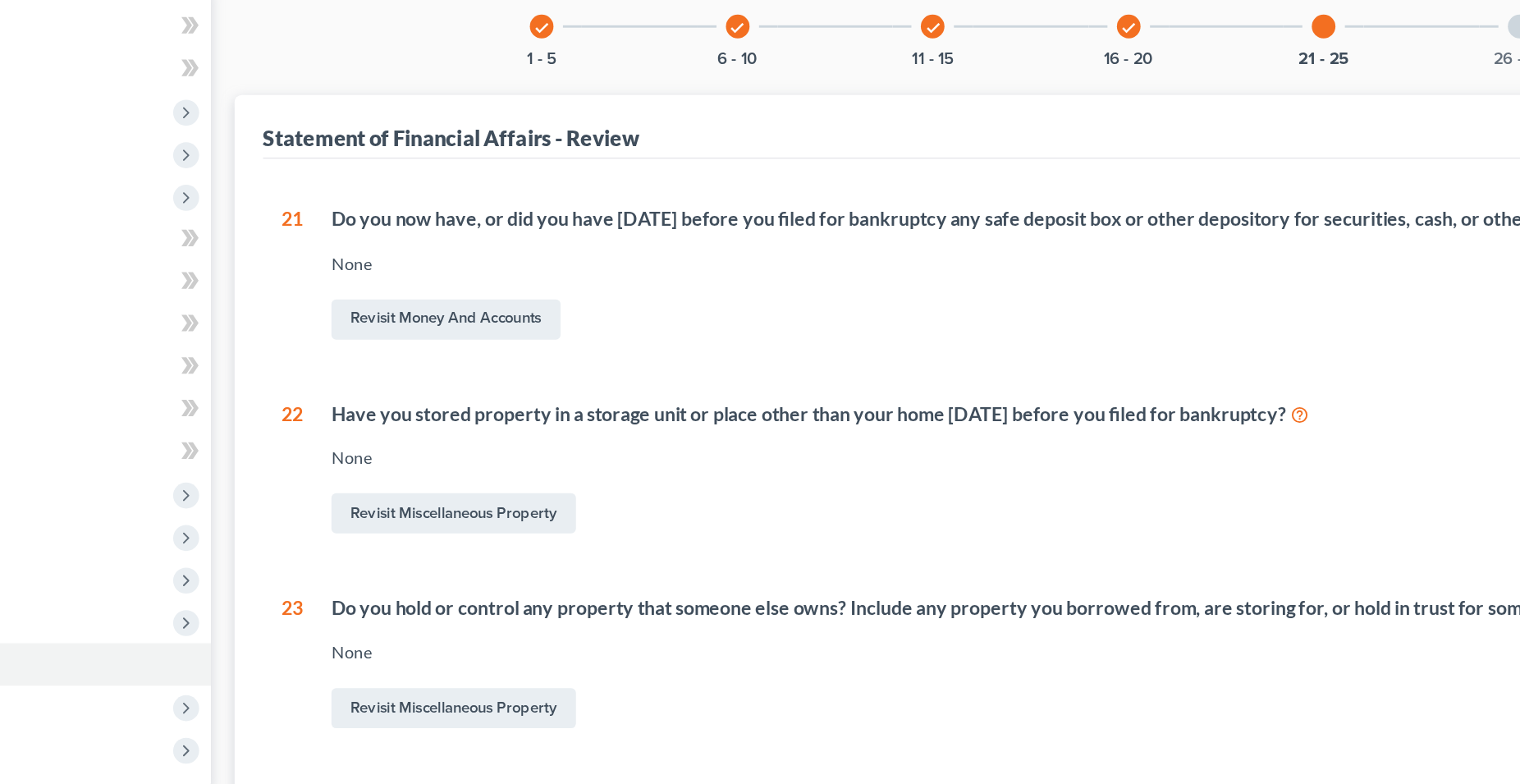
click at [694, 532] on div "21 Do you now have, or did you have [DATE] before you filed for bankruptcy any …" at bounding box center [947, 462] width 1041 height 637
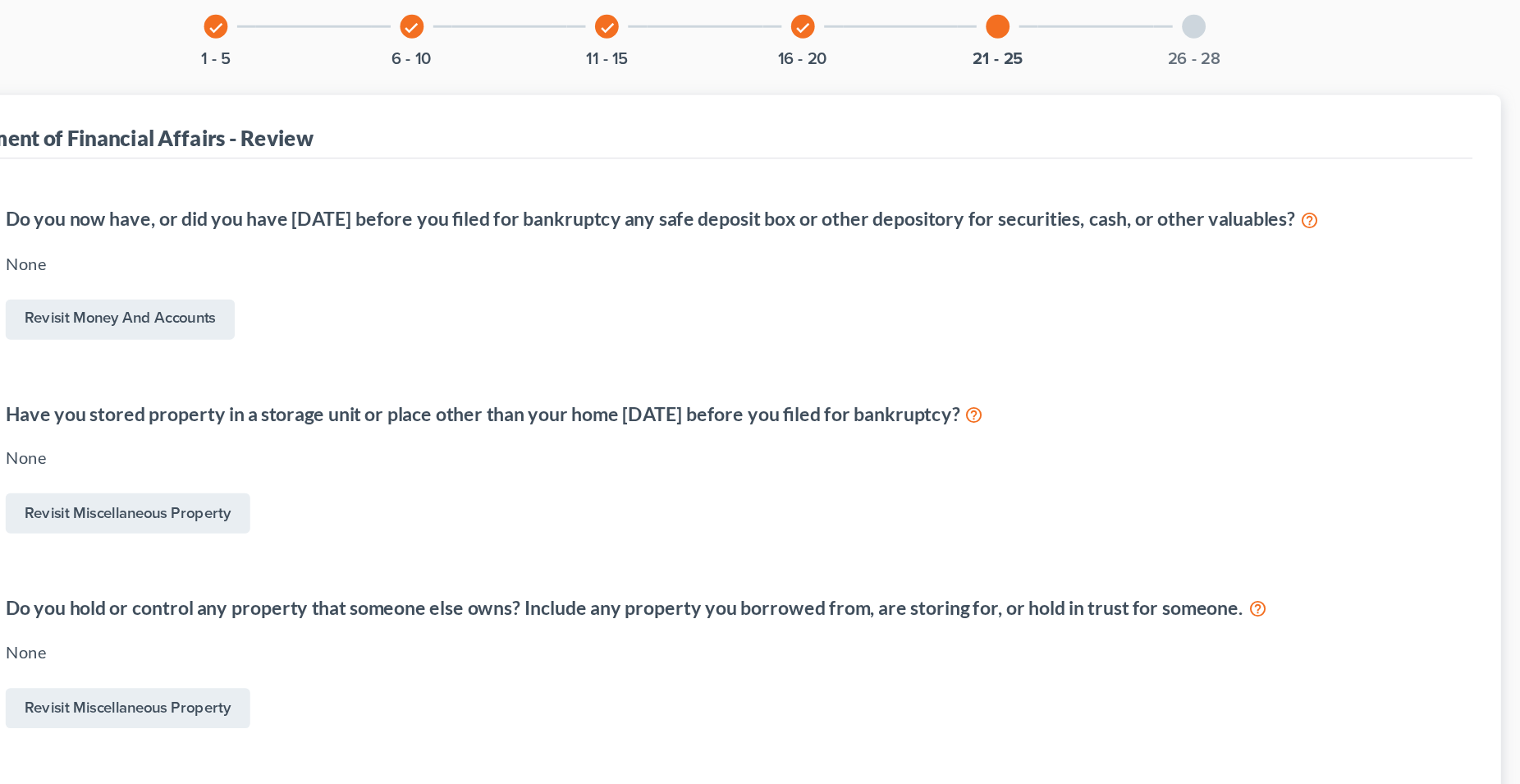
click at [1285, 22] on div at bounding box center [1288, 19] width 17 height 17
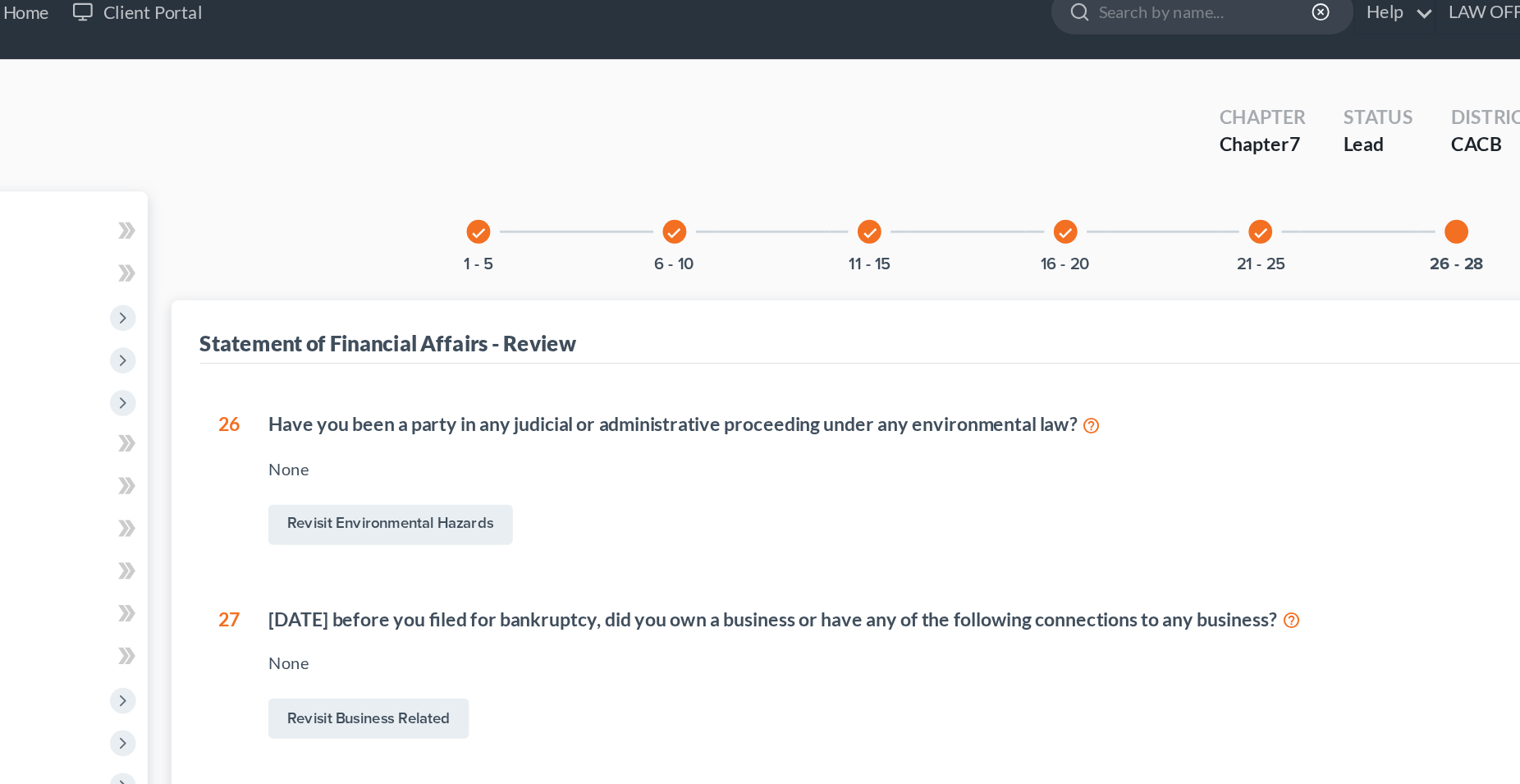
scroll to position [0, 0]
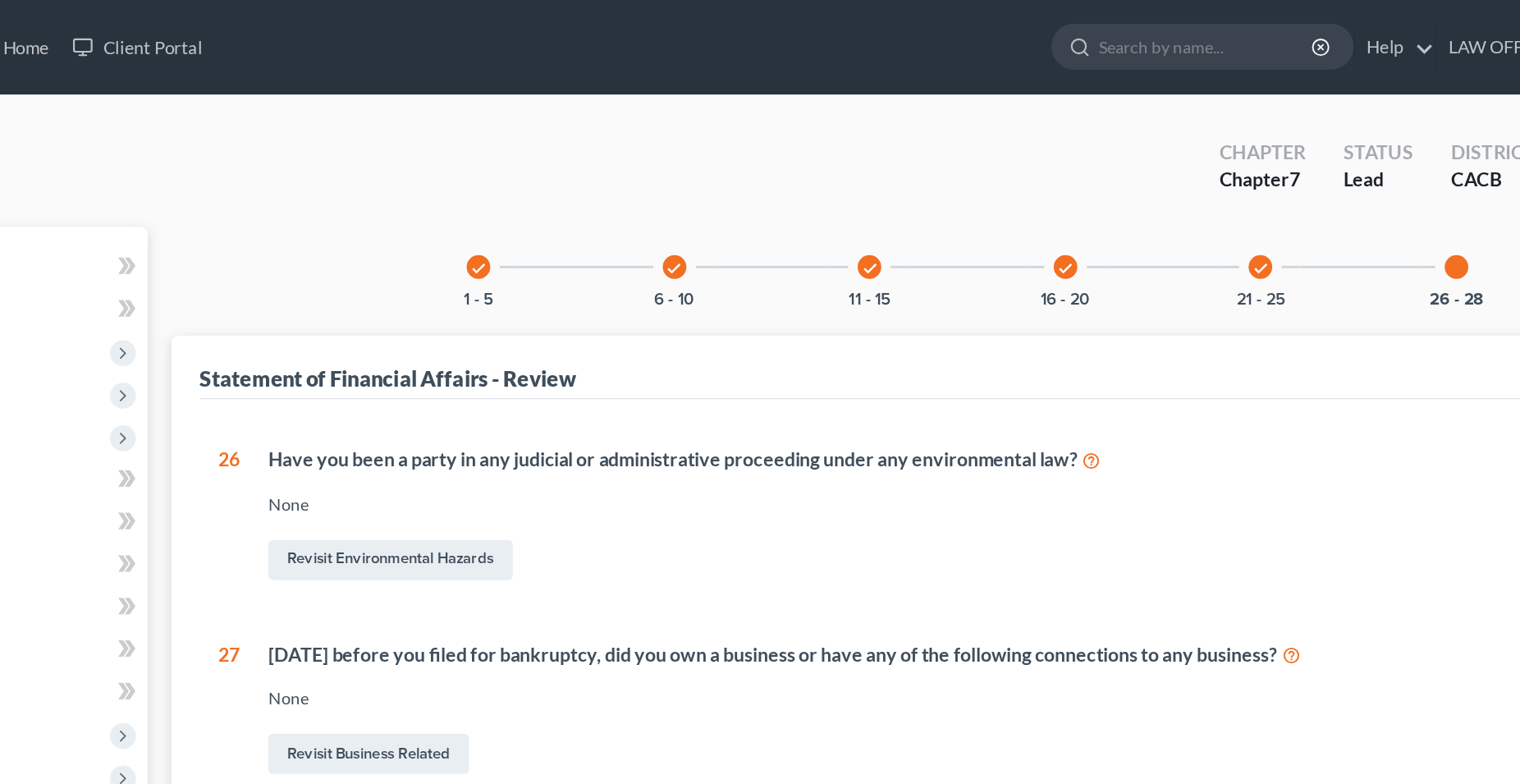
click at [612, 192] on div "check 1 - 5" at bounding box center [607, 185] width 56 height 56
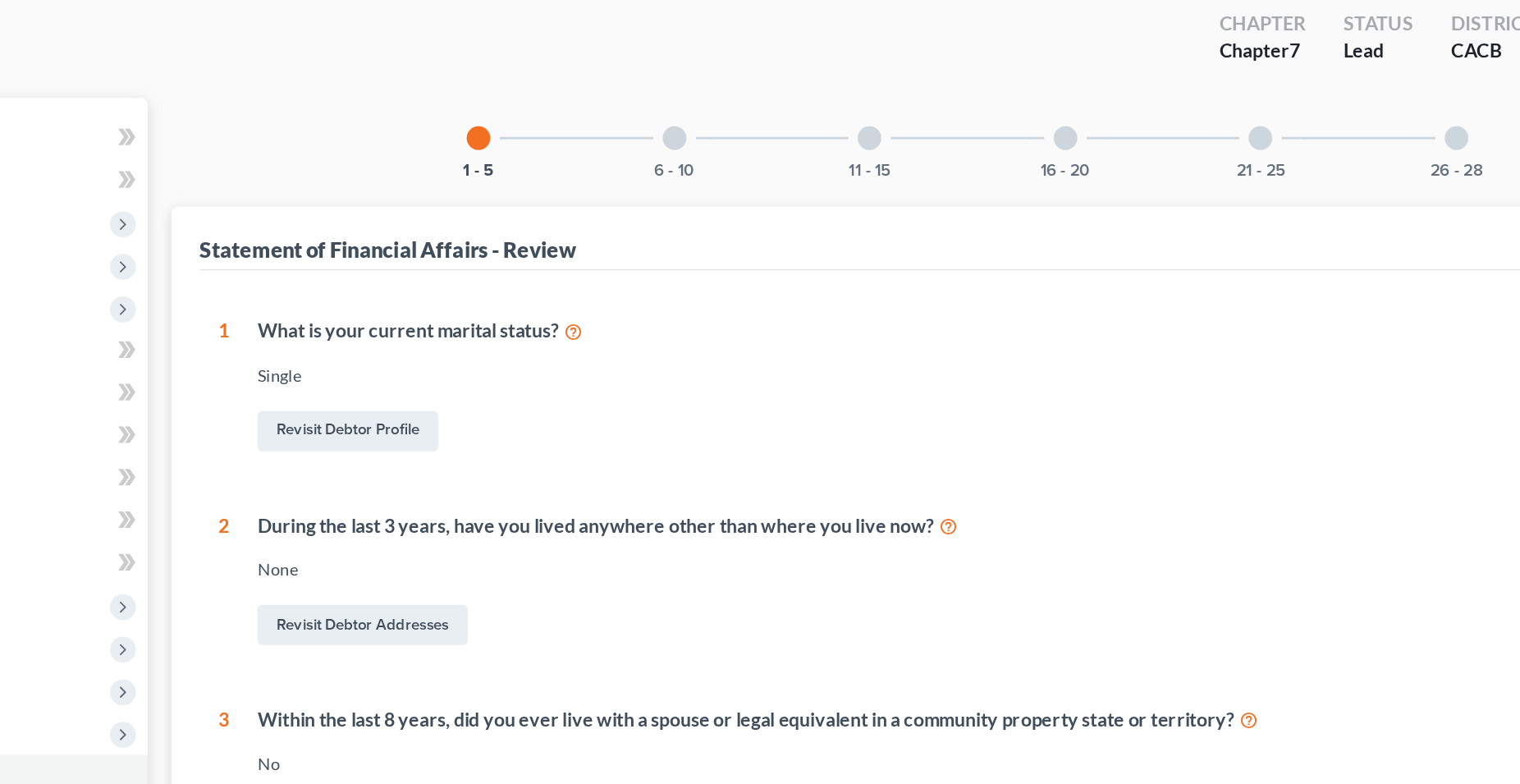
scroll to position [83, 0]
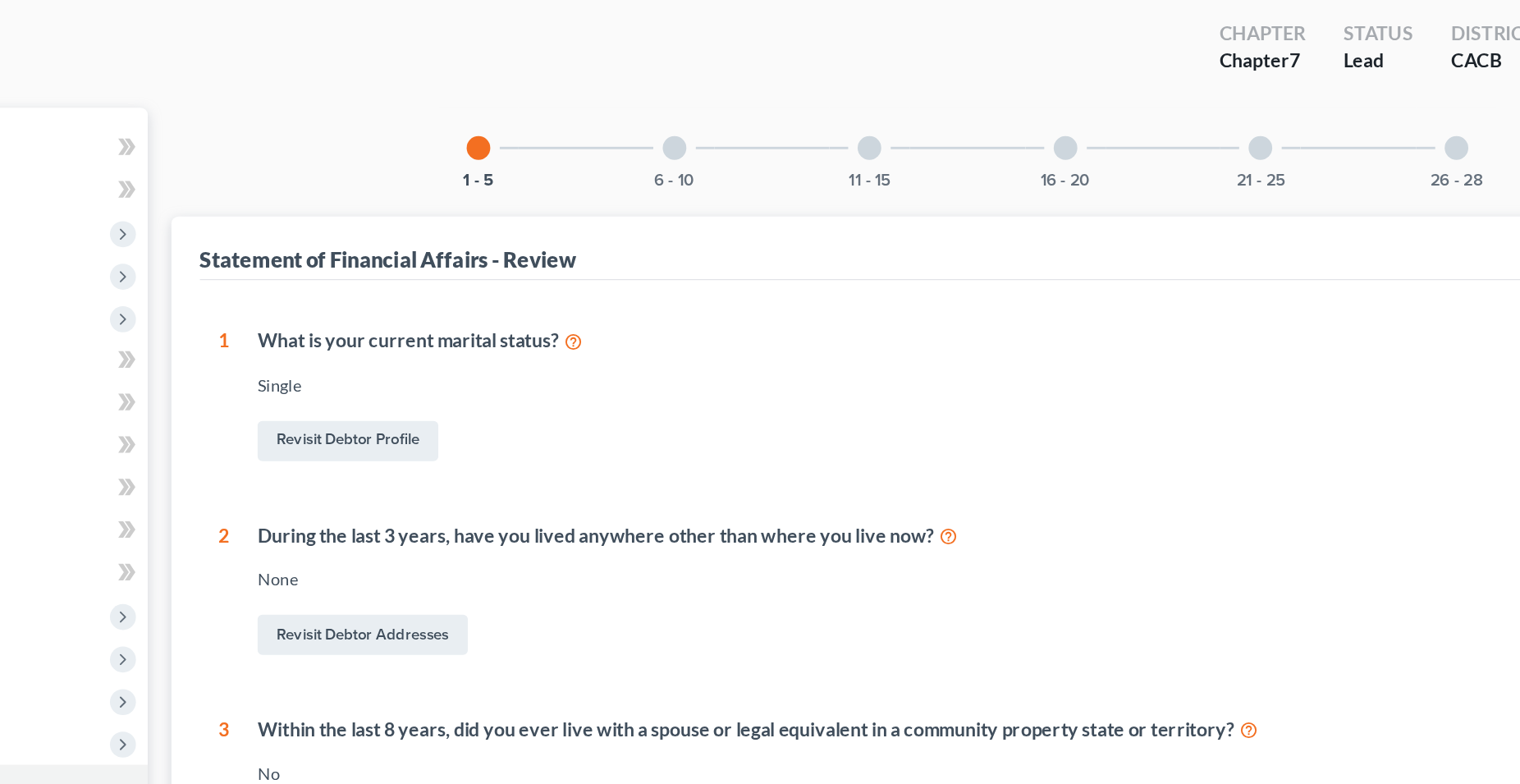
click at [737, 105] on div at bounding box center [744, 103] width 17 height 17
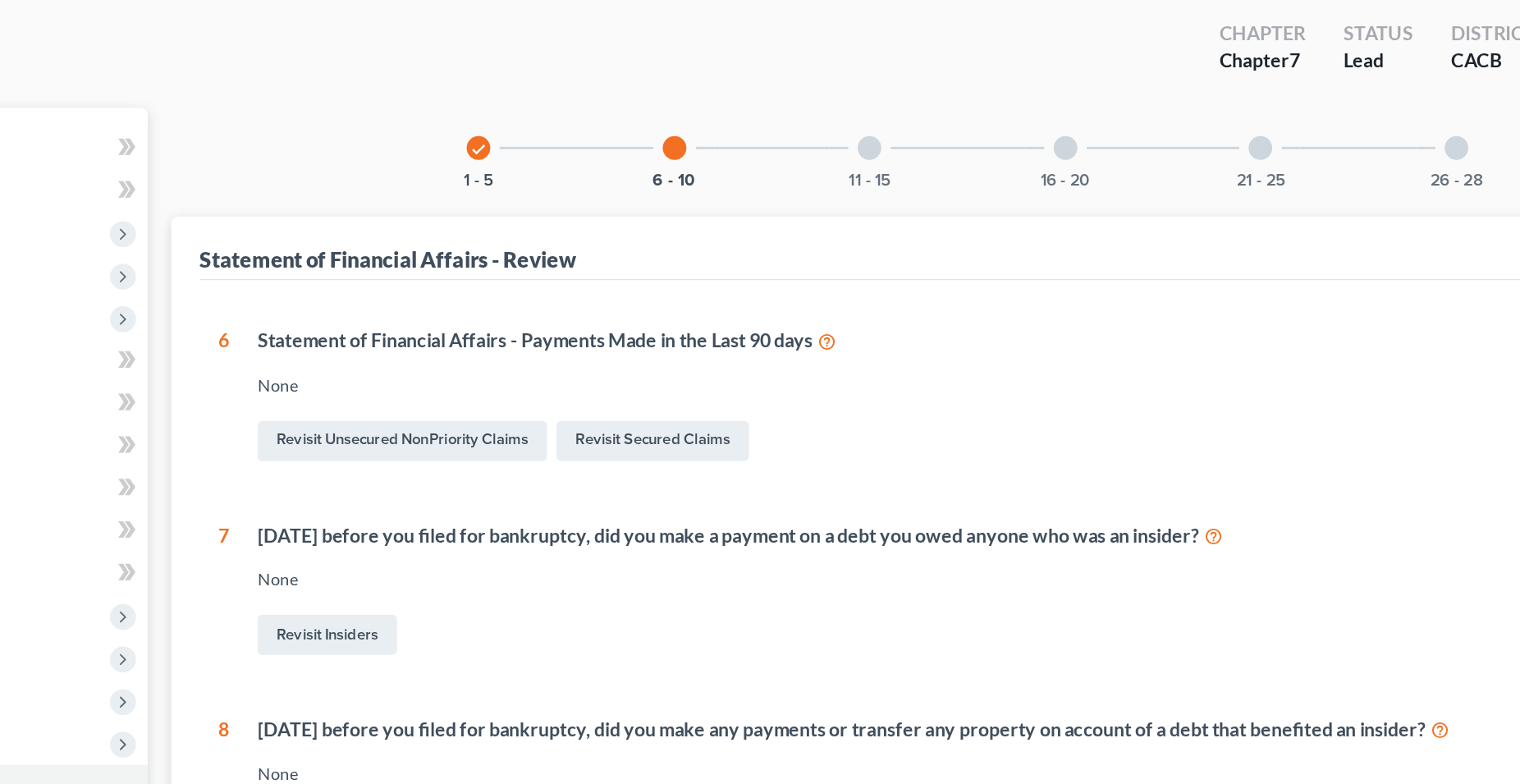
click at [884, 96] on div at bounding box center [879, 103] width 17 height 17
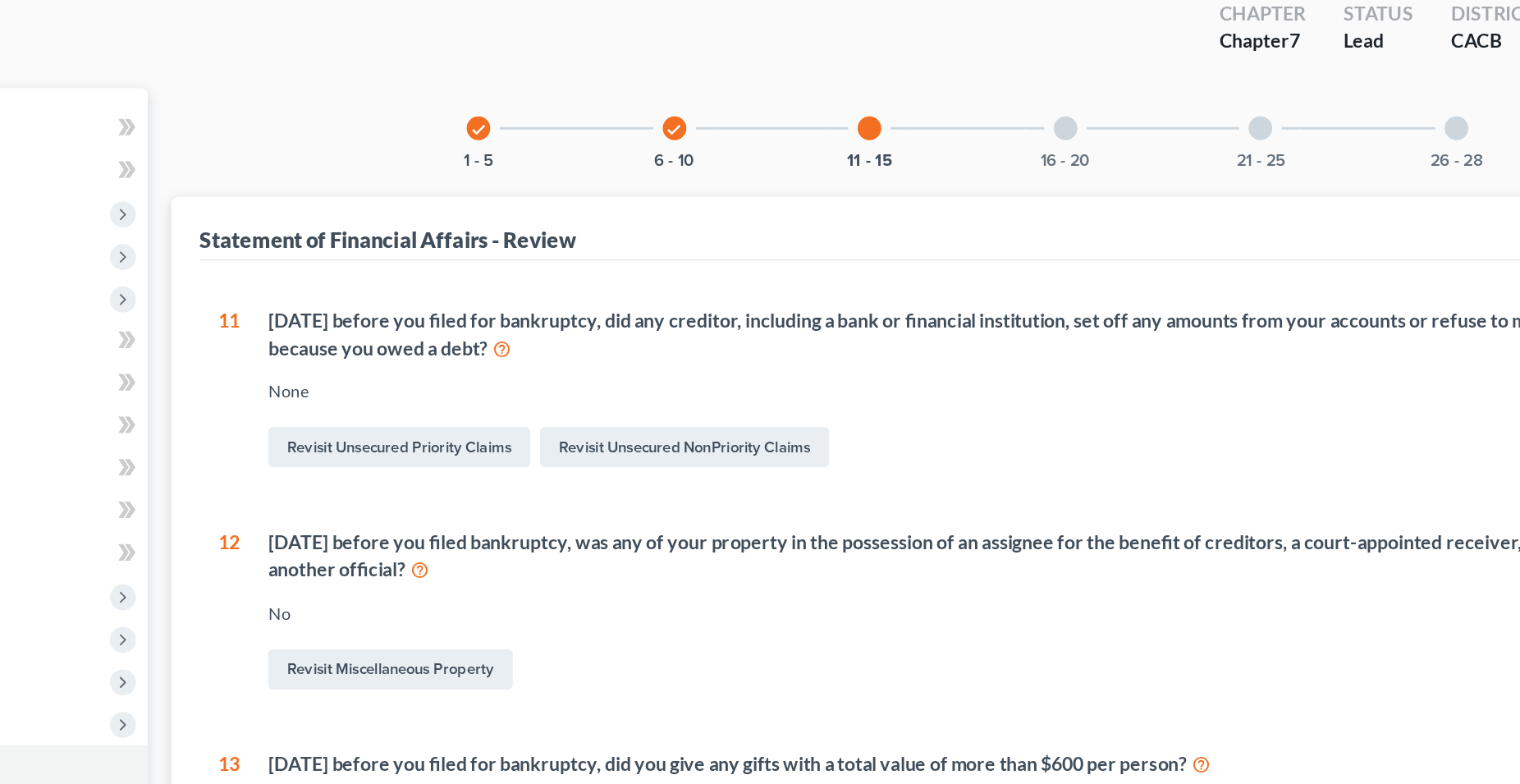
scroll to position [36, 0]
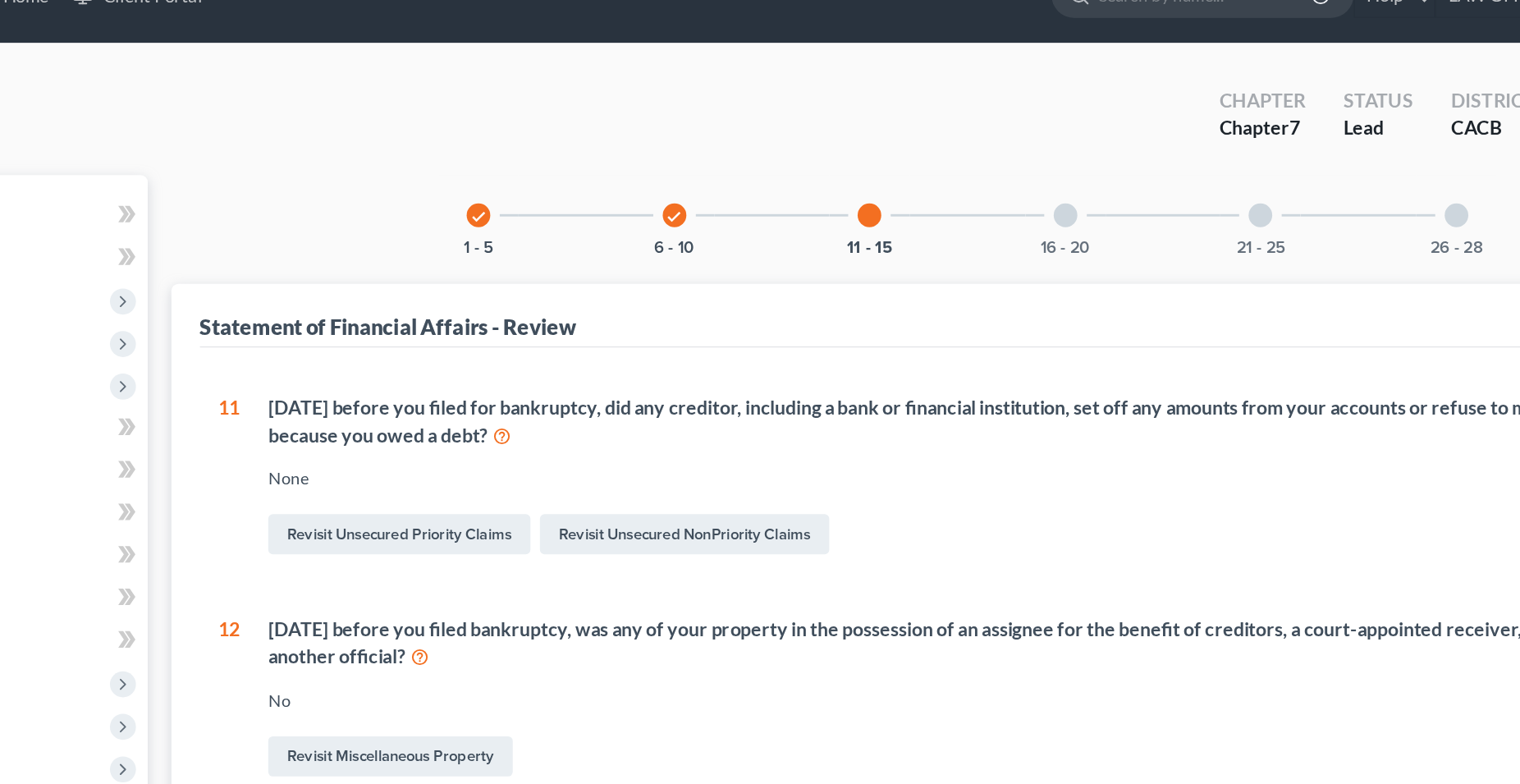
click at [1014, 151] on div at bounding box center [1016, 150] width 17 height 17
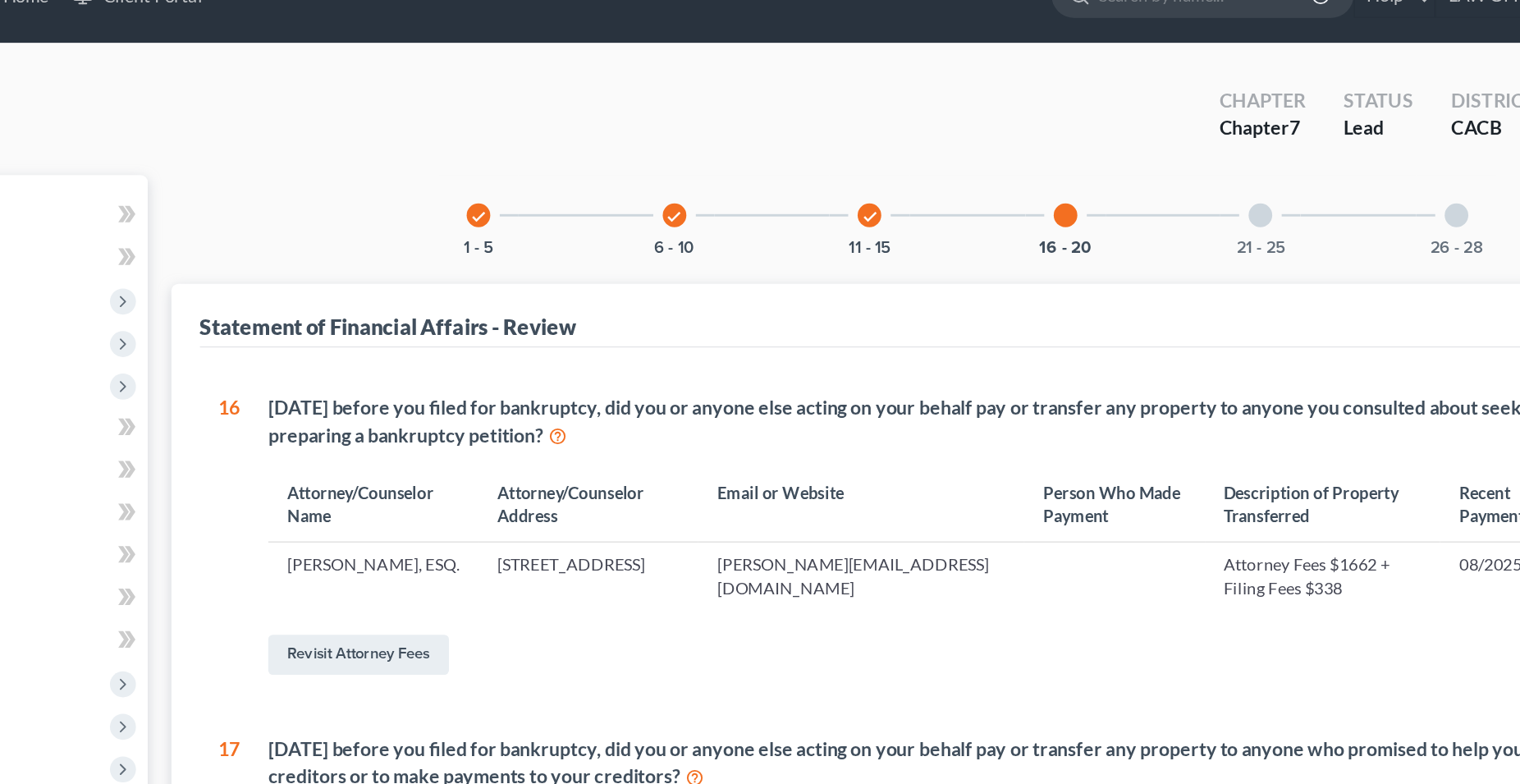
click at [604, 149] on icon "check" at bounding box center [607, 150] width 12 height 12
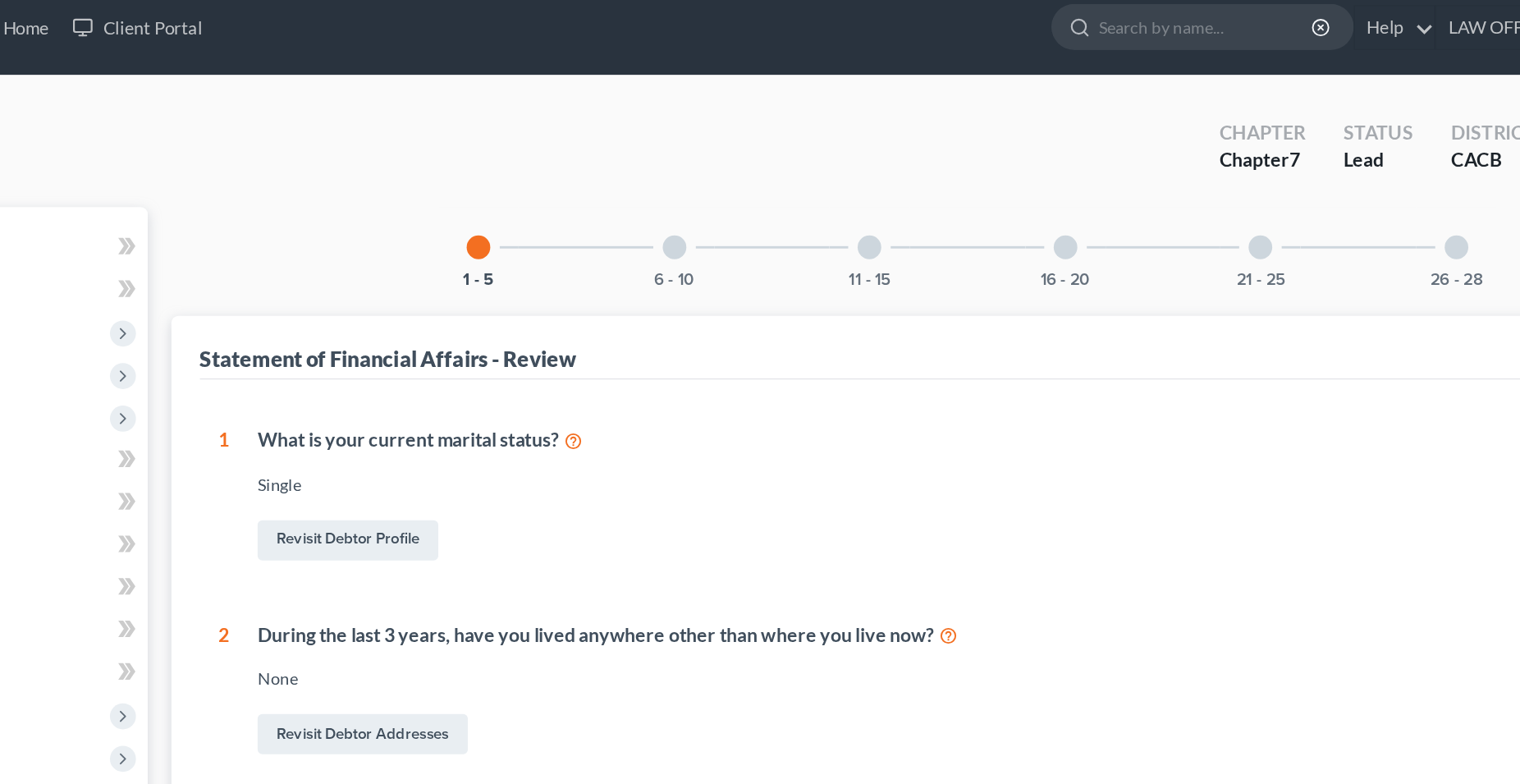
scroll to position [0, 0]
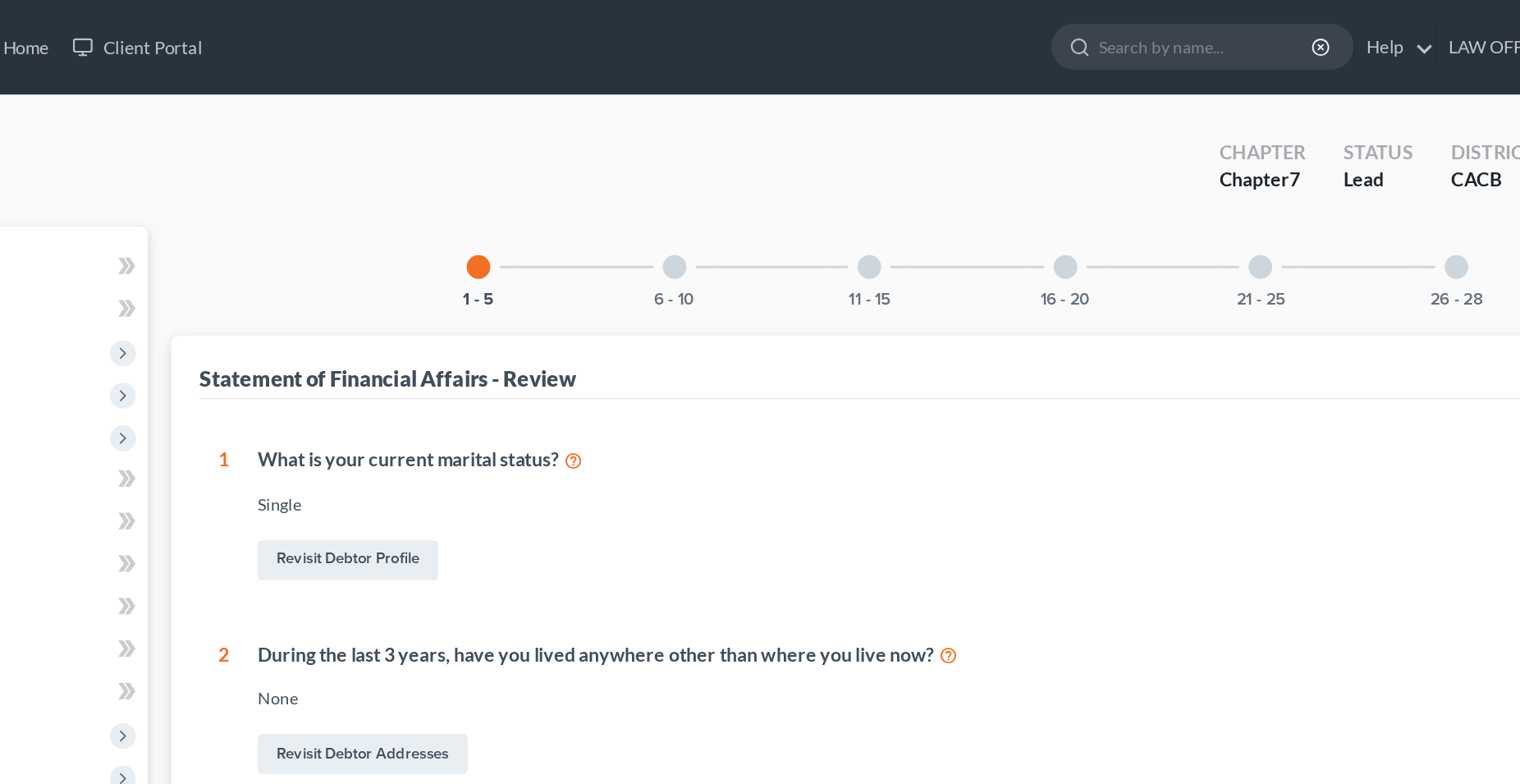
click at [744, 186] on div at bounding box center [744, 185] width 17 height 17
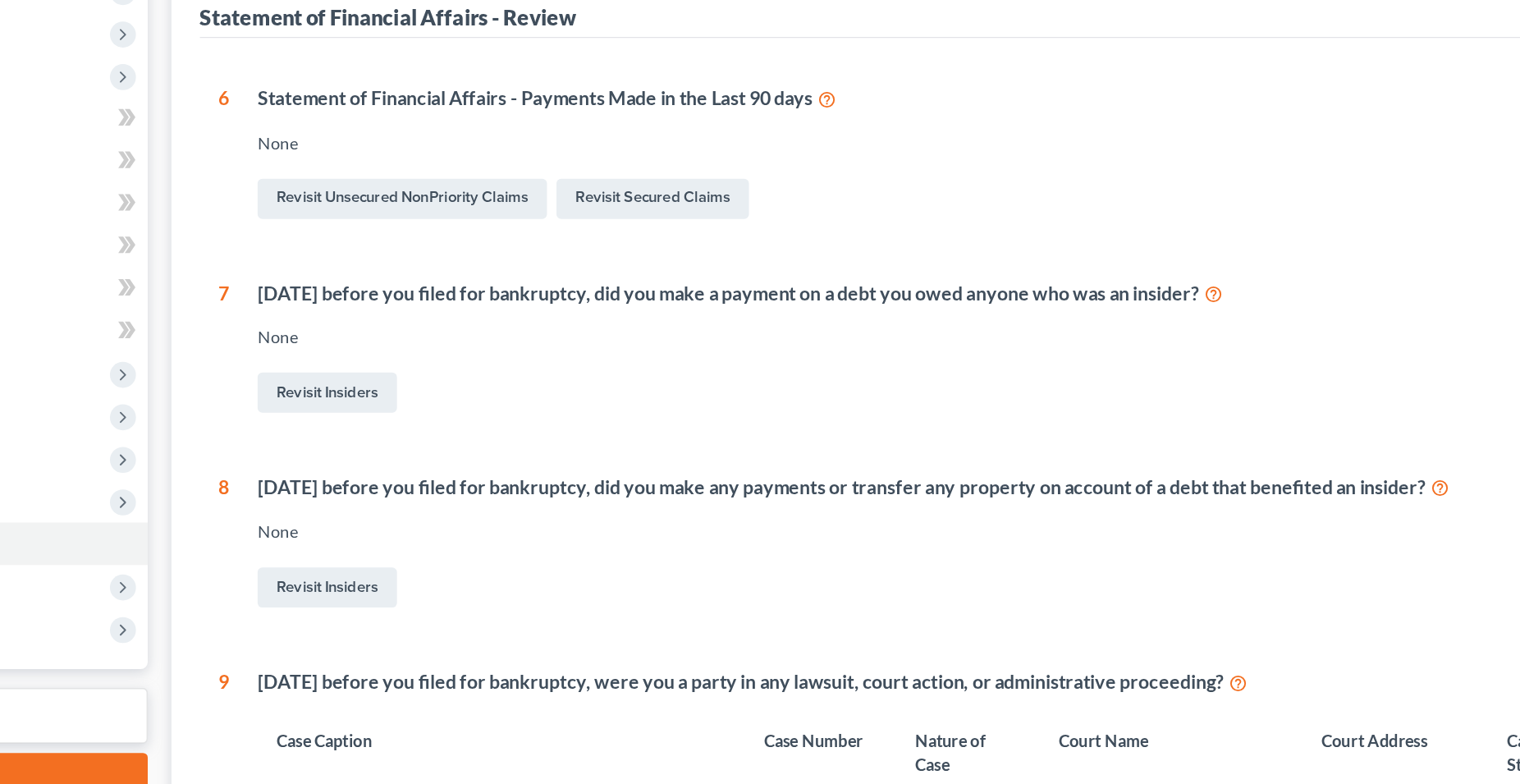
scroll to position [167, 0]
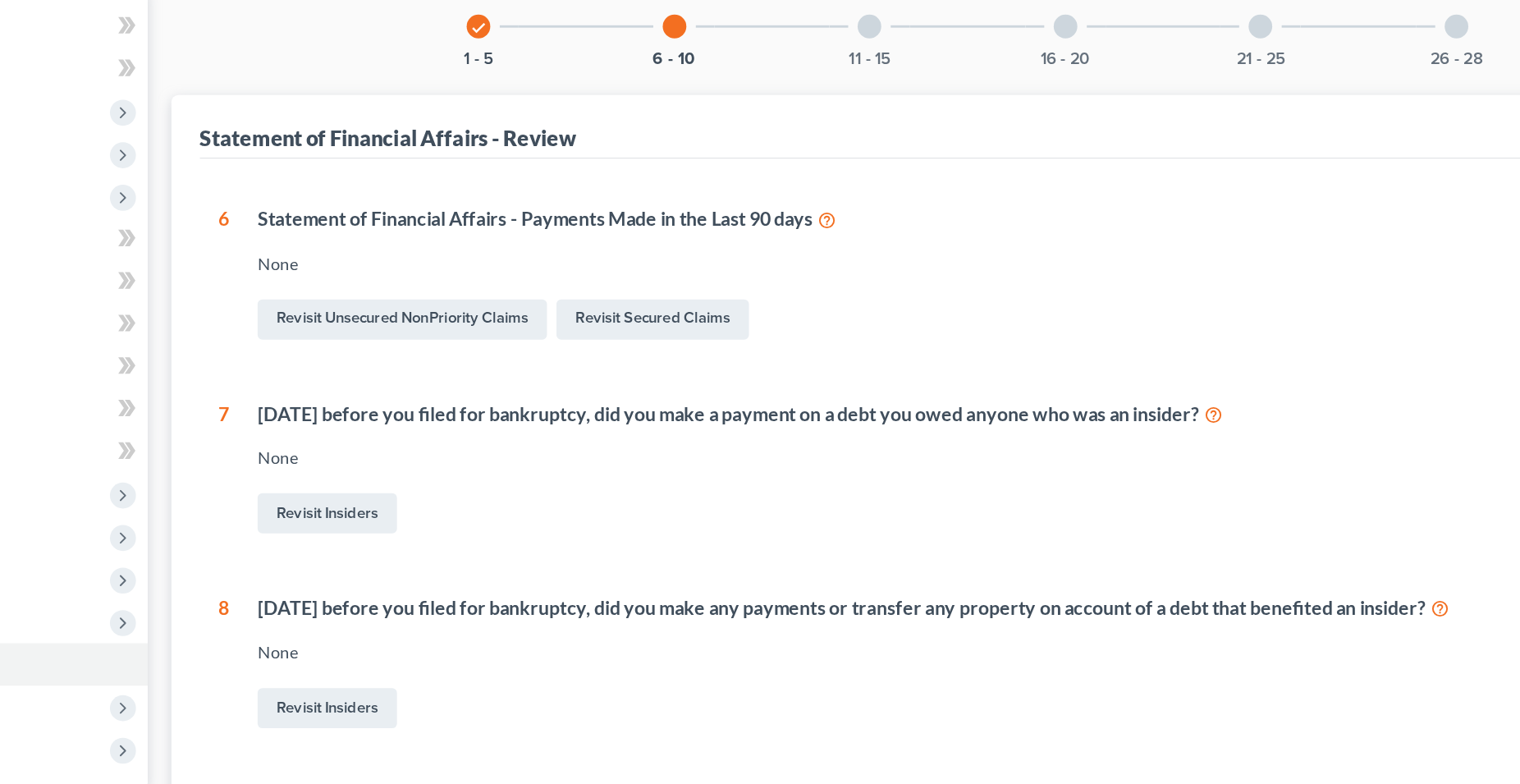
click at [883, 19] on div at bounding box center [879, 18] width 17 height 17
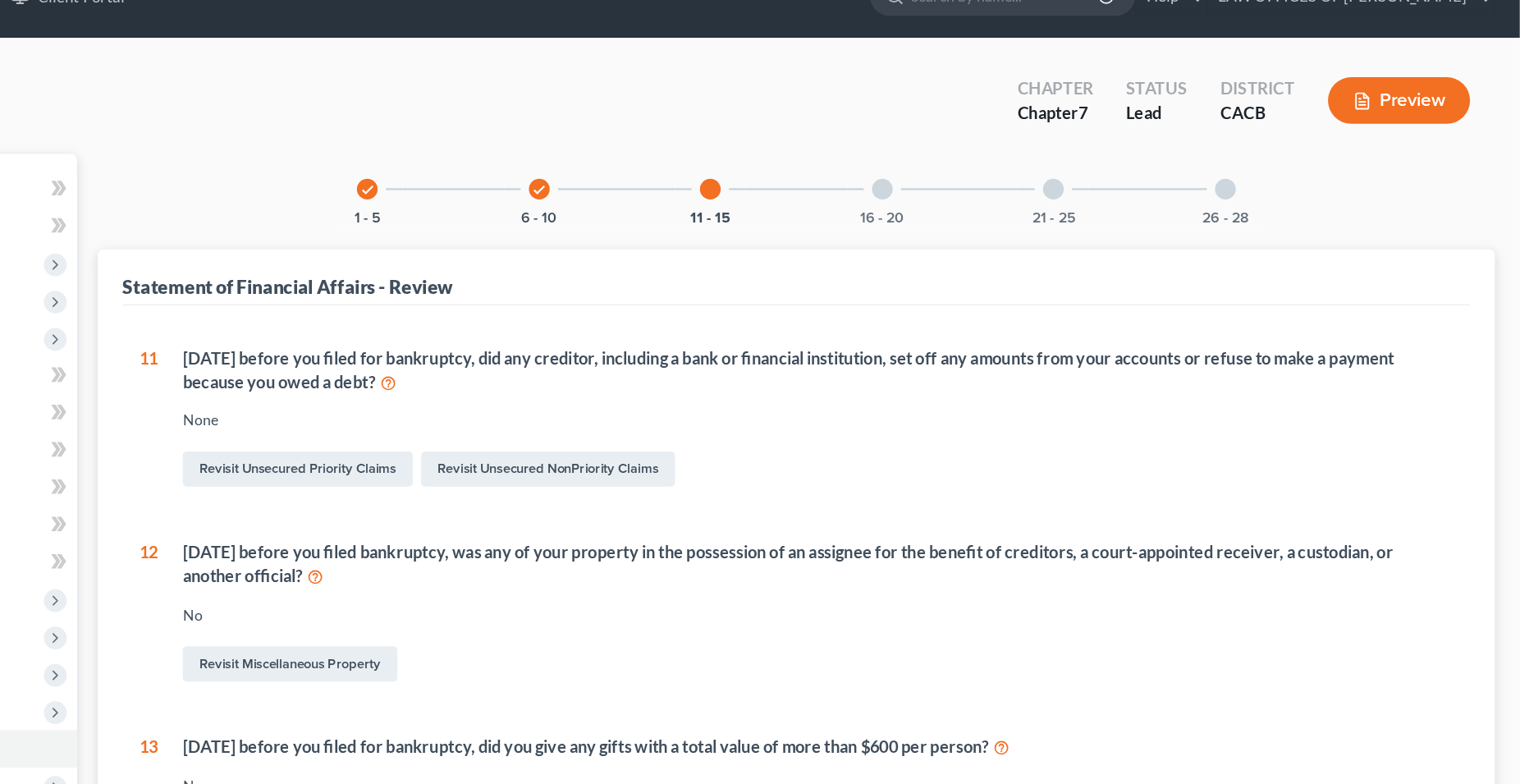
scroll to position [0, 0]
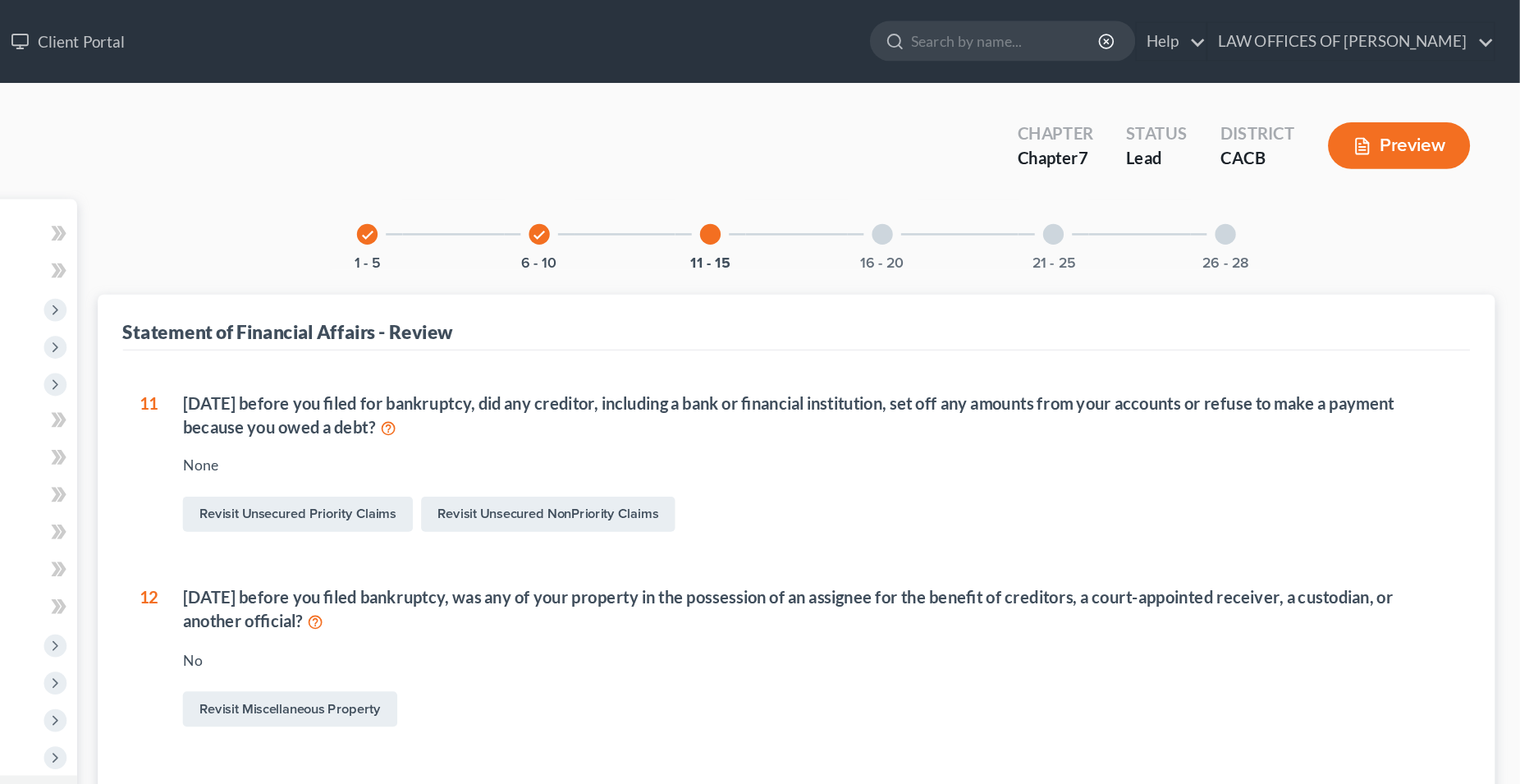
click at [1010, 191] on div at bounding box center [1016, 185] width 17 height 17
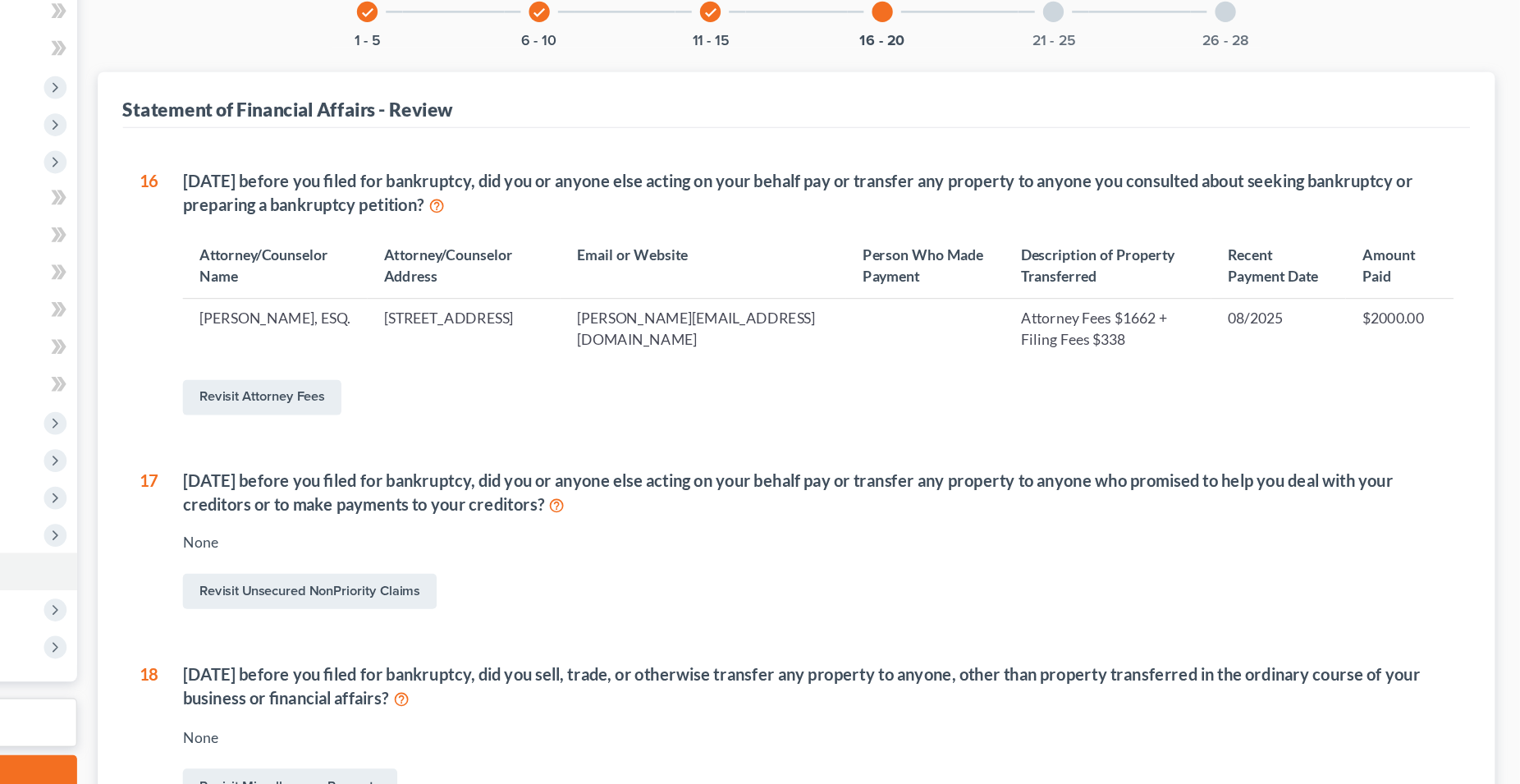
scroll to position [167, 0]
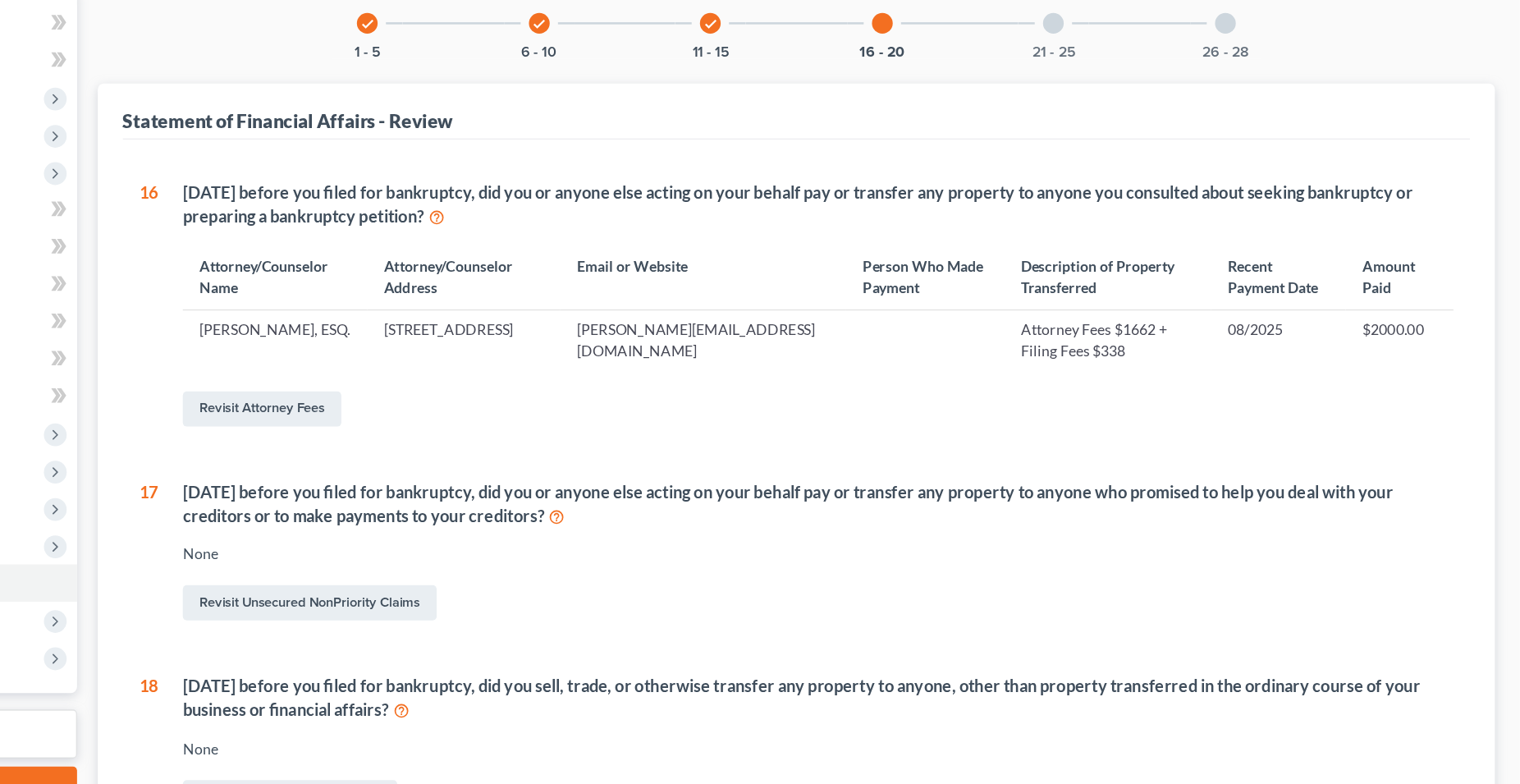
click at [1155, 18] on div at bounding box center [1151, 18] width 17 height 17
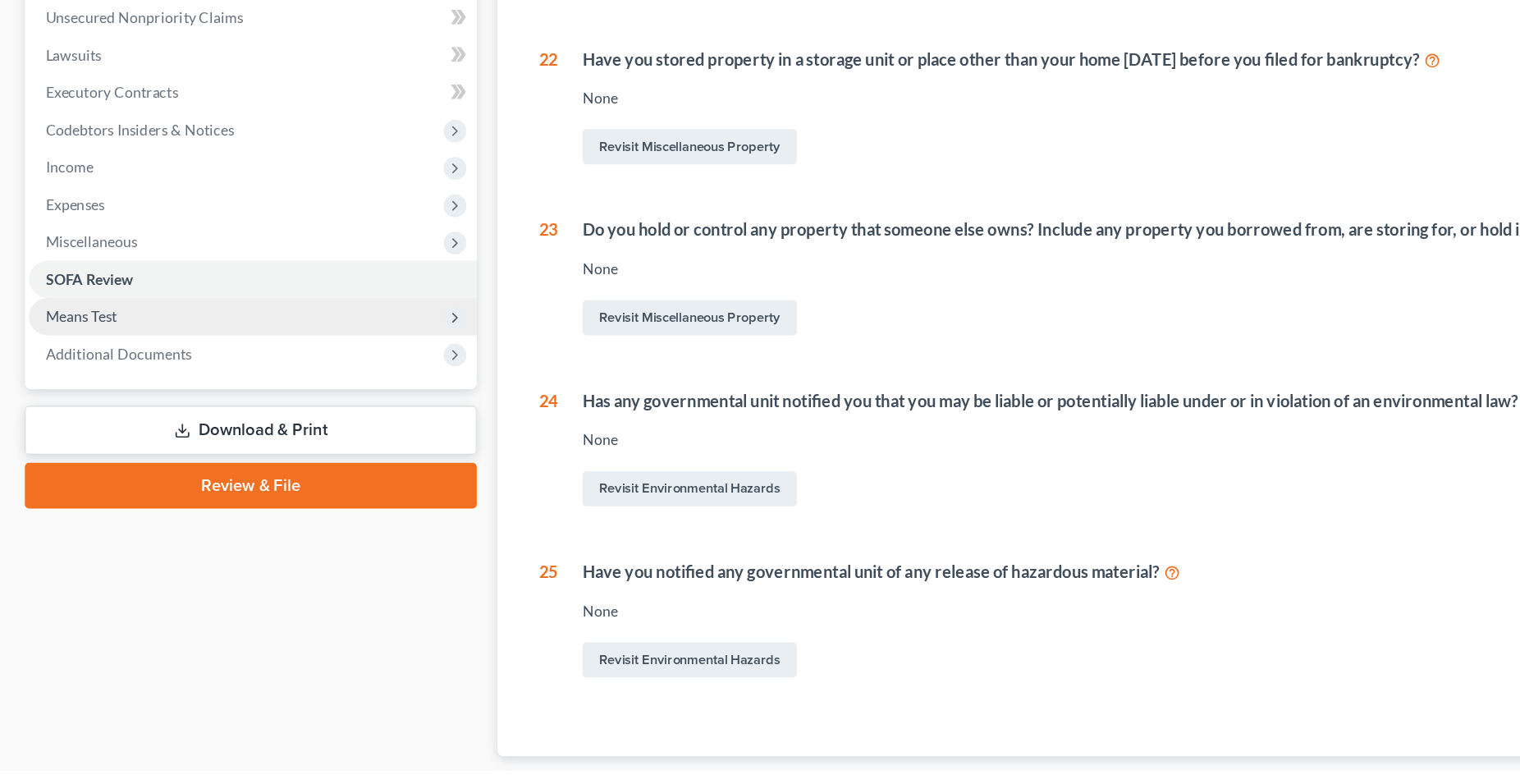
scroll to position [243, 0]
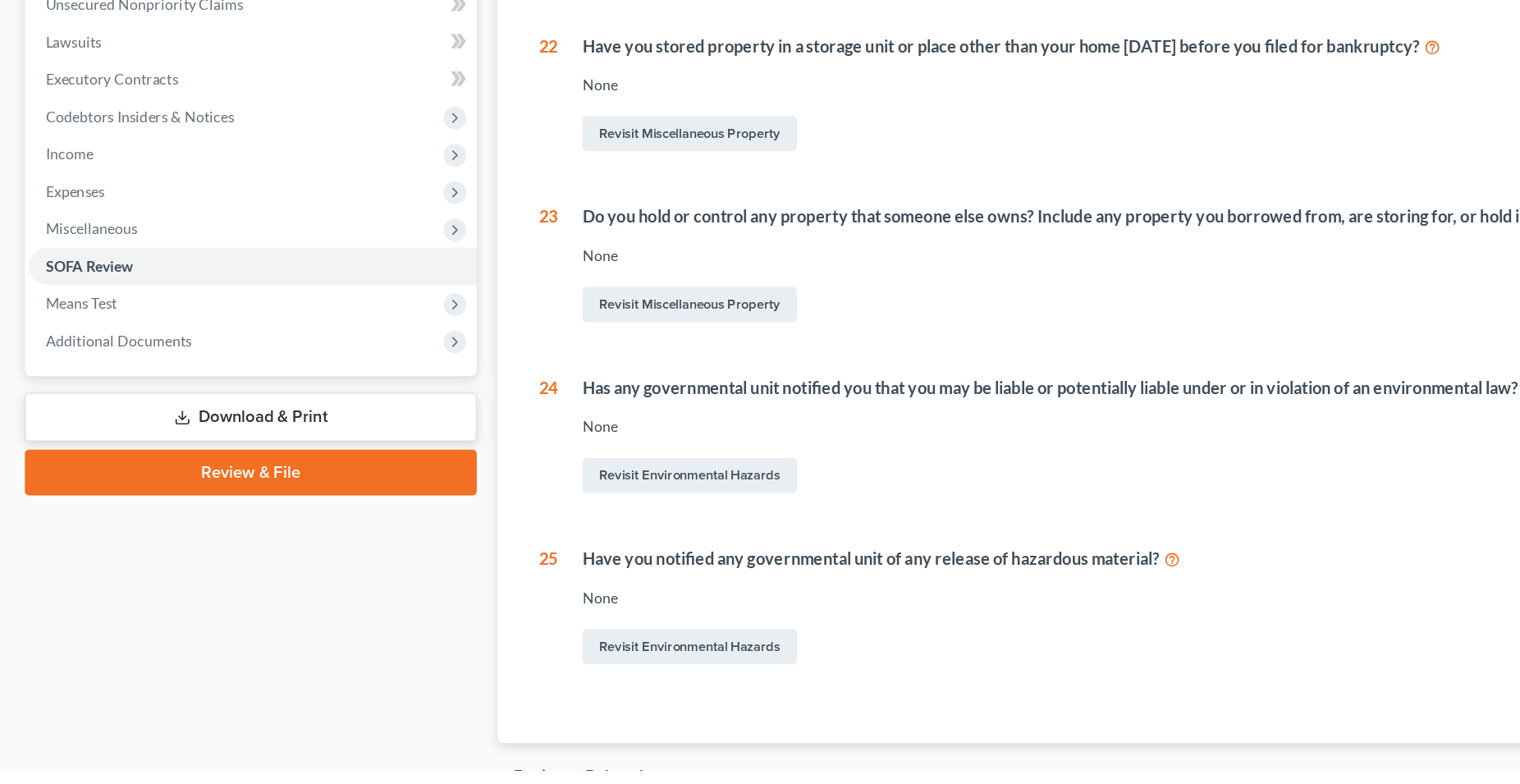
click at [218, 505] on link "Download & Print" at bounding box center [198, 504] width 358 height 39
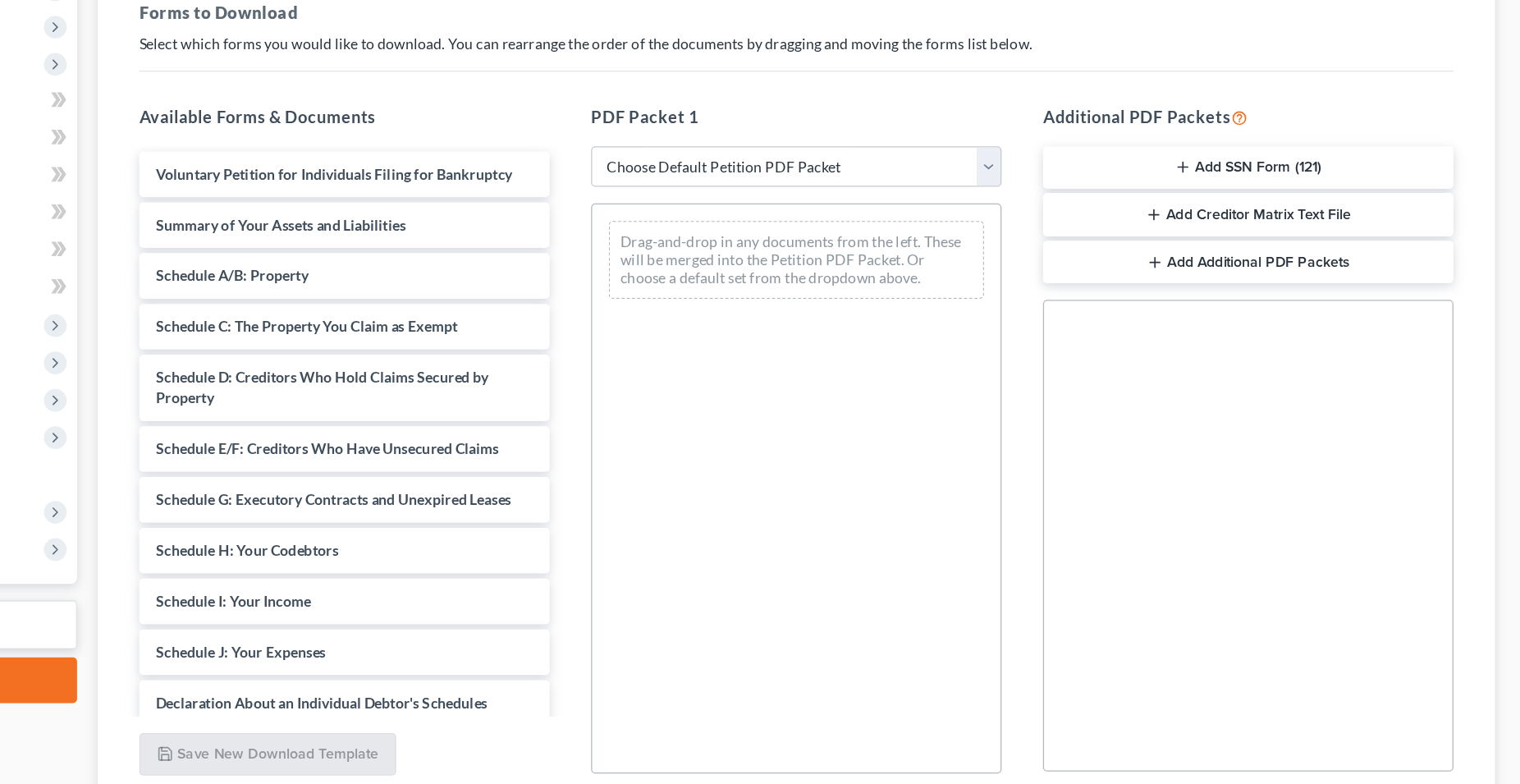
scroll to position [152, 0]
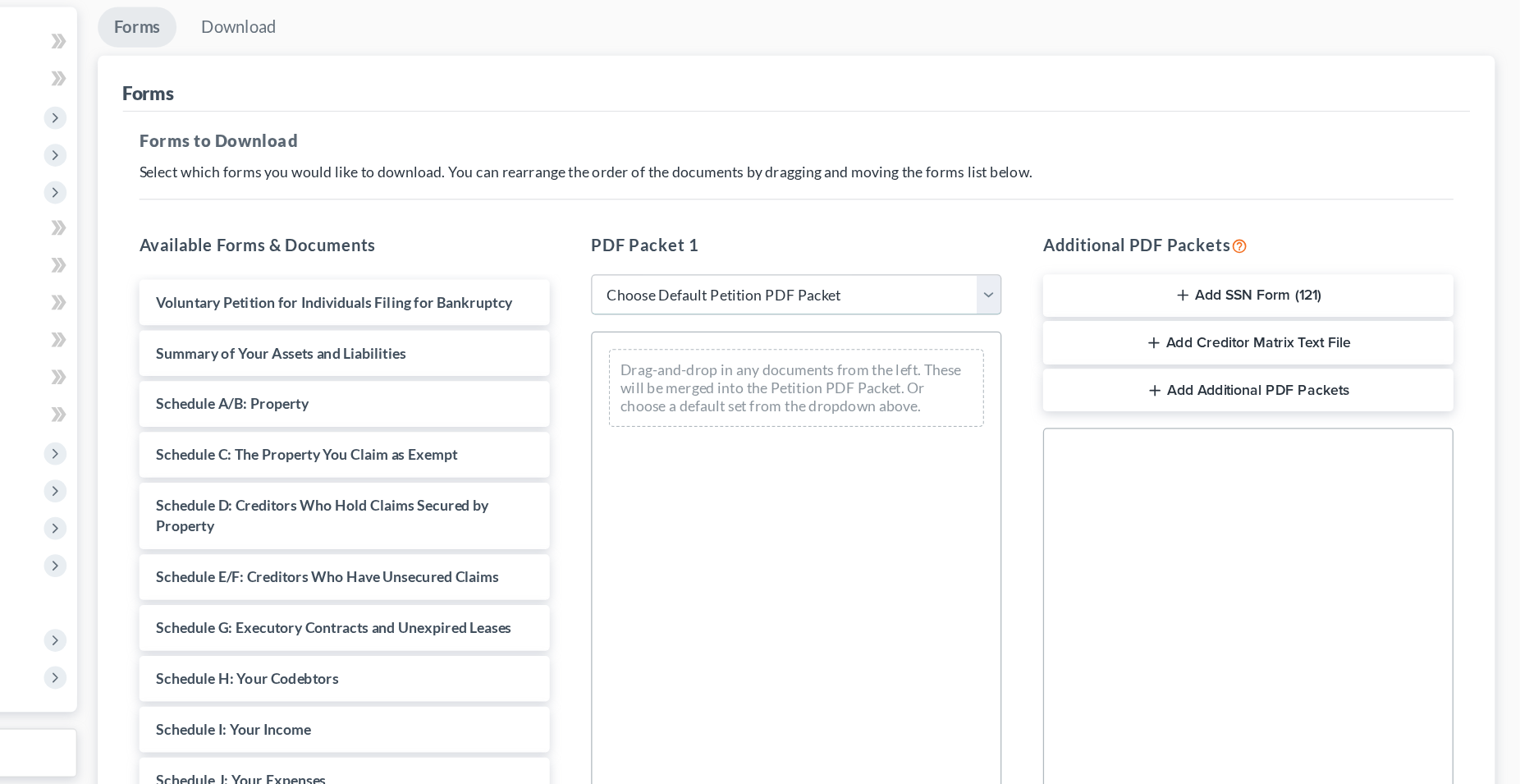
click at [784, 217] on select "Choose Default Petition PDF Packet Complete Bankruptcy Petition (all forms and …" at bounding box center [947, 233] width 325 height 33
select select "0"
click option "Complete Bankruptcy Petition (all forms and schedules)" at bounding box center [0, 0] width 0 height 0
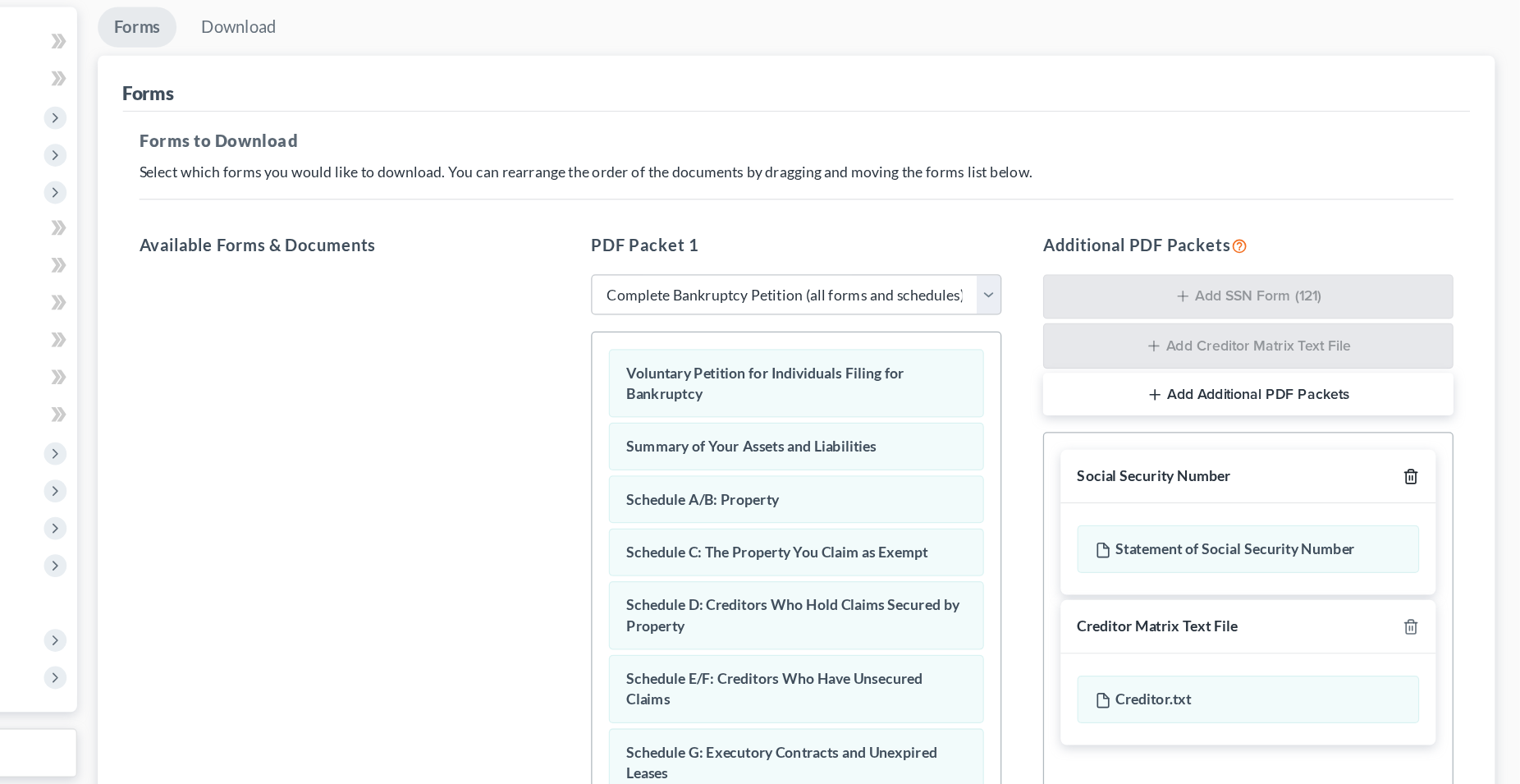
click at [1435, 376] on line "button" at bounding box center [1435, 378] width 0 height 4
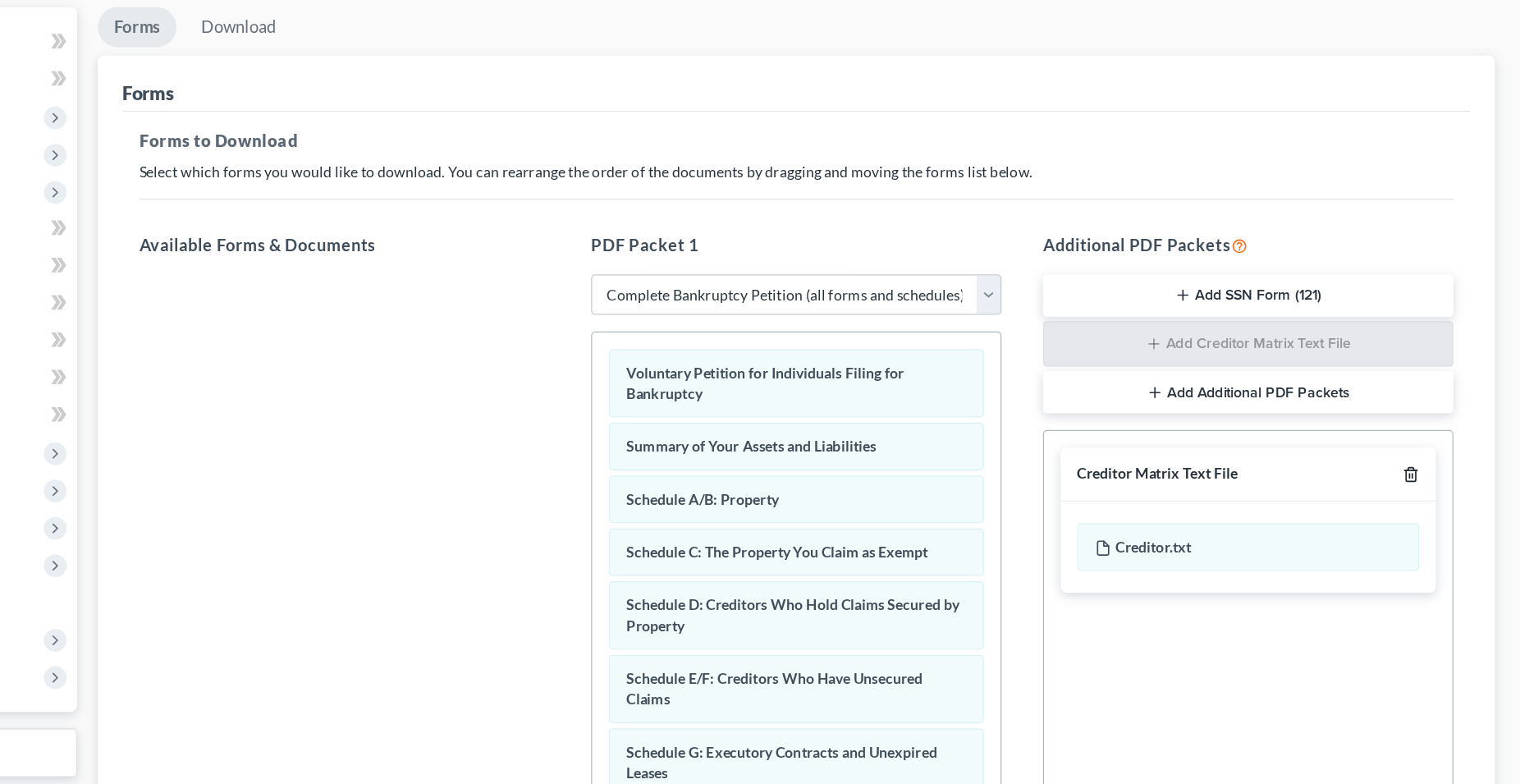
click at [1435, 375] on line "button" at bounding box center [1435, 376] width 0 height 4
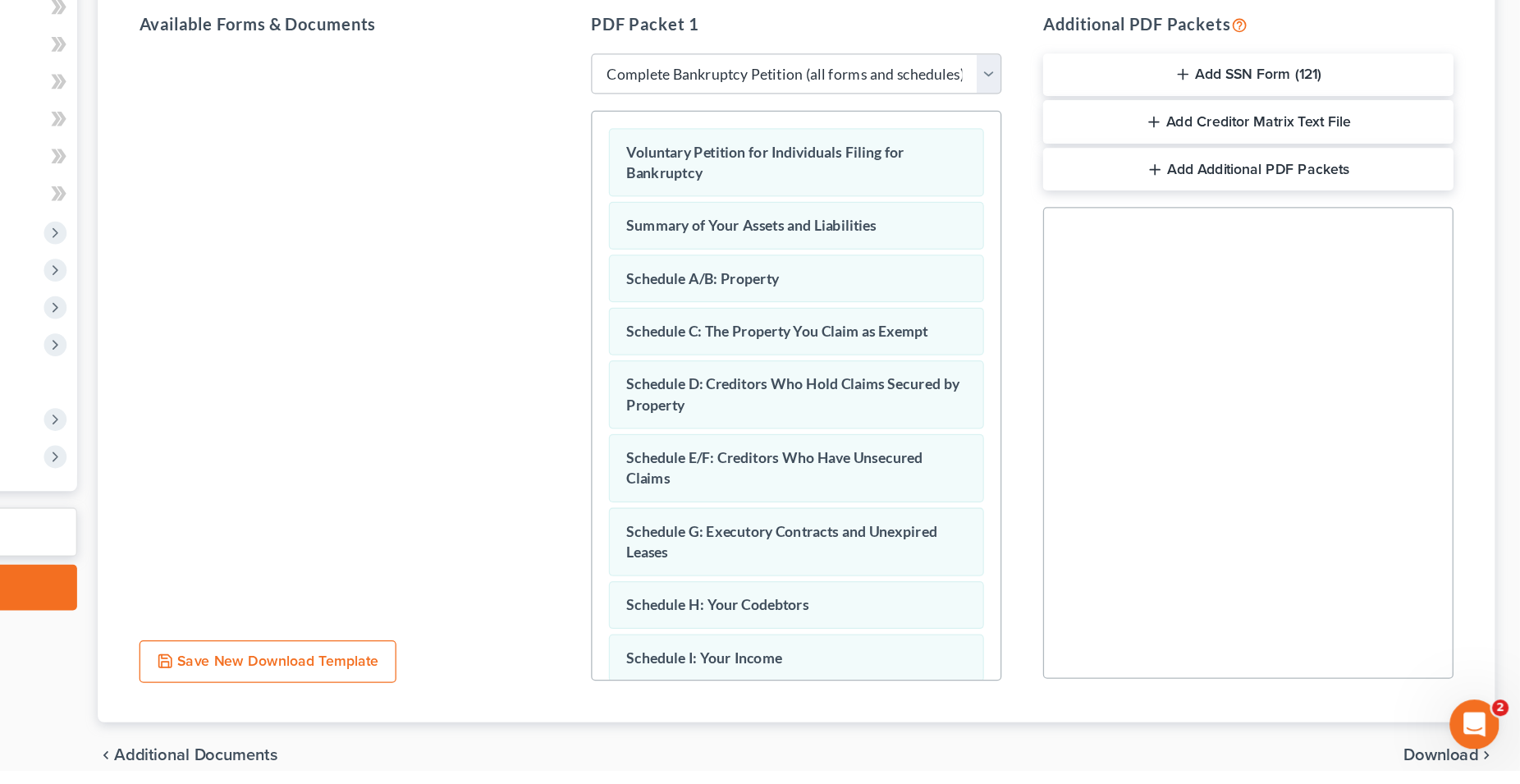
scroll to position [229, 0]
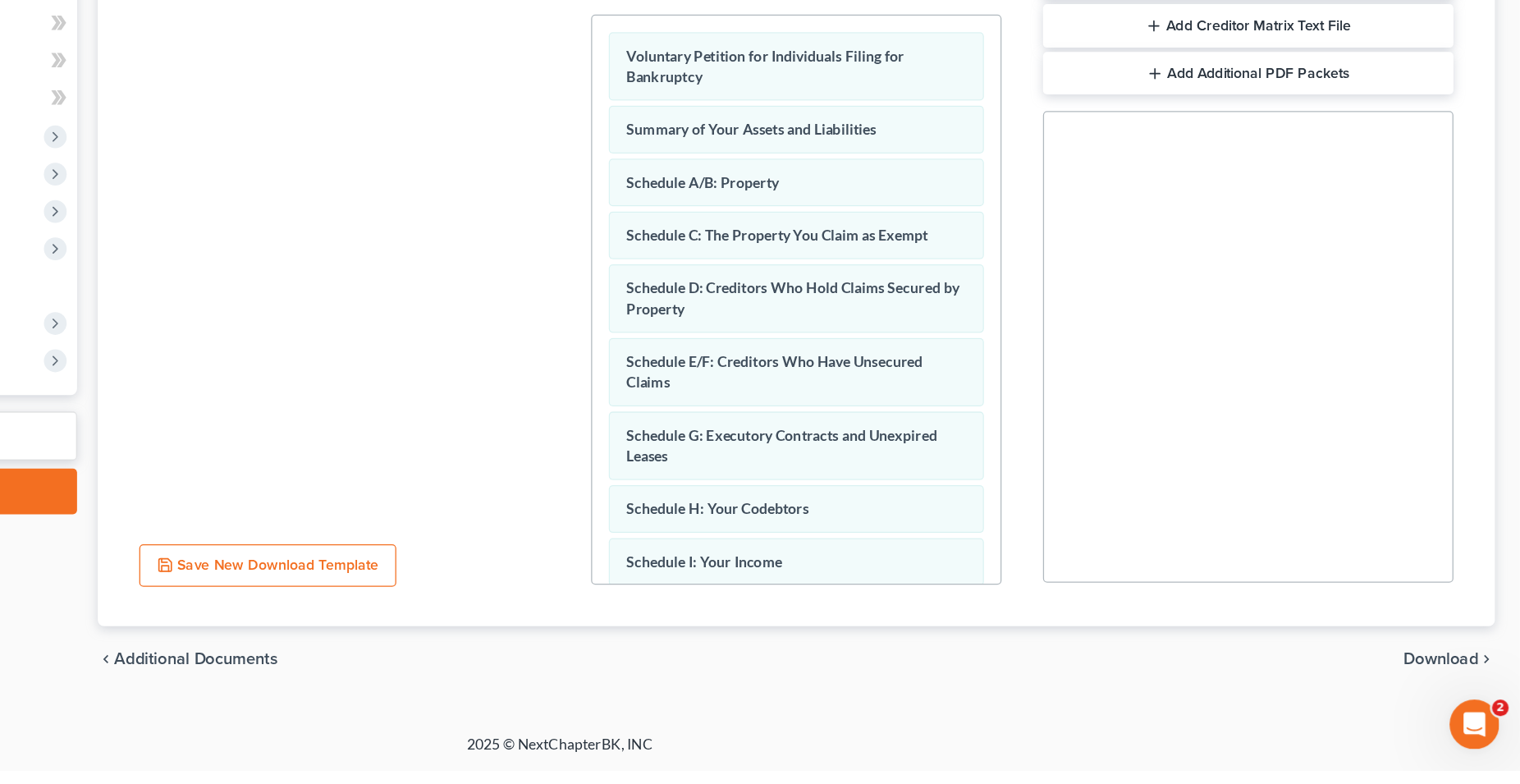
click at [1444, 691] on span "Download" at bounding box center [1458, 696] width 59 height 13
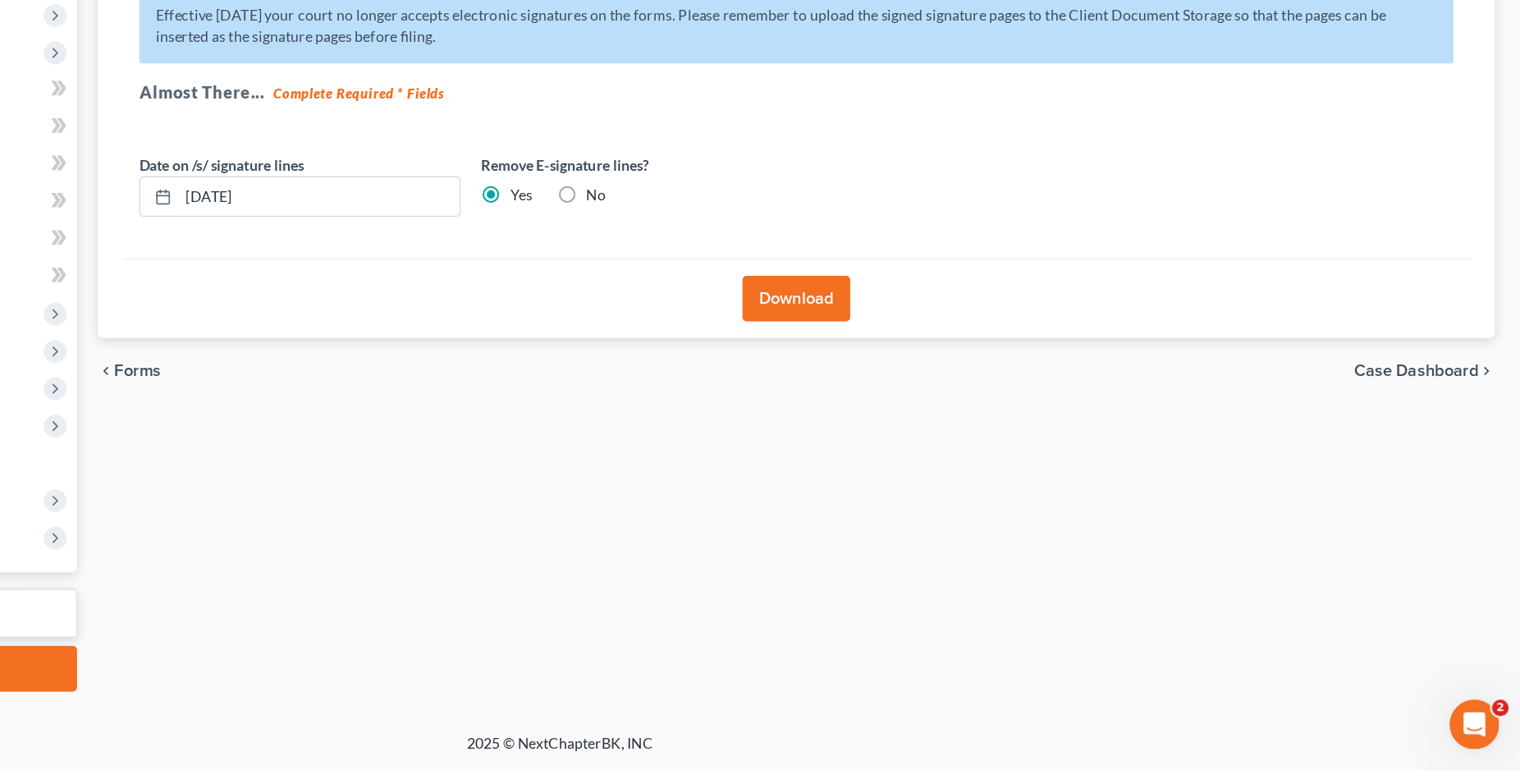
scroll to position [87, 0]
drag, startPoint x: 556, startPoint y: 332, endPoint x: 451, endPoint y: 330, distance: 105.0
click at [458, 330] on input "[DATE]" at bounding box center [569, 331] width 222 height 31
click at [942, 417] on button "Download" at bounding box center [947, 411] width 85 height 36
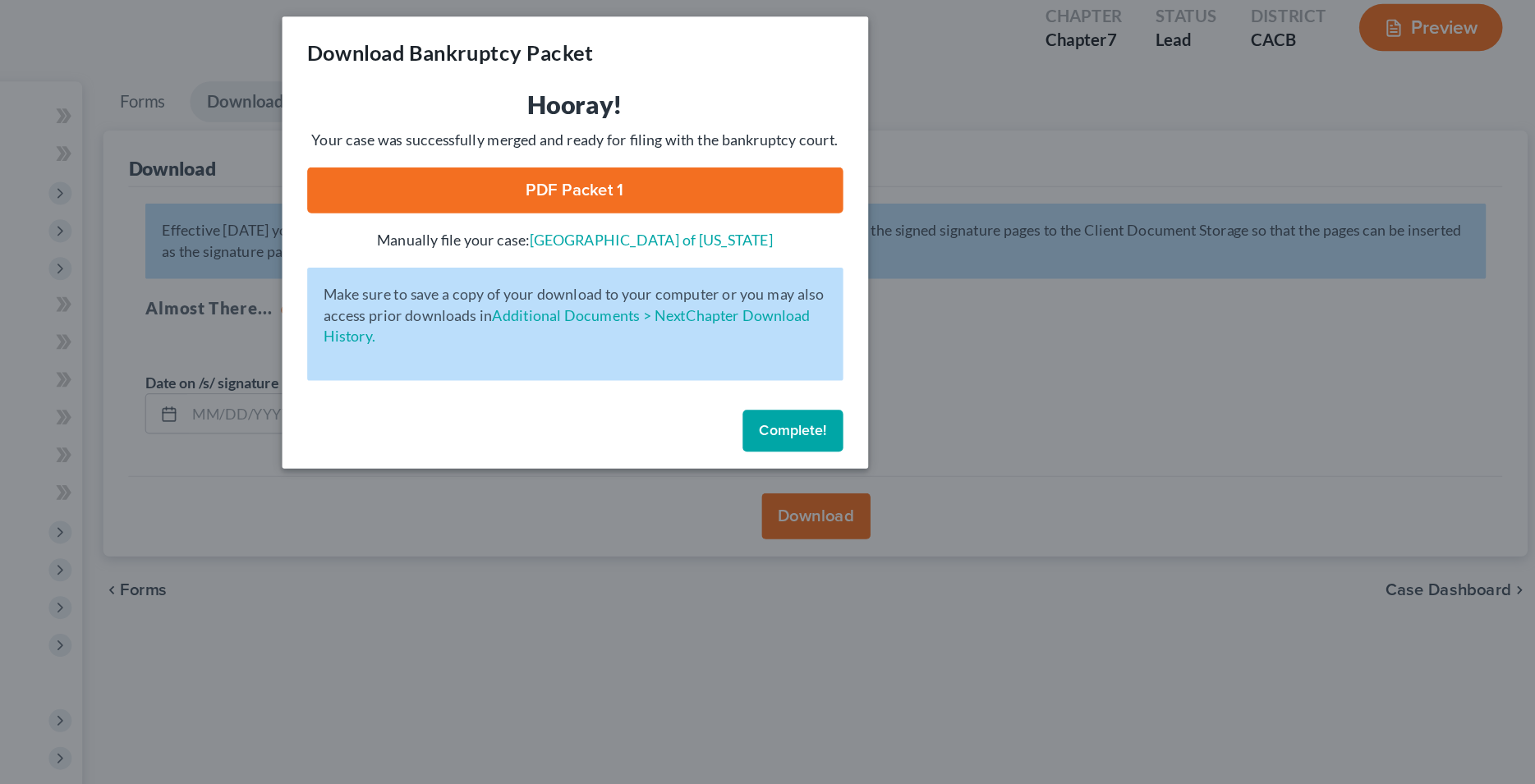
click at [819, 166] on link "PDF Packet 1" at bounding box center [768, 155] width 421 height 36
